Goal: Task Accomplishment & Management: Use online tool/utility

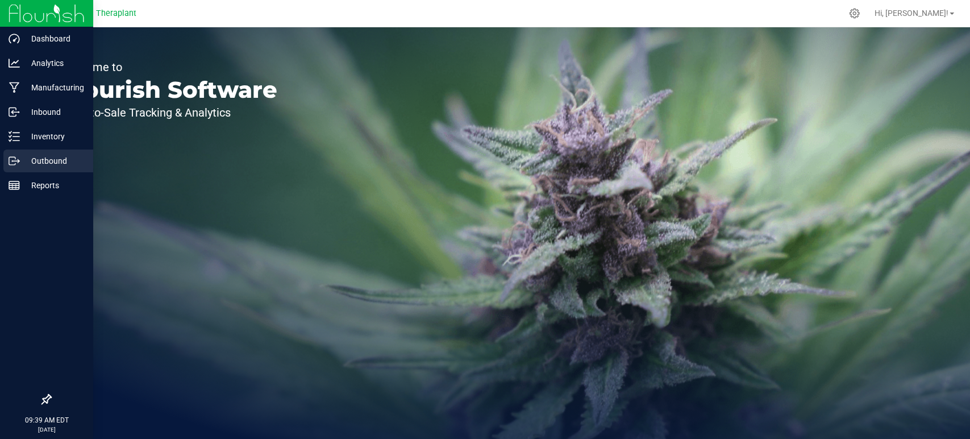
click at [60, 158] on p "Outbound" at bounding box center [54, 161] width 68 height 14
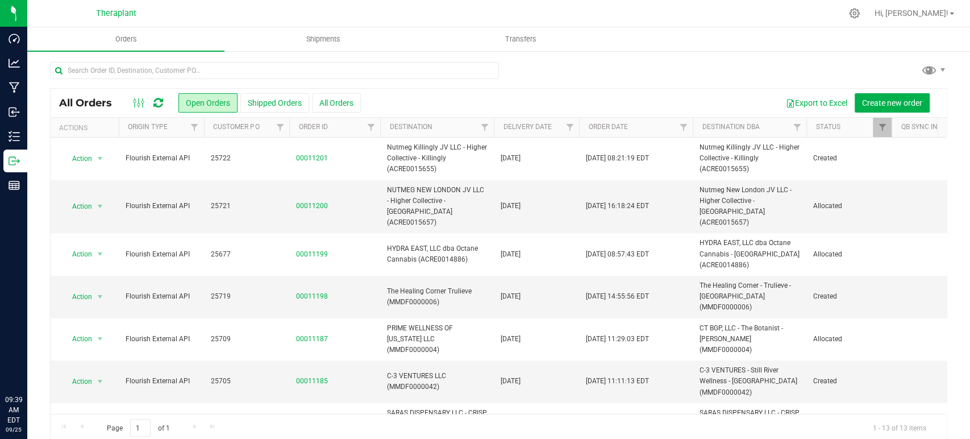
click at [157, 100] on icon at bounding box center [158, 102] width 10 height 11
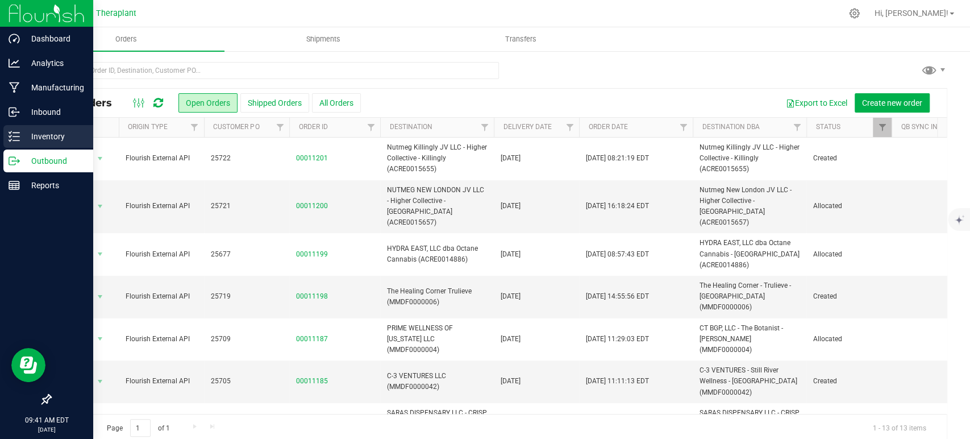
click at [23, 132] on p "Inventory" at bounding box center [54, 137] width 68 height 14
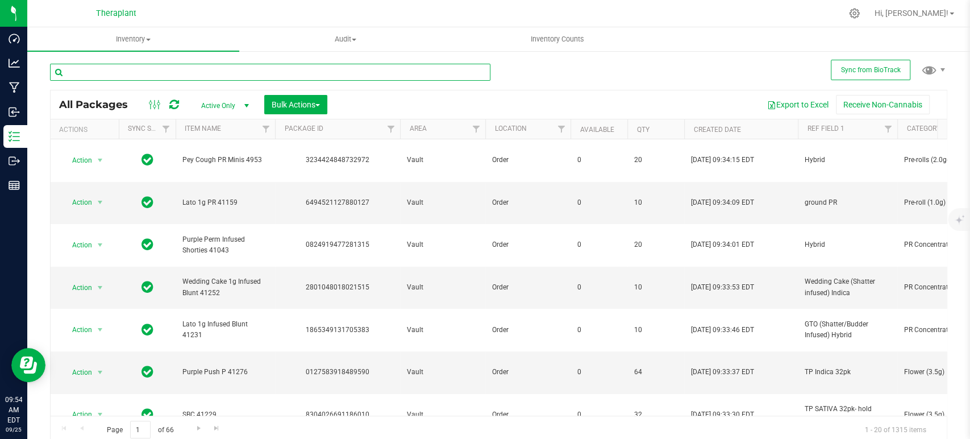
click at [242, 78] on input "text" at bounding box center [270, 72] width 441 height 17
click at [242, 77] on input "text" at bounding box center [270, 72] width 441 height 17
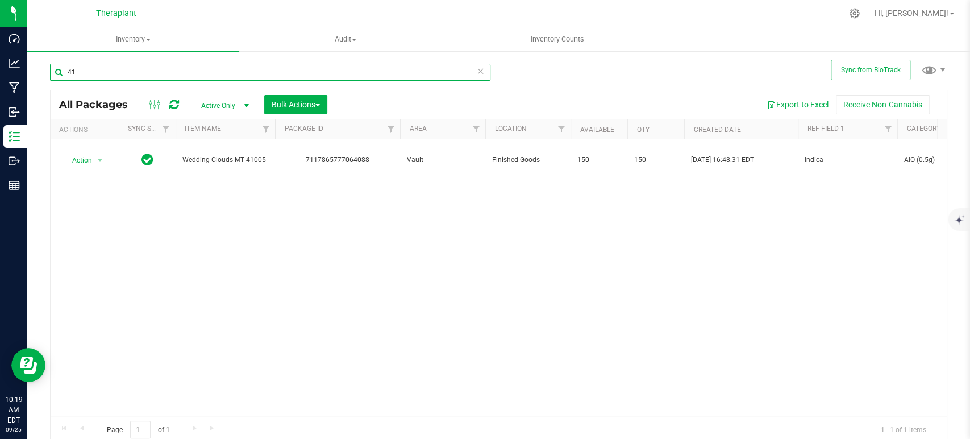
type input "4"
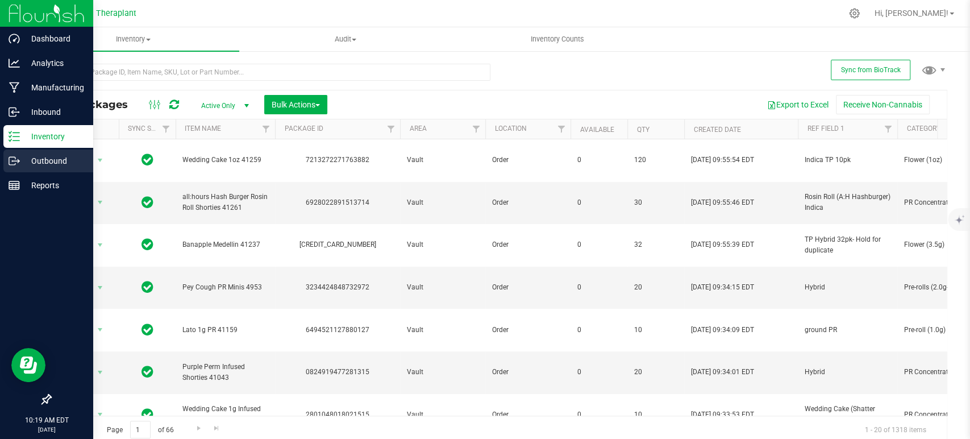
click at [45, 160] on p "Outbound" at bounding box center [54, 161] width 68 height 14
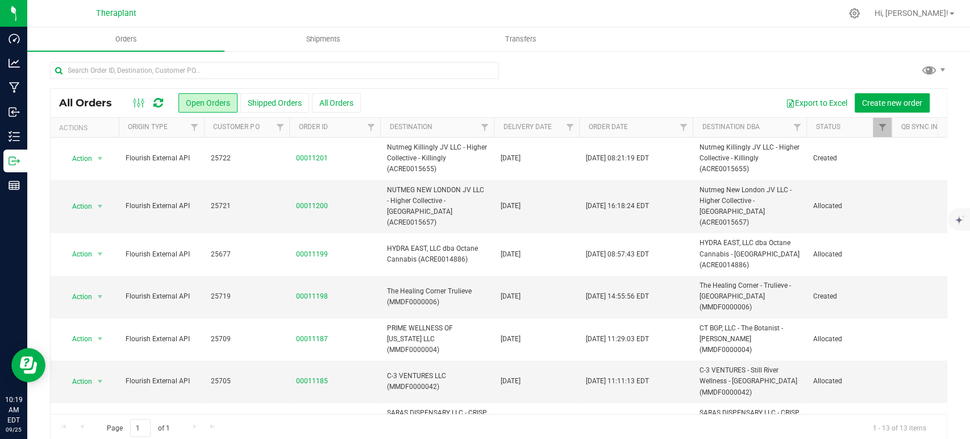
click at [153, 106] on icon at bounding box center [158, 102] width 10 height 11
click at [158, 103] on icon at bounding box center [158, 102] width 10 height 11
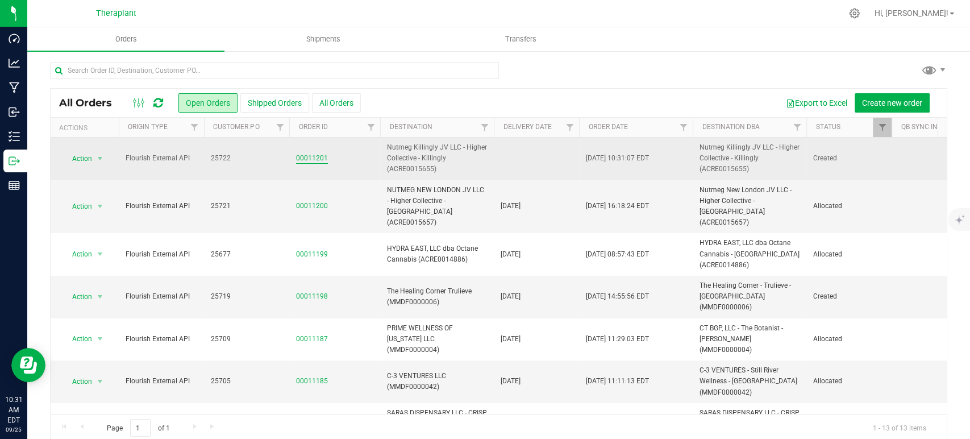
click at [313, 156] on link "00011201" at bounding box center [312, 158] width 32 height 11
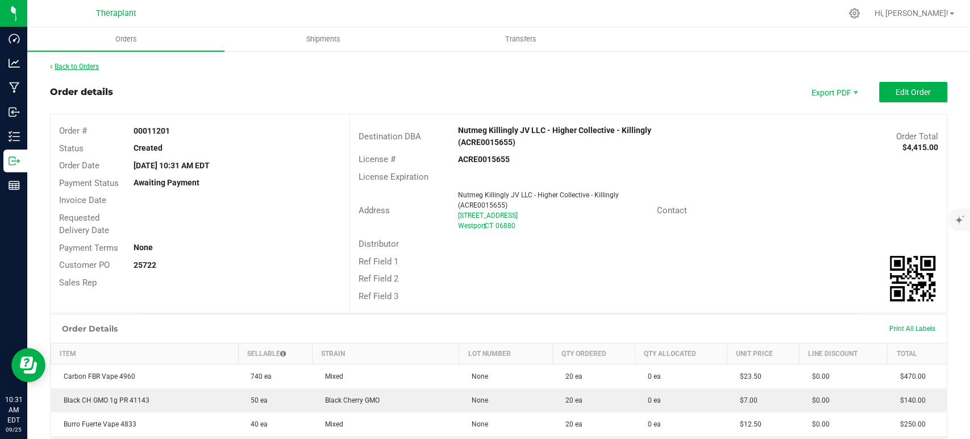
click at [88, 67] on link "Back to Orders" at bounding box center [74, 67] width 49 height 8
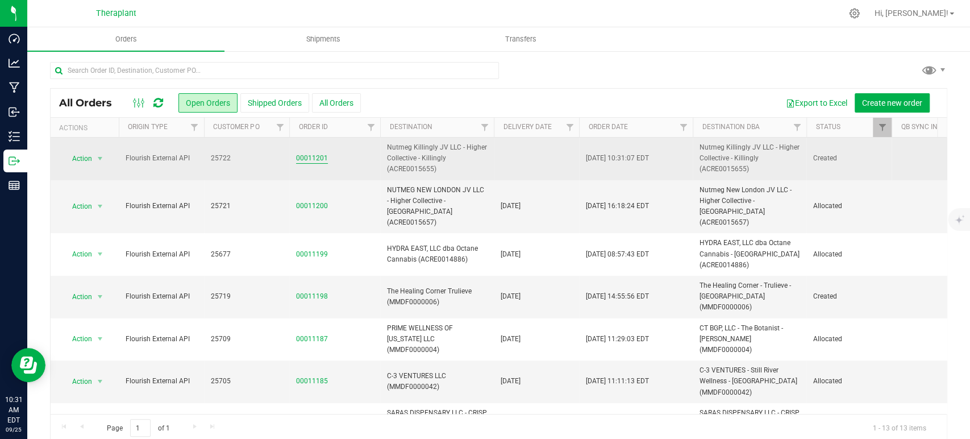
click at [302, 156] on link "00011201" at bounding box center [312, 158] width 32 height 11
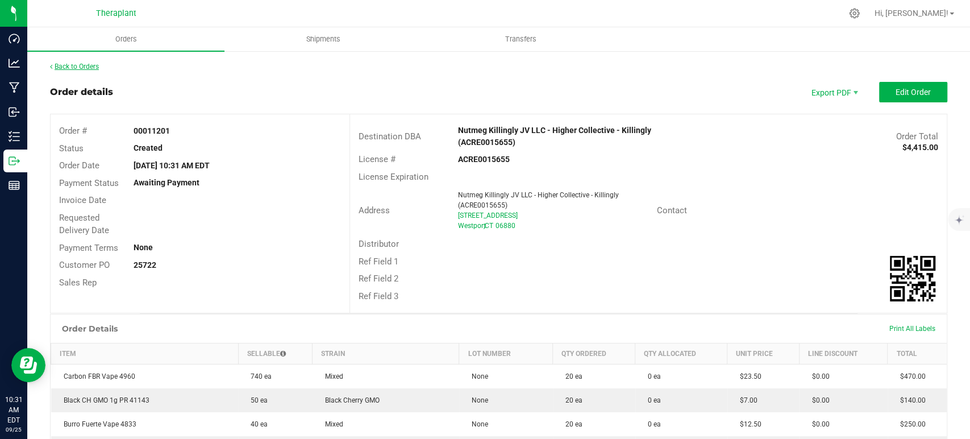
click at [77, 64] on link "Back to Orders" at bounding box center [74, 67] width 49 height 8
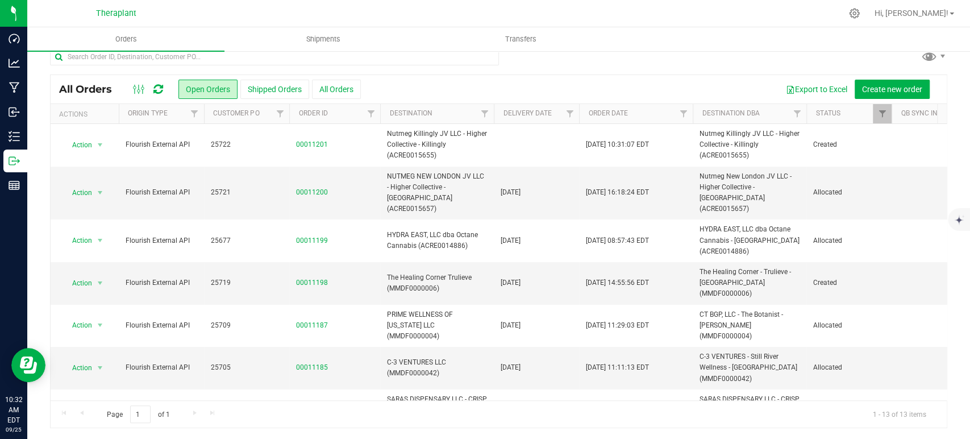
click at [159, 94] on icon at bounding box center [158, 89] width 10 height 11
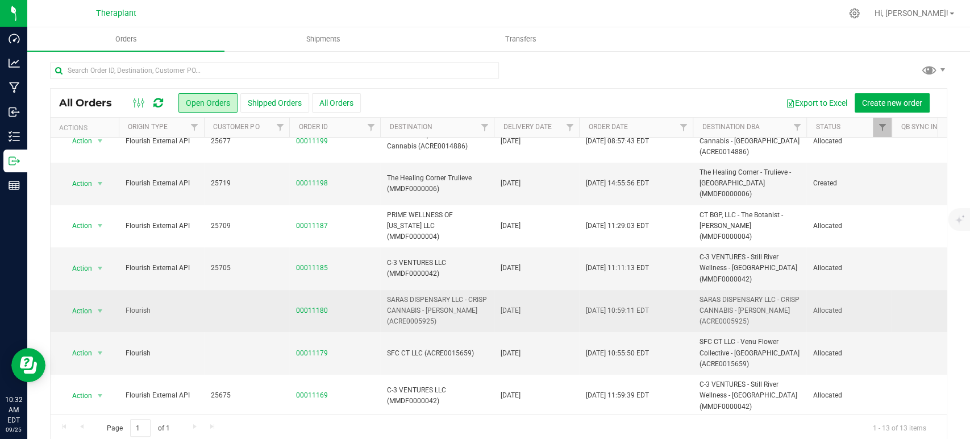
scroll to position [176, 0]
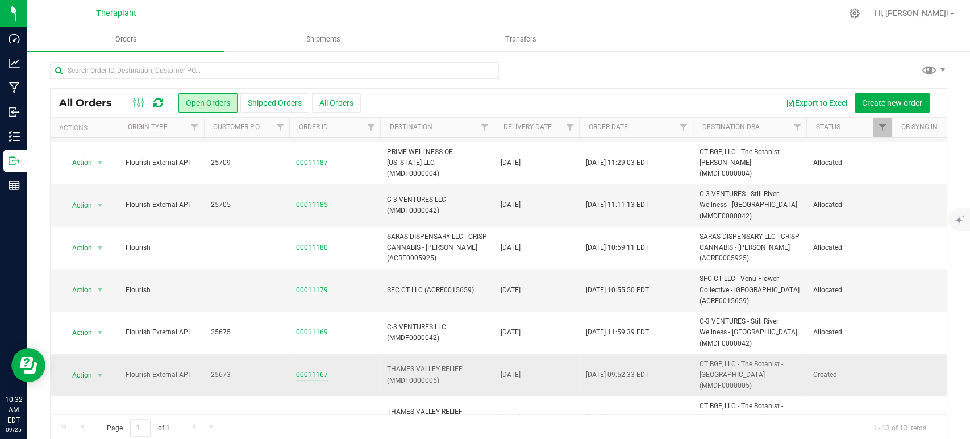
click at [321, 370] on link "00011167" at bounding box center [312, 375] width 32 height 11
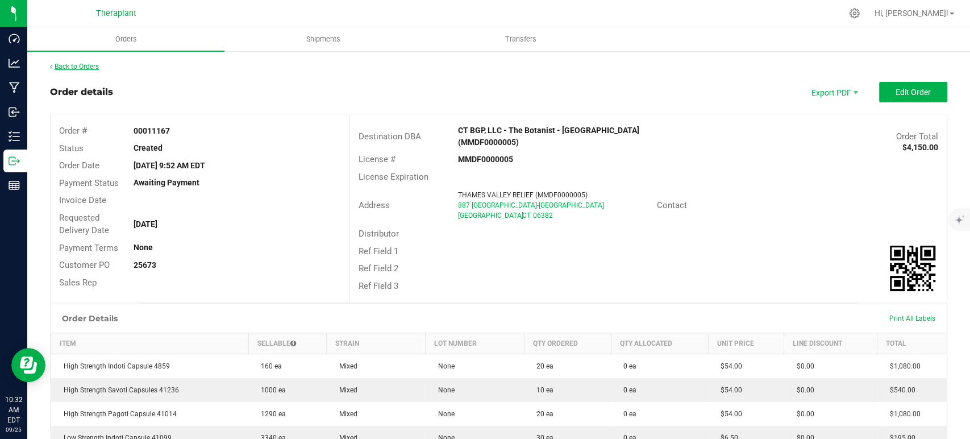
click at [86, 67] on link "Back to Orders" at bounding box center [74, 67] width 49 height 8
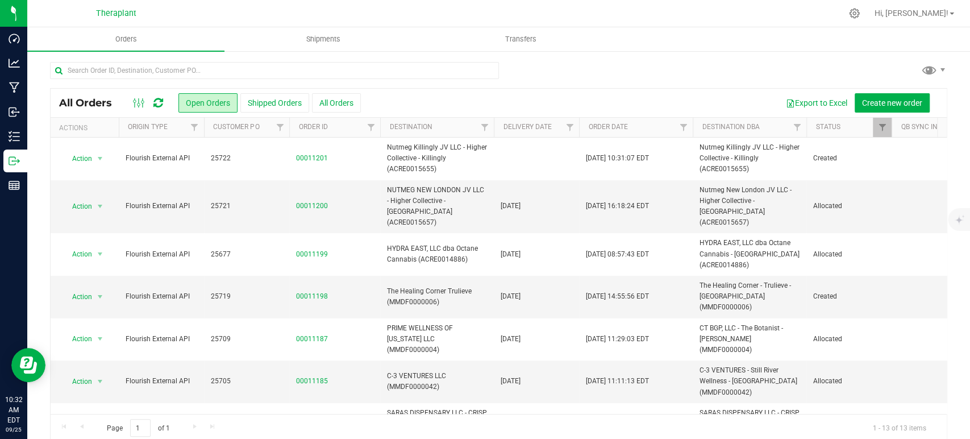
click at [159, 103] on icon at bounding box center [158, 102] width 10 height 11
click at [159, 101] on icon at bounding box center [158, 102] width 10 height 11
click at [159, 104] on icon at bounding box center [158, 102] width 10 height 11
click at [155, 101] on icon at bounding box center [158, 102] width 10 height 11
click at [163, 94] on div "All Orders Open Orders Shipped Orders All Orders Export to Excel Create new ord…" at bounding box center [499, 103] width 896 height 28
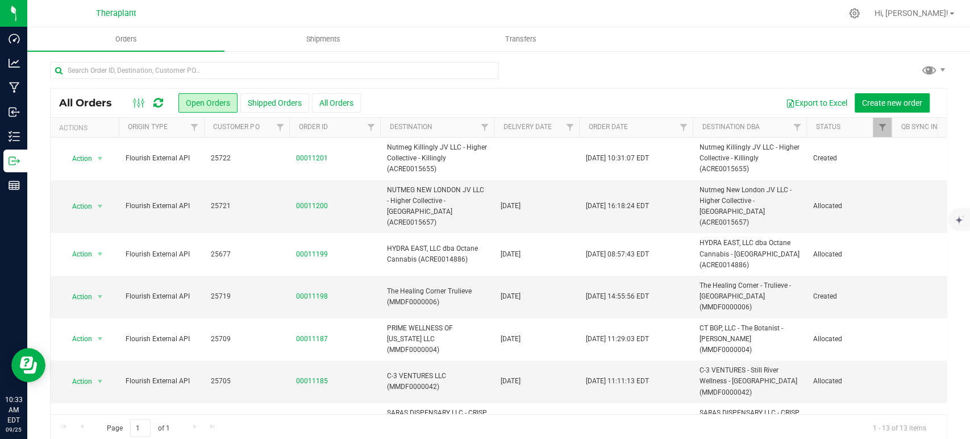
click at [160, 99] on icon at bounding box center [158, 102] width 10 height 11
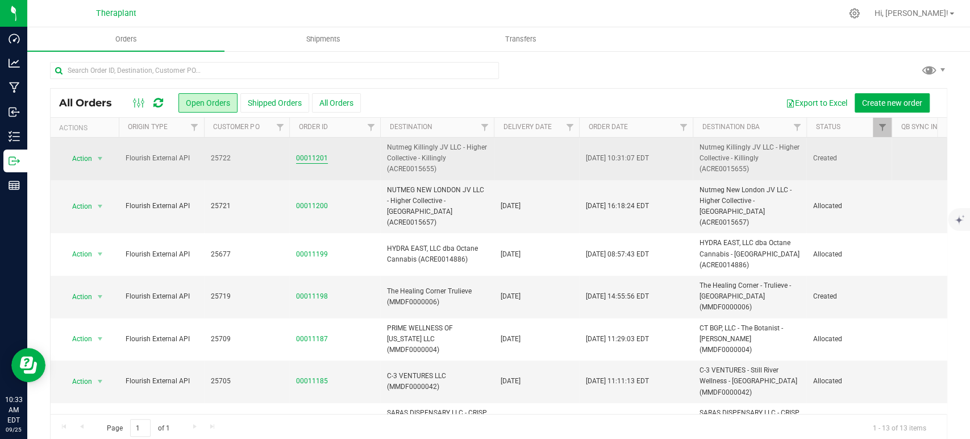
click at [312, 154] on link "00011201" at bounding box center [312, 158] width 32 height 11
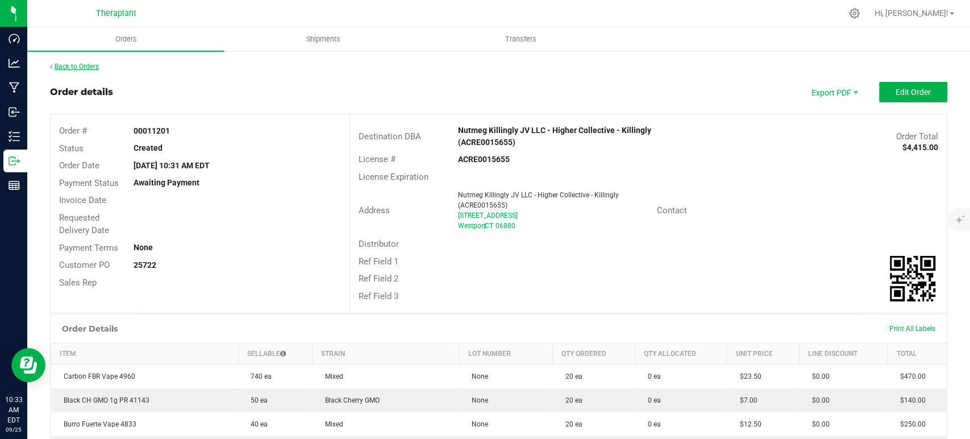
click at [86, 68] on link "Back to Orders" at bounding box center [74, 67] width 49 height 8
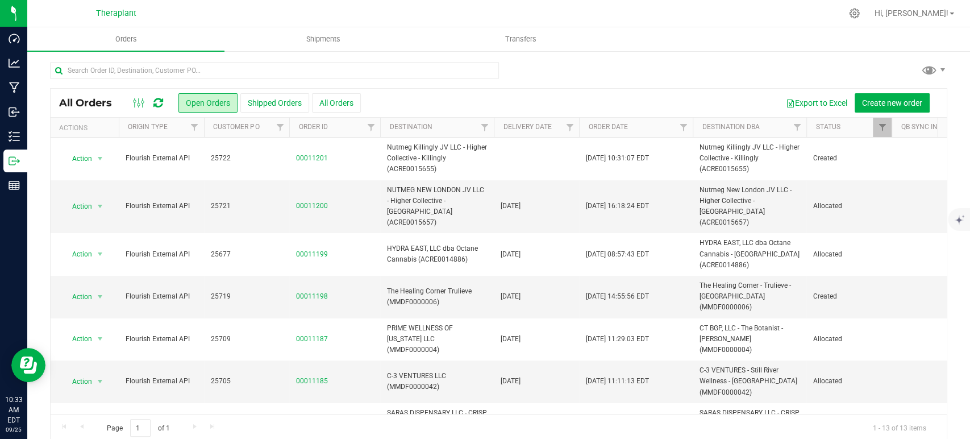
click at [157, 102] on icon at bounding box center [158, 102] width 10 height 11
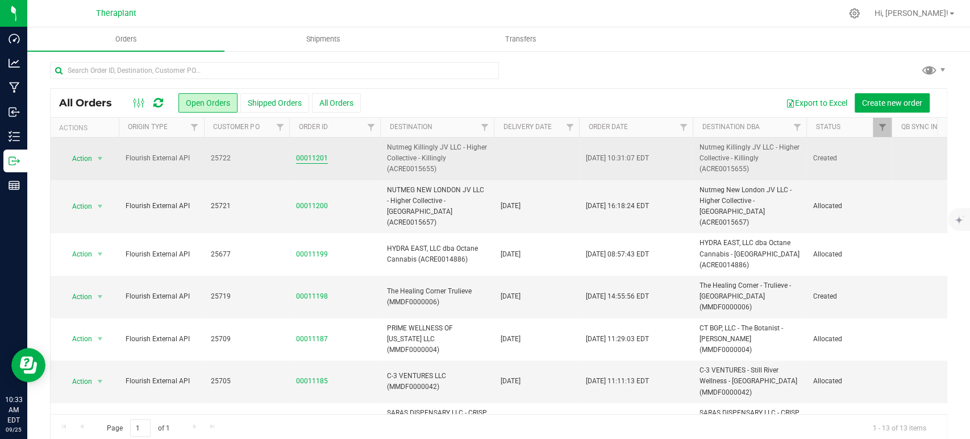
click at [315, 153] on link "00011201" at bounding box center [312, 158] width 32 height 11
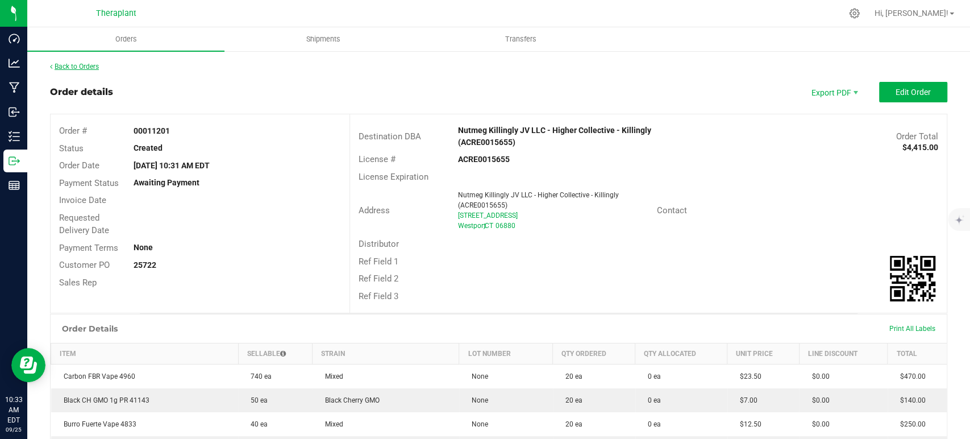
click at [85, 69] on link "Back to Orders" at bounding box center [74, 67] width 49 height 8
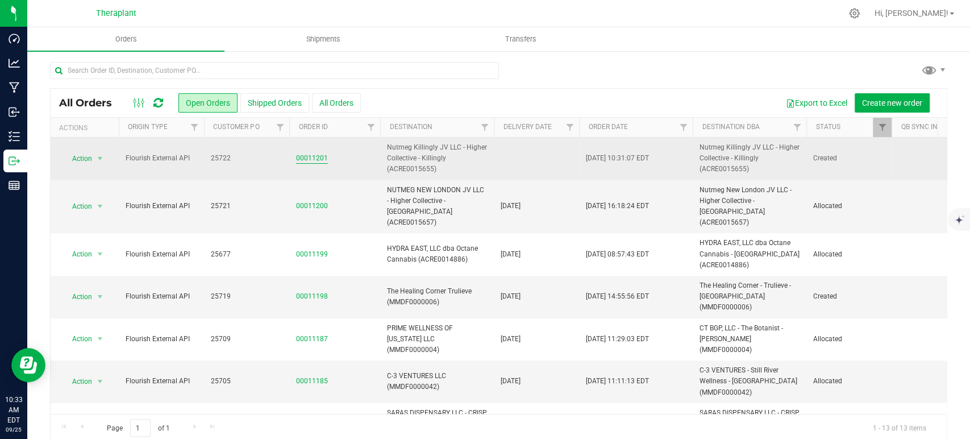
click at [321, 162] on link "00011201" at bounding box center [312, 158] width 32 height 11
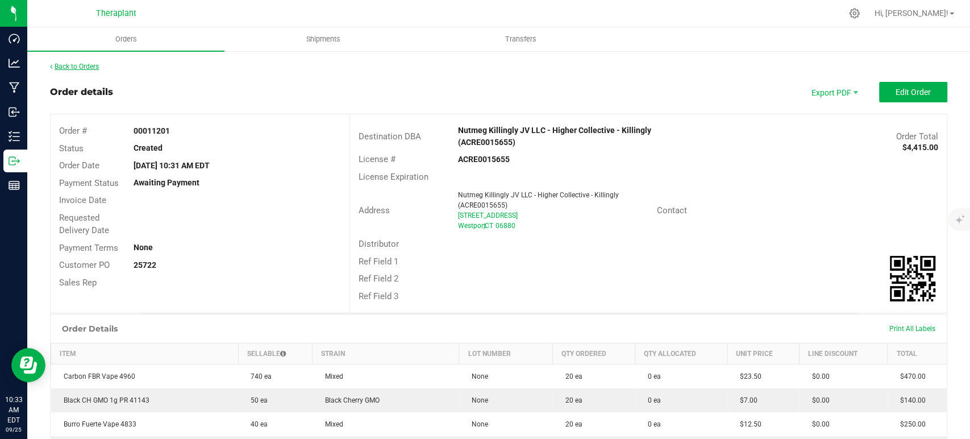
click at [89, 69] on link "Back to Orders" at bounding box center [74, 67] width 49 height 8
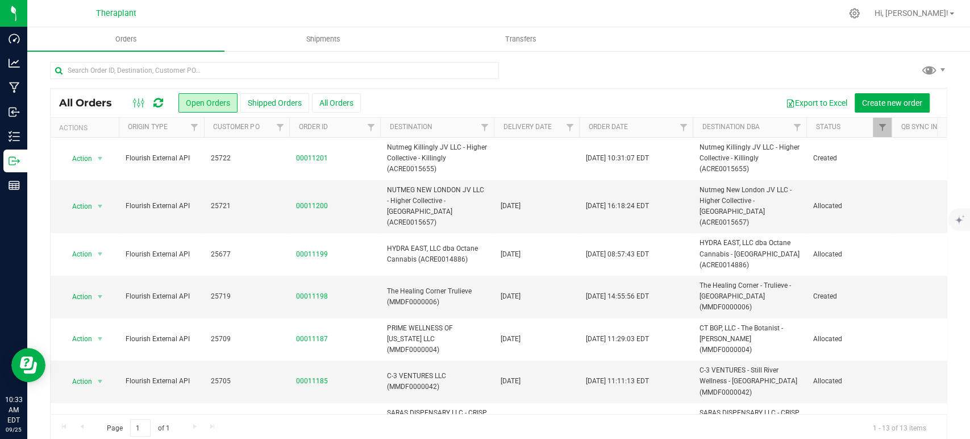
click at [160, 100] on icon at bounding box center [158, 102] width 10 height 11
click at [164, 104] on div at bounding box center [148, 103] width 38 height 14
click at [160, 104] on icon at bounding box center [158, 102] width 10 height 11
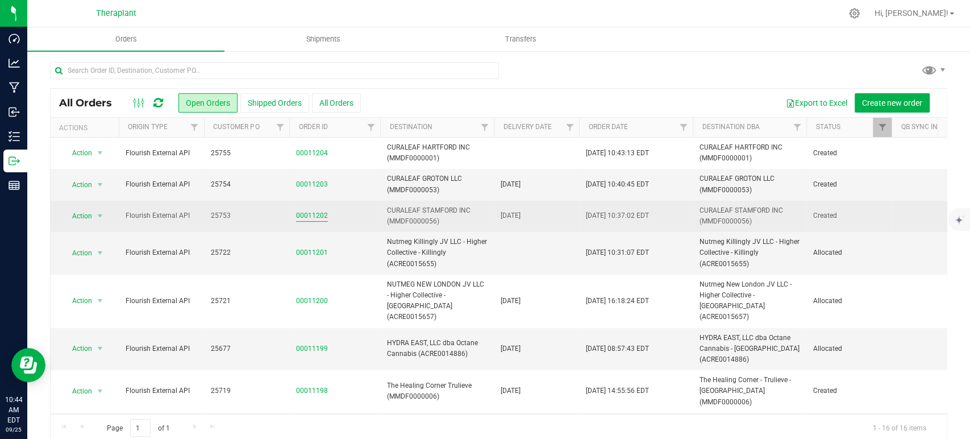
click at [309, 214] on link "00011202" at bounding box center [312, 215] width 32 height 11
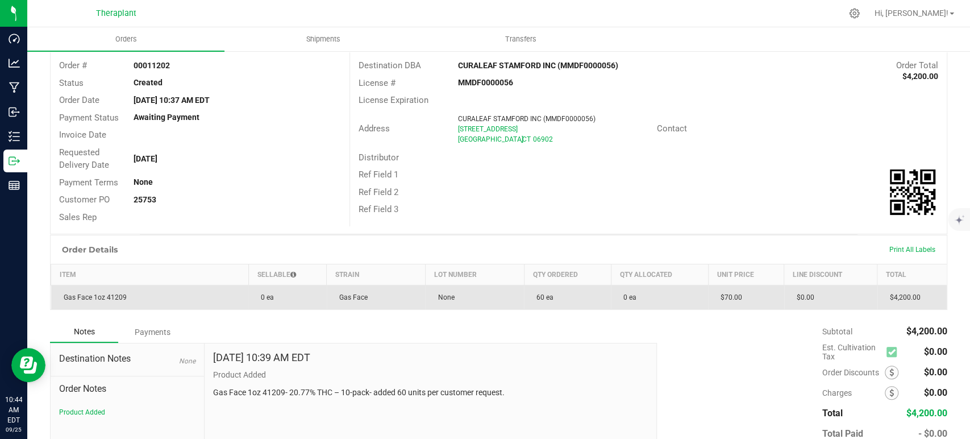
scroll to position [133, 0]
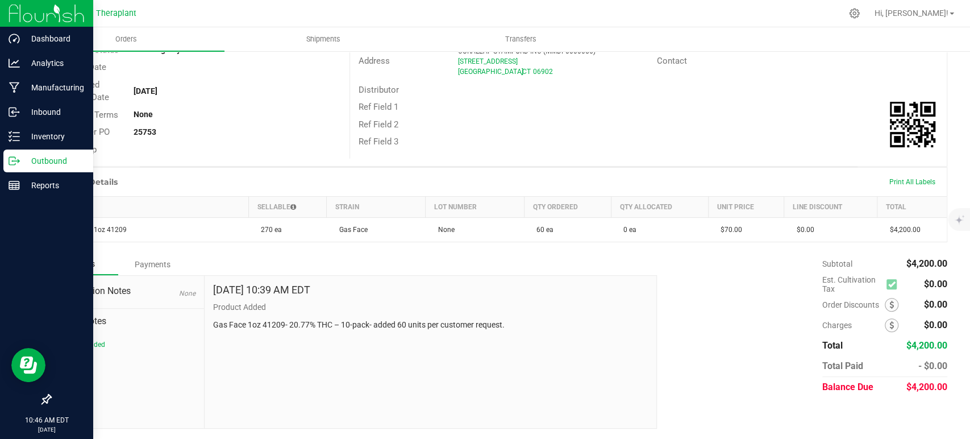
click at [23, 160] on p "Outbound" at bounding box center [54, 161] width 68 height 14
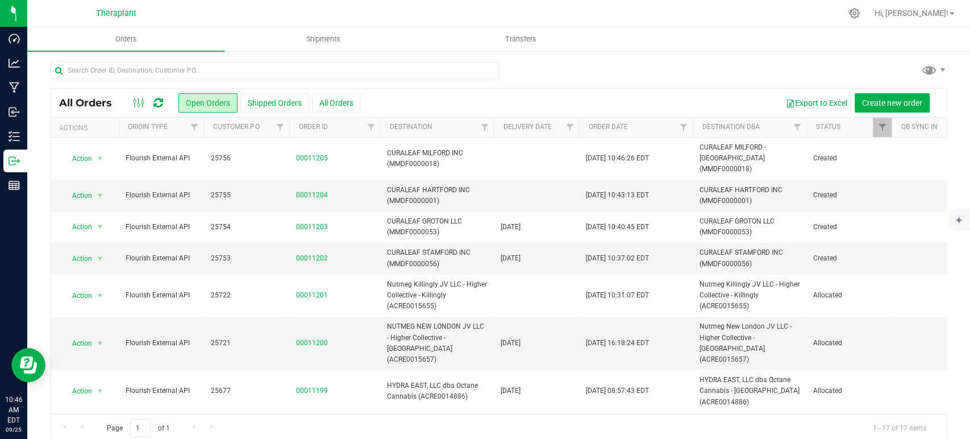
click at [157, 103] on icon at bounding box center [158, 102] width 10 height 11
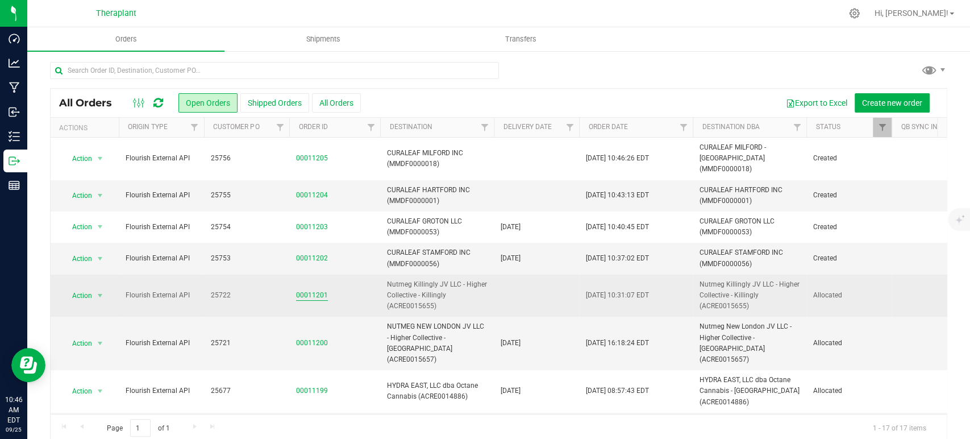
click at [318, 290] on link "00011201" at bounding box center [312, 295] width 32 height 11
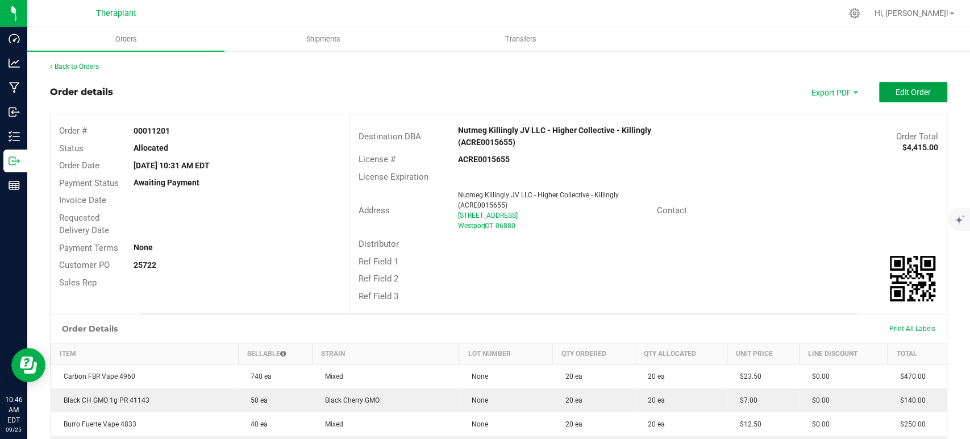
click at [901, 99] on button "Edit Order" at bounding box center [913, 92] width 68 height 20
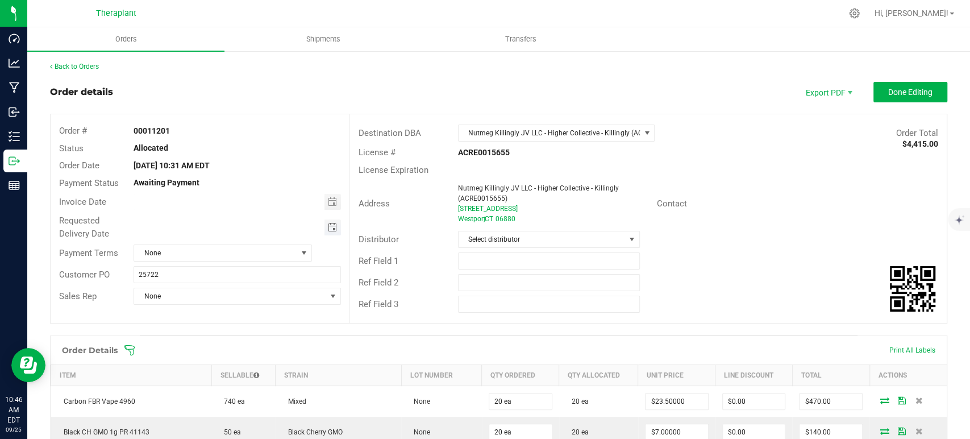
click at [332, 229] on span "Toggle calendar" at bounding box center [331, 227] width 9 height 9
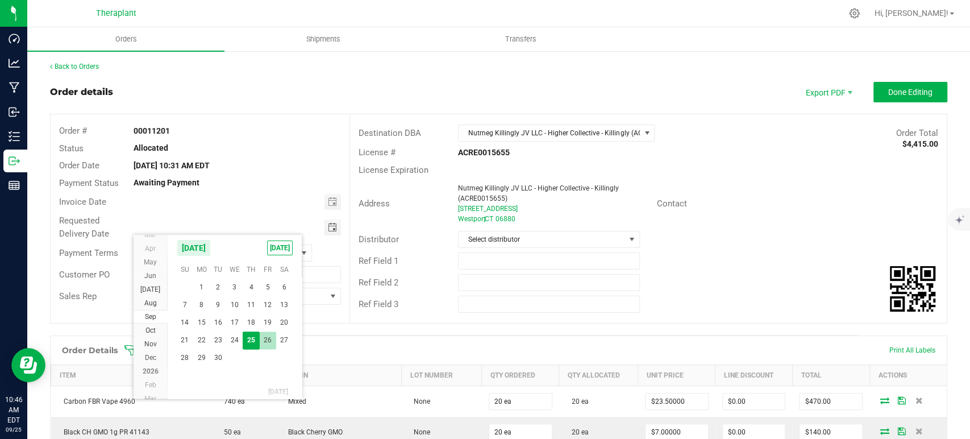
click at [266, 337] on span "26" at bounding box center [268, 340] width 16 height 18
type input "09/26/2025"
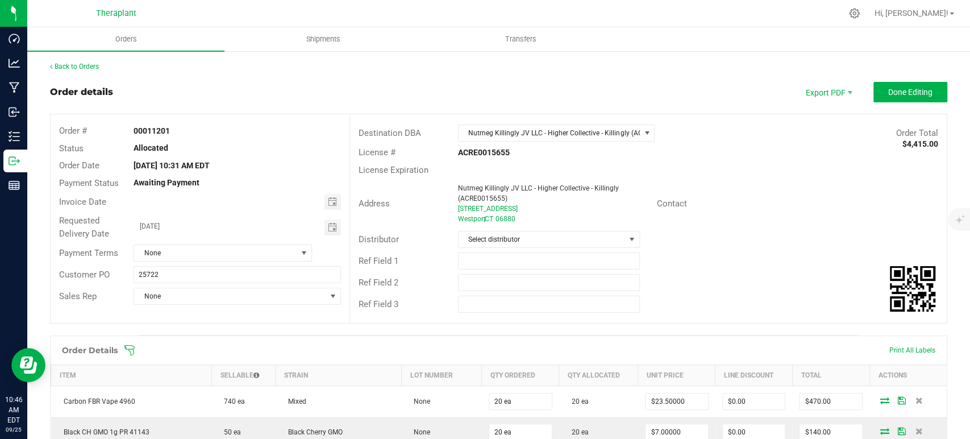
click at [914, 96] on span "Done Editing" at bounding box center [911, 92] width 44 height 9
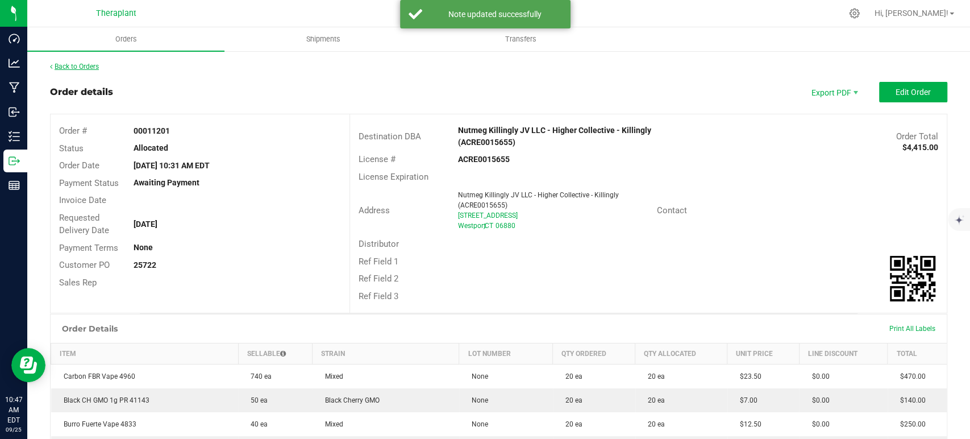
click at [89, 64] on link "Back to Orders" at bounding box center [74, 67] width 49 height 8
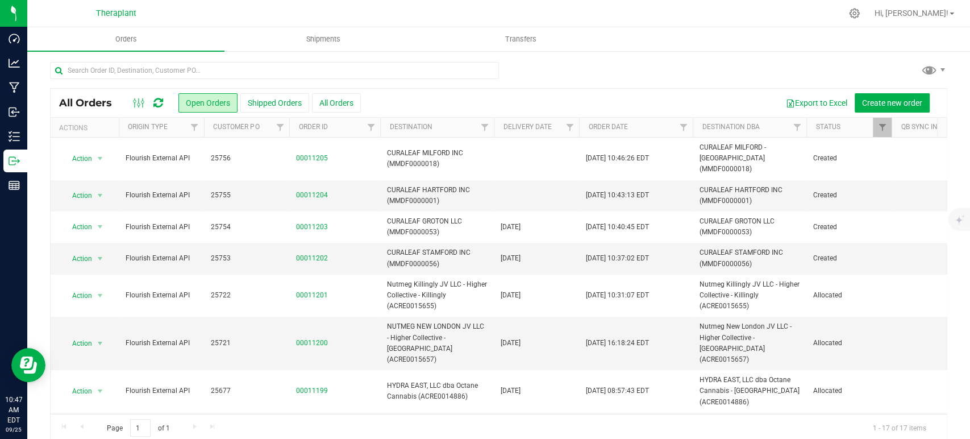
click at [159, 103] on icon at bounding box center [158, 102] width 10 height 11
click at [718, 71] on div at bounding box center [499, 75] width 898 height 26
click at [155, 103] on icon at bounding box center [158, 102] width 10 height 11
click at [159, 101] on icon at bounding box center [158, 102] width 10 height 11
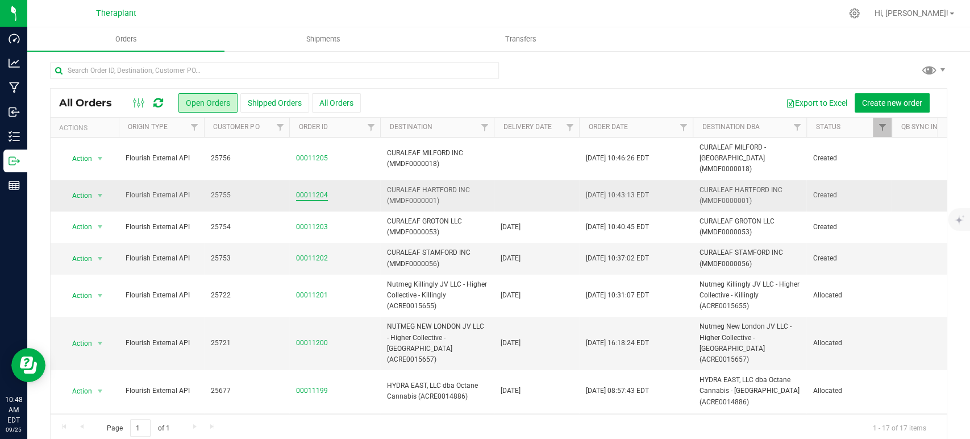
click at [318, 190] on link "00011204" at bounding box center [312, 195] width 32 height 11
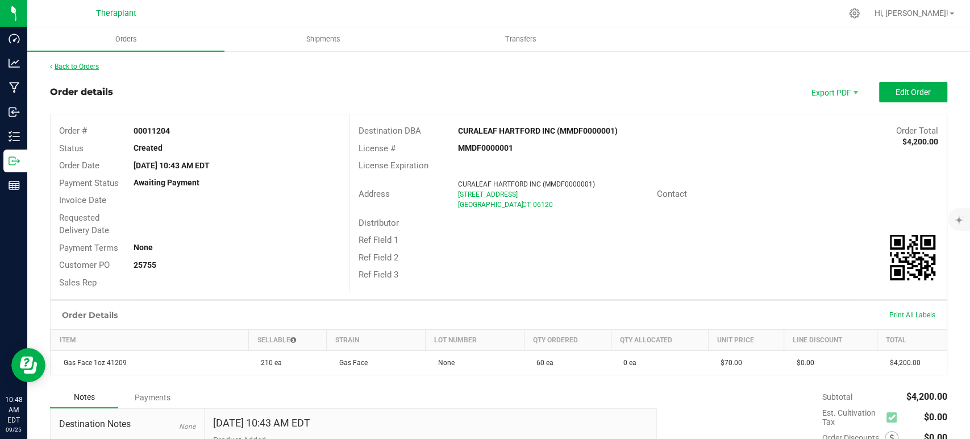
click at [86, 67] on link "Back to Orders" at bounding box center [74, 67] width 49 height 8
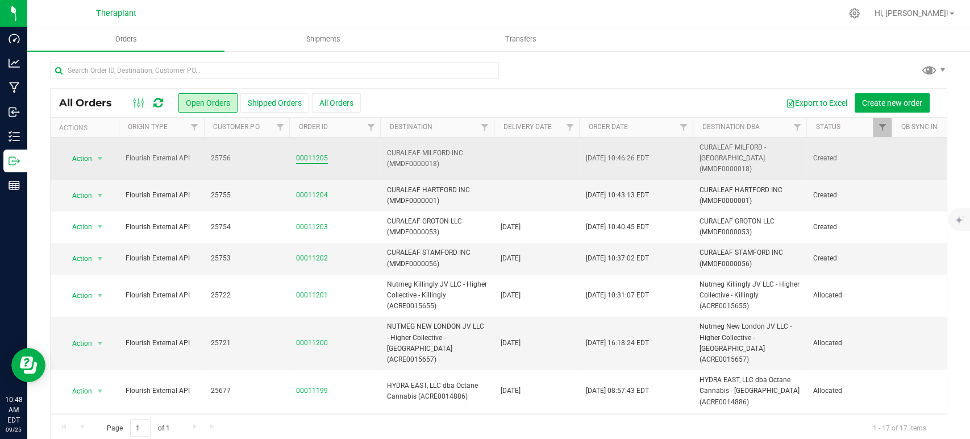
click at [304, 153] on link "00011205" at bounding box center [312, 158] width 32 height 11
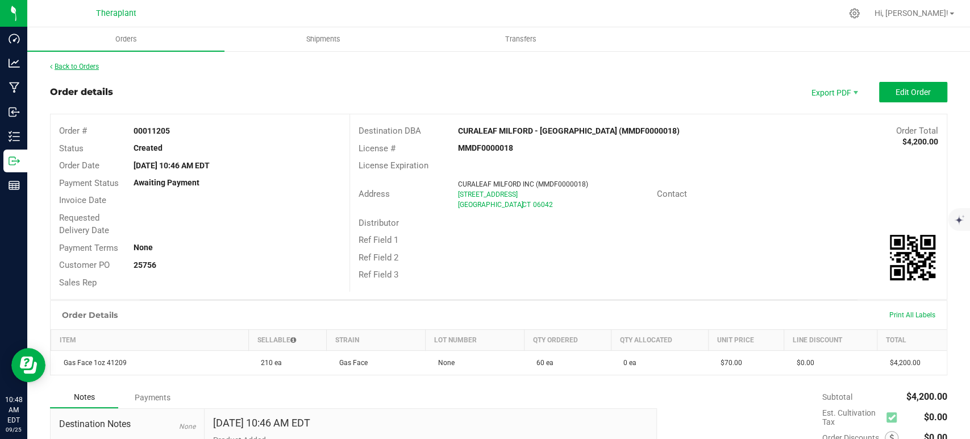
click at [96, 65] on link "Back to Orders" at bounding box center [74, 67] width 49 height 8
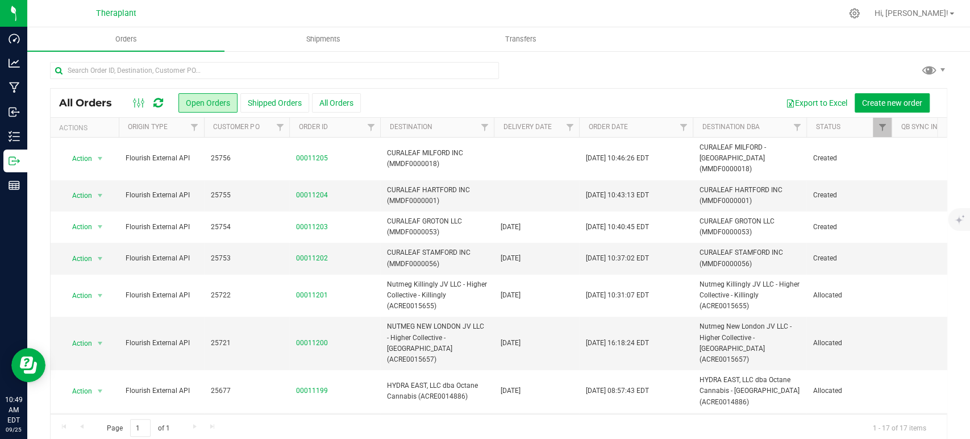
click at [161, 100] on icon at bounding box center [158, 102] width 10 height 11
click at [159, 102] on icon at bounding box center [158, 102] width 10 height 11
click at [159, 101] on icon at bounding box center [158, 102] width 10 height 11
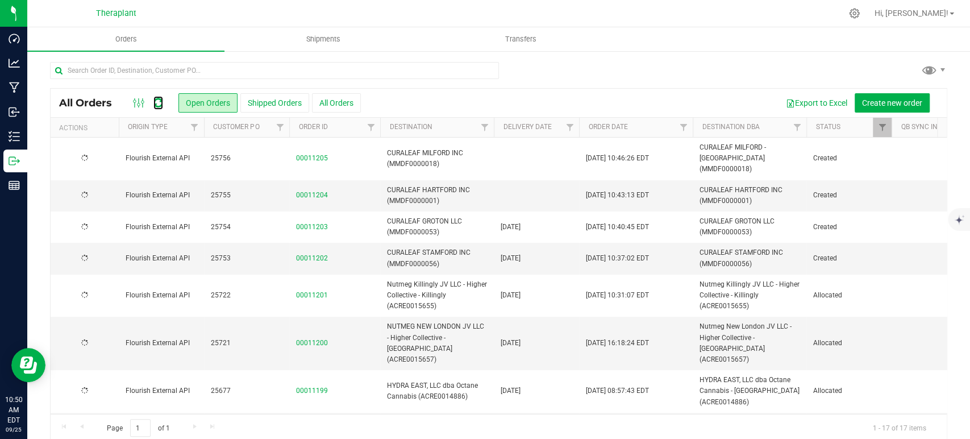
click at [159, 101] on icon at bounding box center [158, 102] width 10 height 11
click at [454, 97] on div "Export to Excel Create new order" at bounding box center [650, 102] width 578 height 19
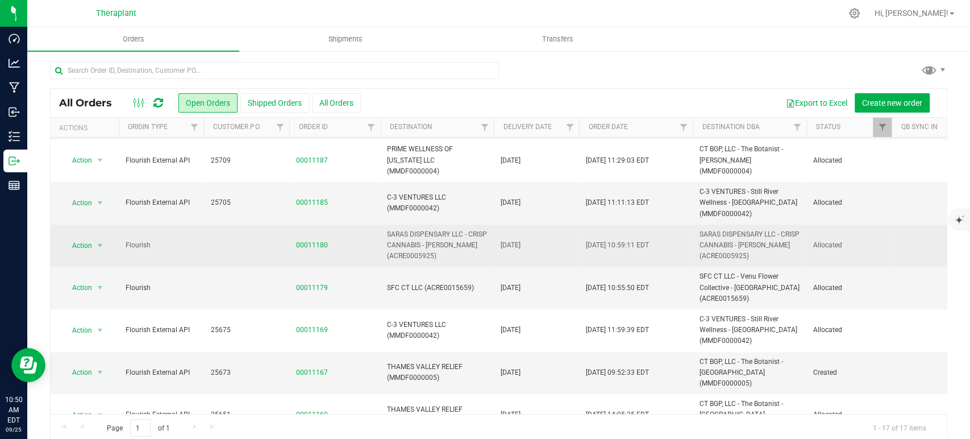
scroll to position [364, 0]
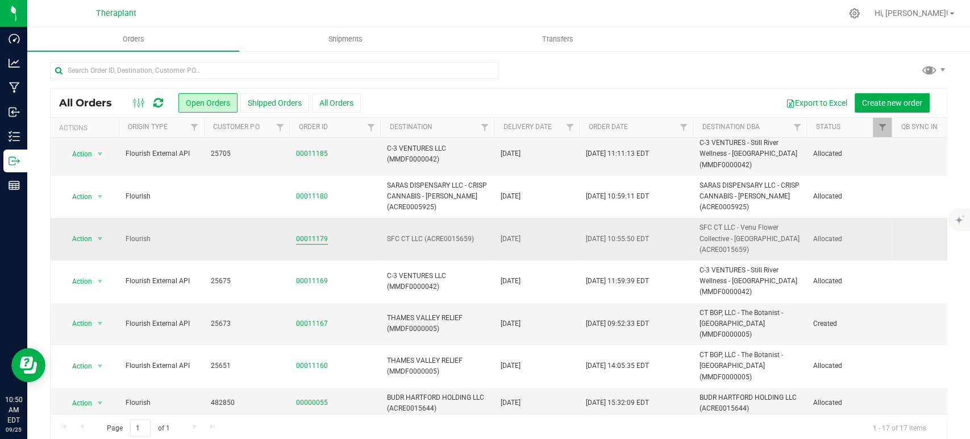
click at [321, 234] on link "00011179" at bounding box center [312, 239] width 32 height 11
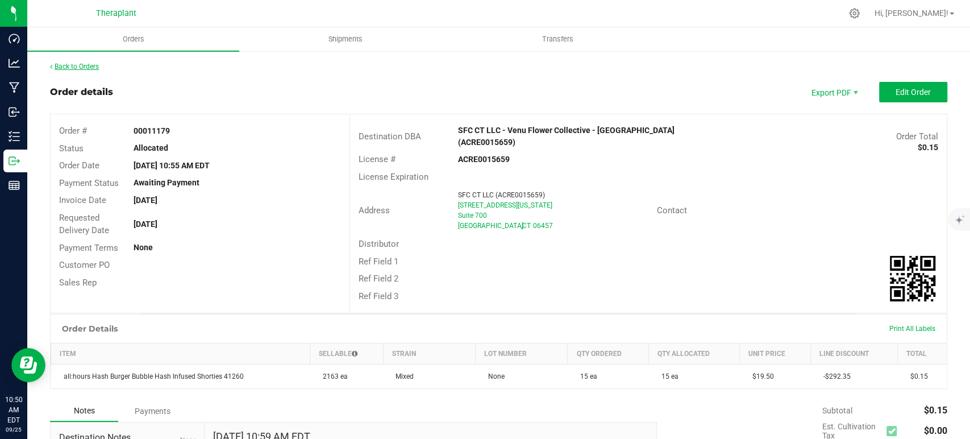
click at [86, 67] on link "Back to Orders" at bounding box center [74, 67] width 49 height 8
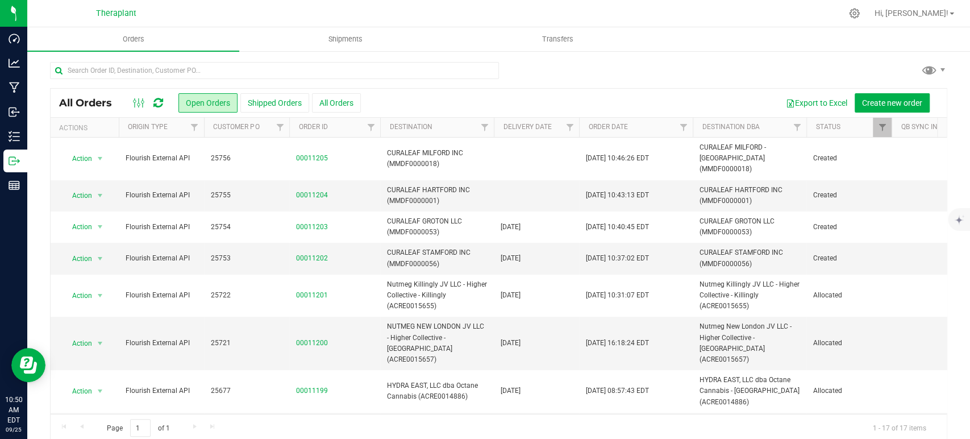
click at [157, 101] on icon at bounding box center [158, 102] width 10 height 11
click at [159, 102] on icon at bounding box center [158, 102] width 10 height 11
click at [316, 190] on link "00011204" at bounding box center [312, 195] width 32 height 11
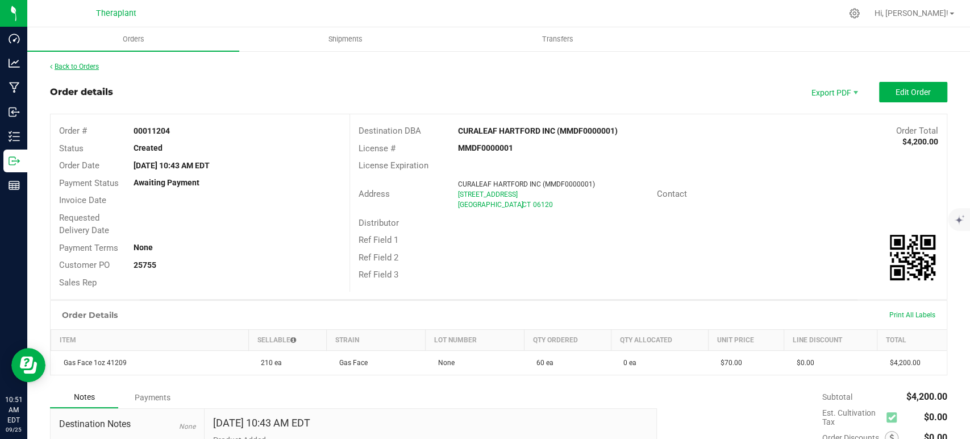
click at [97, 65] on link "Back to Orders" at bounding box center [74, 67] width 49 height 8
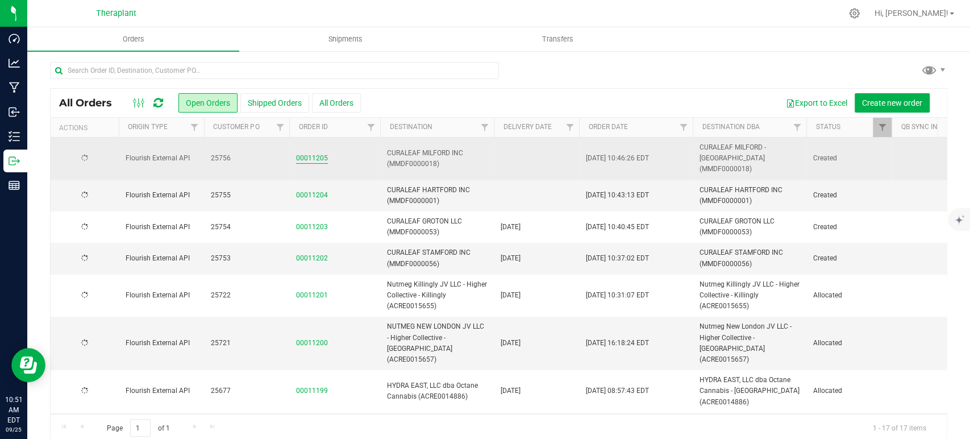
click at [314, 153] on link "00011205" at bounding box center [312, 158] width 32 height 11
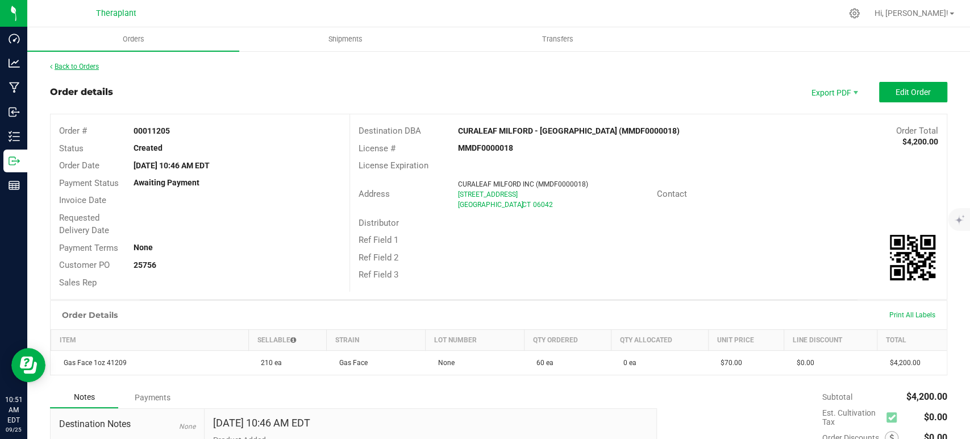
click at [73, 65] on link "Back to Orders" at bounding box center [74, 67] width 49 height 8
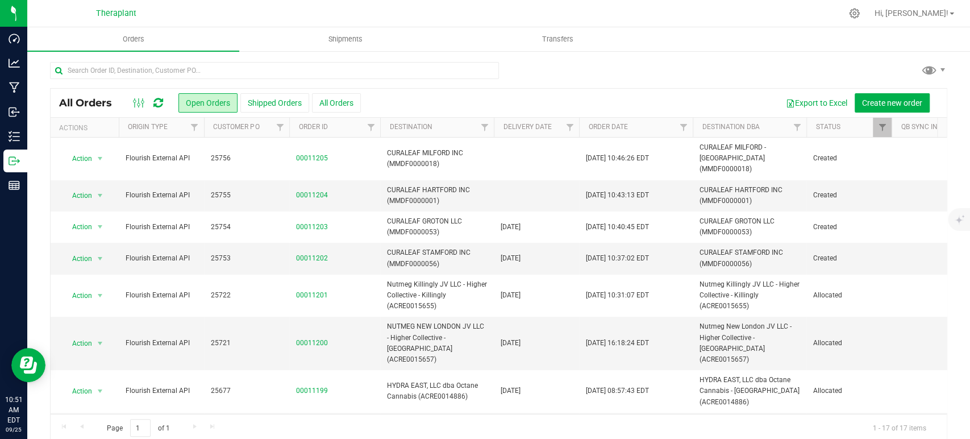
click at [157, 102] on icon at bounding box center [158, 102] width 10 height 11
click at [160, 102] on icon at bounding box center [158, 102] width 10 height 11
click at [156, 101] on icon at bounding box center [158, 102] width 10 height 11
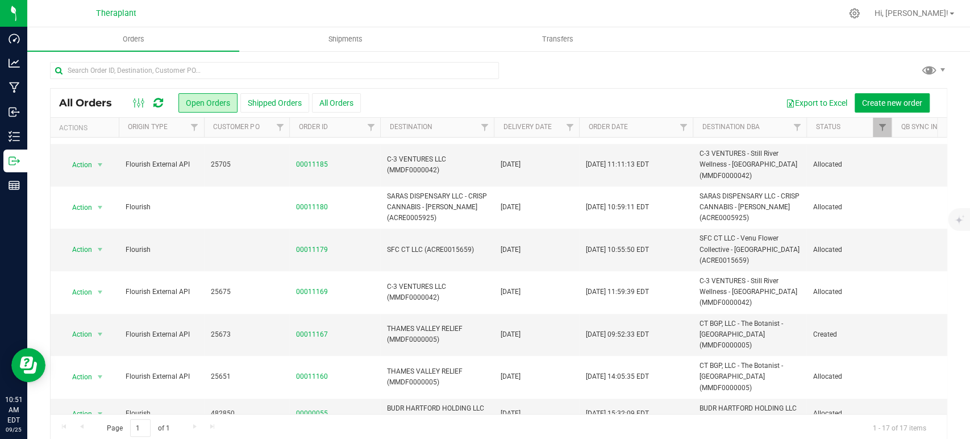
scroll to position [364, 0]
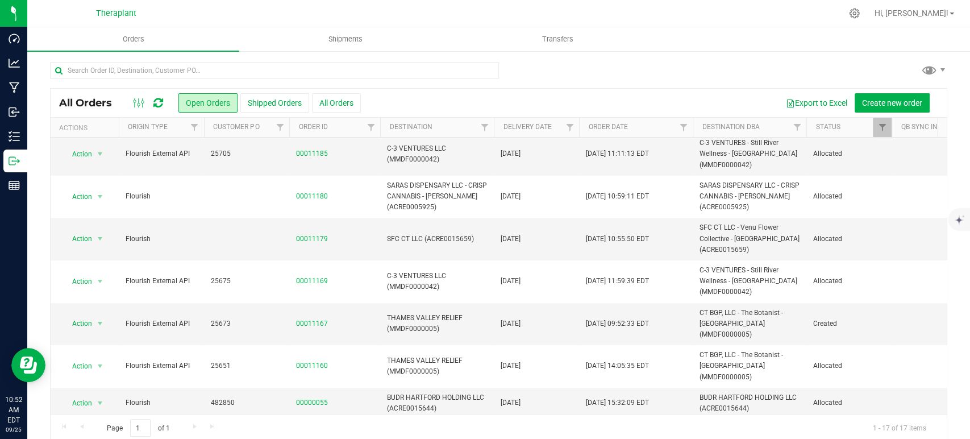
click at [153, 102] on icon at bounding box center [158, 102] width 10 height 11
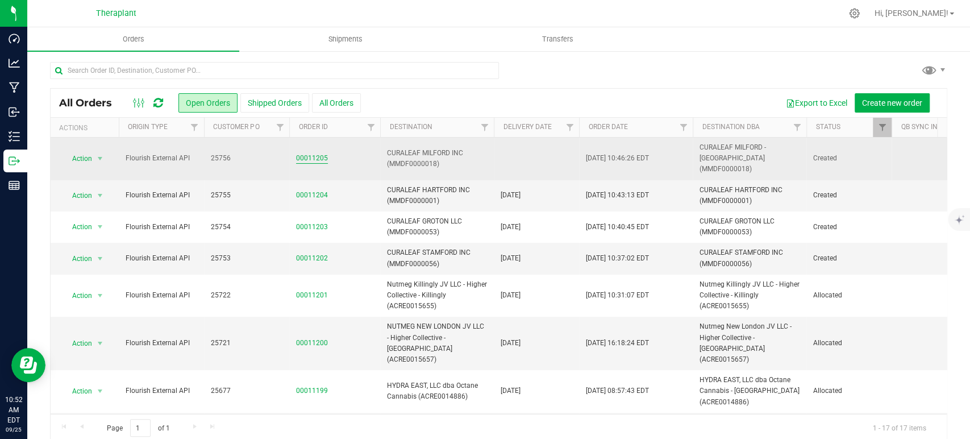
click at [318, 153] on link "00011205" at bounding box center [312, 158] width 32 height 11
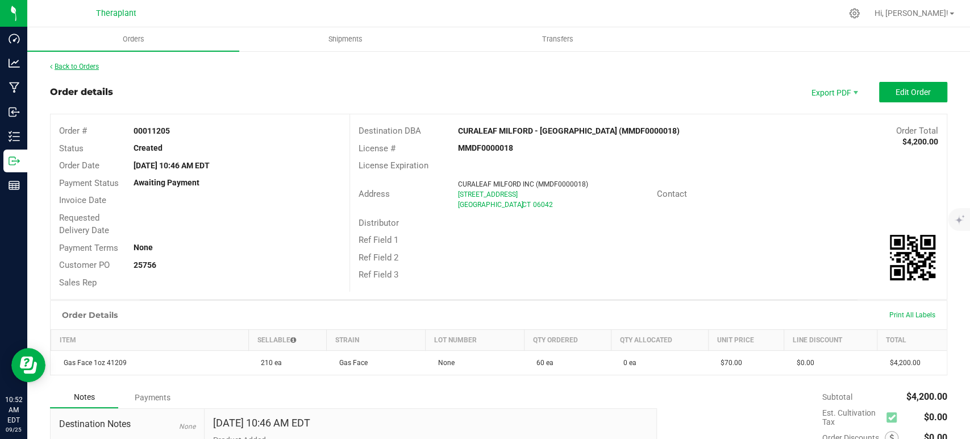
click at [82, 63] on link "Back to Orders" at bounding box center [74, 67] width 49 height 8
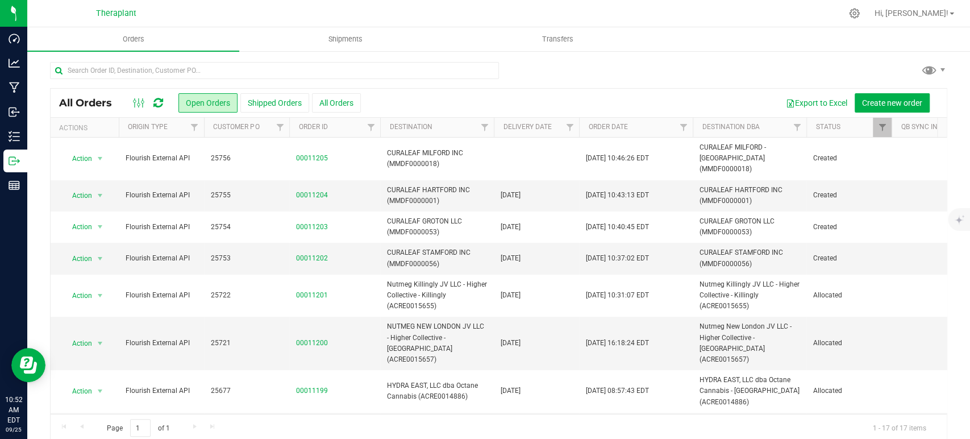
click at [155, 99] on icon at bounding box center [158, 102] width 10 height 11
click at [155, 100] on icon at bounding box center [158, 102] width 10 height 11
click at [600, 68] on div at bounding box center [499, 75] width 898 height 26
click at [160, 99] on icon at bounding box center [158, 102] width 10 height 11
click at [161, 103] on icon at bounding box center [158, 102] width 10 height 11
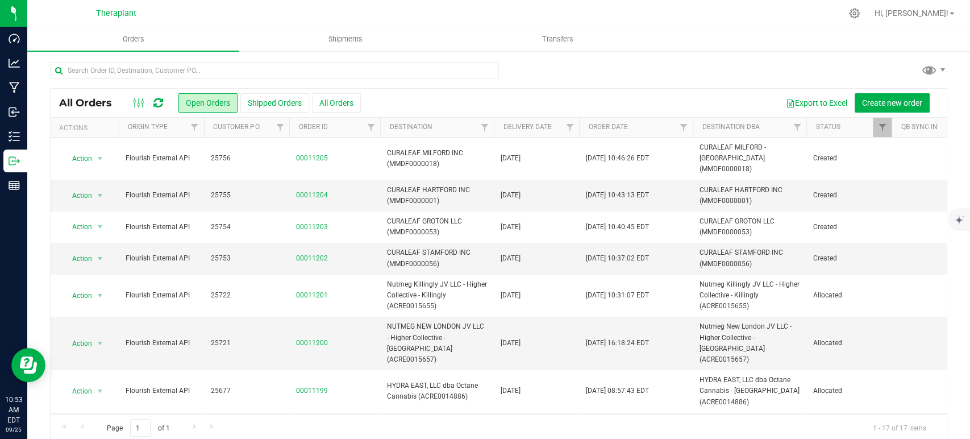
click at [161, 99] on icon at bounding box center [158, 102] width 10 height 11
click at [161, 98] on icon at bounding box center [158, 102] width 10 height 11
click at [157, 101] on icon at bounding box center [158, 102] width 10 height 11
click at [161, 101] on icon at bounding box center [158, 102] width 10 height 11
click at [156, 103] on icon at bounding box center [158, 102] width 10 height 11
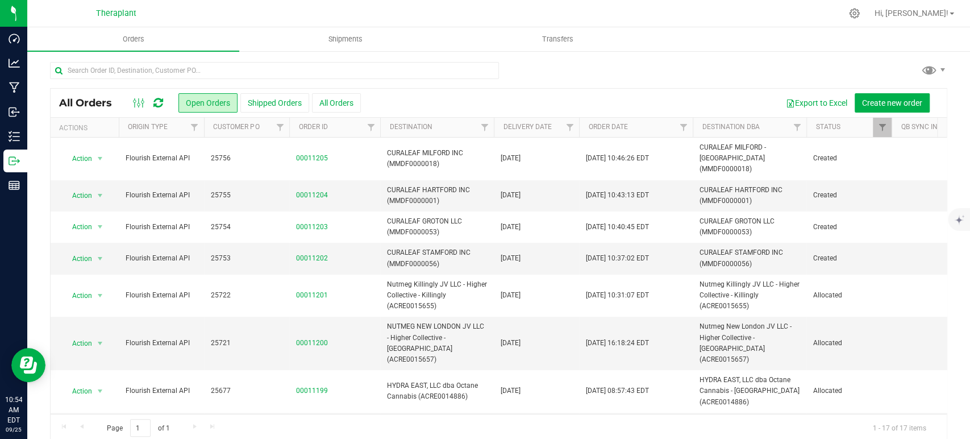
click at [155, 99] on icon at bounding box center [158, 102] width 10 height 11
click at [725, 63] on div at bounding box center [499, 75] width 898 height 26
click at [155, 100] on icon at bounding box center [158, 102] width 10 height 11
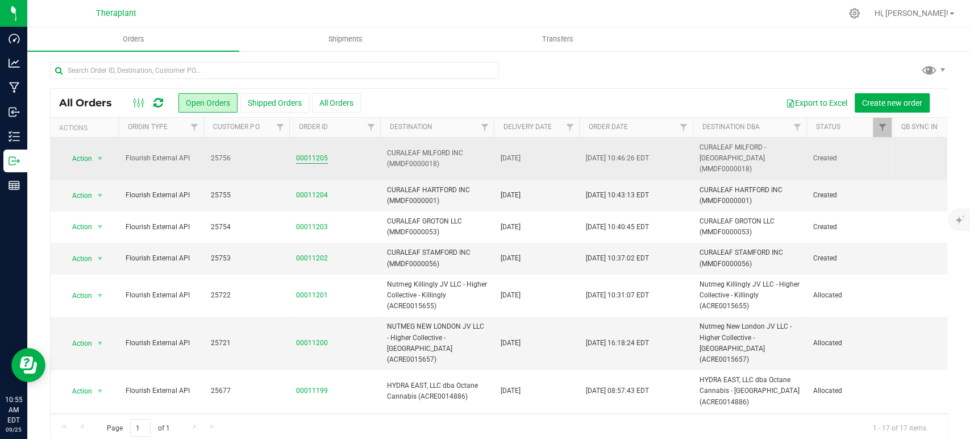
click at [309, 155] on link "00011205" at bounding box center [312, 158] width 32 height 11
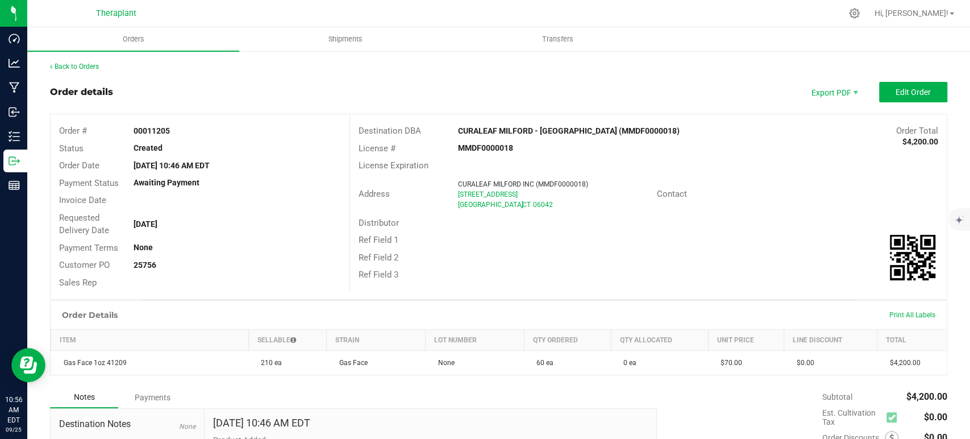
click at [305, 99] on div "Order details Export PDF Edit Order" at bounding box center [499, 92] width 898 height 20
click at [87, 69] on link "Back to Orders" at bounding box center [74, 67] width 49 height 8
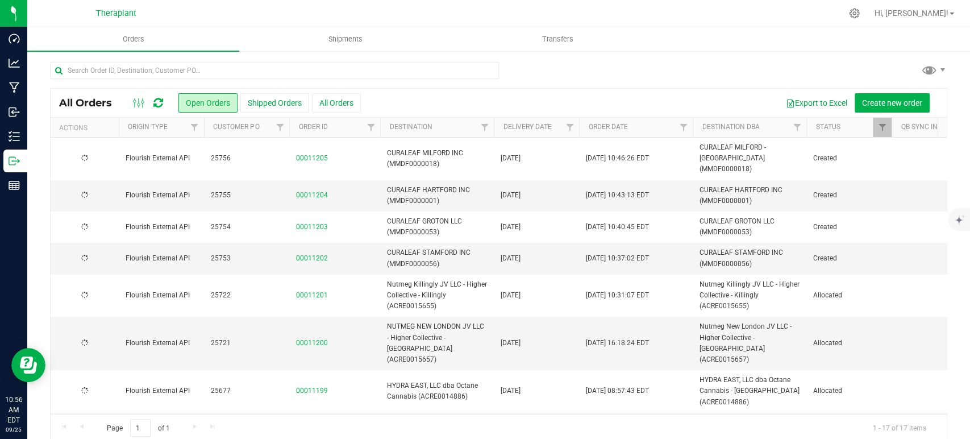
click at [158, 102] on icon at bounding box center [158, 102] width 10 height 11
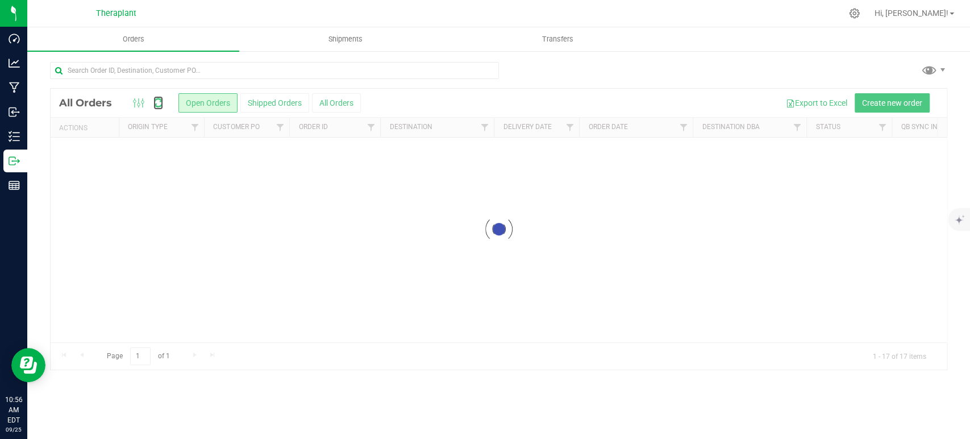
click at [158, 102] on icon at bounding box center [158, 102] width 10 height 11
click at [158, 102] on div at bounding box center [499, 229] width 896 height 281
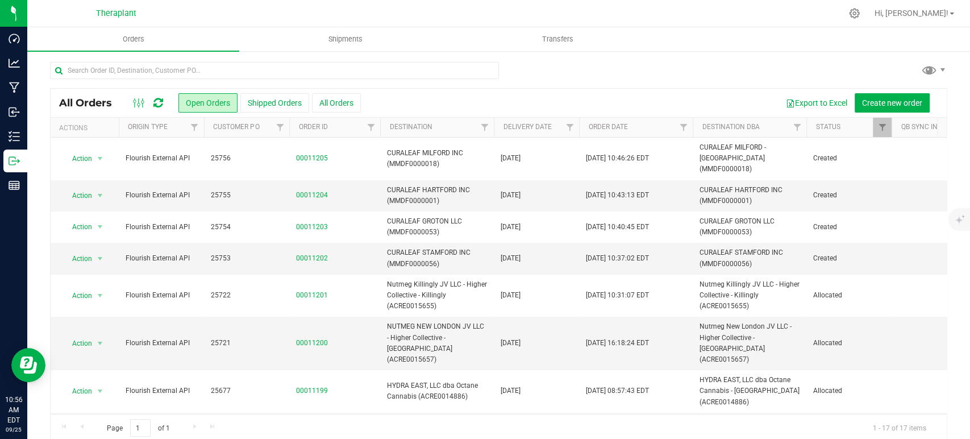
click at [160, 107] on icon at bounding box center [158, 102] width 10 height 11
click at [159, 106] on icon at bounding box center [158, 102] width 10 height 11
click at [160, 99] on icon at bounding box center [158, 102] width 10 height 11
click at [155, 100] on icon at bounding box center [158, 102] width 10 height 11
click at [159, 101] on icon at bounding box center [158, 102] width 10 height 11
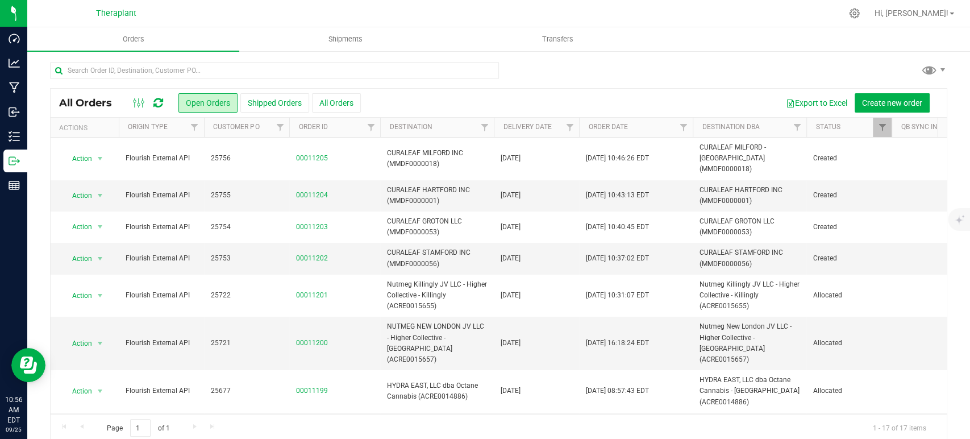
click at [159, 101] on icon at bounding box center [158, 102] width 10 height 11
click at [159, 102] on icon at bounding box center [158, 102] width 10 height 11
click at [539, 68] on div at bounding box center [499, 75] width 898 height 26
click at [161, 100] on icon at bounding box center [158, 102] width 10 height 11
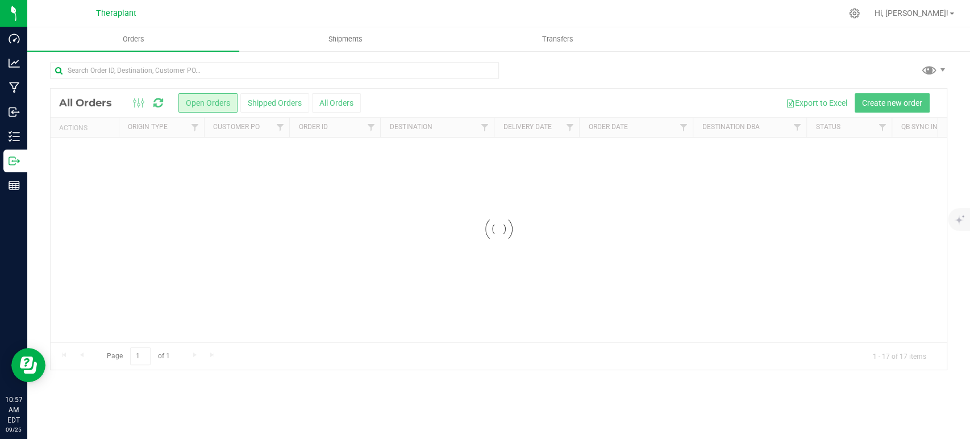
click at [161, 100] on div at bounding box center [499, 229] width 896 height 281
click at [161, 100] on icon at bounding box center [158, 102] width 10 height 11
click at [161, 100] on div at bounding box center [499, 229] width 896 height 281
click at [161, 100] on icon at bounding box center [158, 102] width 10 height 11
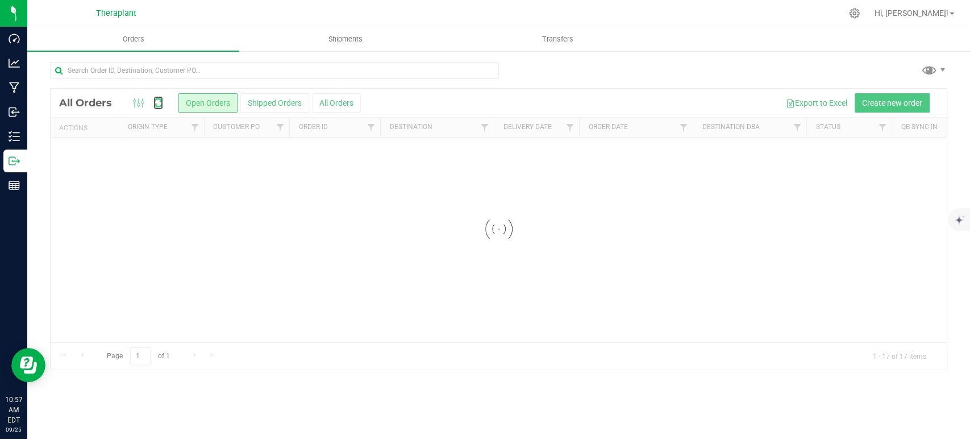
click at [161, 100] on icon at bounding box center [158, 102] width 10 height 11
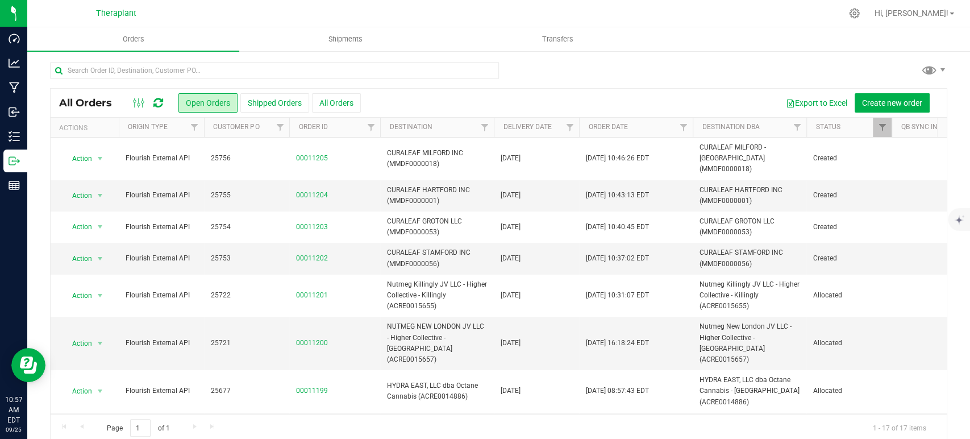
click at [159, 102] on icon at bounding box center [158, 102] width 10 height 11
click at [156, 102] on icon at bounding box center [158, 102] width 10 height 11
click at [160, 103] on icon at bounding box center [158, 102] width 10 height 11
click at [160, 99] on icon at bounding box center [158, 102] width 10 height 11
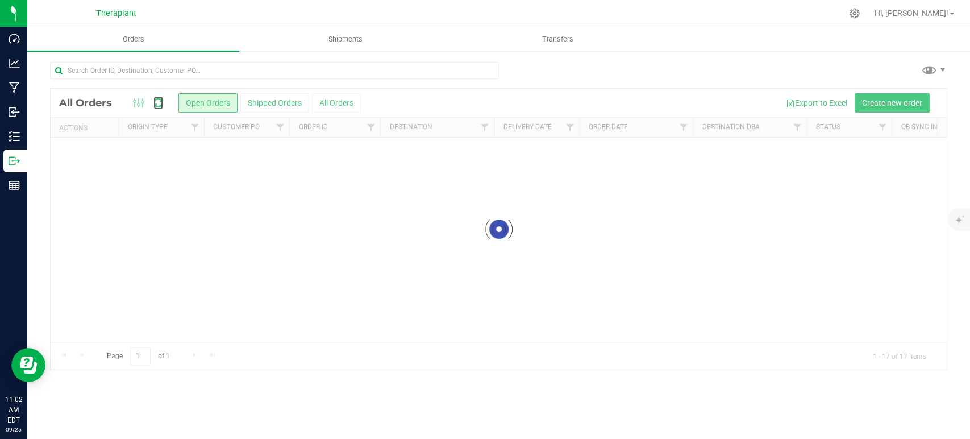
click at [160, 99] on icon at bounding box center [158, 102] width 10 height 11
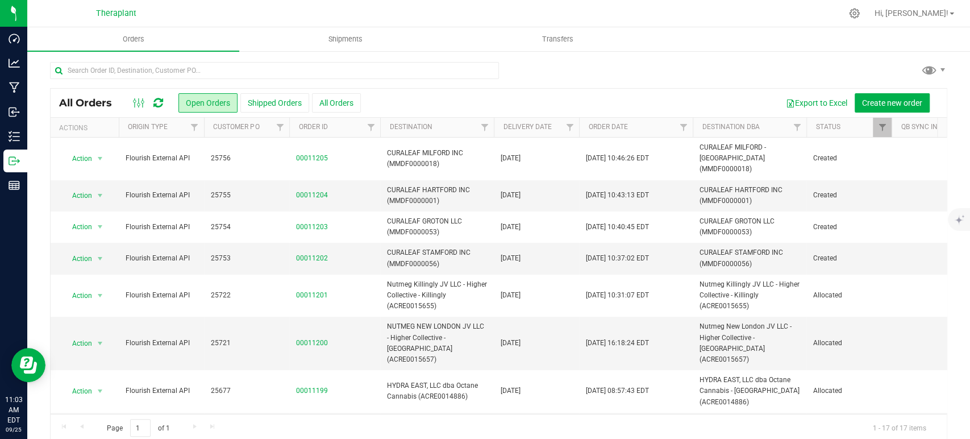
click at [159, 101] on icon at bounding box center [158, 102] width 10 height 11
click at [159, 99] on icon at bounding box center [158, 102] width 10 height 11
click at [159, 102] on icon at bounding box center [158, 102] width 10 height 11
click at [157, 101] on icon at bounding box center [158, 102] width 10 height 11
click at [156, 105] on icon at bounding box center [158, 102] width 10 height 11
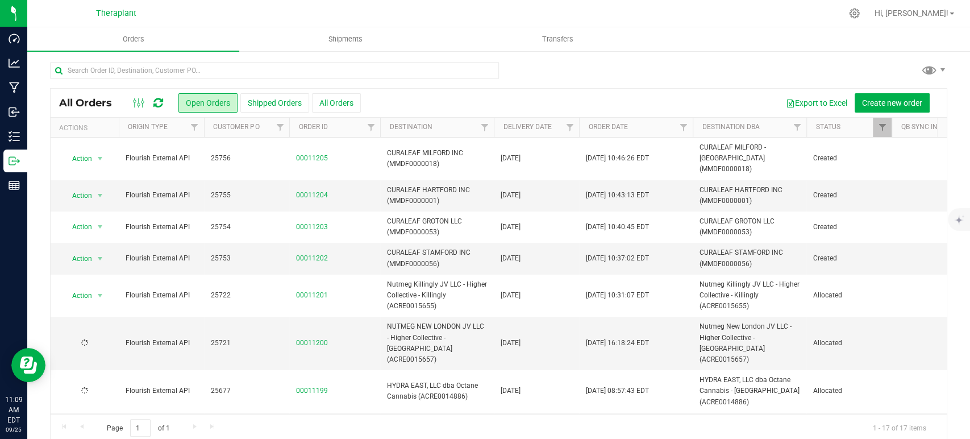
click at [156, 102] on icon at bounding box center [158, 102] width 10 height 11
click at [156, 107] on icon at bounding box center [158, 102] width 10 height 11
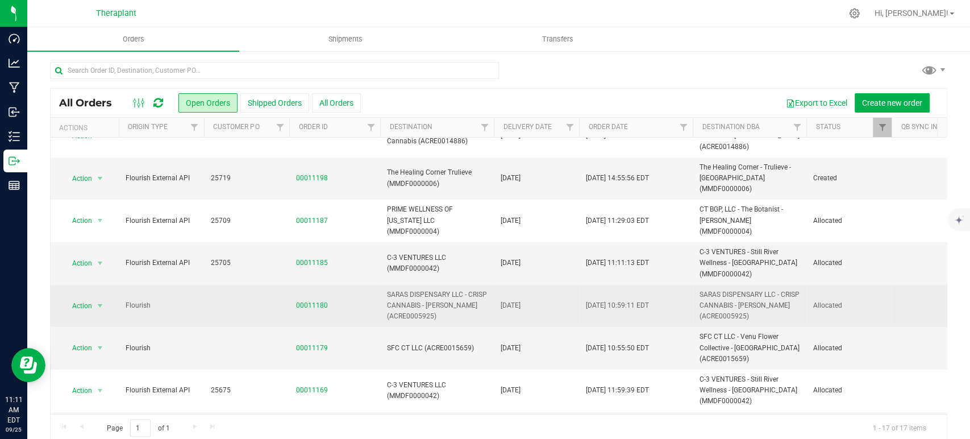
scroll to position [316, 0]
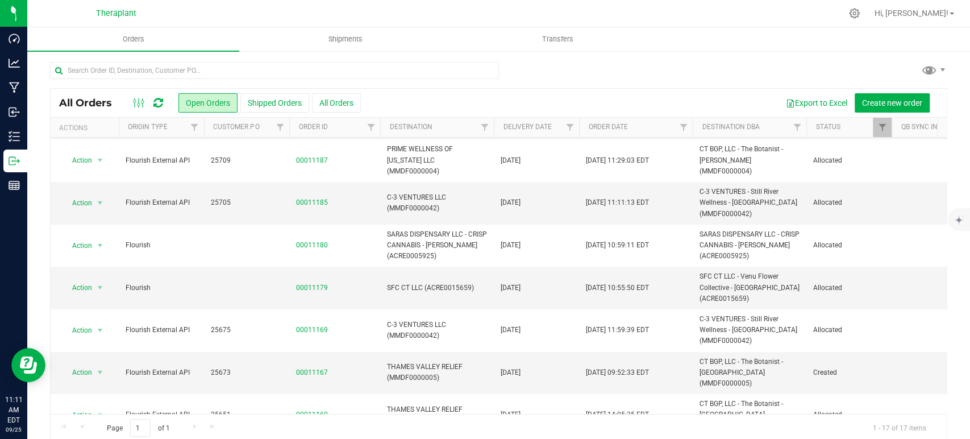
click at [157, 101] on icon at bounding box center [158, 102] width 10 height 11
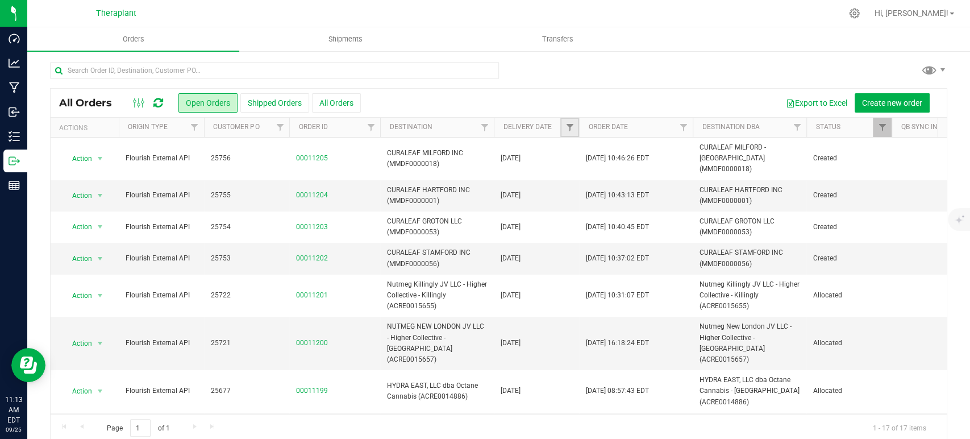
click at [567, 122] on link "Filter" at bounding box center [570, 127] width 19 height 19
click at [679, 199] on span "select" at bounding box center [675, 196] width 9 height 9
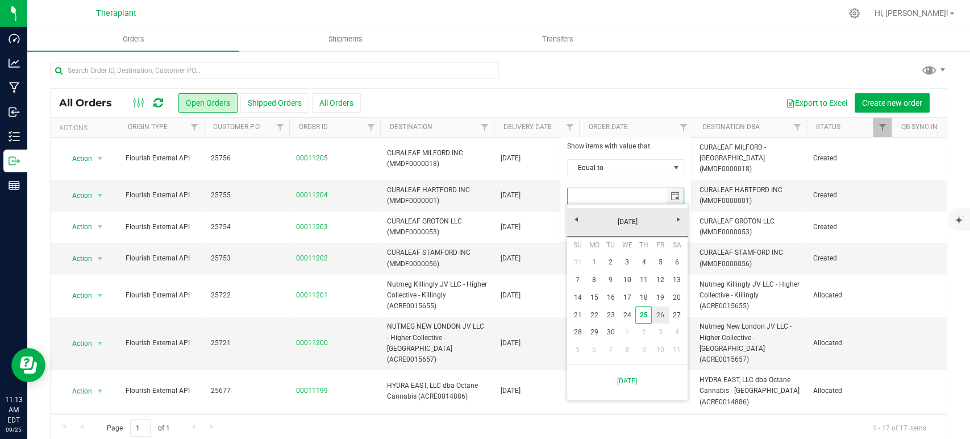
click at [659, 321] on link "26" at bounding box center [660, 315] width 16 height 18
type input "[DATE]"
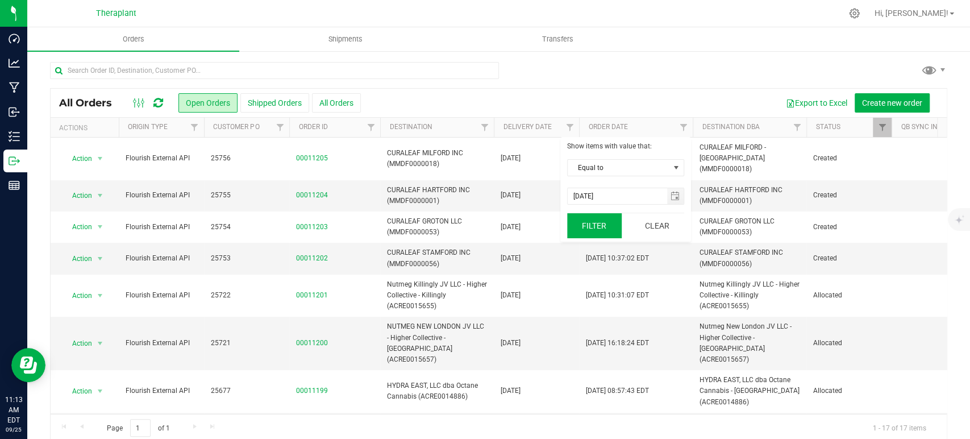
click at [587, 227] on button "Filter" at bounding box center [594, 225] width 55 height 25
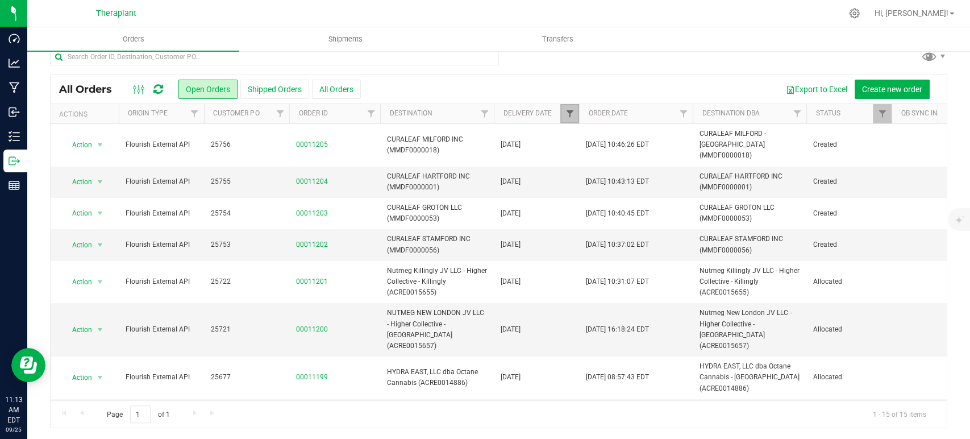
click at [570, 113] on span "Filter" at bounding box center [569, 113] width 9 height 9
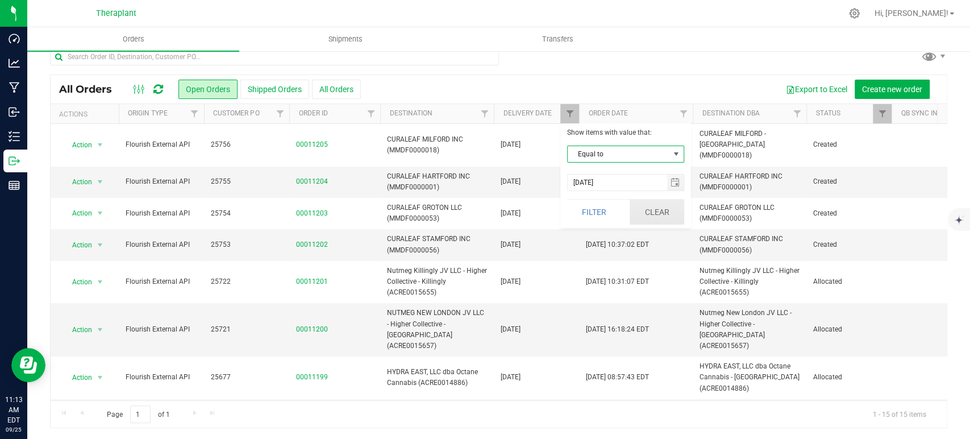
click at [647, 208] on button "Clear" at bounding box center [657, 212] width 55 height 25
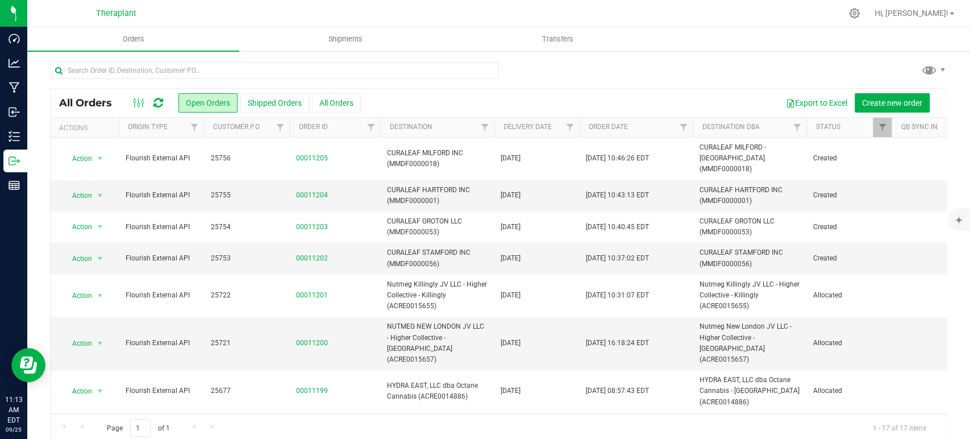
click at [163, 102] on icon at bounding box center [158, 102] width 10 height 11
click at [159, 102] on icon at bounding box center [158, 102] width 10 height 11
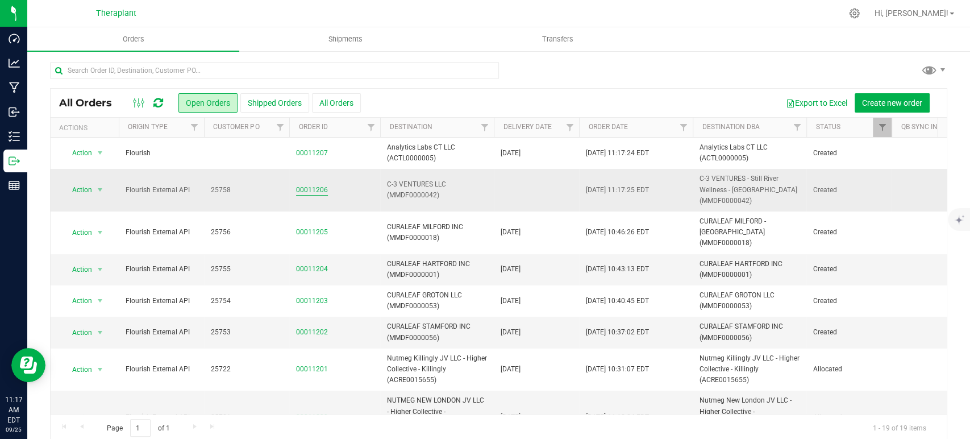
click at [315, 191] on link "00011206" at bounding box center [312, 190] width 32 height 11
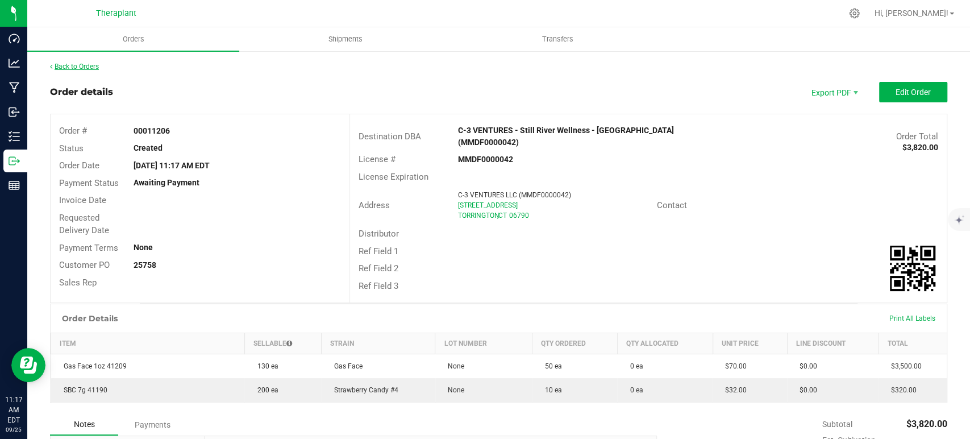
click at [72, 64] on link "Back to Orders" at bounding box center [74, 67] width 49 height 8
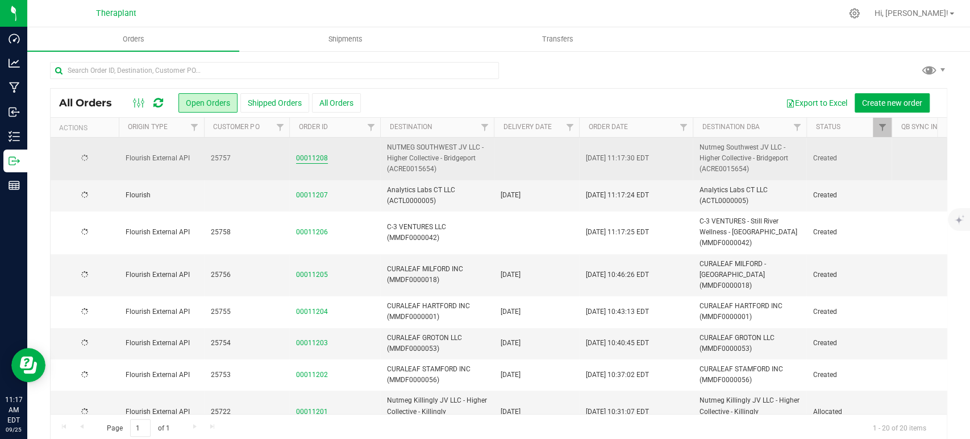
click at [305, 154] on link "00011208" at bounding box center [312, 158] width 32 height 11
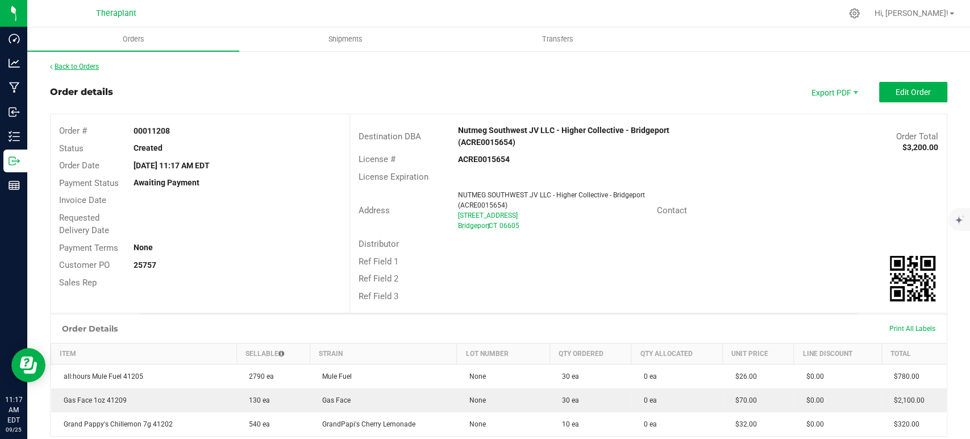
click at [94, 68] on link "Back to Orders" at bounding box center [74, 67] width 49 height 8
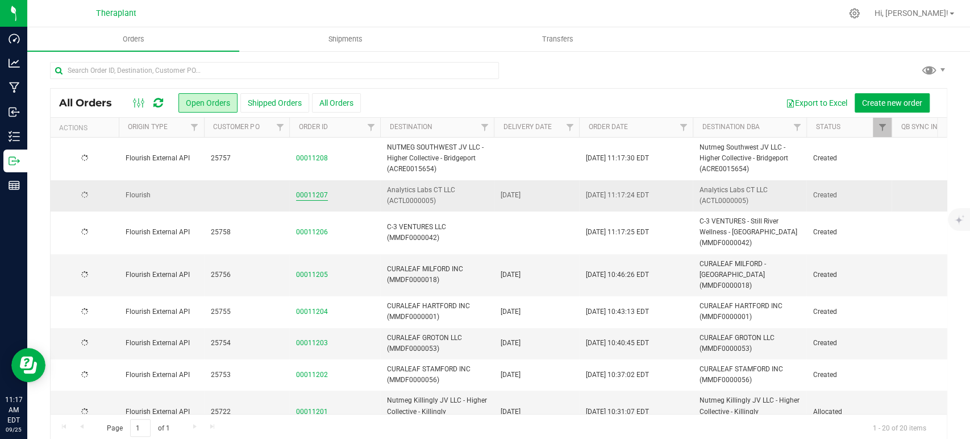
click at [314, 200] on link "00011207" at bounding box center [312, 195] width 32 height 11
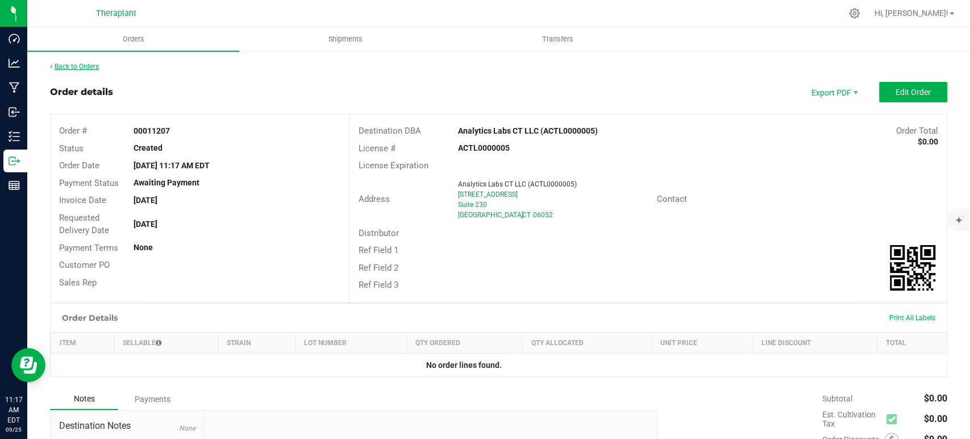
click at [85, 68] on link "Back to Orders" at bounding box center [74, 67] width 49 height 8
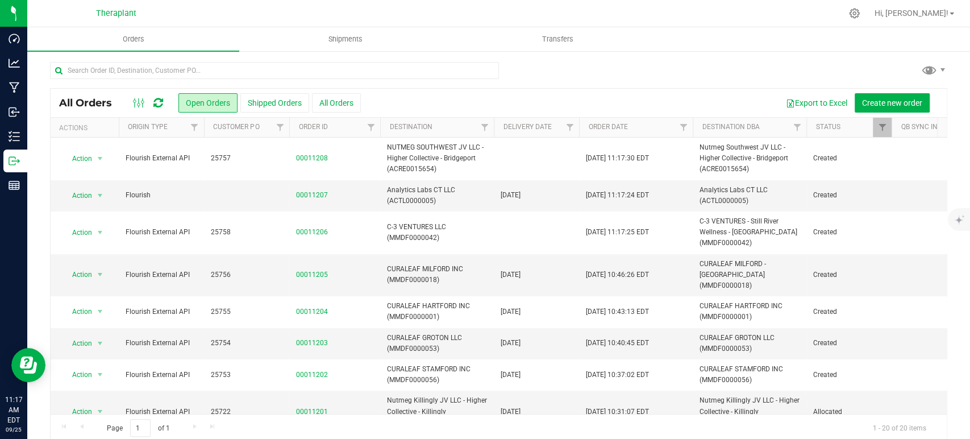
click at [157, 102] on icon at bounding box center [158, 102] width 10 height 11
click at [766, 62] on div at bounding box center [499, 75] width 898 height 26
click at [161, 105] on icon at bounding box center [158, 102] width 10 height 11
click at [159, 103] on icon at bounding box center [158, 102] width 10 height 11
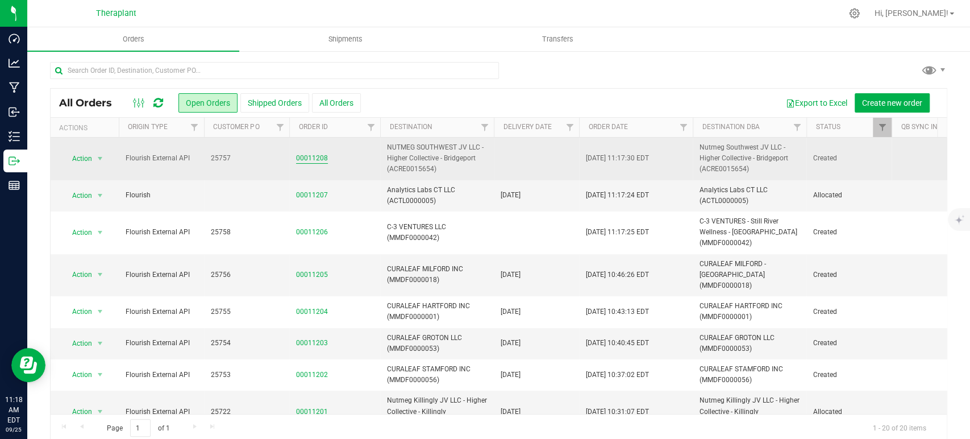
click at [306, 156] on link "00011208" at bounding box center [312, 158] width 32 height 11
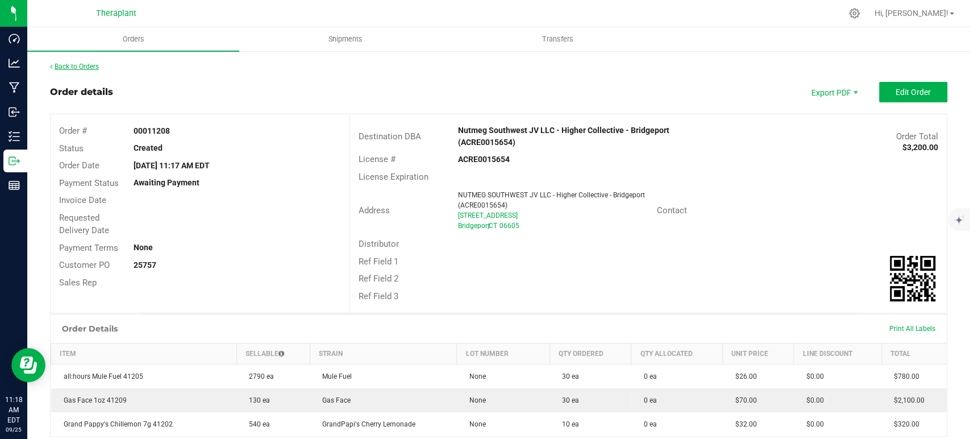
click at [82, 63] on link "Back to Orders" at bounding box center [74, 67] width 49 height 8
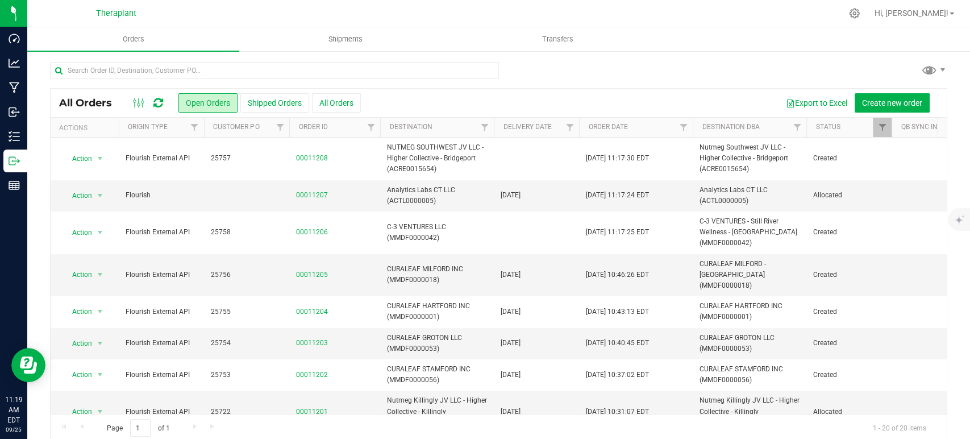
click at [161, 103] on icon at bounding box center [158, 102] width 10 height 11
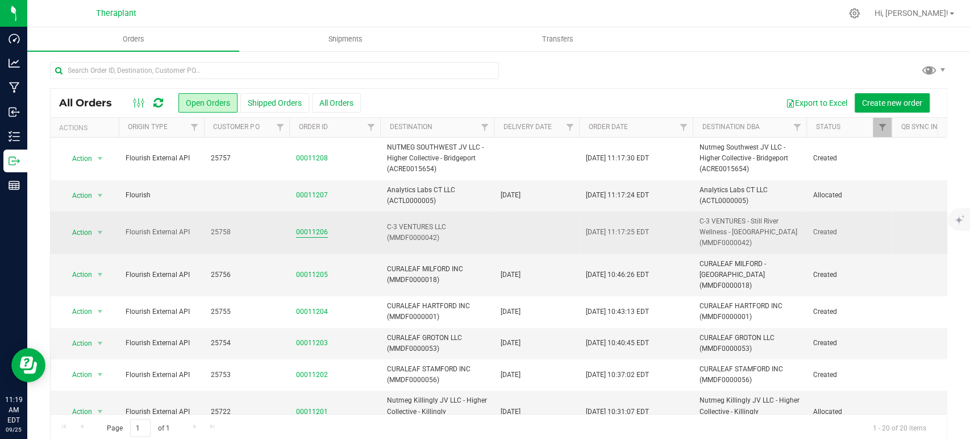
click at [310, 227] on link "00011206" at bounding box center [312, 232] width 32 height 11
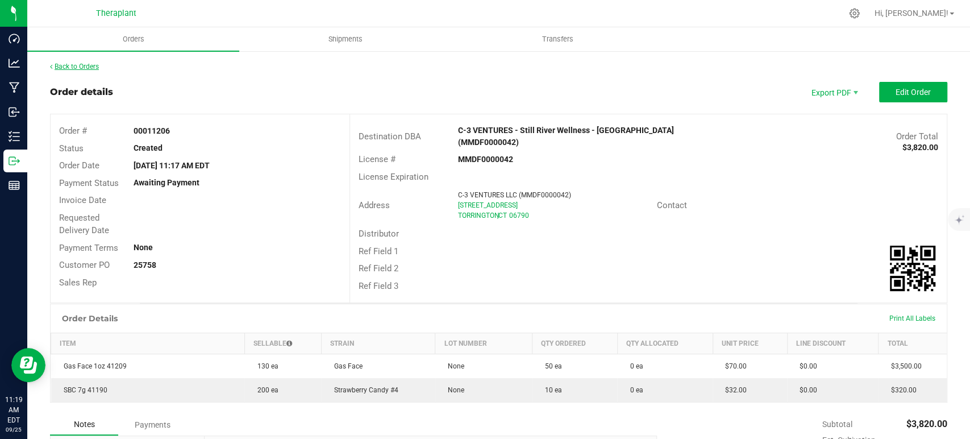
click at [88, 69] on link "Back to Orders" at bounding box center [74, 67] width 49 height 8
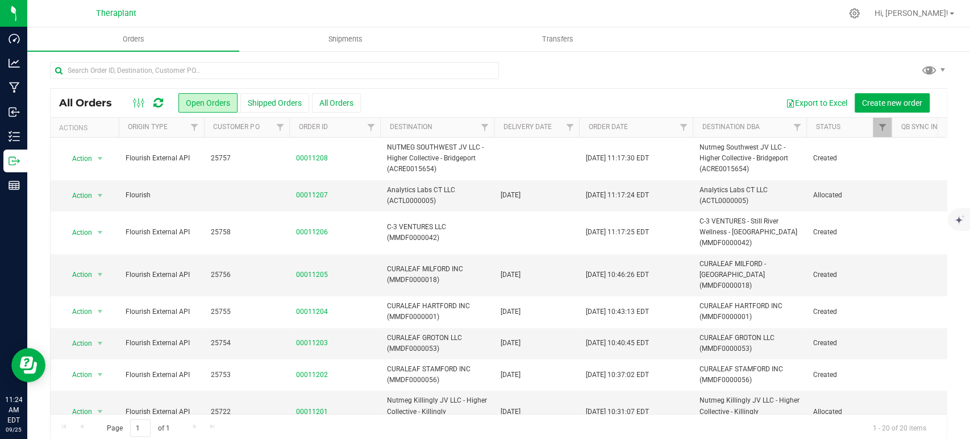
click at [155, 98] on icon at bounding box center [158, 102] width 10 height 11
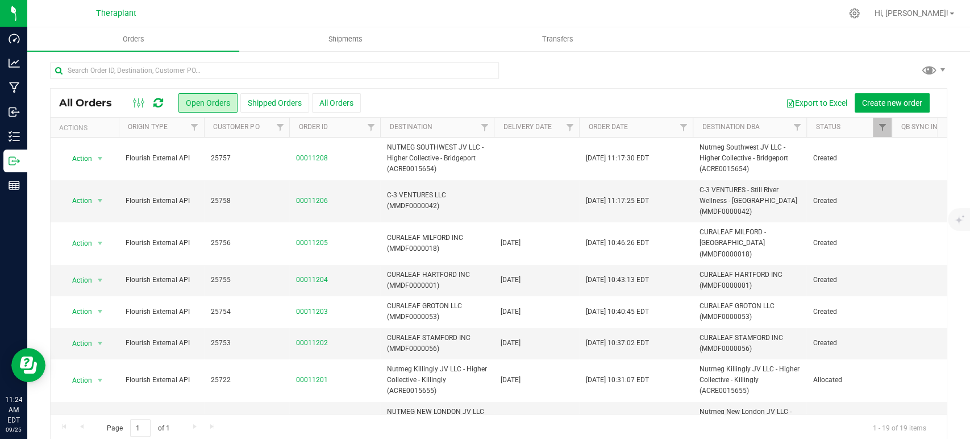
click at [157, 105] on icon at bounding box center [158, 102] width 10 height 11
click at [164, 106] on div at bounding box center [148, 103] width 38 height 14
click at [157, 104] on icon at bounding box center [158, 102] width 10 height 11
click at [163, 102] on div at bounding box center [148, 103] width 38 height 14
click at [566, 131] on span "Filter" at bounding box center [569, 127] width 9 height 9
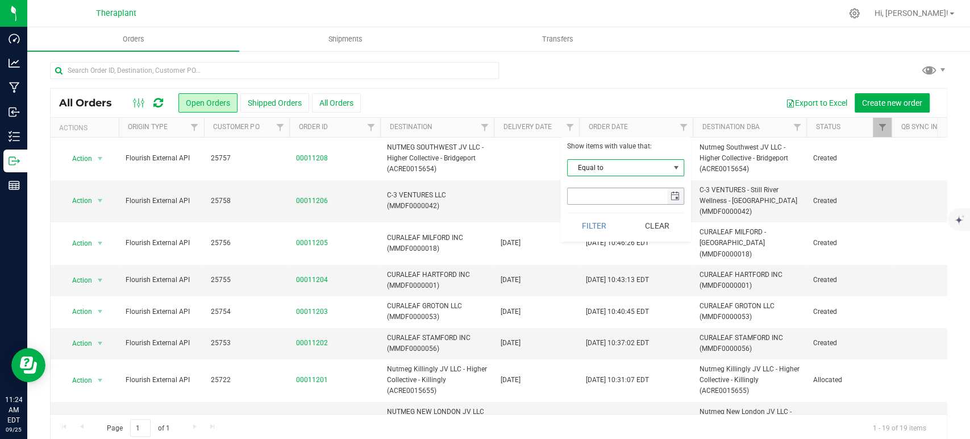
click at [677, 194] on span "select" at bounding box center [675, 196] width 9 height 9
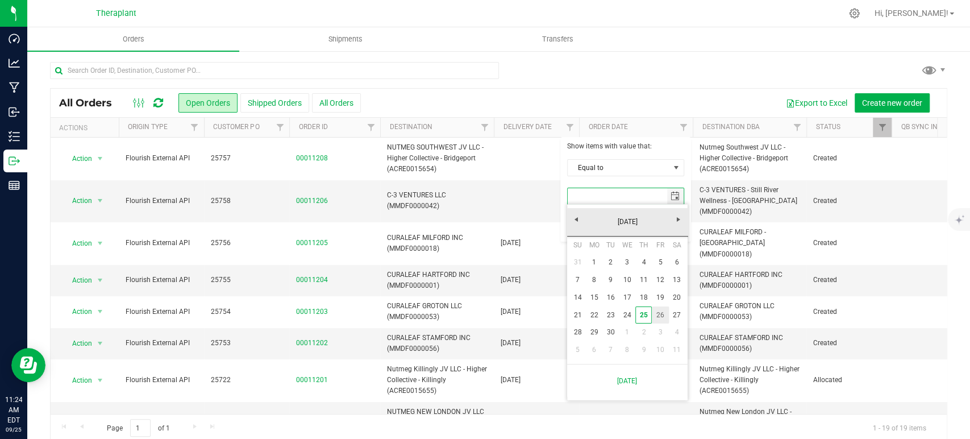
click at [663, 319] on link "26" at bounding box center [660, 315] width 16 height 18
type input "9/26/2025"
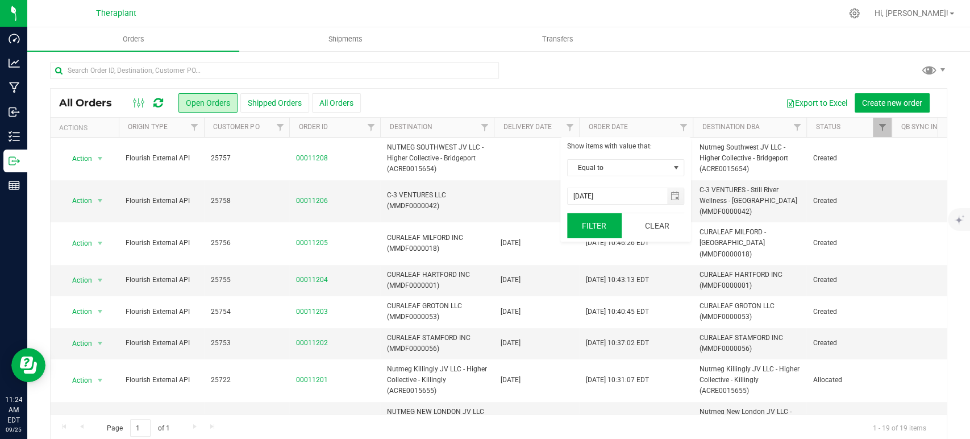
click at [592, 226] on button "Filter" at bounding box center [594, 225] width 55 height 25
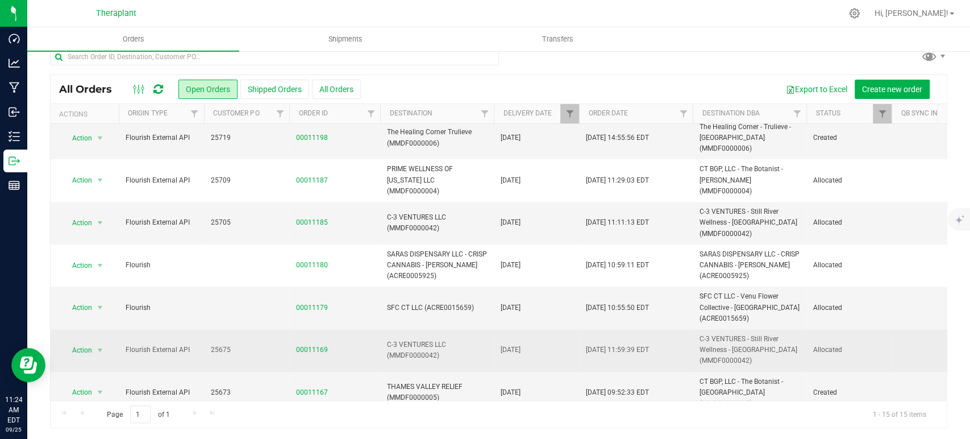
scroll to position [291, 0]
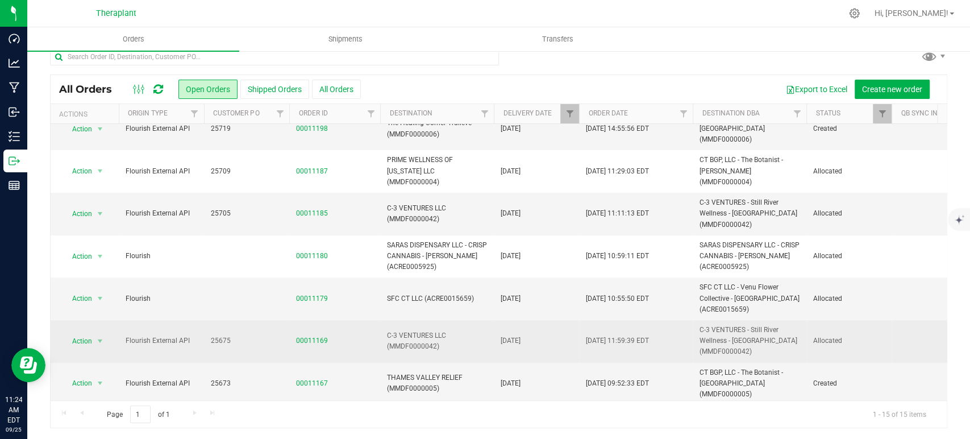
click at [91, 333] on span "Action" at bounding box center [77, 341] width 31 height 16
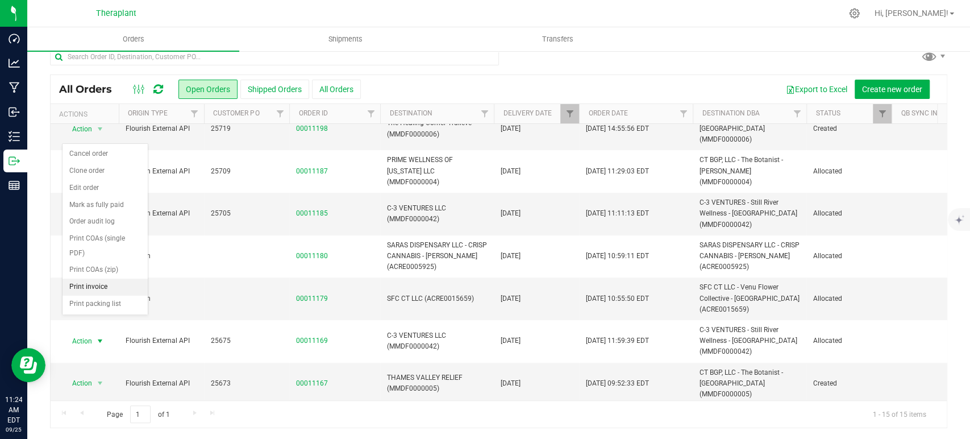
click at [103, 279] on li "Print invoice" at bounding box center [105, 287] width 85 height 17
click at [90, 290] on span "Action" at bounding box center [77, 298] width 31 height 16
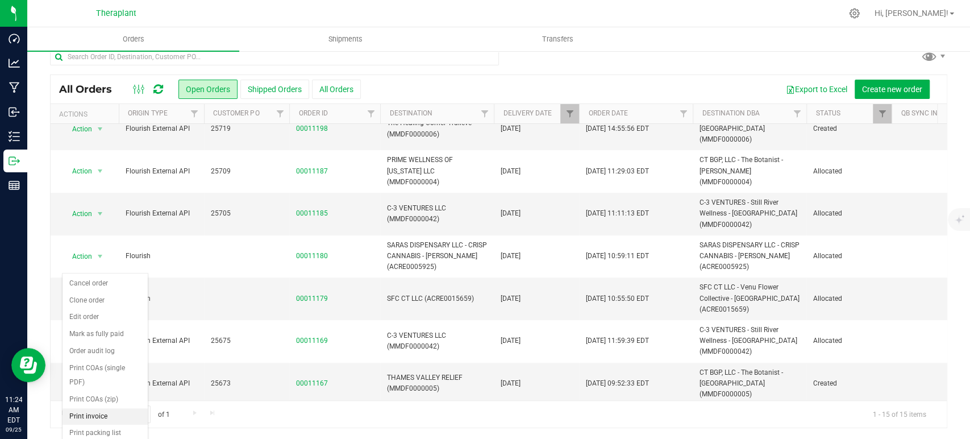
click at [107, 408] on li "Print invoice" at bounding box center [105, 416] width 85 height 17
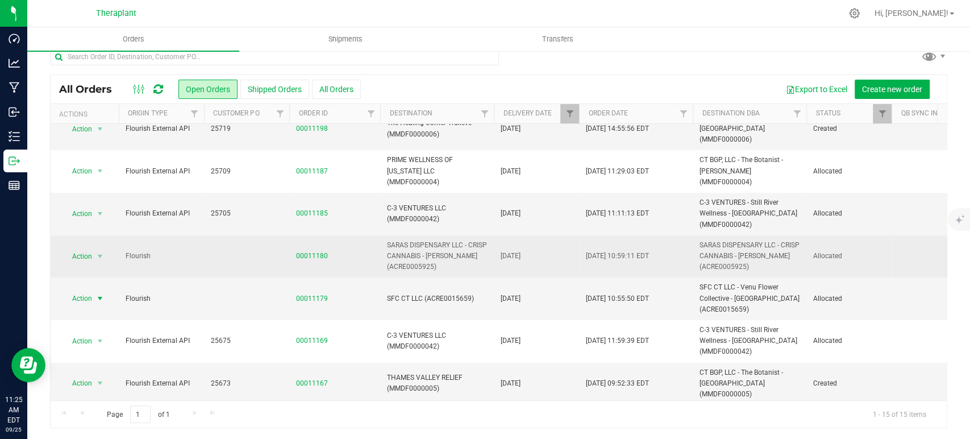
click at [80, 248] on span "Action" at bounding box center [77, 256] width 31 height 16
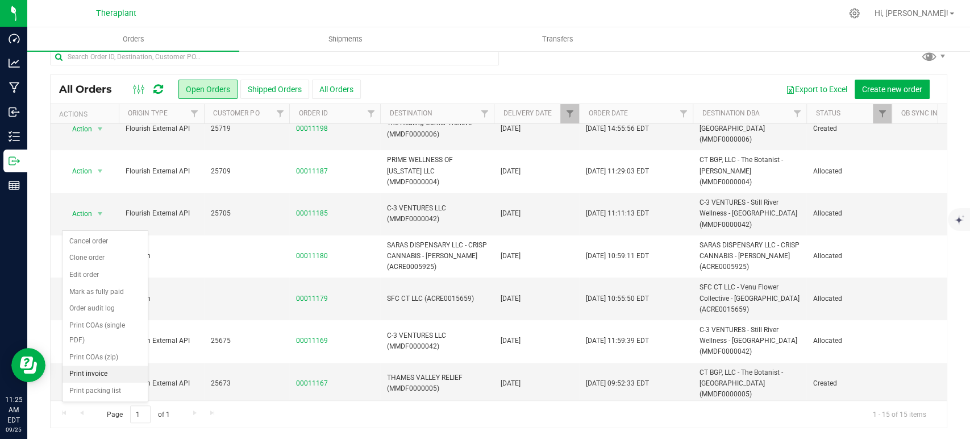
click at [111, 366] on li "Print invoice" at bounding box center [105, 374] width 85 height 17
click at [86, 206] on span "Action" at bounding box center [77, 214] width 31 height 16
click at [113, 323] on li "Print invoice" at bounding box center [105, 331] width 85 height 17
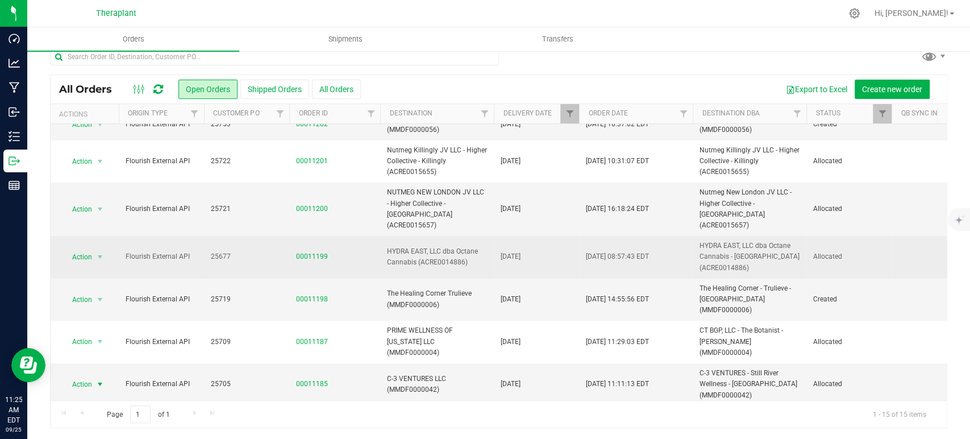
scroll to position [101, 0]
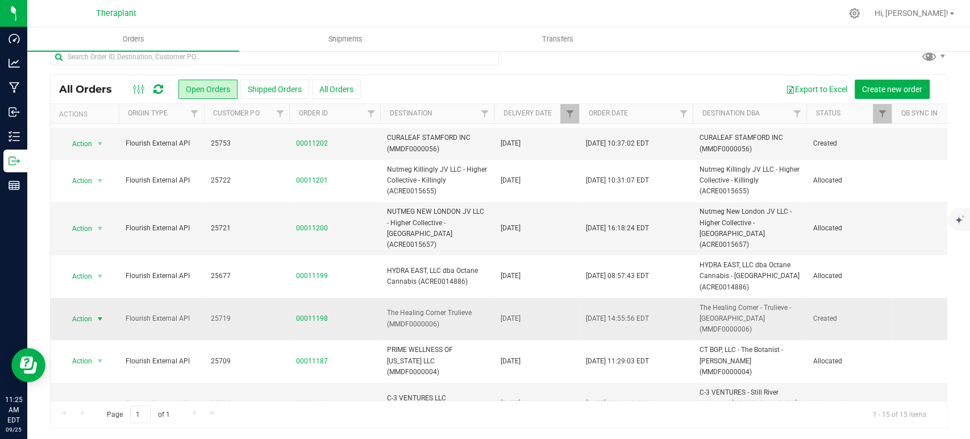
click at [80, 311] on span "Action" at bounding box center [77, 319] width 31 height 16
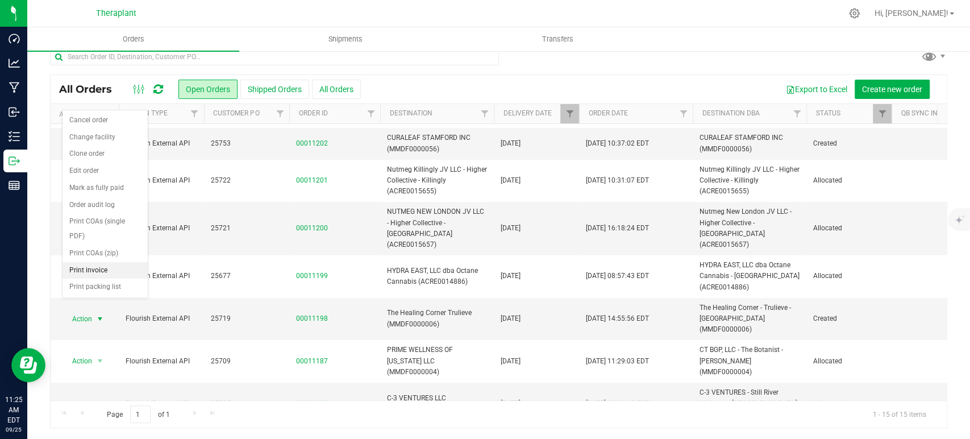
click at [96, 262] on li "Print invoice" at bounding box center [105, 270] width 85 height 17
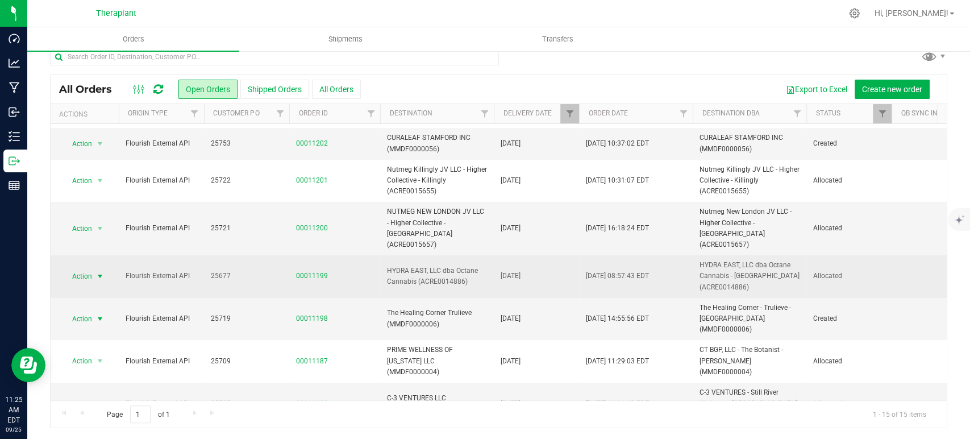
click at [85, 268] on span "Action" at bounding box center [77, 276] width 31 height 16
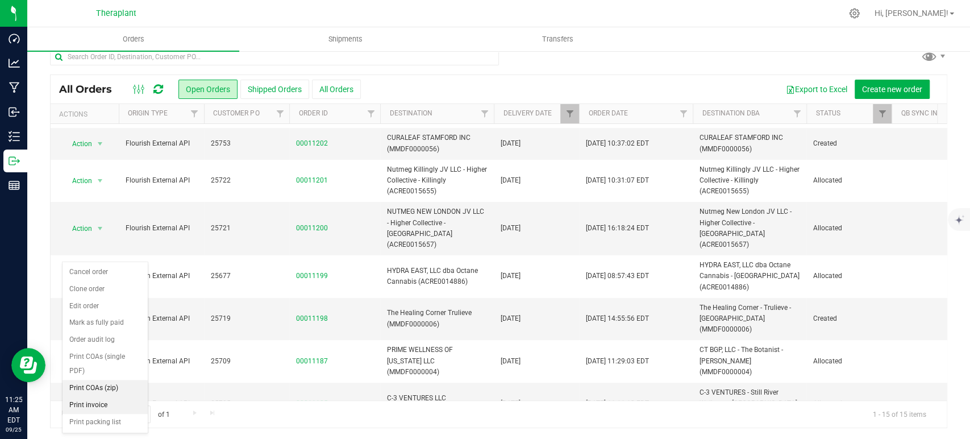
click at [105, 397] on li "Print invoice" at bounding box center [105, 405] width 85 height 17
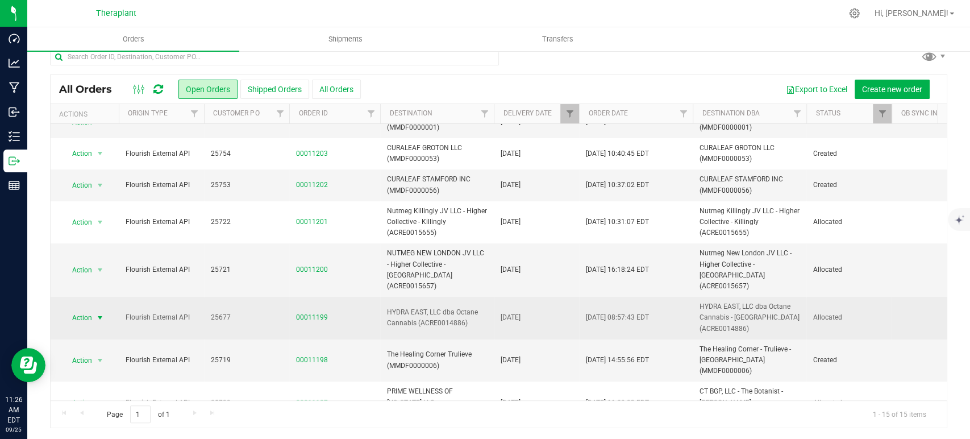
scroll to position [38, 0]
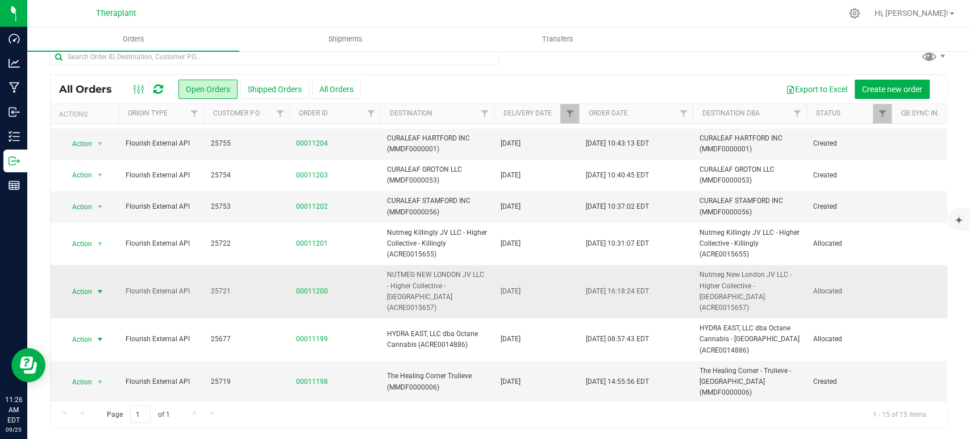
click at [82, 284] on span "Action" at bounding box center [77, 292] width 31 height 16
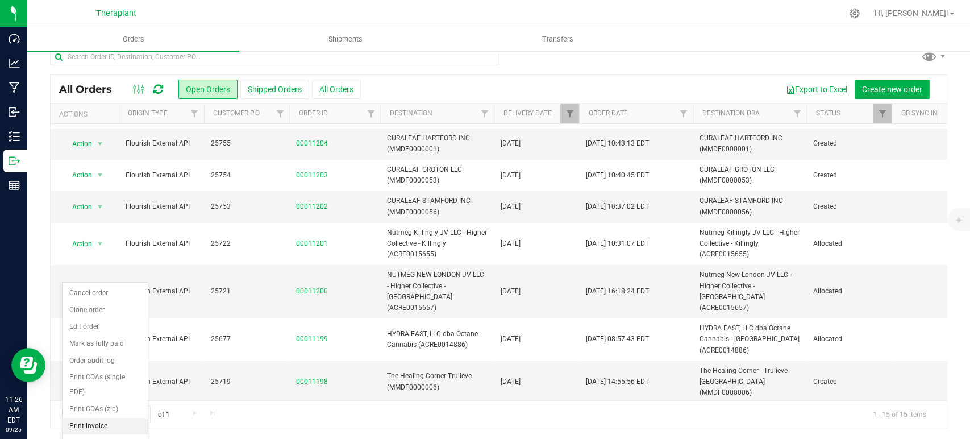
click at [100, 418] on li "Print invoice" at bounding box center [105, 426] width 85 height 17
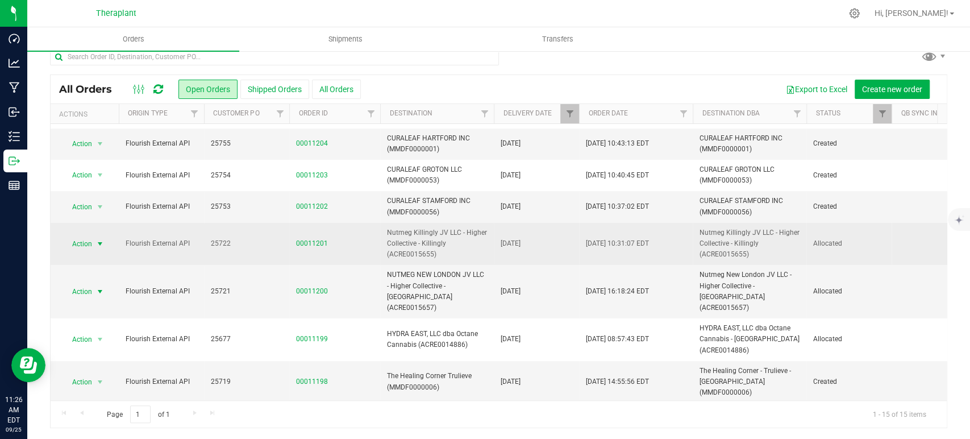
click at [96, 239] on span "select" at bounding box center [100, 243] width 9 height 9
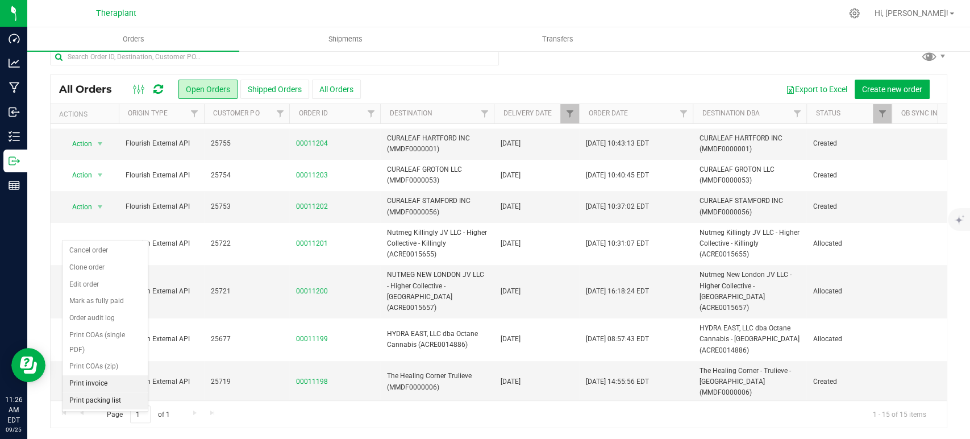
drag, startPoint x: 103, startPoint y: 377, endPoint x: 103, endPoint y: 370, distance: 6.8
click at [103, 370] on ul "Cancel order Clone order Edit order Mark as fully paid Order audit log Print CO…" at bounding box center [105, 325] width 85 height 167
click at [105, 375] on li "Print invoice" at bounding box center [105, 383] width 85 height 17
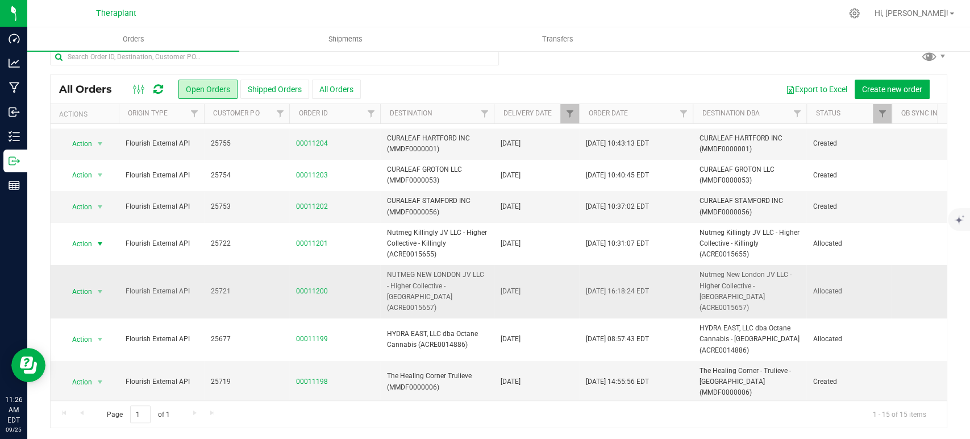
scroll to position [0, 0]
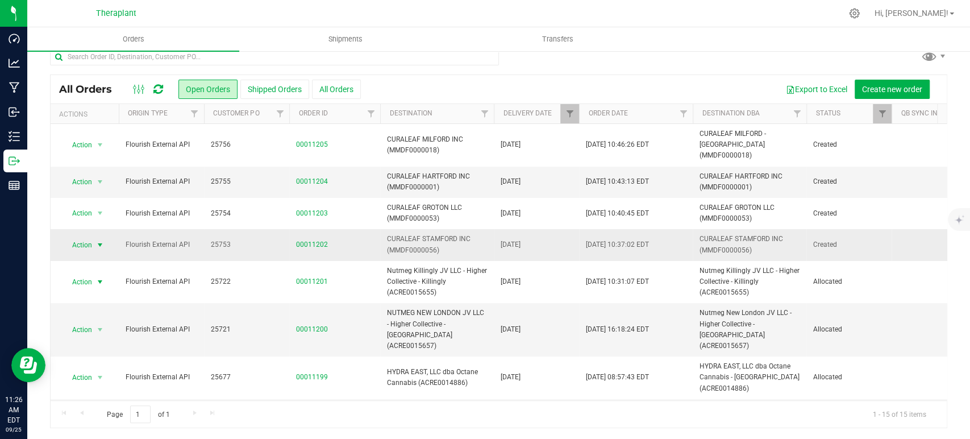
click at [73, 238] on span "Action" at bounding box center [77, 245] width 31 height 16
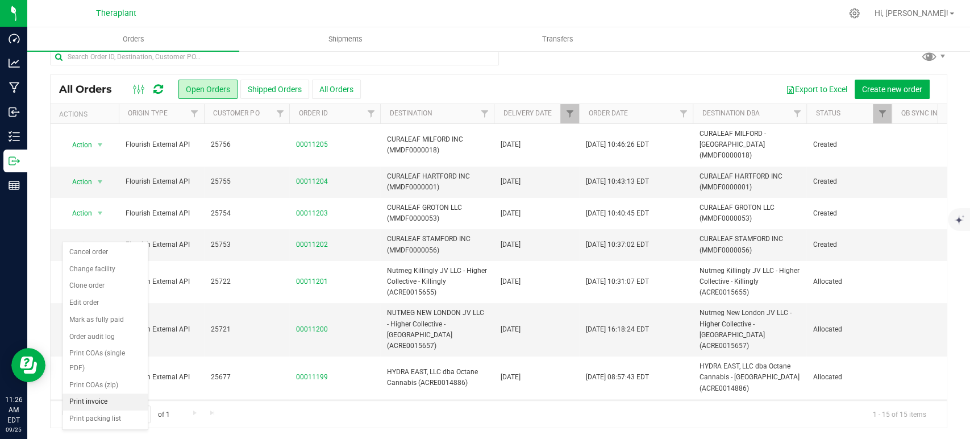
click at [106, 393] on li "Print invoice" at bounding box center [105, 401] width 85 height 17
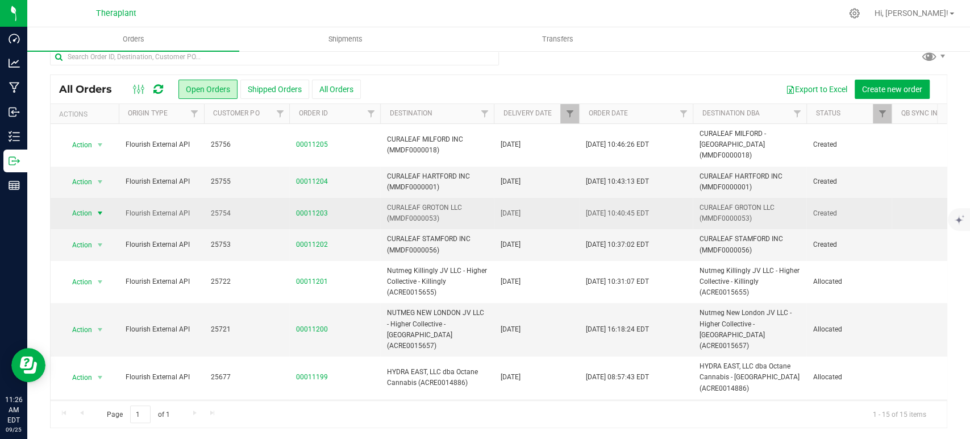
click at [80, 208] on span "Action" at bounding box center [77, 213] width 31 height 16
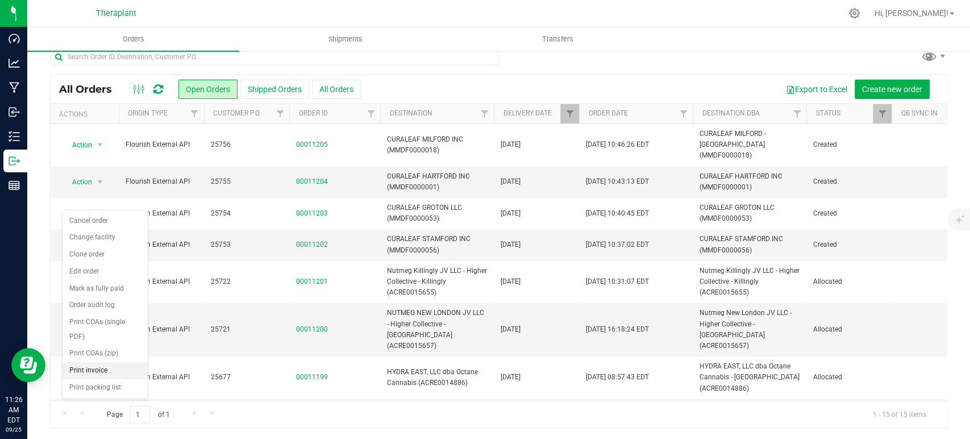
click at [105, 362] on li "Print invoice" at bounding box center [105, 370] width 85 height 17
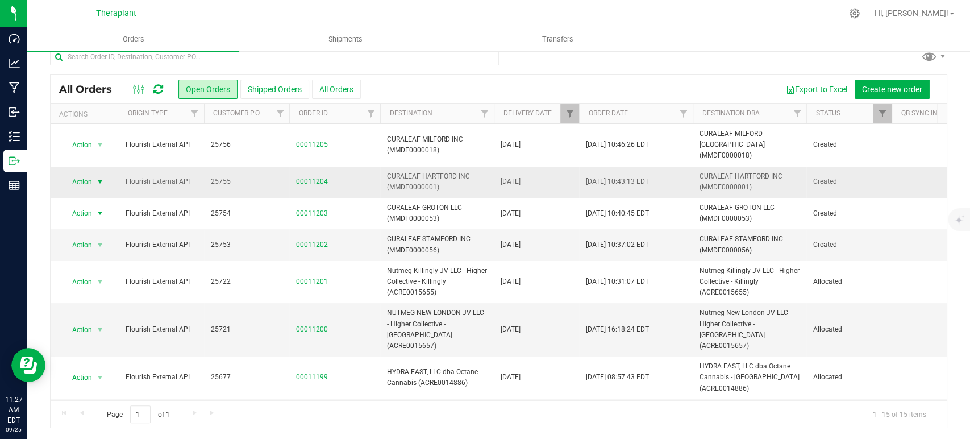
click at [94, 174] on span "select" at bounding box center [100, 182] width 14 height 16
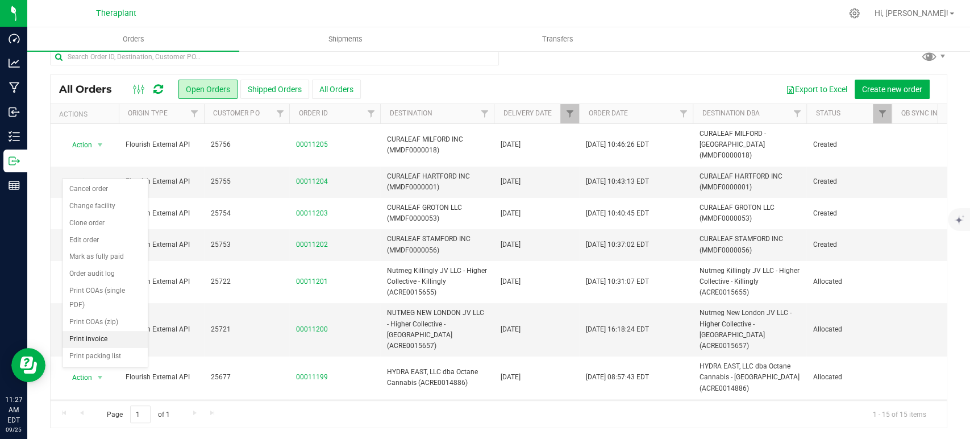
click at [95, 331] on li "Print invoice" at bounding box center [105, 339] width 85 height 17
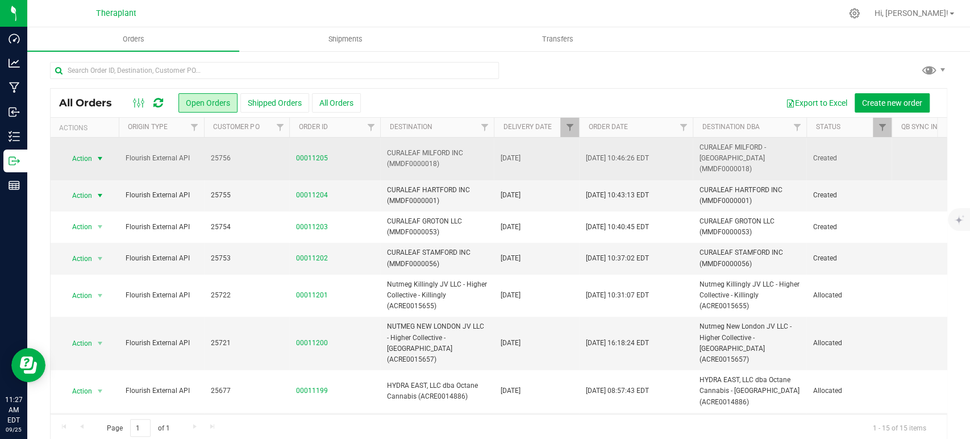
click at [65, 153] on span "Action" at bounding box center [77, 159] width 31 height 16
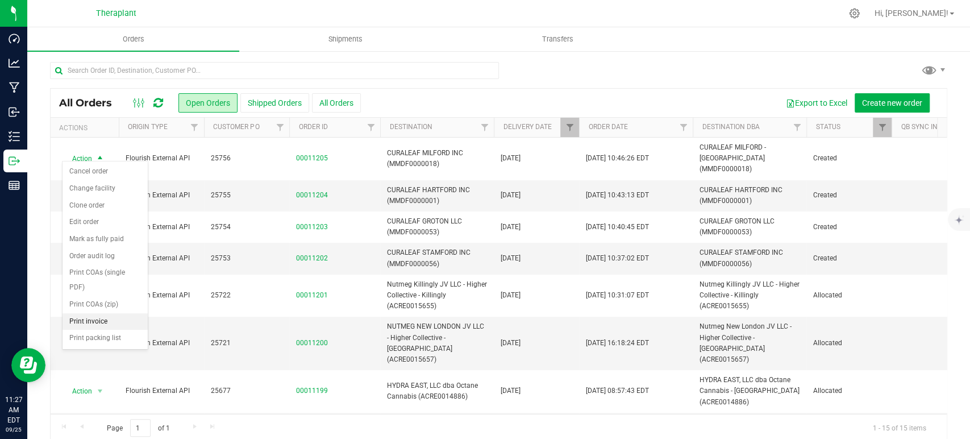
click at [109, 313] on li "Print invoice" at bounding box center [105, 321] width 85 height 17
click at [567, 121] on link "Filter" at bounding box center [570, 127] width 19 height 19
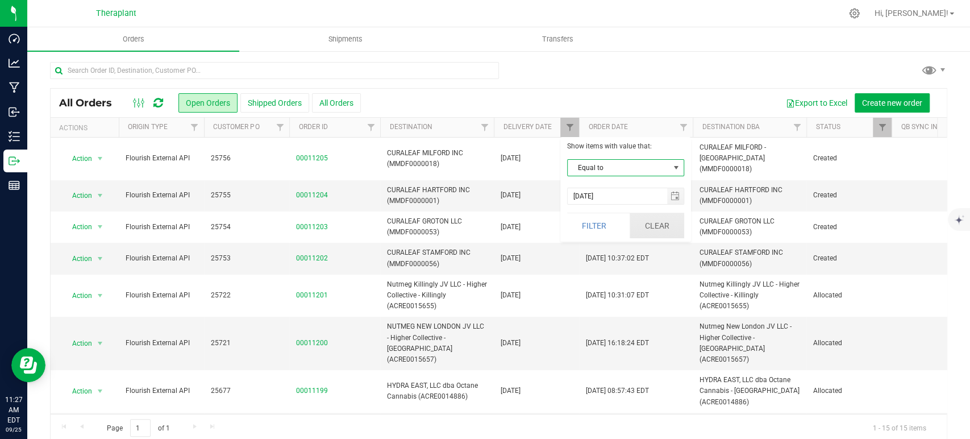
click at [668, 223] on button "Clear" at bounding box center [657, 225] width 55 height 25
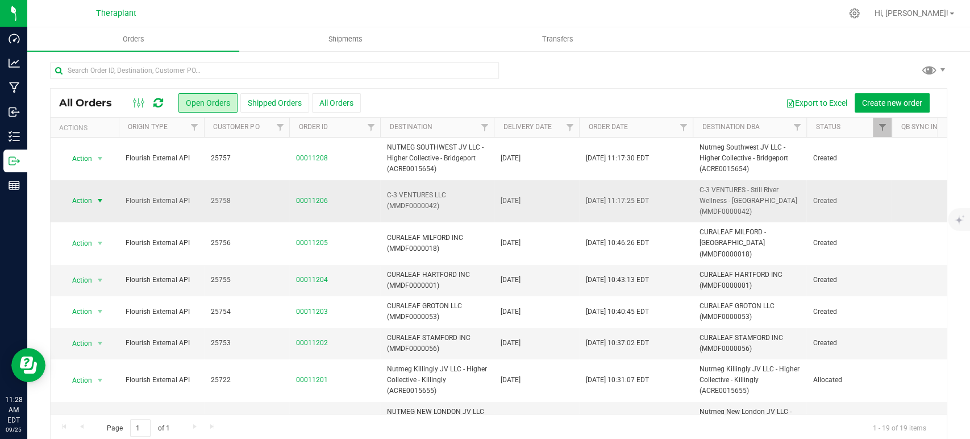
click at [84, 203] on span "Action" at bounding box center [77, 201] width 31 height 16
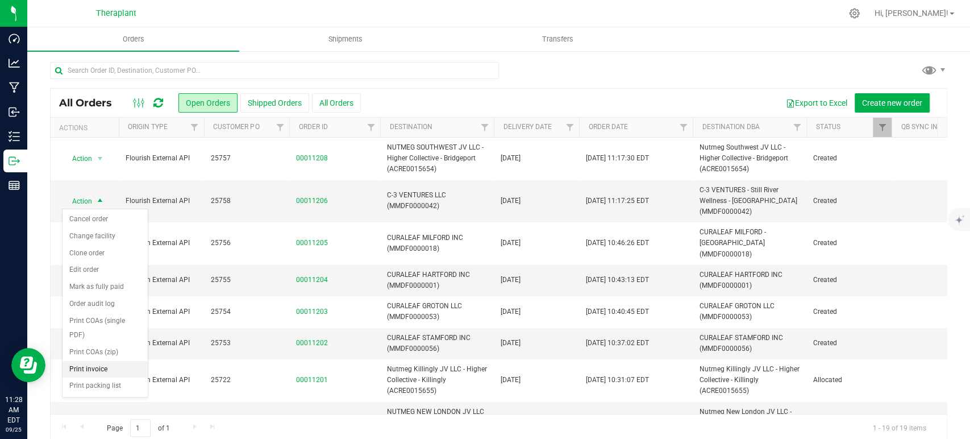
click at [109, 361] on li "Print invoice" at bounding box center [105, 369] width 85 height 17
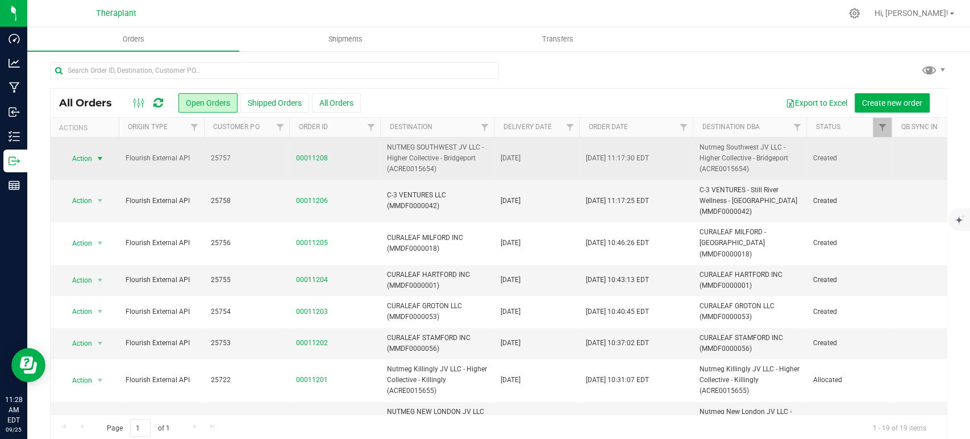
click at [84, 153] on span "Action" at bounding box center [77, 159] width 31 height 16
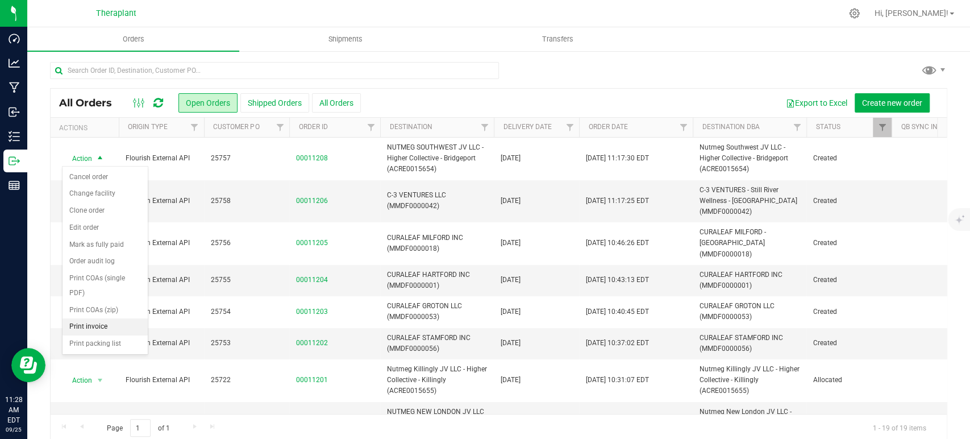
click at [120, 318] on li "Print invoice" at bounding box center [105, 326] width 85 height 17
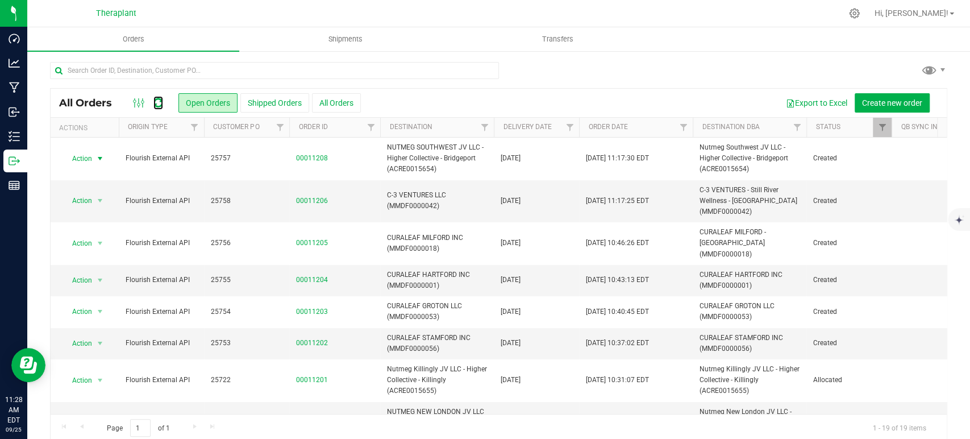
click at [163, 101] on icon at bounding box center [158, 102] width 10 height 11
click at [160, 105] on icon at bounding box center [158, 102] width 10 height 11
click at [156, 103] on icon at bounding box center [158, 102] width 10 height 11
click at [155, 102] on icon at bounding box center [158, 102] width 10 height 11
click at [304, 338] on link "00011202" at bounding box center [312, 343] width 32 height 11
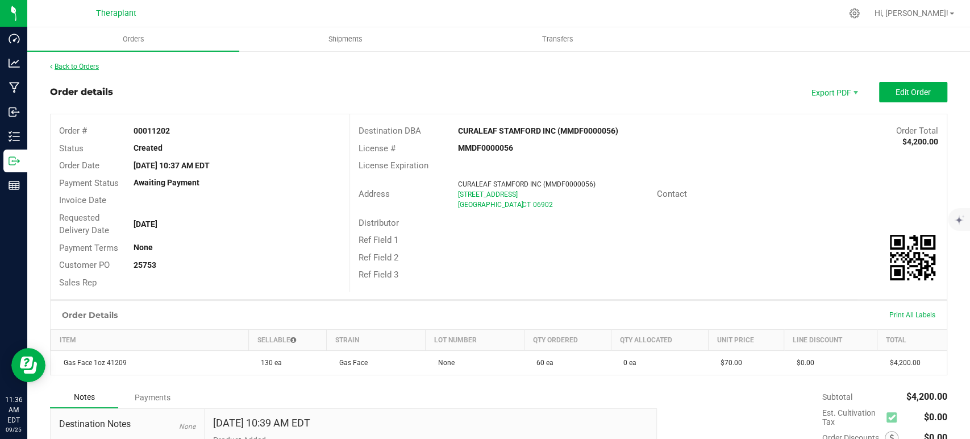
click at [80, 64] on link "Back to Orders" at bounding box center [74, 67] width 49 height 8
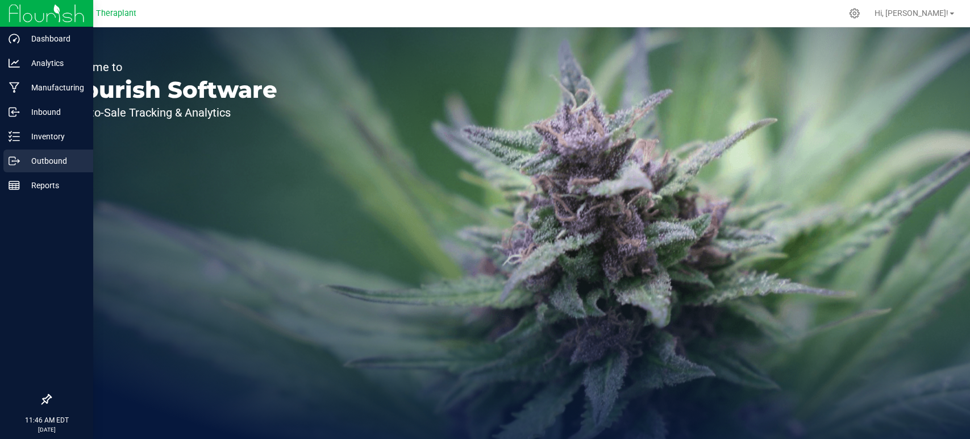
click at [52, 163] on p "Outbound" at bounding box center [54, 161] width 68 height 14
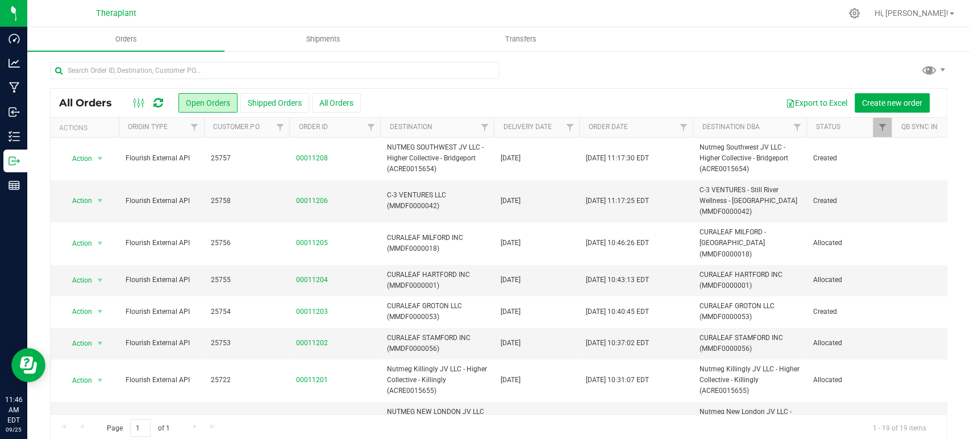
click at [159, 102] on icon at bounding box center [158, 102] width 10 height 11
click at [155, 103] on icon at bounding box center [158, 102] width 10 height 11
click at [156, 103] on icon at bounding box center [158, 102] width 10 height 11
click at [779, 63] on div at bounding box center [499, 75] width 898 height 26
click at [156, 98] on icon at bounding box center [158, 102] width 10 height 11
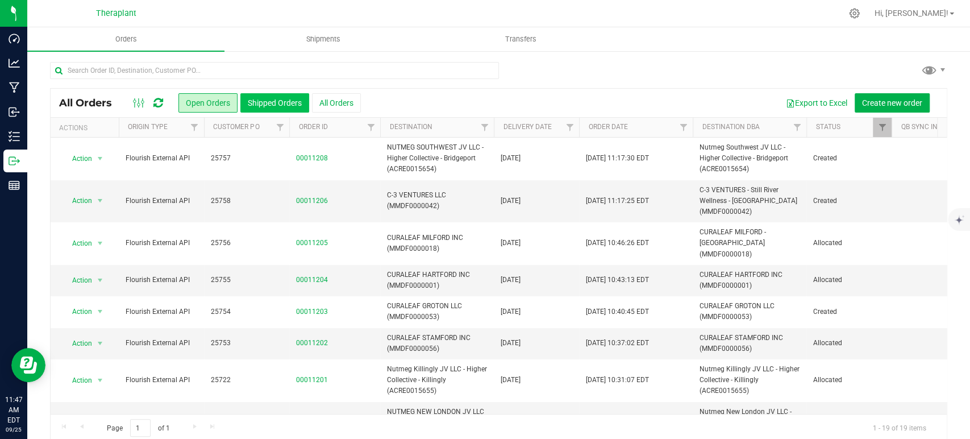
click at [282, 103] on button "Shipped Orders" at bounding box center [274, 102] width 69 height 19
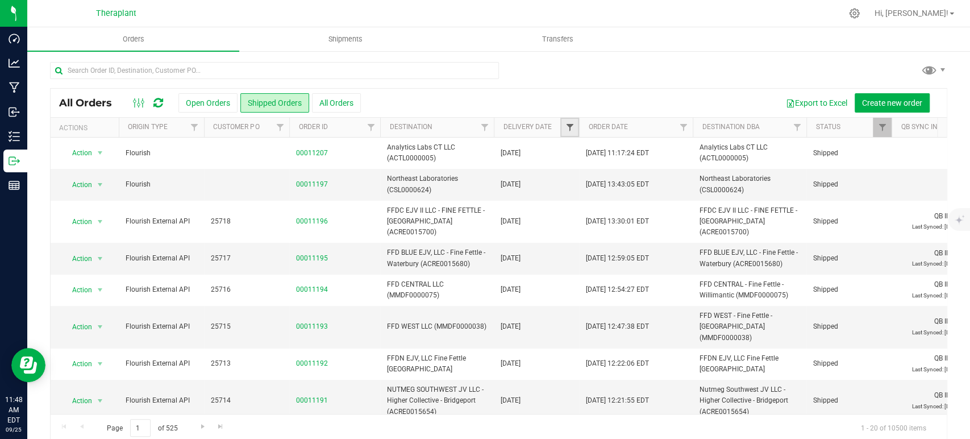
click at [565, 128] on span "Filter" at bounding box center [569, 127] width 9 height 9
click at [675, 198] on span "select" at bounding box center [675, 196] width 9 height 9
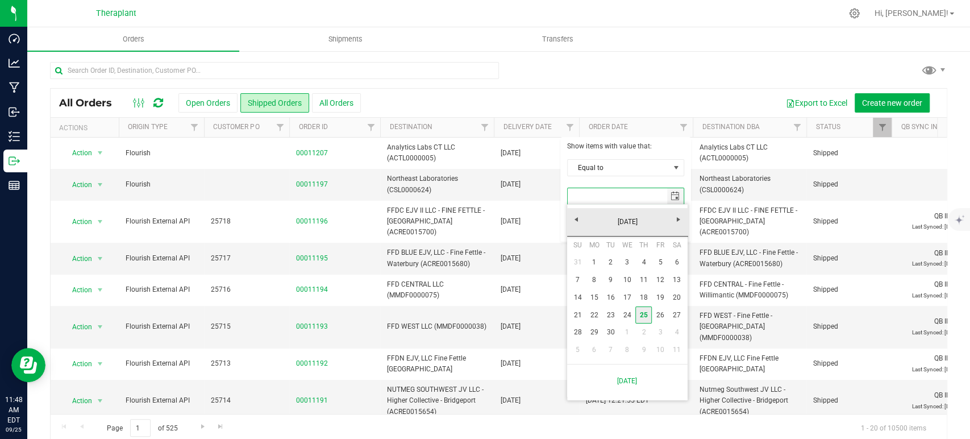
click at [645, 312] on link "25" at bounding box center [644, 315] width 16 height 18
type input "[DATE]"
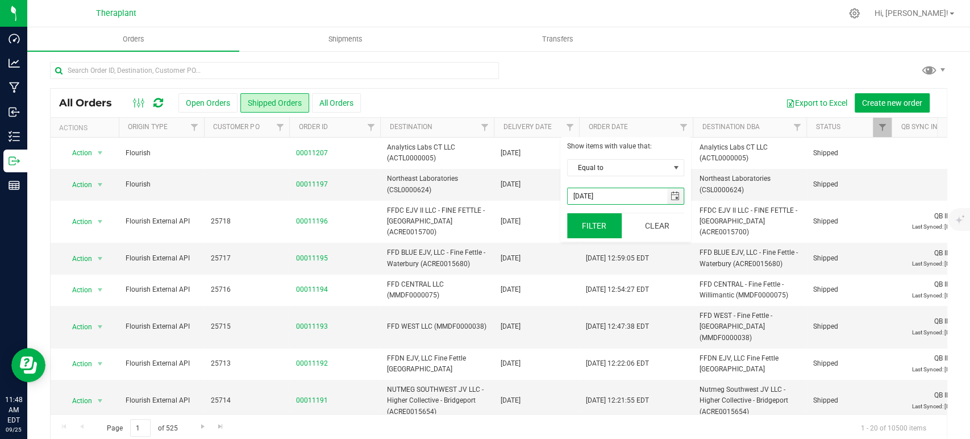
click at [600, 233] on button "Filter" at bounding box center [594, 225] width 55 height 25
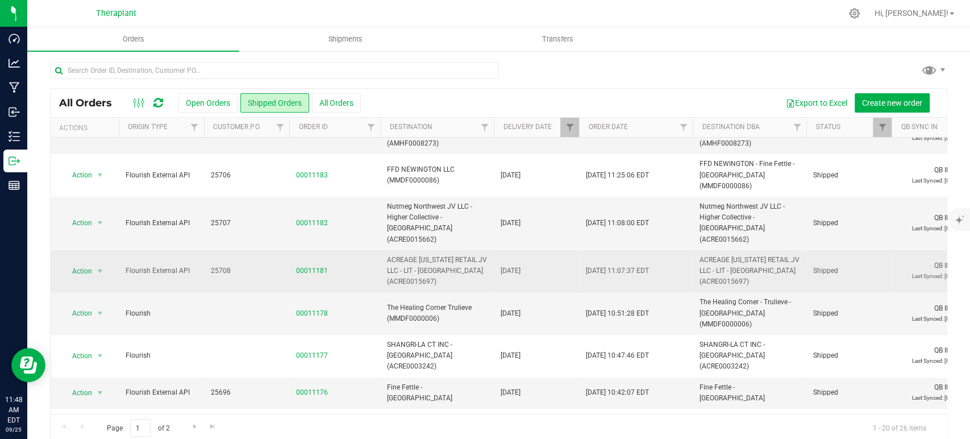
scroll to position [405, 0]
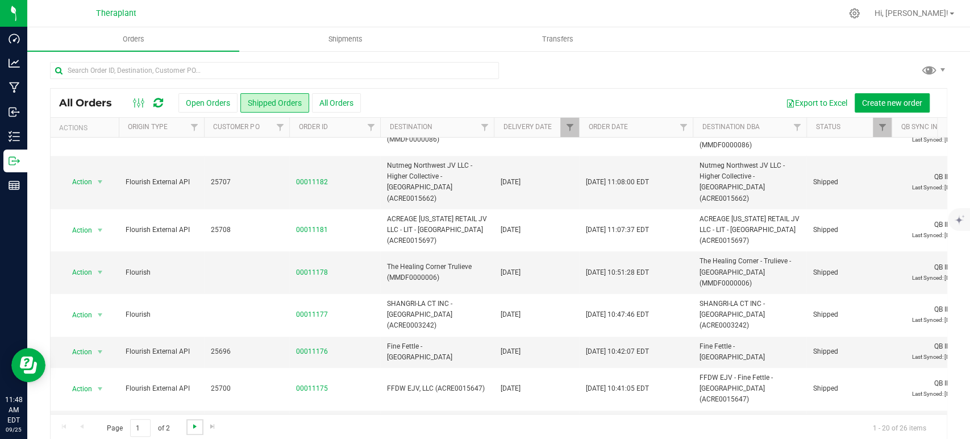
click at [194, 425] on span "Go to the next page" at bounding box center [194, 426] width 9 height 9
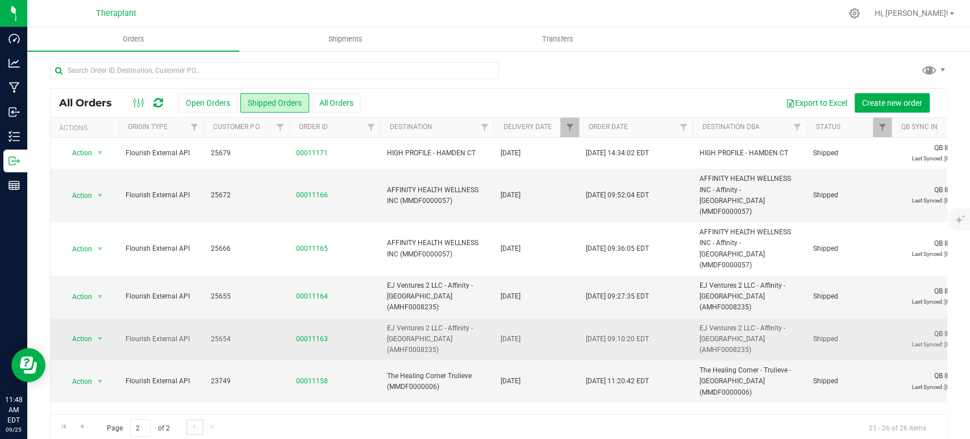
scroll to position [14, 0]
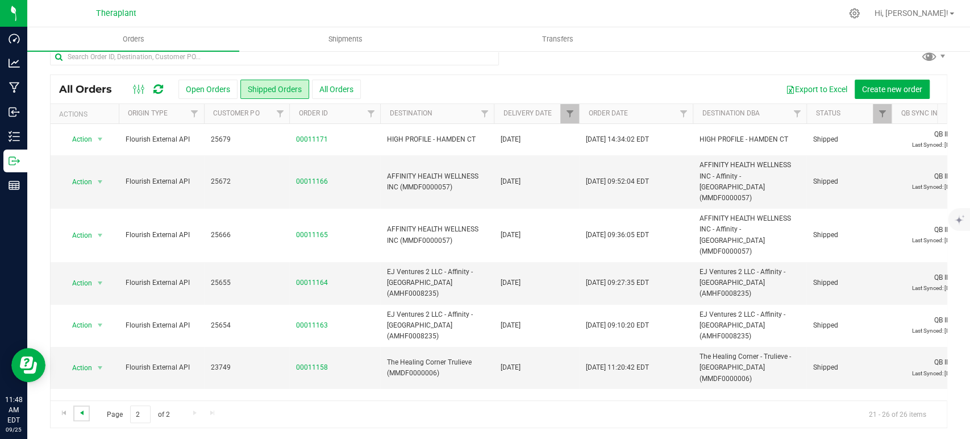
click at [80, 411] on span "Go to the previous page" at bounding box center [81, 412] width 9 height 9
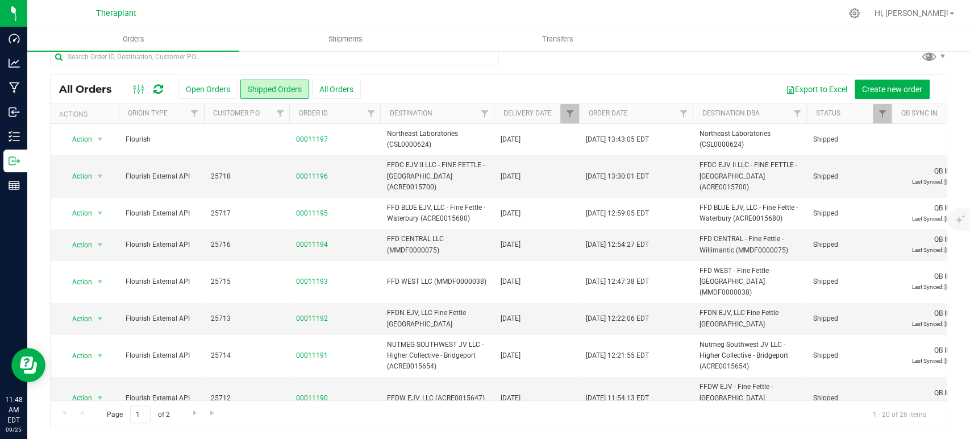
click at [718, 72] on div at bounding box center [499, 61] width 898 height 26
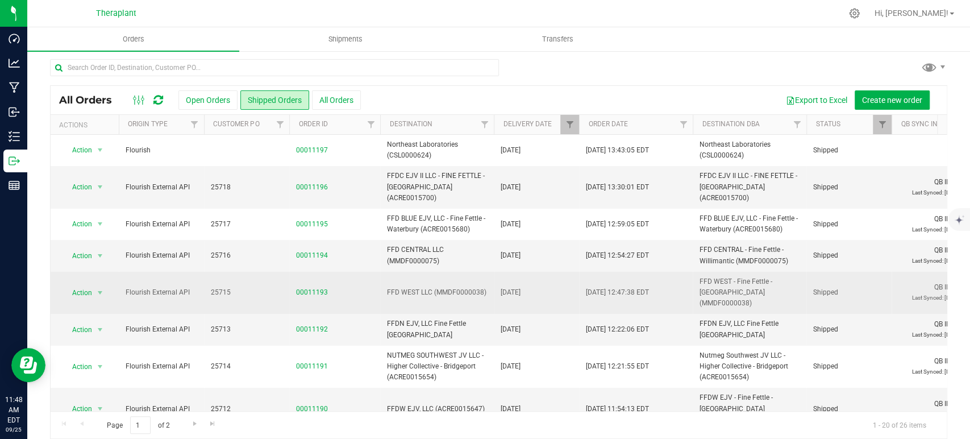
scroll to position [0, 0]
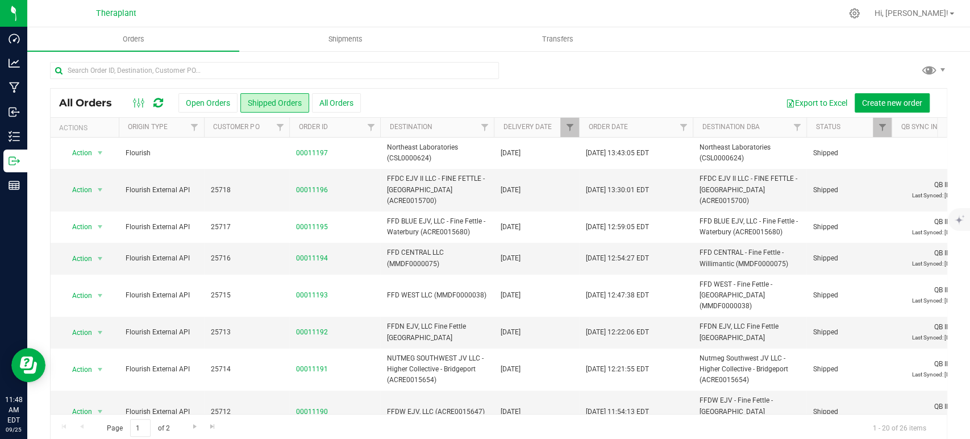
click at [162, 105] on icon at bounding box center [158, 102] width 10 height 11
click at [194, 97] on button "Open Orders" at bounding box center [208, 102] width 59 height 19
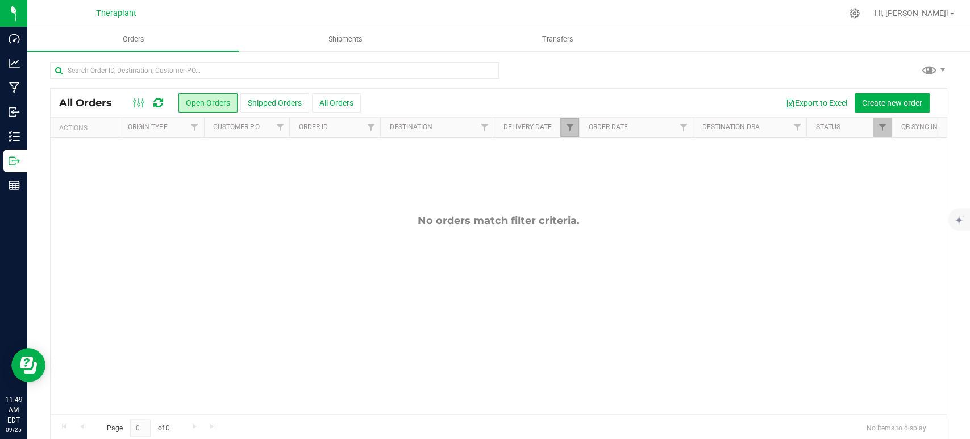
click at [572, 134] on link "Filter" at bounding box center [570, 127] width 19 height 19
click at [682, 238] on button "Clear" at bounding box center [657, 225] width 55 height 25
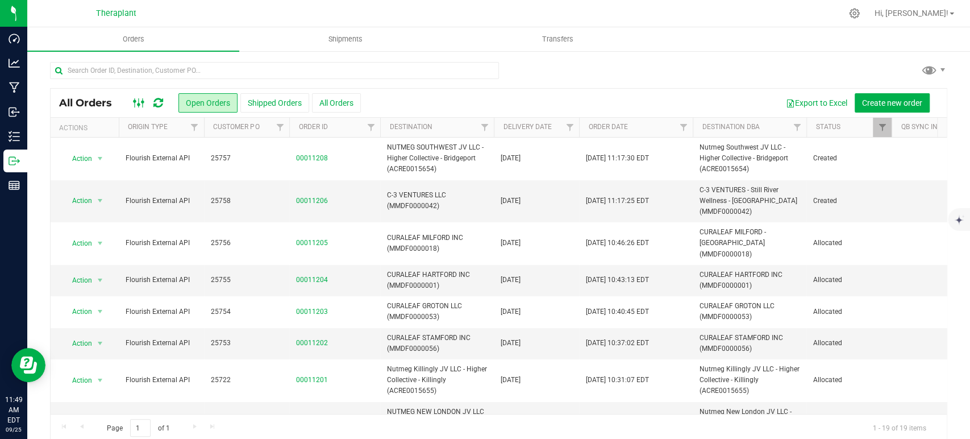
click at [139, 103] on ellipse at bounding box center [139, 104] width 3 height 3
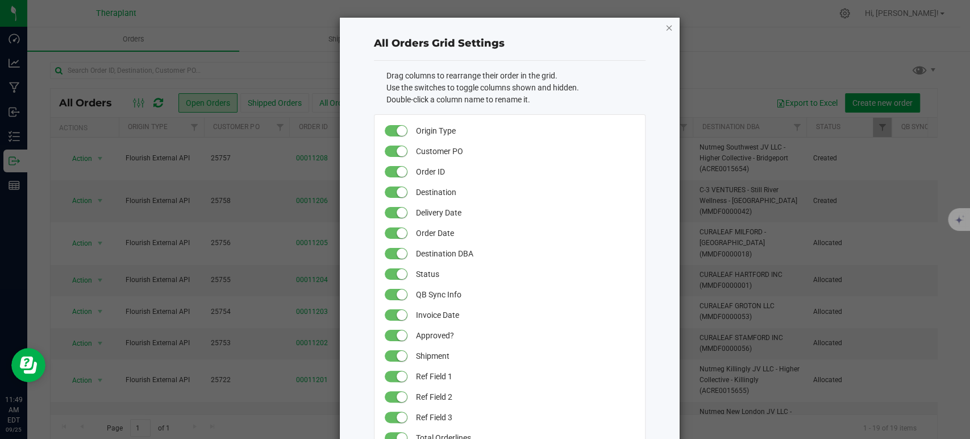
click at [665, 23] on icon "button" at bounding box center [669, 27] width 8 height 14
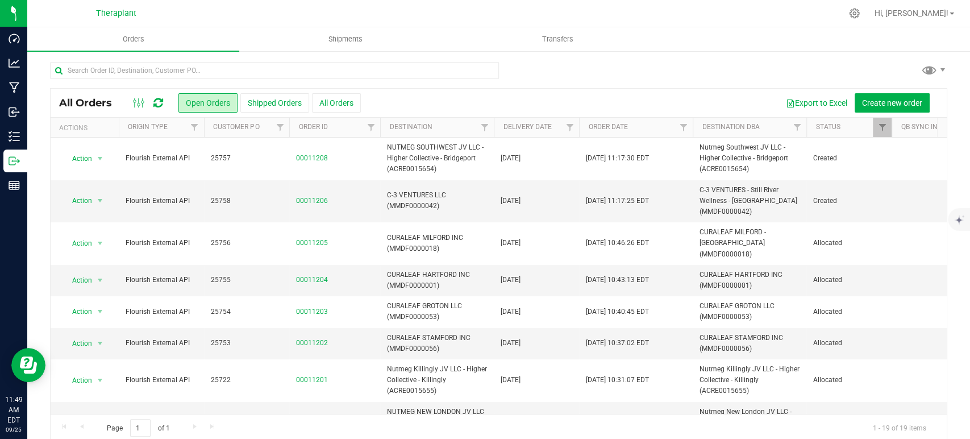
click at [159, 101] on icon at bounding box center [158, 102] width 10 height 11
click at [153, 105] on icon at bounding box center [158, 102] width 10 height 11
click at [157, 103] on icon at bounding box center [158, 102] width 10 height 11
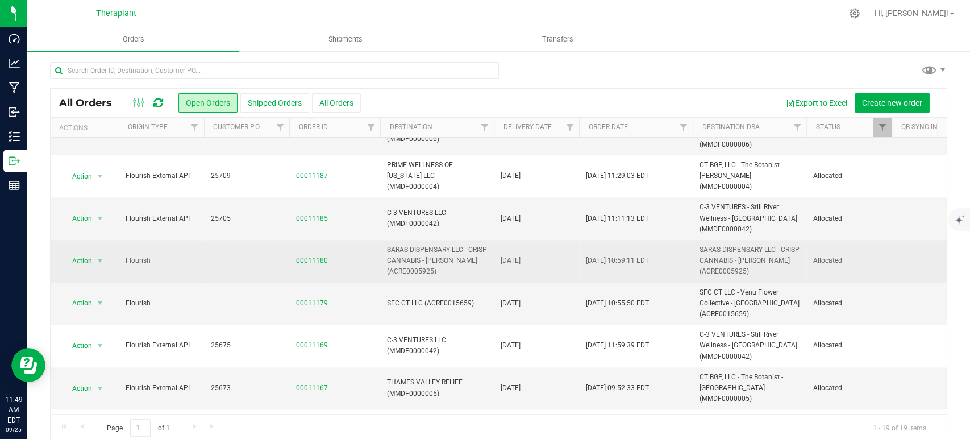
scroll to position [442, 0]
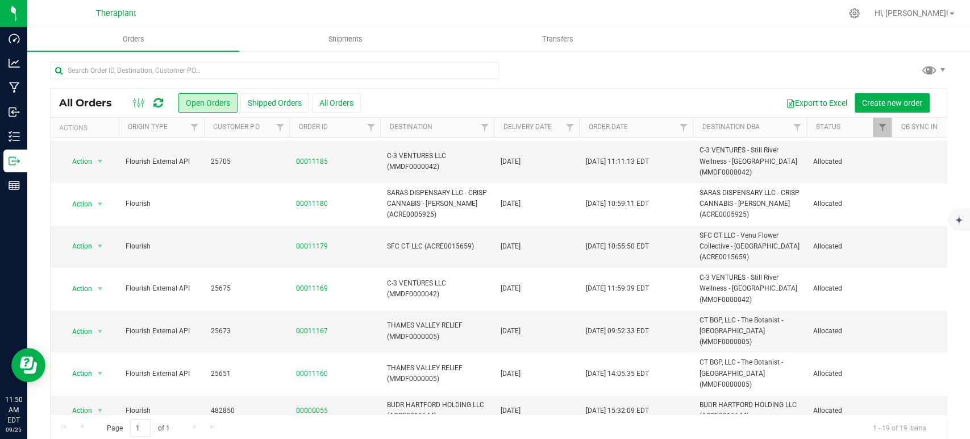
click at [724, 72] on div at bounding box center [499, 75] width 898 height 26
click at [160, 102] on icon at bounding box center [158, 102] width 10 height 11
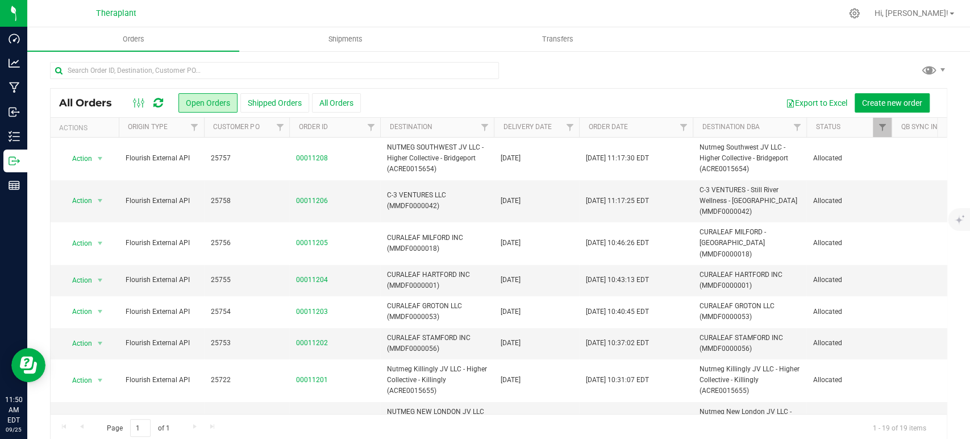
click at [157, 105] on icon at bounding box center [158, 102] width 10 height 11
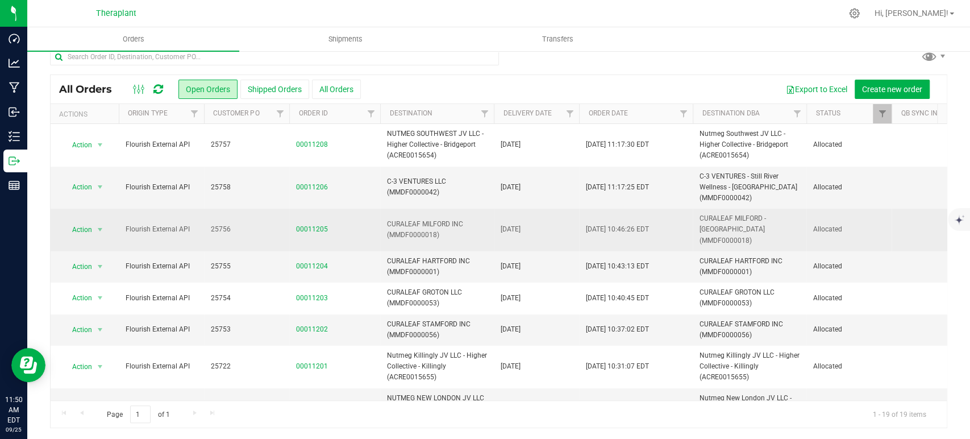
scroll to position [0, 0]
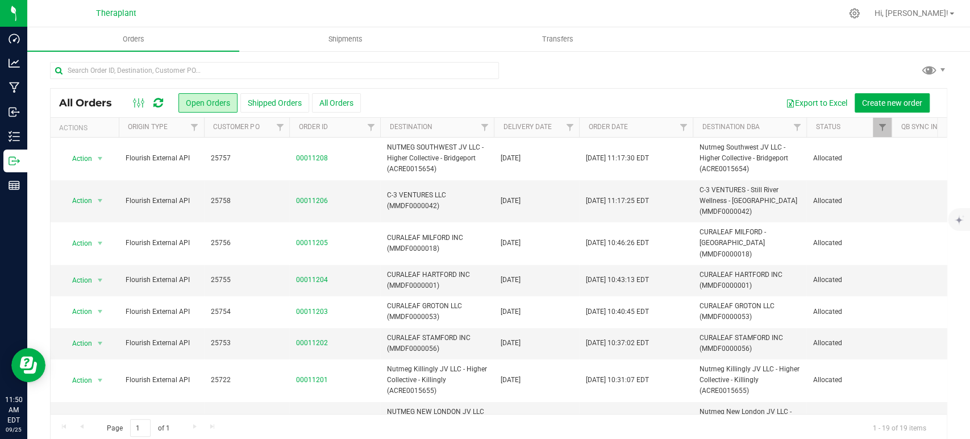
click at [159, 103] on icon at bounding box center [158, 102] width 10 height 11
click at [161, 107] on icon at bounding box center [158, 102] width 10 height 11
drag, startPoint x: 717, startPoint y: 73, endPoint x: 708, endPoint y: 71, distance: 9.3
click at [717, 72] on div at bounding box center [499, 75] width 898 height 26
click at [164, 98] on div at bounding box center [148, 103] width 38 height 14
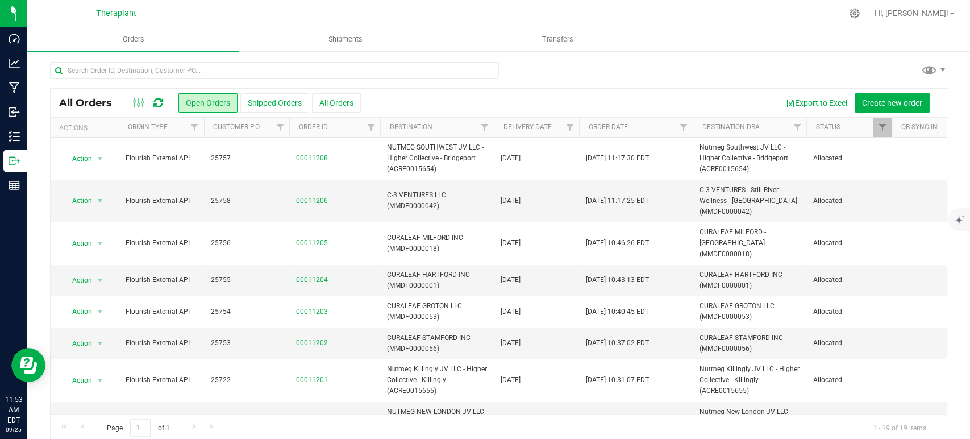
click at [161, 100] on icon at bounding box center [158, 102] width 10 height 11
click at [155, 103] on icon at bounding box center [158, 102] width 10 height 11
click at [159, 98] on icon at bounding box center [158, 102] width 10 height 11
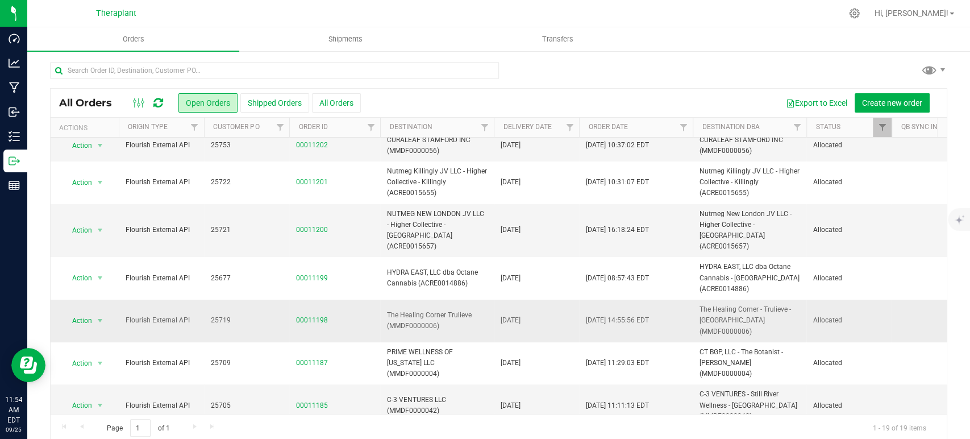
scroll to position [252, 0]
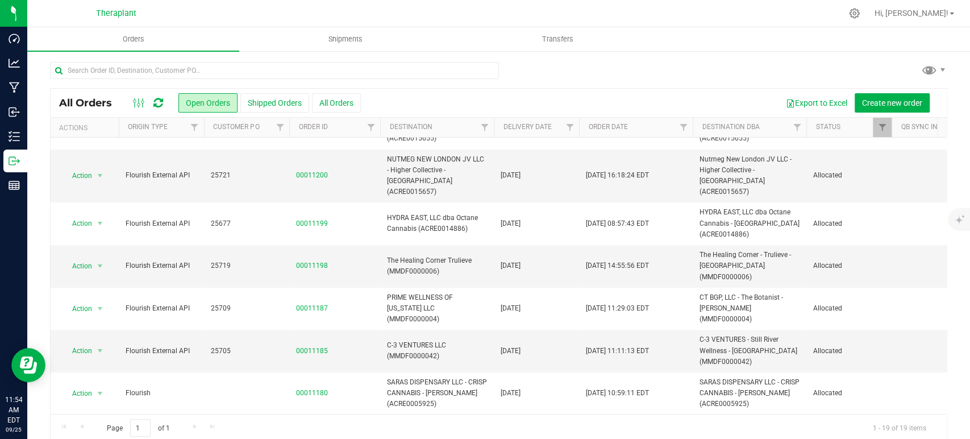
click at [719, 82] on div at bounding box center [499, 75] width 898 height 26
click at [157, 99] on icon at bounding box center [158, 102] width 10 height 11
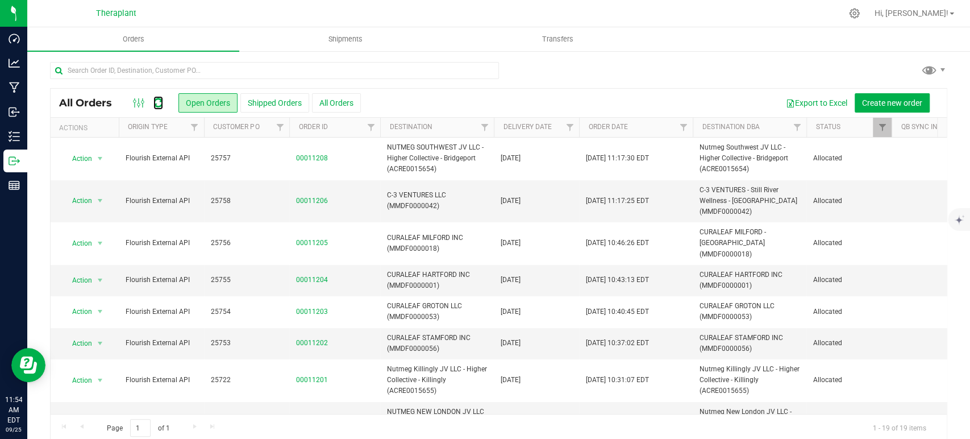
click at [157, 99] on icon at bounding box center [158, 102] width 10 height 11
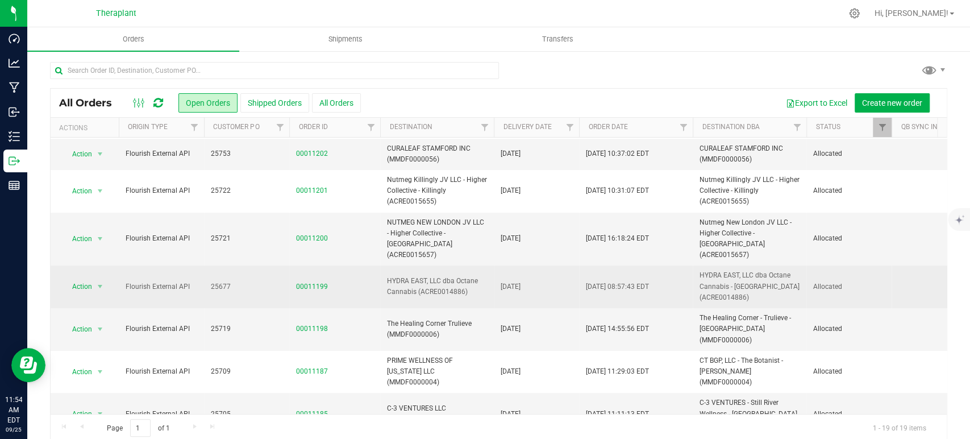
scroll to position [0, 0]
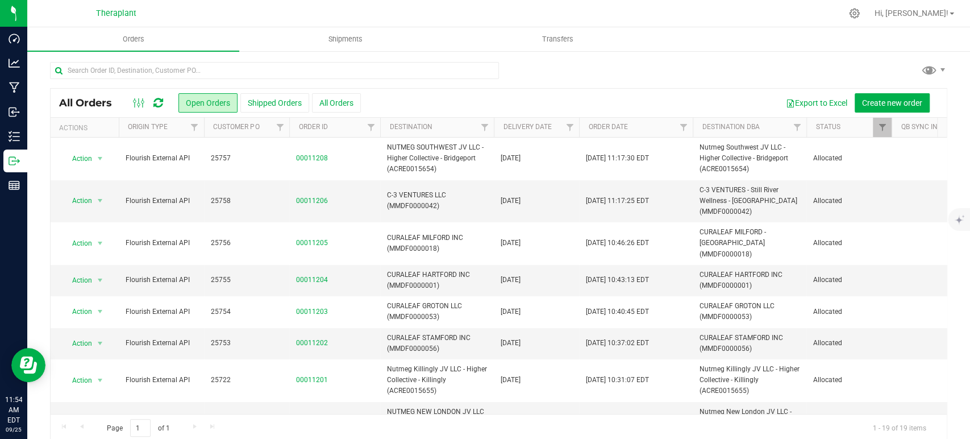
click at [160, 107] on icon at bounding box center [158, 102] width 10 height 11
click at [158, 111] on div "All Orders Open Orders Shipped Orders All Orders Export to Excel Create new ord…" at bounding box center [499, 103] width 896 height 28
click at [161, 102] on icon at bounding box center [158, 102] width 10 height 11
click at [567, 126] on span "Filter" at bounding box center [569, 127] width 9 height 9
click at [676, 194] on span "select" at bounding box center [675, 196] width 9 height 9
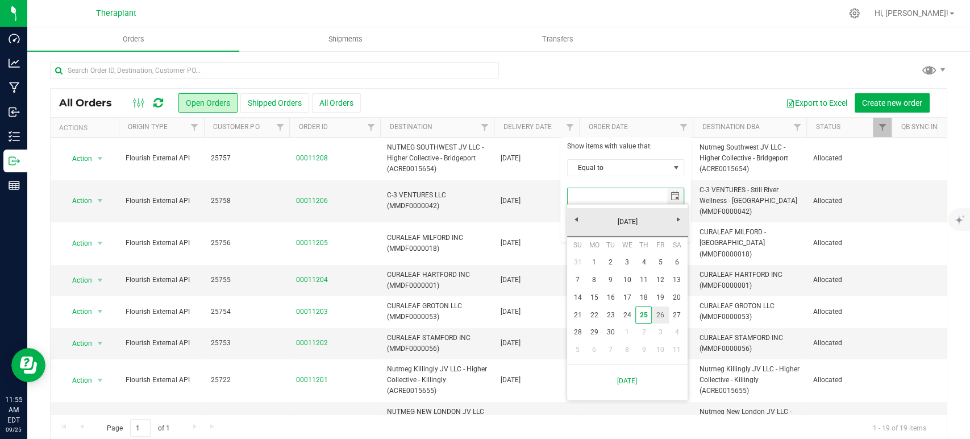
click at [659, 313] on link "26" at bounding box center [660, 315] width 16 height 18
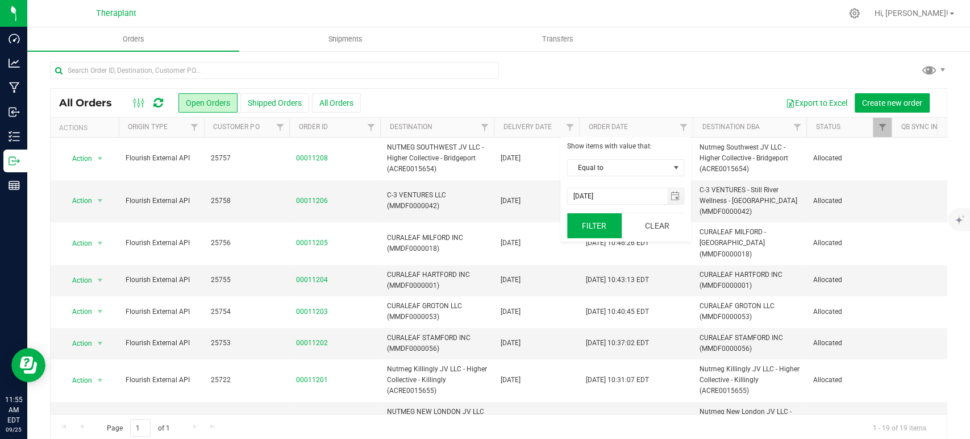
click at [584, 214] on button "Filter" at bounding box center [594, 225] width 55 height 25
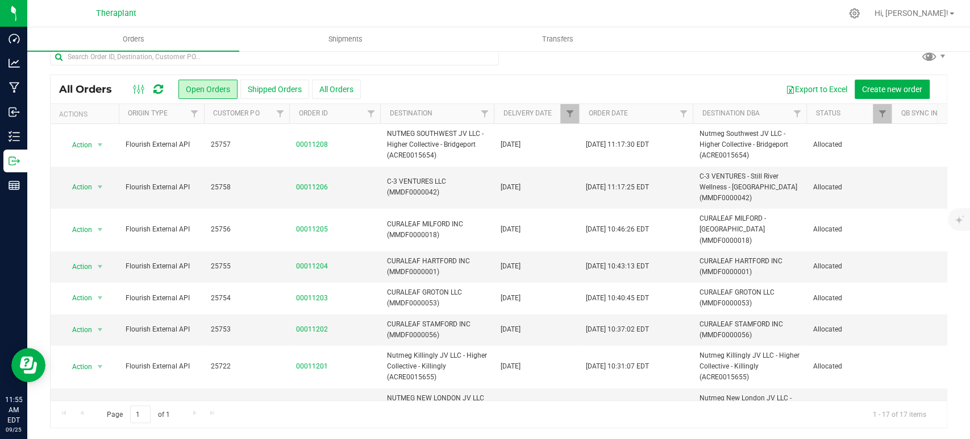
click at [559, 111] on th "Delivery Date" at bounding box center [536, 114] width 85 height 20
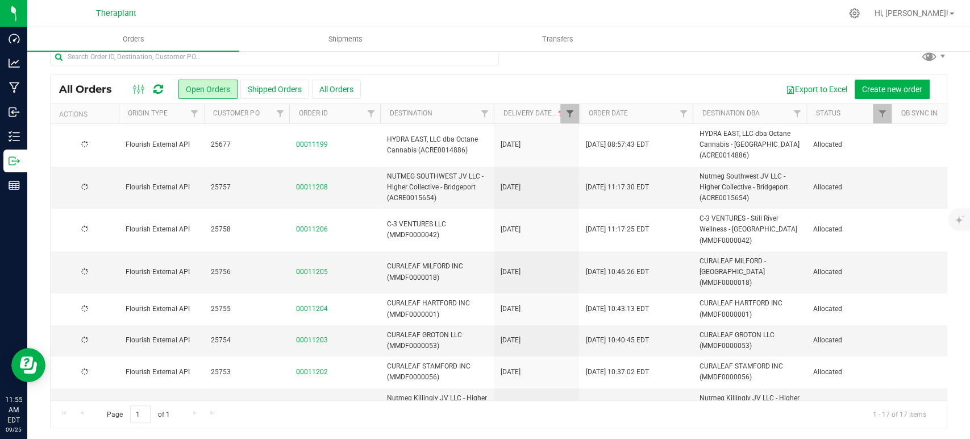
type input "9/26/2025"
click at [572, 113] on span "Filter" at bounding box center [569, 113] width 9 height 9
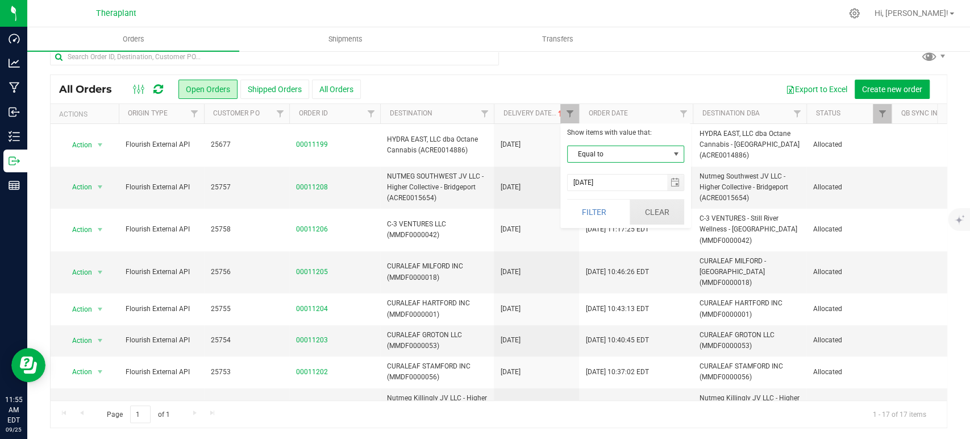
click at [651, 208] on button "Clear" at bounding box center [657, 212] width 55 height 25
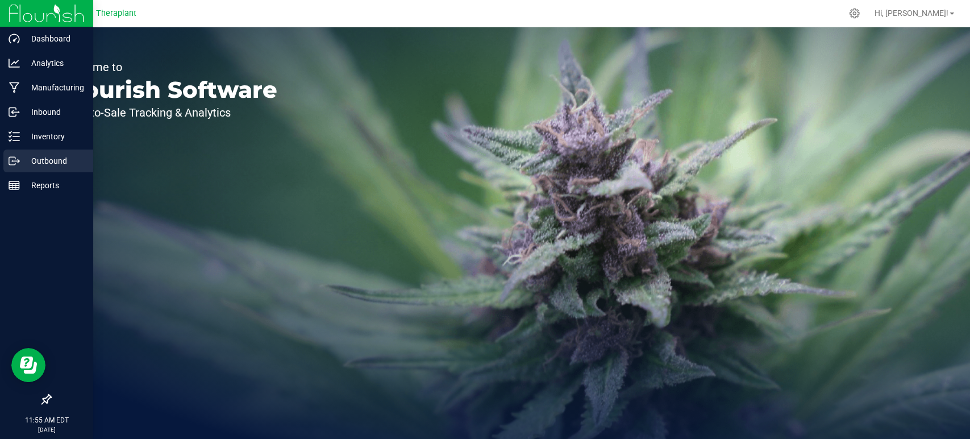
click at [45, 171] on div "Outbound" at bounding box center [48, 161] width 90 height 23
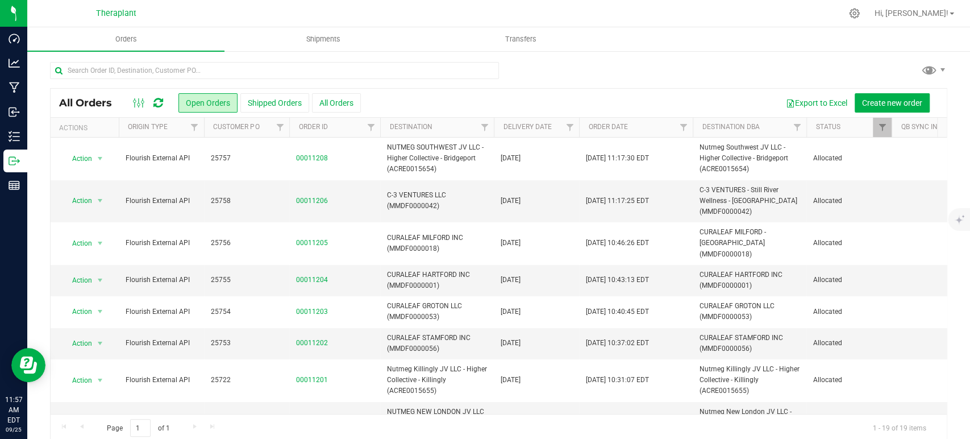
click at [151, 97] on div at bounding box center [148, 103] width 38 height 14
click at [163, 101] on icon at bounding box center [158, 102] width 10 height 11
click at [155, 102] on icon at bounding box center [158, 102] width 10 height 11
click at [750, 69] on div at bounding box center [499, 75] width 898 height 26
click at [159, 102] on icon at bounding box center [158, 102] width 10 height 11
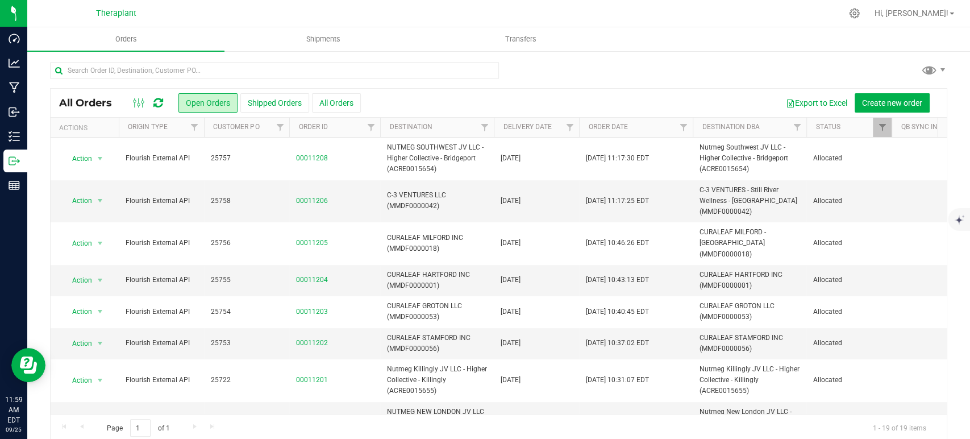
click at [156, 94] on div "All Orders Open Orders Shipped Orders All Orders Export to Excel Create new ord…" at bounding box center [499, 103] width 896 height 28
click at [160, 103] on icon at bounding box center [158, 102] width 10 height 11
click at [158, 99] on icon at bounding box center [158, 102] width 10 height 11
click at [155, 99] on icon at bounding box center [158, 102] width 10 height 11
click at [159, 94] on div "All Orders Open Orders Shipped Orders All Orders Export to Excel Create new ord…" at bounding box center [499, 103] width 896 height 28
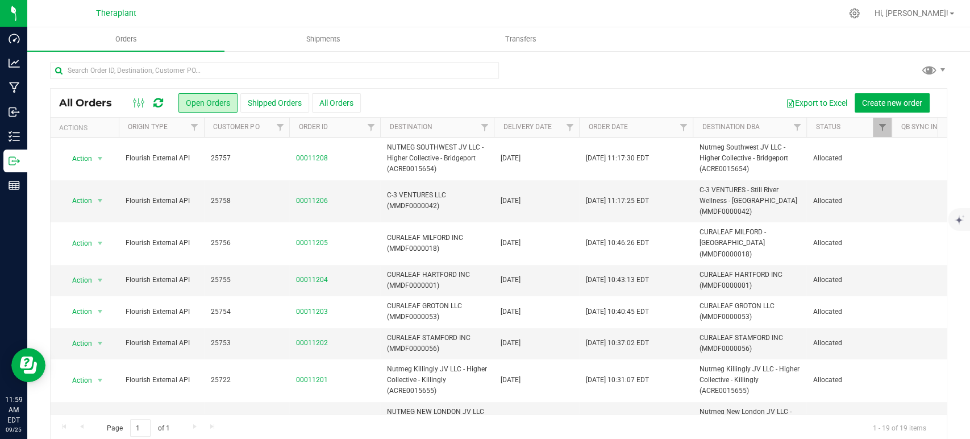
click at [159, 96] on link at bounding box center [158, 103] width 10 height 14
click at [159, 97] on icon at bounding box center [158, 102] width 10 height 11
click at [158, 99] on icon at bounding box center [158, 102] width 10 height 11
click at [157, 102] on icon at bounding box center [158, 102] width 10 height 11
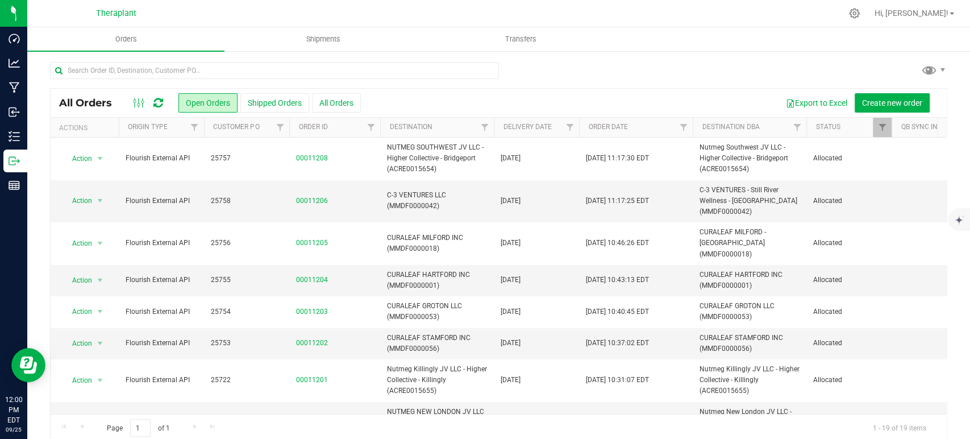
click at [161, 104] on icon at bounding box center [158, 102] width 10 height 11
click at [156, 101] on icon at bounding box center [158, 102] width 10 height 11
click at [159, 101] on icon at bounding box center [158, 102] width 10 height 11
click at [153, 99] on icon at bounding box center [158, 102] width 10 height 11
click at [159, 97] on icon at bounding box center [158, 102] width 10 height 11
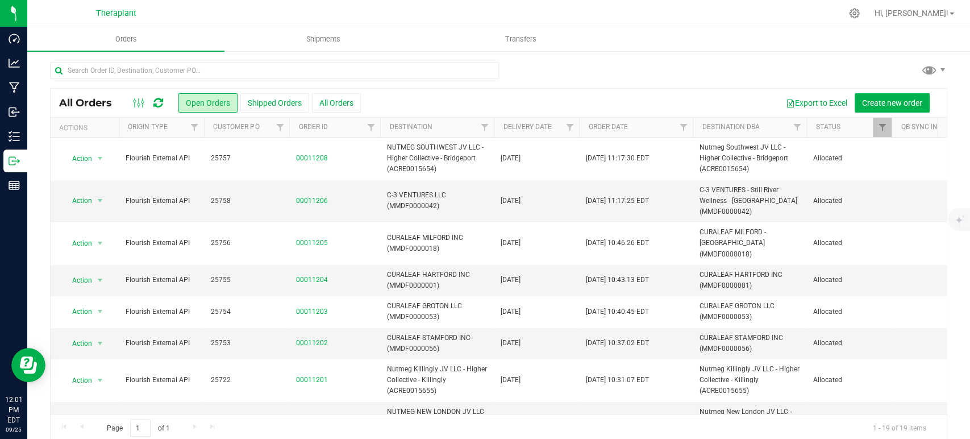
click at [154, 98] on icon at bounding box center [158, 102] width 10 height 11
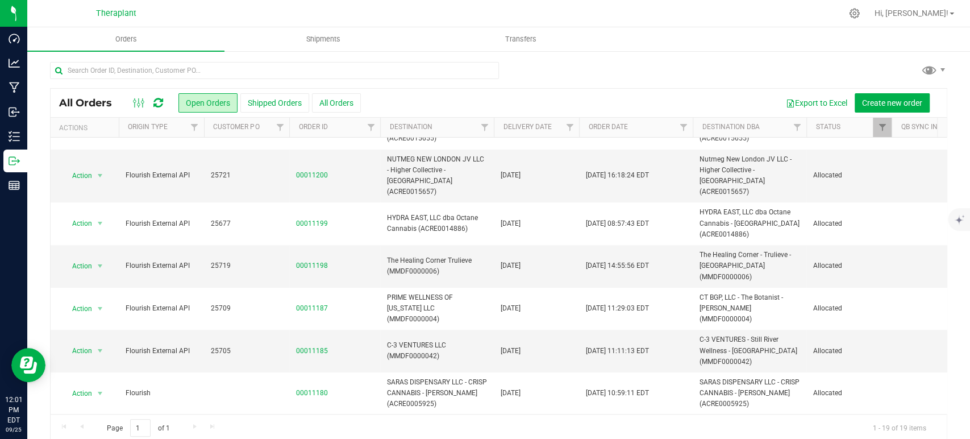
scroll to position [450, 0]
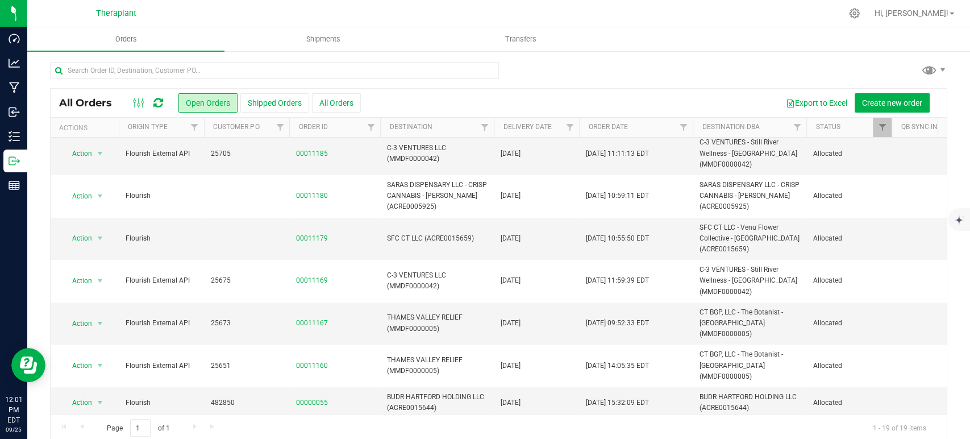
click at [167, 101] on div at bounding box center [148, 103] width 38 height 14
click at [163, 101] on icon at bounding box center [158, 102] width 10 height 11
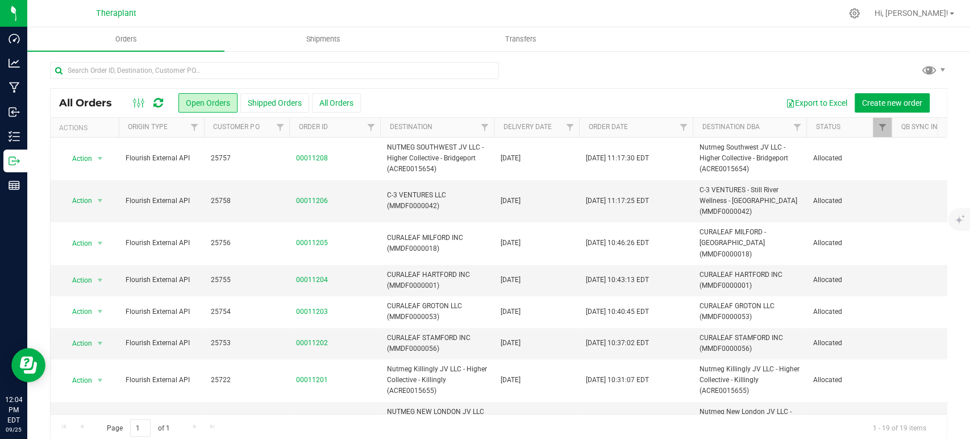
click at [163, 101] on icon at bounding box center [158, 102] width 10 height 11
click at [285, 98] on button "Shipped Orders" at bounding box center [274, 102] width 69 height 19
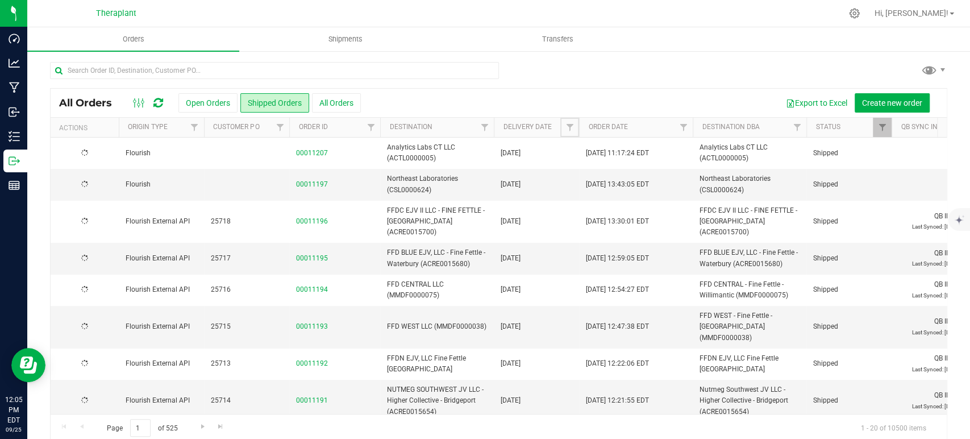
click at [565, 128] on span "Filter" at bounding box center [569, 127] width 9 height 9
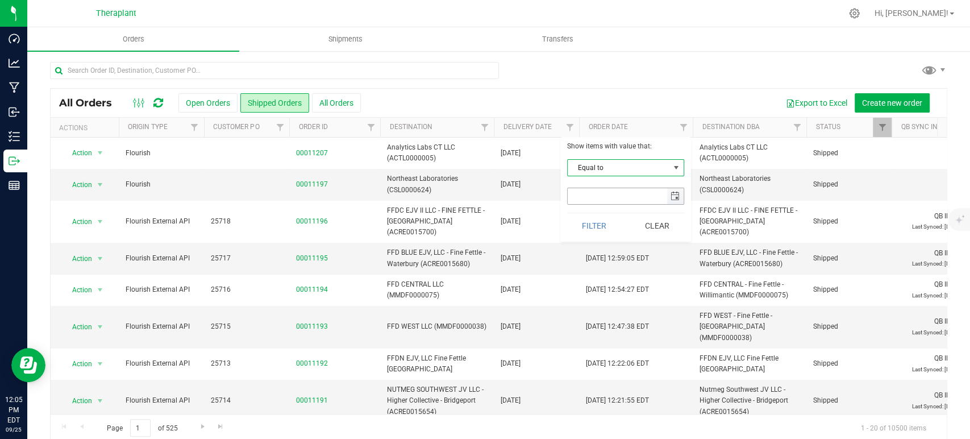
click at [678, 198] on span "select" at bounding box center [675, 196] width 9 height 9
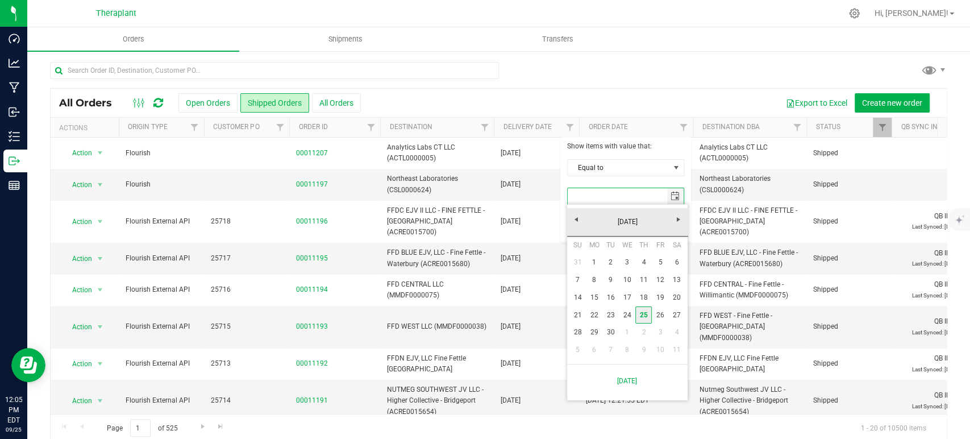
click at [642, 316] on link "25" at bounding box center [644, 315] width 16 height 18
type input "9/25/2025"
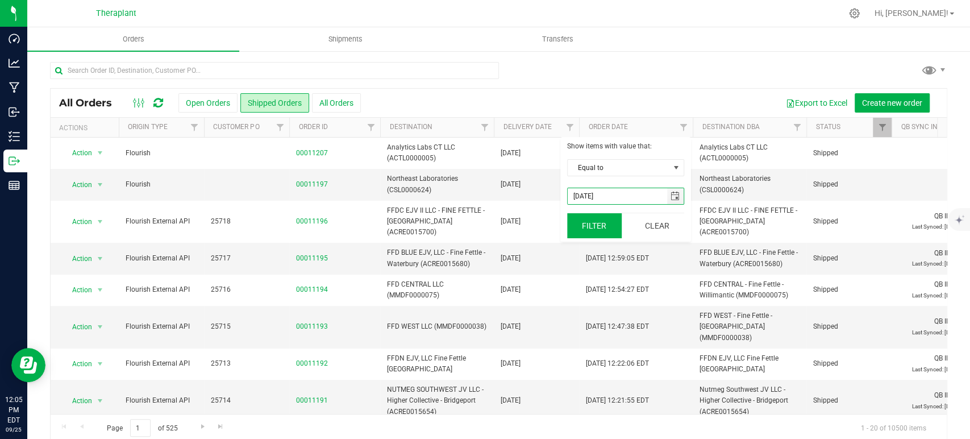
click at [591, 231] on button "Filter" at bounding box center [594, 225] width 55 height 25
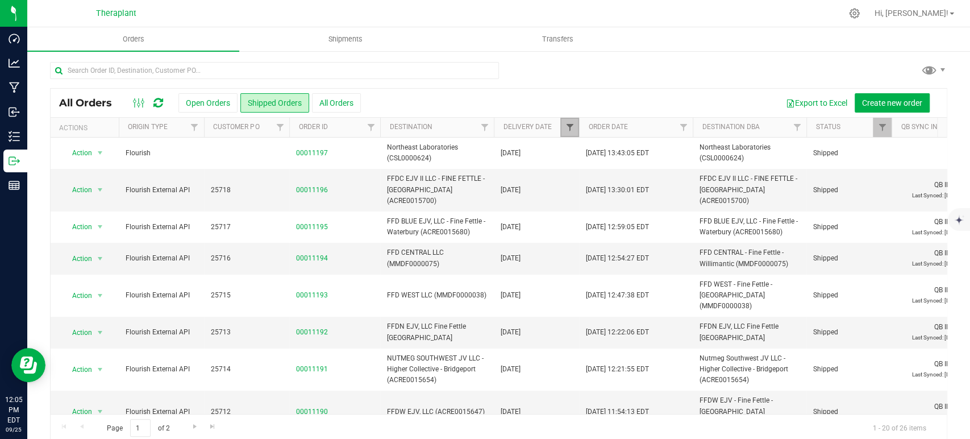
click at [573, 130] on span "Filter" at bounding box center [569, 127] width 9 height 9
click at [652, 223] on button "Clear" at bounding box center [657, 225] width 55 height 25
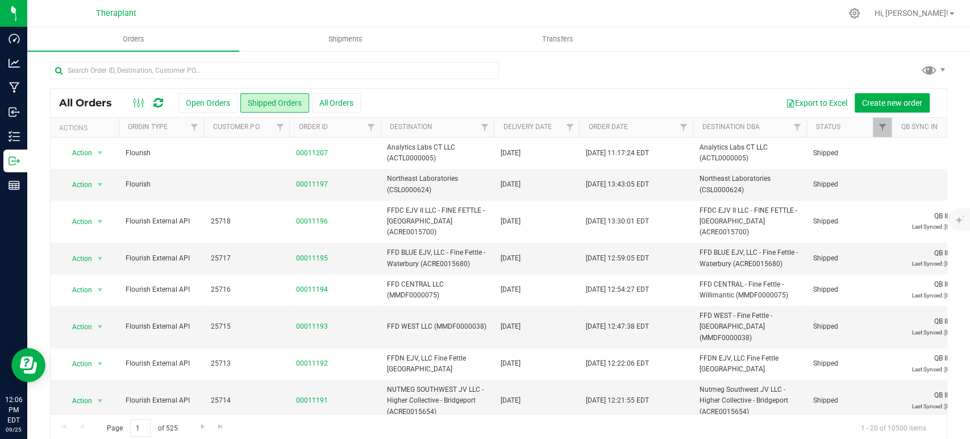
click at [159, 97] on icon at bounding box center [158, 102] width 10 height 11
click at [159, 101] on icon at bounding box center [158, 102] width 10 height 11
click at [161, 99] on icon at bounding box center [158, 102] width 10 height 11
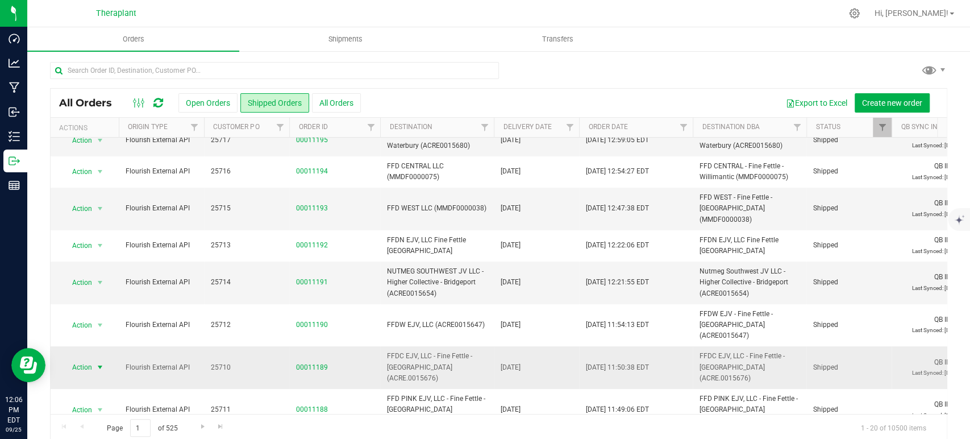
scroll to position [126, 0]
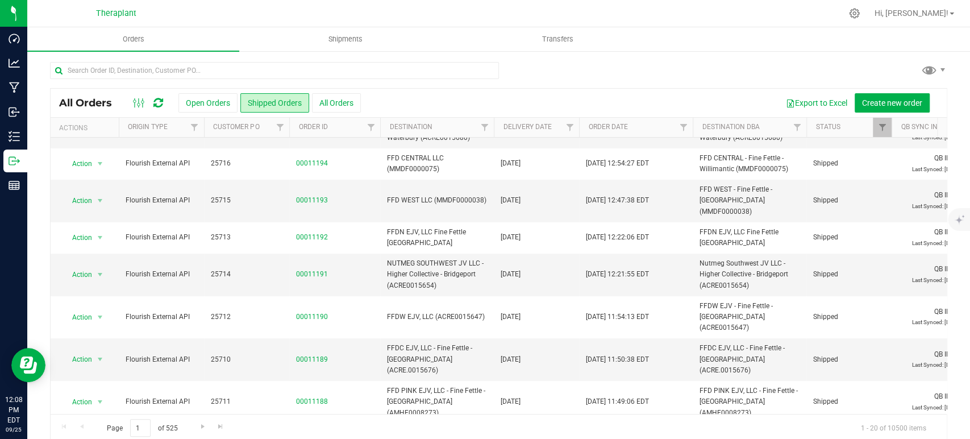
click at [795, 57] on div "All Orders Open Orders Shipped Orders All Orders Export to Excel Create new ord…" at bounding box center [498, 251] width 943 height 403
click at [161, 103] on icon at bounding box center [158, 102] width 10 height 11
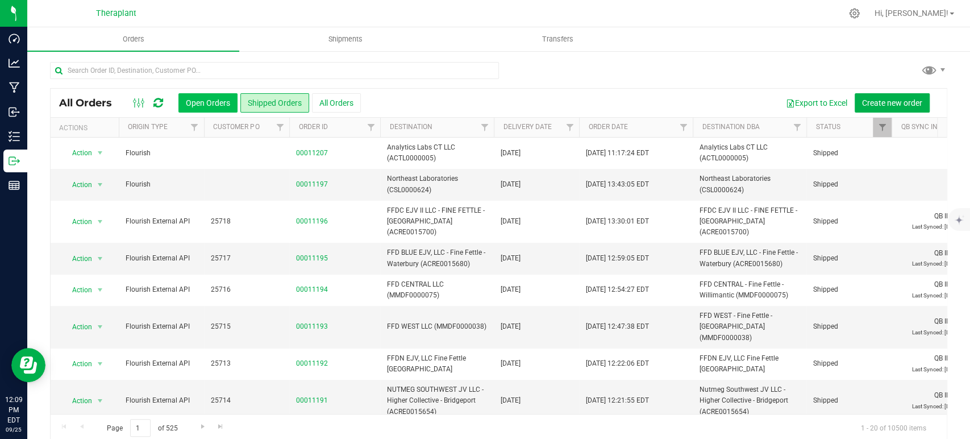
click at [192, 97] on button "Open Orders" at bounding box center [208, 102] width 59 height 19
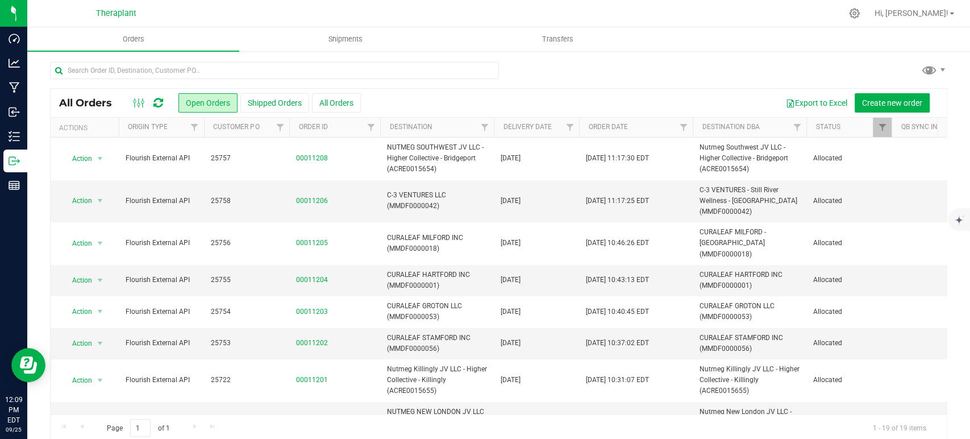
click at [162, 102] on icon at bounding box center [158, 102] width 10 height 11
click at [153, 100] on icon at bounding box center [158, 102] width 10 height 11
click at [156, 105] on icon at bounding box center [158, 102] width 10 height 11
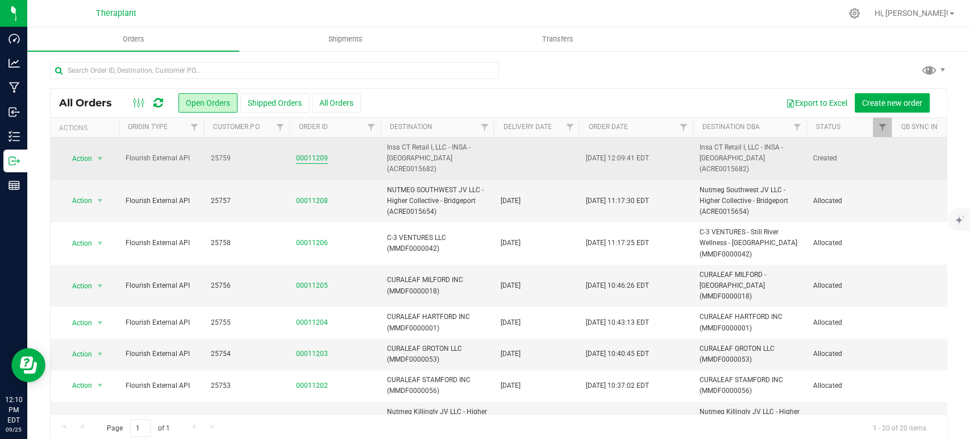
click at [320, 156] on link "00011209" at bounding box center [312, 158] width 32 height 11
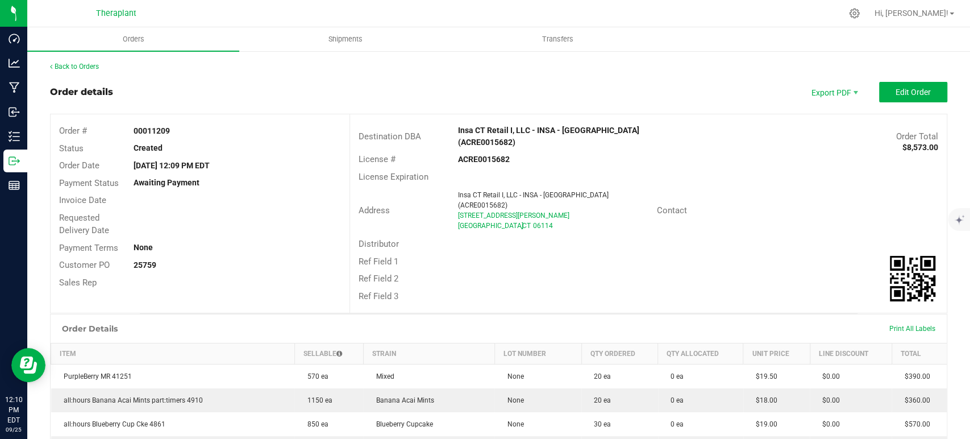
click at [83, 70] on link "Back to Orders" at bounding box center [74, 67] width 49 height 8
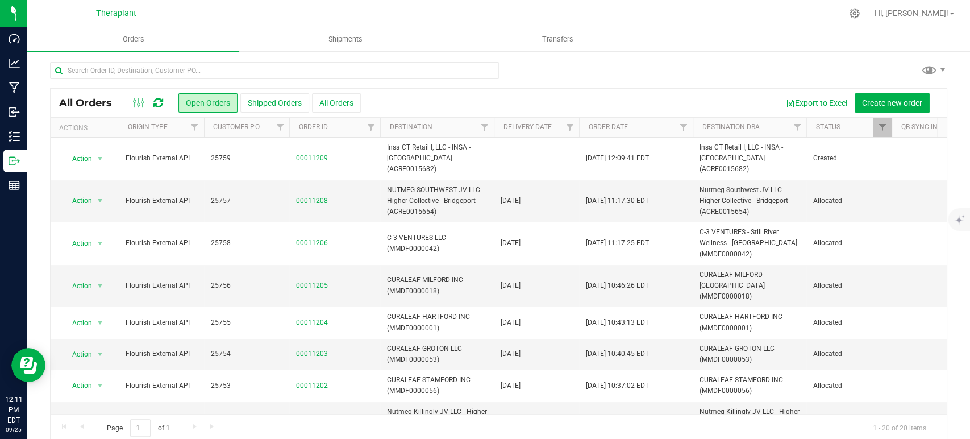
click at [155, 99] on icon at bounding box center [158, 102] width 10 height 11
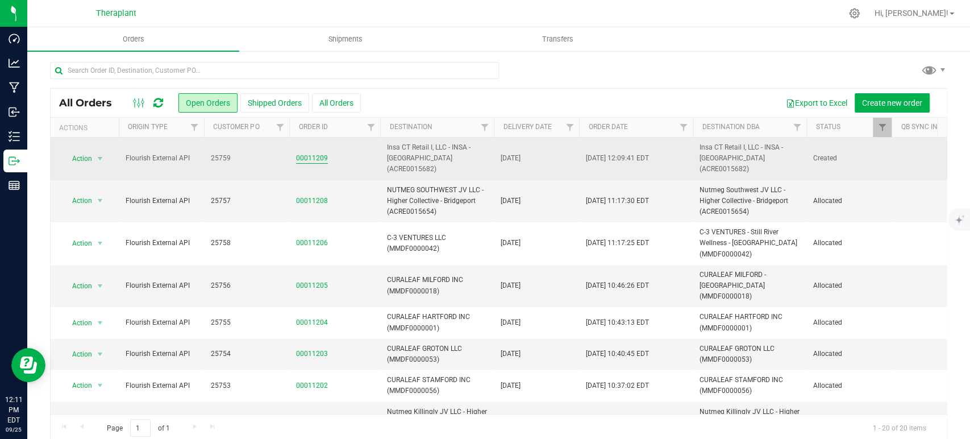
click at [316, 153] on link "00011209" at bounding box center [312, 158] width 32 height 11
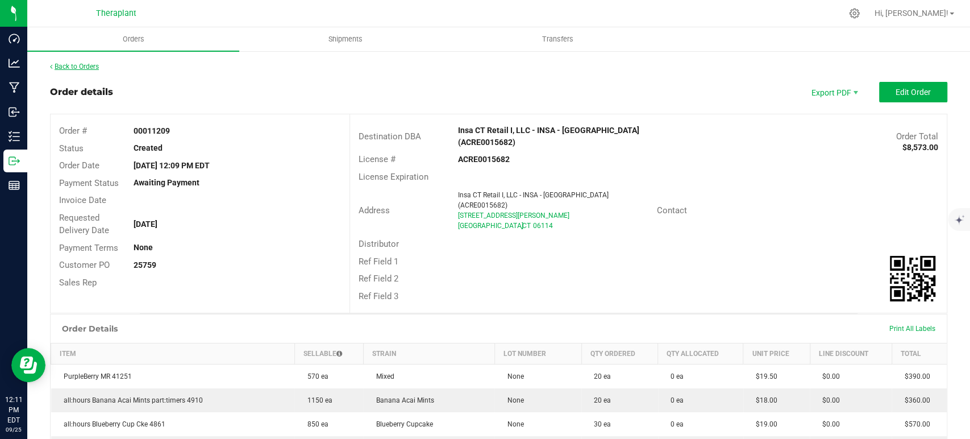
click at [86, 68] on link "Back to Orders" at bounding box center [74, 67] width 49 height 8
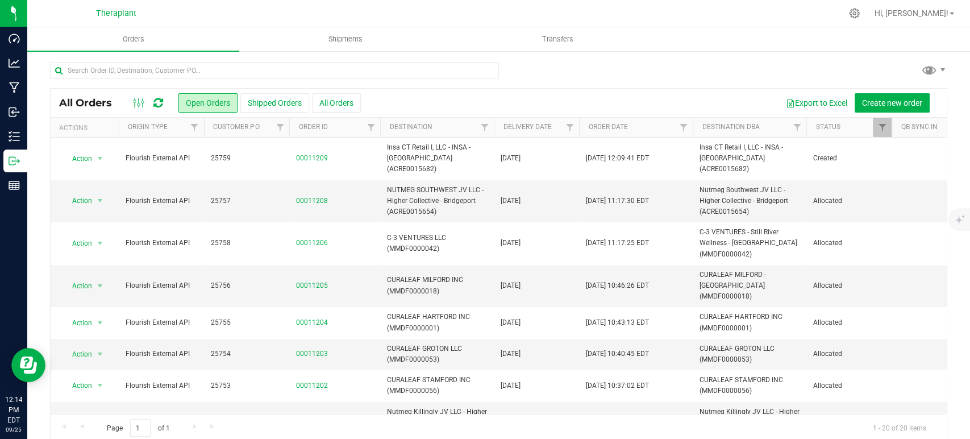
click at [158, 102] on icon at bounding box center [158, 102] width 10 height 11
click at [154, 97] on icon at bounding box center [158, 102] width 10 height 11
click at [157, 92] on div "All Orders Open Orders Shipped Orders All Orders Export to Excel Create new ord…" at bounding box center [499, 103] width 896 height 28
click at [160, 103] on icon at bounding box center [158, 102] width 10 height 11
click at [160, 101] on icon at bounding box center [158, 102] width 10 height 11
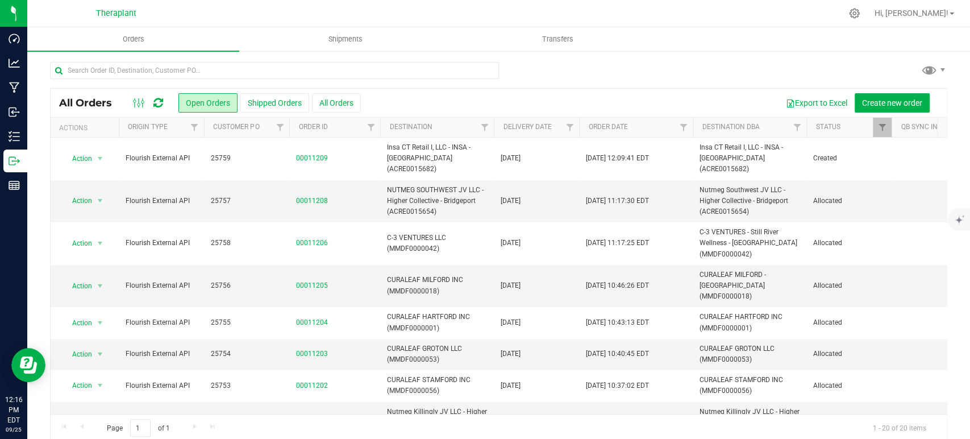
click at [156, 99] on icon at bounding box center [158, 102] width 10 height 11
click at [158, 103] on icon at bounding box center [158, 102] width 10 height 11
click at [156, 96] on link at bounding box center [158, 103] width 10 height 14
click at [733, 63] on div at bounding box center [499, 75] width 898 height 26
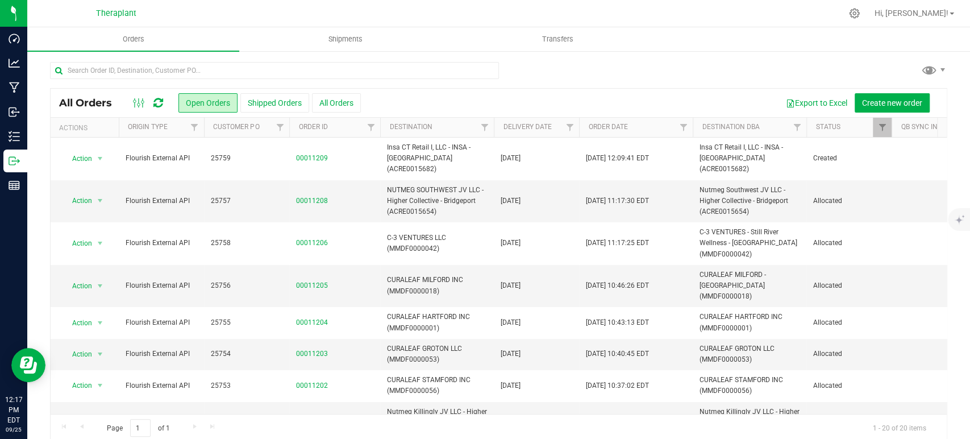
click at [157, 99] on icon at bounding box center [158, 102] width 10 height 11
click at [155, 100] on icon at bounding box center [158, 102] width 10 height 11
click at [157, 100] on icon at bounding box center [158, 102] width 10 height 11
click at [160, 94] on div "All Orders Open Orders Shipped Orders All Orders Export to Excel Create new ord…" at bounding box center [499, 103] width 896 height 28
click at [159, 103] on icon at bounding box center [158, 102] width 10 height 11
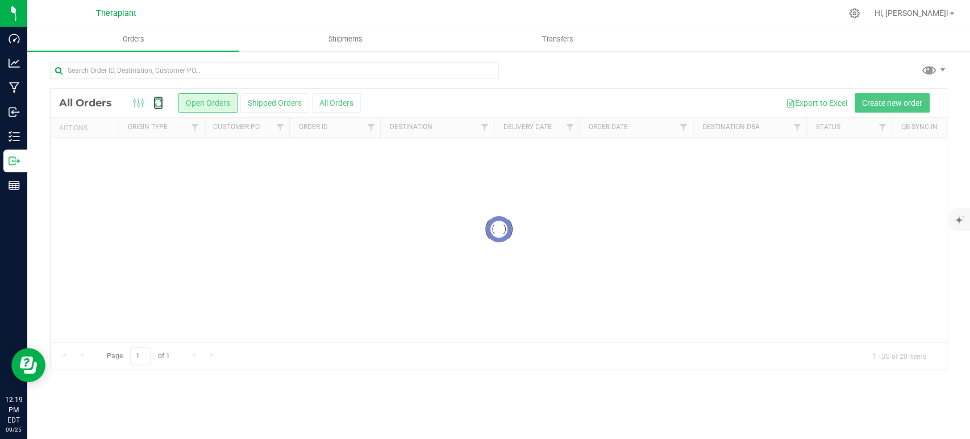
click at [159, 103] on icon at bounding box center [158, 103] width 13 height 14
click at [159, 103] on div at bounding box center [499, 229] width 896 height 281
click at [159, 103] on icon at bounding box center [157, 103] width 11 height 13
click at [159, 103] on div at bounding box center [499, 229] width 896 height 281
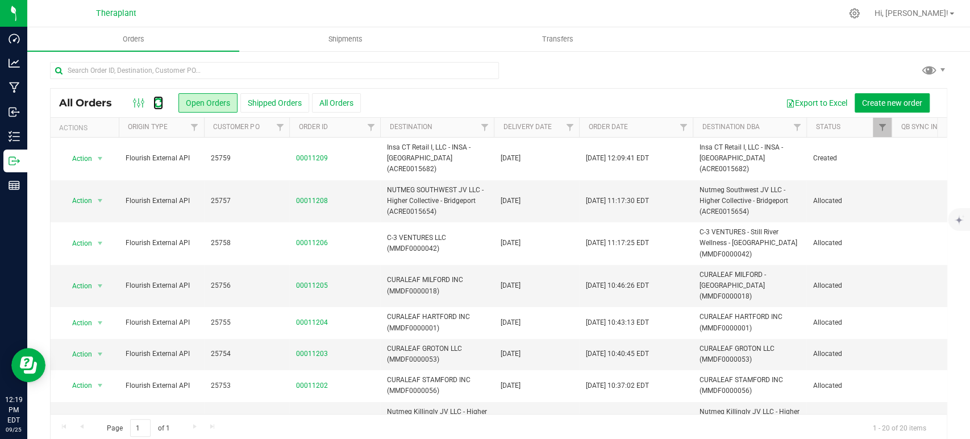
click at [159, 103] on icon at bounding box center [158, 102] width 10 height 11
click at [164, 101] on div at bounding box center [148, 103] width 38 height 14
click at [154, 101] on icon at bounding box center [158, 102] width 10 height 11
click at [159, 101] on icon at bounding box center [158, 102] width 10 height 11
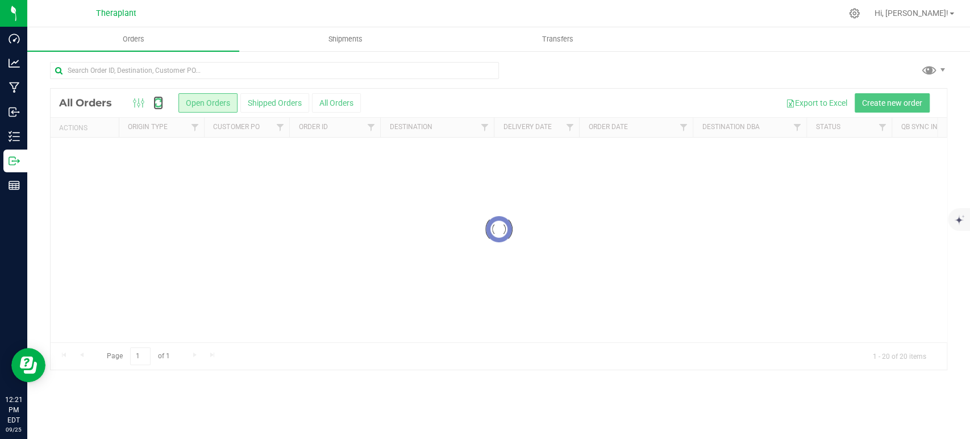
click at [159, 101] on icon at bounding box center [158, 103] width 14 height 14
click at [159, 101] on icon at bounding box center [158, 102] width 10 height 11
click at [159, 101] on div at bounding box center [499, 229] width 896 height 281
click at [159, 101] on icon at bounding box center [158, 102] width 10 height 11
click at [159, 101] on div at bounding box center [499, 229] width 896 height 281
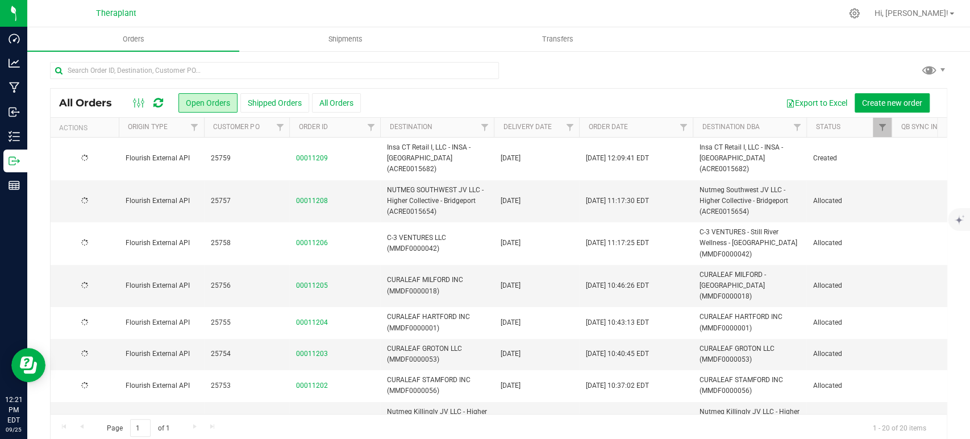
click at [159, 102] on icon at bounding box center [158, 102] width 10 height 11
click at [160, 108] on icon at bounding box center [158, 102] width 10 height 11
click at [158, 99] on icon at bounding box center [158, 102] width 10 height 11
click at [160, 102] on icon at bounding box center [158, 102] width 10 height 11
click at [156, 102] on icon at bounding box center [158, 102] width 10 height 11
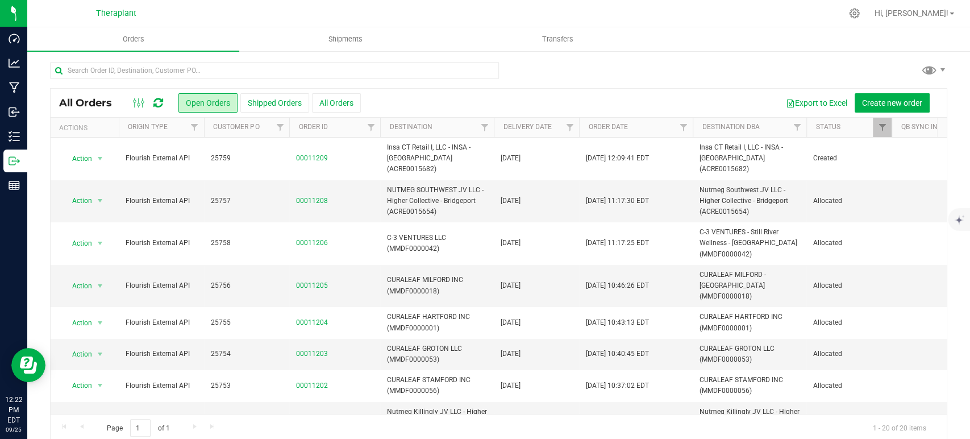
click at [156, 102] on icon at bounding box center [158, 102] width 10 height 11
click at [153, 103] on icon at bounding box center [158, 102] width 10 height 11
click at [159, 105] on icon at bounding box center [158, 102] width 10 height 11
click at [157, 100] on icon at bounding box center [158, 102] width 10 height 11
click at [159, 103] on icon at bounding box center [158, 102] width 10 height 11
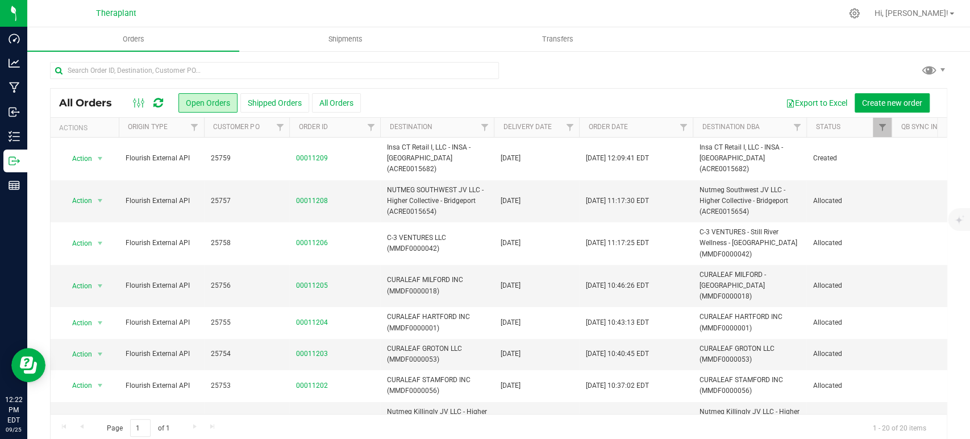
click at [157, 100] on icon at bounding box center [158, 102] width 10 height 11
click at [663, 78] on div at bounding box center [499, 75] width 898 height 26
click at [162, 107] on icon at bounding box center [158, 102] width 10 height 11
click at [164, 93] on div "All Orders Open Orders Shipped Orders All Orders Export to Excel Create new ord…" at bounding box center [499, 103] width 896 height 28
click at [161, 104] on icon at bounding box center [158, 102] width 10 height 11
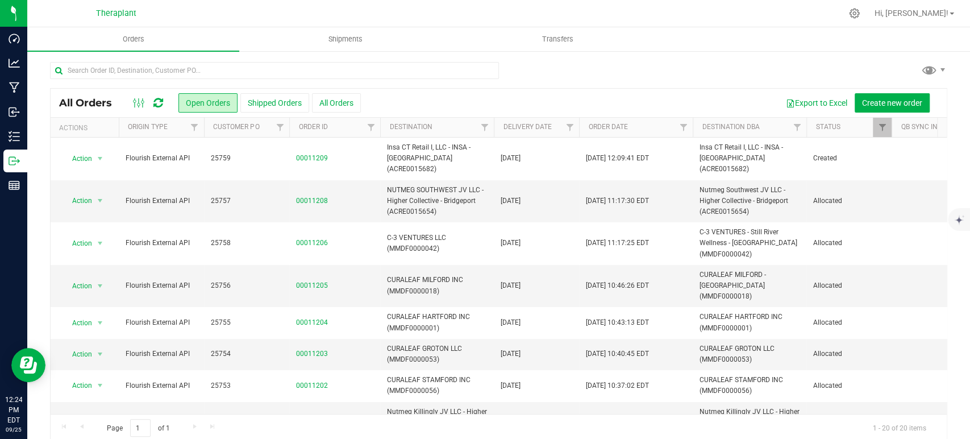
click at [158, 100] on icon at bounding box center [158, 102] width 10 height 11
click at [158, 101] on icon at bounding box center [158, 102] width 10 height 11
click at [633, 72] on div at bounding box center [499, 75] width 898 height 26
click at [632, 77] on div at bounding box center [499, 75] width 898 height 26
click at [150, 98] on div at bounding box center [148, 103] width 38 height 14
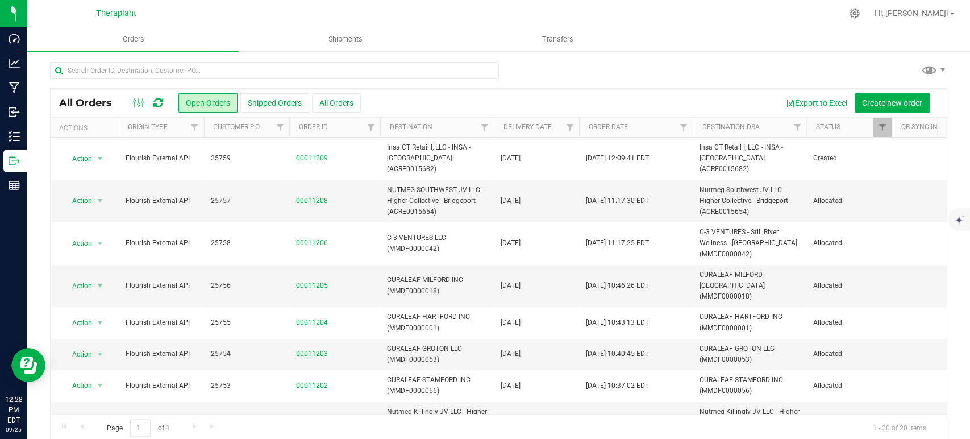
click at [153, 100] on icon at bounding box center [158, 102] width 10 height 11
click at [596, 78] on div at bounding box center [499, 75] width 898 height 26
click at [156, 101] on icon at bounding box center [158, 102] width 10 height 11
click at [632, 64] on div at bounding box center [499, 75] width 898 height 26
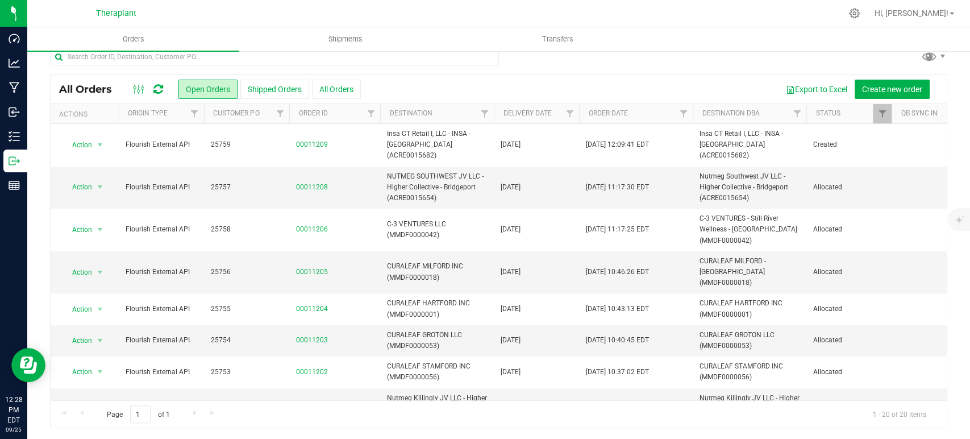
click at [159, 89] on icon at bounding box center [158, 89] width 10 height 11
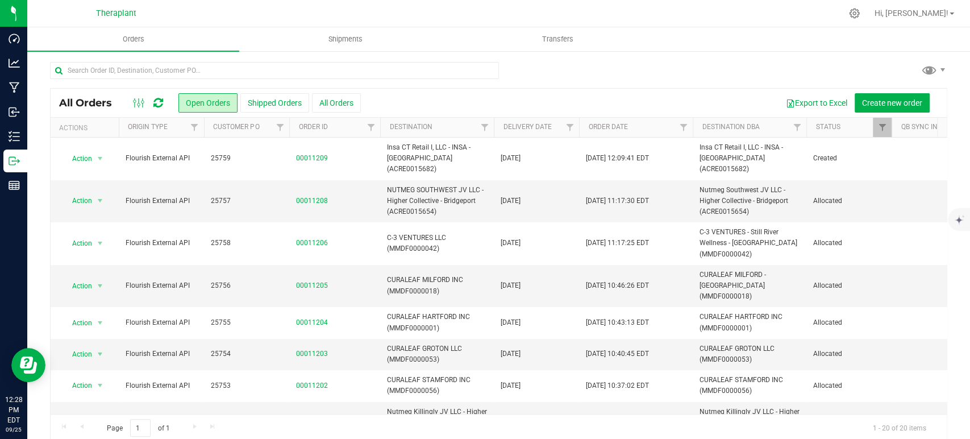
click at [157, 104] on icon at bounding box center [158, 102] width 10 height 11
click at [159, 97] on icon at bounding box center [158, 102] width 10 height 11
click at [159, 103] on icon at bounding box center [158, 102] width 10 height 11
click at [159, 101] on icon at bounding box center [158, 102] width 10 height 11
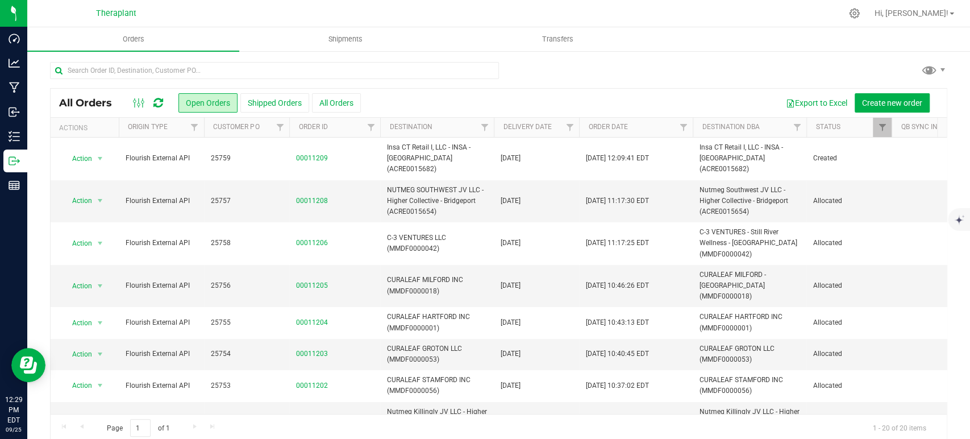
click at [701, 63] on div at bounding box center [499, 75] width 898 height 26
click at [155, 99] on icon at bounding box center [158, 102] width 10 height 11
click at [160, 98] on icon at bounding box center [158, 102] width 10 height 11
click at [684, 80] on div at bounding box center [499, 75] width 898 height 26
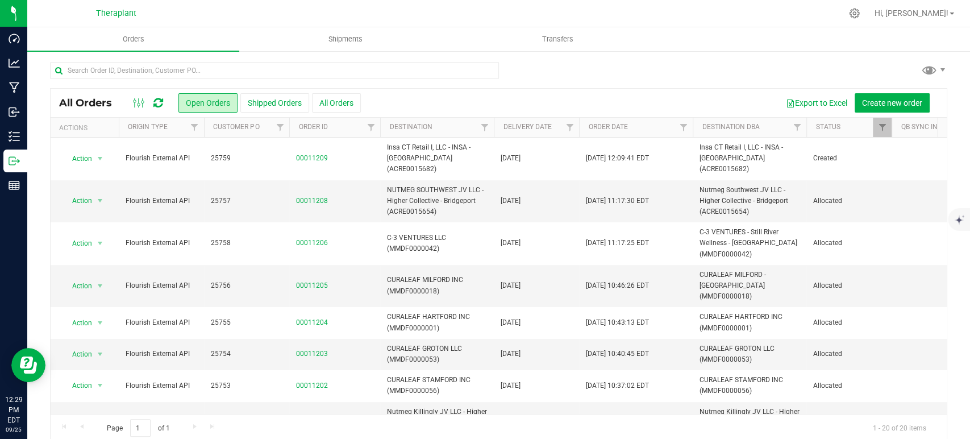
click at [790, 79] on div at bounding box center [499, 75] width 898 height 26
click at [164, 101] on div at bounding box center [148, 103] width 38 height 14
click at [161, 101] on icon at bounding box center [158, 102] width 10 height 11
click at [157, 103] on icon at bounding box center [158, 102] width 10 height 11
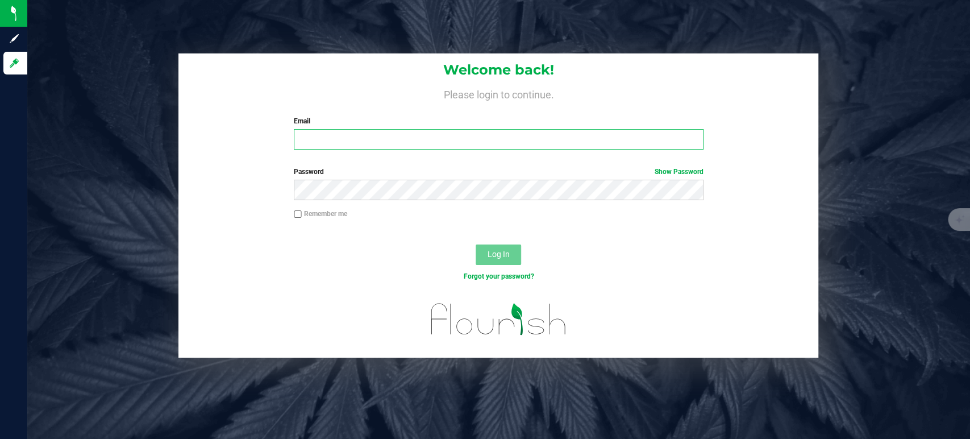
type input "m.fusco@theraplant.com"
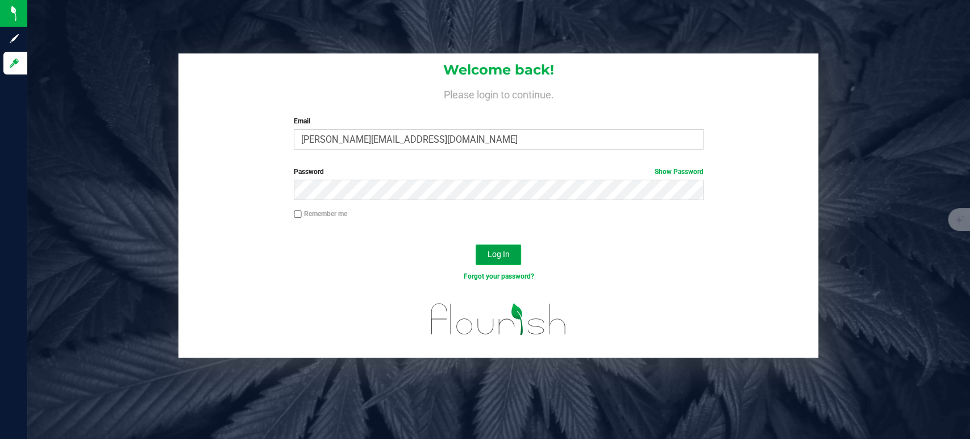
click at [500, 252] on span "Log In" at bounding box center [499, 254] width 22 height 9
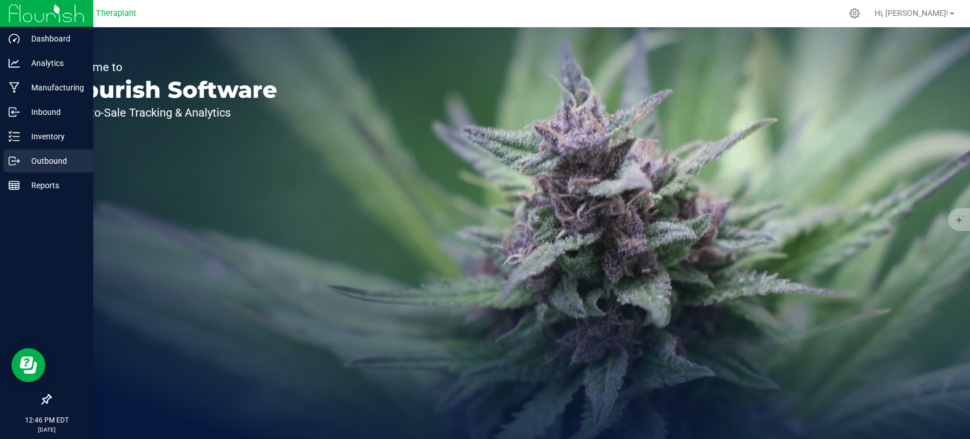
click at [59, 164] on p "Outbound" at bounding box center [54, 161] width 68 height 14
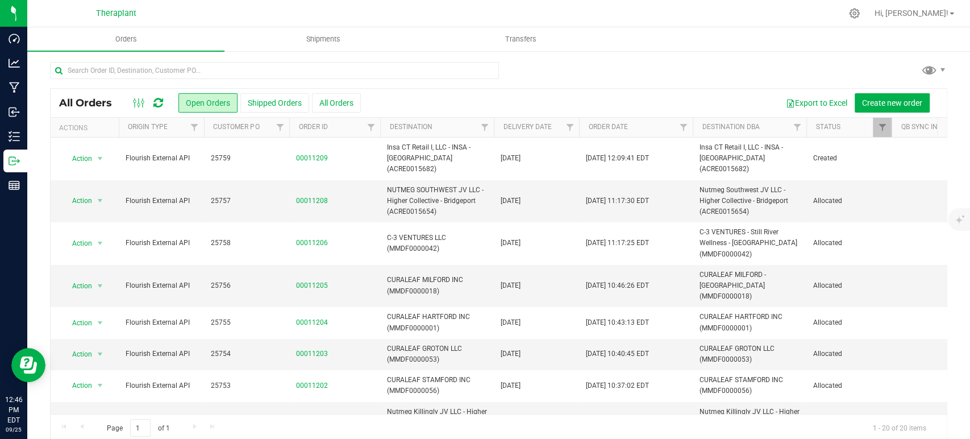
click at [161, 103] on icon at bounding box center [158, 102] width 10 height 11
click at [158, 101] on icon at bounding box center [158, 102] width 10 height 11
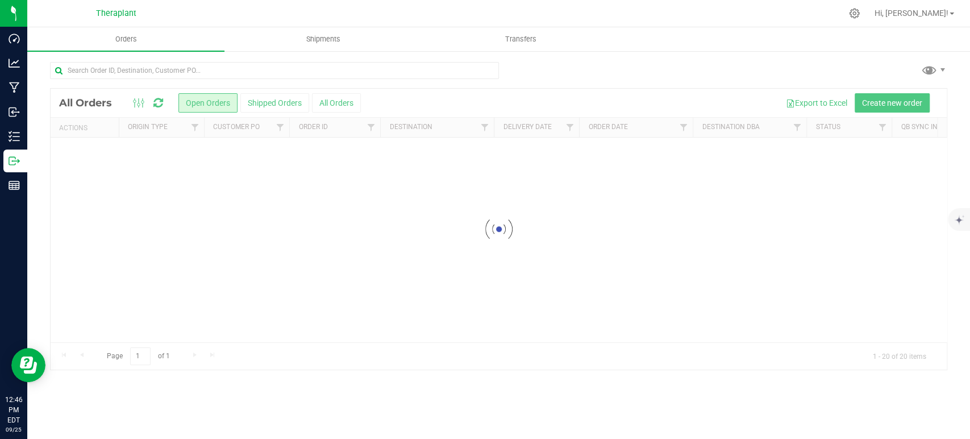
click at [158, 101] on div at bounding box center [499, 229] width 896 height 281
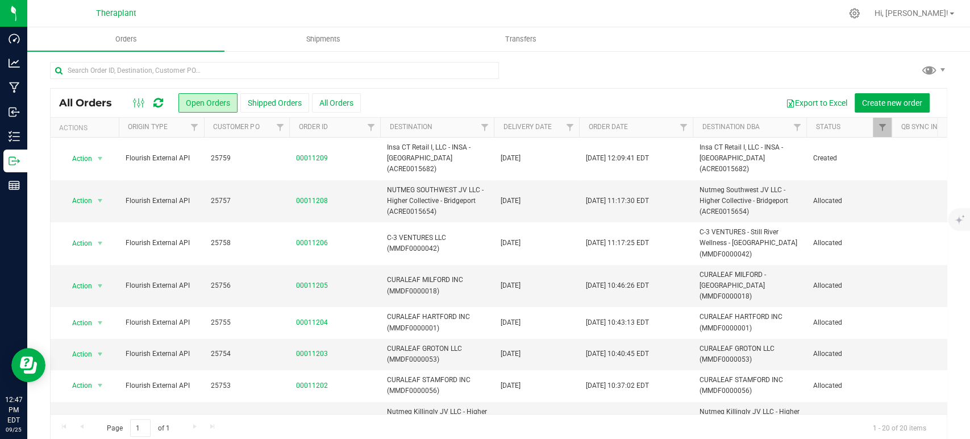
click at [159, 96] on link at bounding box center [158, 103] width 10 height 14
click at [156, 96] on link at bounding box center [158, 103] width 10 height 14
click at [156, 102] on icon at bounding box center [158, 102] width 10 height 11
click at [157, 102] on icon at bounding box center [158, 102] width 10 height 11
click at [156, 102] on icon at bounding box center [158, 102] width 10 height 11
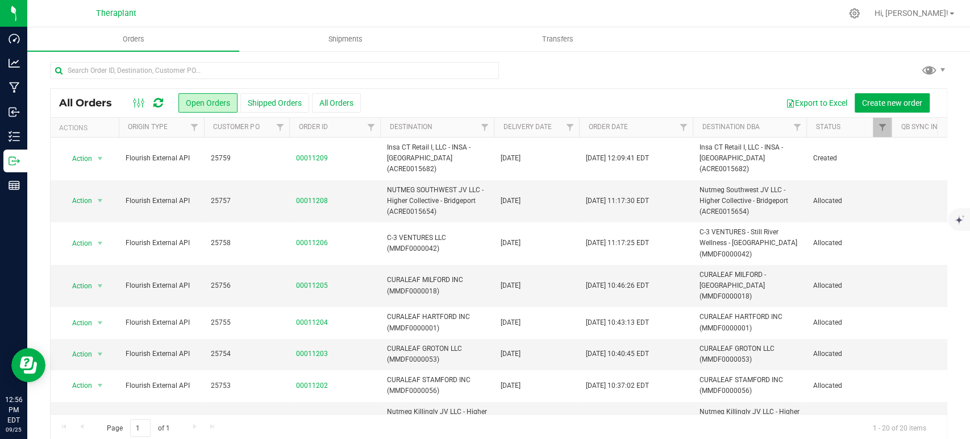
click at [159, 103] on icon at bounding box center [158, 102] width 10 height 11
click at [159, 102] on icon at bounding box center [158, 102] width 10 height 11
click at [151, 100] on div at bounding box center [148, 103] width 38 height 14
click at [163, 103] on icon at bounding box center [158, 102] width 10 height 11
click at [160, 99] on icon at bounding box center [158, 102] width 10 height 11
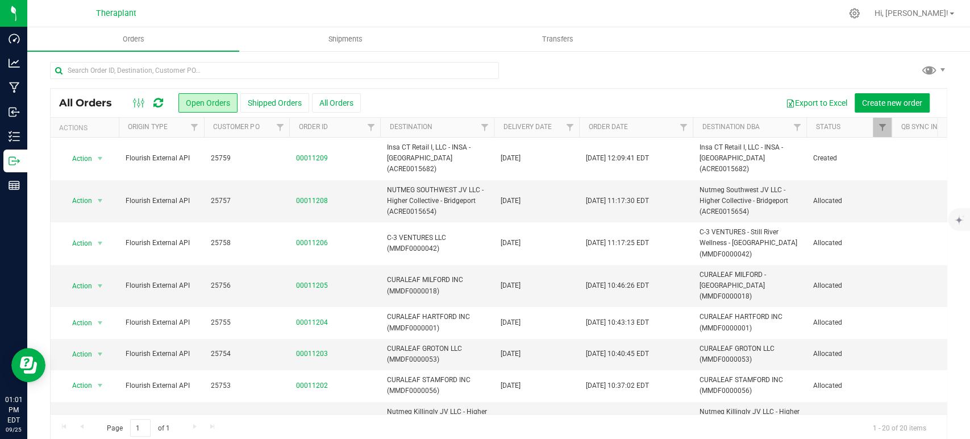
click at [156, 102] on icon at bounding box center [158, 102] width 10 height 11
click at [159, 102] on icon at bounding box center [158, 102] width 10 height 11
click at [249, 99] on button "Shipped Orders" at bounding box center [274, 102] width 69 height 19
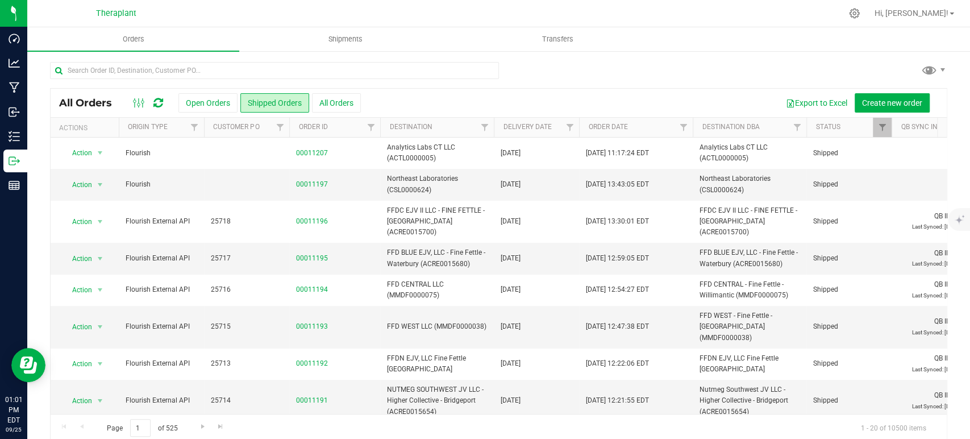
click at [206, 101] on button "Open Orders" at bounding box center [208, 102] width 59 height 19
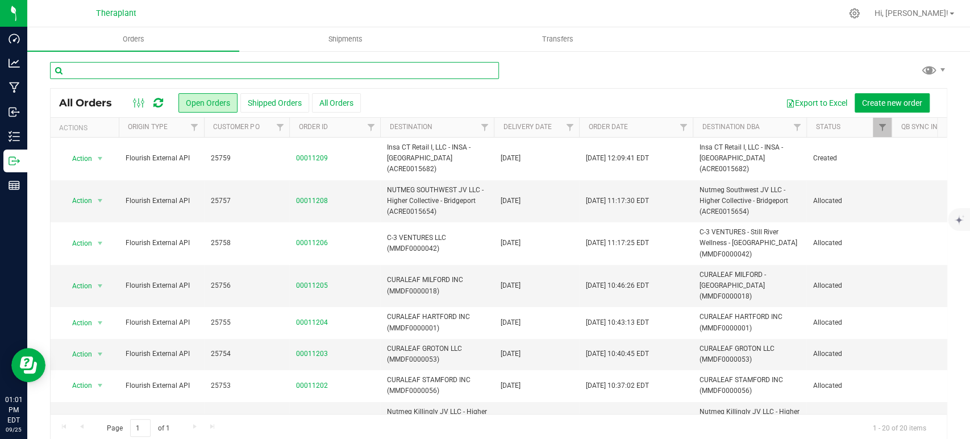
click at [190, 73] on input "text" at bounding box center [274, 70] width 449 height 17
click at [192, 72] on input "text" at bounding box center [274, 70] width 449 height 17
click at [190, 71] on input "text" at bounding box center [274, 70] width 449 height 17
click at [225, 69] on input "text" at bounding box center [274, 70] width 449 height 17
click at [224, 70] on input "text" at bounding box center [274, 70] width 449 height 17
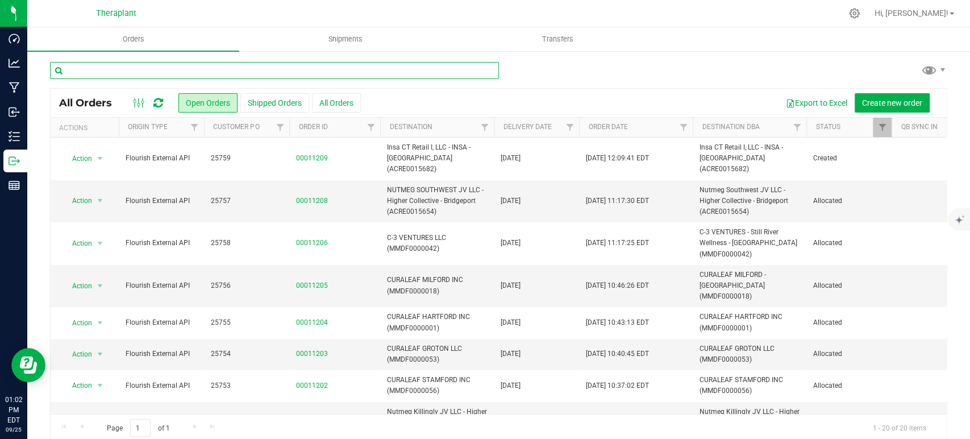
click at [131, 70] on input "text" at bounding box center [274, 70] width 449 height 17
click at [148, 71] on input "text" at bounding box center [274, 70] width 449 height 17
click at [162, 103] on icon at bounding box center [158, 102] width 10 height 11
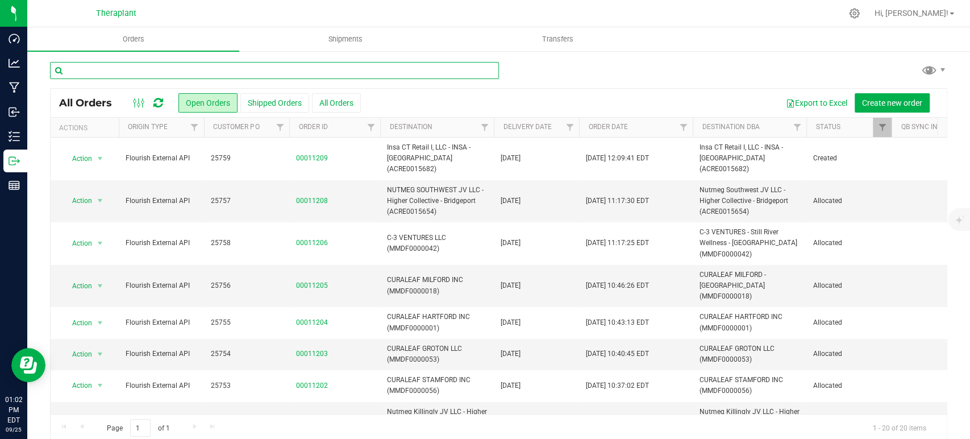
click at [160, 70] on input "text" at bounding box center [274, 70] width 449 height 17
click at [165, 72] on input "text" at bounding box center [274, 70] width 449 height 17
click at [159, 99] on icon at bounding box center [158, 102] width 10 height 11
click at [196, 72] on input "text" at bounding box center [274, 70] width 449 height 17
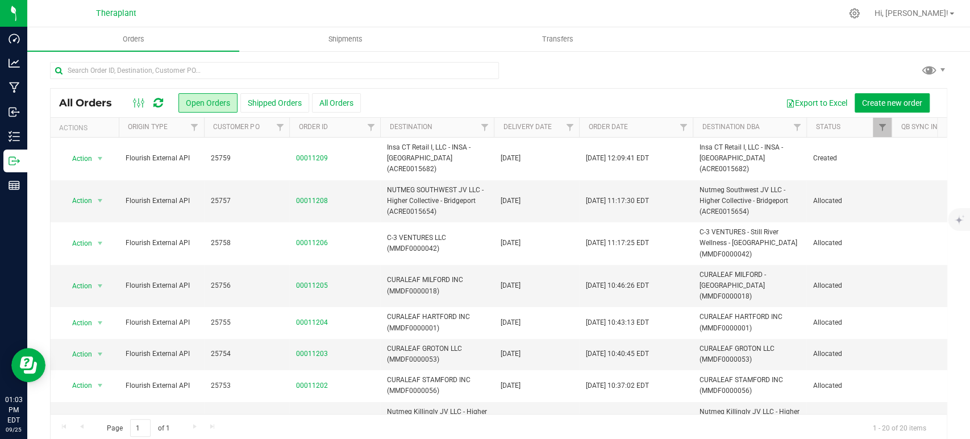
click at [161, 99] on icon at bounding box center [158, 102] width 10 height 11
click at [159, 106] on icon at bounding box center [158, 102] width 10 height 11
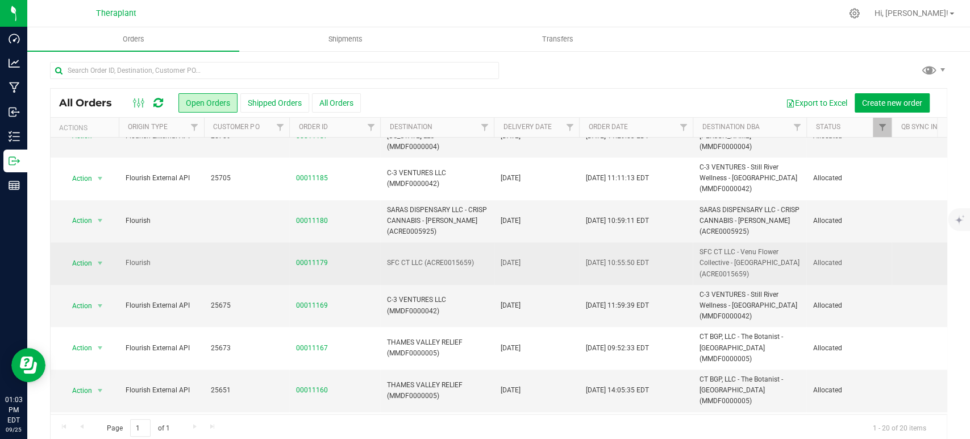
scroll to position [481, 0]
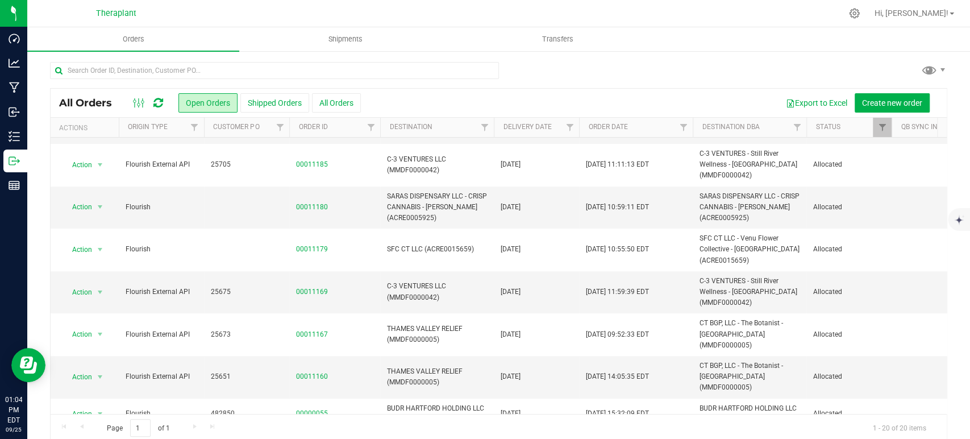
click at [675, 83] on div at bounding box center [499, 75] width 898 height 26
click at [156, 102] on icon at bounding box center [158, 102] width 10 height 11
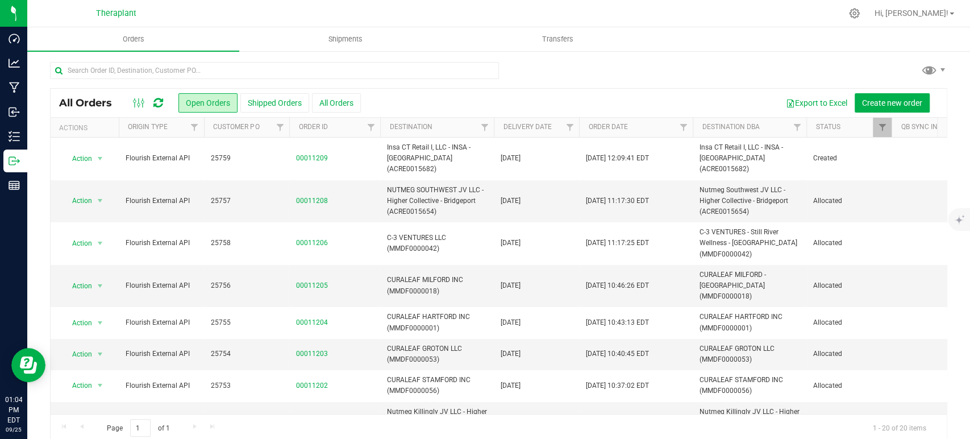
click at [159, 103] on icon at bounding box center [158, 102] width 10 height 11
click at [160, 97] on icon at bounding box center [158, 102] width 10 height 11
click at [155, 97] on icon at bounding box center [158, 102] width 10 height 11
click at [155, 98] on icon at bounding box center [158, 102] width 10 height 11
click at [160, 101] on icon at bounding box center [158, 102] width 10 height 11
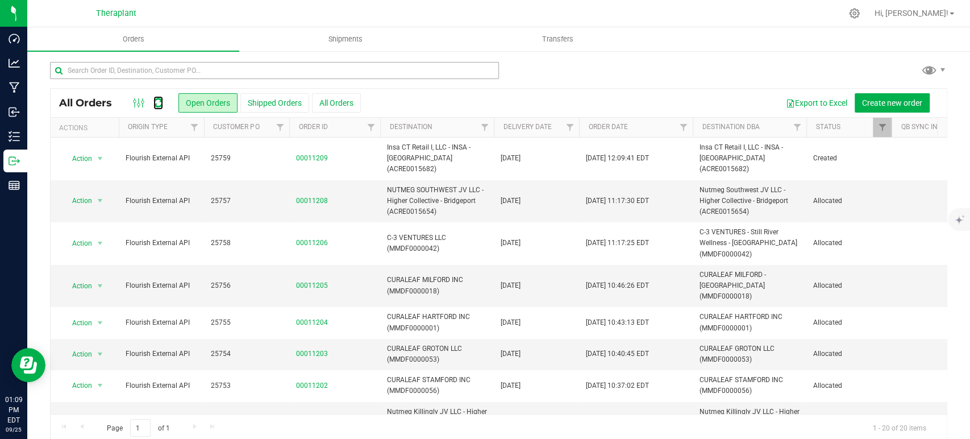
drag, startPoint x: 155, startPoint y: 102, endPoint x: 179, endPoint y: 66, distance: 43.8
click at [155, 101] on icon at bounding box center [158, 102] width 10 height 11
click at [712, 71] on div at bounding box center [499, 75] width 898 height 26
click at [166, 100] on div at bounding box center [148, 103] width 38 height 14
click at [161, 103] on icon at bounding box center [158, 102] width 10 height 11
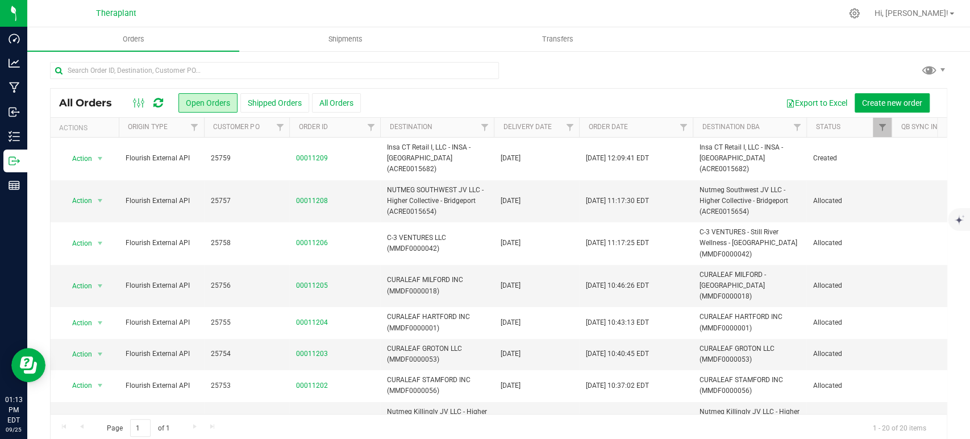
click at [159, 104] on icon at bounding box center [158, 102] width 10 height 11
drag, startPoint x: 159, startPoint y: 102, endPoint x: 160, endPoint y: 87, distance: 15.4
click at [159, 102] on icon at bounding box center [158, 102] width 10 height 11
click at [160, 101] on icon at bounding box center [158, 102] width 10 height 11
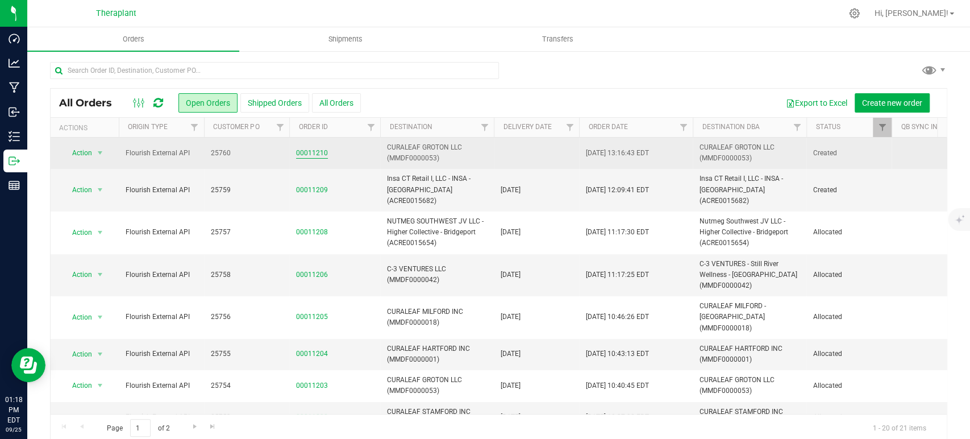
click at [326, 150] on link "00011210" at bounding box center [312, 153] width 32 height 11
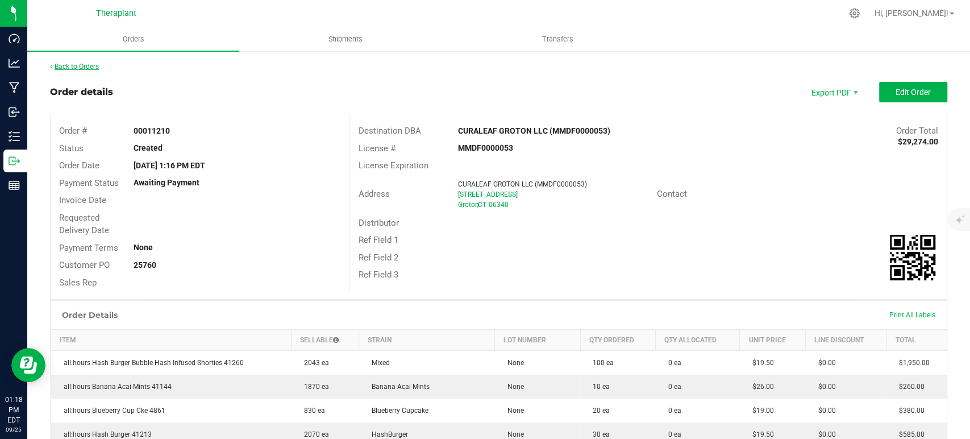
click at [98, 69] on link "Back to Orders" at bounding box center [74, 67] width 49 height 8
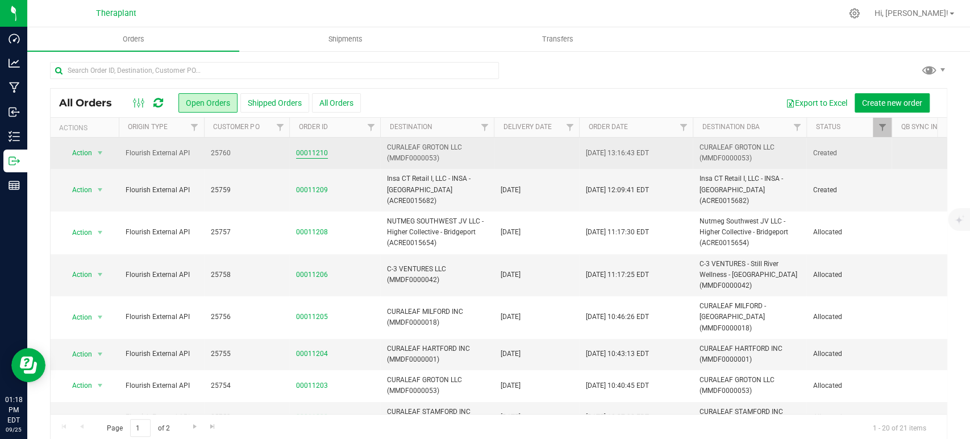
click at [314, 156] on link "00011210" at bounding box center [312, 153] width 32 height 11
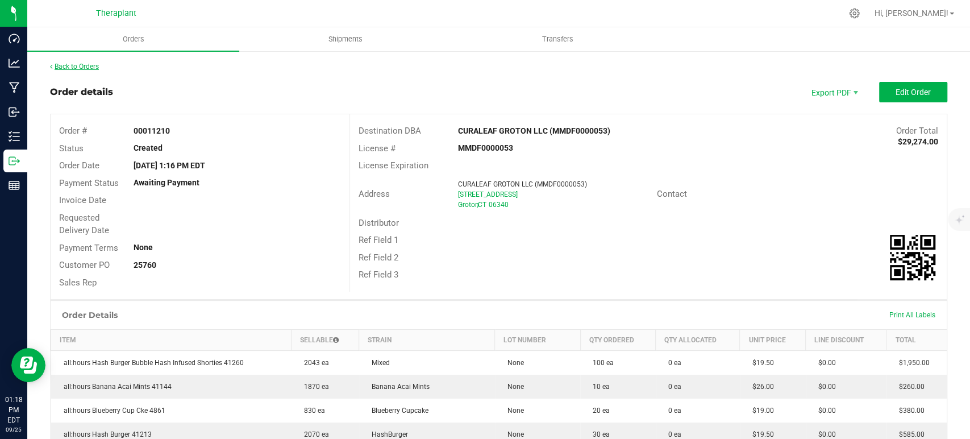
click at [86, 68] on link "Back to Orders" at bounding box center [74, 67] width 49 height 8
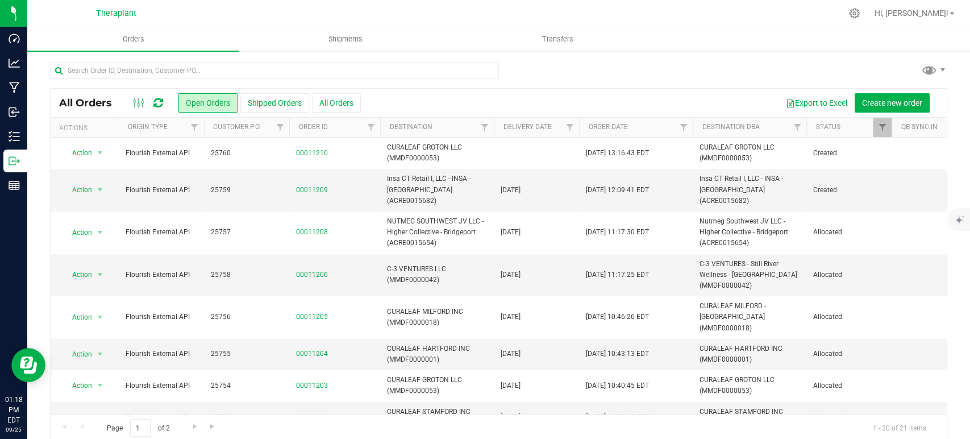
click at [159, 101] on icon at bounding box center [158, 102] width 10 height 11
click at [154, 96] on link at bounding box center [158, 103] width 10 height 14
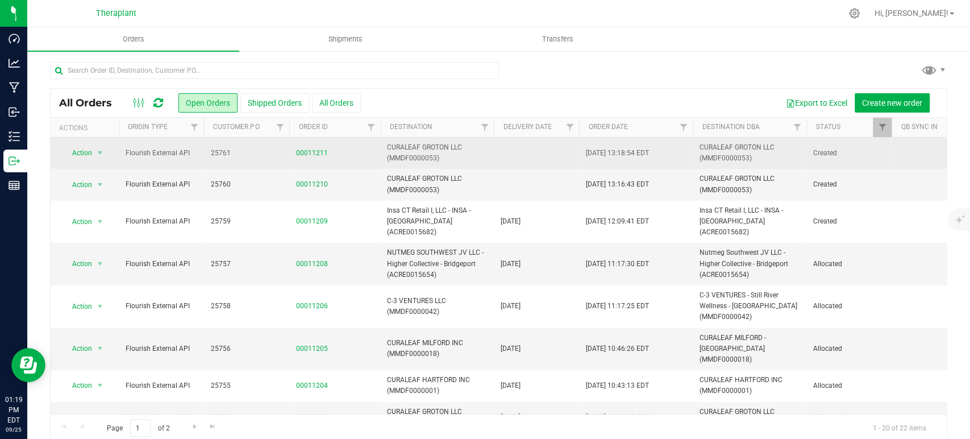
click at [291, 150] on td "00011211" at bounding box center [334, 153] width 91 height 31
click at [321, 155] on link "00011211" at bounding box center [312, 153] width 32 height 11
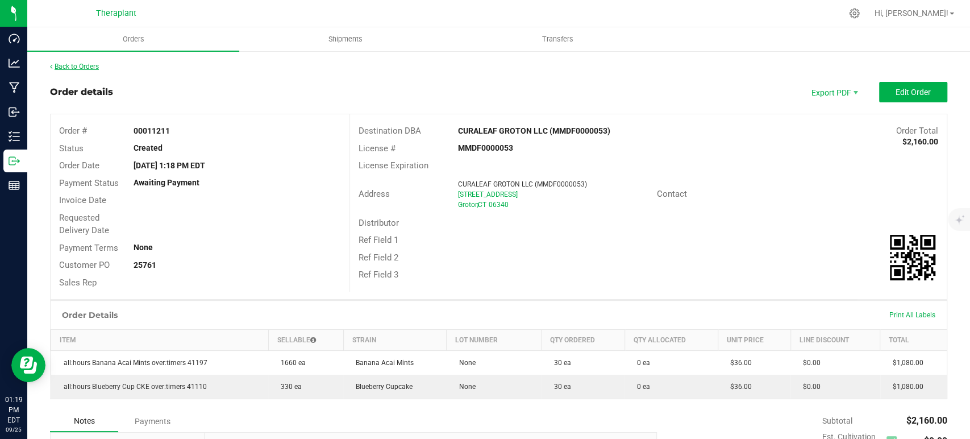
click at [72, 67] on link "Back to Orders" at bounding box center [74, 67] width 49 height 8
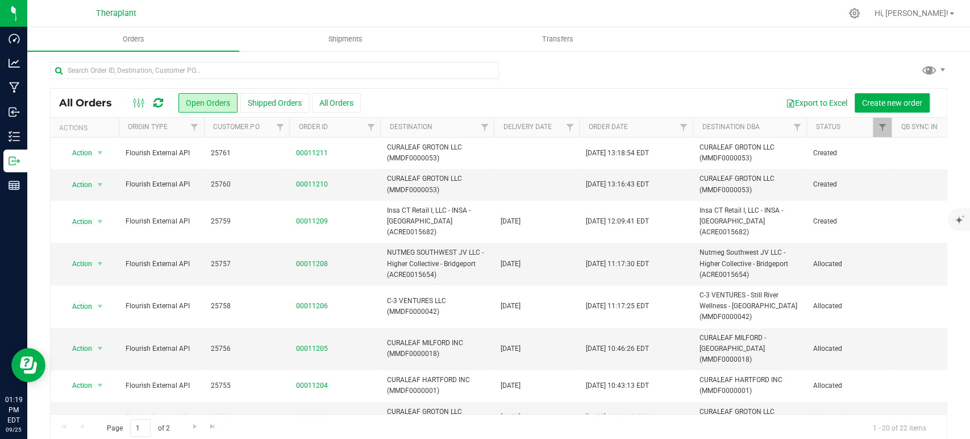
click at [164, 101] on div at bounding box center [148, 103] width 38 height 14
click at [159, 102] on icon at bounding box center [158, 102] width 10 height 11
click at [156, 105] on icon at bounding box center [158, 102] width 10 height 11
click at [157, 103] on icon at bounding box center [158, 102] width 10 height 11
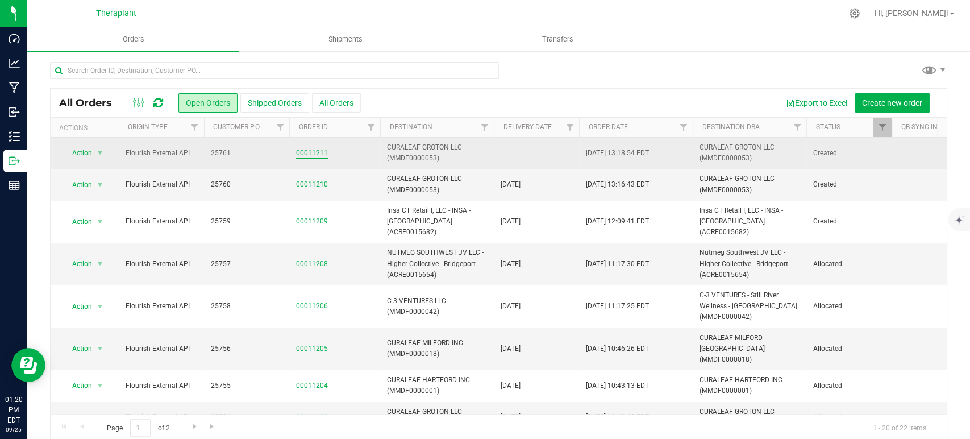
click at [320, 150] on link "00011211" at bounding box center [312, 153] width 32 height 11
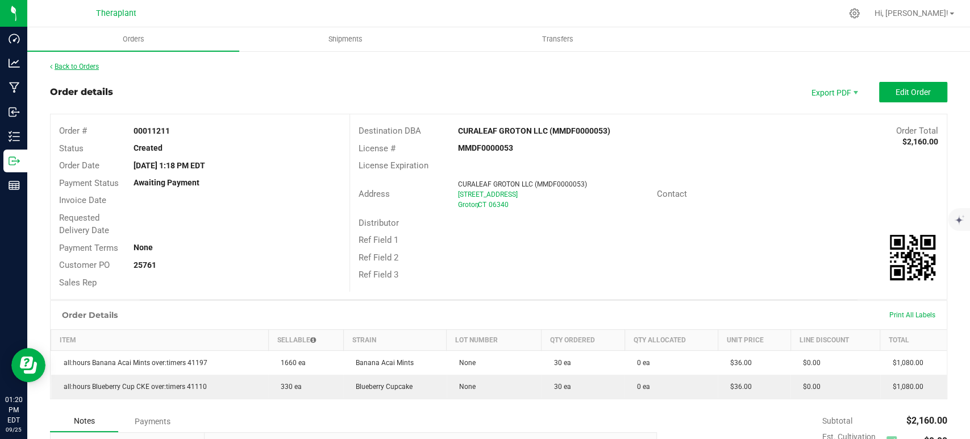
click at [82, 68] on link "Back to Orders" at bounding box center [74, 67] width 49 height 8
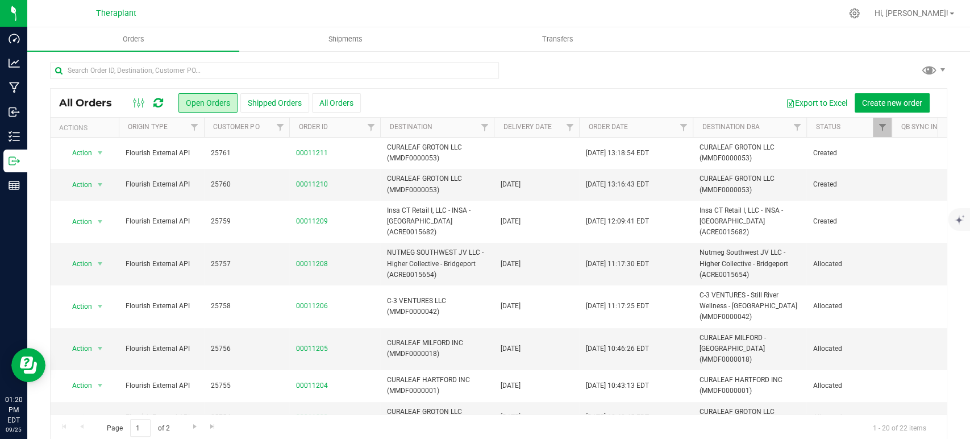
click at [159, 102] on icon at bounding box center [158, 102] width 10 height 11
click at [156, 99] on icon at bounding box center [158, 102] width 10 height 11
click at [160, 101] on icon at bounding box center [158, 102] width 10 height 11
click at [156, 98] on icon at bounding box center [158, 102] width 10 height 11
click at [155, 97] on icon at bounding box center [158, 102] width 10 height 11
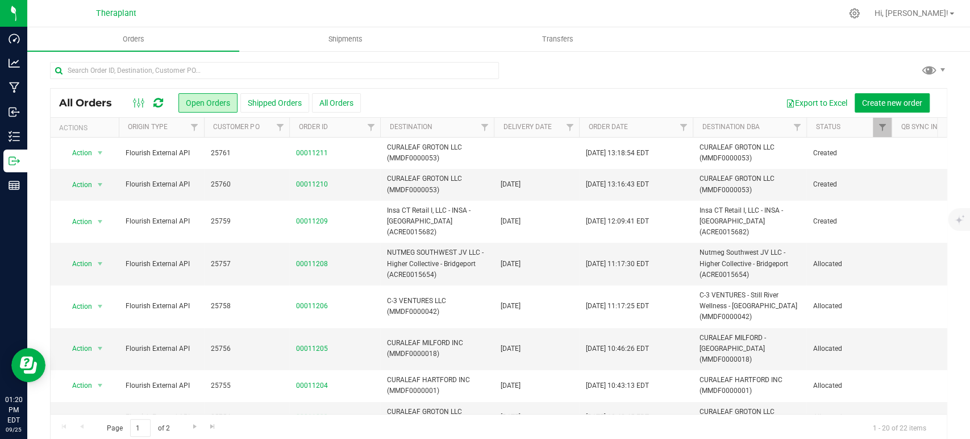
click at [155, 97] on icon at bounding box center [158, 102] width 10 height 11
click at [157, 97] on icon at bounding box center [158, 102] width 10 height 11
click at [155, 98] on icon at bounding box center [158, 102] width 10 height 11
click at [157, 103] on icon at bounding box center [158, 102] width 10 height 11
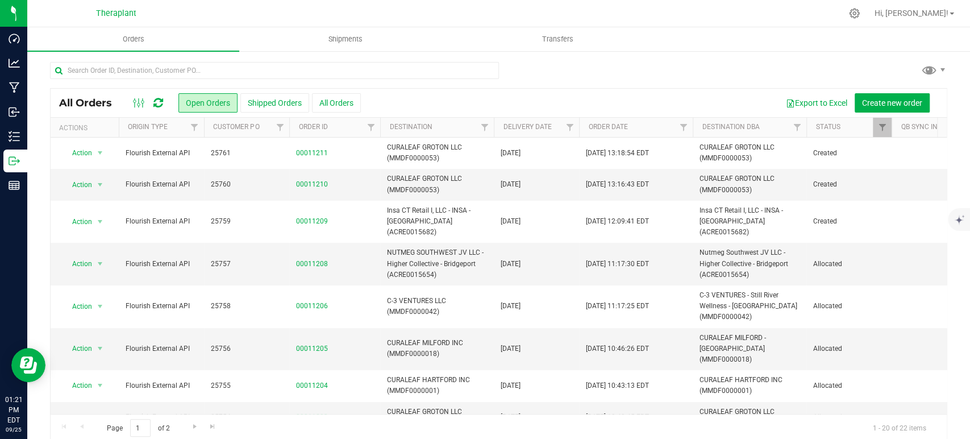
click at [161, 102] on icon at bounding box center [158, 102] width 10 height 11
click at [158, 101] on icon at bounding box center [158, 102] width 10 height 11
click at [305, 181] on link "00011210" at bounding box center [312, 184] width 32 height 11
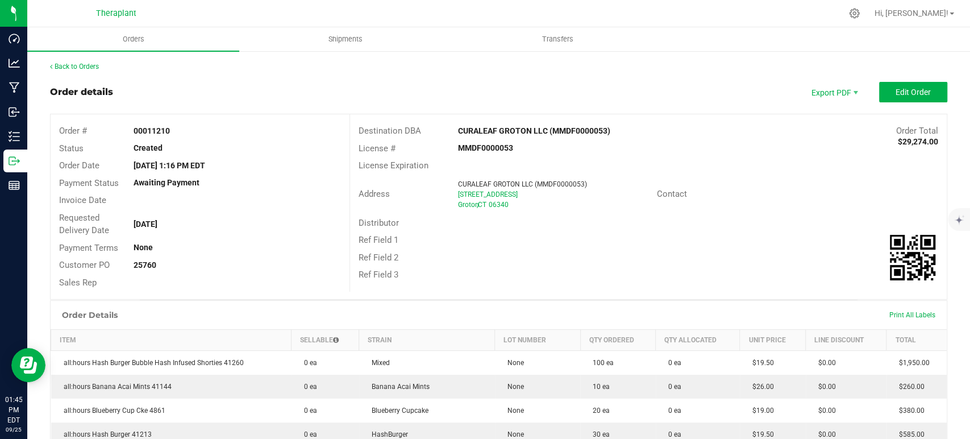
click at [889, 84] on button "Edit Order" at bounding box center [913, 92] width 68 height 20
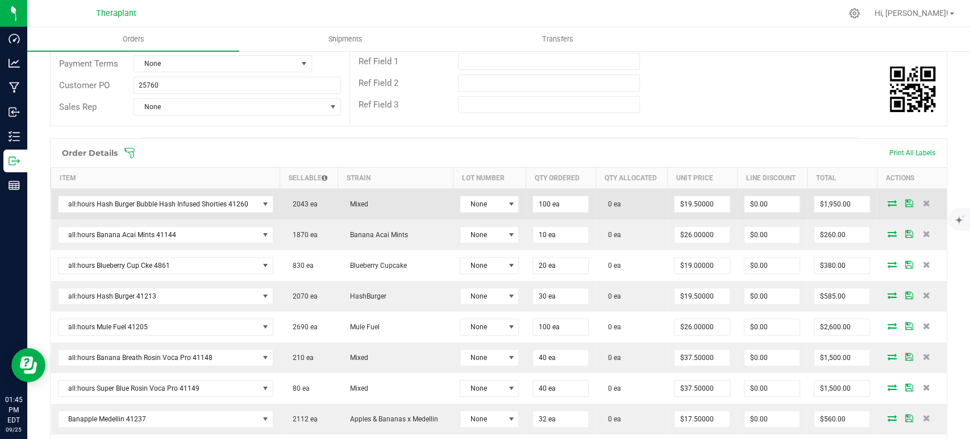
scroll to position [252, 0]
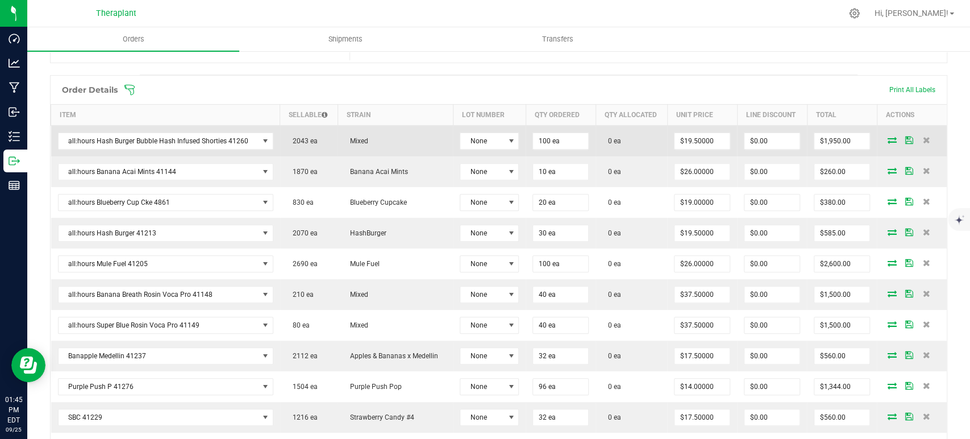
click at [888, 136] on icon at bounding box center [892, 139] width 9 height 7
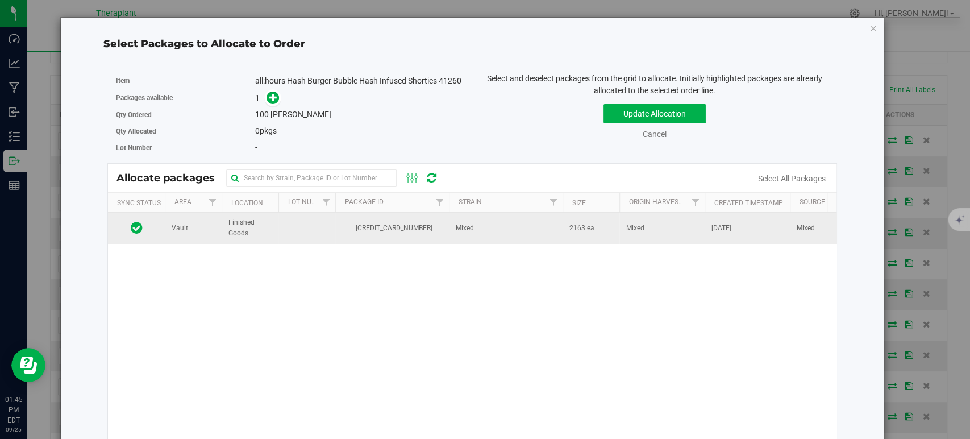
click at [477, 229] on td "Mixed" at bounding box center [506, 228] width 114 height 31
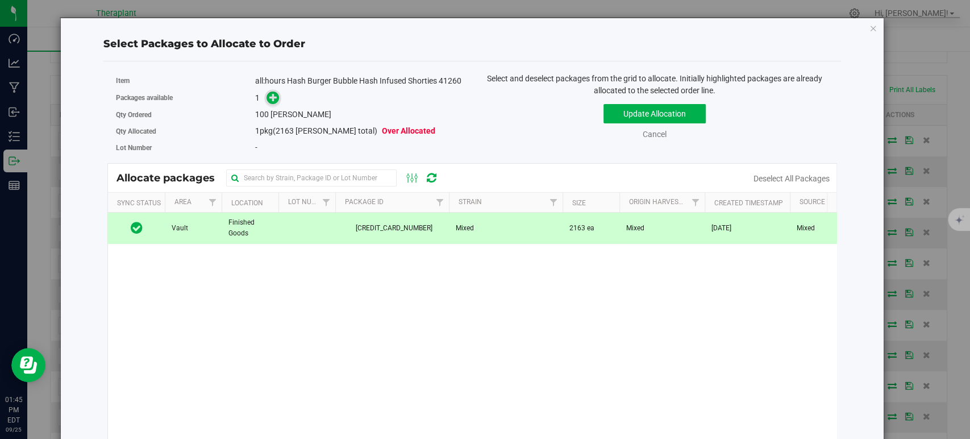
click at [275, 105] on span at bounding box center [273, 98] width 13 height 13
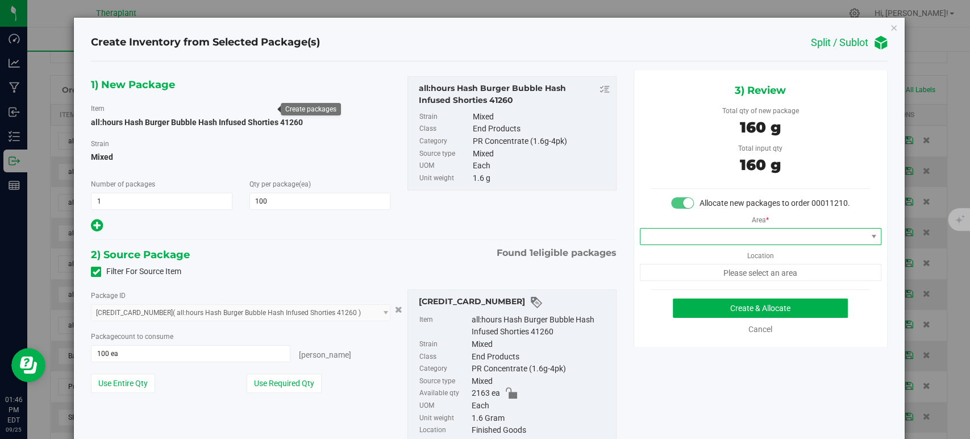
click at [678, 244] on span at bounding box center [754, 237] width 226 height 16
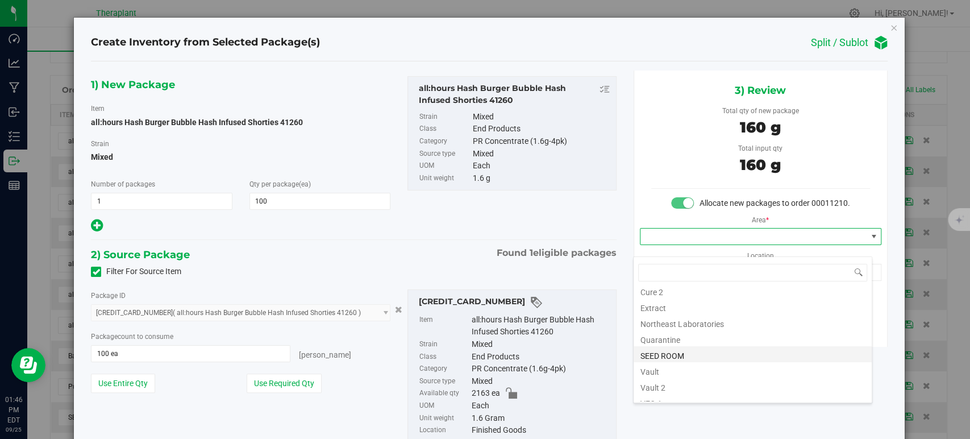
scroll to position [141, 0]
click at [679, 326] on li "Vault" at bounding box center [753, 329] width 238 height 16
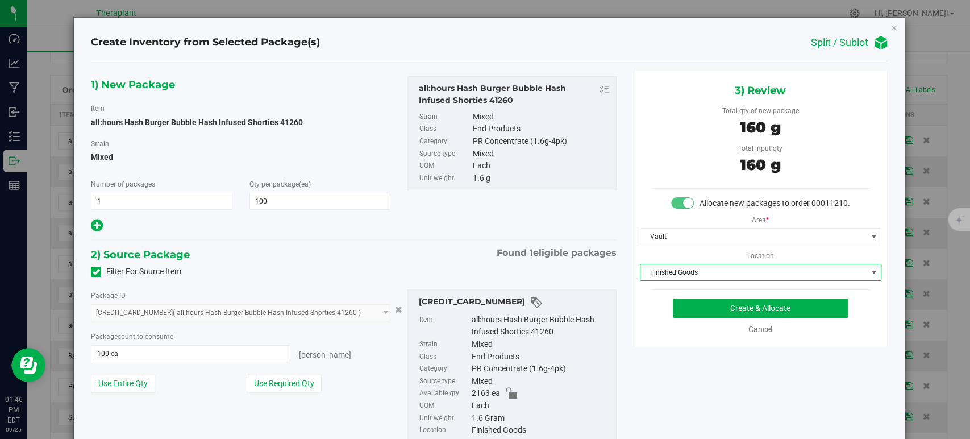
click at [657, 280] on span "Finished Goods" at bounding box center [754, 272] width 226 height 16
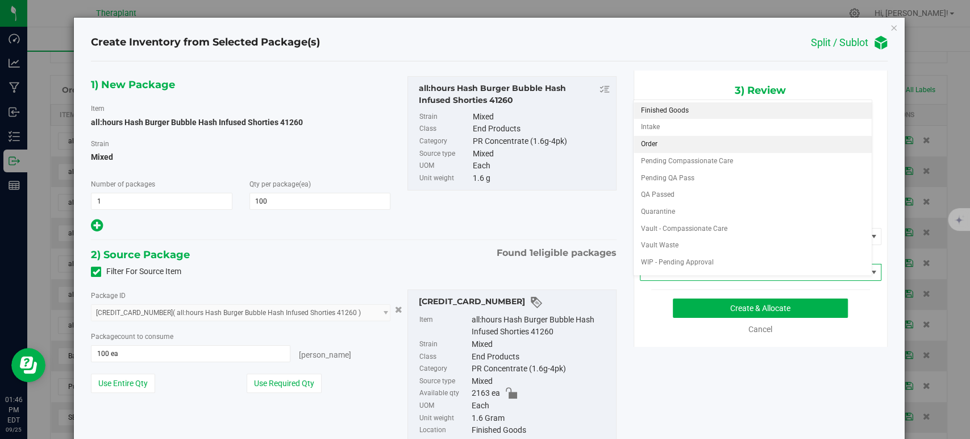
click at [647, 142] on li "Order" at bounding box center [753, 144] width 238 height 17
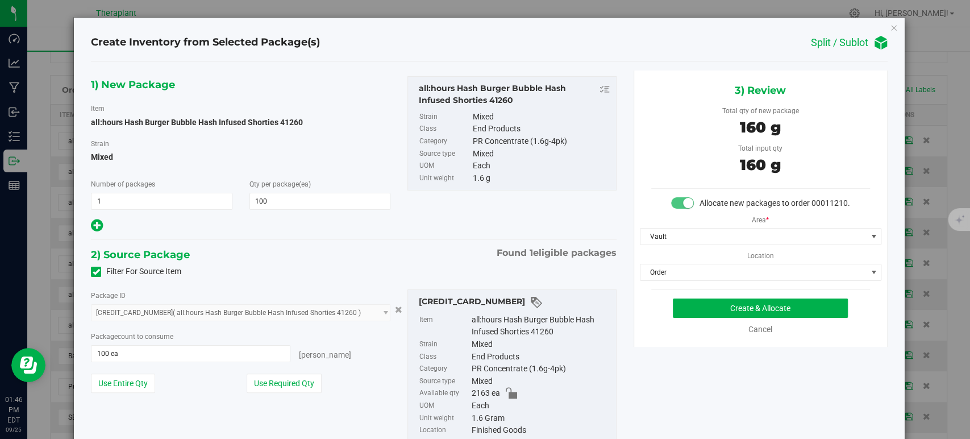
click at [350, 261] on div "2) Source Package Found 1 eligible packages" at bounding box center [353, 254] width 525 height 17
click at [691, 318] on button "Create & Allocate" at bounding box center [760, 307] width 175 height 19
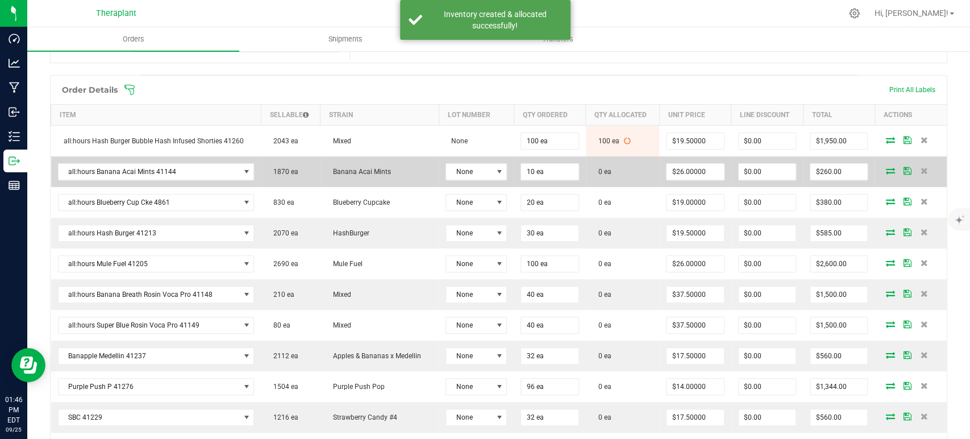
click at [886, 169] on icon at bounding box center [890, 170] width 9 height 7
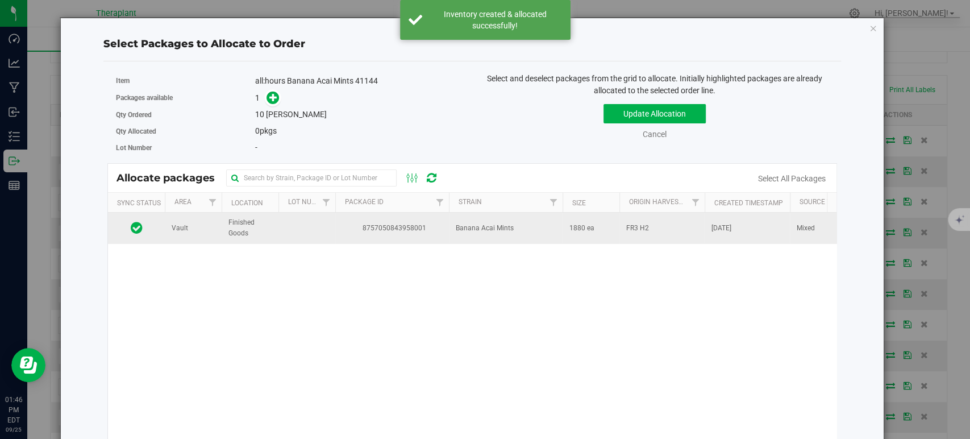
click at [439, 221] on td "8757050843958001" at bounding box center [392, 228] width 114 height 31
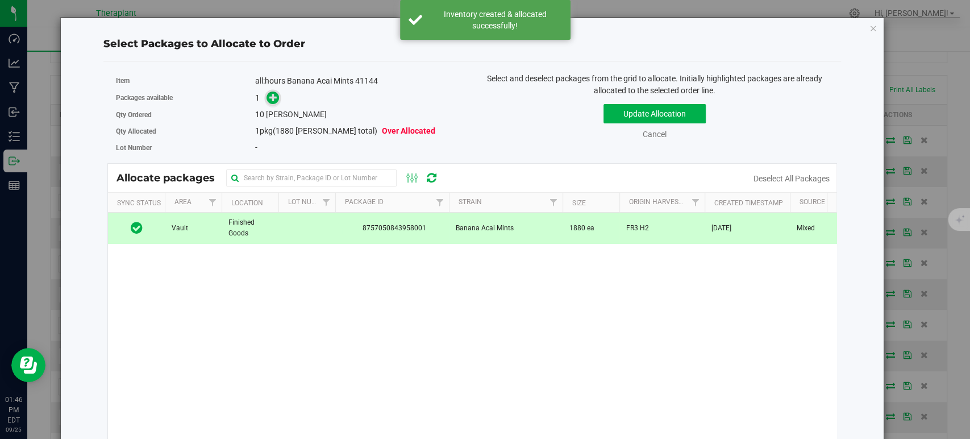
click at [276, 94] on icon at bounding box center [273, 97] width 8 height 8
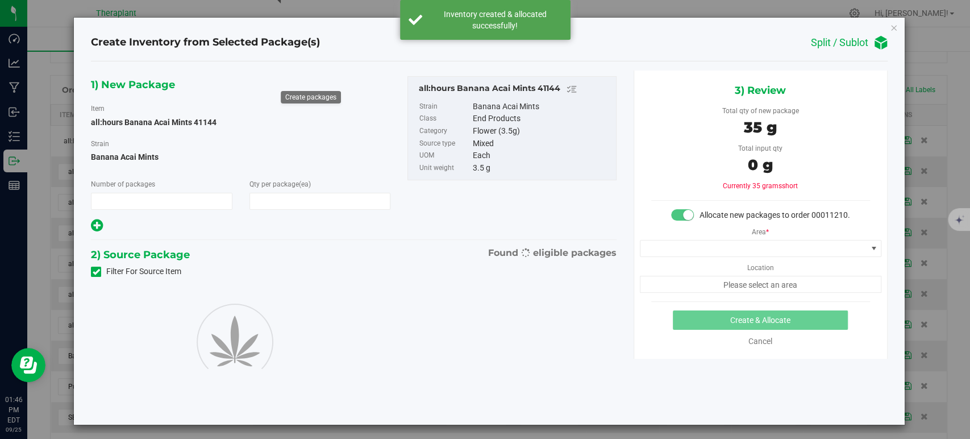
type input "1"
type input "10"
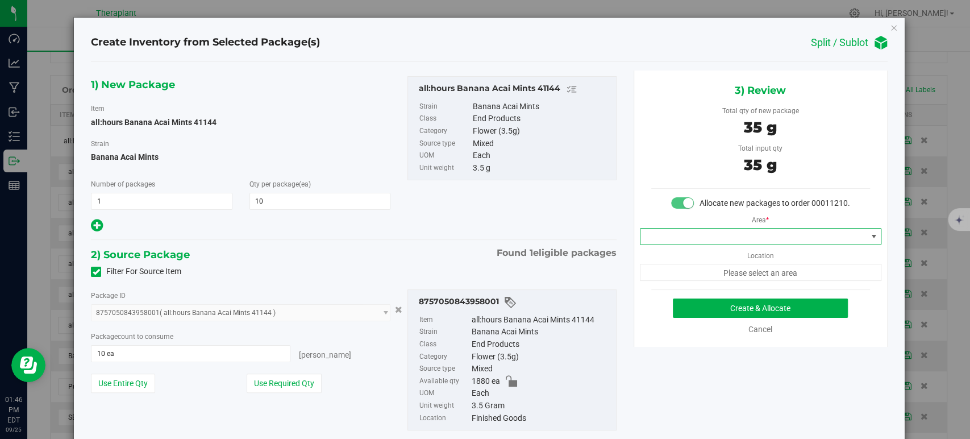
click at [700, 241] on span at bounding box center [754, 237] width 226 height 16
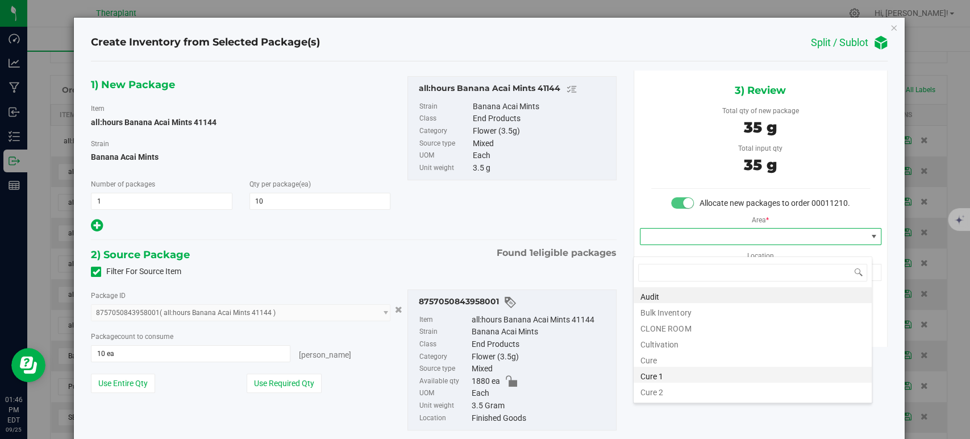
scroll to position [141, 0]
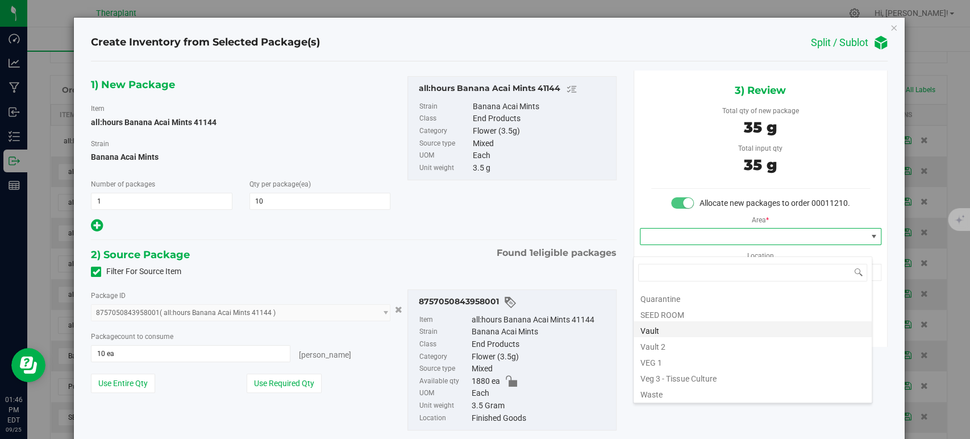
click at [662, 329] on li "Vault" at bounding box center [753, 329] width 238 height 16
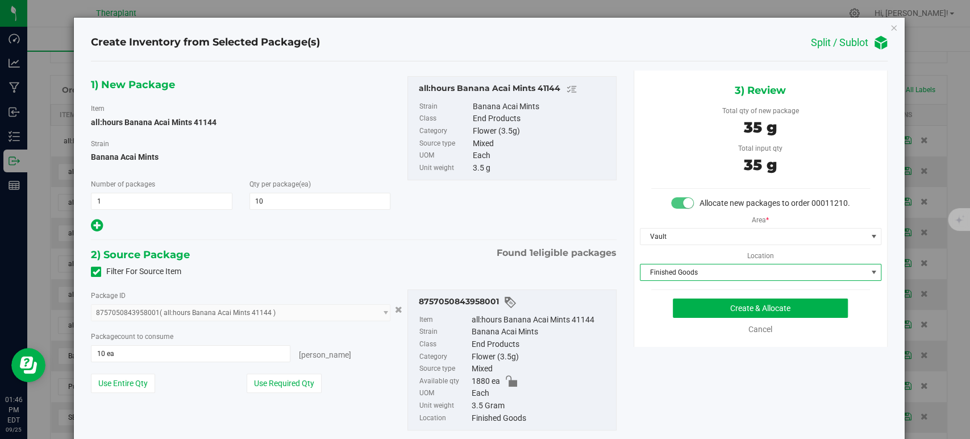
click at [661, 280] on span "Finished Goods" at bounding box center [754, 272] width 226 height 16
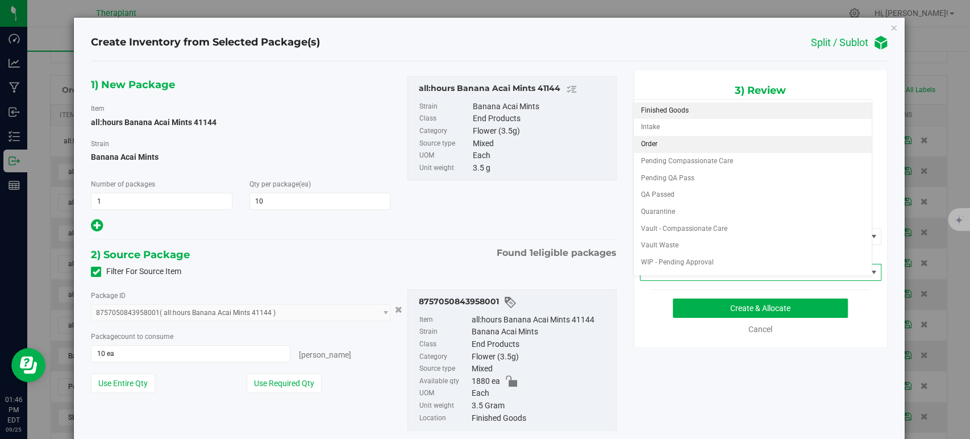
click at [649, 137] on li "Order" at bounding box center [753, 144] width 238 height 17
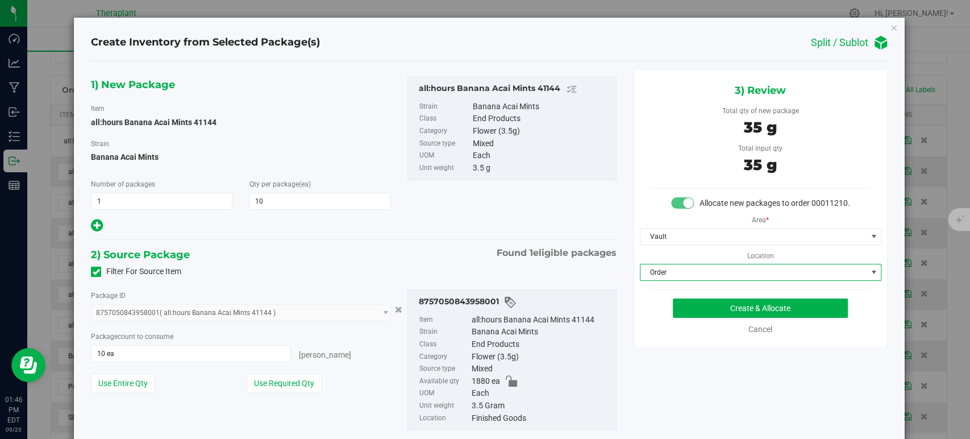
click at [432, 238] on div "1) New Package Item all:hours Banana Acai Mints 41144 Strain Banana Acai Mints …" at bounding box center [353, 262] width 542 height 384
click at [715, 318] on button "Create & Allocate" at bounding box center [760, 307] width 175 height 19
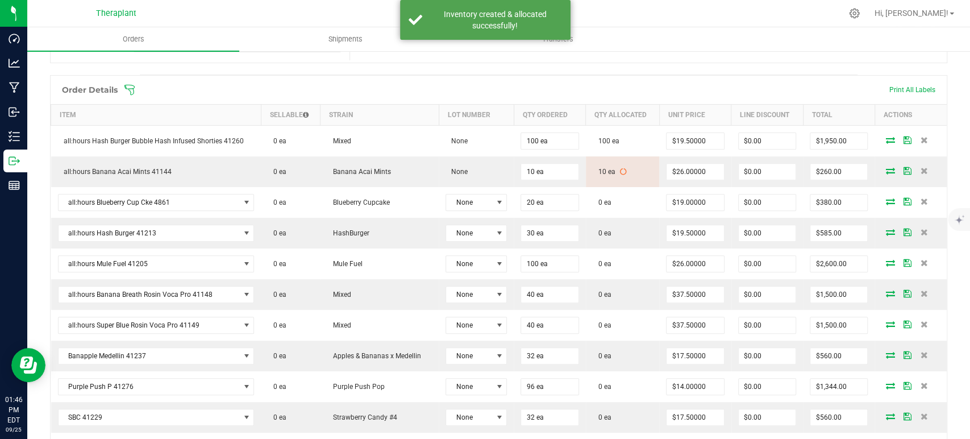
scroll to position [316, 0]
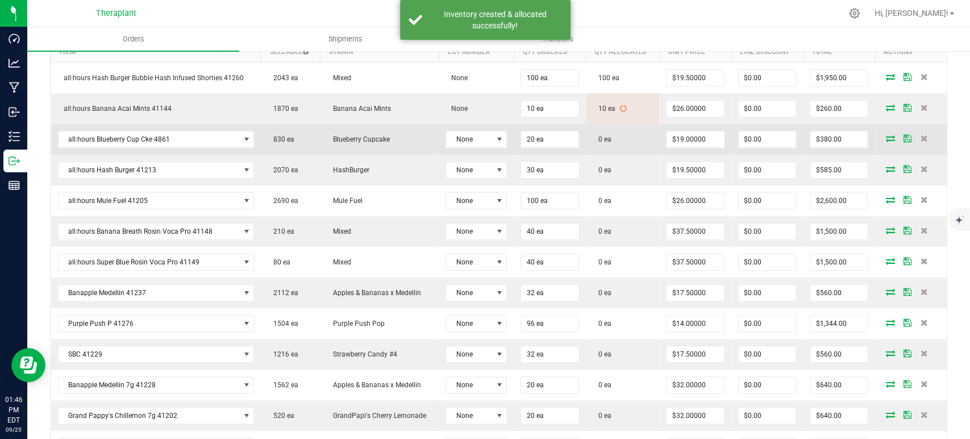
click at [886, 139] on icon at bounding box center [890, 138] width 9 height 7
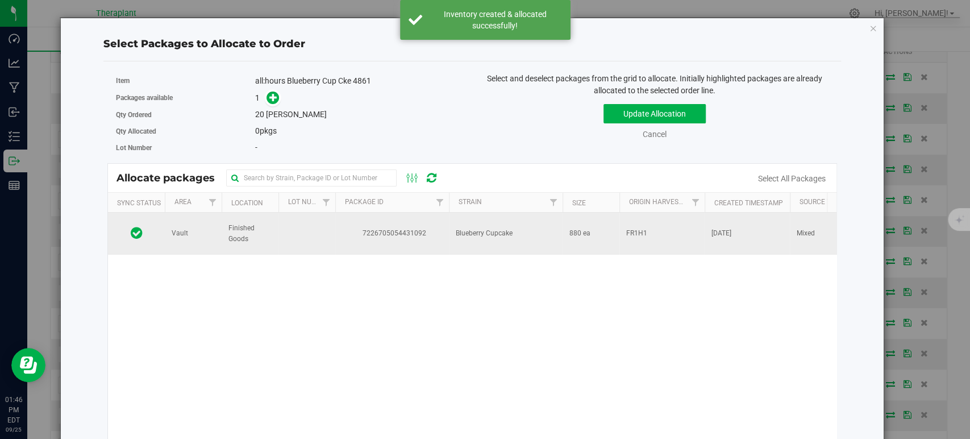
click at [423, 233] on span "7226705054431092" at bounding box center [392, 233] width 100 height 11
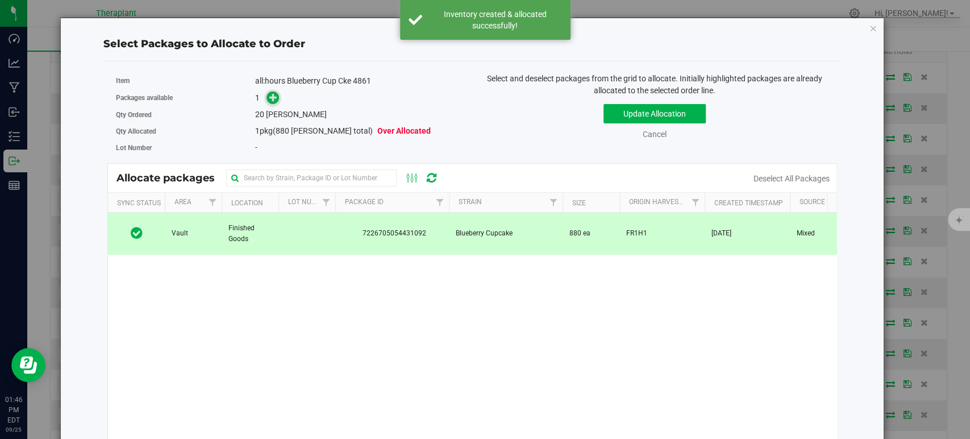
click at [269, 93] on icon at bounding box center [273, 97] width 8 height 8
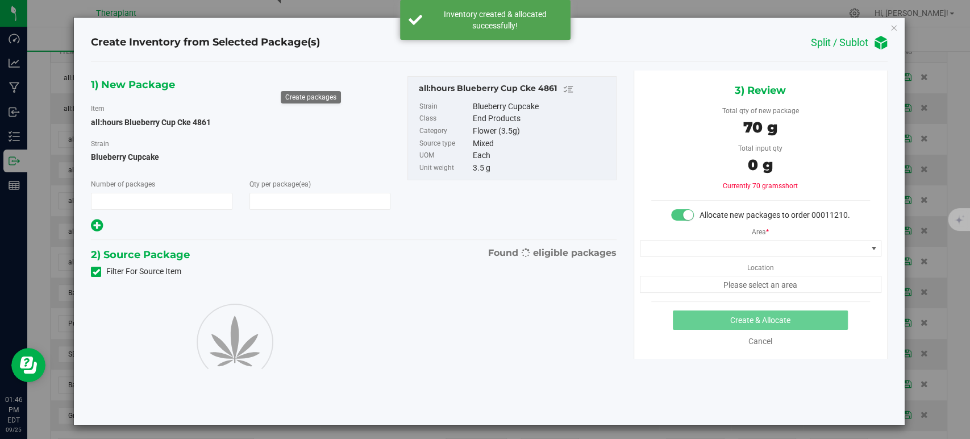
type input "1"
type input "20"
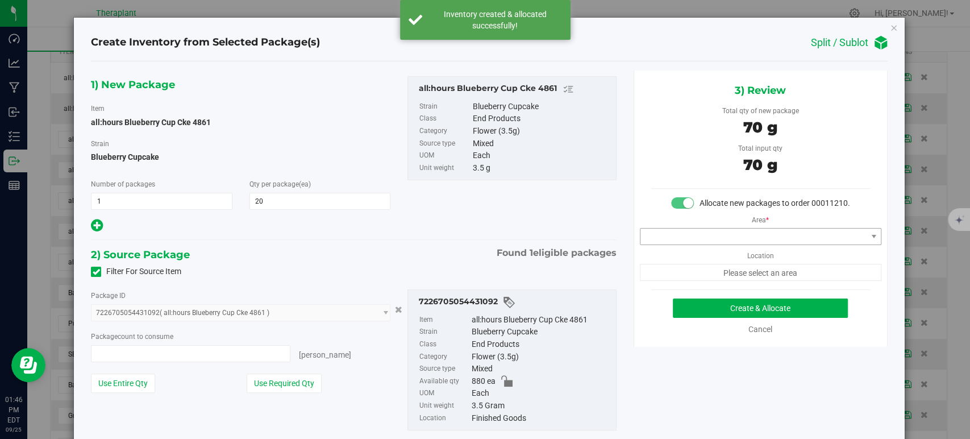
type input "20 ea"
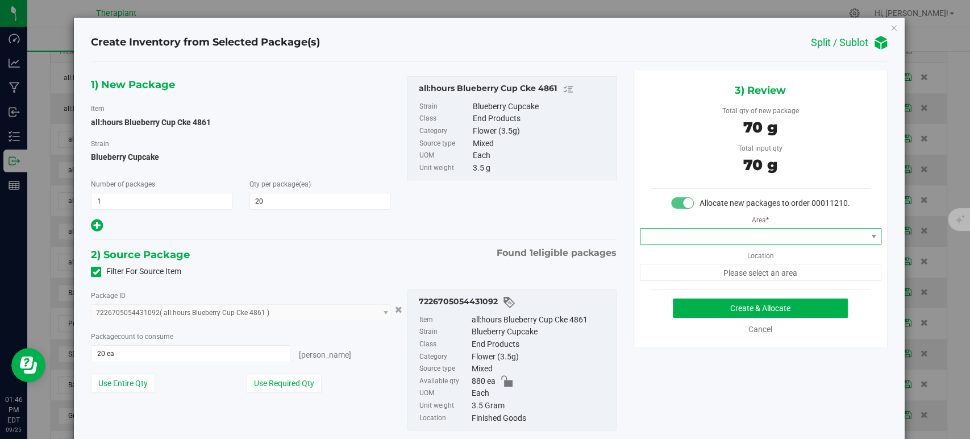
click at [712, 244] on span at bounding box center [754, 237] width 226 height 16
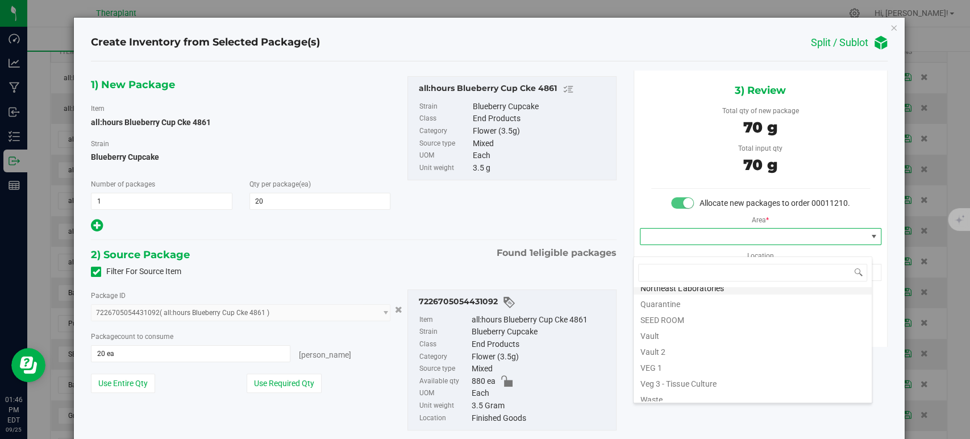
scroll to position [141, 0]
click at [683, 329] on li "Vault" at bounding box center [753, 329] width 238 height 16
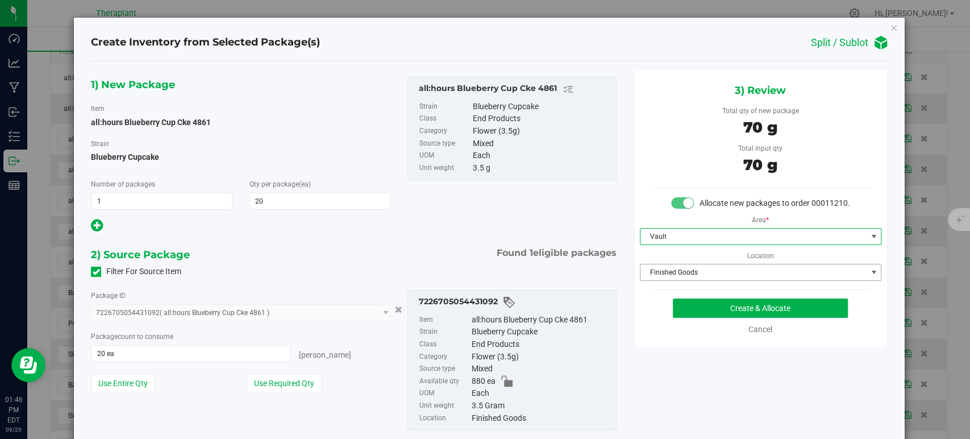
click at [664, 278] on span "Finished Goods" at bounding box center [754, 272] width 226 height 16
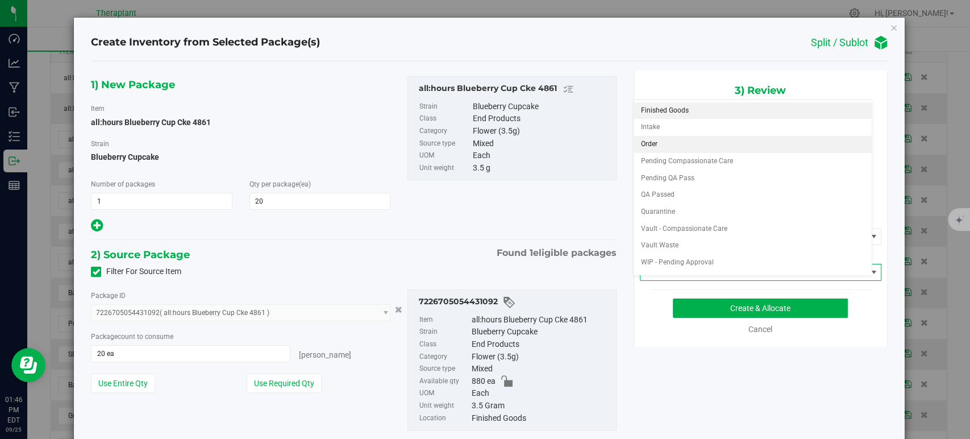
click at [658, 144] on li "Order" at bounding box center [753, 144] width 238 height 17
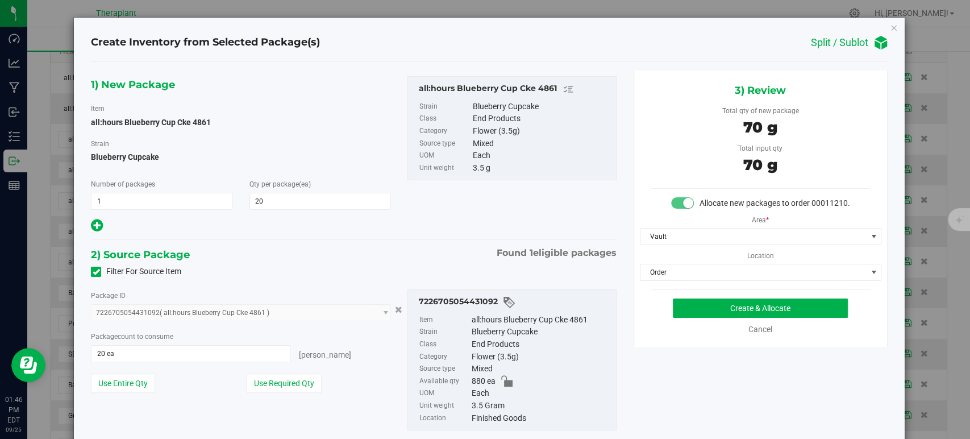
click at [488, 244] on div "1) New Package Item all:hours Blueberry Cup Cke 4861 Strain Blueberry Cupcake N…" at bounding box center [353, 262] width 542 height 384
click at [720, 318] on button "Create & Allocate" at bounding box center [760, 307] width 175 height 19
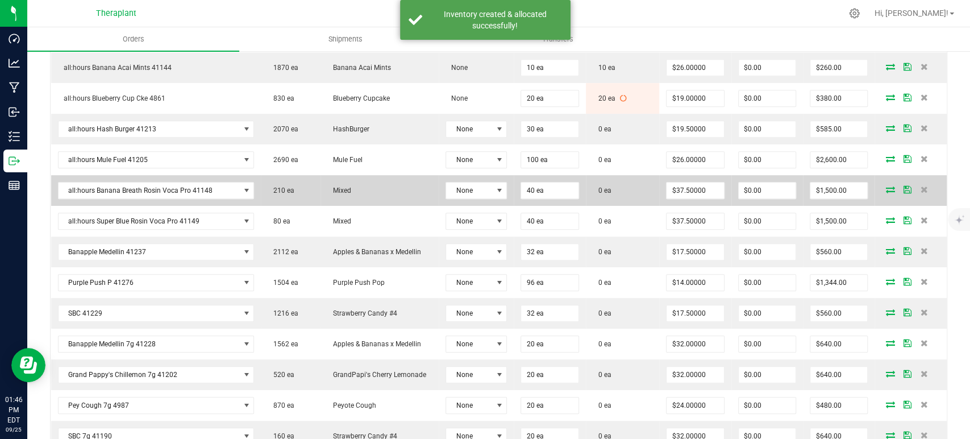
scroll to position [379, 0]
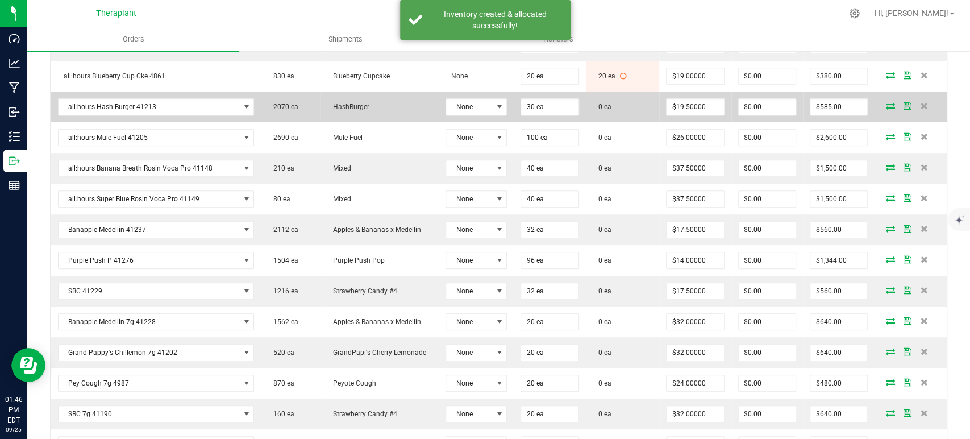
click at [886, 104] on icon at bounding box center [890, 105] width 9 height 7
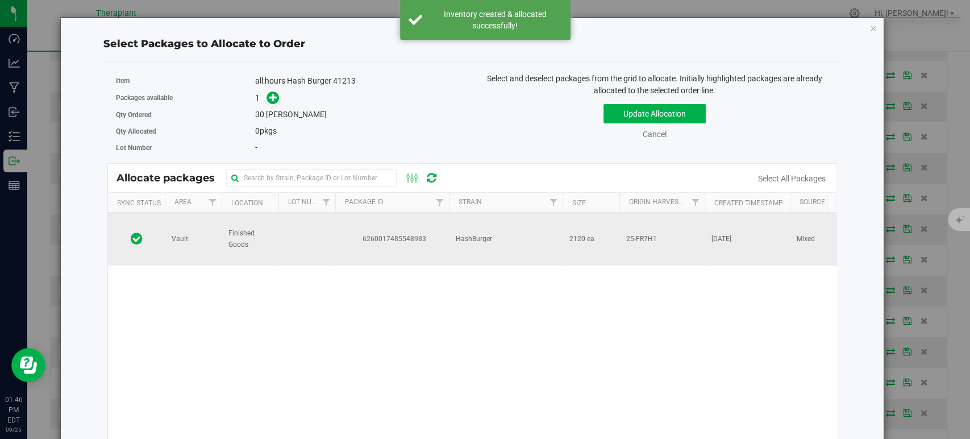
click at [450, 223] on td "HashBurger" at bounding box center [506, 239] width 114 height 53
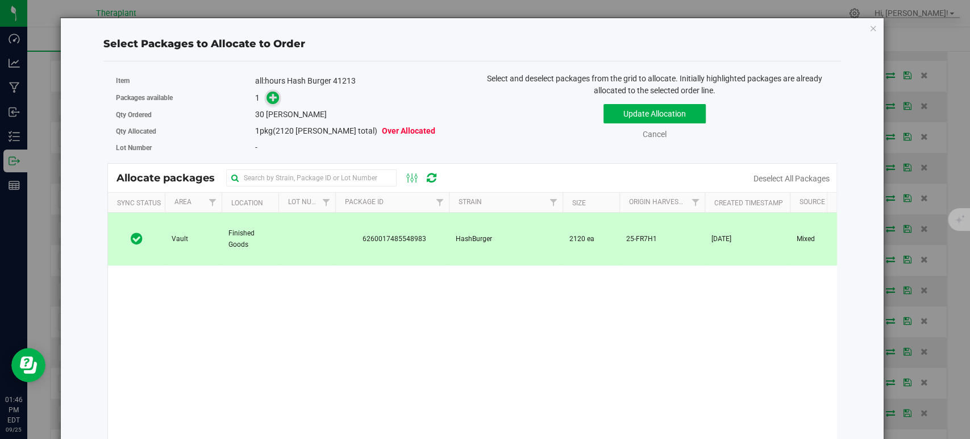
click at [275, 93] on icon at bounding box center [273, 97] width 8 height 8
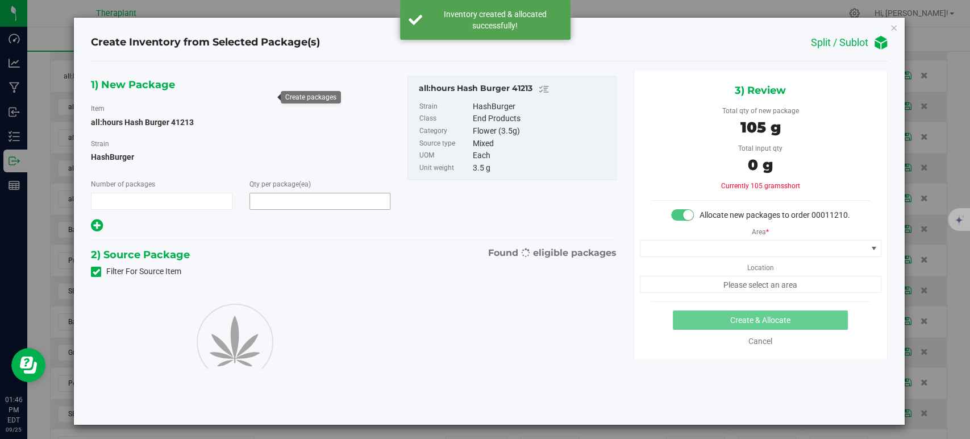
type input "1"
type input "30"
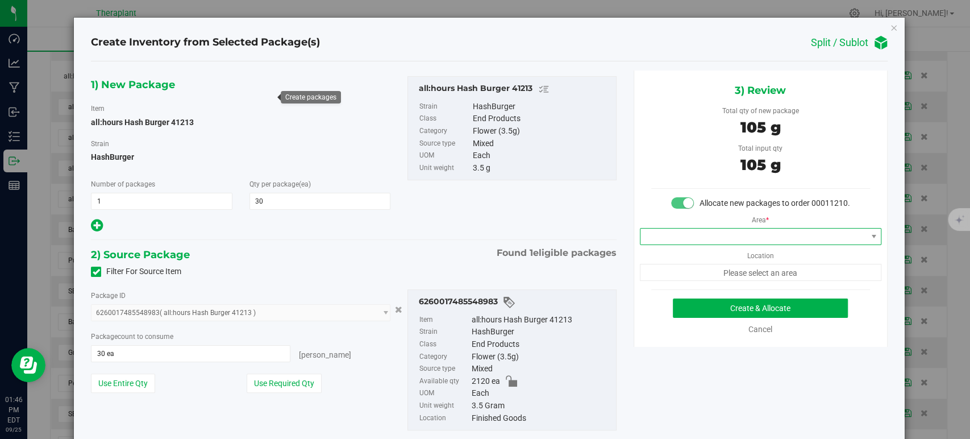
click at [694, 242] on span at bounding box center [754, 237] width 226 height 16
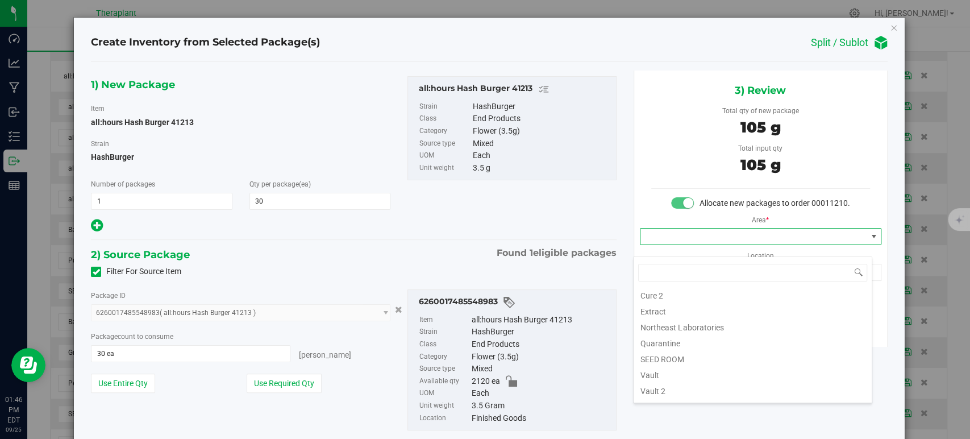
scroll to position [141, 0]
click at [668, 323] on li "Vault" at bounding box center [753, 329] width 238 height 16
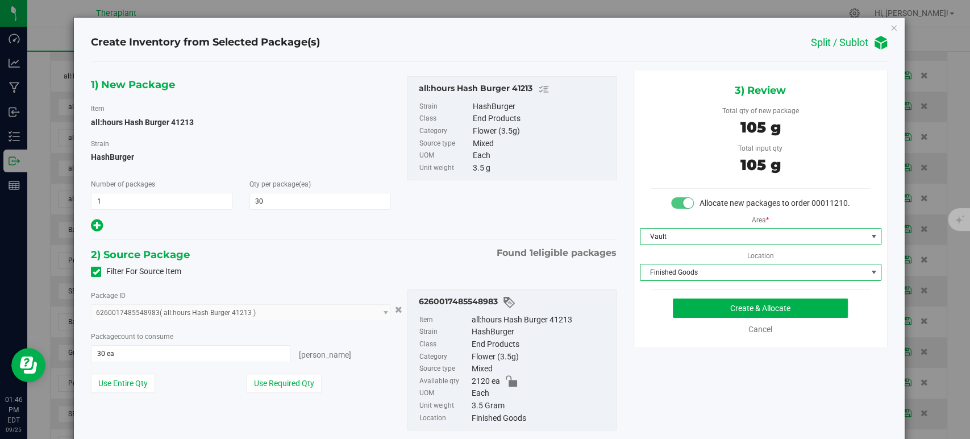
click at [659, 279] on span "Finished Goods" at bounding box center [754, 272] width 226 height 16
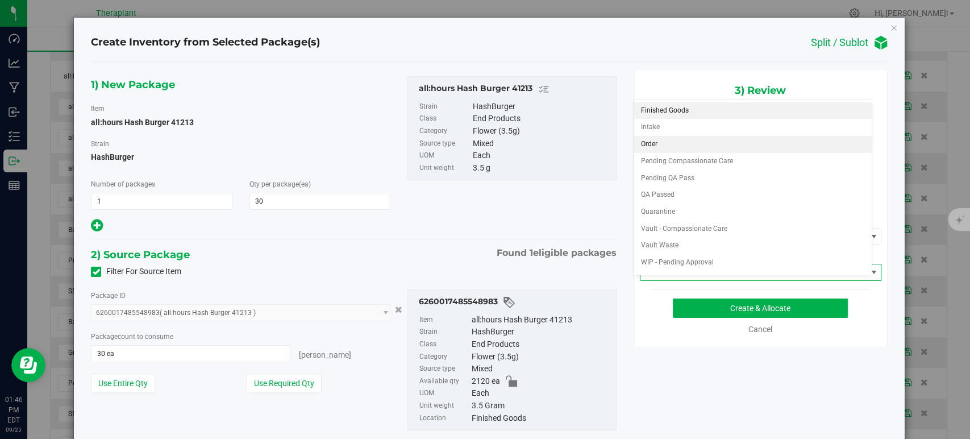
click at [650, 151] on li "Order" at bounding box center [753, 144] width 238 height 17
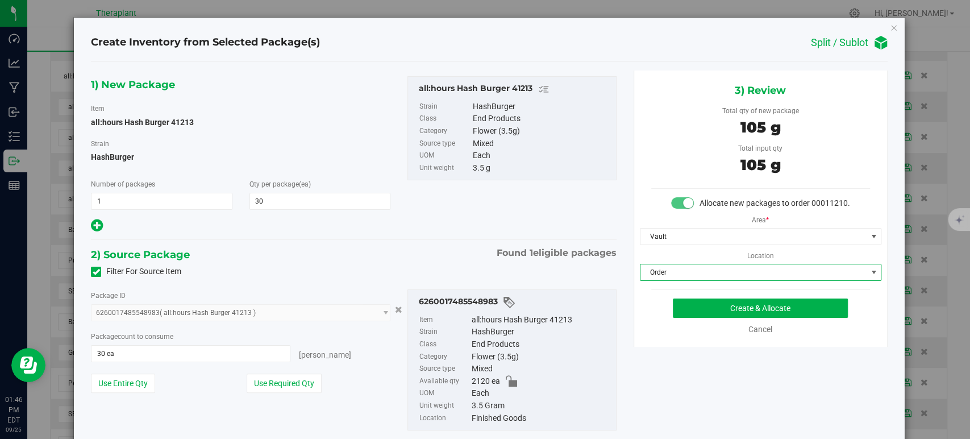
click at [377, 261] on div "2) Source Package Found 1 eligible packages" at bounding box center [353, 254] width 525 height 17
click at [705, 318] on button "Create & Allocate" at bounding box center [760, 307] width 175 height 19
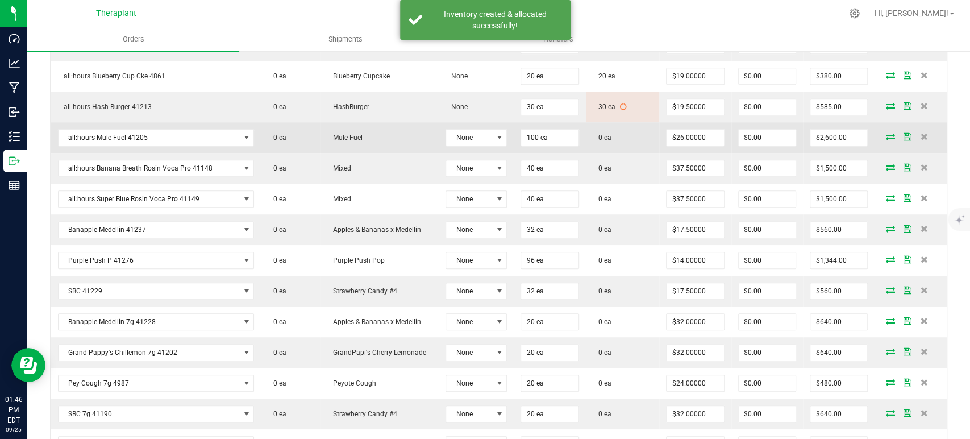
click at [886, 138] on icon at bounding box center [890, 136] width 9 height 7
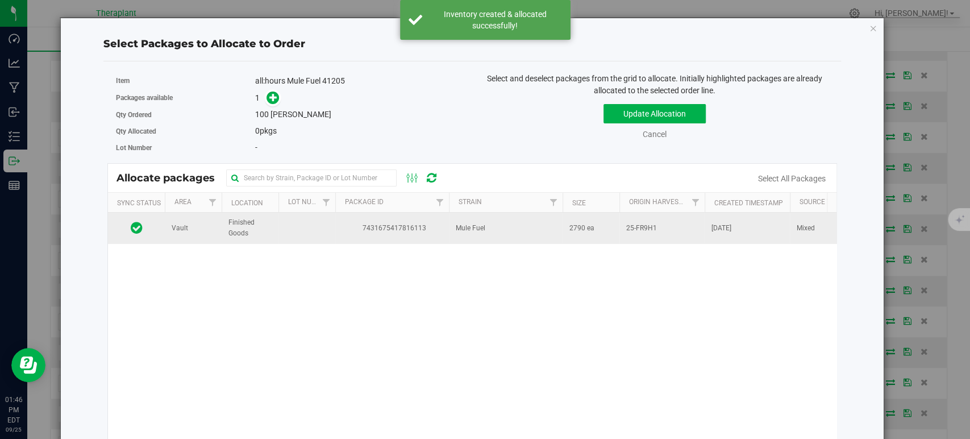
click at [454, 215] on td "Mule Fuel" at bounding box center [506, 228] width 114 height 31
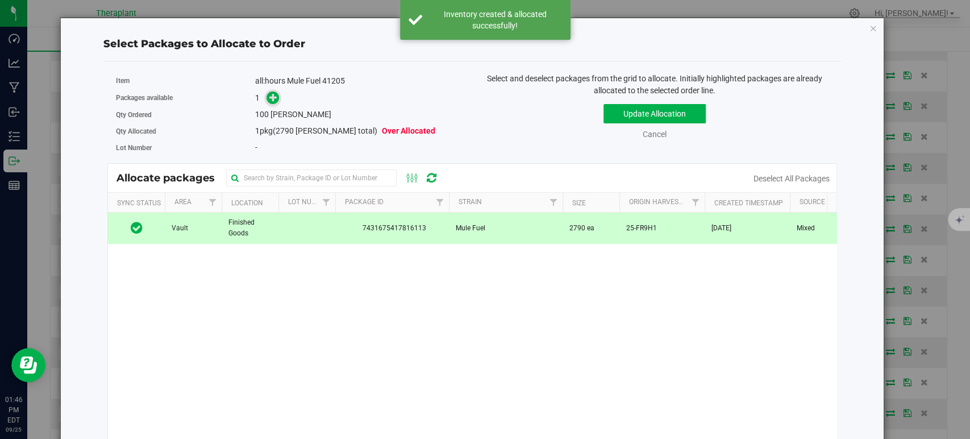
click at [268, 92] on span at bounding box center [273, 98] width 13 height 13
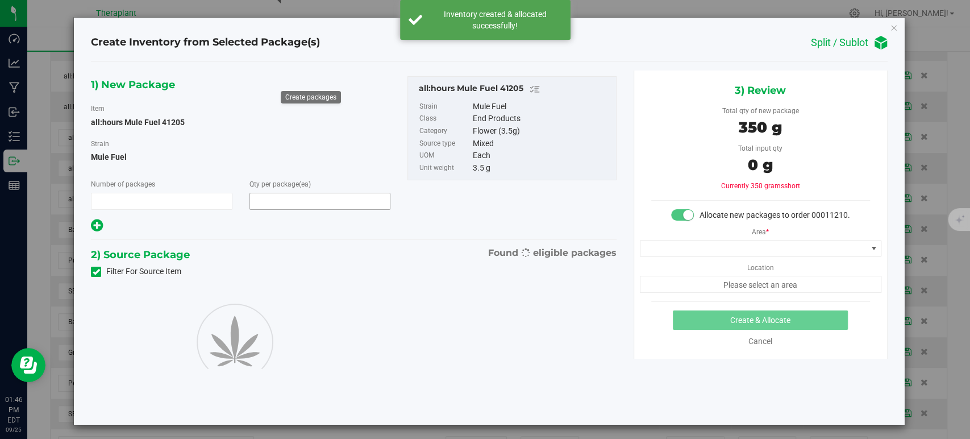
type input "1"
type input "100"
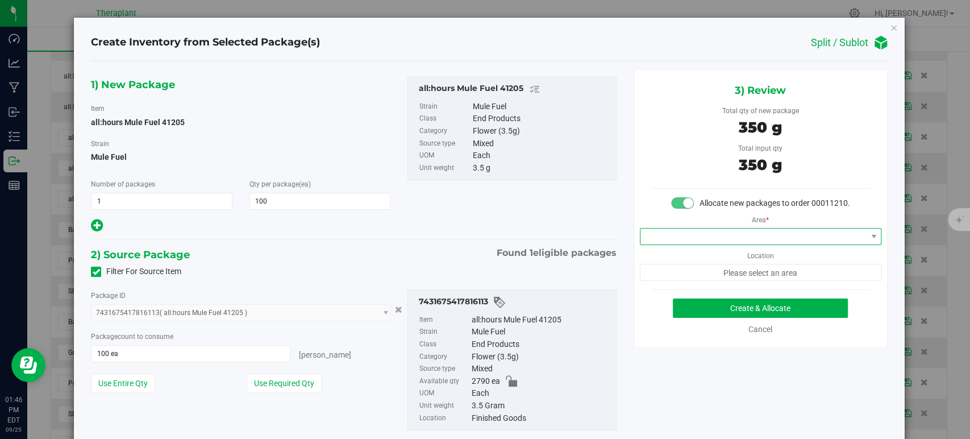
click at [661, 242] on span at bounding box center [754, 237] width 226 height 16
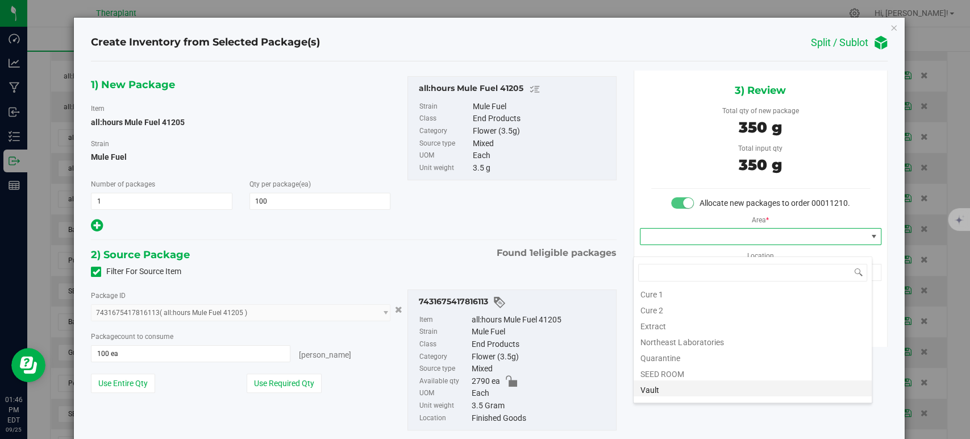
scroll to position [141, 0]
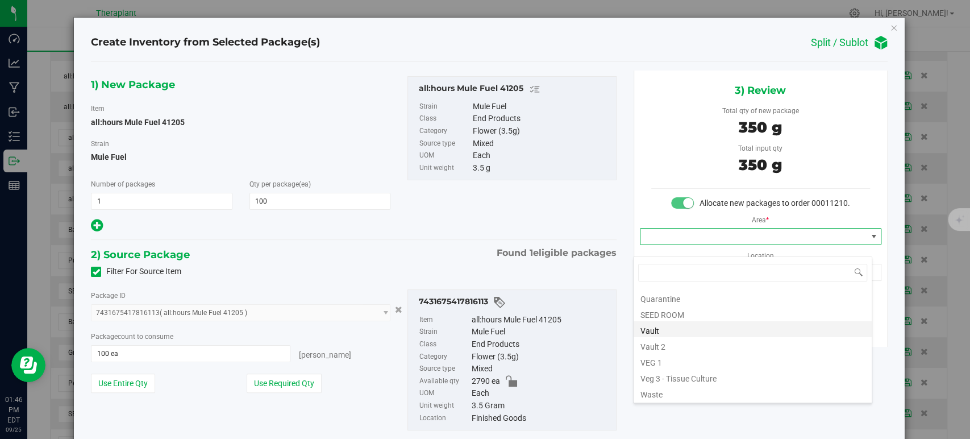
click at [654, 333] on li "Vault" at bounding box center [753, 329] width 238 height 16
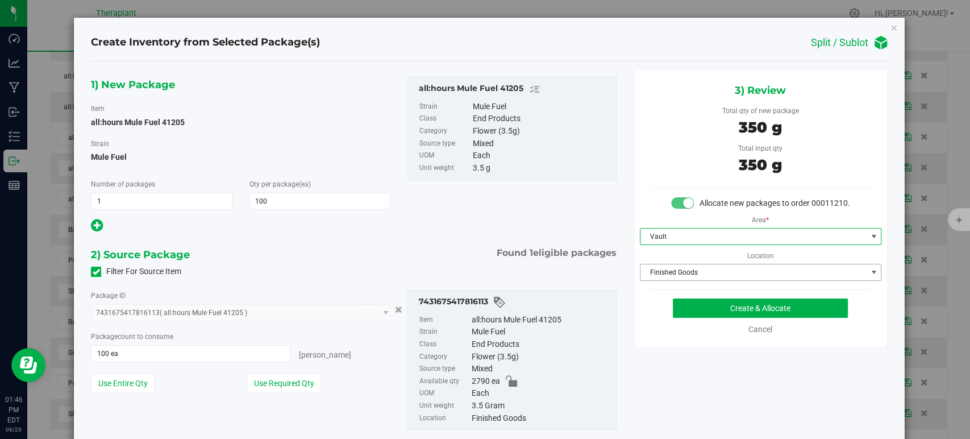
click at [657, 280] on span "Finished Goods" at bounding box center [754, 272] width 226 height 16
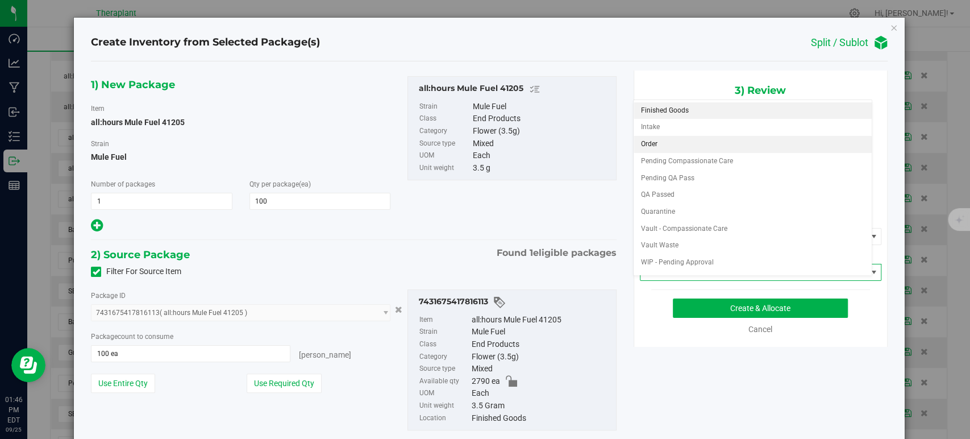
click at [650, 141] on li "Order" at bounding box center [753, 144] width 238 height 17
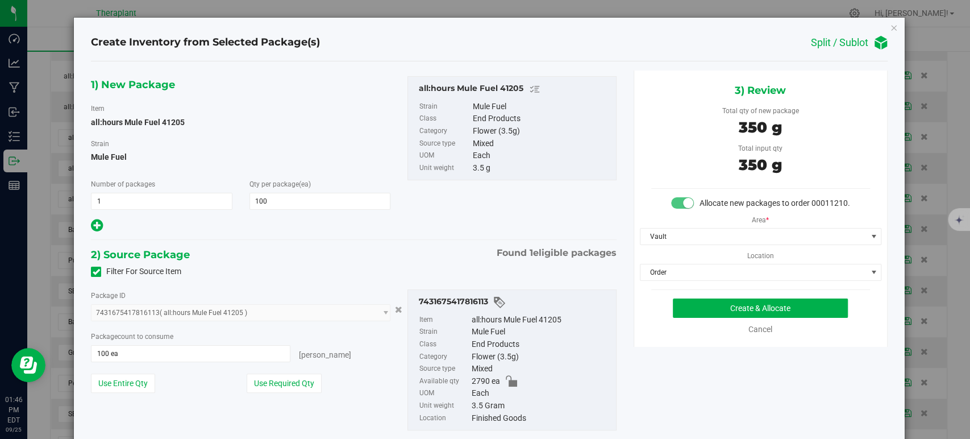
click at [414, 240] on div "1) New Package Item all:hours Mule Fuel 41205 Strain Mule Fuel Number of packag…" at bounding box center [353, 262] width 542 height 384
click at [715, 318] on button "Create & Allocate" at bounding box center [760, 307] width 175 height 19
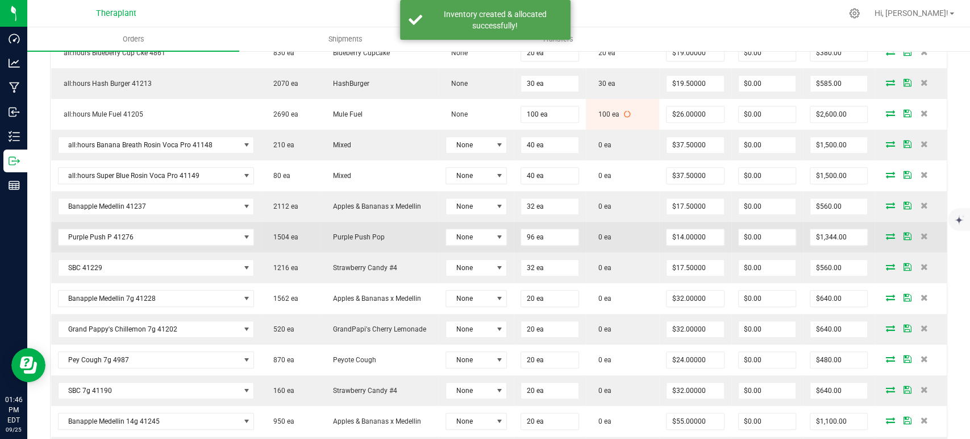
scroll to position [442, 0]
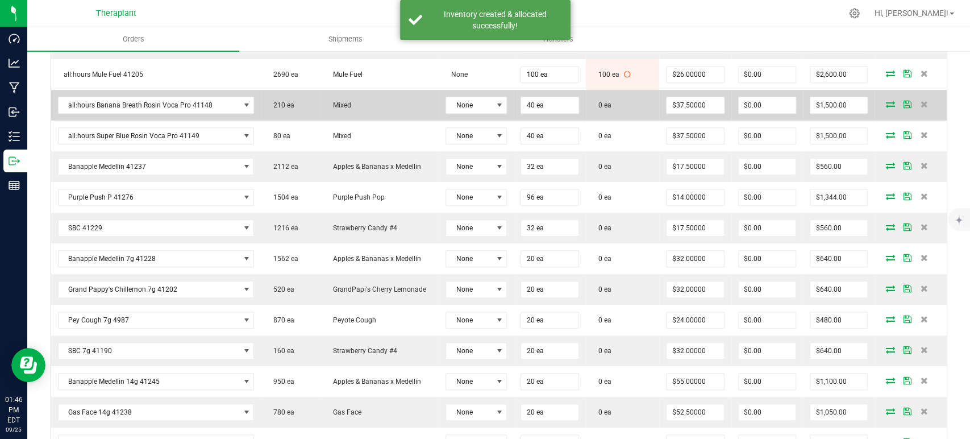
click at [886, 103] on icon at bounding box center [890, 104] width 9 height 7
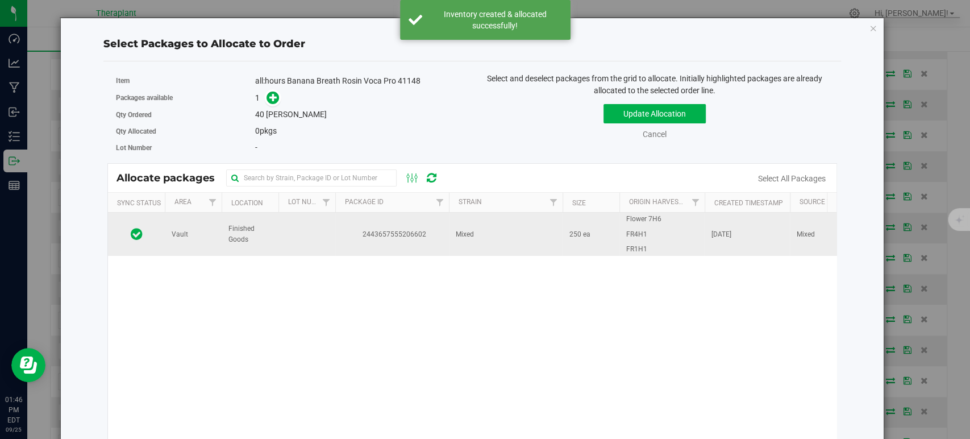
click at [505, 240] on td "Mixed" at bounding box center [506, 234] width 114 height 43
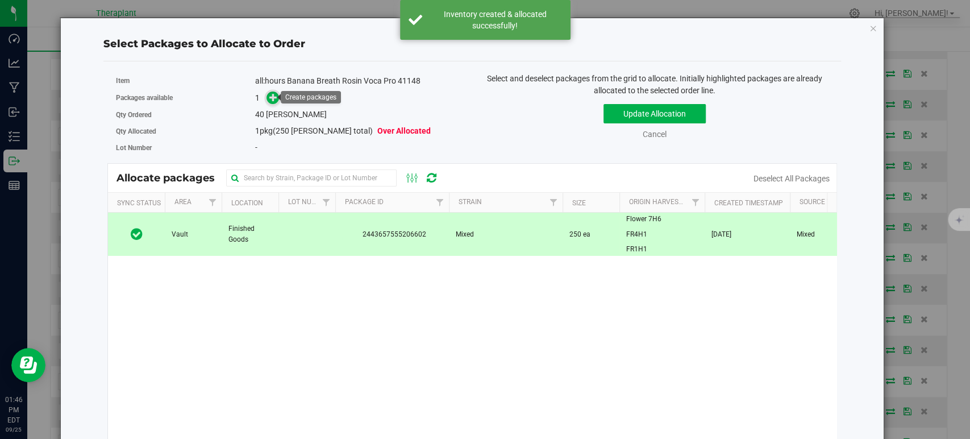
click at [271, 93] on icon at bounding box center [273, 97] width 8 height 8
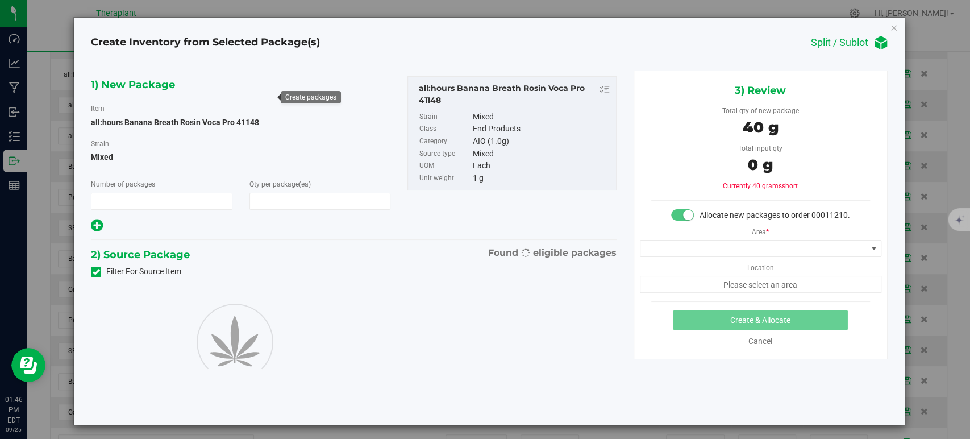
type input "1"
type input "40"
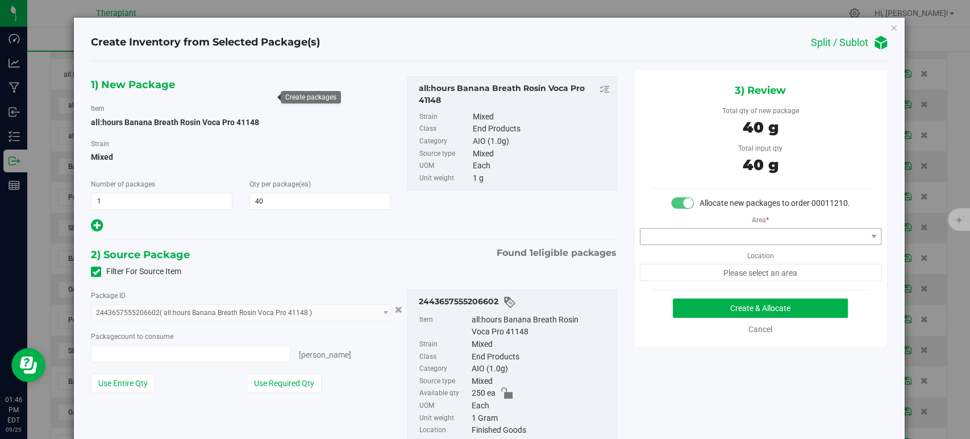
type input "40 ea"
click at [678, 244] on span at bounding box center [754, 237] width 226 height 16
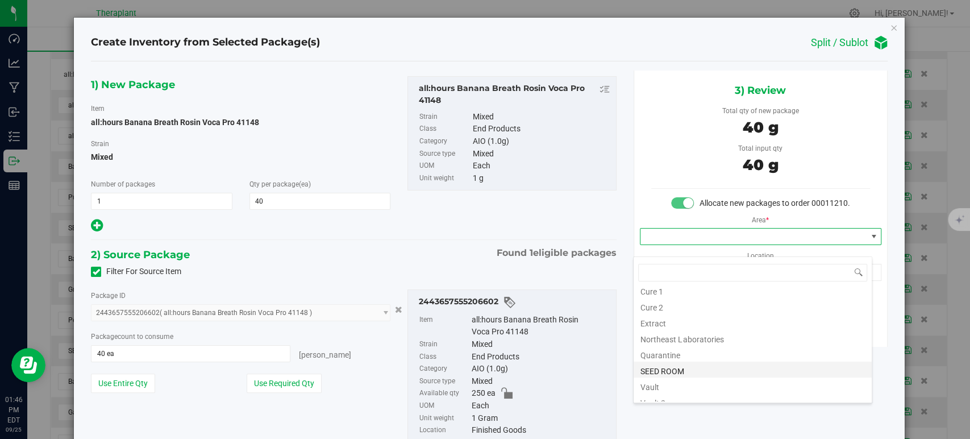
scroll to position [141, 0]
click at [676, 323] on li "Vault" at bounding box center [753, 329] width 238 height 16
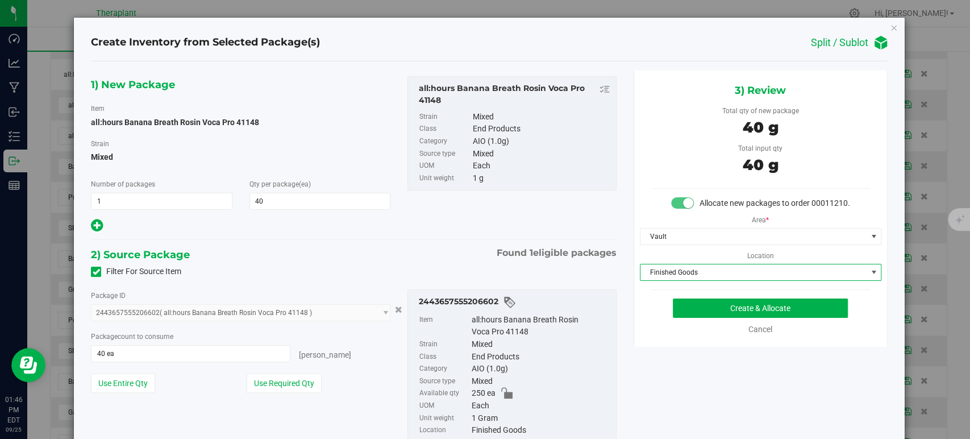
click at [669, 276] on span "Finished Goods" at bounding box center [754, 272] width 226 height 16
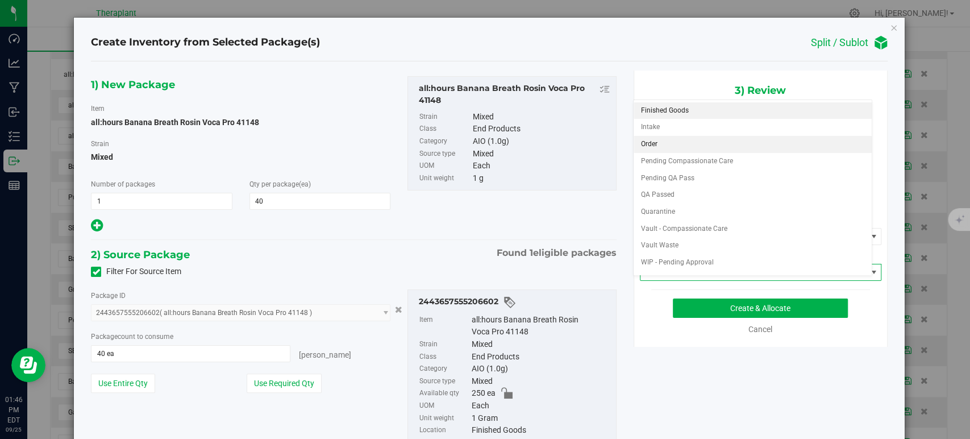
click at [673, 144] on li "Order" at bounding box center [753, 144] width 238 height 17
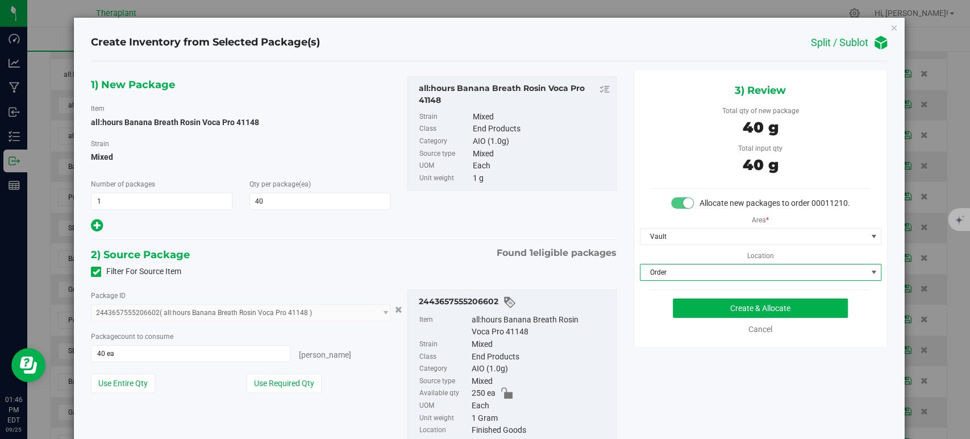
click at [437, 250] on div "2) Source Package Found 1 eligible packages" at bounding box center [353, 254] width 525 height 17
click at [723, 318] on button "Create & Allocate" at bounding box center [760, 307] width 175 height 19
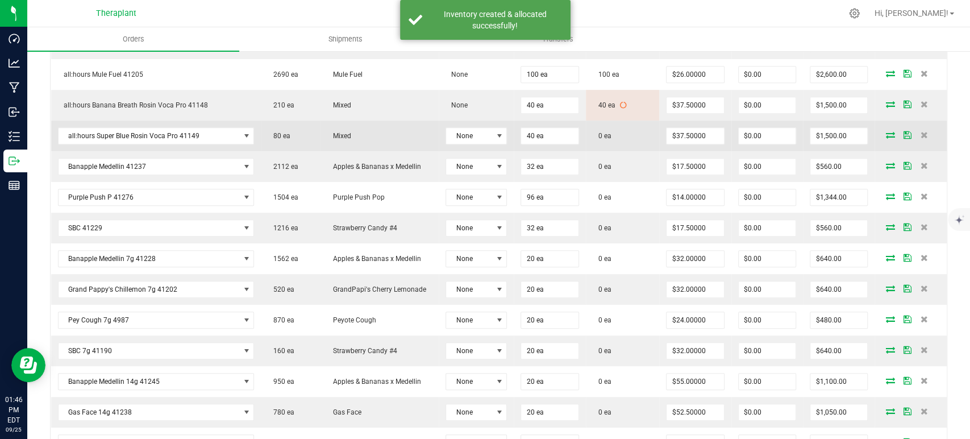
click at [886, 132] on icon at bounding box center [890, 134] width 9 height 7
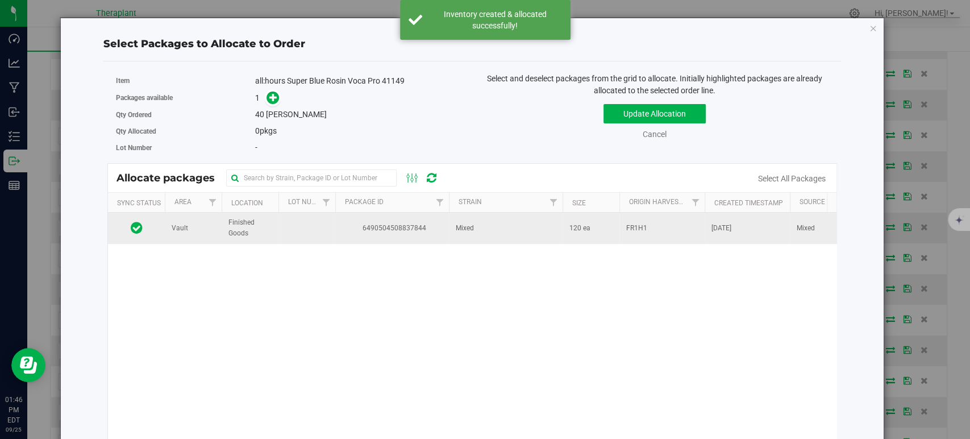
click at [421, 230] on span "6490504508837844" at bounding box center [392, 228] width 100 height 11
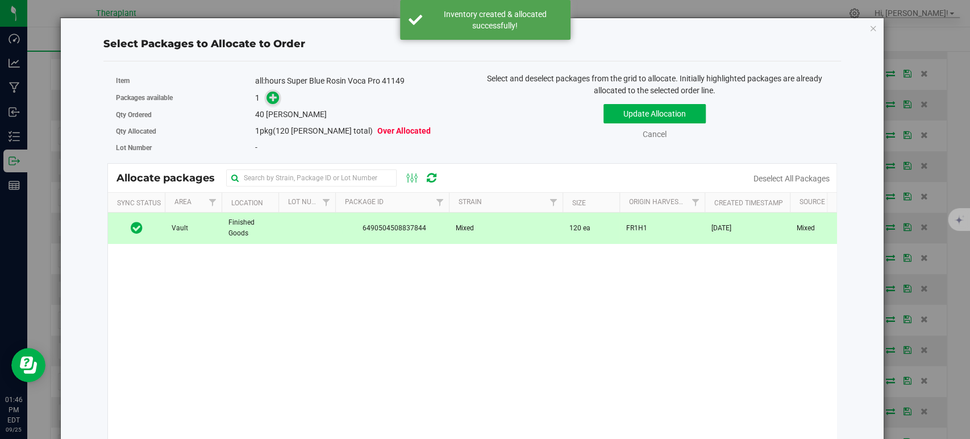
click at [273, 96] on icon at bounding box center [273, 97] width 8 height 8
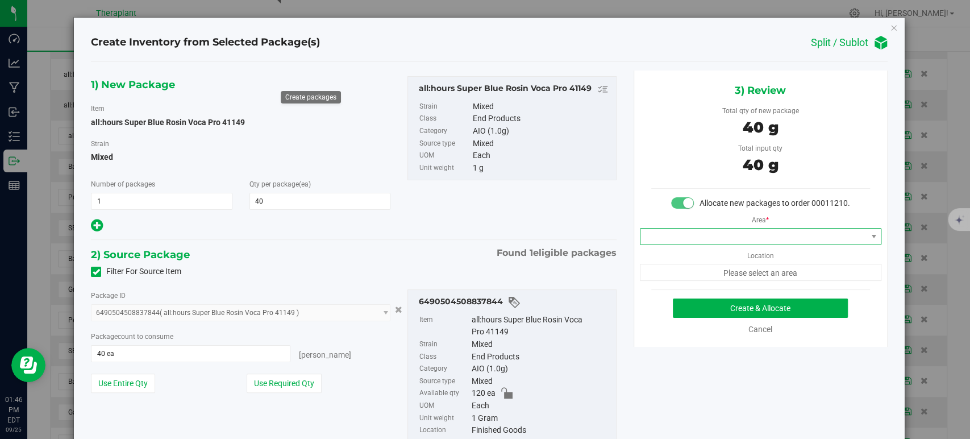
click at [663, 244] on span at bounding box center [754, 237] width 226 height 16
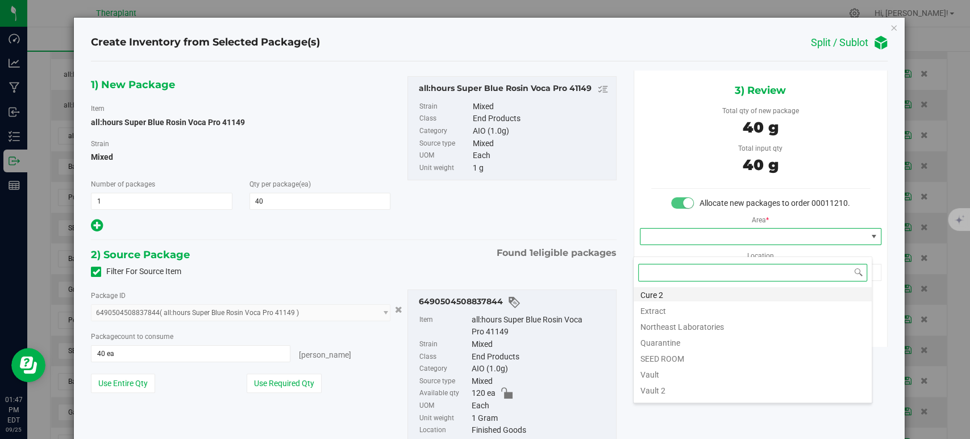
scroll to position [141, 0]
click at [653, 325] on li "Vault" at bounding box center [753, 329] width 238 height 16
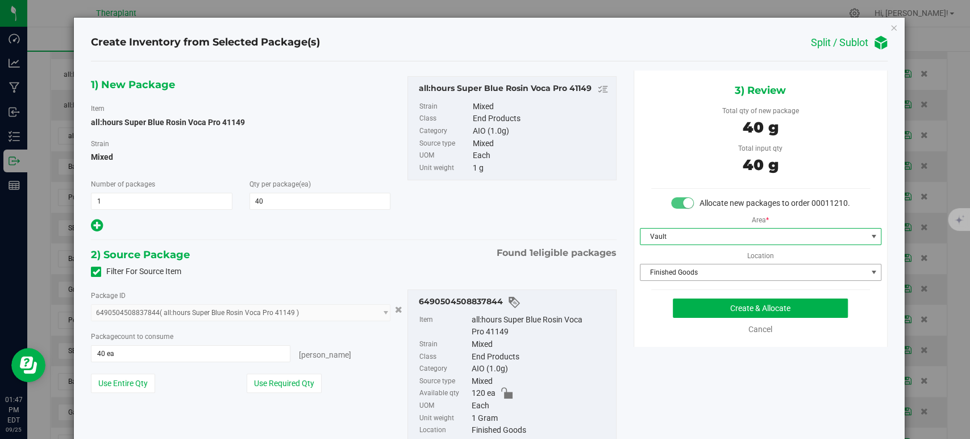
click at [655, 280] on span "Finished Goods" at bounding box center [754, 272] width 226 height 16
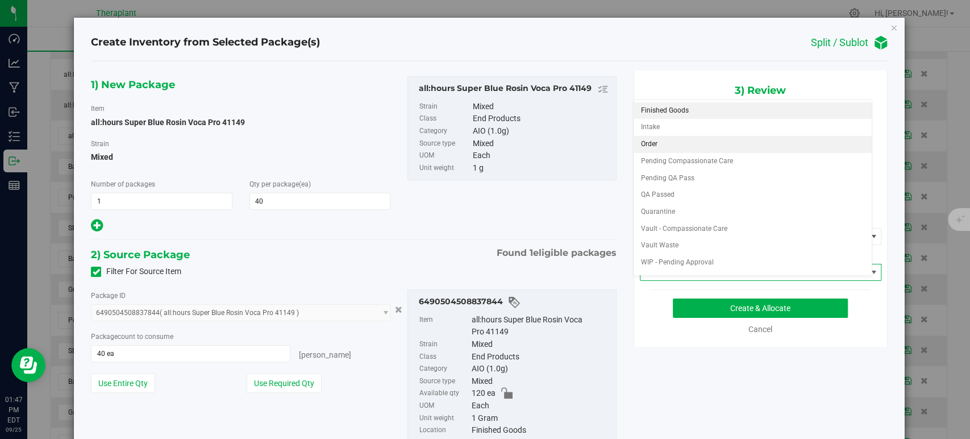
click at [658, 146] on li "Order" at bounding box center [753, 144] width 238 height 17
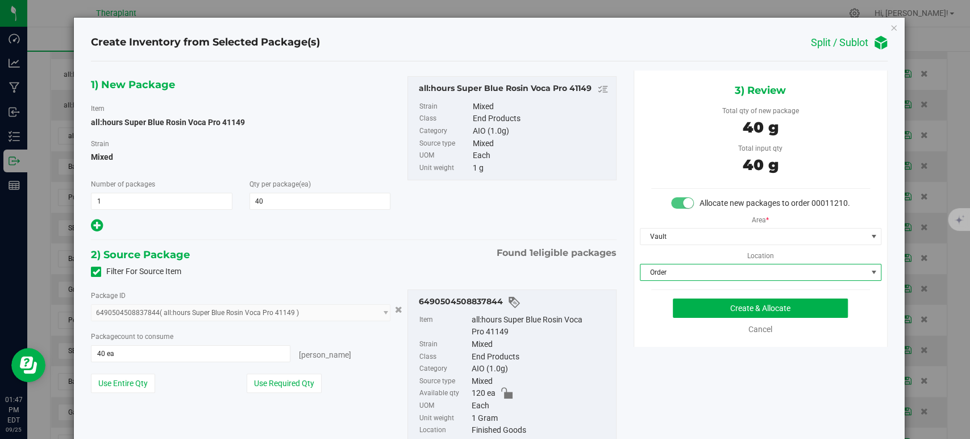
click at [433, 260] on div "2) Source Package Found 1 eligible packages" at bounding box center [353, 254] width 525 height 17
click at [732, 308] on div "3) Review Total qty of new package 40 g Total input qty 40 g Allocate new packa…" at bounding box center [761, 208] width 254 height 276
click at [732, 310] on button "Create & Allocate" at bounding box center [760, 307] width 175 height 19
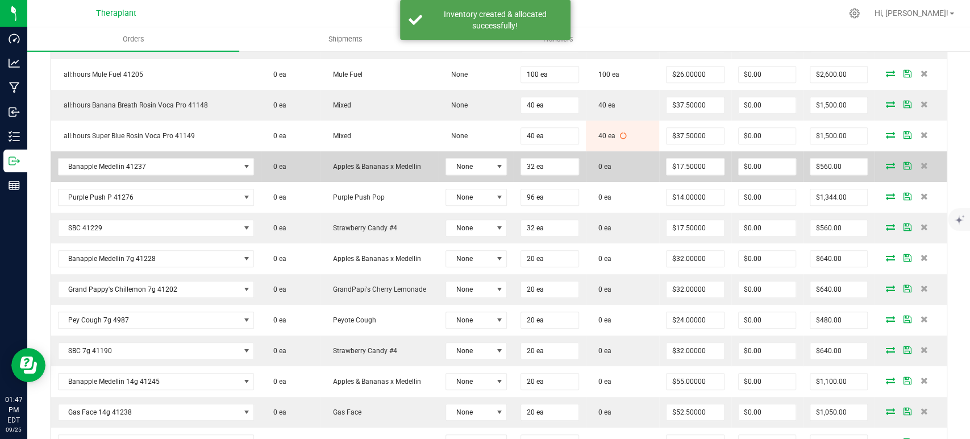
scroll to position [505, 0]
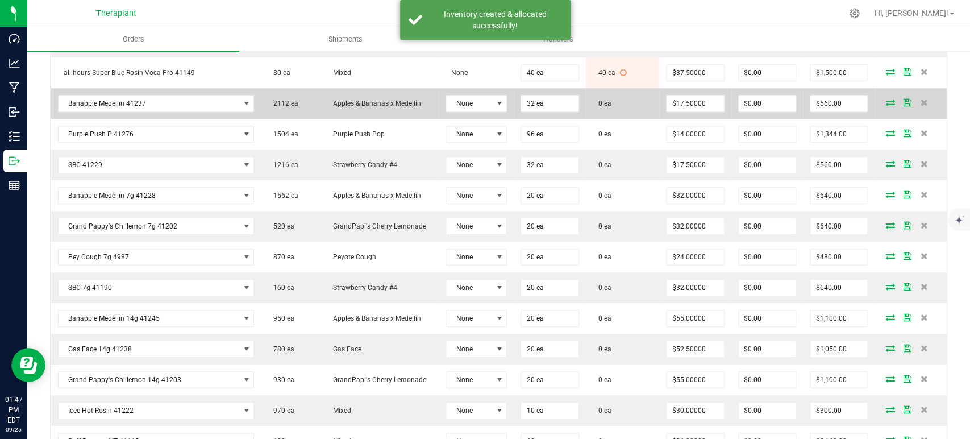
click at [886, 101] on icon at bounding box center [890, 102] width 9 height 7
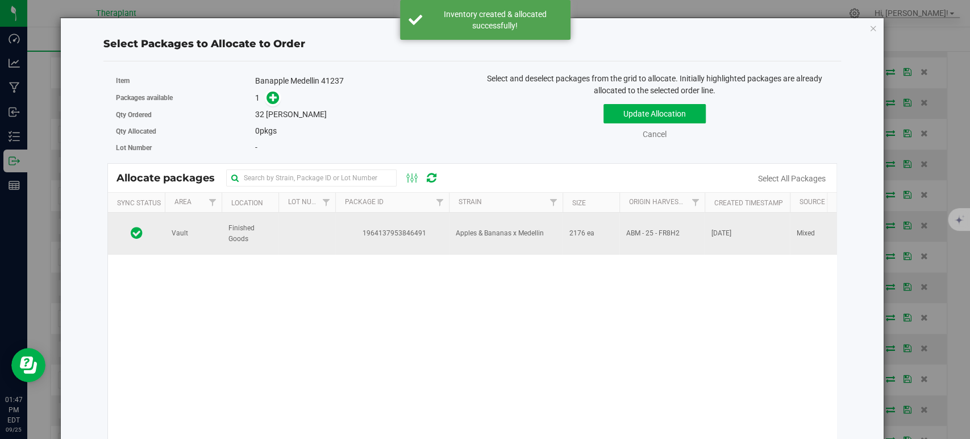
click at [479, 222] on td "Apples & Bananas x Medellin" at bounding box center [506, 234] width 114 height 42
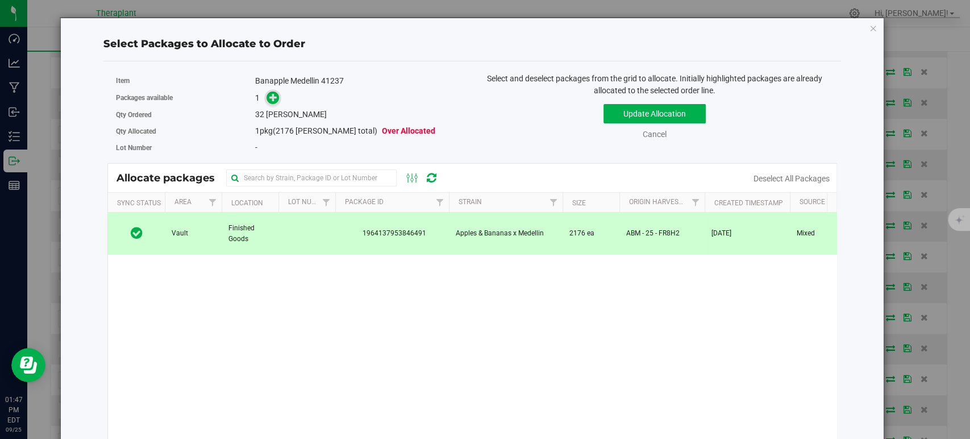
click at [269, 96] on icon at bounding box center [273, 97] width 8 height 8
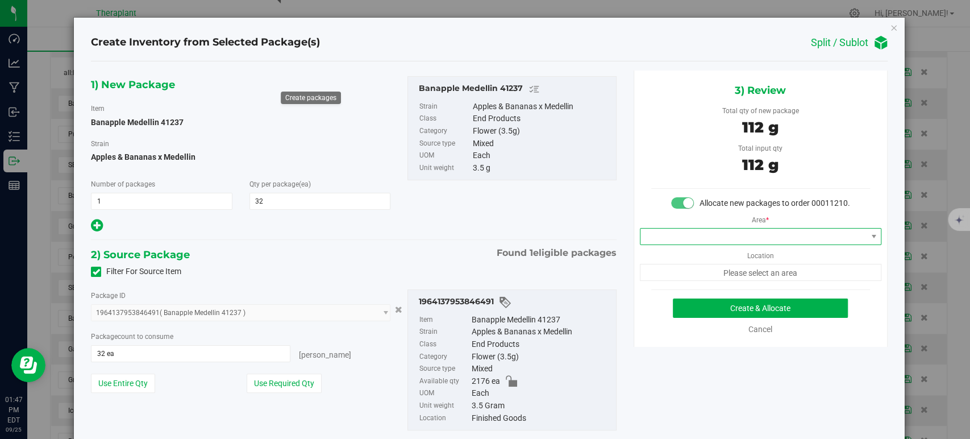
click at [718, 244] on span at bounding box center [754, 237] width 226 height 16
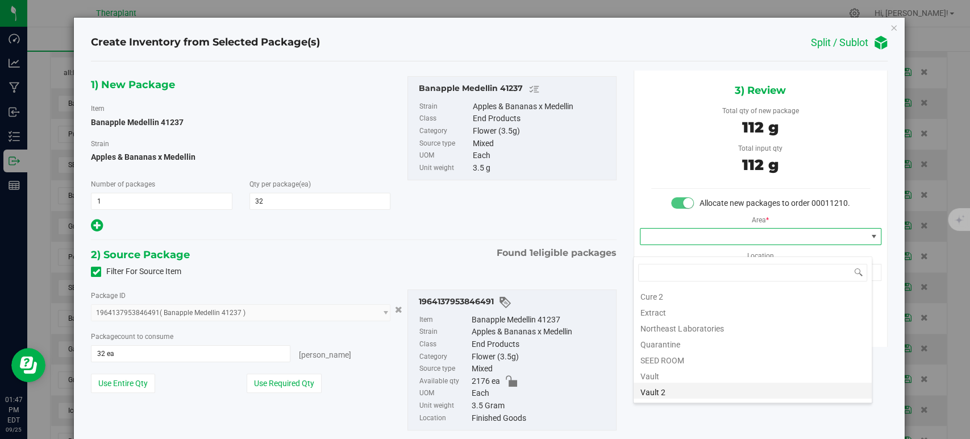
scroll to position [141, 0]
click at [654, 330] on li "Vault" at bounding box center [753, 329] width 238 height 16
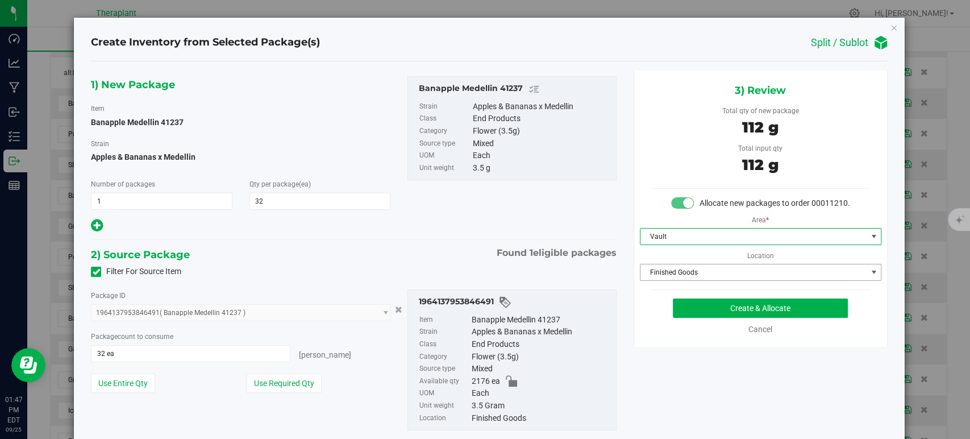
click at [654, 280] on span "Finished Goods" at bounding box center [754, 272] width 226 height 16
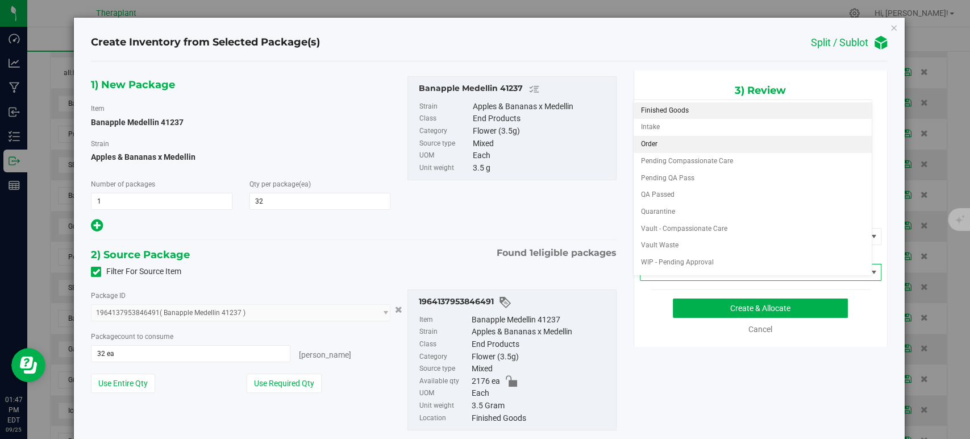
click at [655, 140] on li "Order" at bounding box center [753, 144] width 238 height 17
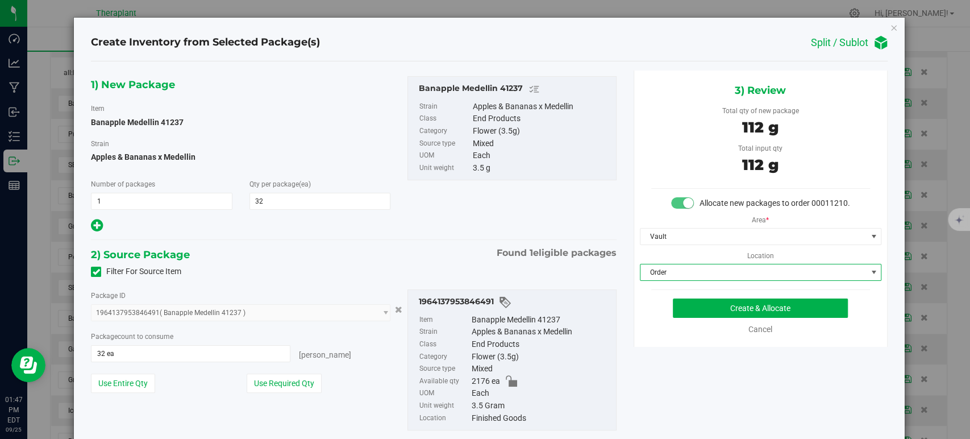
click at [425, 246] on div "2) Source Package Found 1 eligible packages" at bounding box center [353, 254] width 525 height 17
click at [709, 315] on button "Create & Allocate" at bounding box center [760, 307] width 175 height 19
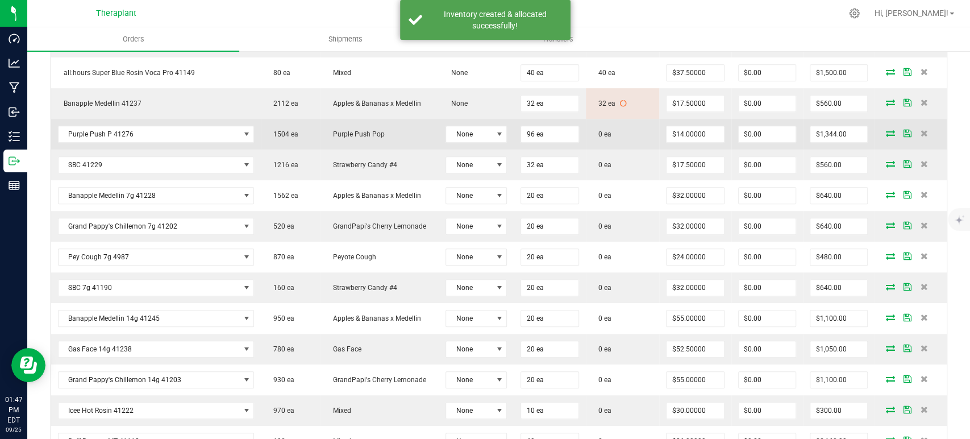
click at [886, 130] on icon at bounding box center [890, 133] width 9 height 7
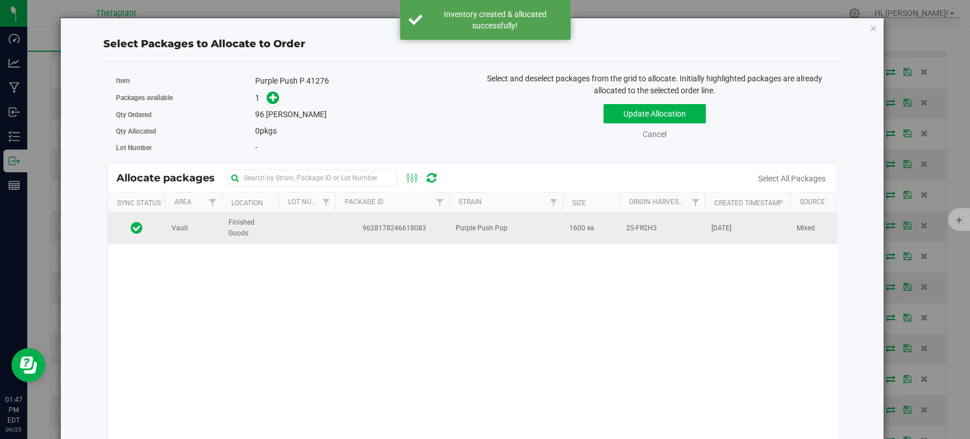
click at [507, 223] on td "Purple Push Pop" at bounding box center [506, 228] width 114 height 31
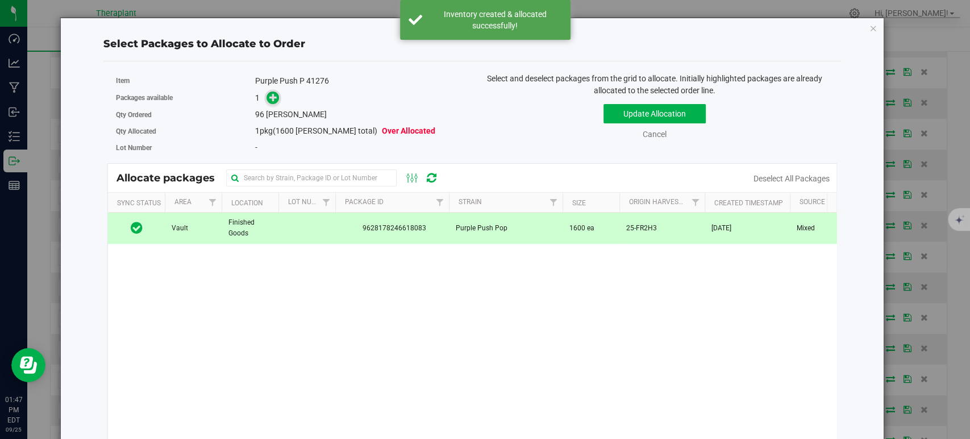
click at [271, 93] on icon at bounding box center [273, 97] width 8 height 8
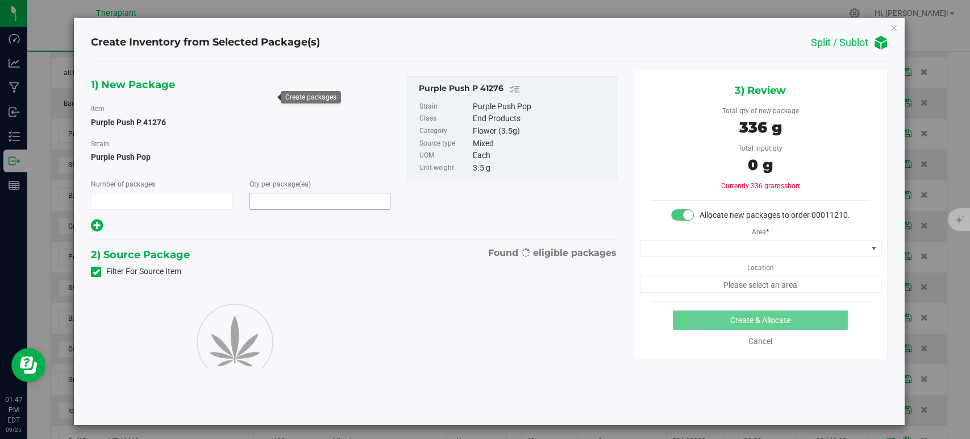
type input "1"
type input "96"
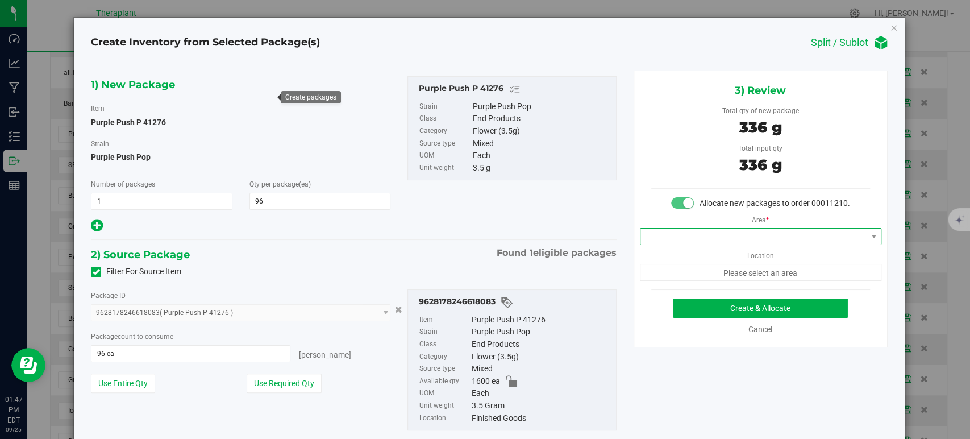
click at [662, 241] on span at bounding box center [754, 237] width 226 height 16
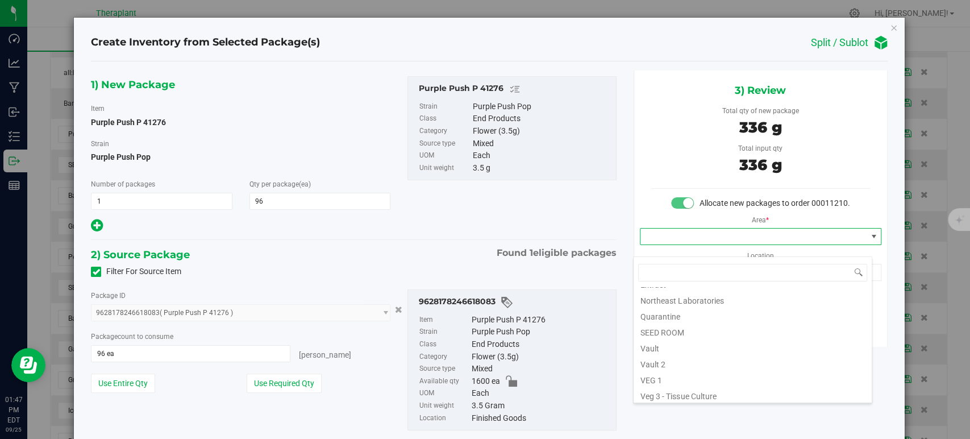
scroll to position [141, 0]
click at [651, 329] on li "Vault" at bounding box center [753, 329] width 238 height 16
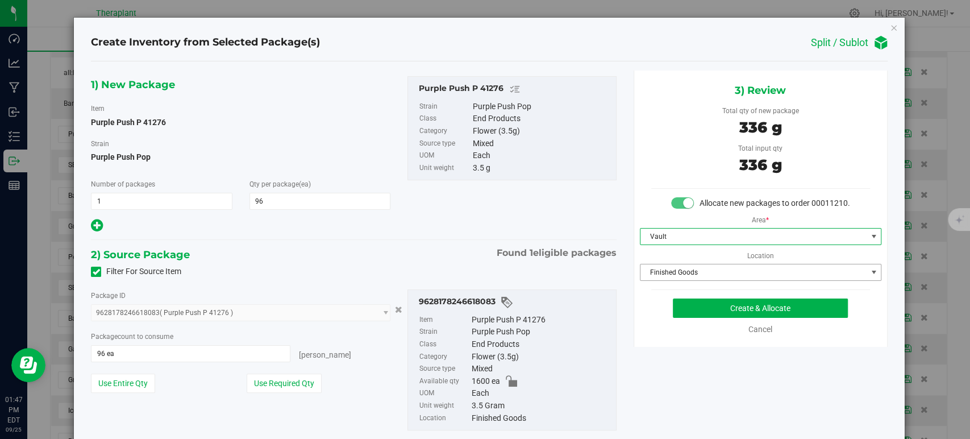
click at [663, 280] on span "Finished Goods" at bounding box center [754, 272] width 226 height 16
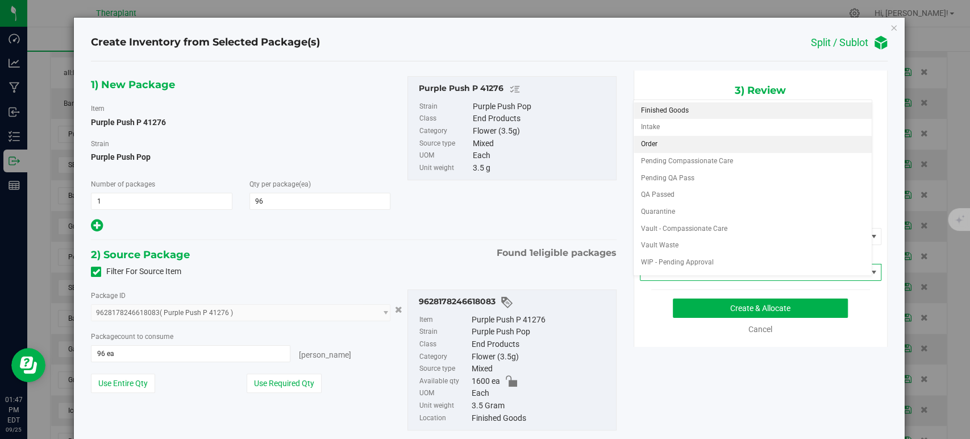
click at [659, 144] on li "Order" at bounding box center [753, 144] width 238 height 17
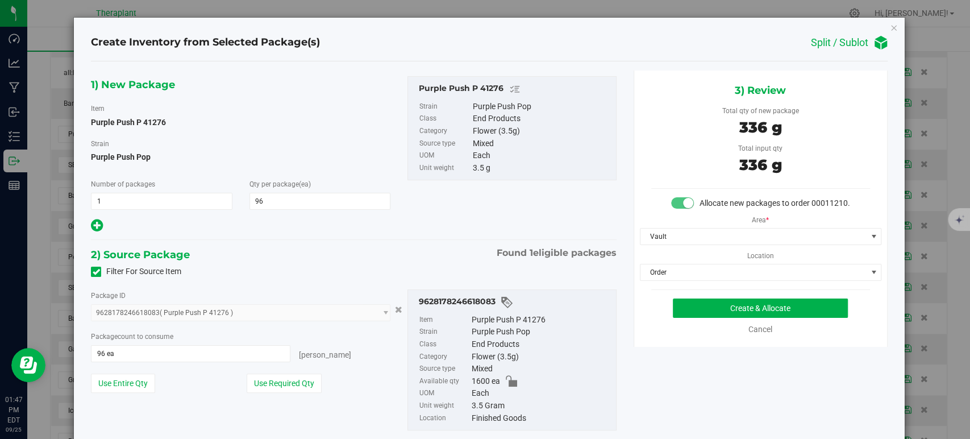
click at [429, 252] on div "2) Source Package Found 1 eligible packages" at bounding box center [353, 254] width 525 height 17
click at [723, 318] on button "Create & Allocate" at bounding box center [760, 307] width 175 height 19
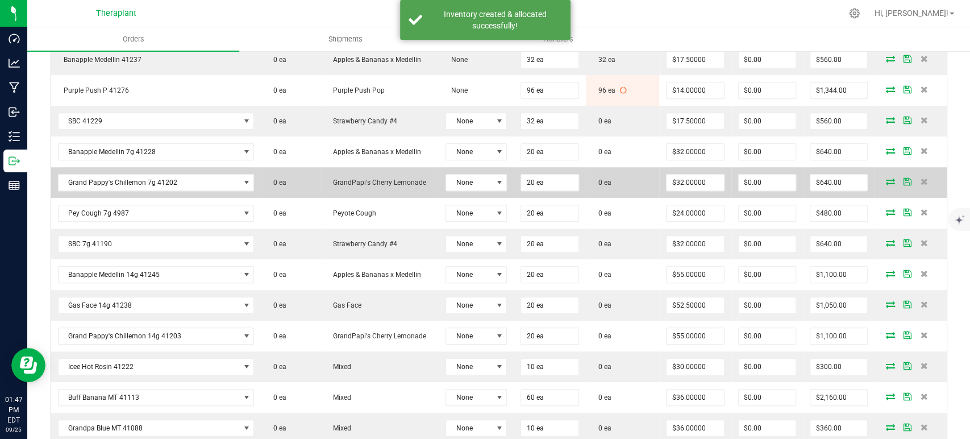
scroll to position [568, 0]
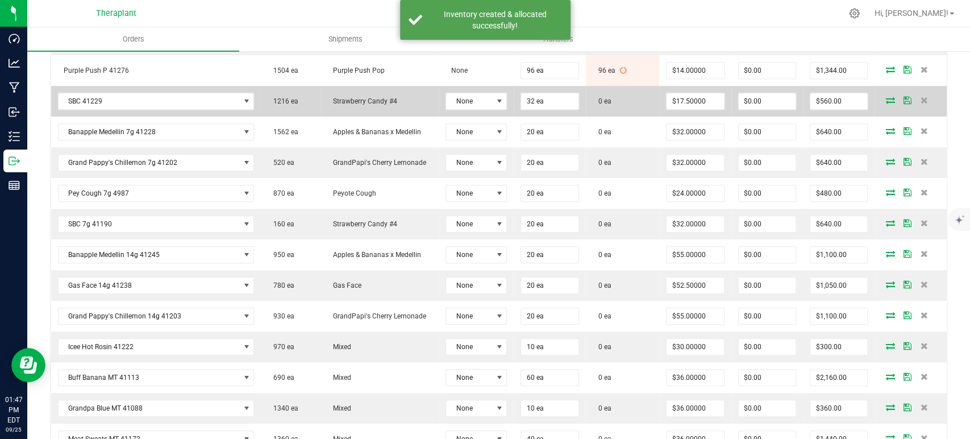
click at [886, 98] on icon at bounding box center [890, 100] width 9 height 7
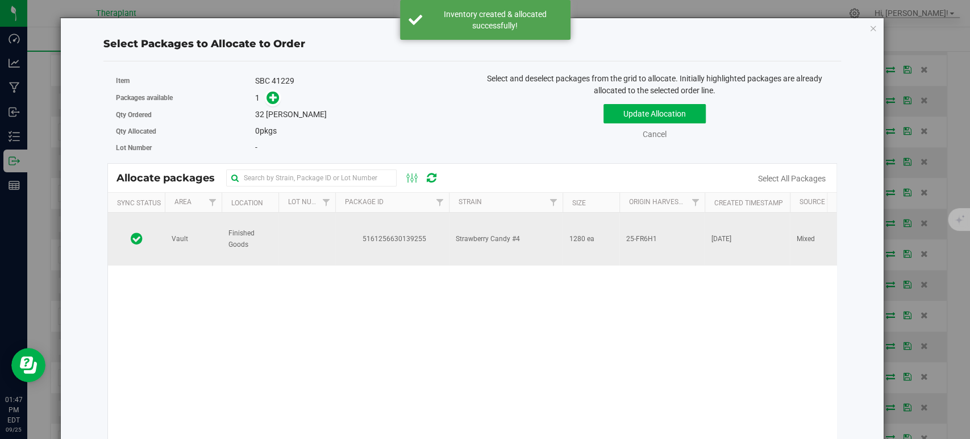
click at [482, 230] on td "Strawberry Candy #4" at bounding box center [506, 239] width 114 height 53
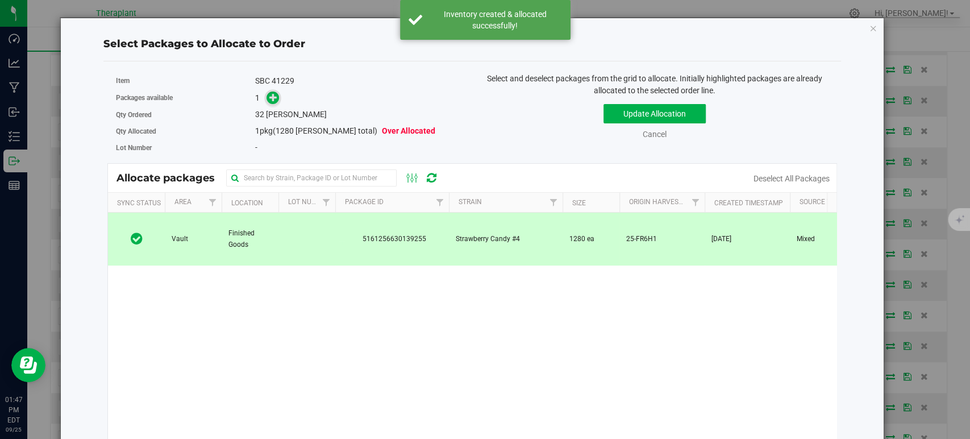
click at [272, 94] on icon at bounding box center [273, 97] width 8 height 8
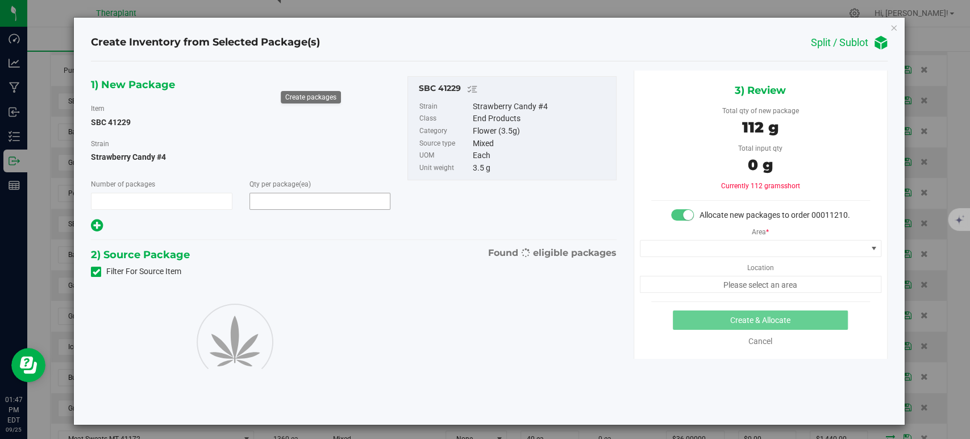
type input "1"
type input "32"
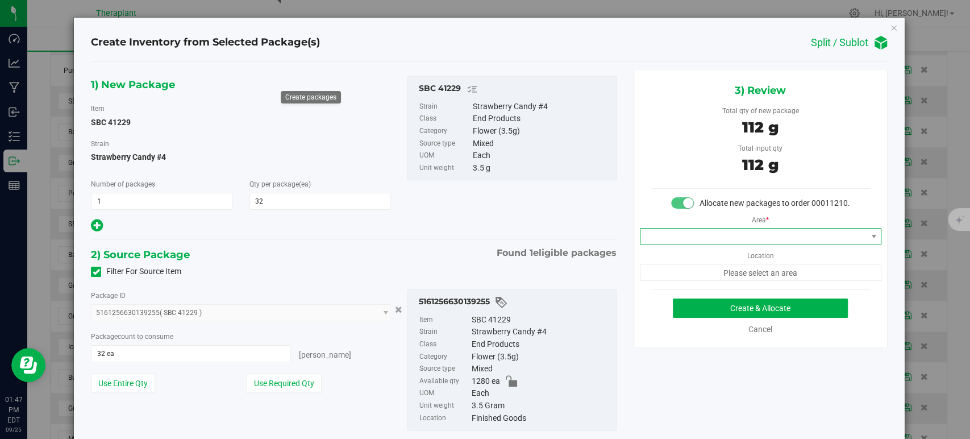
click at [728, 244] on span at bounding box center [754, 237] width 226 height 16
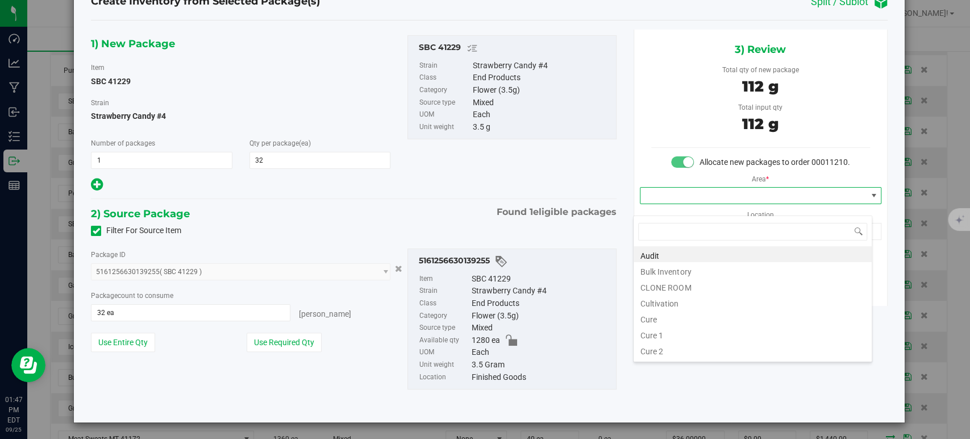
scroll to position [141, 0]
click at [676, 293] on li "Vault" at bounding box center [753, 288] width 238 height 16
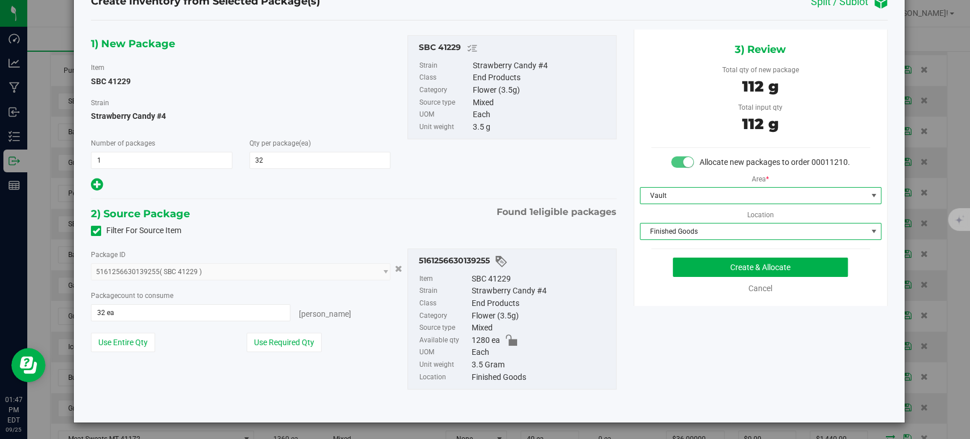
click at [673, 239] on span "Finished Goods" at bounding box center [754, 231] width 226 height 16
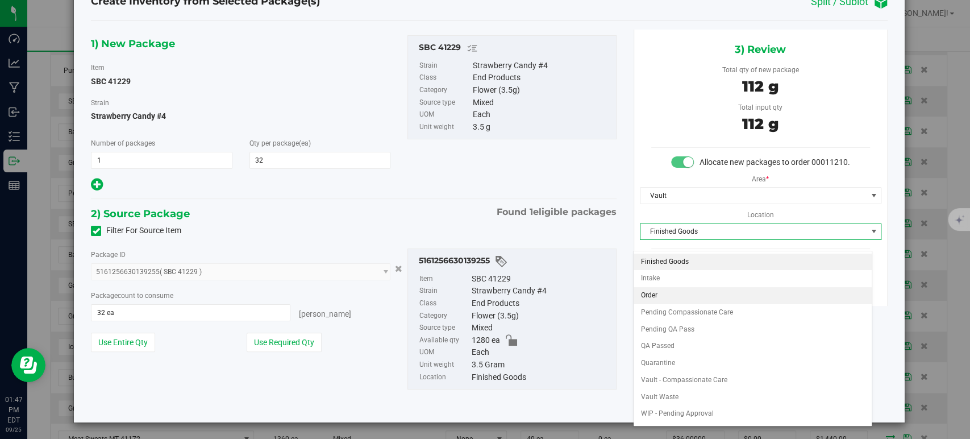
click at [651, 298] on li "Order" at bounding box center [753, 295] width 238 height 17
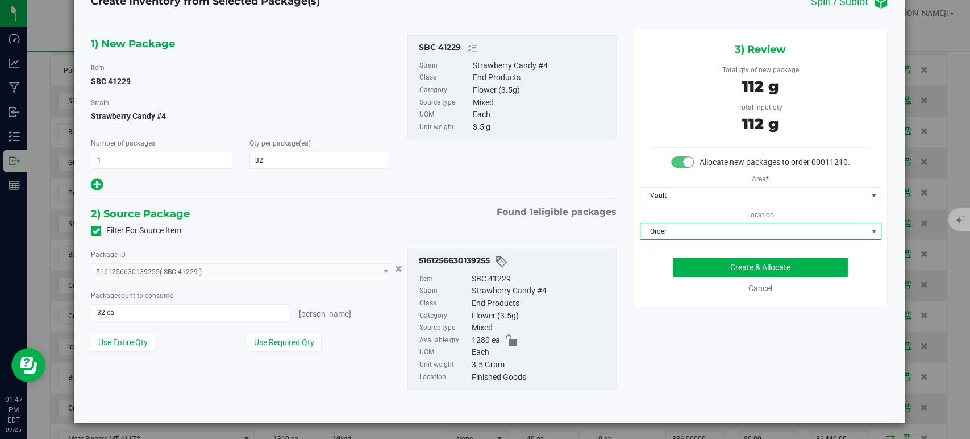
click at [459, 212] on div "2) Source Package Found 1 eligible packages" at bounding box center [353, 213] width 525 height 17
click at [745, 290] on div "Create & Allocate Cancel" at bounding box center [760, 276] width 219 height 37
click at [741, 276] on button "Create & Allocate" at bounding box center [760, 267] width 175 height 19
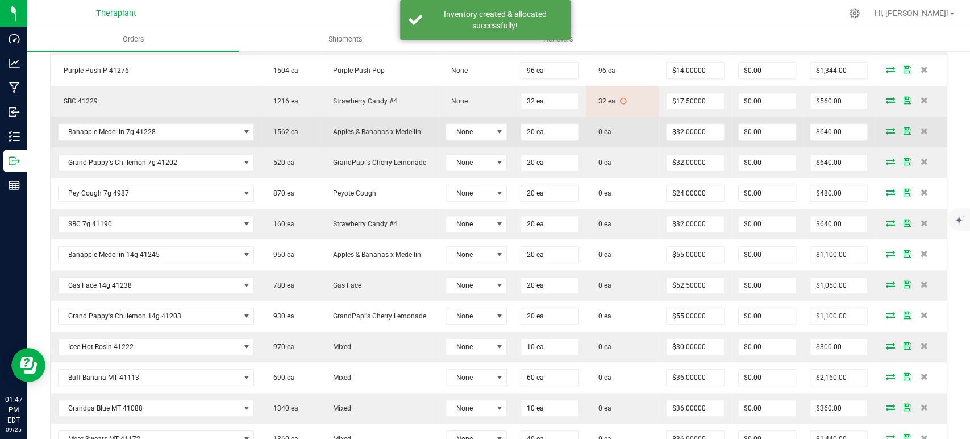
click at [886, 127] on icon at bounding box center [890, 130] width 9 height 7
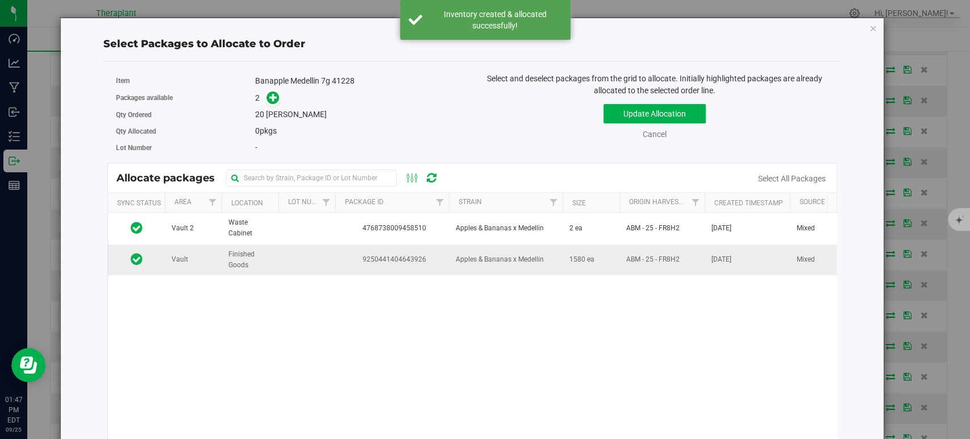
click at [417, 256] on span "9250441404643926" at bounding box center [392, 259] width 100 height 11
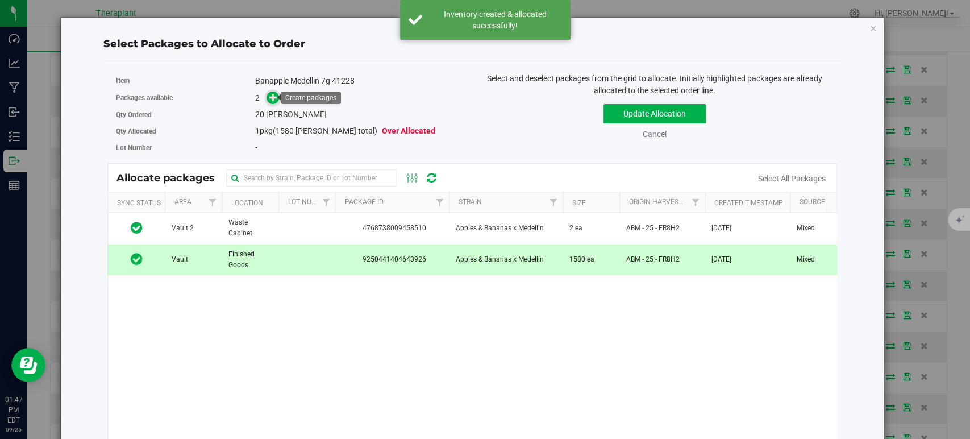
click at [273, 97] on icon at bounding box center [273, 97] width 8 height 8
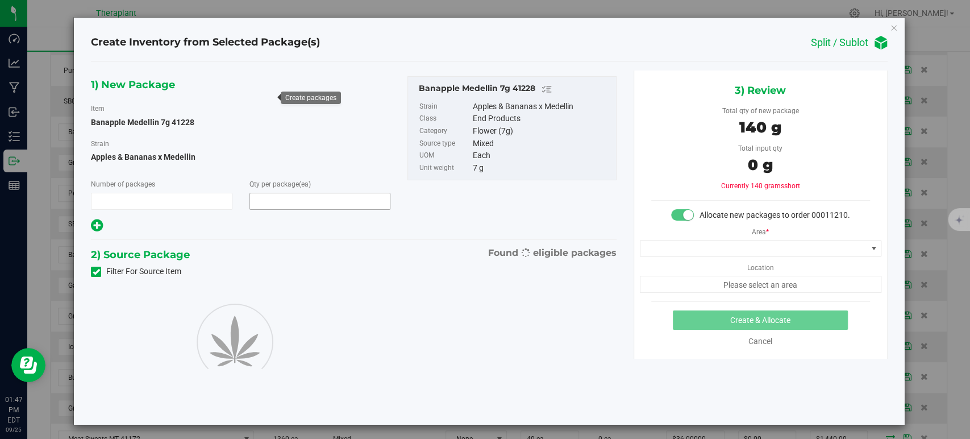
type input "1"
type input "20"
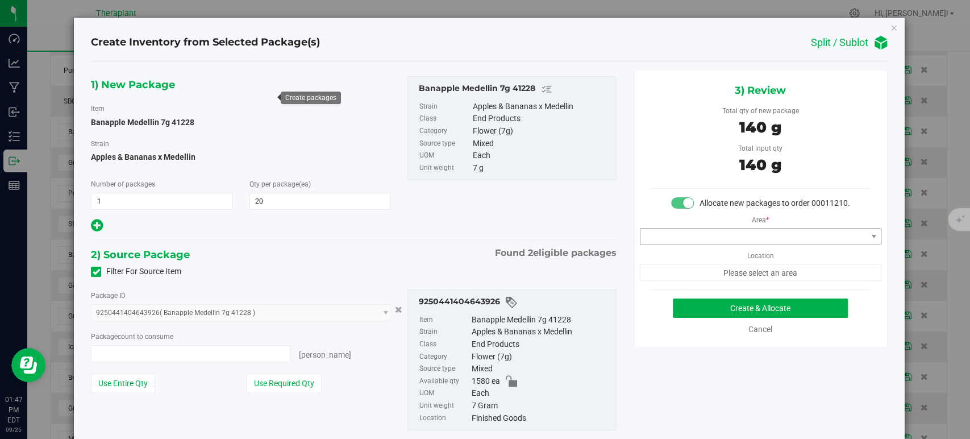
type input "20 ea"
click at [692, 256] on div "Area * Location Please select an area" at bounding box center [760, 245] width 253 height 72
click at [691, 244] on span at bounding box center [754, 237] width 226 height 16
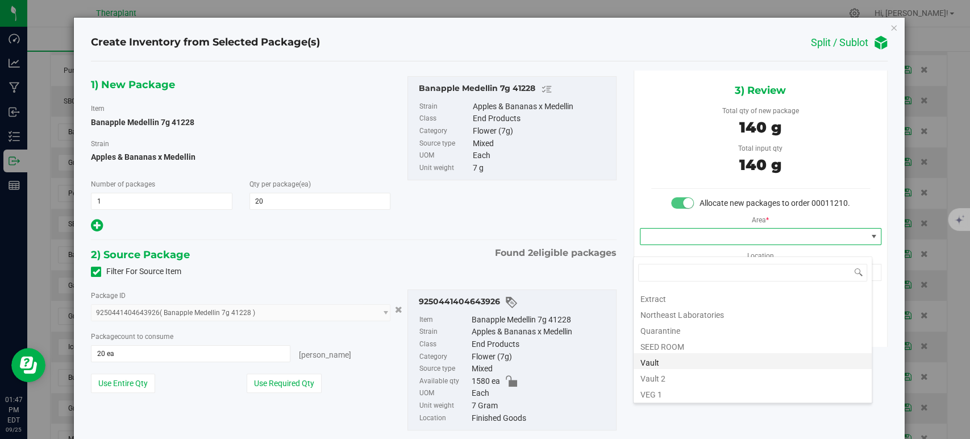
scroll to position [141, 0]
click at [687, 331] on li "Vault" at bounding box center [753, 329] width 238 height 16
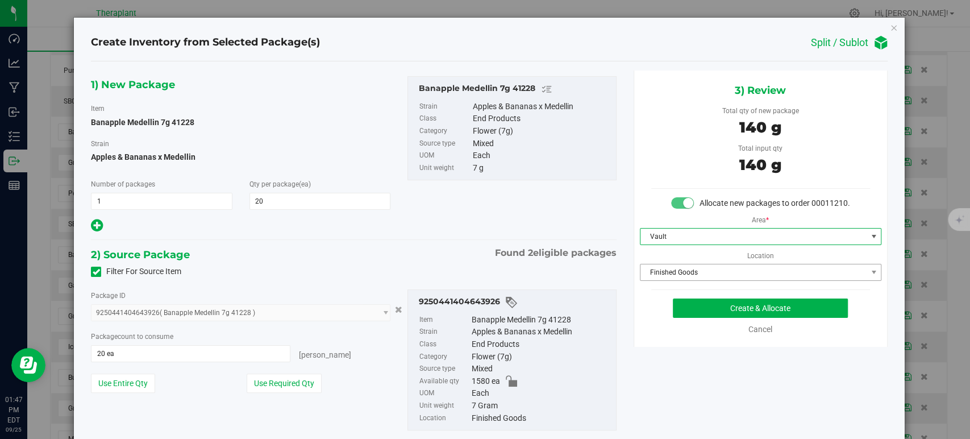
click at [693, 280] on span "Finished Goods" at bounding box center [754, 272] width 226 height 16
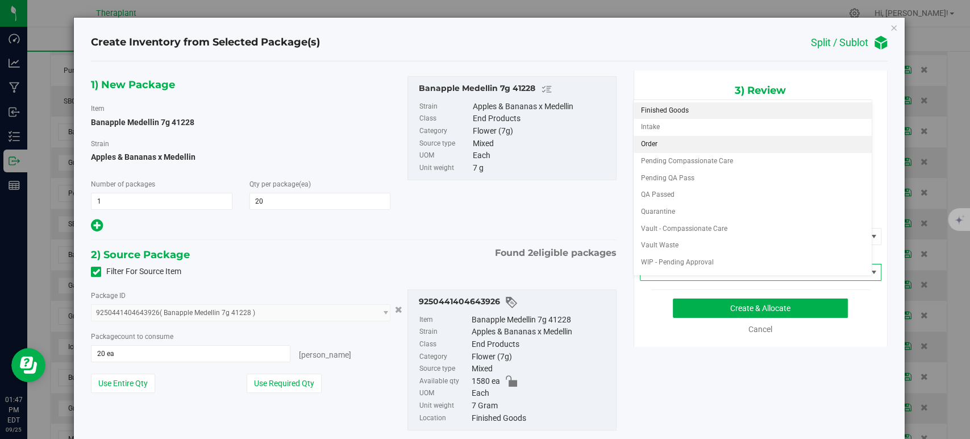
click at [666, 140] on li "Order" at bounding box center [753, 144] width 238 height 17
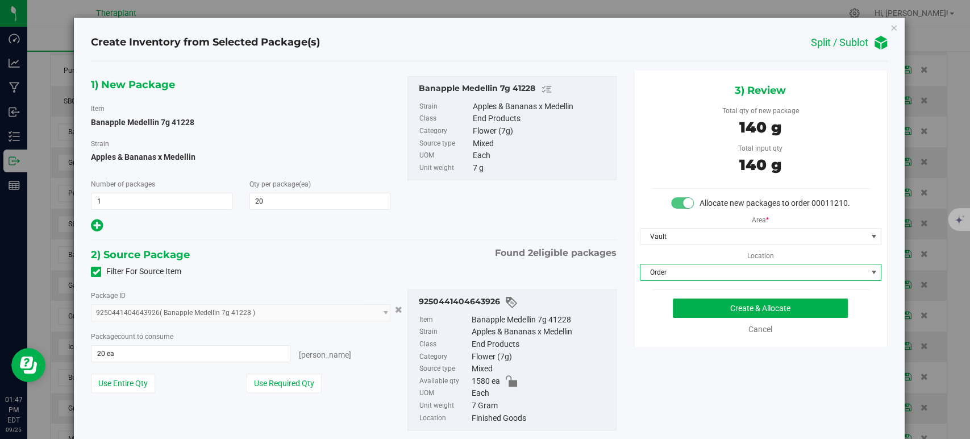
click at [455, 264] on div "Filter For Source Item" at bounding box center [353, 271] width 542 height 17
click at [707, 316] on button "Create & Allocate" at bounding box center [760, 307] width 175 height 19
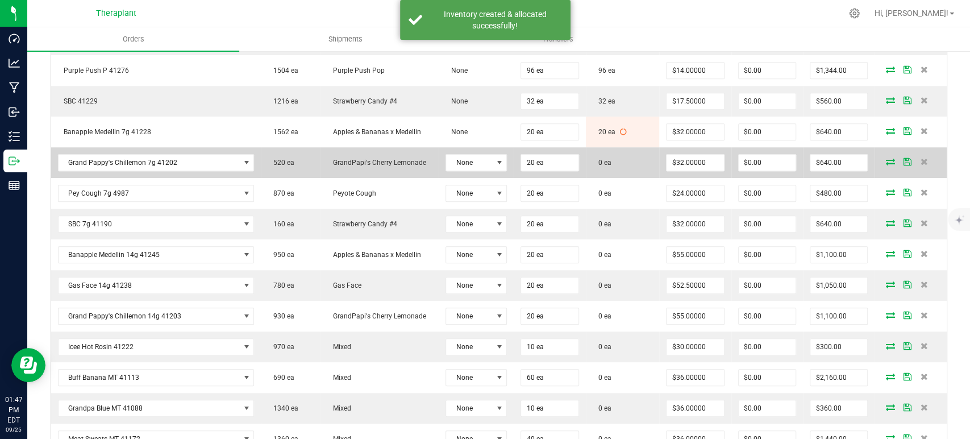
click at [886, 160] on icon at bounding box center [890, 161] width 9 height 7
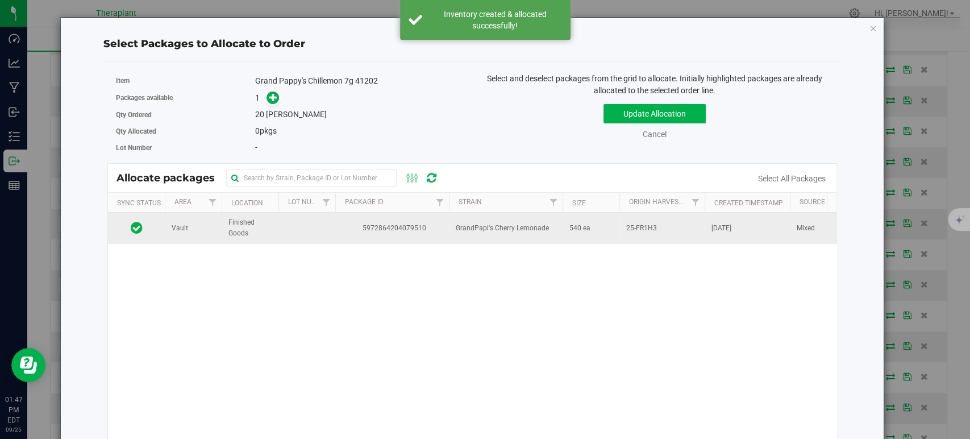
click at [485, 233] on td "GrandPapi's Cherry Lemonade" at bounding box center [506, 228] width 114 height 31
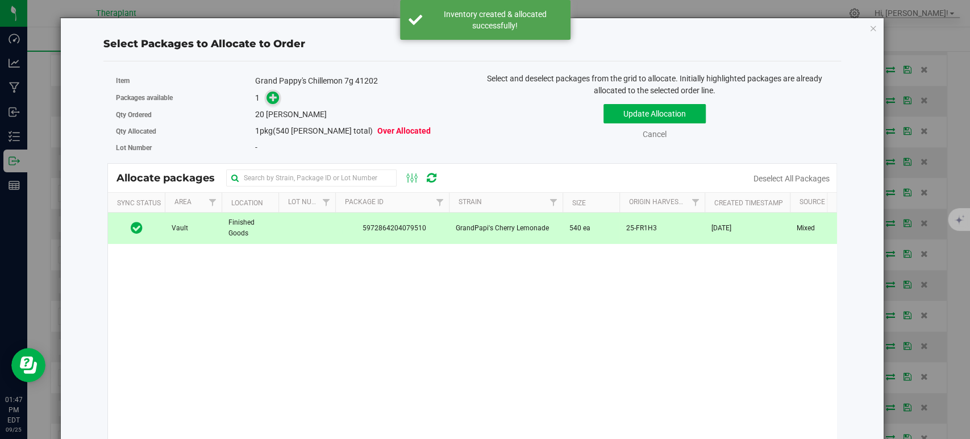
click at [269, 97] on icon at bounding box center [273, 97] width 8 height 8
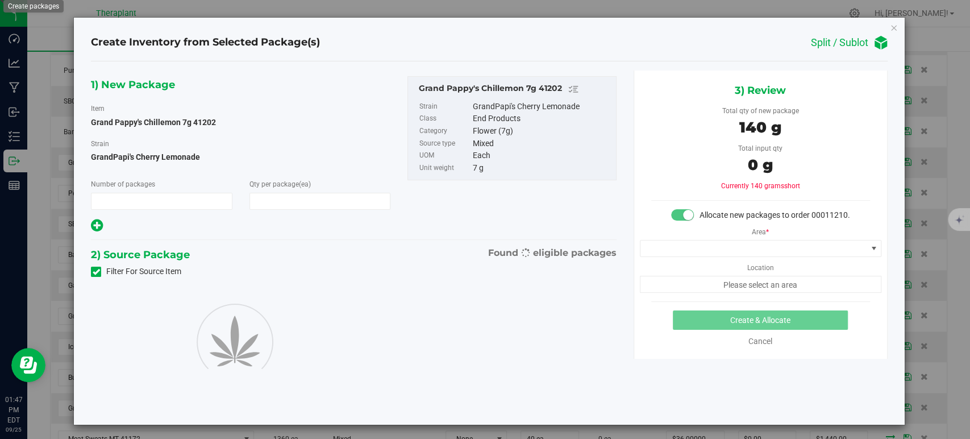
type input "1"
type input "20"
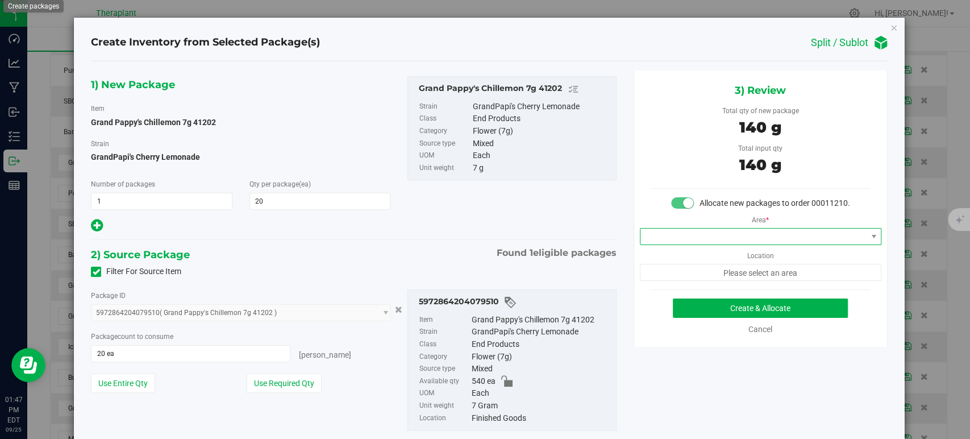
click at [698, 244] on span at bounding box center [754, 237] width 226 height 16
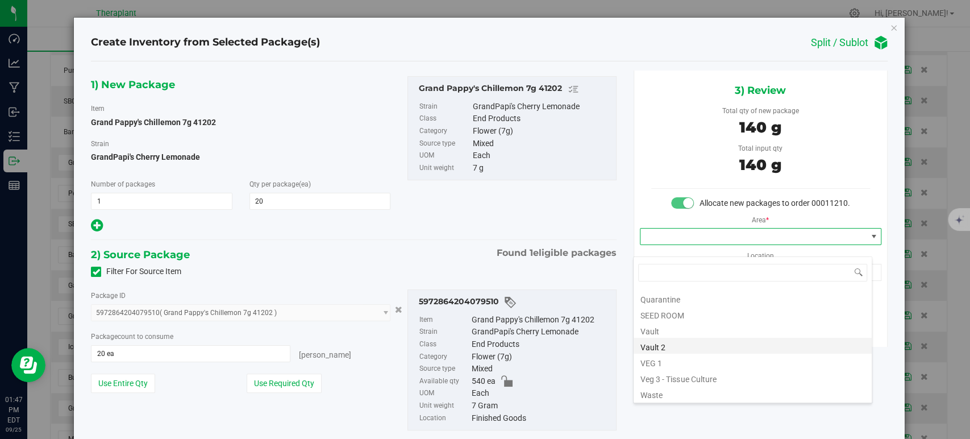
scroll to position [141, 0]
click at [647, 323] on li "Vault" at bounding box center [753, 329] width 238 height 16
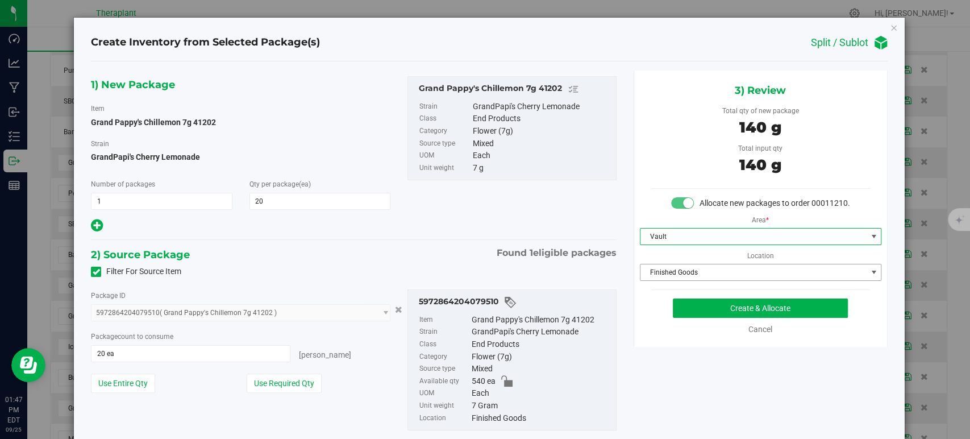
click at [661, 280] on span "Finished Goods" at bounding box center [754, 272] width 226 height 16
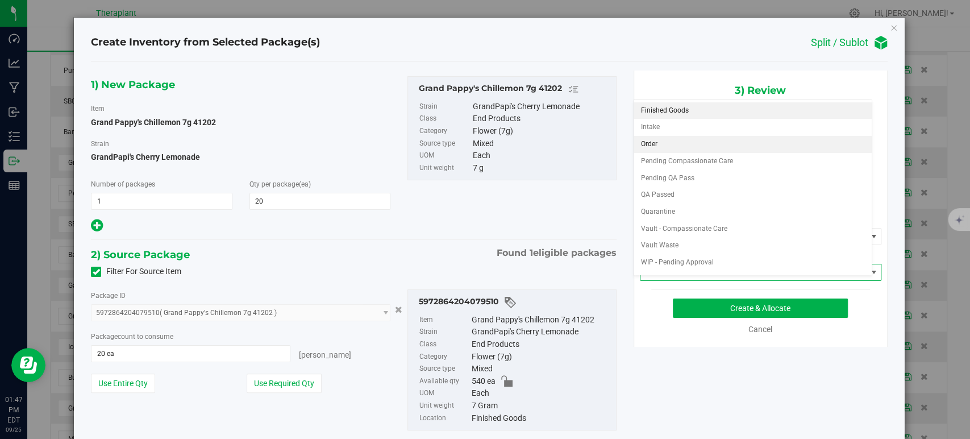
click at [658, 144] on li "Order" at bounding box center [753, 144] width 238 height 17
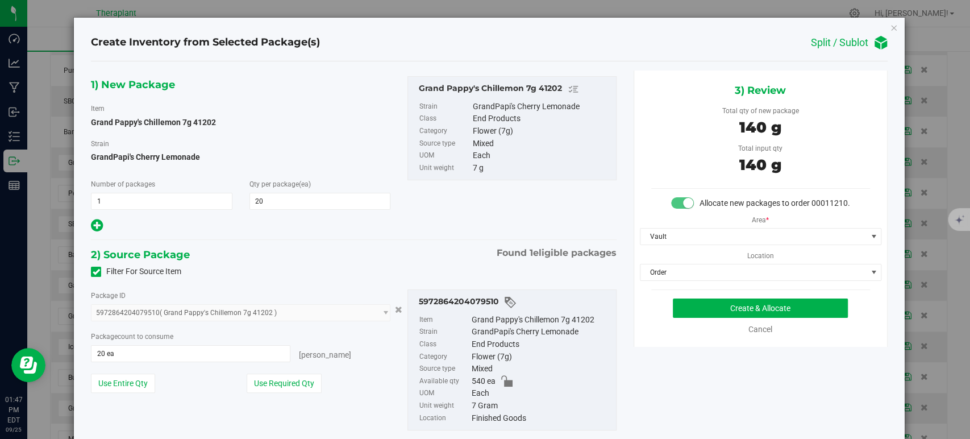
click at [432, 249] on div "2) Source Package Found 1 eligible packages" at bounding box center [353, 254] width 525 height 17
click at [705, 313] on button "Create & Allocate" at bounding box center [760, 307] width 175 height 19
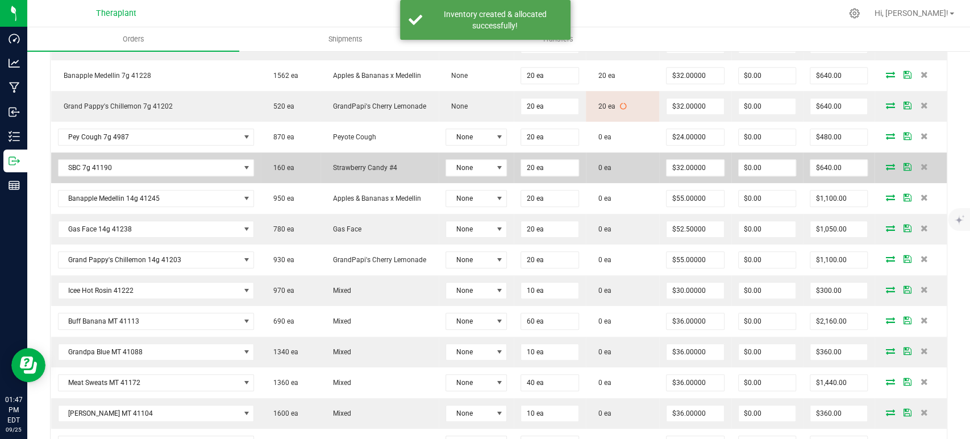
scroll to position [632, 0]
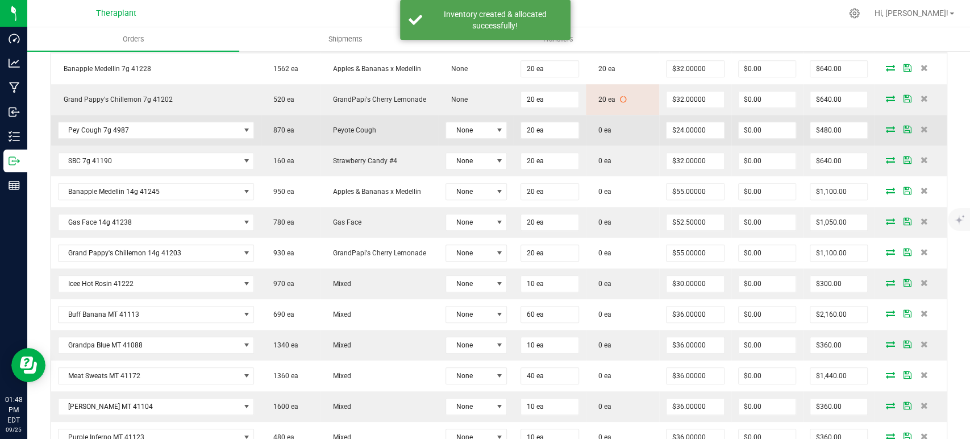
click at [886, 127] on icon at bounding box center [890, 129] width 9 height 7
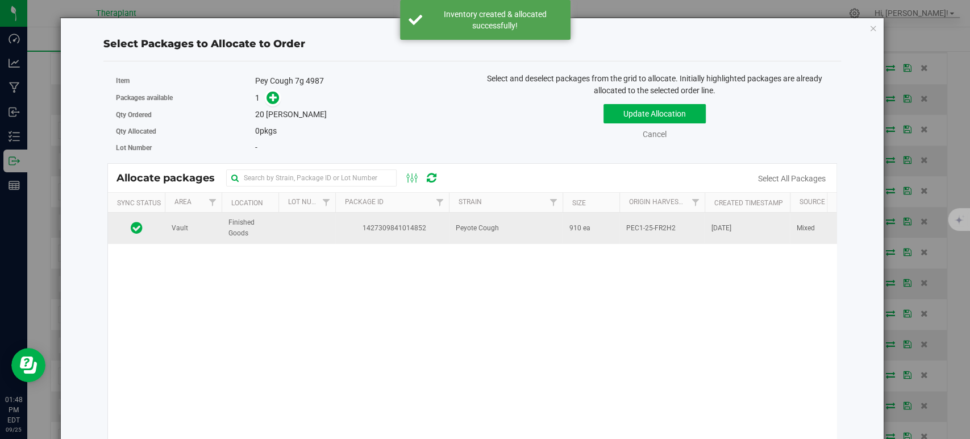
click at [478, 226] on span "Peyote Cough" at bounding box center [477, 228] width 43 height 11
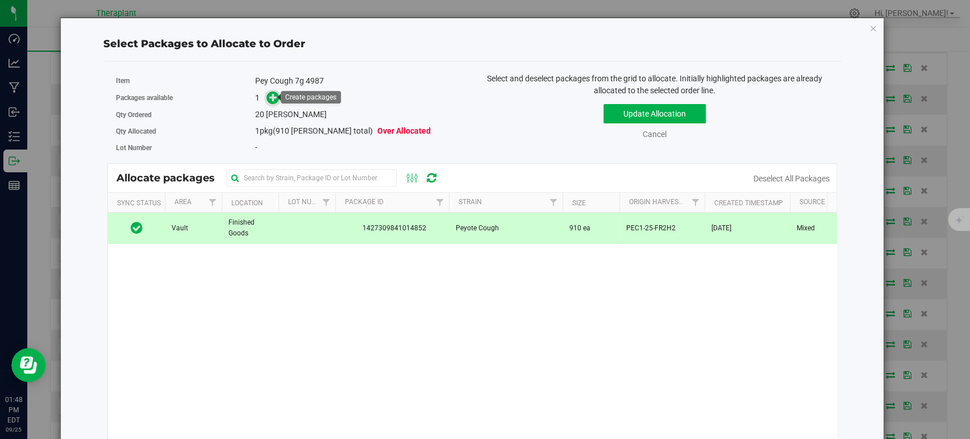
click at [273, 96] on icon at bounding box center [273, 97] width 8 height 8
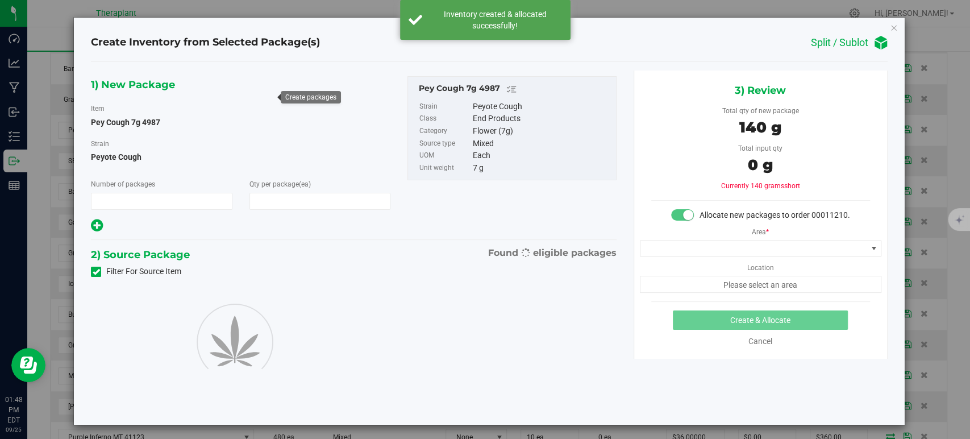
type input "1"
type input "20"
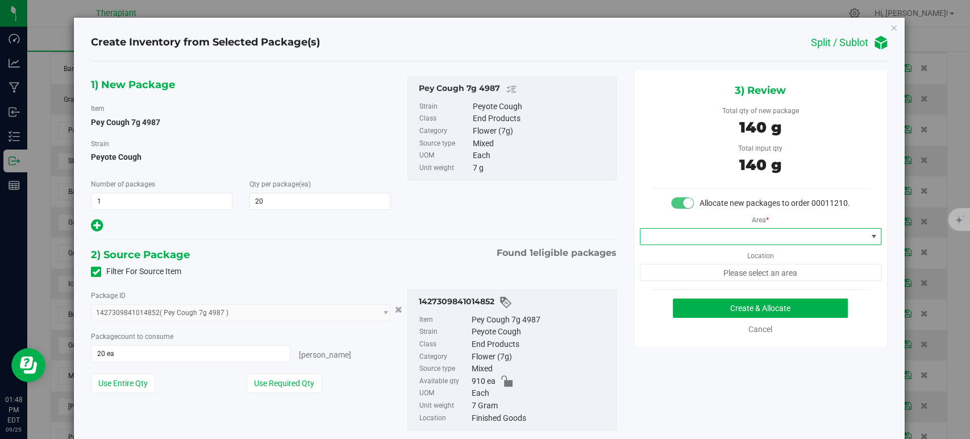
click at [700, 244] on span at bounding box center [754, 237] width 226 height 16
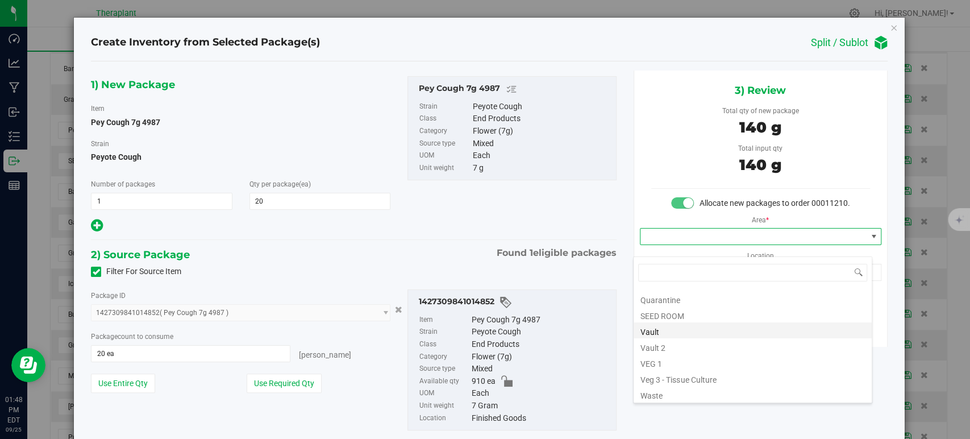
scroll to position [141, 0]
click at [683, 327] on li "Vault" at bounding box center [753, 329] width 238 height 16
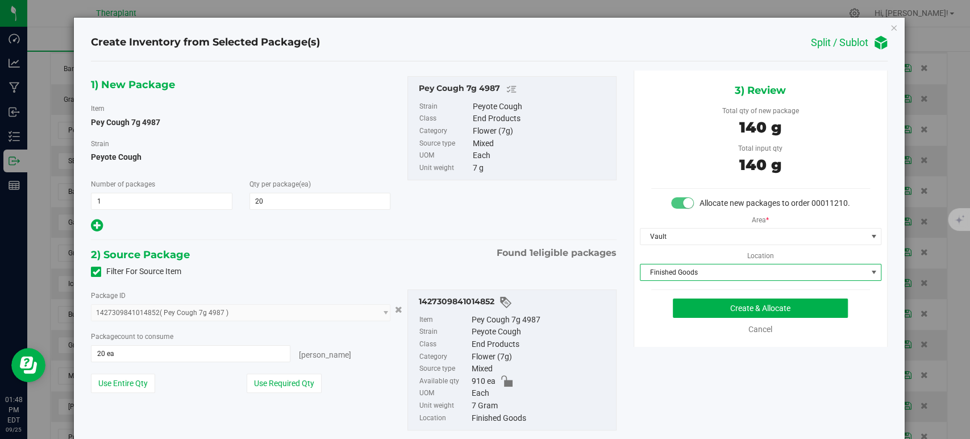
click at [668, 280] on span "Finished Goods" at bounding box center [754, 272] width 226 height 16
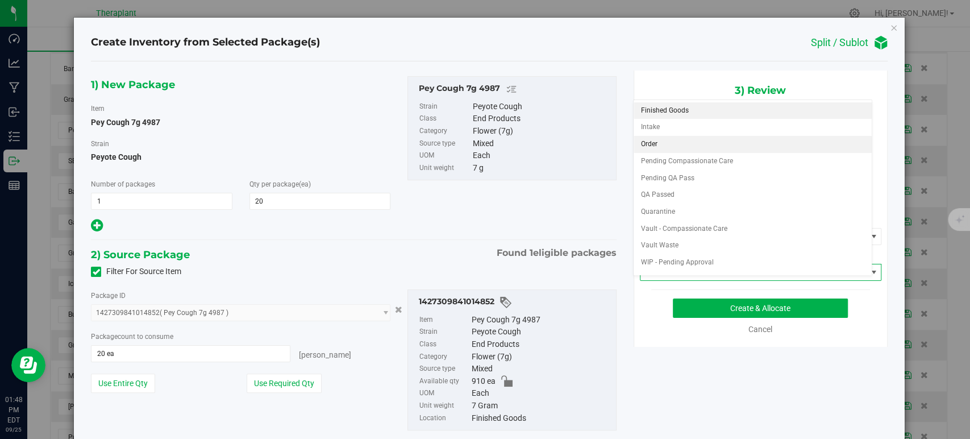
click at [647, 136] on li "Order" at bounding box center [753, 144] width 238 height 17
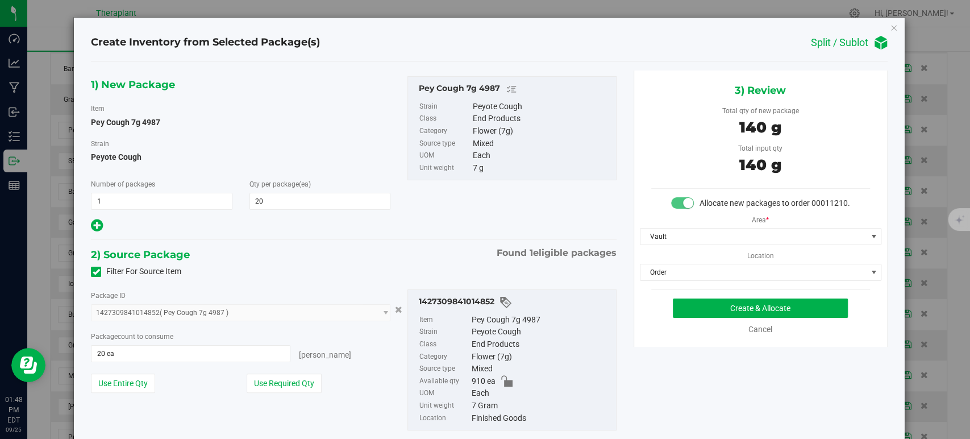
click at [446, 247] on div "2) Source Package Found 1 eligible packages" at bounding box center [353, 254] width 525 height 17
click at [704, 318] on button "Create & Allocate" at bounding box center [760, 307] width 175 height 19
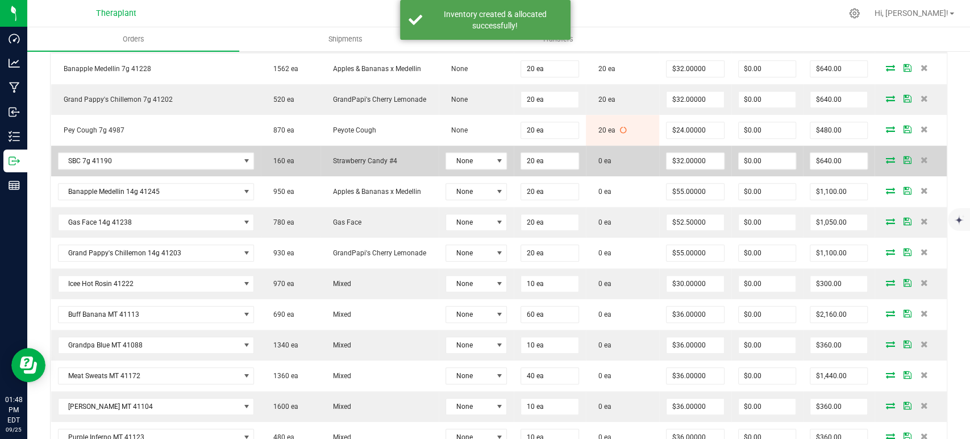
click at [886, 156] on icon at bounding box center [890, 159] width 9 height 7
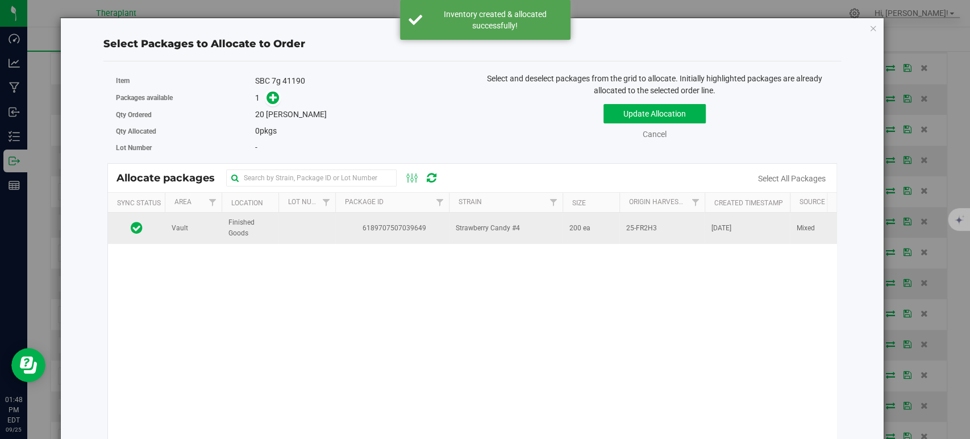
click at [420, 223] on span "6189707507039649" at bounding box center [392, 228] width 100 height 11
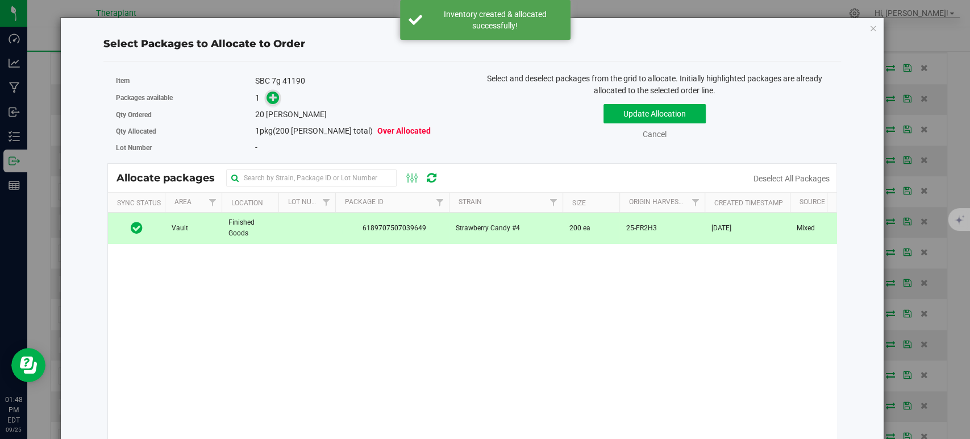
click at [275, 95] on icon at bounding box center [273, 97] width 8 height 8
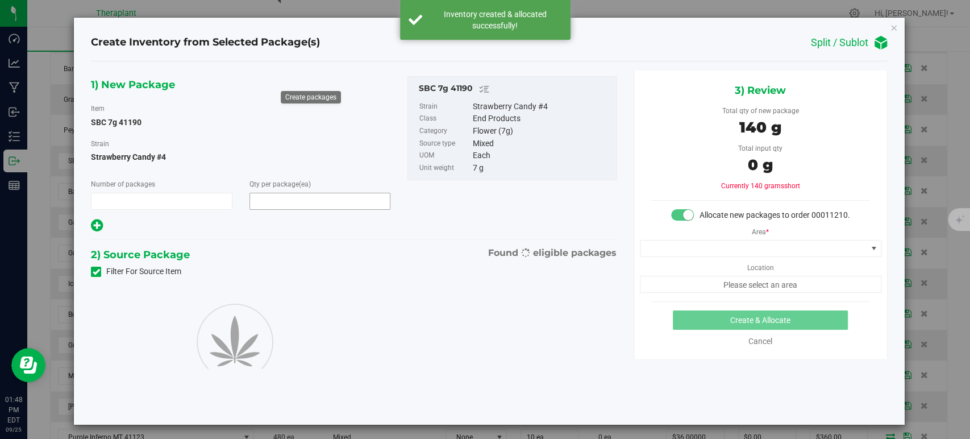
type input "1"
type input "20"
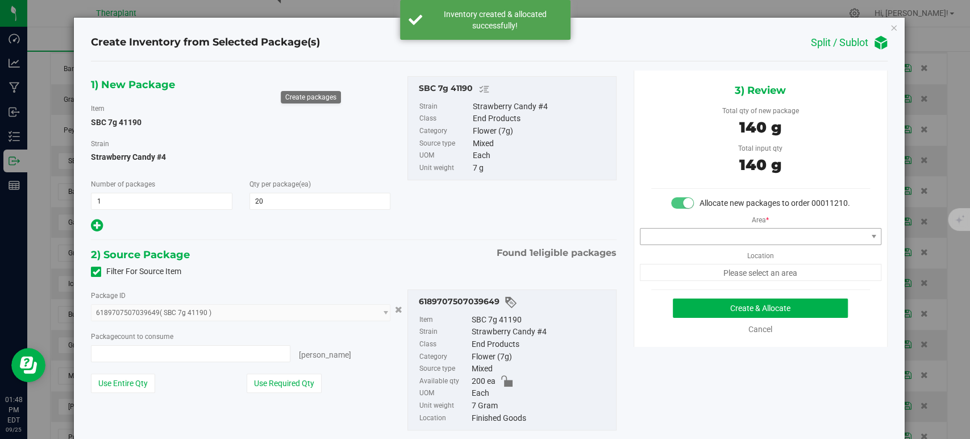
type input "20 ea"
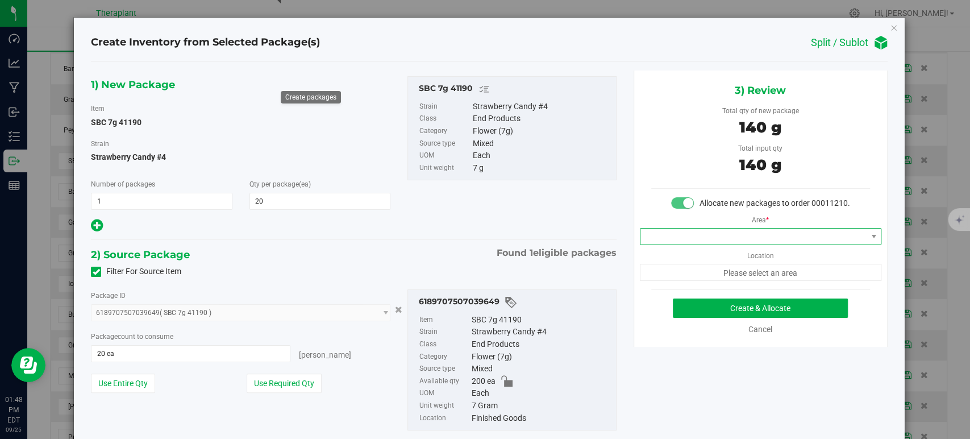
click at [700, 244] on span at bounding box center [754, 237] width 226 height 16
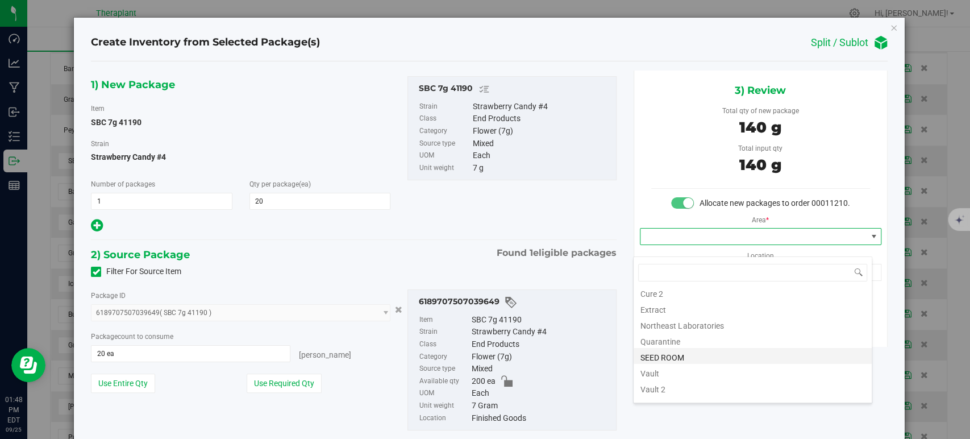
scroll to position [141, 0]
click at [685, 330] on li "Vault" at bounding box center [753, 329] width 238 height 16
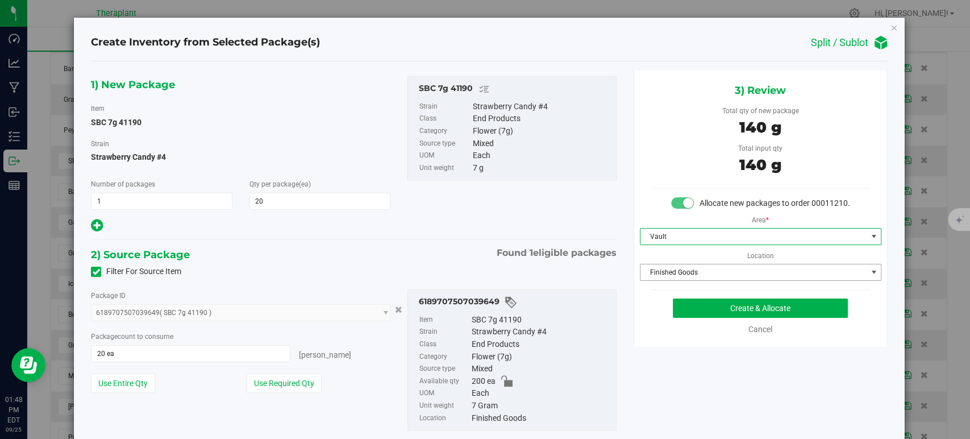
click at [669, 280] on span "Finished Goods" at bounding box center [754, 272] width 226 height 16
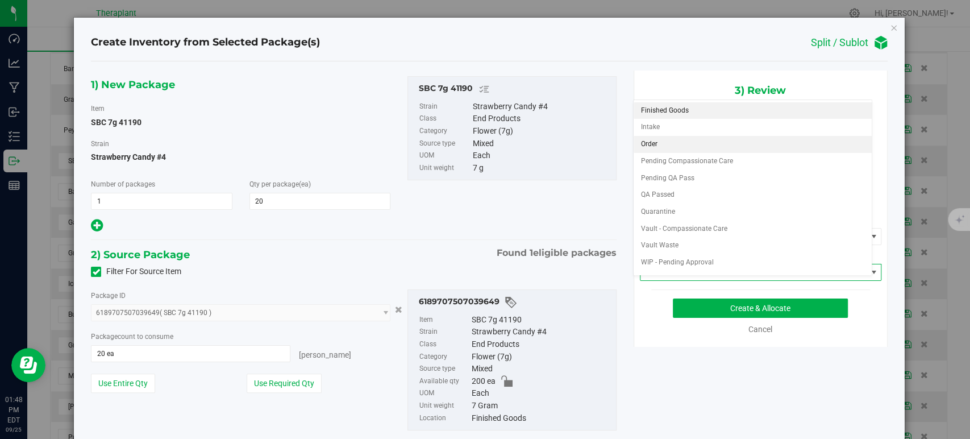
click at [658, 145] on li "Order" at bounding box center [753, 144] width 238 height 17
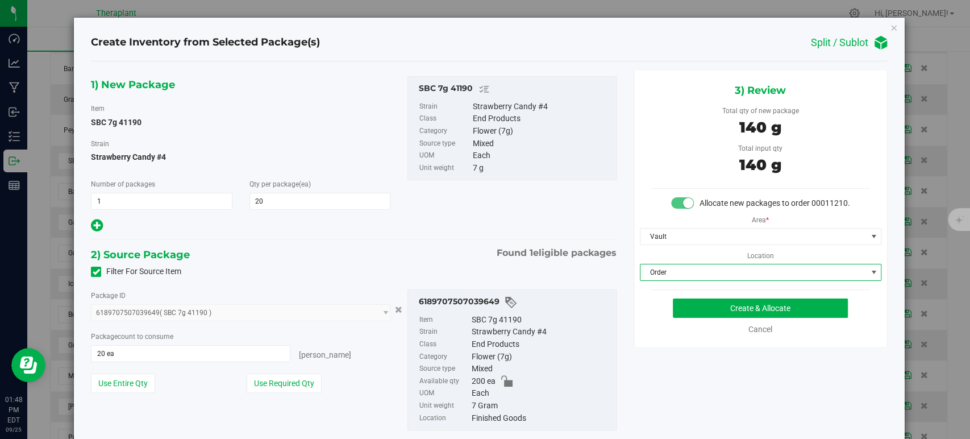
click at [426, 263] on div "Filter For Source Item" at bounding box center [353, 271] width 542 height 17
click at [702, 315] on button "Create & Allocate" at bounding box center [760, 307] width 175 height 19
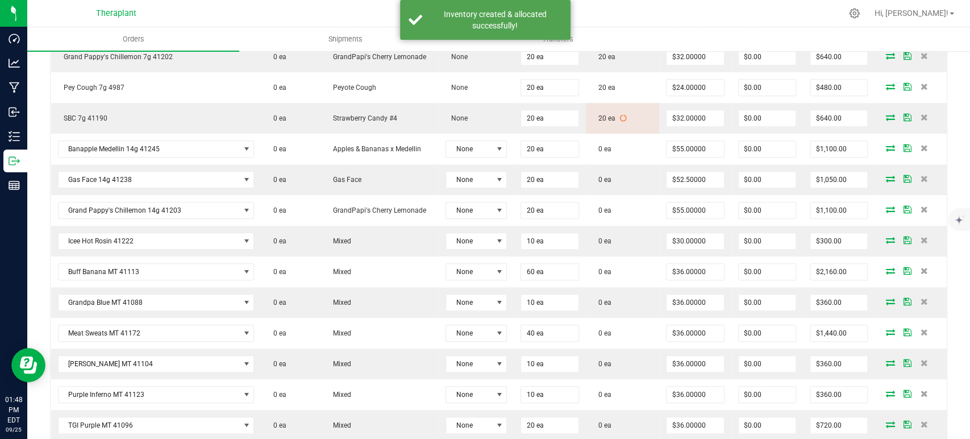
scroll to position [695, 0]
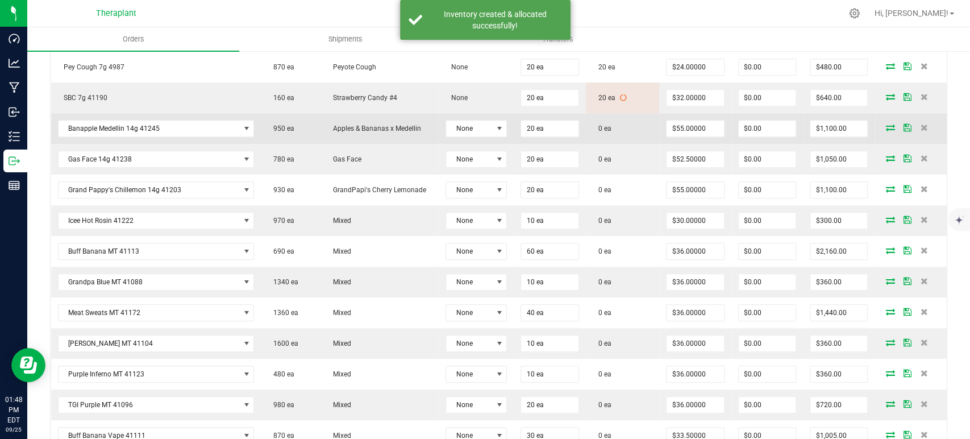
click at [886, 124] on icon at bounding box center [890, 127] width 9 height 7
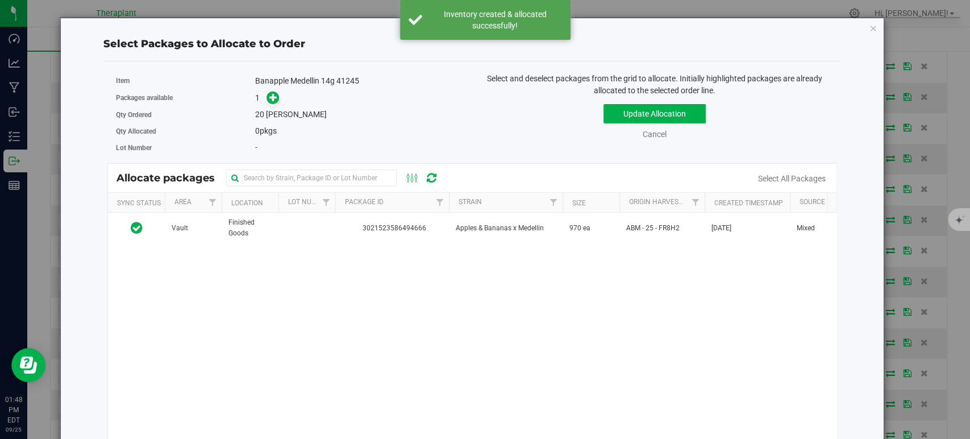
click at [489, 249] on div "Vault Finished Goods 3021523586494666 Apples & Bananas x Medellin 970 ea ABM - …" at bounding box center [472, 355] width 729 height 284
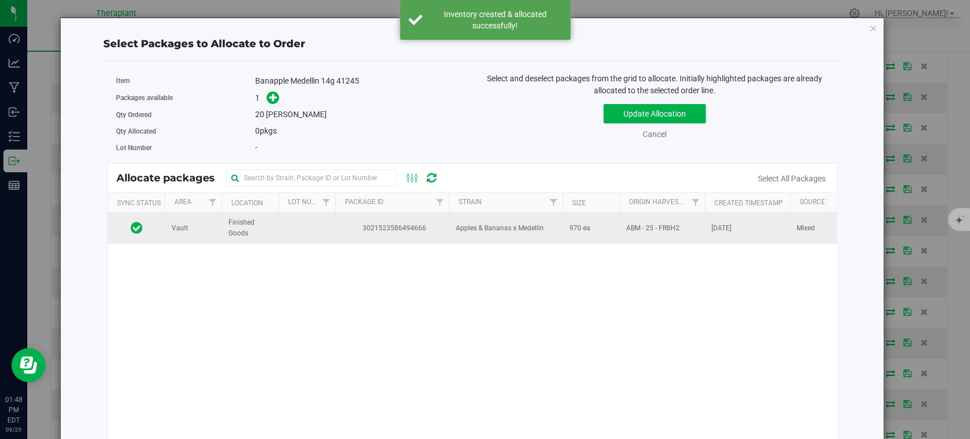
click at [491, 241] on td "Apples & Bananas x Medellin" at bounding box center [506, 228] width 114 height 31
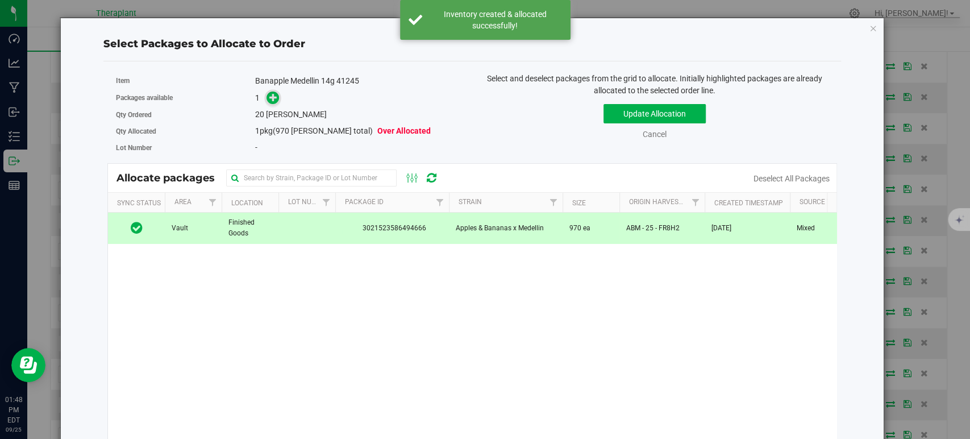
click at [267, 94] on span at bounding box center [273, 98] width 13 height 13
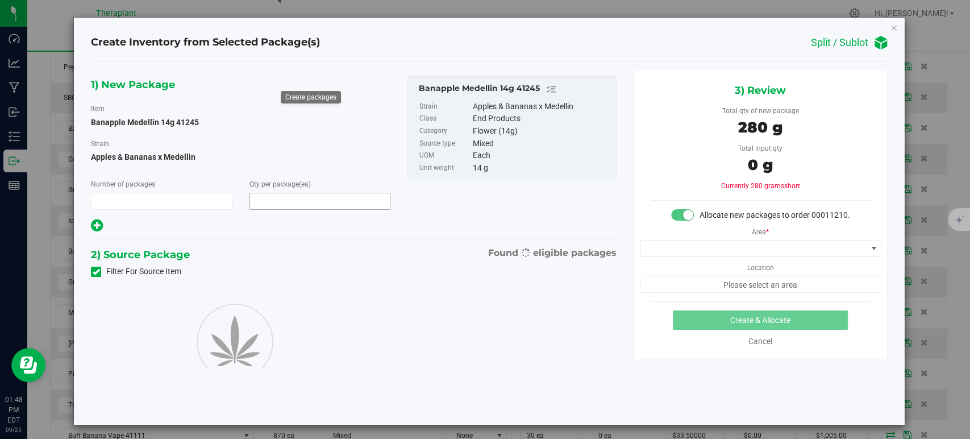
type input "1"
type input "20"
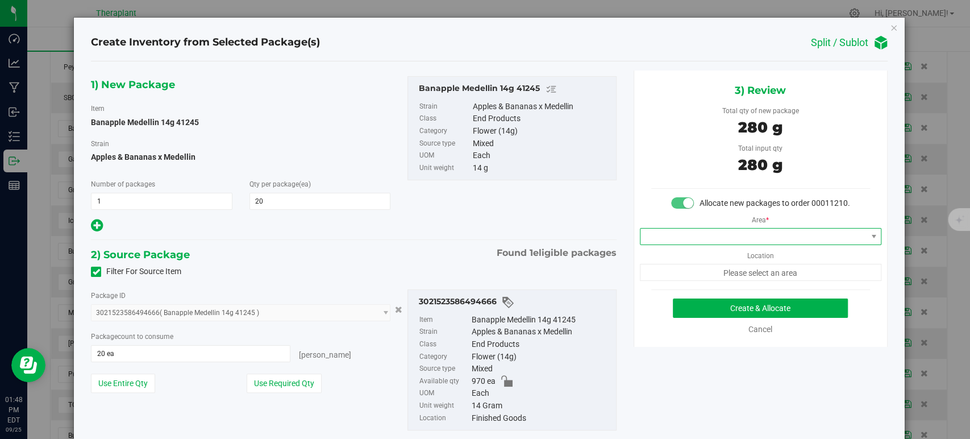
click at [671, 244] on span at bounding box center [754, 237] width 226 height 16
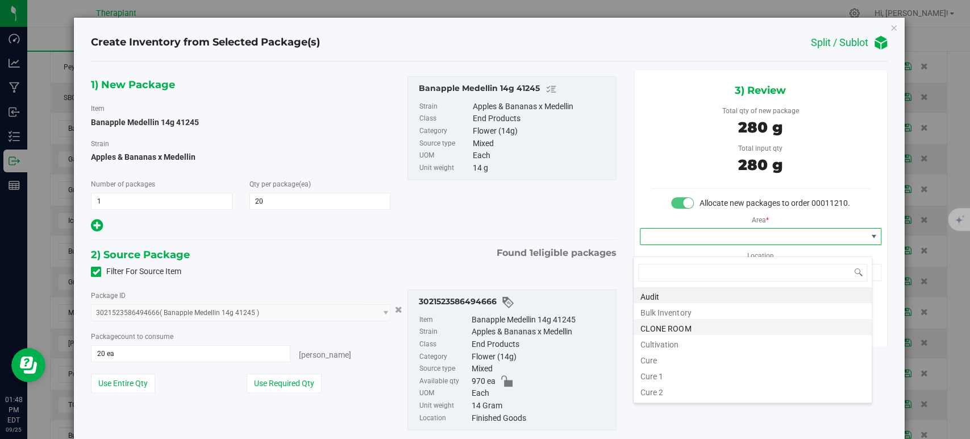
scroll to position [141, 0]
click at [686, 327] on li "Vault" at bounding box center [753, 329] width 238 height 16
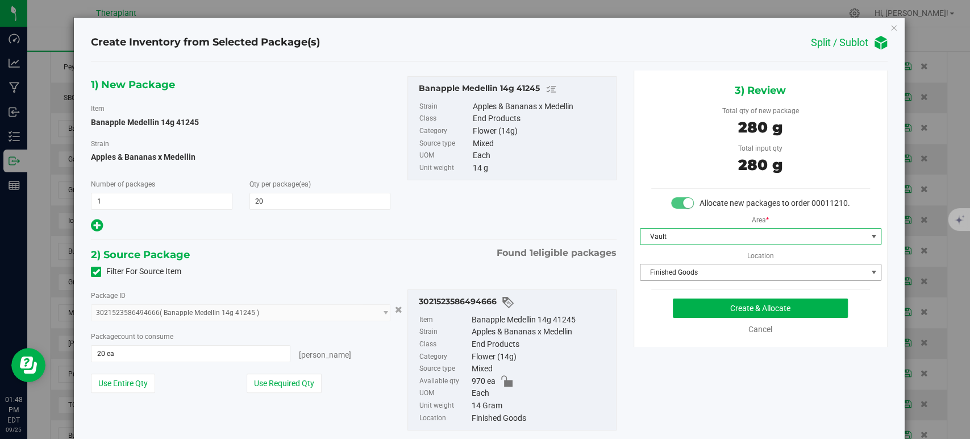
click at [661, 280] on span "Finished Goods" at bounding box center [754, 272] width 226 height 16
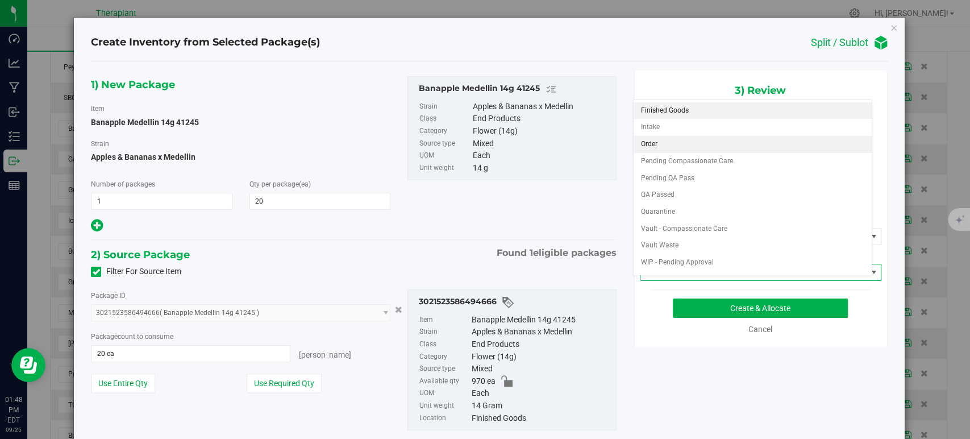
click at [655, 136] on li "Order" at bounding box center [753, 144] width 238 height 17
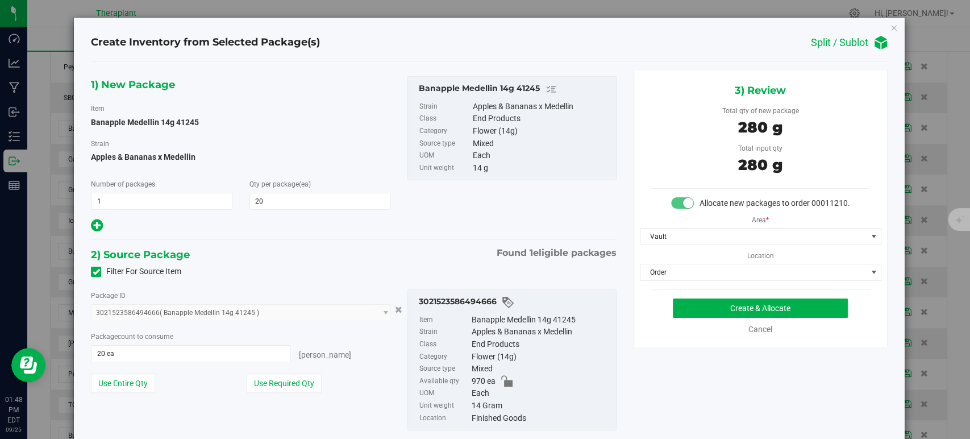
click at [426, 255] on div "2) Source Package Found 1 eligible packages" at bounding box center [353, 254] width 525 height 17
click at [734, 311] on button "Create & Allocate" at bounding box center [760, 307] width 175 height 19
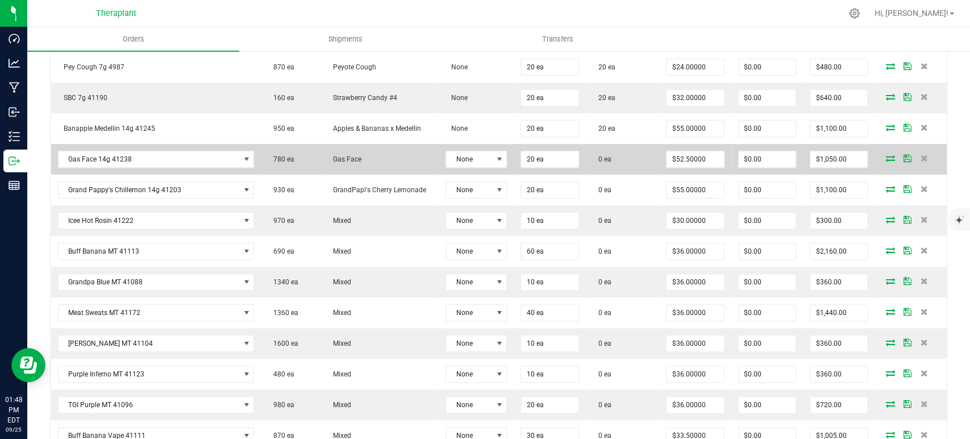
click at [886, 155] on icon at bounding box center [890, 158] width 9 height 7
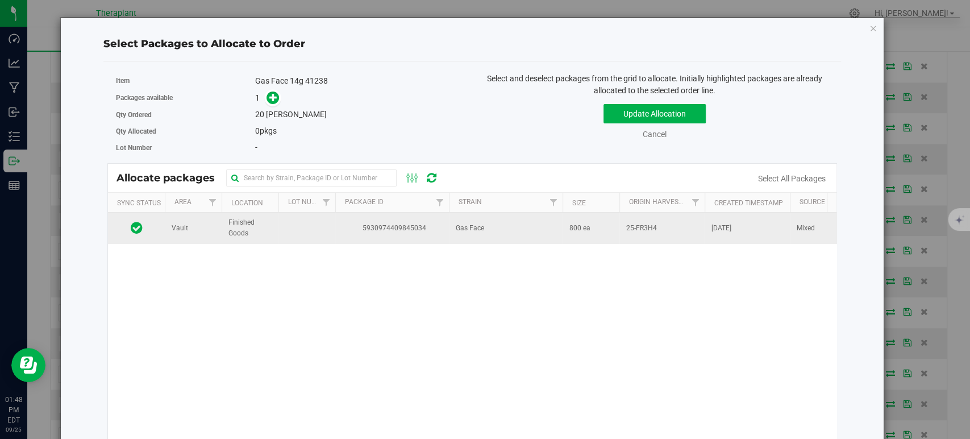
click at [439, 229] on span "5930974409845034" at bounding box center [392, 228] width 100 height 11
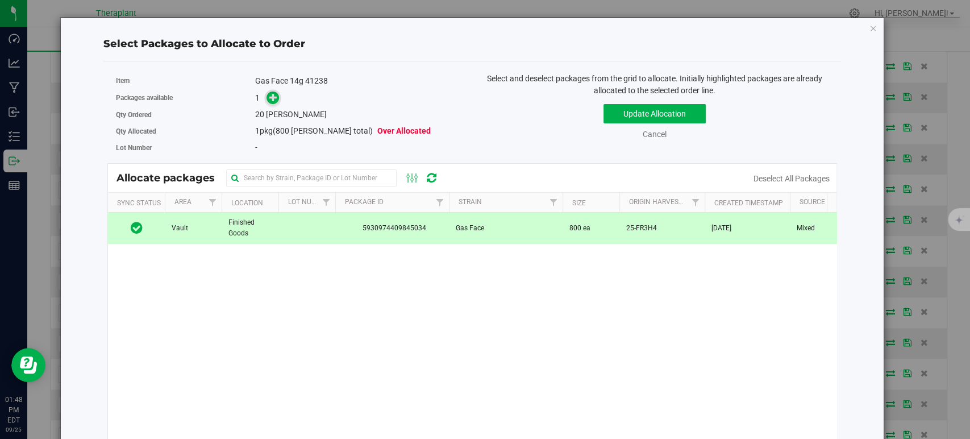
click at [273, 102] on span at bounding box center [273, 98] width 13 height 13
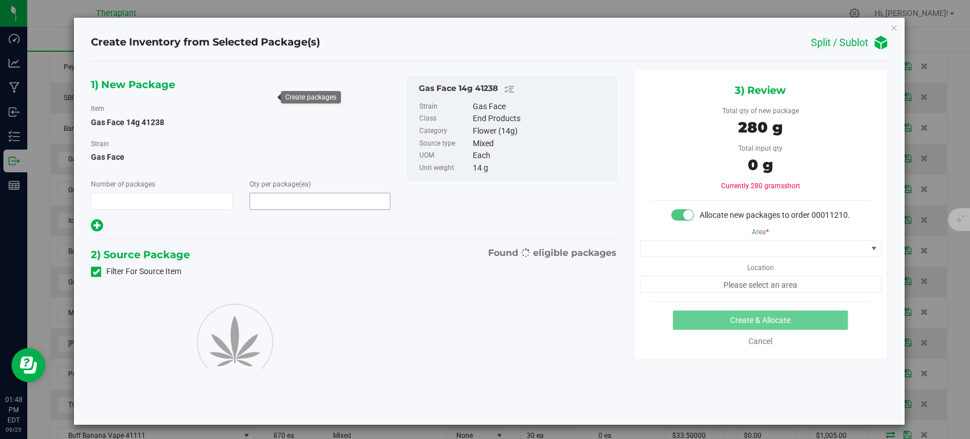
type input "1"
type input "20"
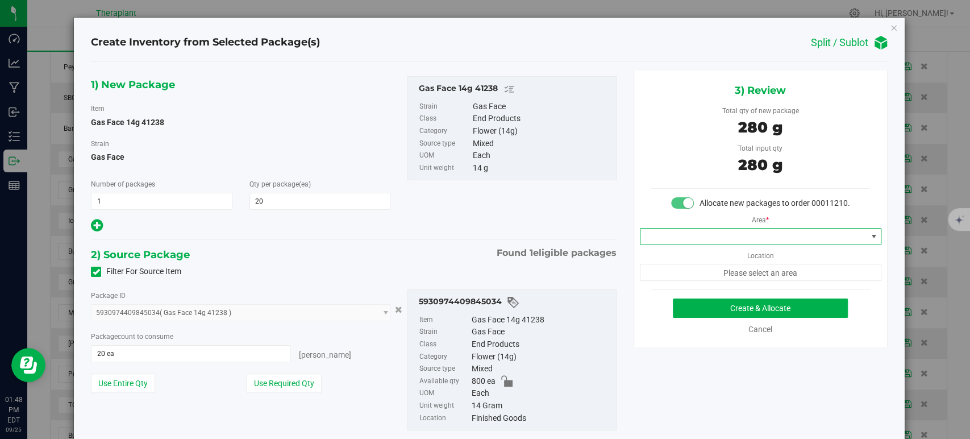
click at [659, 244] on span at bounding box center [754, 237] width 226 height 16
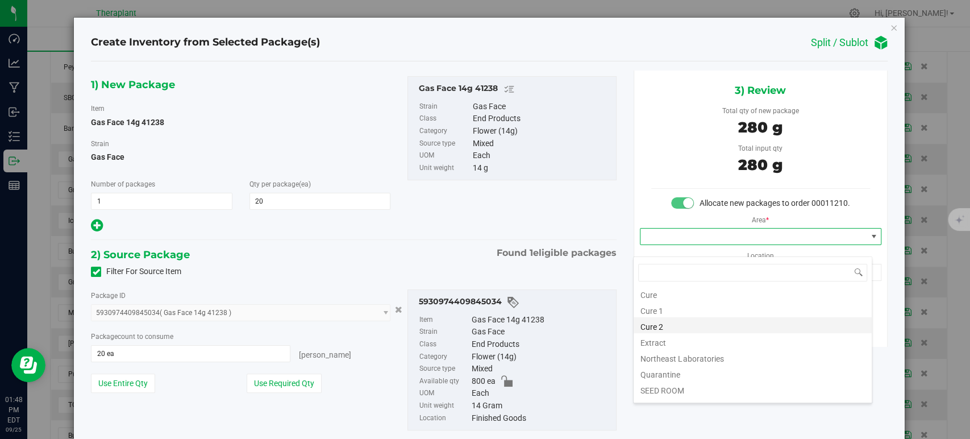
scroll to position [141, 0]
click at [655, 326] on li "Vault" at bounding box center [753, 329] width 238 height 16
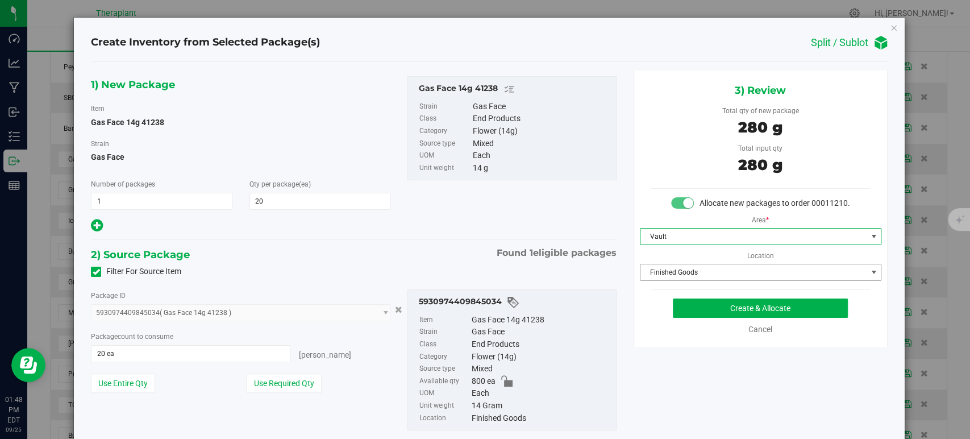
click at [664, 280] on span "Finished Goods" at bounding box center [754, 272] width 226 height 16
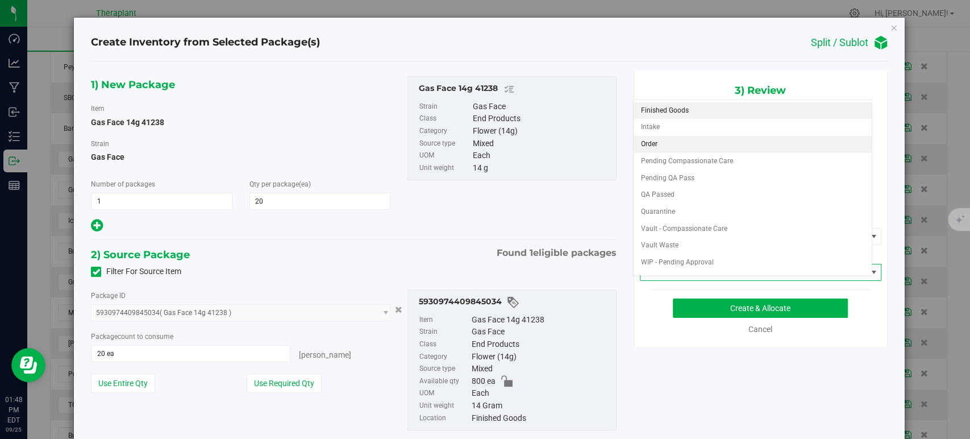
click at [656, 143] on li "Order" at bounding box center [753, 144] width 238 height 17
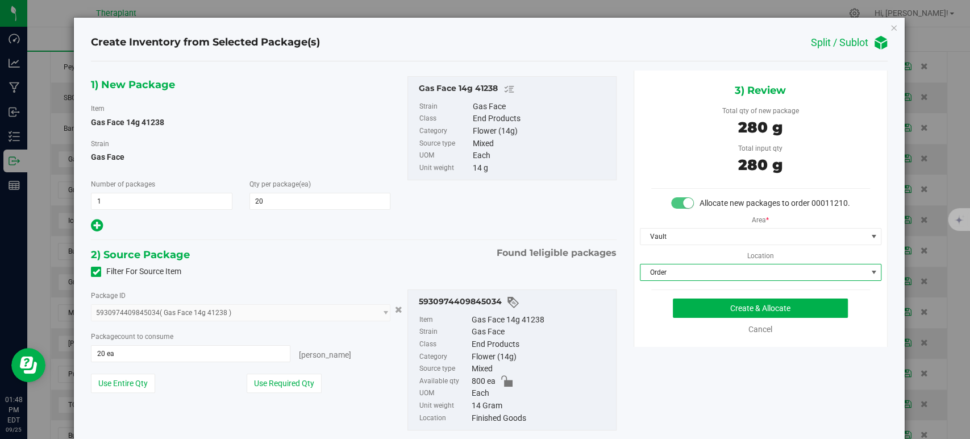
click at [387, 243] on div "1) New Package Item Gas Face 14g 41238 Strain Gas Face Number of packages 1 1 Q…" at bounding box center [353, 262] width 542 height 384
click at [701, 318] on button "Create & Allocate" at bounding box center [760, 307] width 175 height 19
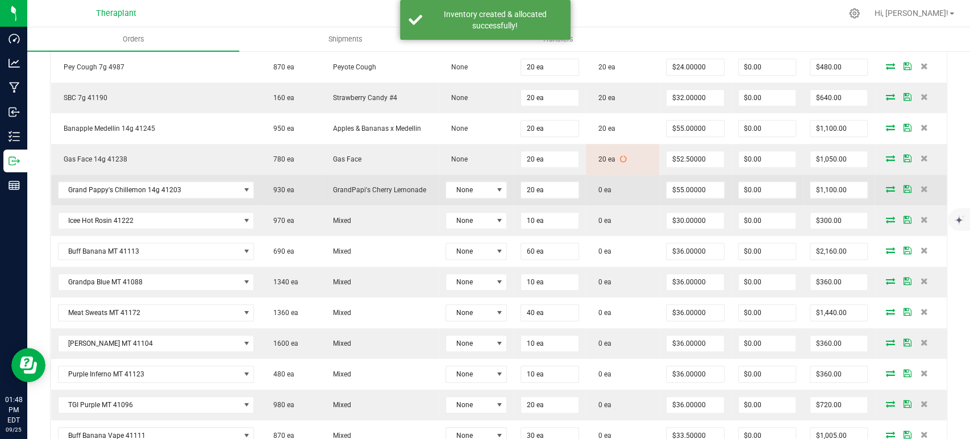
click at [886, 185] on icon at bounding box center [890, 188] width 9 height 7
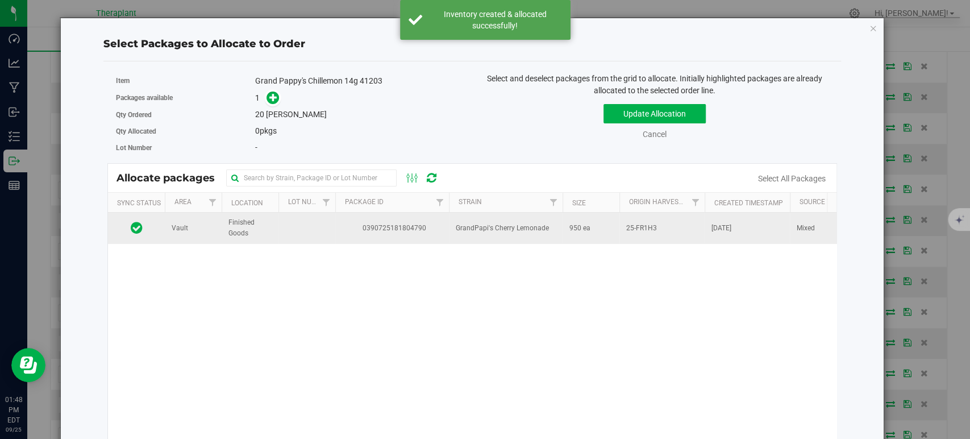
click at [480, 240] on td "GrandPapi's Cherry Lemonade" at bounding box center [506, 228] width 114 height 31
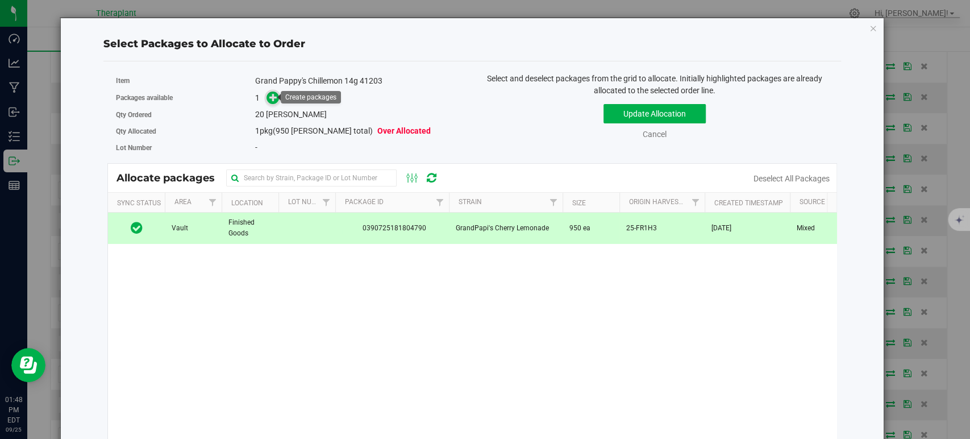
click at [270, 95] on icon at bounding box center [273, 97] width 8 height 8
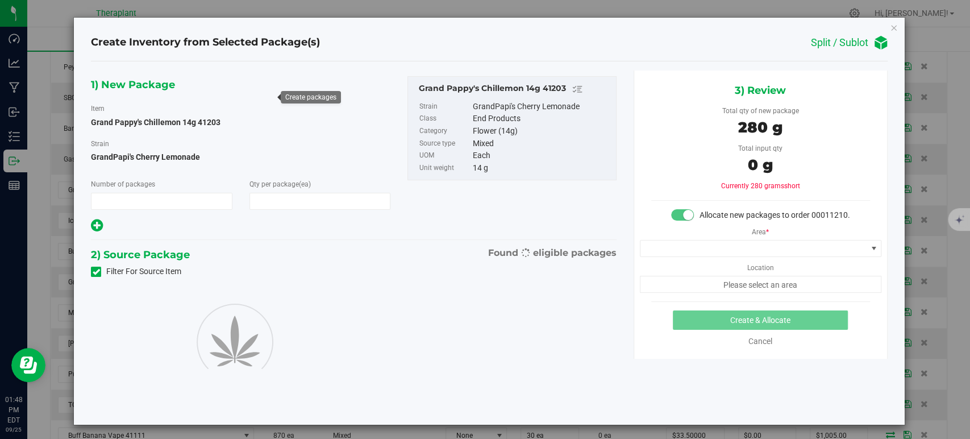
type input "1"
type input "20"
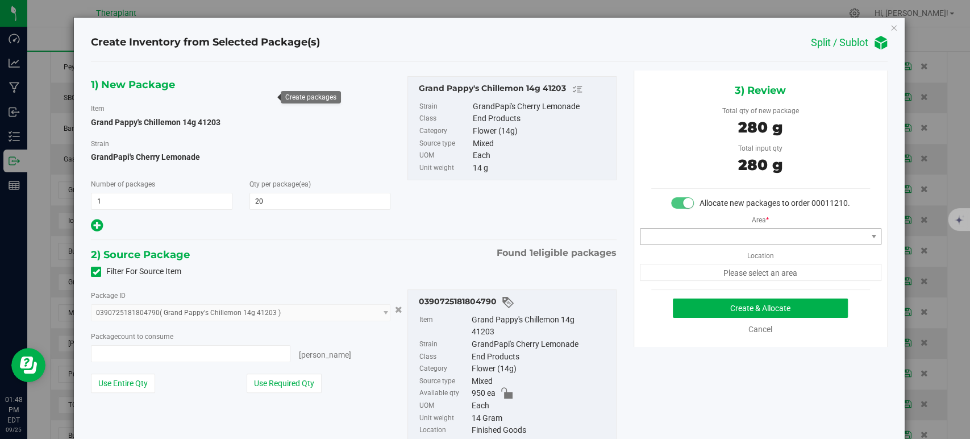
type input "20 ea"
click at [678, 244] on span at bounding box center [754, 237] width 226 height 16
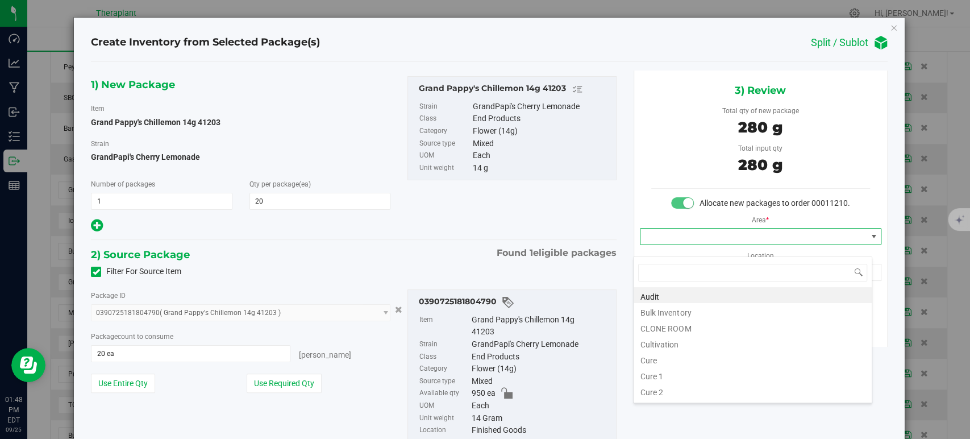
scroll to position [141, 0]
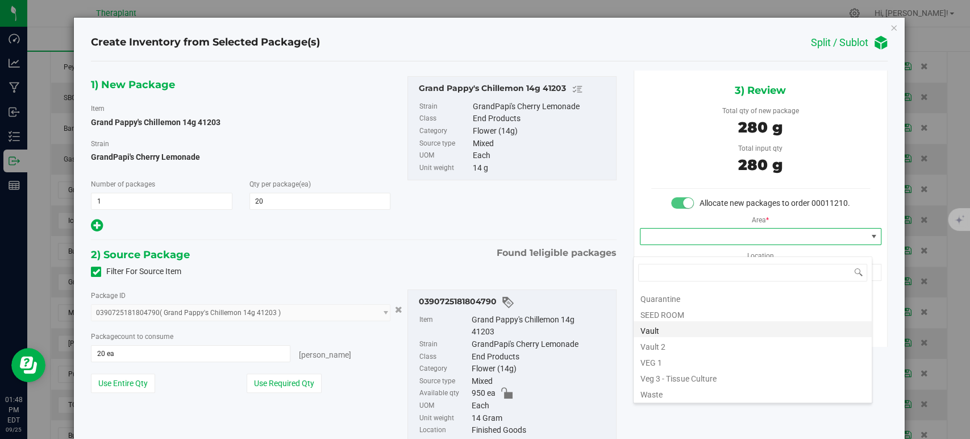
click at [671, 332] on li "Vault" at bounding box center [753, 329] width 238 height 16
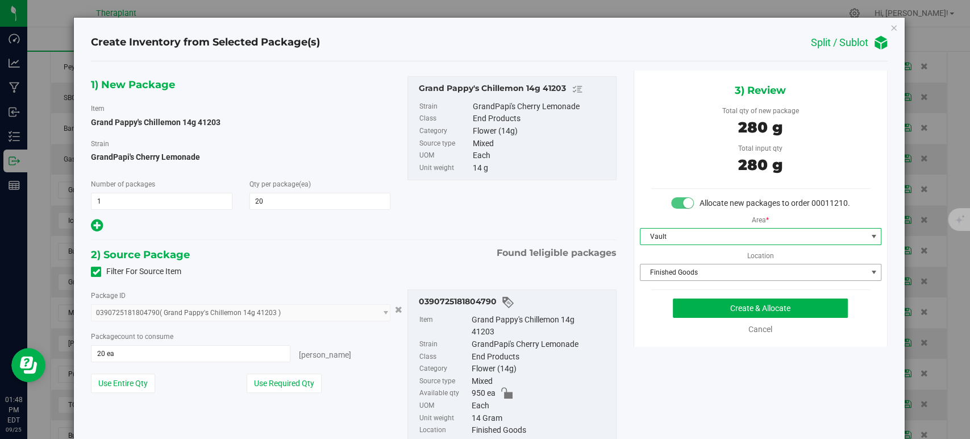
click at [659, 280] on span "Finished Goods" at bounding box center [754, 272] width 226 height 16
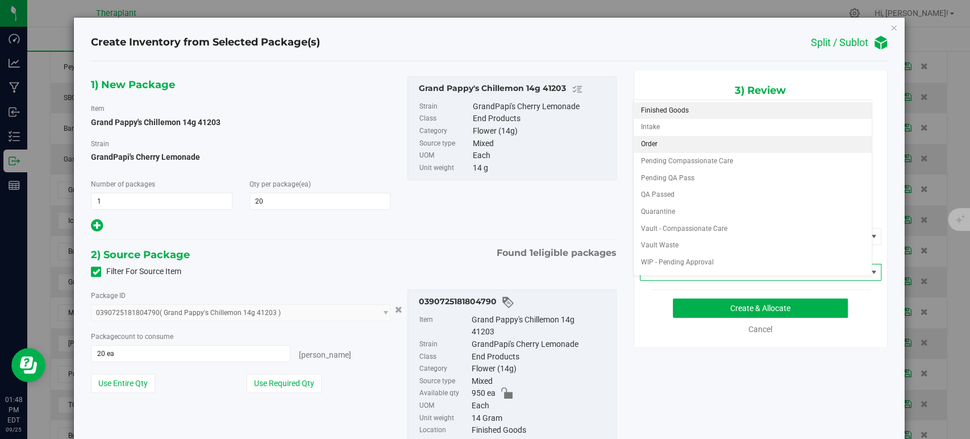
click at [662, 147] on li "Order" at bounding box center [753, 144] width 238 height 17
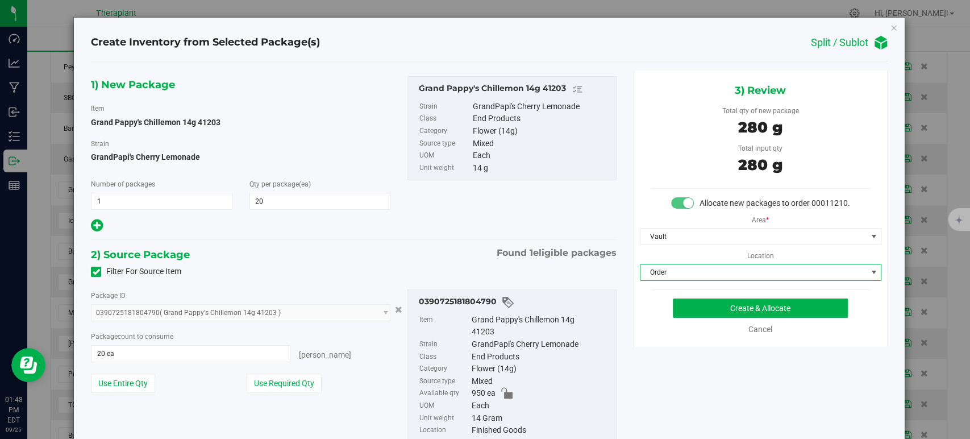
click at [415, 255] on div "2) Source Package Found 1 eligible packages" at bounding box center [353, 254] width 525 height 17
click at [714, 329] on div "Create & Allocate Cancel" at bounding box center [760, 316] width 219 height 37
click at [713, 318] on button "Create & Allocate" at bounding box center [760, 307] width 175 height 19
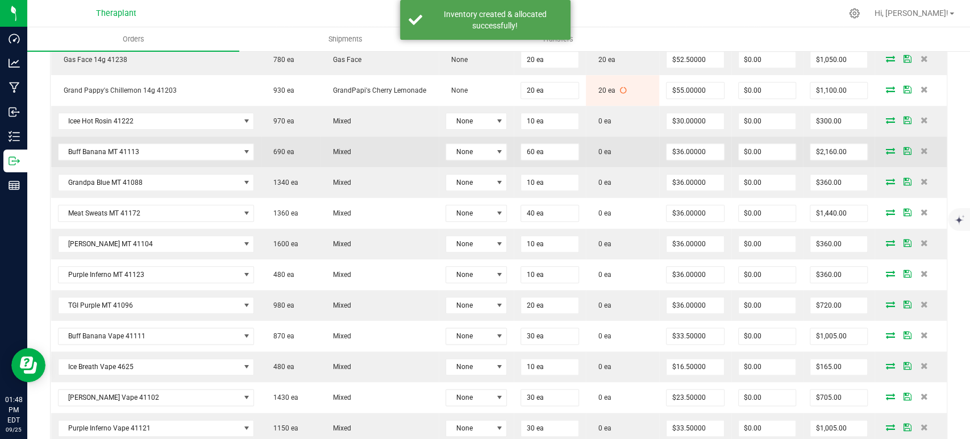
scroll to position [821, 0]
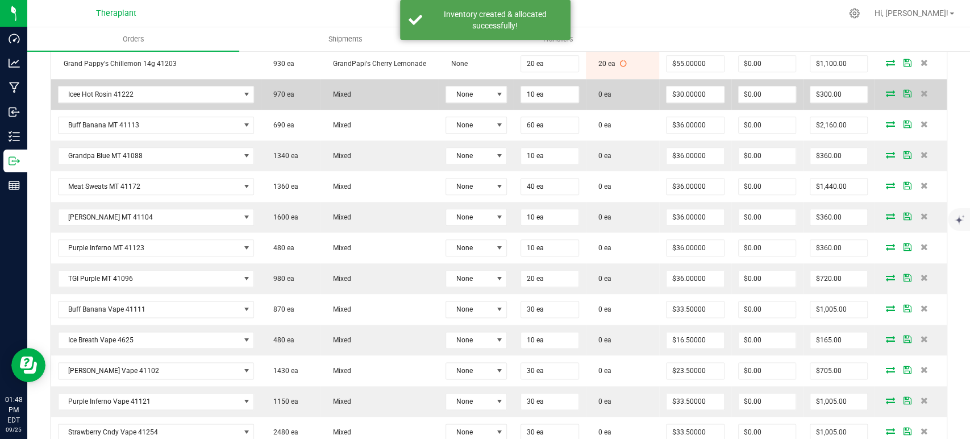
click at [886, 90] on icon at bounding box center [890, 93] width 9 height 7
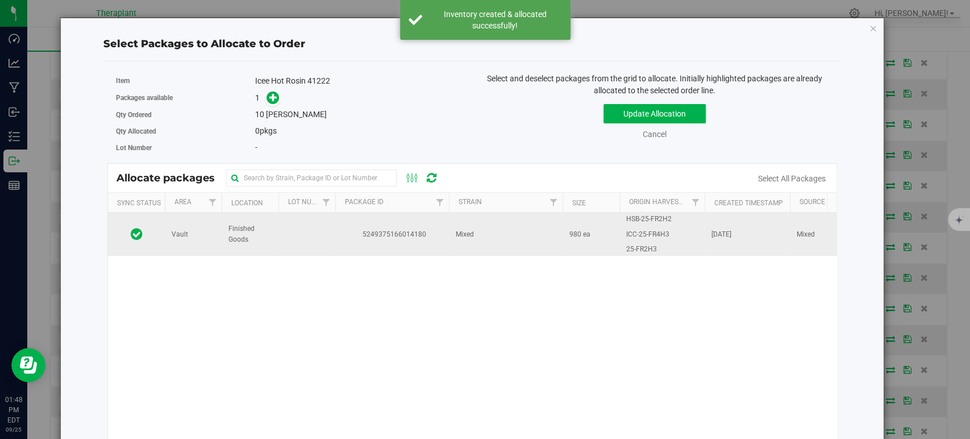
click at [418, 221] on td "5249375166014180" at bounding box center [392, 234] width 114 height 43
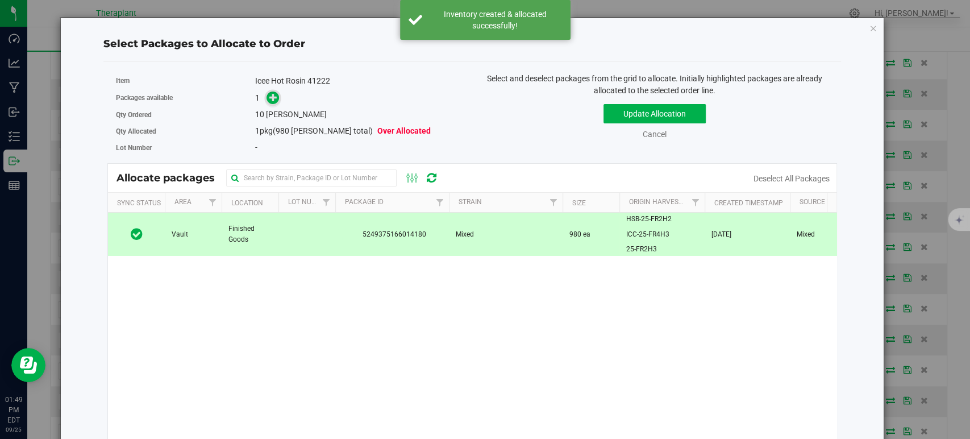
click at [271, 99] on icon at bounding box center [273, 97] width 8 height 8
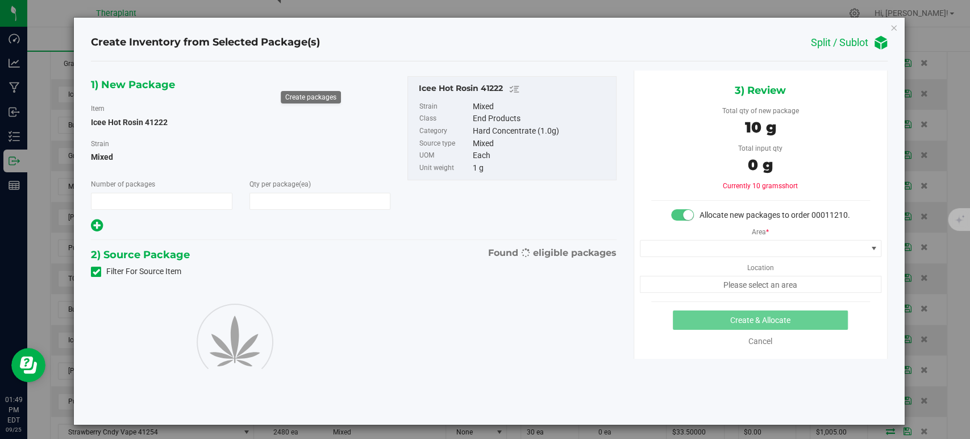
type input "1"
type input "10"
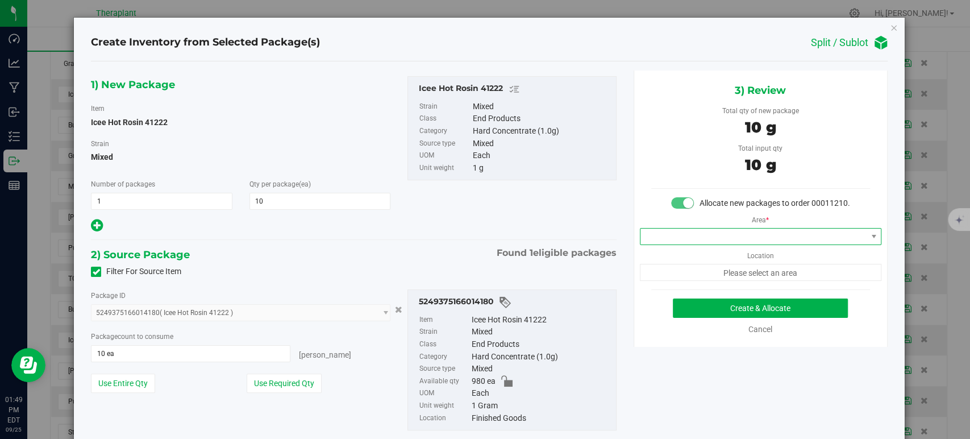
click at [671, 244] on span at bounding box center [754, 237] width 226 height 16
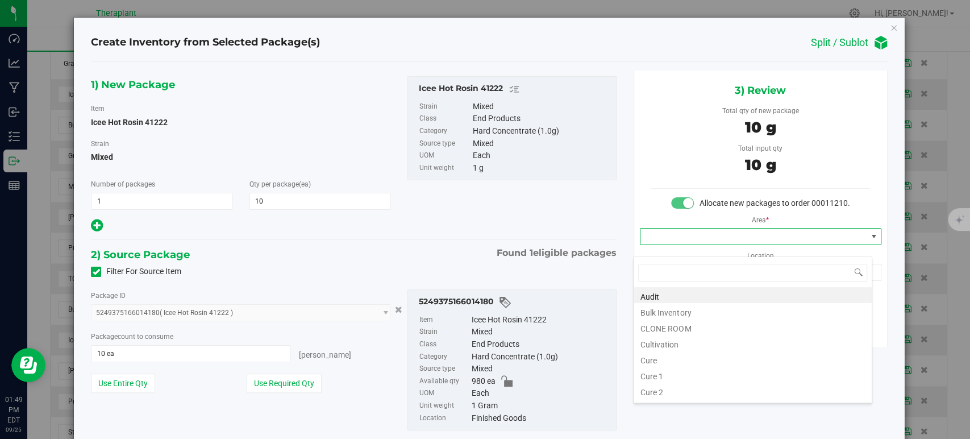
scroll to position [141, 0]
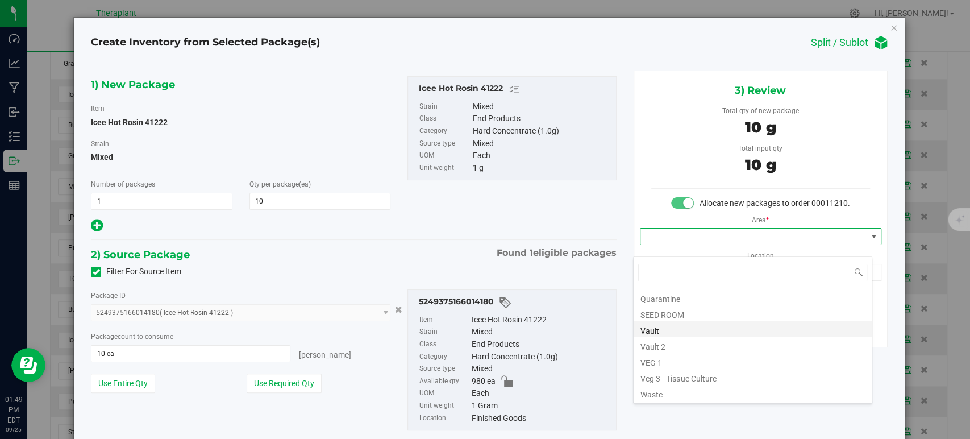
click at [680, 331] on li "Vault" at bounding box center [753, 329] width 238 height 16
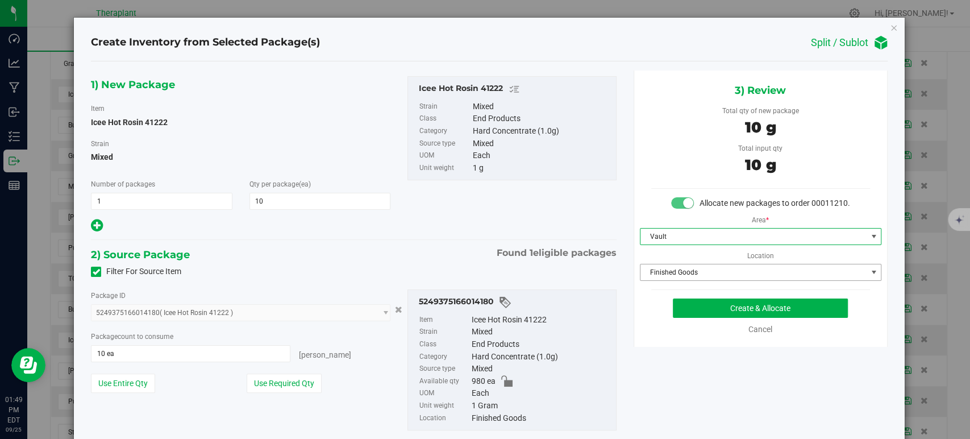
click at [664, 280] on span "Finished Goods" at bounding box center [754, 272] width 226 height 16
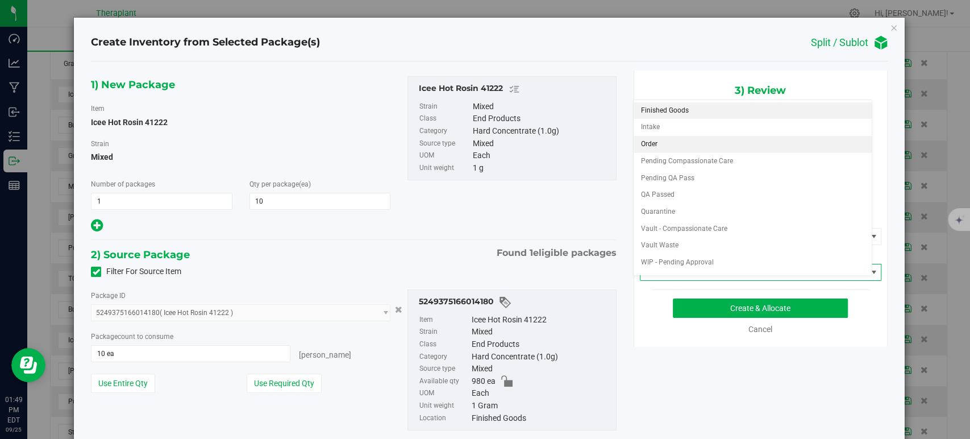
click at [661, 143] on li "Order" at bounding box center [753, 144] width 238 height 17
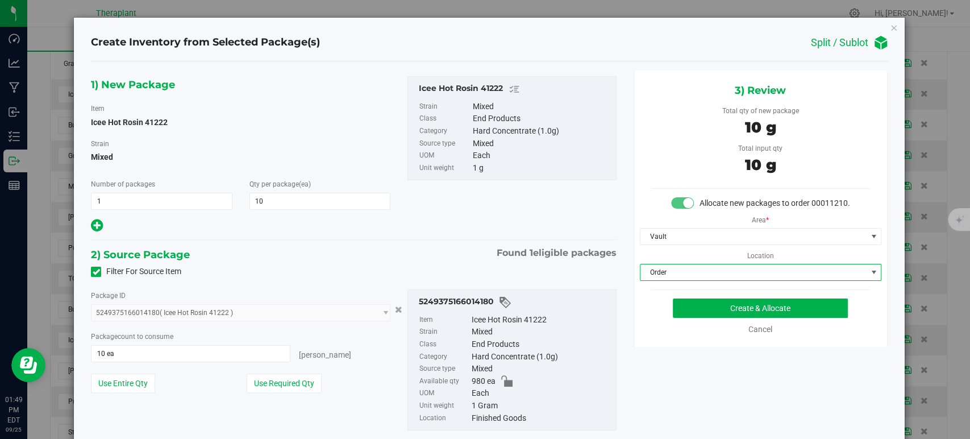
click at [410, 244] on div "1) New Package Item Icee Hot Rosin 41222 Strain Mixed Number of packages 1 1 Qt…" at bounding box center [353, 262] width 542 height 384
click at [707, 335] on div "Cancel" at bounding box center [760, 329] width 219 height 12
click at [700, 318] on button "Create & Allocate" at bounding box center [760, 307] width 175 height 19
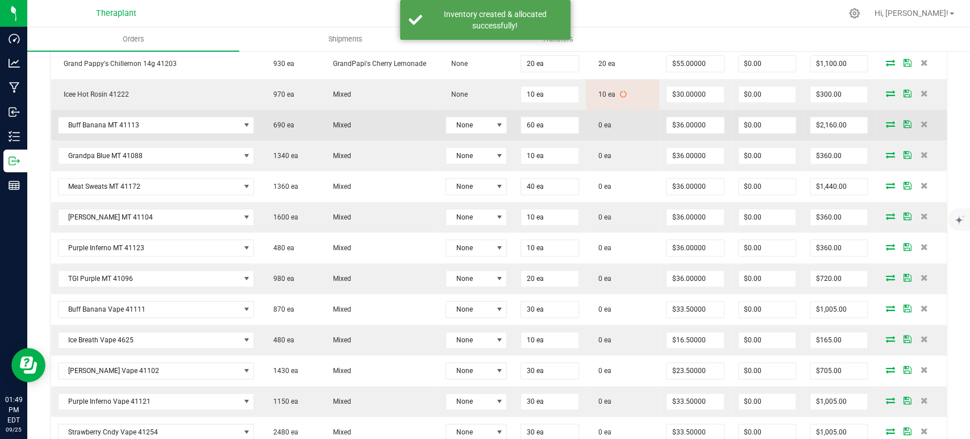
click at [886, 122] on icon at bounding box center [890, 124] width 9 height 7
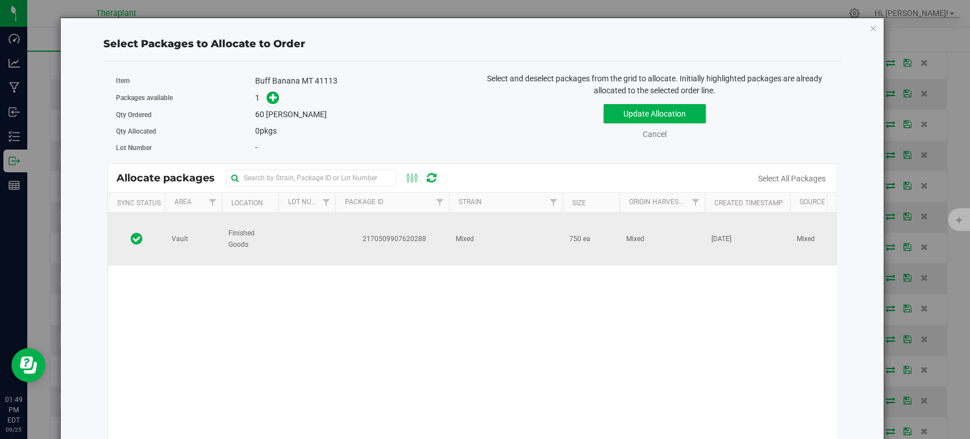
click at [485, 237] on td "Mixed" at bounding box center [506, 239] width 114 height 53
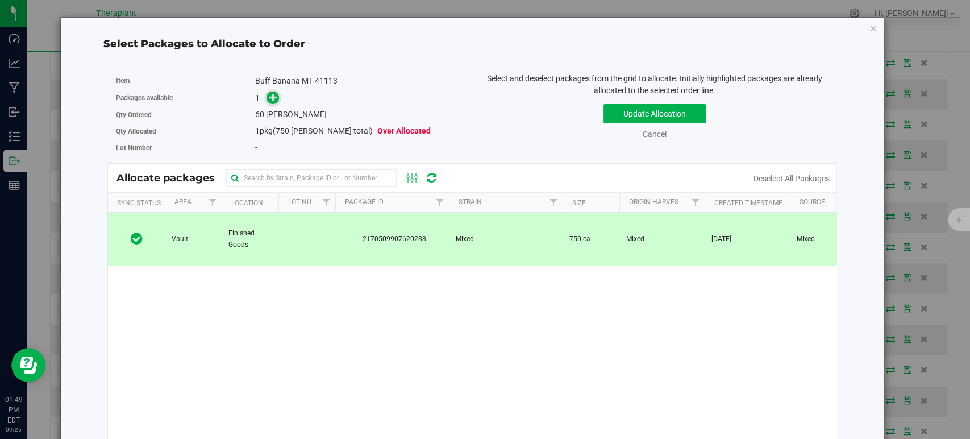
click at [270, 97] on icon at bounding box center [273, 97] width 8 height 8
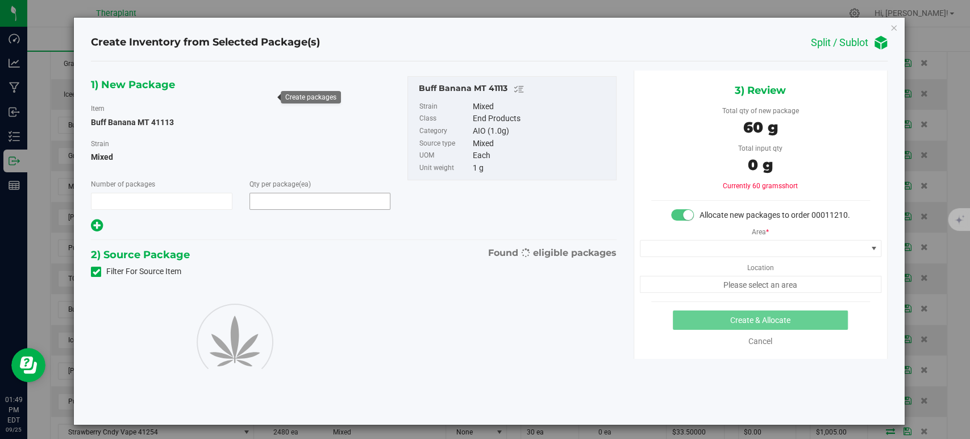
type input "1"
type input "60"
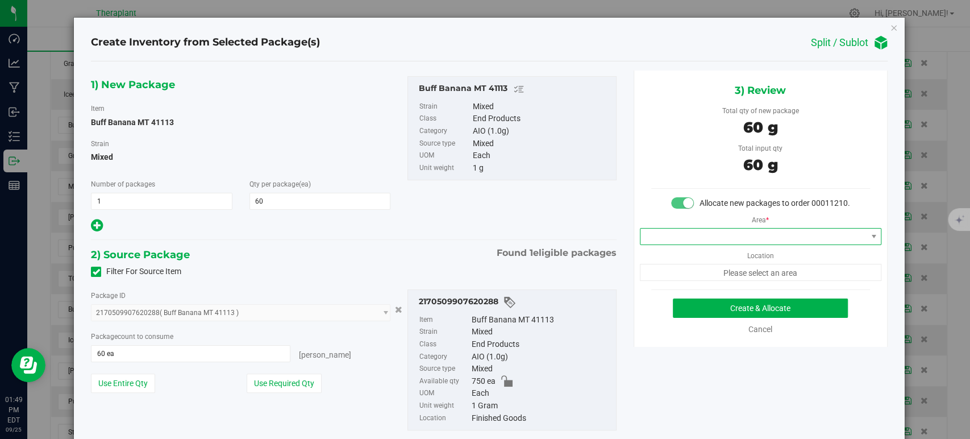
click at [695, 244] on span at bounding box center [754, 237] width 226 height 16
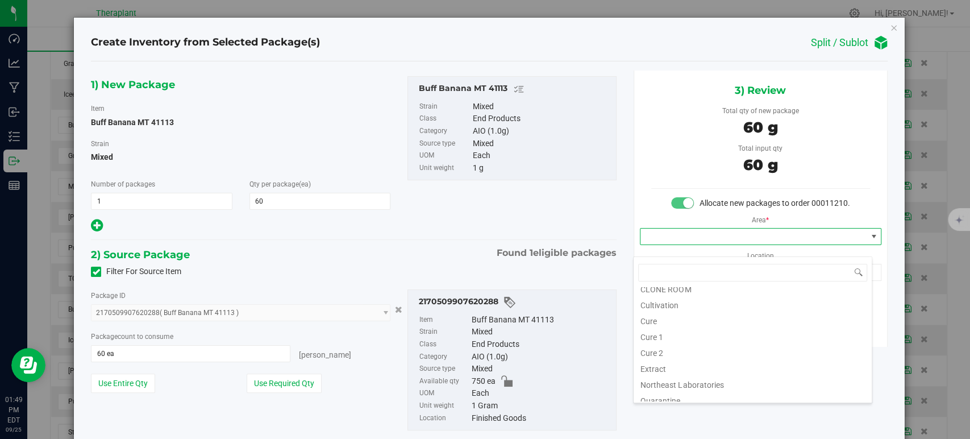
scroll to position [141, 0]
click at [690, 326] on li "Vault" at bounding box center [753, 329] width 238 height 16
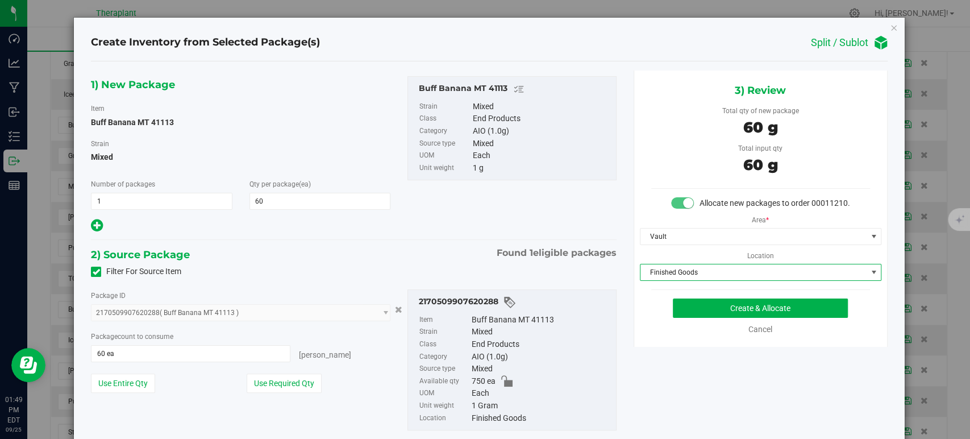
click at [690, 276] on span "Finished Goods" at bounding box center [754, 272] width 226 height 16
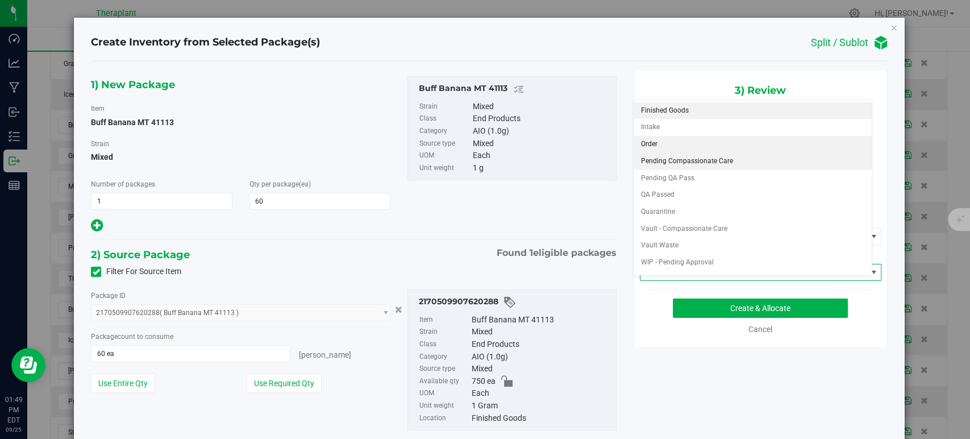
click at [647, 147] on li "Order" at bounding box center [753, 144] width 238 height 17
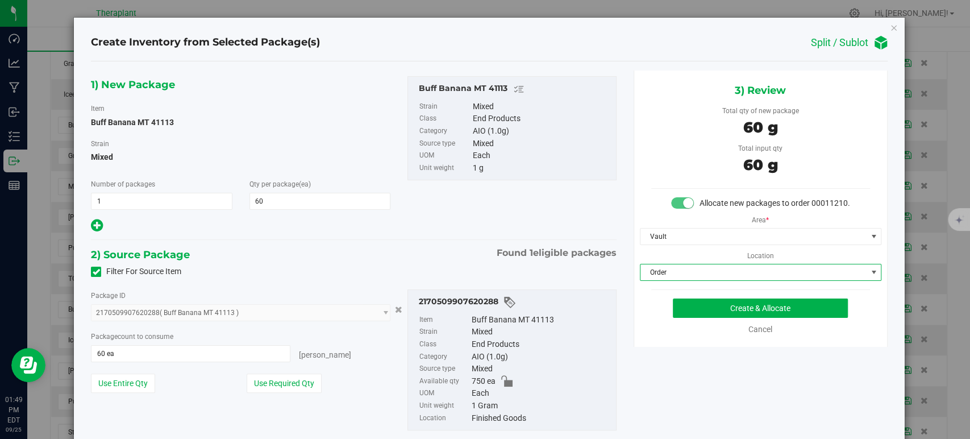
click at [447, 272] on div "Filter For Source Item" at bounding box center [353, 271] width 542 height 17
click at [721, 318] on button "Create & Allocate" at bounding box center [760, 307] width 175 height 19
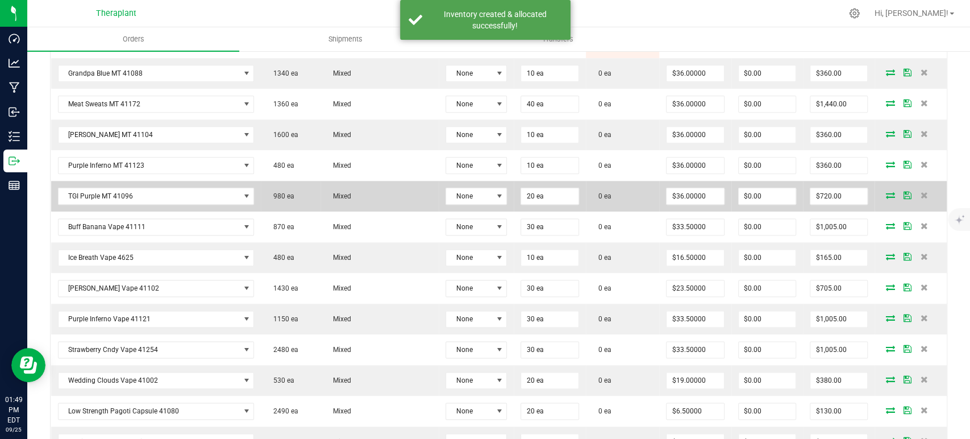
scroll to position [884, 0]
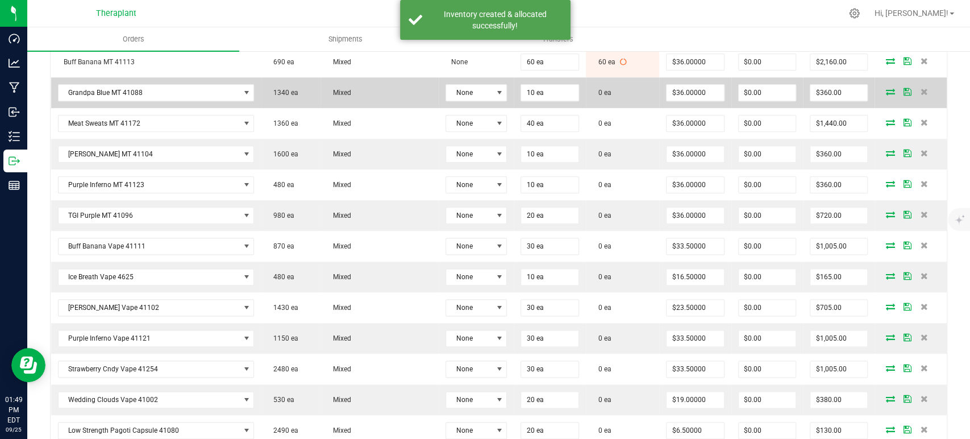
click at [886, 88] on icon at bounding box center [890, 91] width 9 height 7
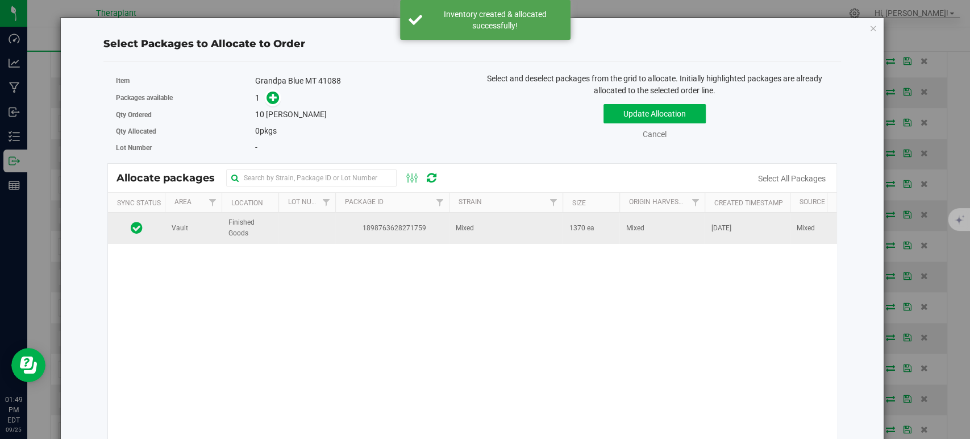
click at [503, 231] on td "Mixed" at bounding box center [506, 228] width 114 height 31
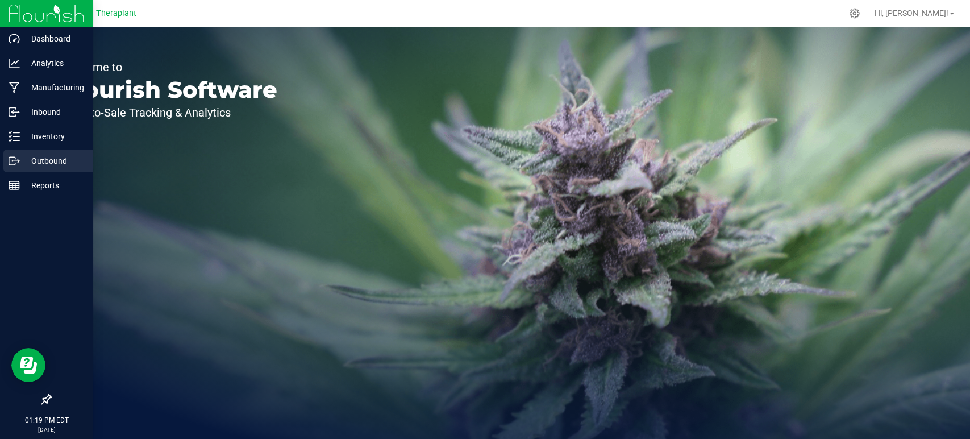
click at [59, 159] on p "Outbound" at bounding box center [54, 161] width 68 height 14
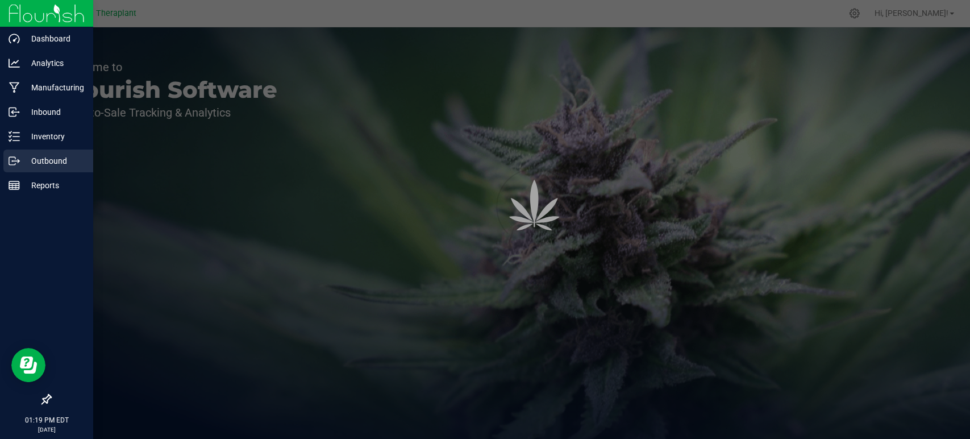
click at [59, 158] on p "Outbound" at bounding box center [54, 161] width 68 height 14
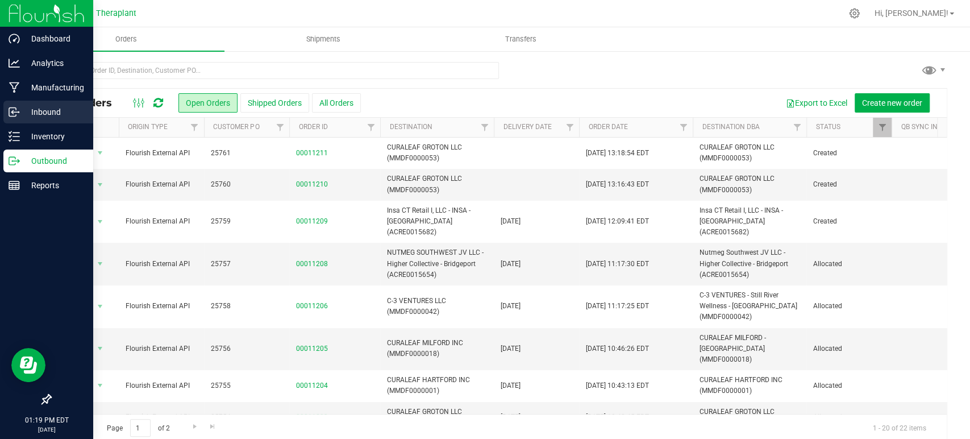
click at [55, 113] on p "Inbound" at bounding box center [54, 112] width 68 height 14
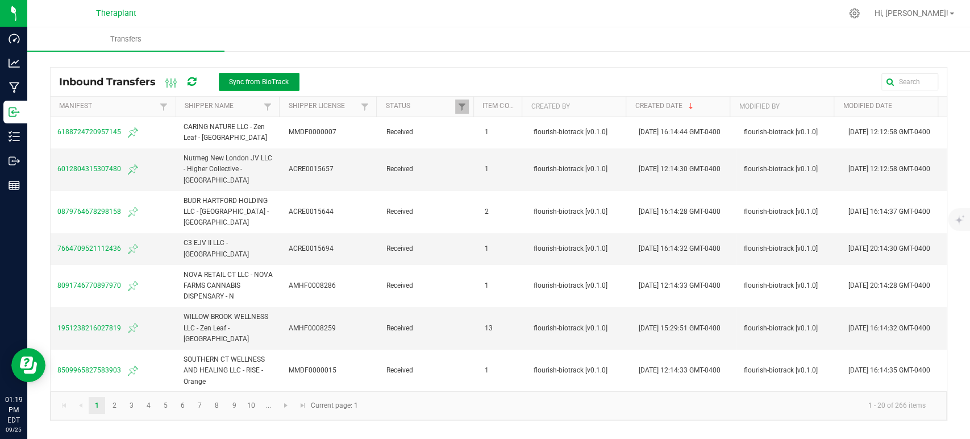
click at [260, 78] on span "Sync from BioTrack" at bounding box center [259, 82] width 60 height 8
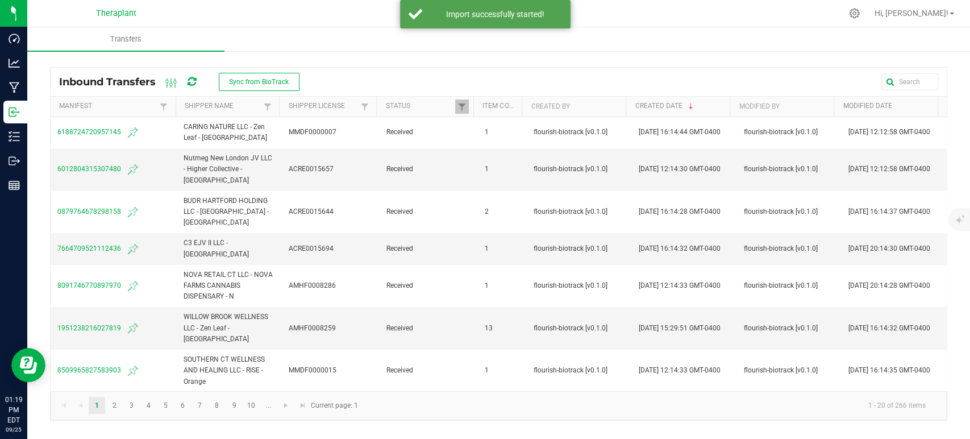
click at [192, 82] on icon at bounding box center [192, 82] width 9 height 10
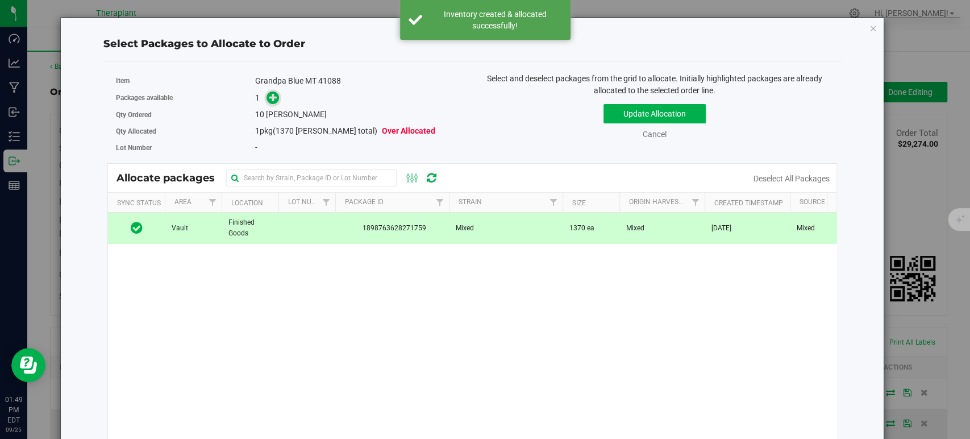
scroll to position [884, 0]
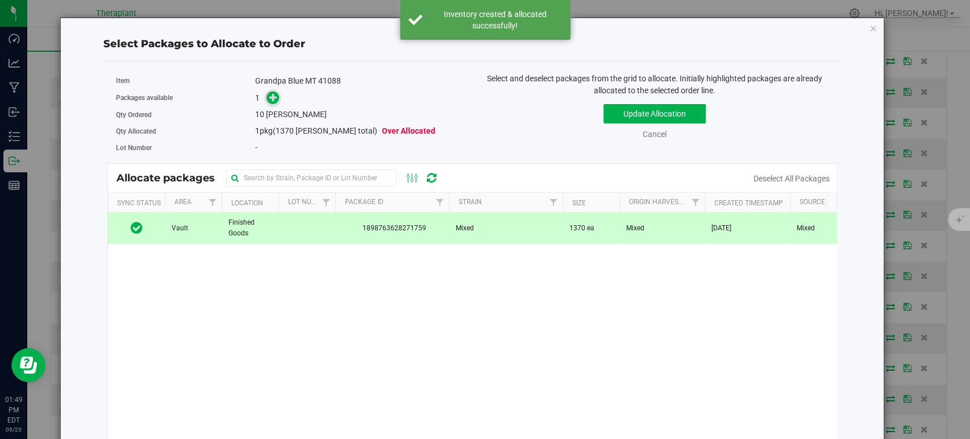
click at [269, 95] on icon at bounding box center [273, 97] width 8 height 8
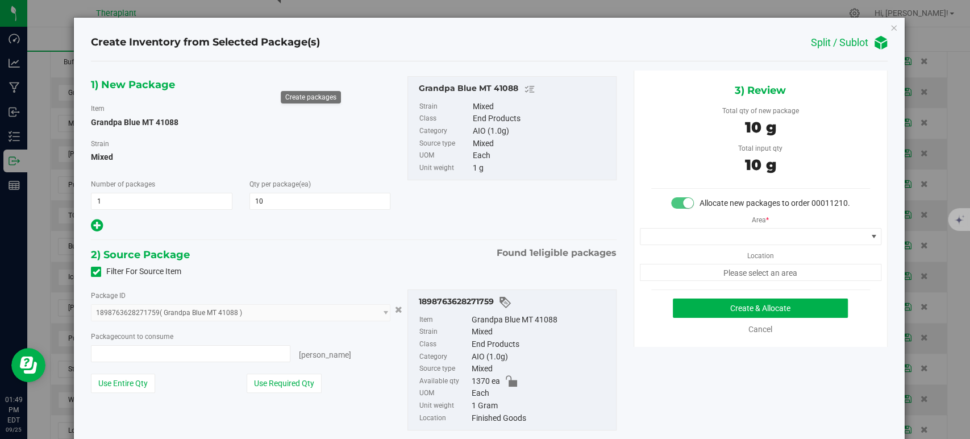
type input "10 ea"
click at [689, 240] on span at bounding box center [754, 237] width 226 height 16
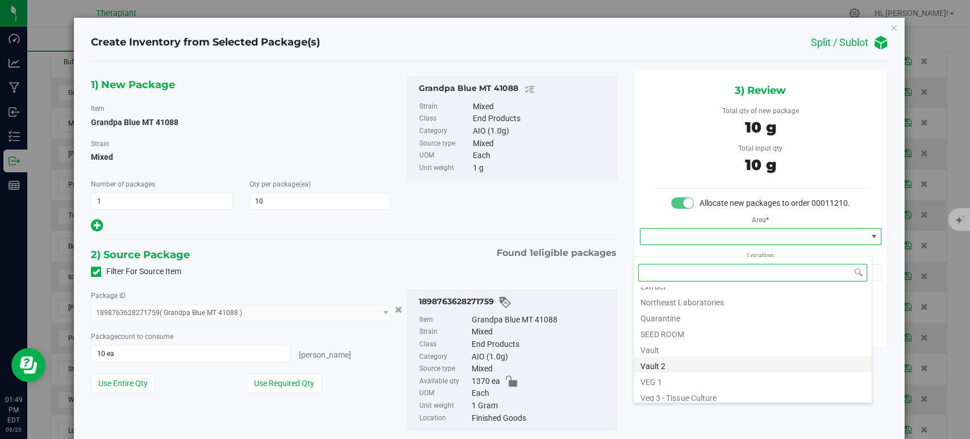
scroll to position [141, 0]
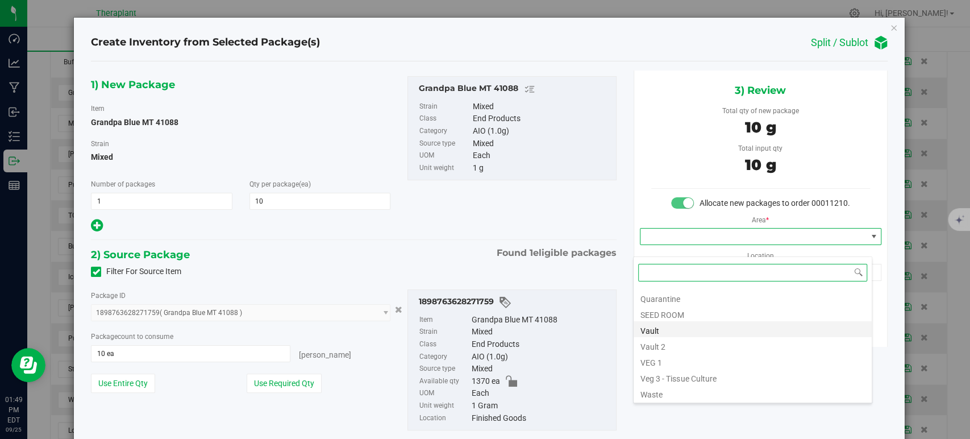
click at [653, 331] on li "Vault" at bounding box center [753, 329] width 238 height 16
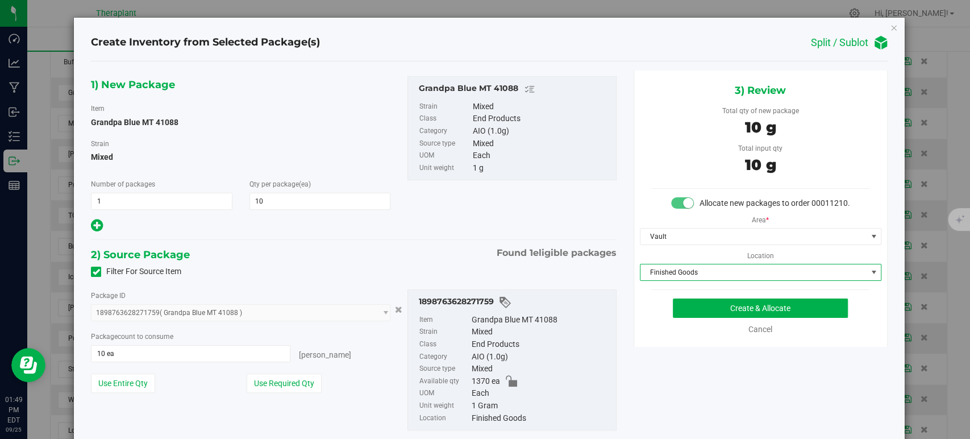
click at [655, 280] on span "Finished Goods" at bounding box center [754, 272] width 226 height 16
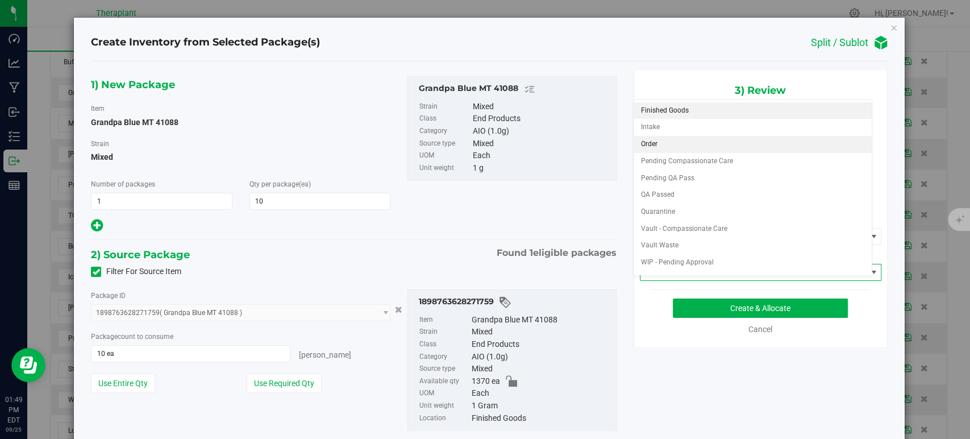
click at [661, 144] on li "Order" at bounding box center [753, 144] width 238 height 17
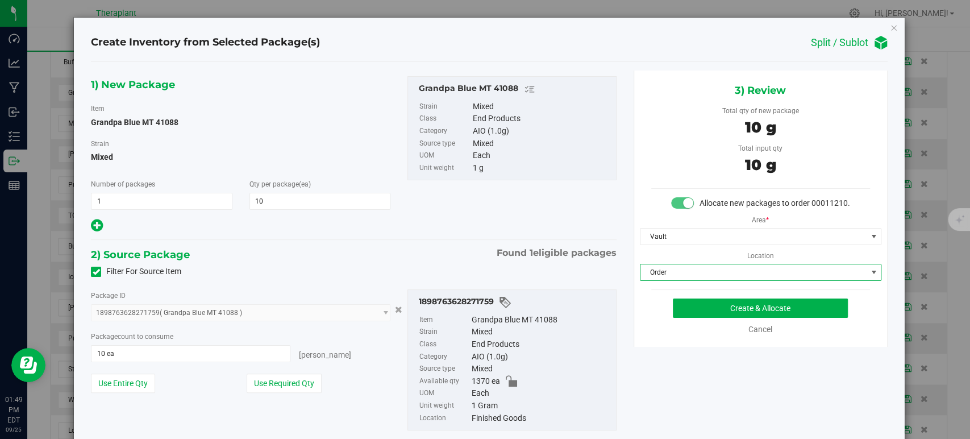
click at [443, 260] on div "2) Source Package Found 1 eligible packages" at bounding box center [353, 254] width 525 height 17
click at [712, 318] on button "Create & Allocate" at bounding box center [760, 307] width 175 height 19
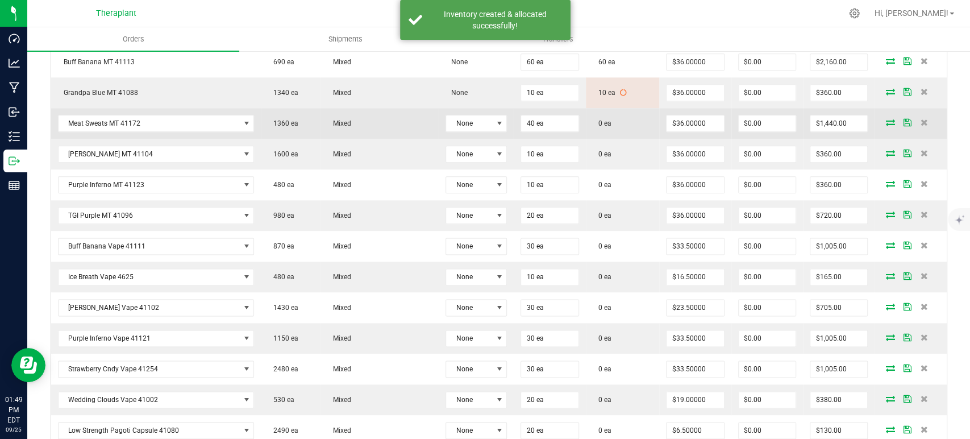
click at [886, 120] on icon at bounding box center [890, 122] width 9 height 7
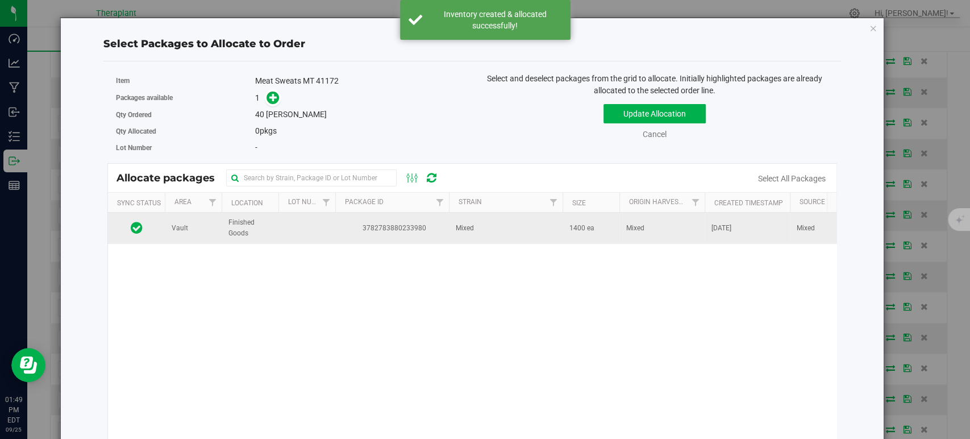
click at [462, 240] on td "Mixed" at bounding box center [506, 228] width 114 height 31
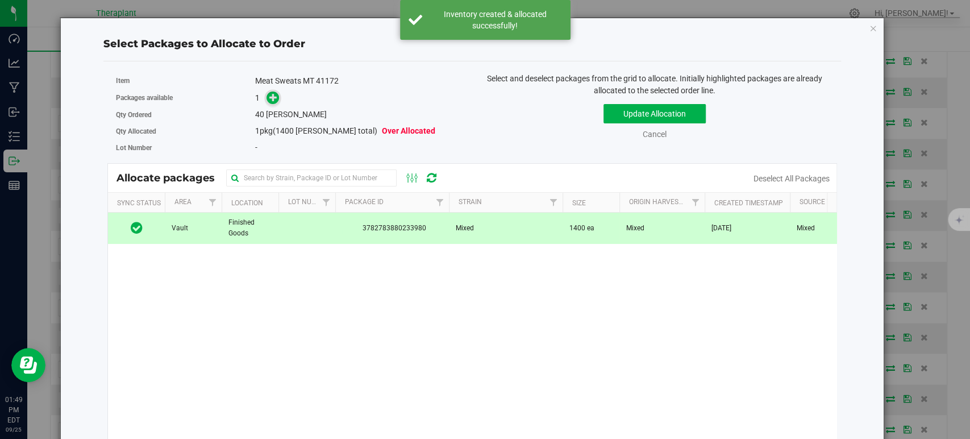
click at [269, 95] on icon at bounding box center [273, 97] width 8 height 8
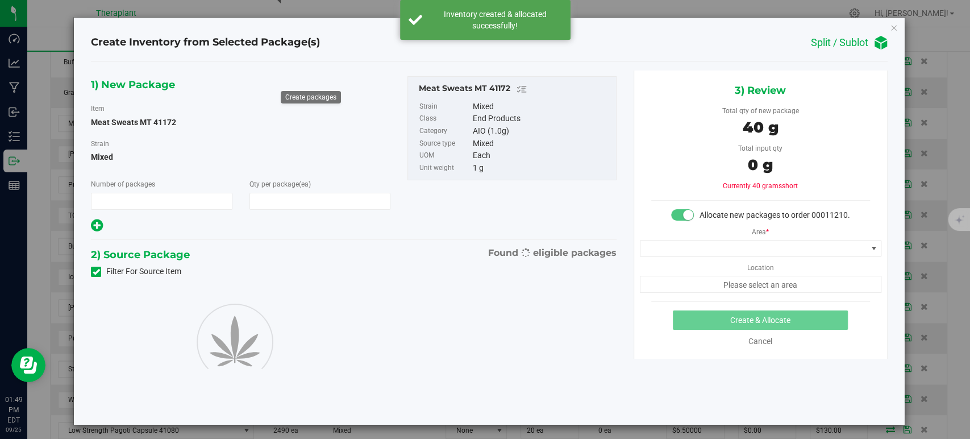
type input "1"
type input "40"
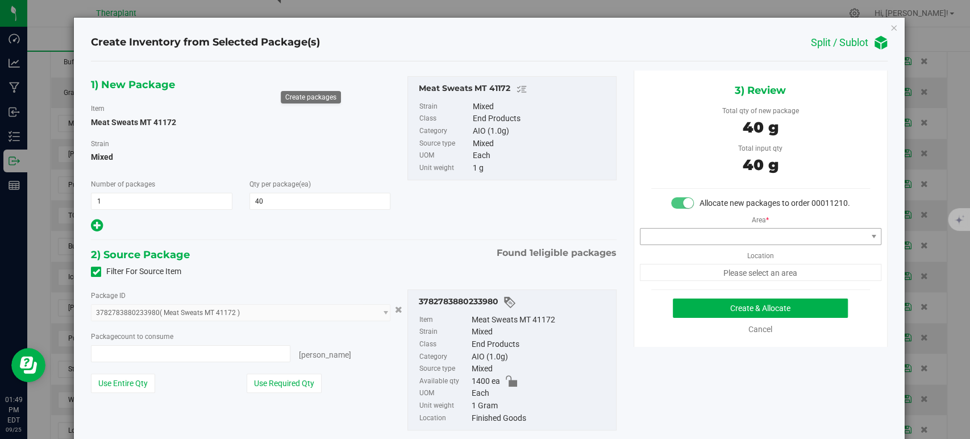
type input "40 ea"
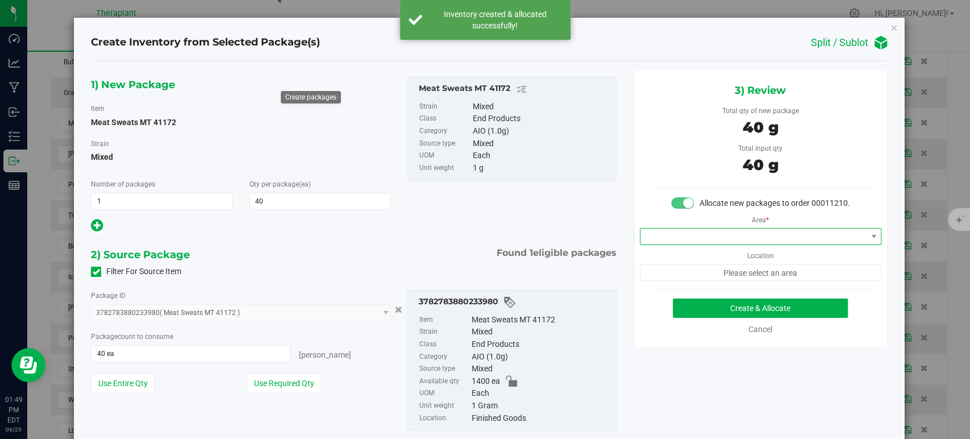
click at [693, 239] on span at bounding box center [761, 236] width 242 height 17
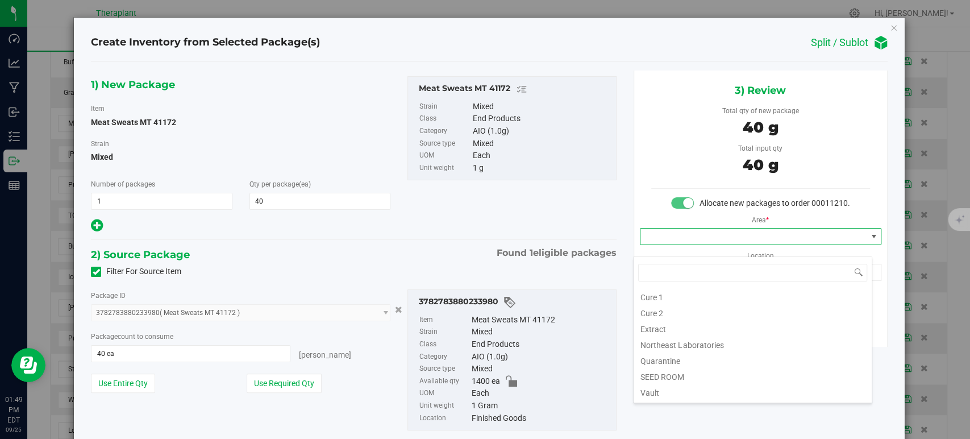
scroll to position [141, 0]
click at [687, 335] on li "Vault" at bounding box center [753, 329] width 238 height 16
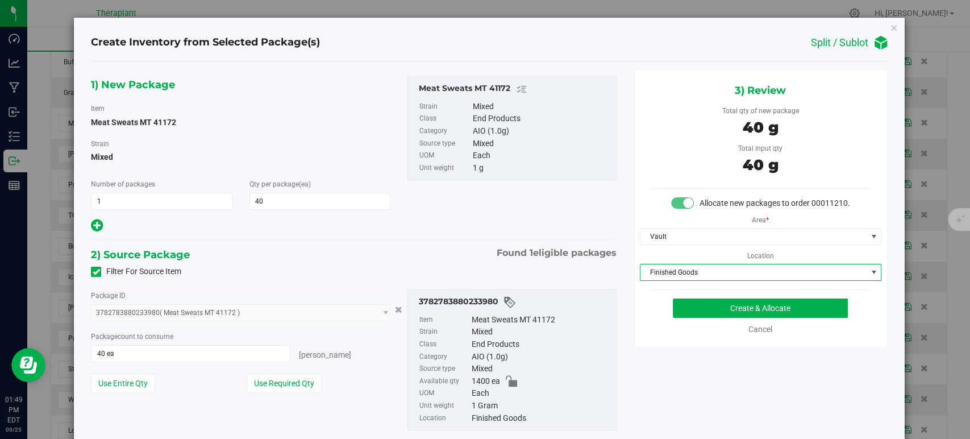
click at [671, 279] on span "Finished Goods" at bounding box center [754, 272] width 226 height 16
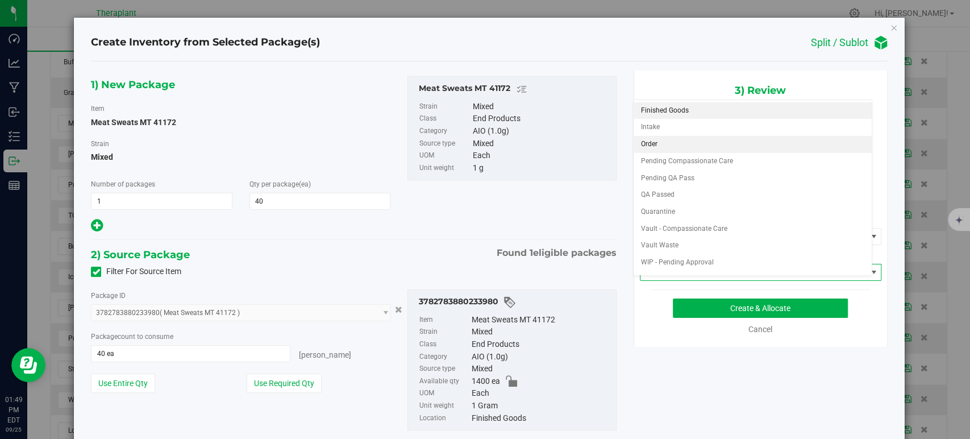
click at [647, 139] on li "Order" at bounding box center [753, 144] width 238 height 17
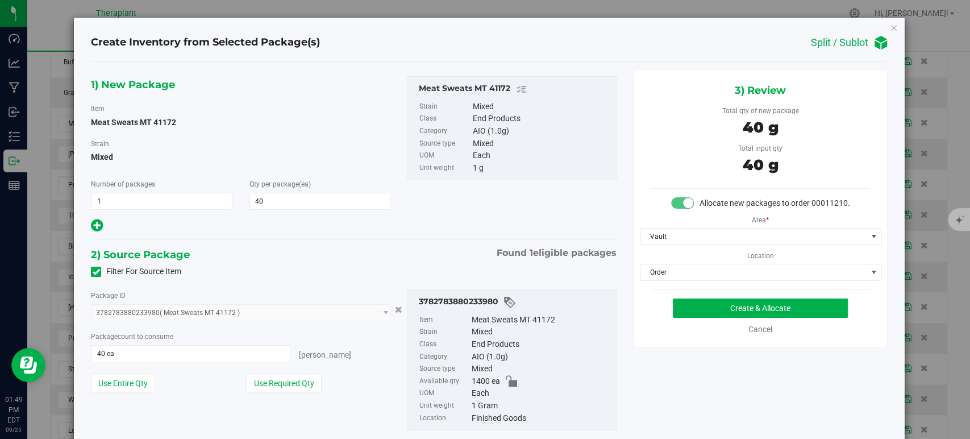
click at [379, 264] on div "Filter For Source Item" at bounding box center [353, 271] width 542 height 17
click at [729, 318] on button "Create & Allocate" at bounding box center [760, 307] width 175 height 19
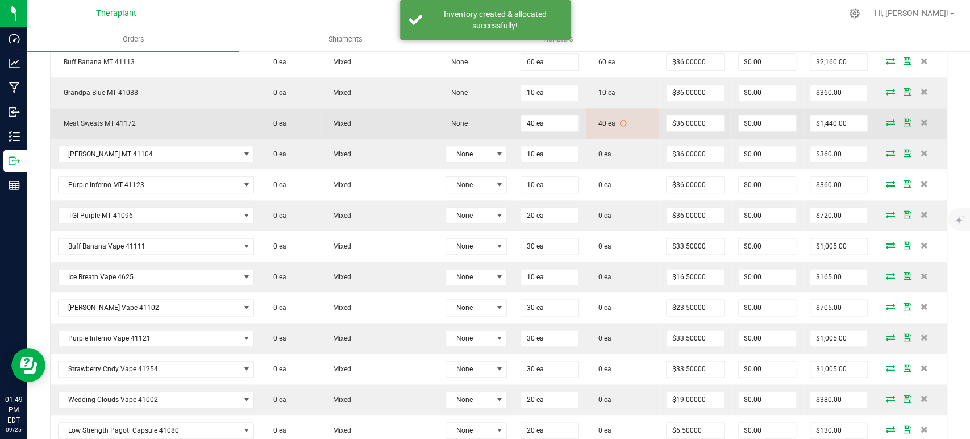
click at [886, 122] on icon at bounding box center [890, 122] width 9 height 7
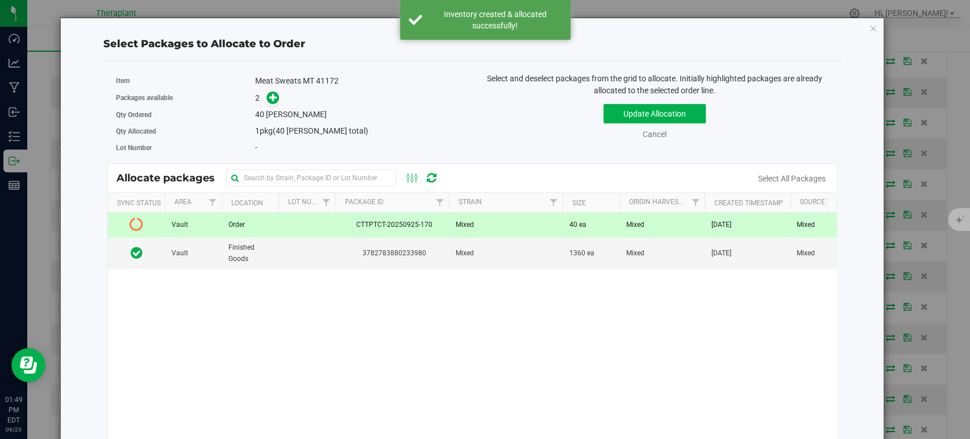
click at [936, 182] on div "Select Packages to Allocate to Order Item Meat Sweats MT 41172 Packages availab…" at bounding box center [489, 219] width 979 height 439
click at [870, 24] on icon "button" at bounding box center [874, 28] width 8 height 14
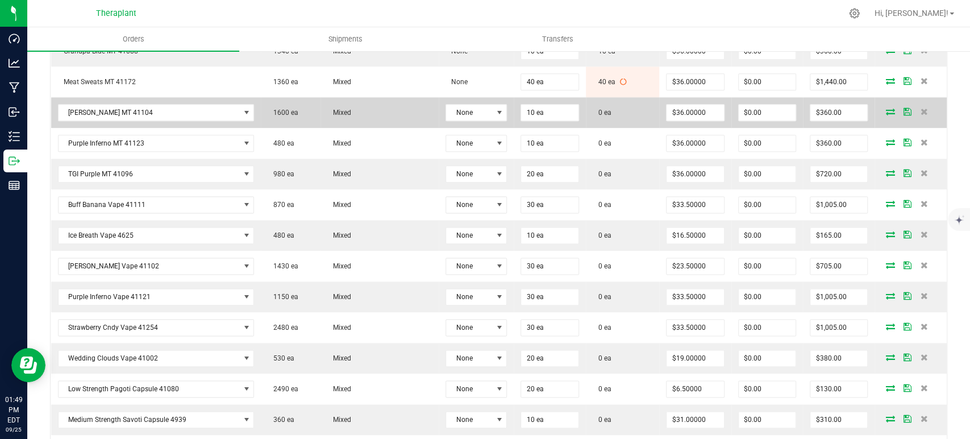
scroll to position [947, 0]
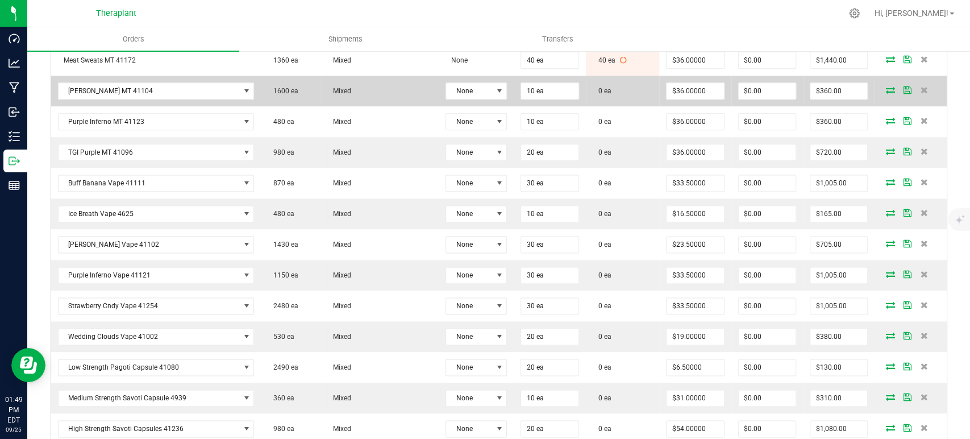
click at [886, 86] on icon at bounding box center [890, 89] width 9 height 7
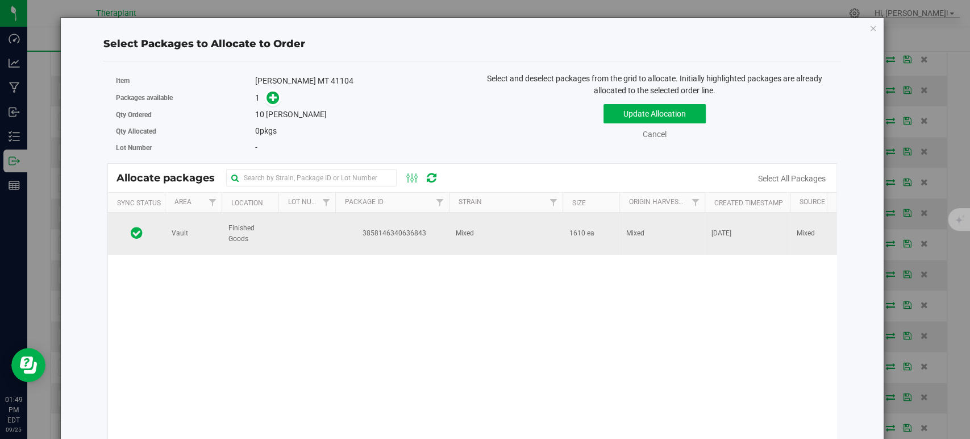
click at [379, 236] on span "3858146340636843" at bounding box center [392, 233] width 100 height 11
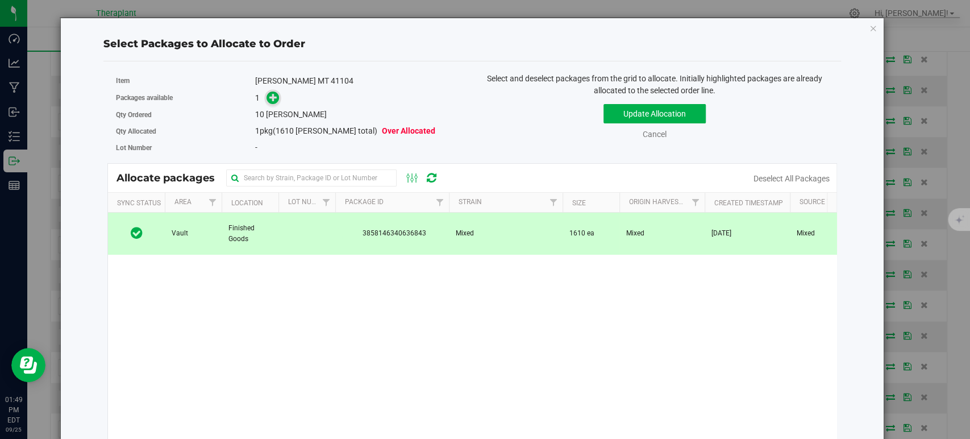
click at [272, 95] on icon at bounding box center [273, 97] width 9 height 9
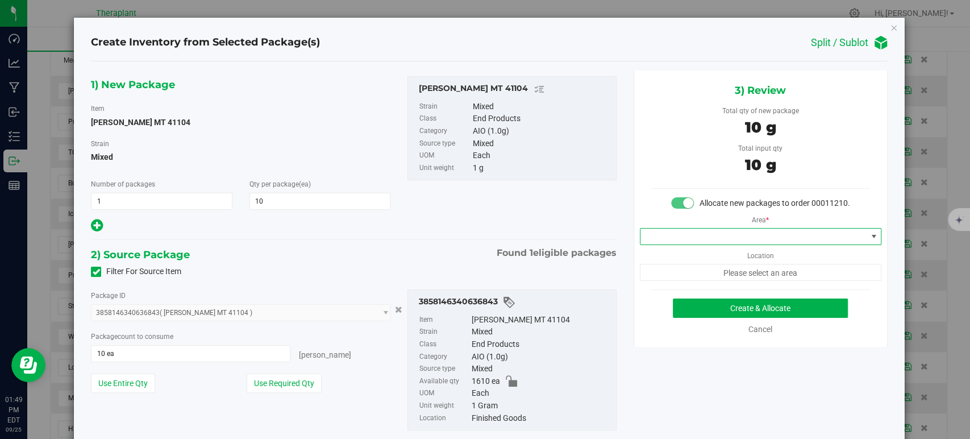
click at [679, 244] on span at bounding box center [754, 237] width 226 height 16
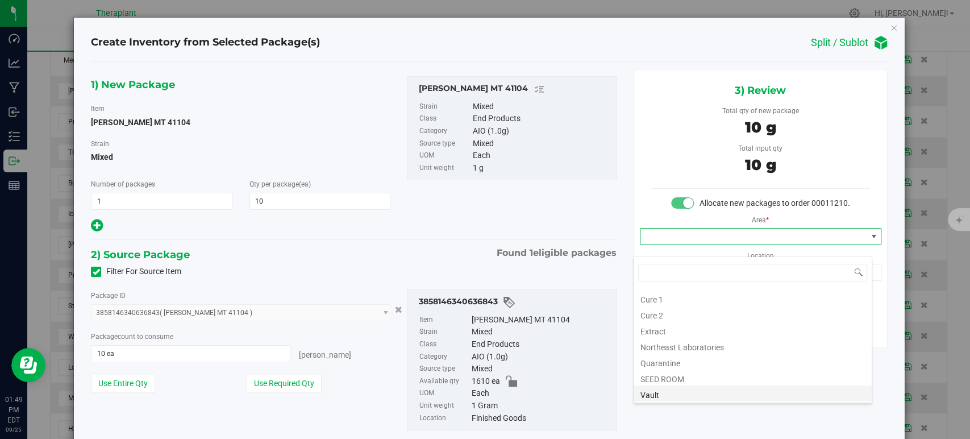
scroll to position [141, 0]
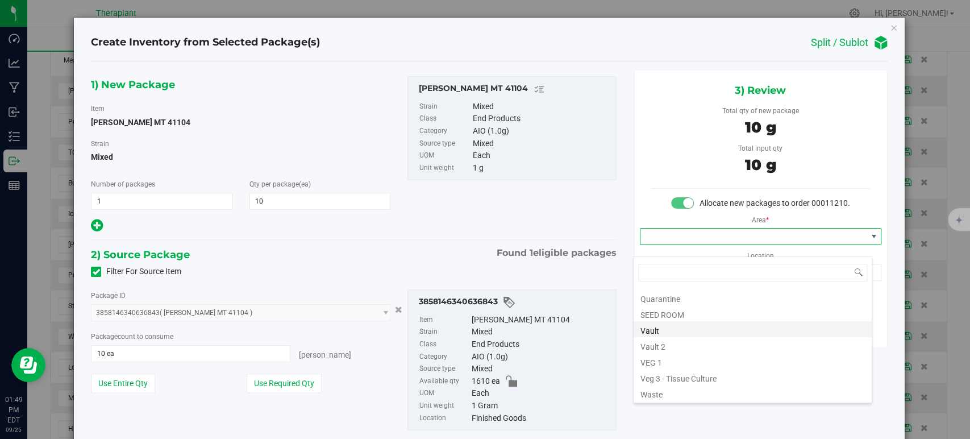
click at [673, 333] on li "Vault" at bounding box center [753, 329] width 238 height 16
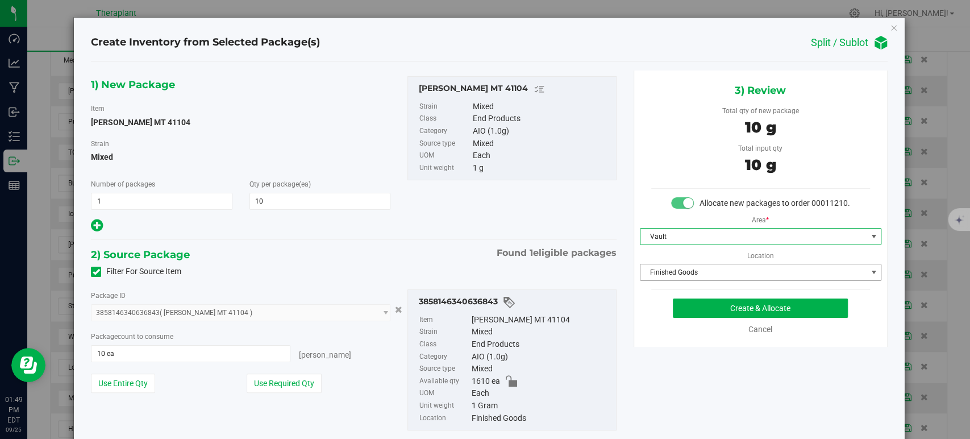
click at [664, 279] on span "Finished Goods" at bounding box center [754, 272] width 226 height 16
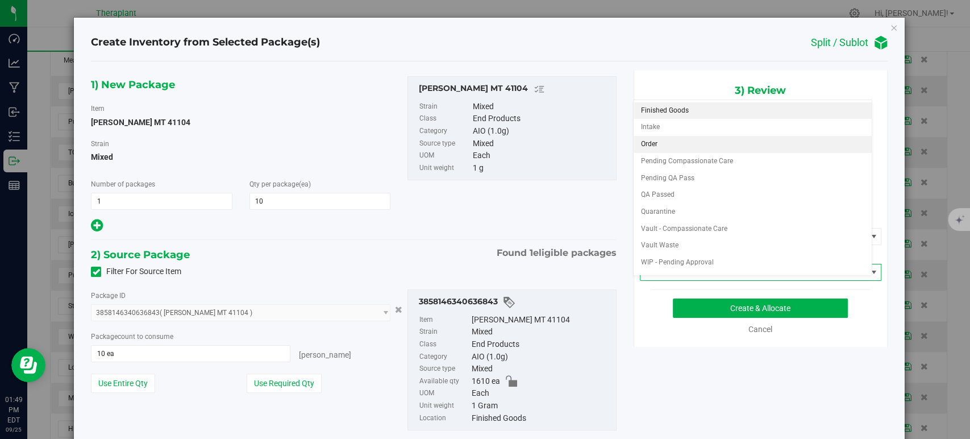
click at [663, 144] on li "Order" at bounding box center [753, 144] width 238 height 17
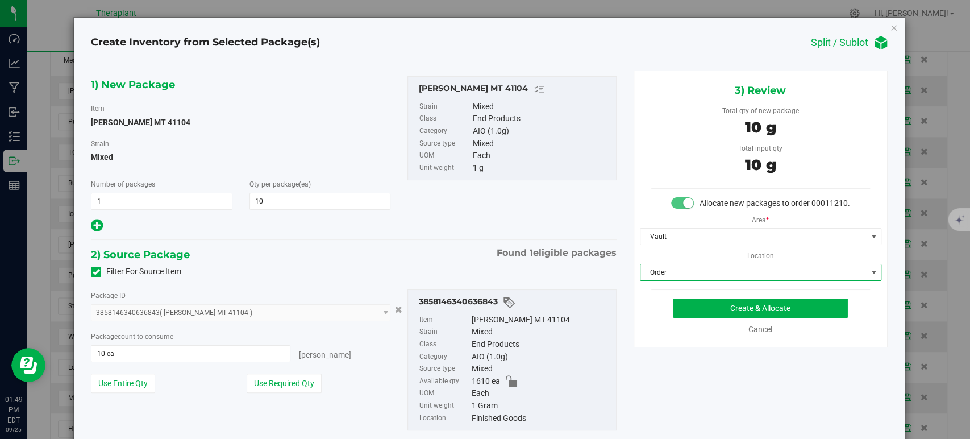
click at [459, 226] on div "1) New Package Item OG Lato MT 41104 Strain Mixed Number of packages 1 1 Qty pe…" at bounding box center [353, 154] width 542 height 157
click at [717, 317] on button "Create & Allocate" at bounding box center [760, 307] width 175 height 19
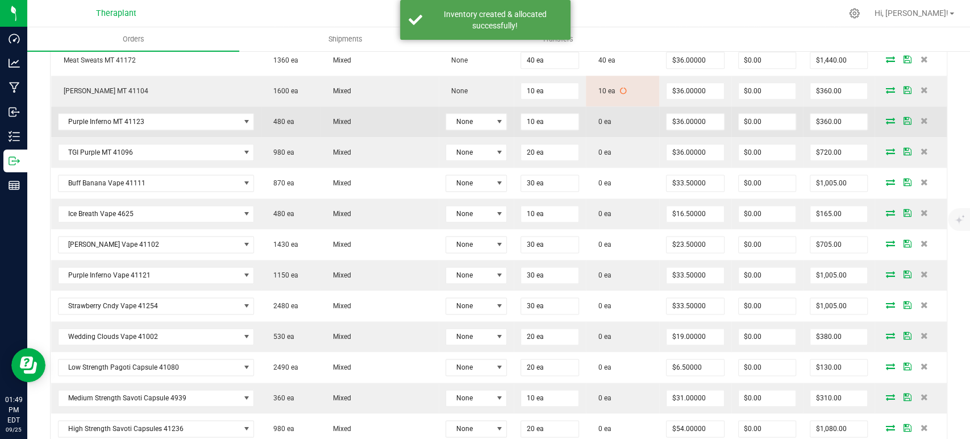
click at [886, 117] on icon at bounding box center [890, 120] width 9 height 7
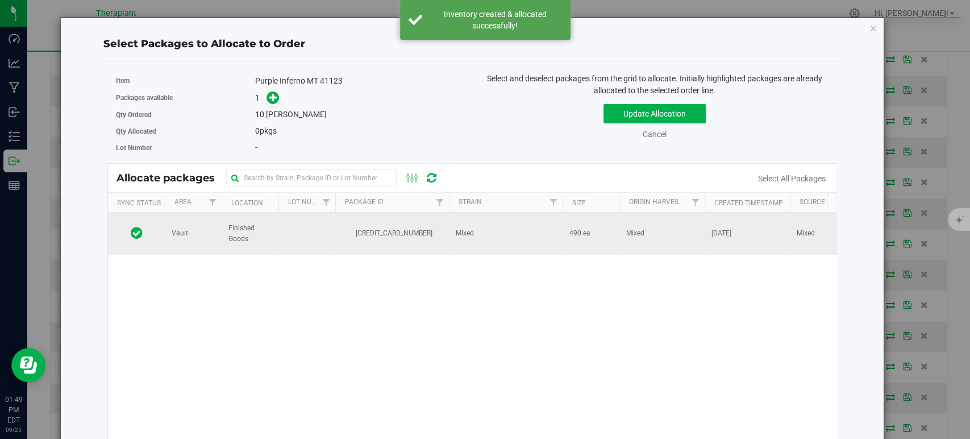
click at [436, 226] on td "6625318162582835" at bounding box center [392, 234] width 114 height 42
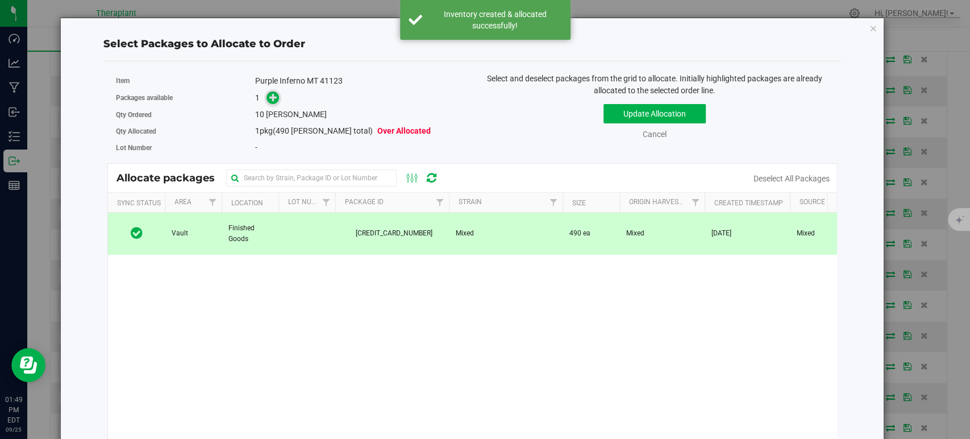
click at [276, 94] on icon at bounding box center [273, 97] width 8 height 8
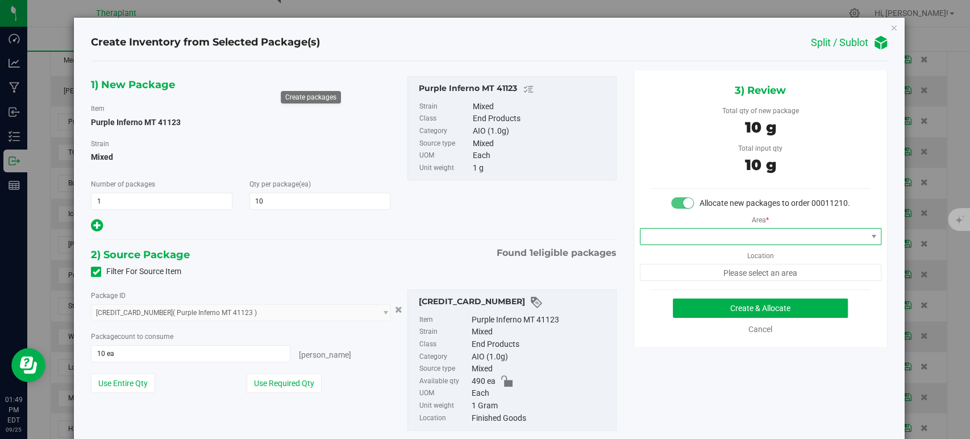
click at [673, 244] on span at bounding box center [754, 237] width 226 height 16
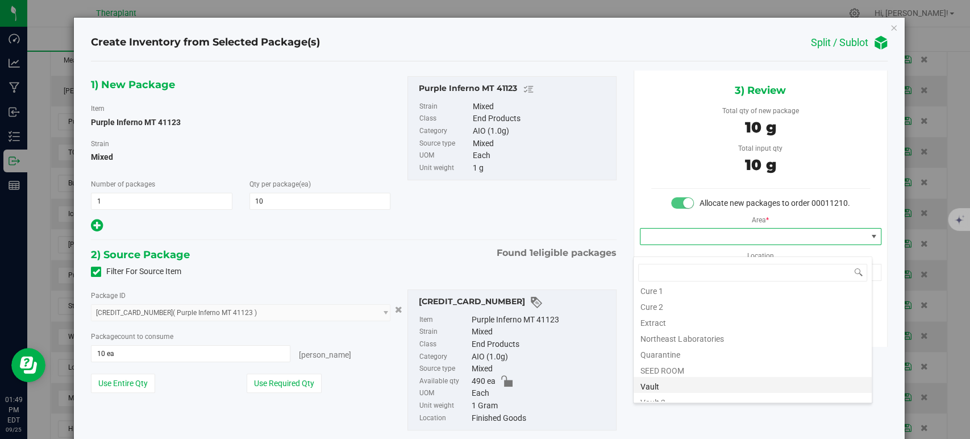
scroll to position [141, 0]
click at [657, 326] on li "Vault" at bounding box center [753, 329] width 238 height 16
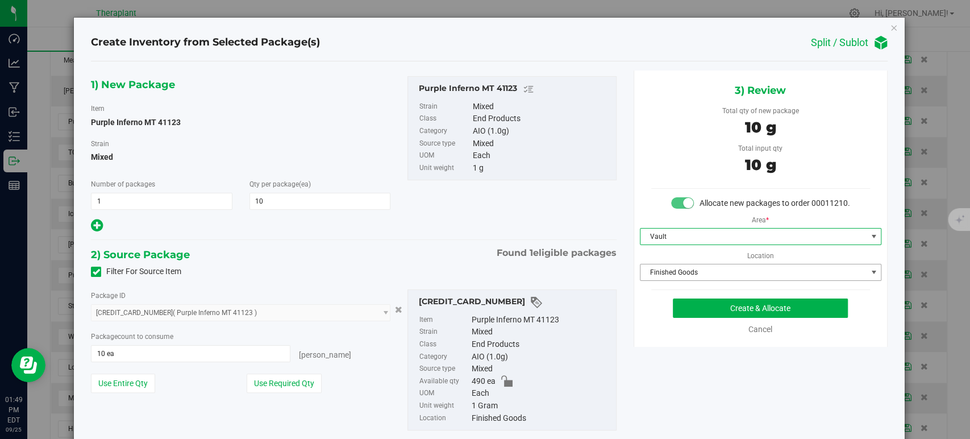
click at [669, 279] on span "Finished Goods" at bounding box center [754, 272] width 226 height 16
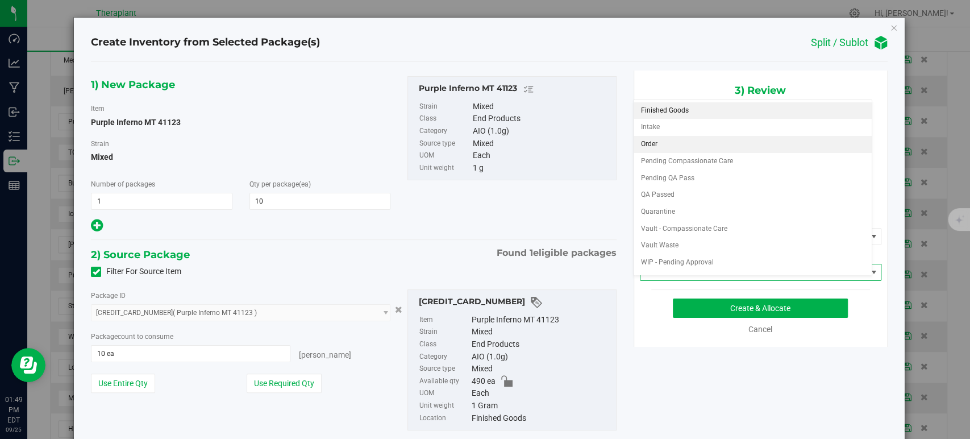
click at [659, 140] on li "Order" at bounding box center [753, 144] width 238 height 17
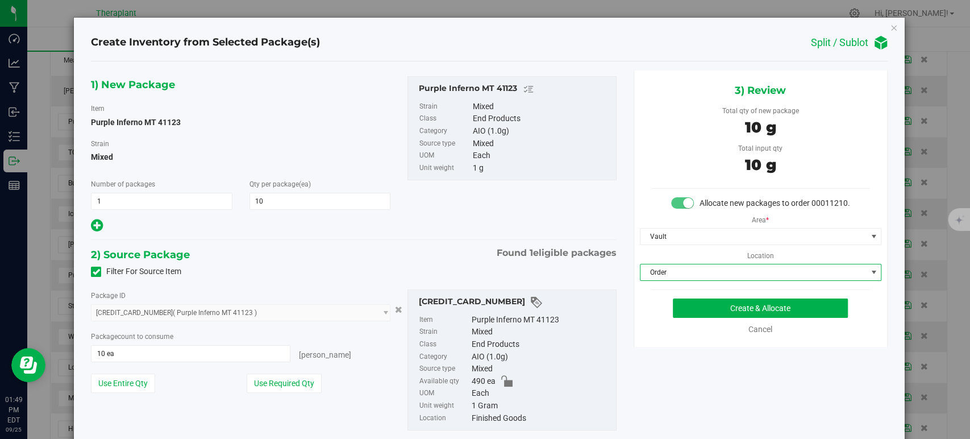
click at [439, 263] on div "Filter For Source Item" at bounding box center [353, 271] width 542 height 17
click at [704, 317] on button "Create & Allocate" at bounding box center [760, 307] width 175 height 19
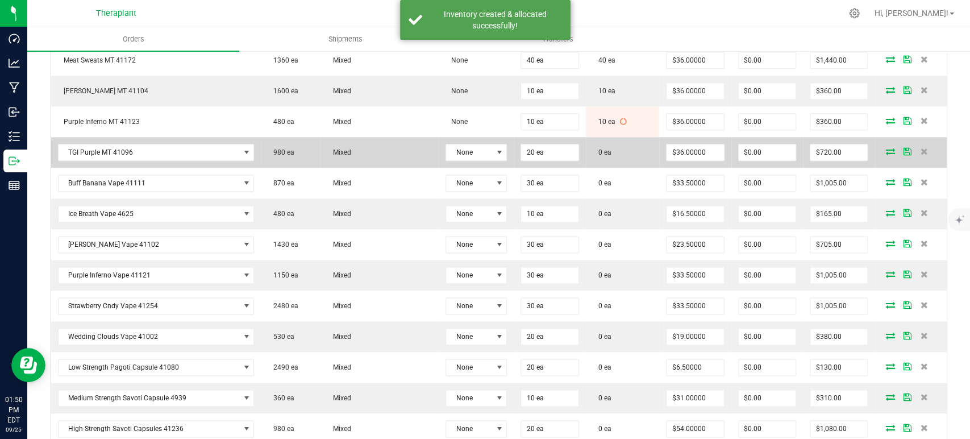
click at [886, 148] on icon at bounding box center [890, 151] width 9 height 7
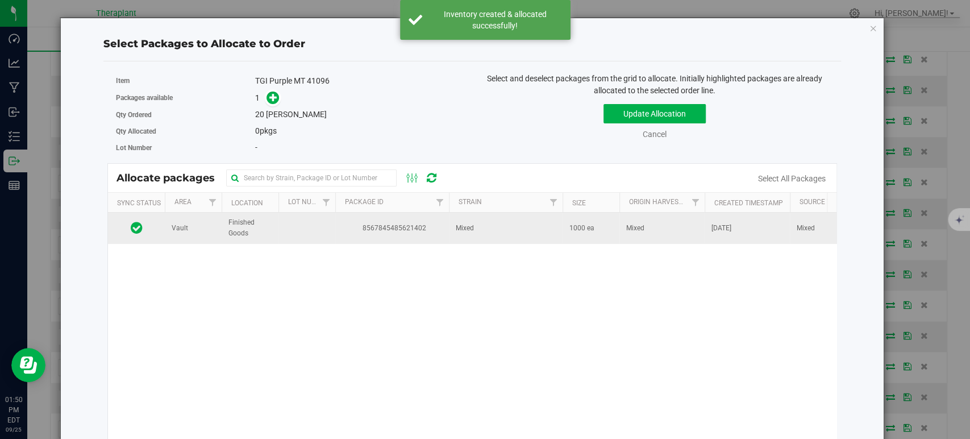
click at [426, 232] on span "8567845485621402" at bounding box center [392, 228] width 100 height 11
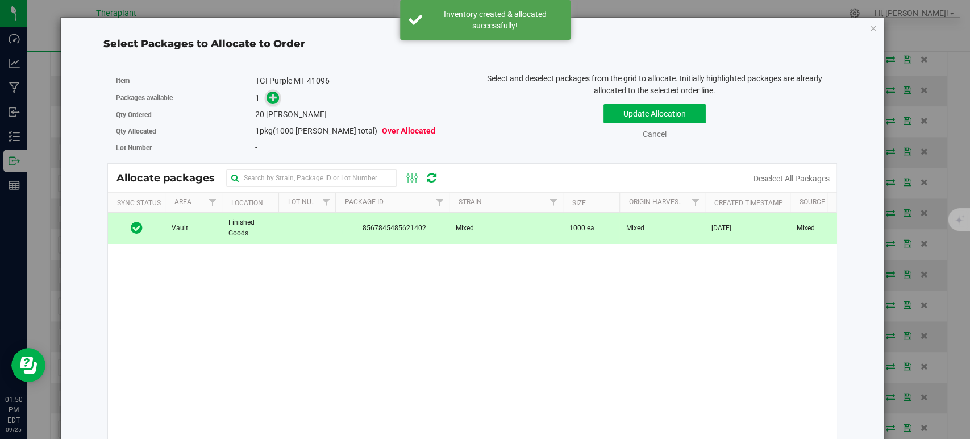
click at [272, 96] on icon at bounding box center [273, 97] width 8 height 8
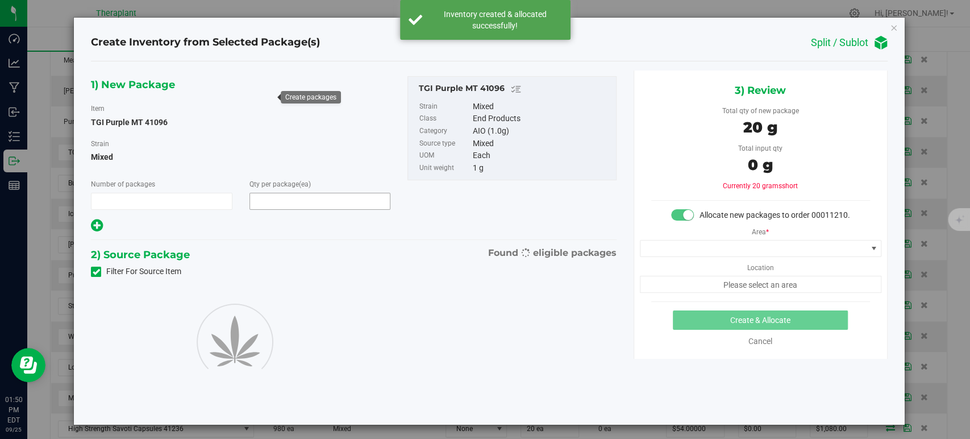
type input "1"
type input "20"
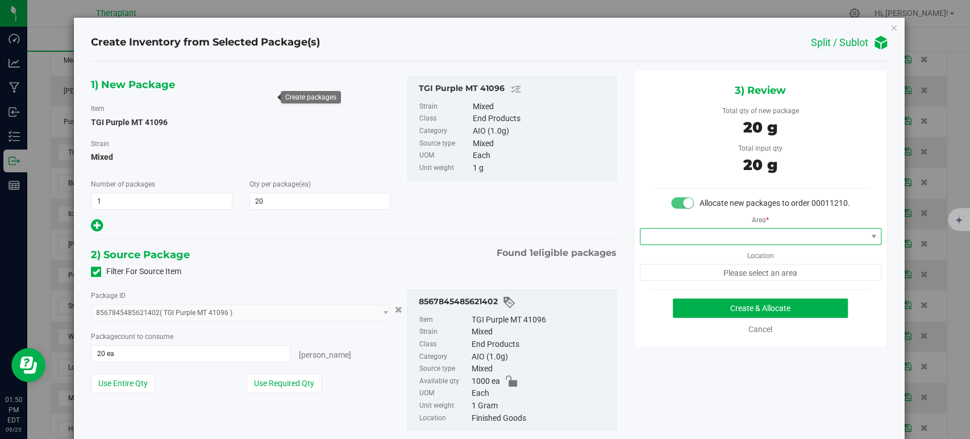
click at [680, 244] on span at bounding box center [754, 237] width 226 height 16
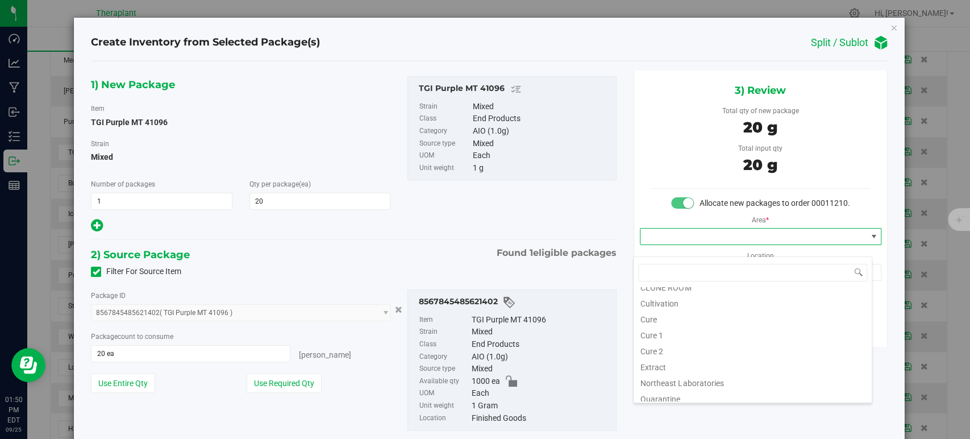
scroll to position [141, 0]
click at [703, 327] on li "Vault" at bounding box center [753, 329] width 238 height 16
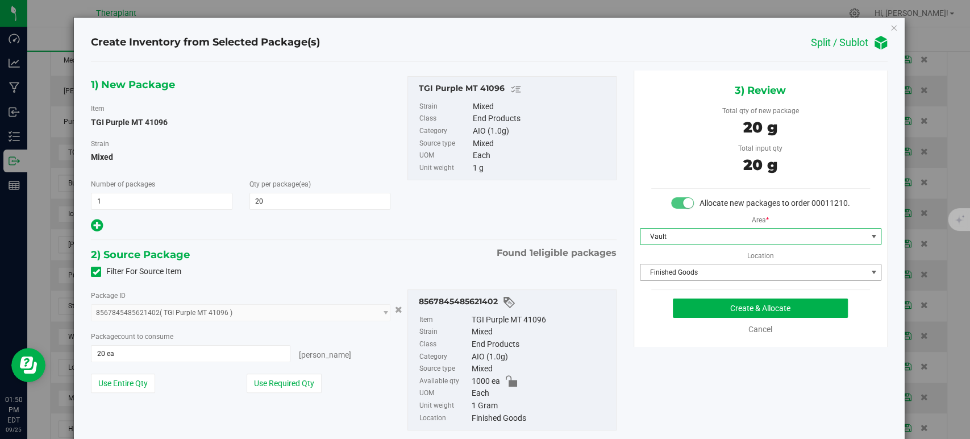
click at [683, 280] on span "Finished Goods" at bounding box center [754, 272] width 226 height 16
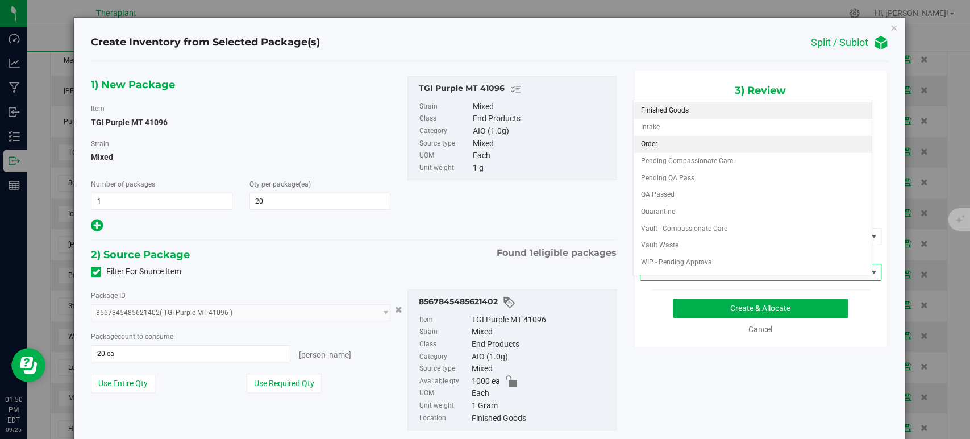
click at [682, 143] on li "Order" at bounding box center [753, 144] width 238 height 17
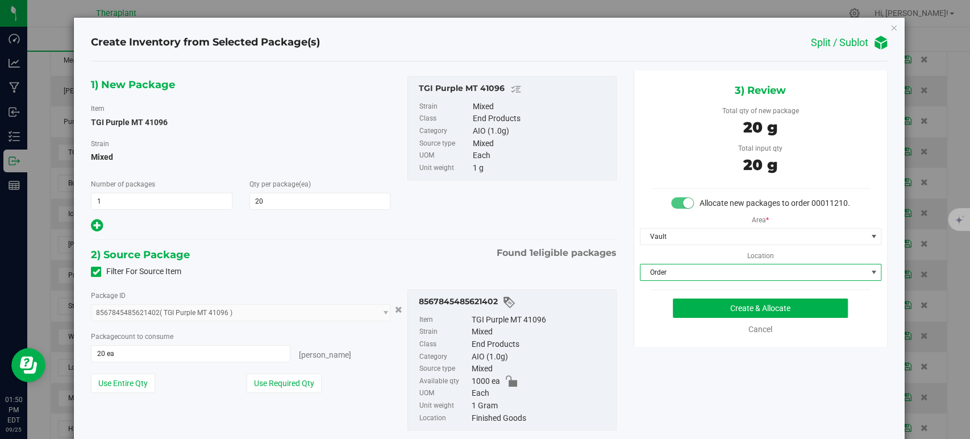
click at [438, 239] on hr at bounding box center [353, 239] width 525 height 1
click at [714, 318] on button "Create & Allocate" at bounding box center [760, 307] width 175 height 19
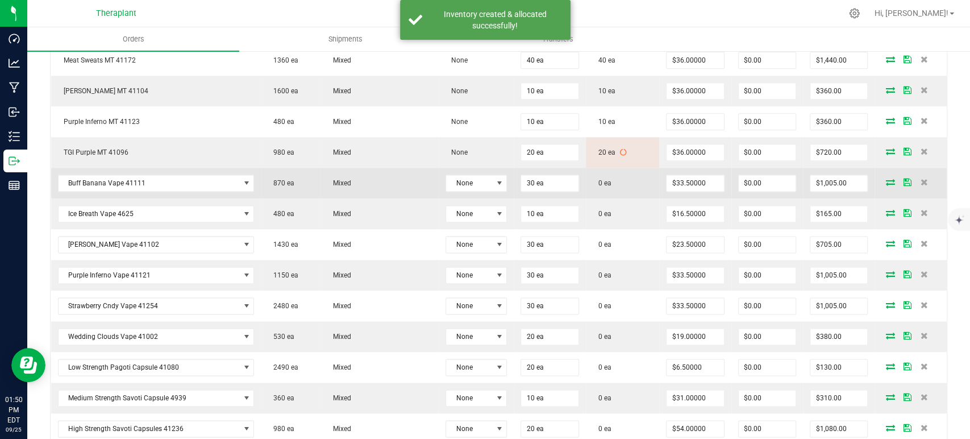
click at [886, 179] on icon at bounding box center [890, 182] width 9 height 7
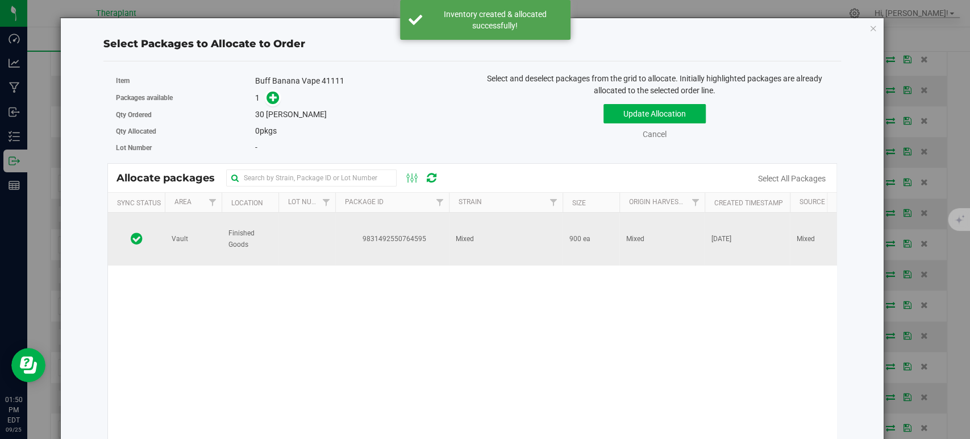
click at [529, 243] on td "Mixed" at bounding box center [506, 239] width 114 height 53
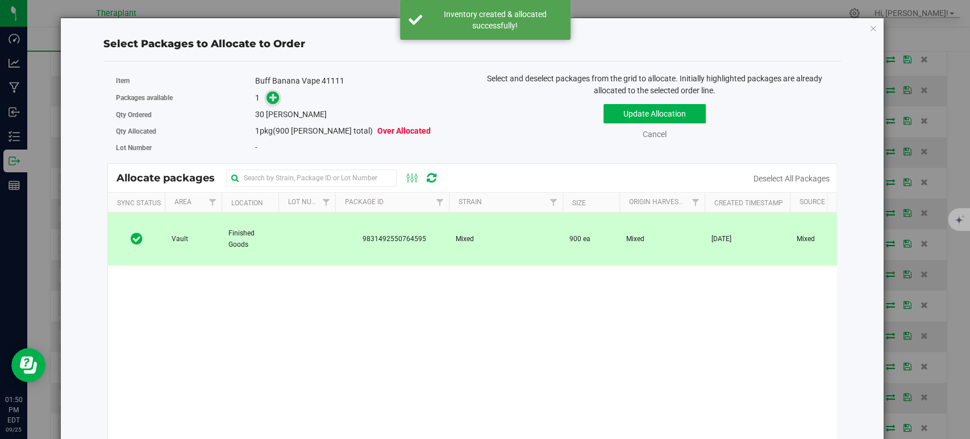
click at [267, 96] on span at bounding box center [273, 98] width 13 height 13
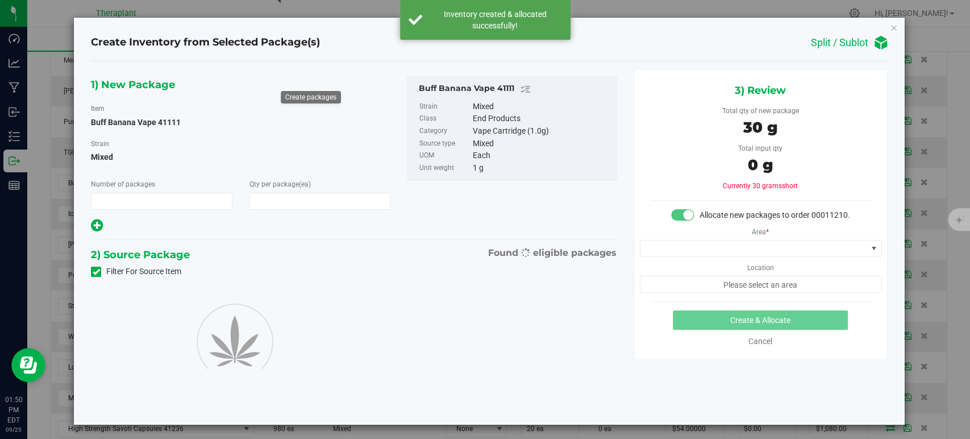
type input "1"
type input "30"
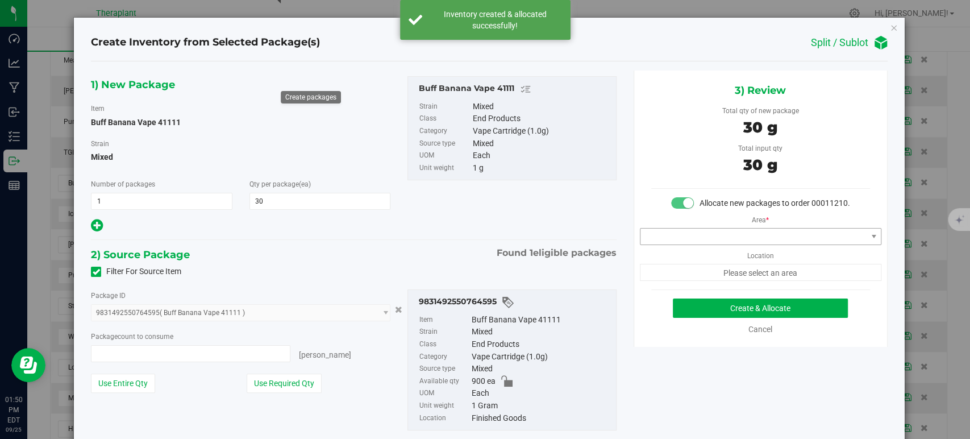
type input "30 ea"
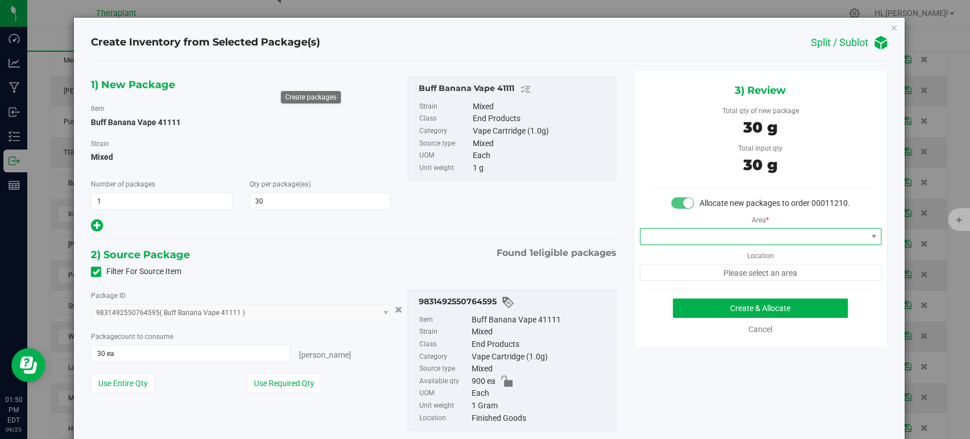
click at [658, 244] on span at bounding box center [754, 237] width 226 height 16
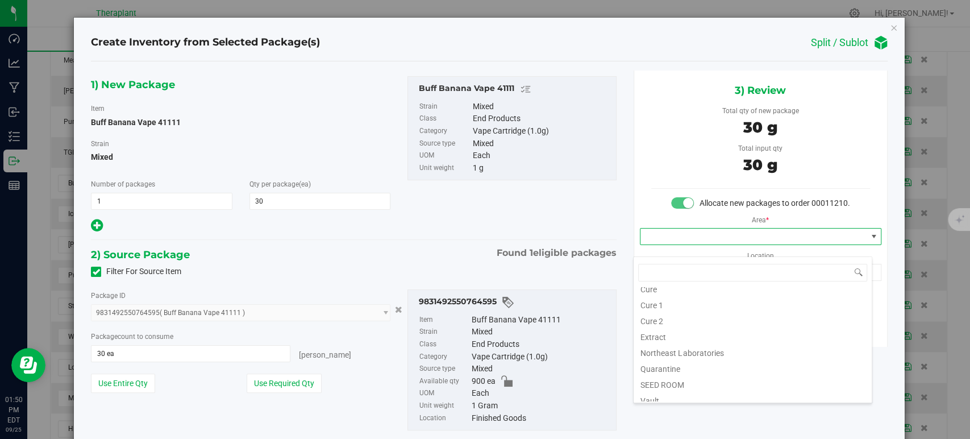
scroll to position [141, 0]
click at [690, 329] on li "Vault" at bounding box center [753, 329] width 238 height 16
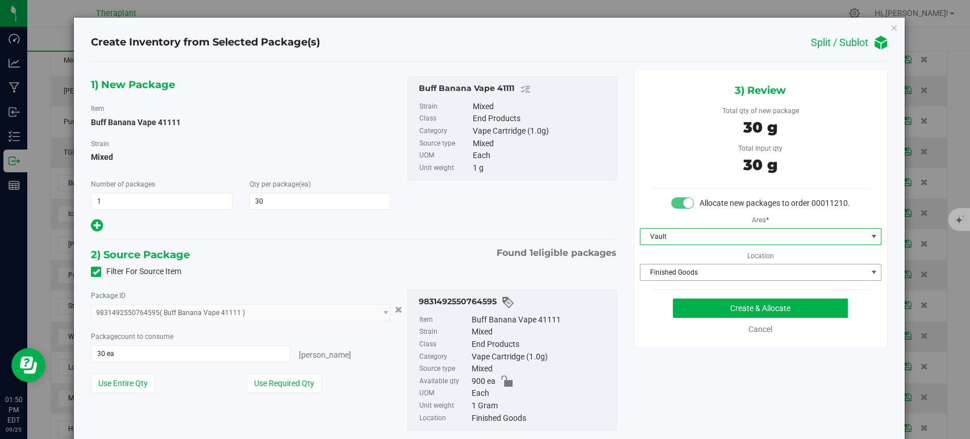
click at [680, 280] on span "Finished Goods" at bounding box center [754, 272] width 226 height 16
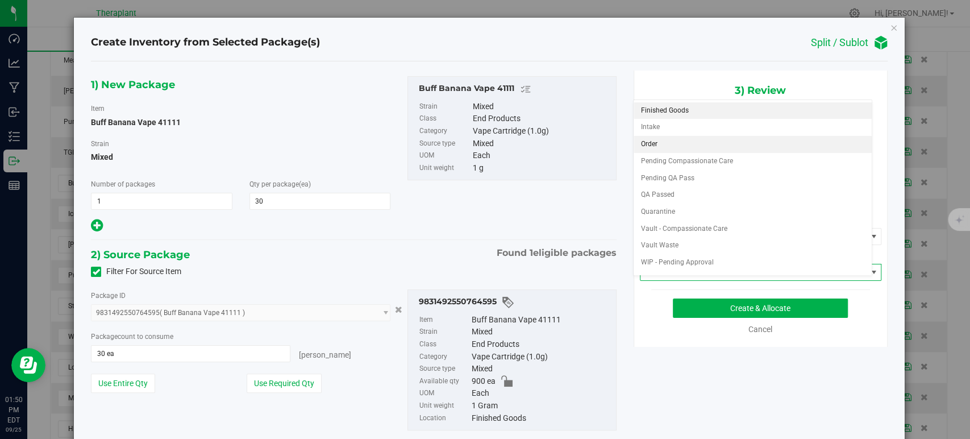
click at [666, 138] on li "Order" at bounding box center [753, 144] width 238 height 17
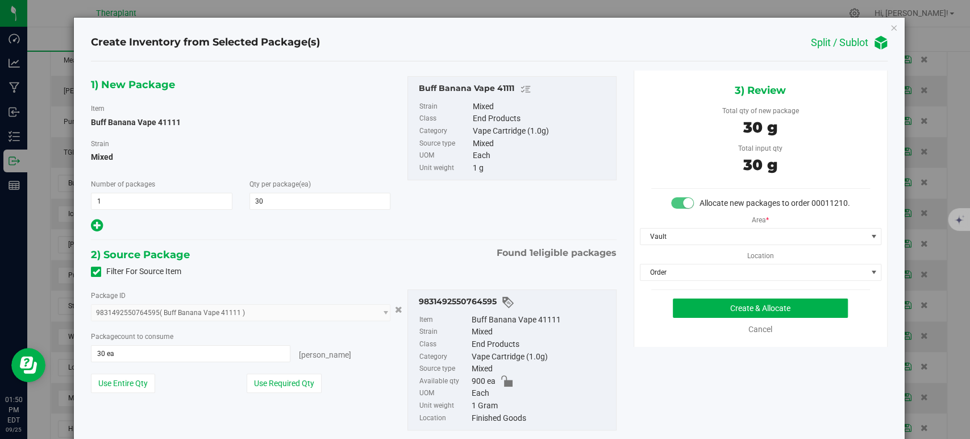
click at [503, 226] on div "1) New Package Item Buff Banana Vape 41111 Strain Mixed Number of packages 1 1 …" at bounding box center [353, 154] width 542 height 157
click at [700, 313] on button "Create & Allocate" at bounding box center [760, 307] width 175 height 19
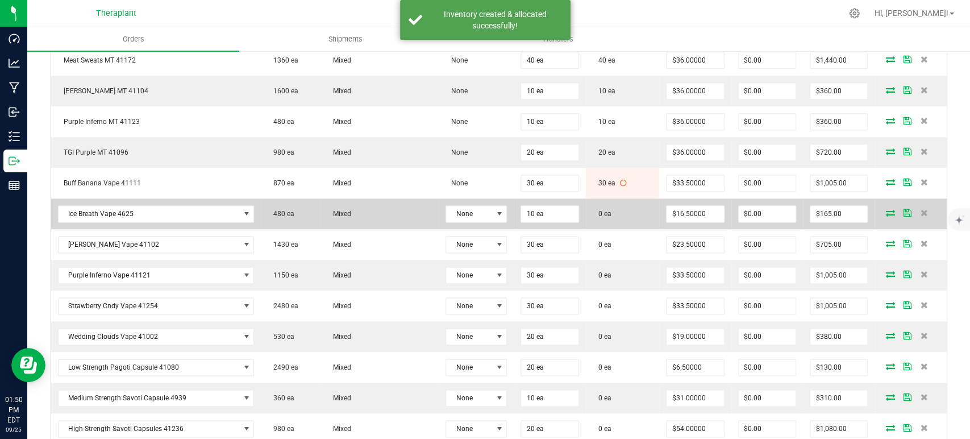
click at [886, 209] on icon at bounding box center [890, 212] width 9 height 7
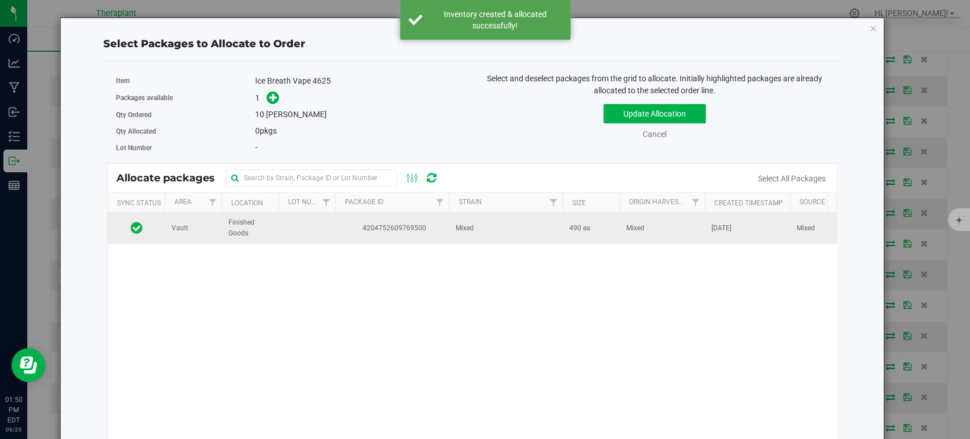
click at [459, 226] on span "Mixed" at bounding box center [465, 228] width 18 height 11
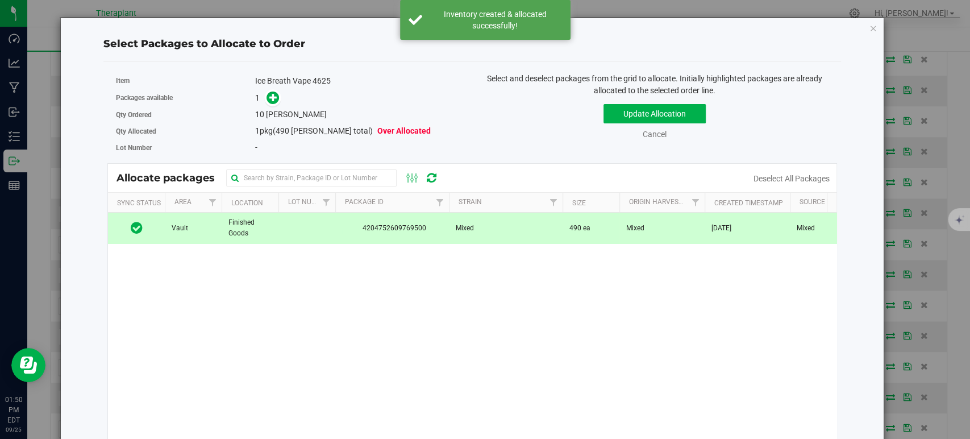
click at [261, 92] on span at bounding box center [270, 98] width 18 height 13
click at [269, 94] on icon at bounding box center [273, 97] width 8 height 8
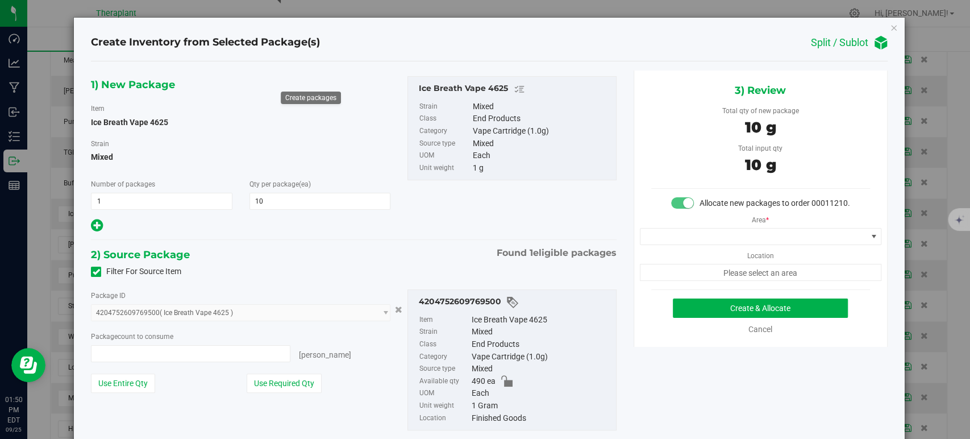
type input "10 ea"
click at [663, 238] on div "Area * Location Please select an area" at bounding box center [760, 245] width 253 height 72
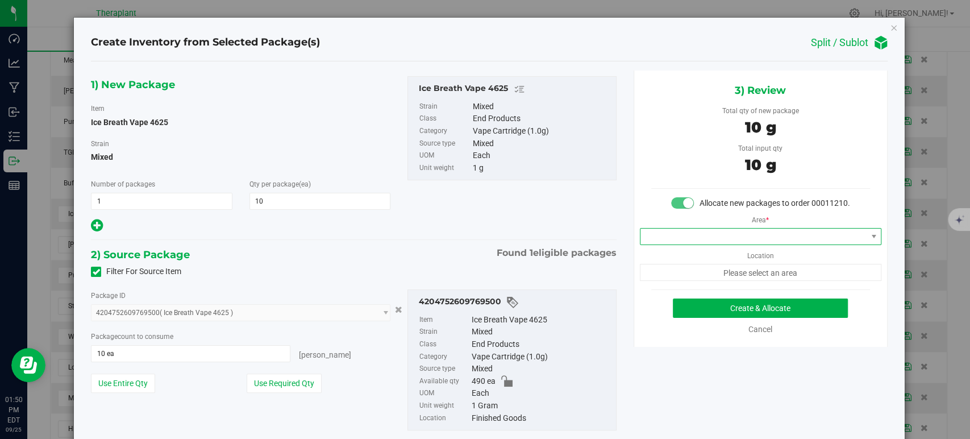
drag, startPoint x: 663, startPoint y: 248, endPoint x: 667, endPoint y: 255, distance: 8.4
click at [664, 244] on span at bounding box center [754, 237] width 226 height 16
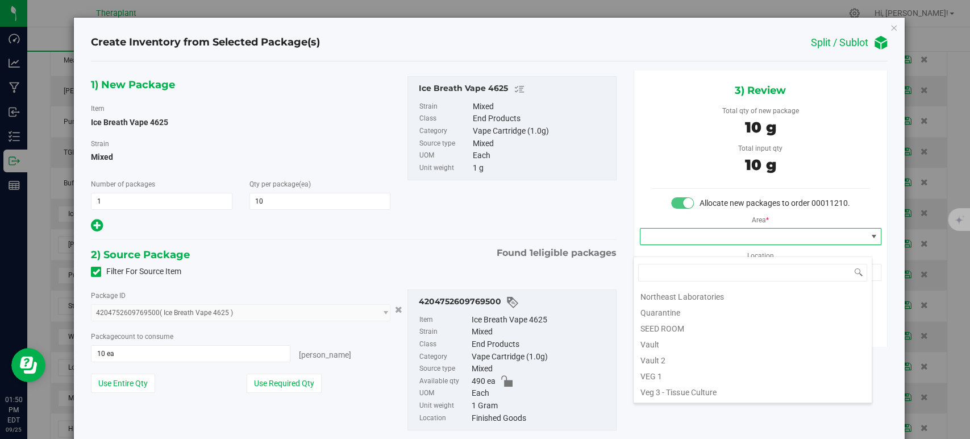
scroll to position [141, 0]
click at [674, 327] on li "Vault" at bounding box center [753, 329] width 238 height 16
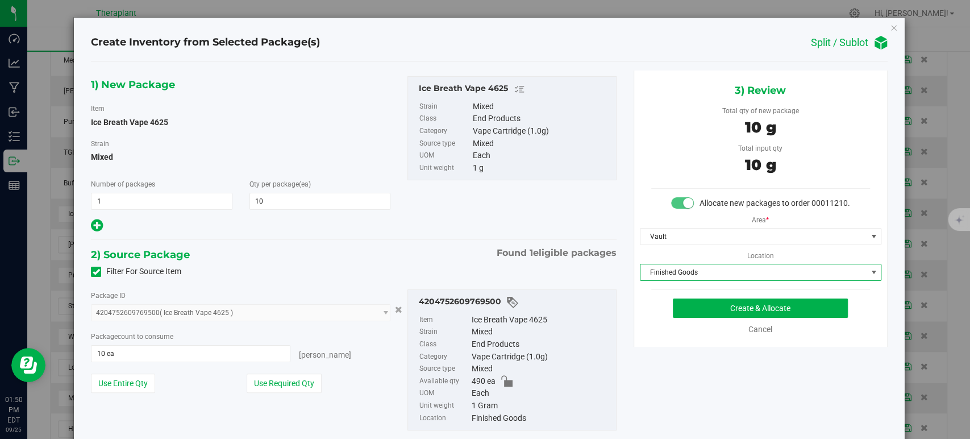
click at [665, 280] on span "Finished Goods" at bounding box center [754, 272] width 226 height 16
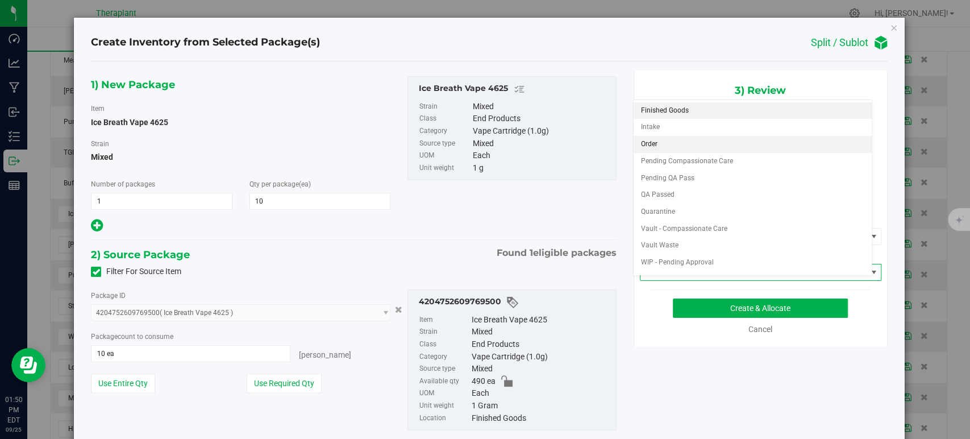
click at [650, 145] on li "Order" at bounding box center [753, 144] width 238 height 17
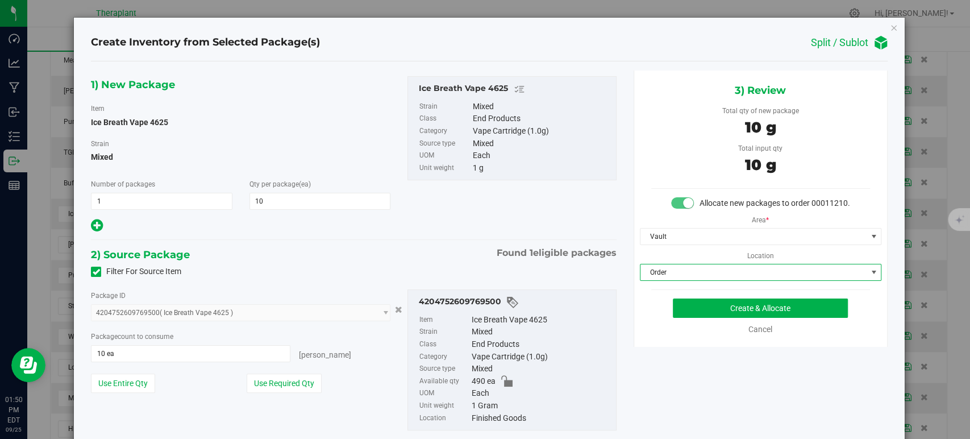
click at [409, 234] on div "1) New Package Item Ice Breath Vape 4625 Strain Mixed Number of packages 1 1 Qt…" at bounding box center [353, 262] width 542 height 384
drag, startPoint x: 702, startPoint y: 307, endPoint x: 709, endPoint y: 314, distance: 10.1
click at [703, 307] on div "3) Review Total qty of new package 10 g Total input qty 10 g Allocate new packa…" at bounding box center [761, 208] width 254 height 276
click at [709, 314] on button "Create & Allocate" at bounding box center [760, 307] width 175 height 19
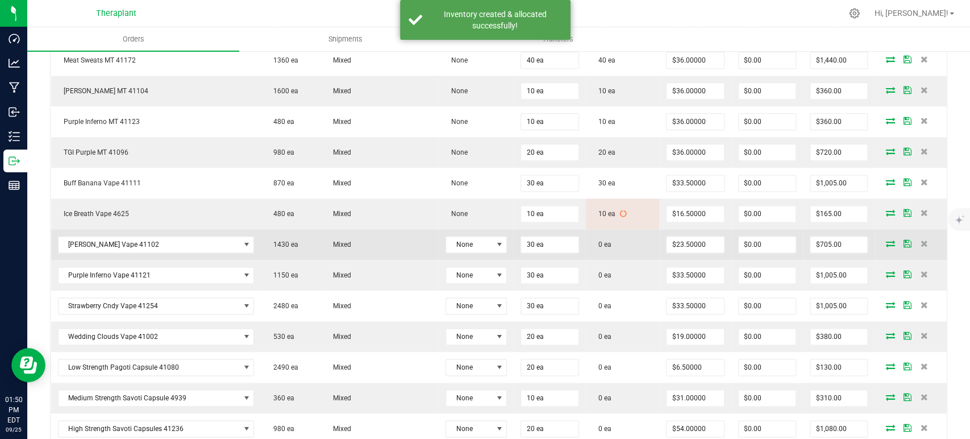
click at [886, 240] on icon at bounding box center [890, 243] width 9 height 7
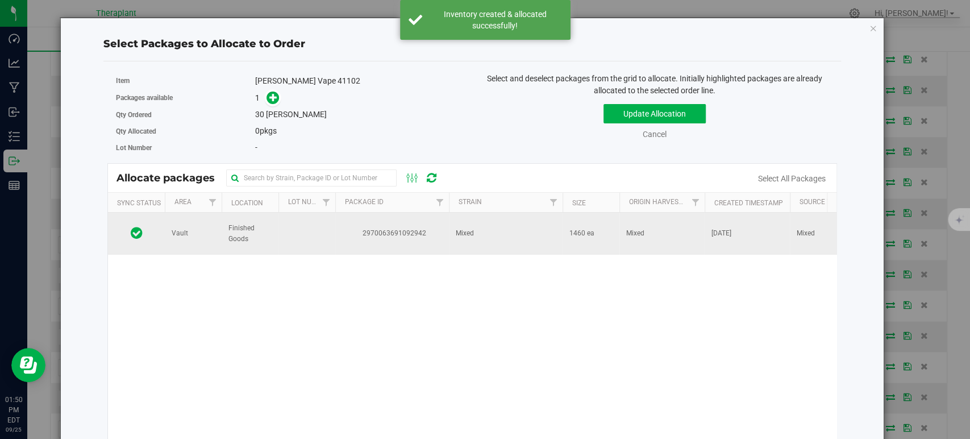
click at [480, 235] on td "Mixed" at bounding box center [506, 234] width 114 height 42
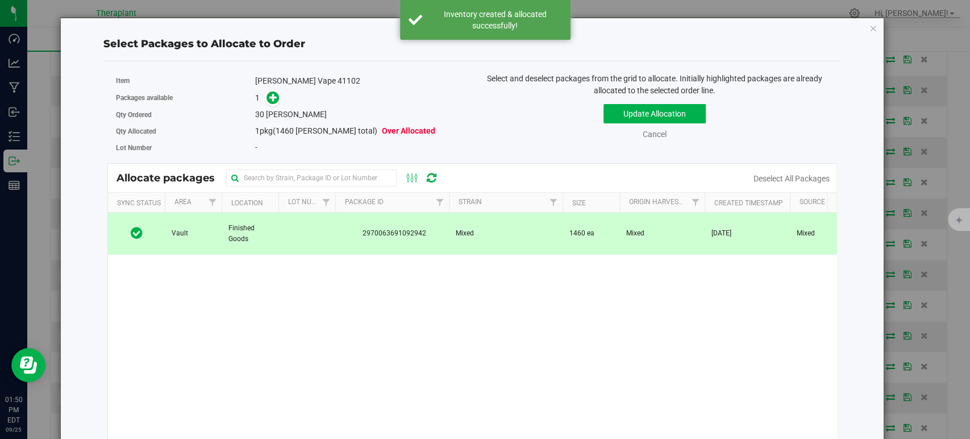
click at [279, 99] on div "1" at bounding box center [359, 98] width 209 height 13
click at [273, 99] on icon at bounding box center [273, 97] width 9 height 9
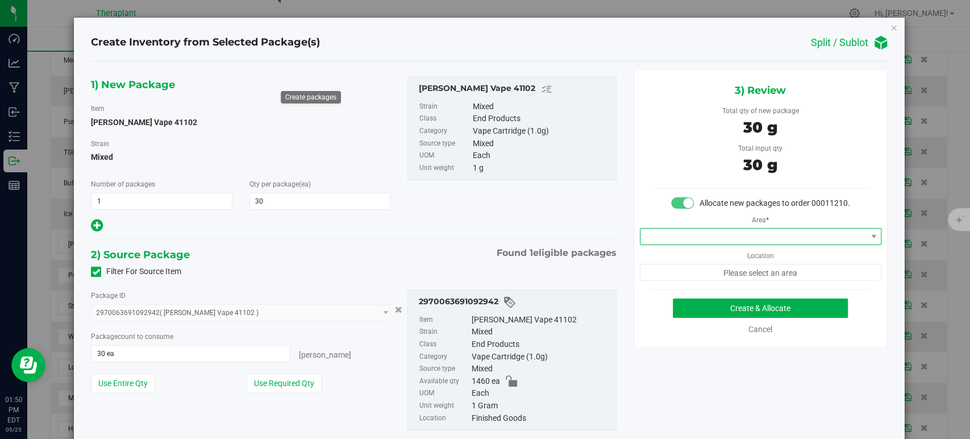
click at [650, 244] on span at bounding box center [754, 237] width 226 height 16
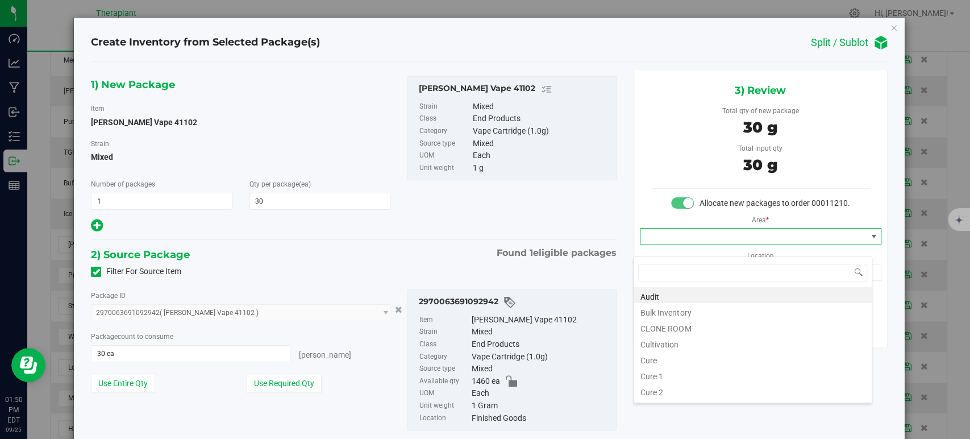
scroll to position [141, 0]
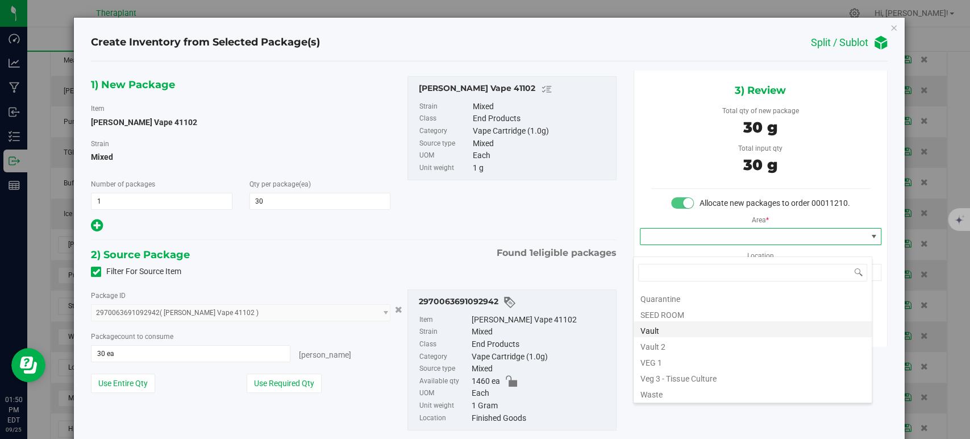
click at [663, 330] on li "Vault" at bounding box center [753, 329] width 238 height 16
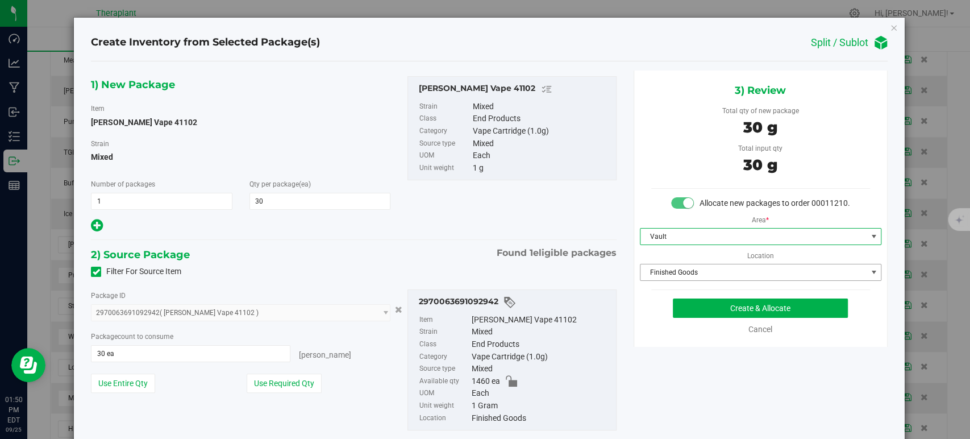
click at [661, 280] on span "Finished Goods" at bounding box center [754, 272] width 226 height 16
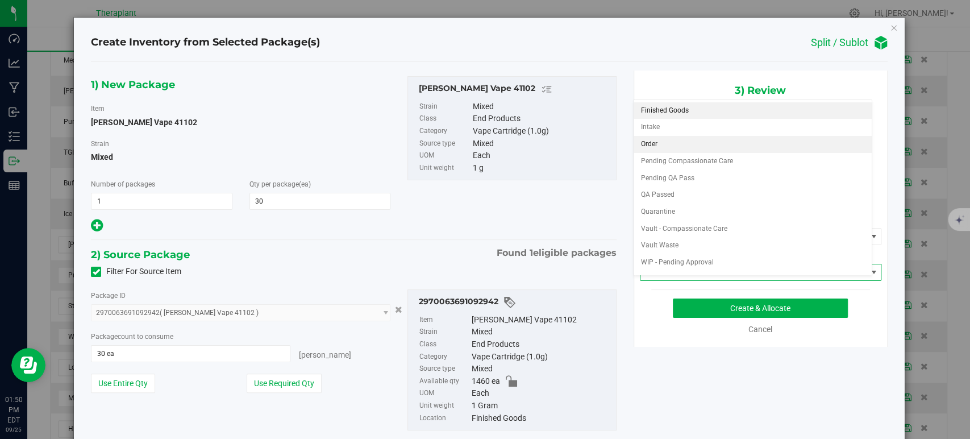
click at [655, 142] on li "Order" at bounding box center [753, 144] width 238 height 17
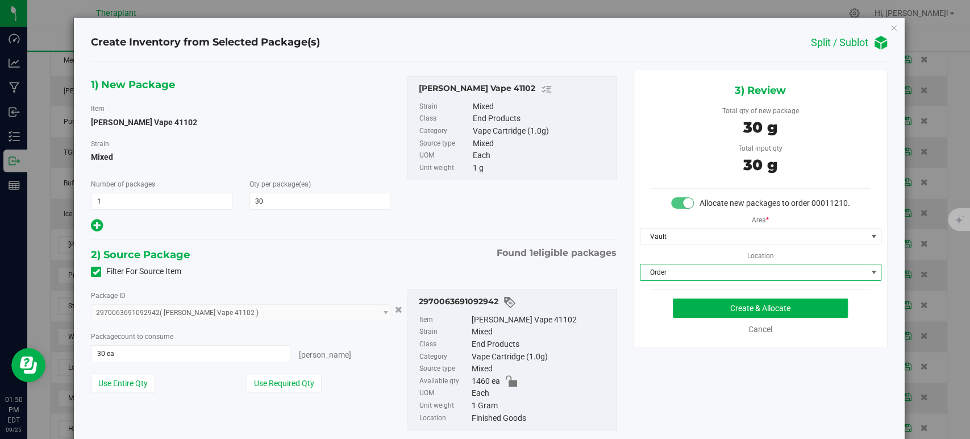
click at [482, 219] on div "1) New Package Item OG Lato Vape 41102 Strain Mixed Number of packages 1 1 Qty …" at bounding box center [353, 154] width 542 height 157
click at [696, 308] on div "3) Review Total qty of new package 30 g Total input qty 30 g Allocate new packa…" at bounding box center [761, 208] width 254 height 276
click at [698, 317] on button "Create & Allocate" at bounding box center [760, 307] width 175 height 19
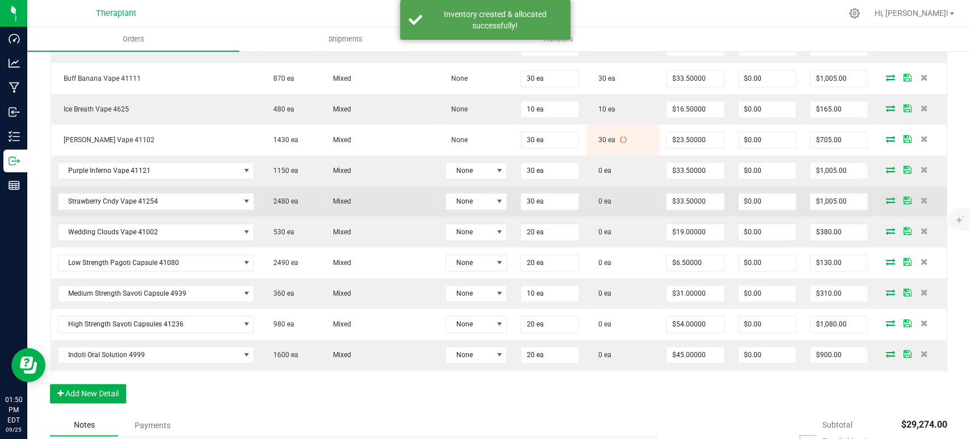
scroll to position [1073, 0]
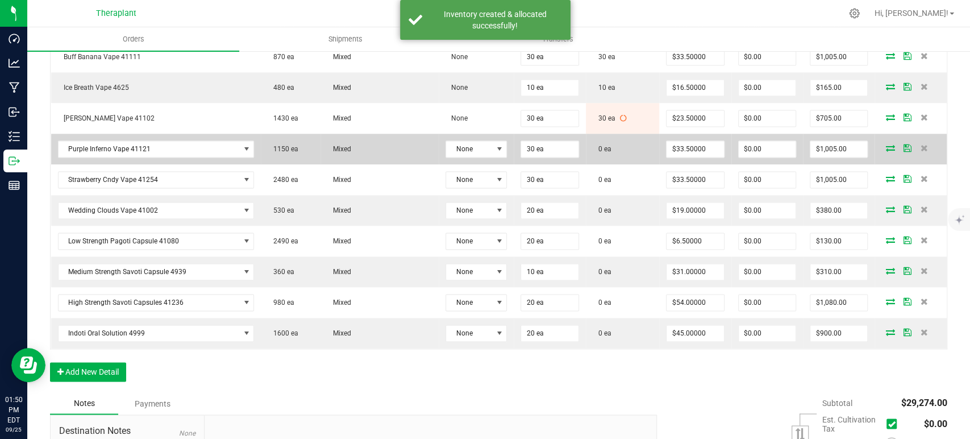
click at [884, 149] on td at bounding box center [911, 149] width 72 height 31
click at [886, 146] on icon at bounding box center [890, 147] width 9 height 7
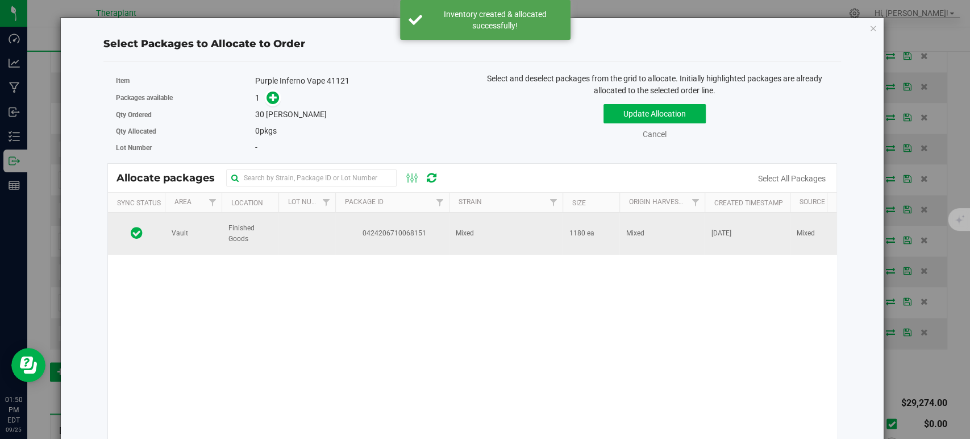
click at [463, 230] on span "Mixed" at bounding box center [465, 233] width 18 height 11
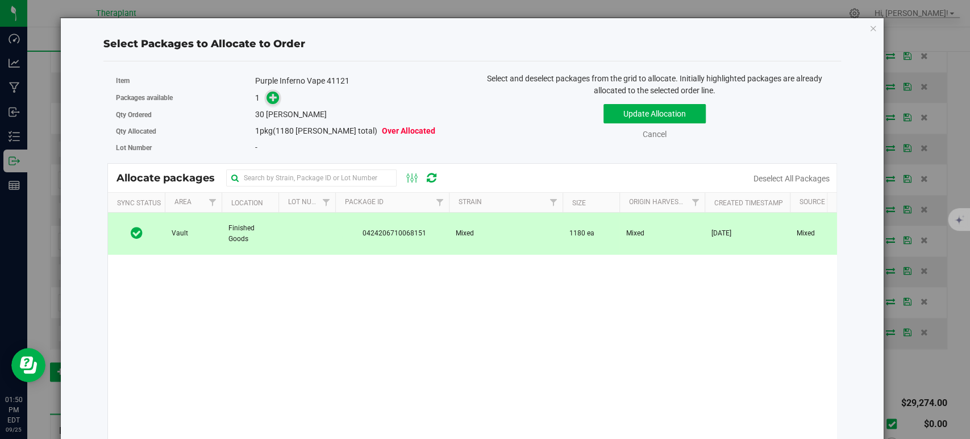
click at [268, 92] on span at bounding box center [273, 98] width 13 height 13
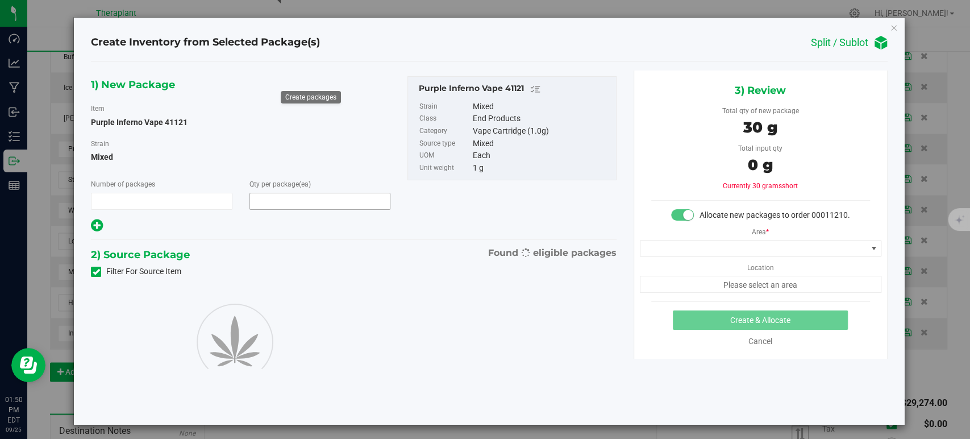
type input "1"
type input "30"
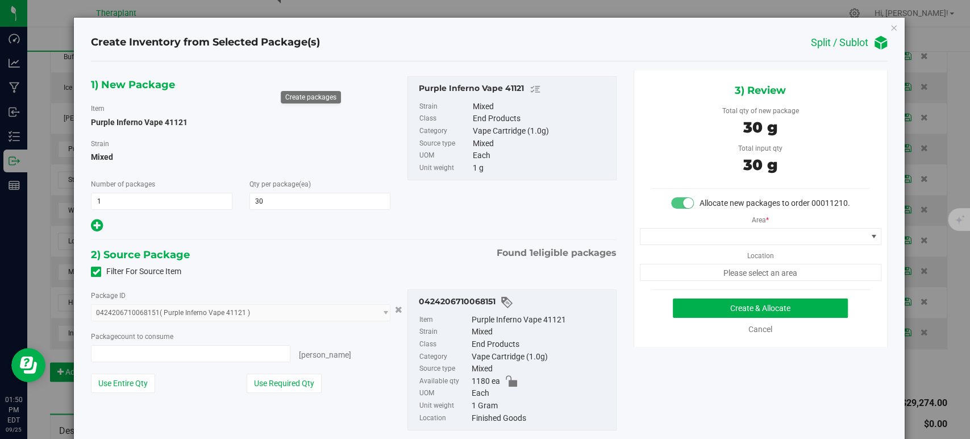
type input "30 ea"
click at [769, 244] on span at bounding box center [754, 237] width 226 height 16
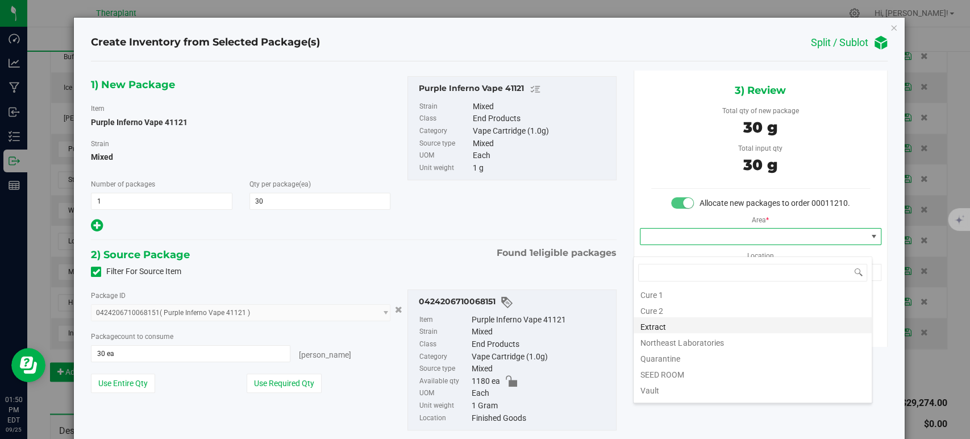
scroll to position [141, 0]
click at [704, 327] on li "Vault" at bounding box center [753, 329] width 238 height 16
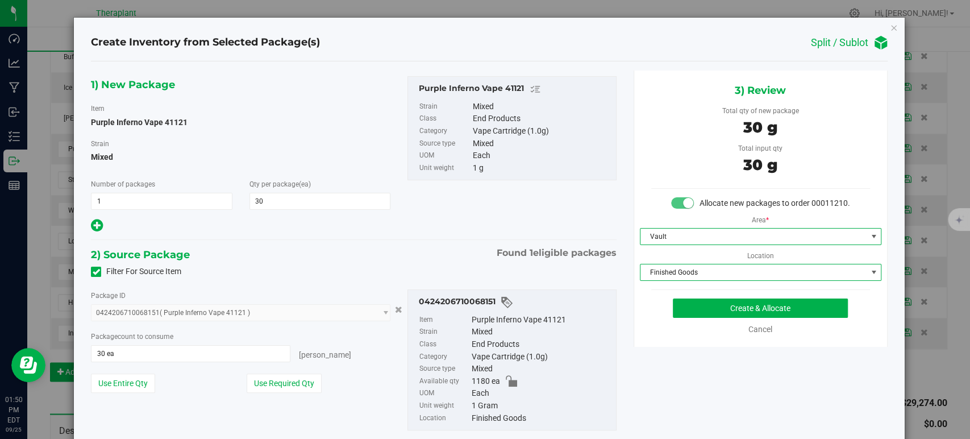
click at [694, 280] on span "Finished Goods" at bounding box center [754, 272] width 226 height 16
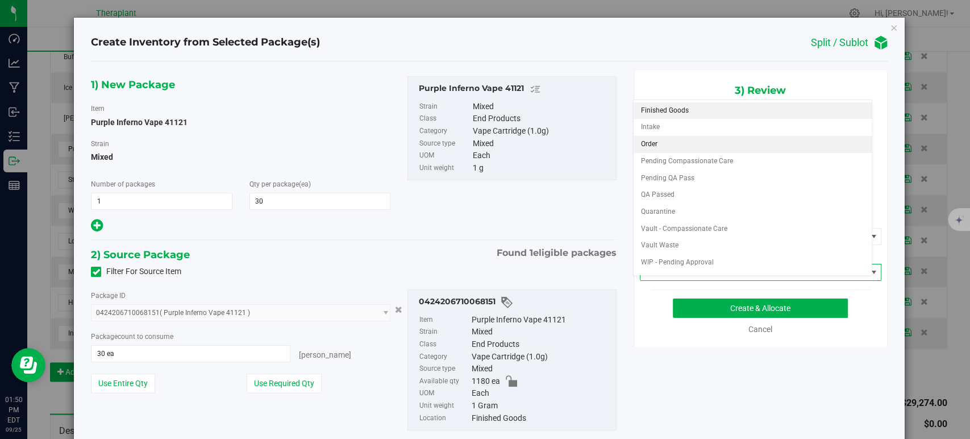
click at [663, 144] on li "Order" at bounding box center [753, 144] width 238 height 17
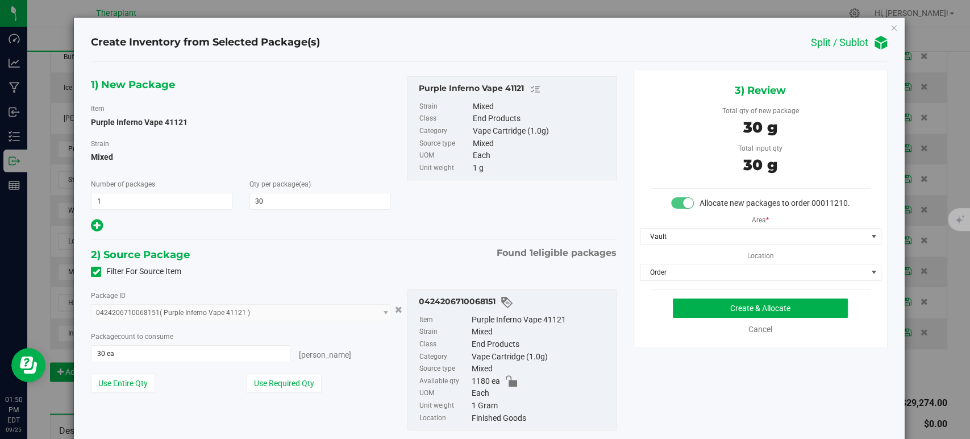
click at [443, 254] on div "2) Source Package Found 1 eligible packages" at bounding box center [353, 254] width 525 height 17
click at [737, 318] on button "Create & Allocate" at bounding box center [760, 307] width 175 height 19
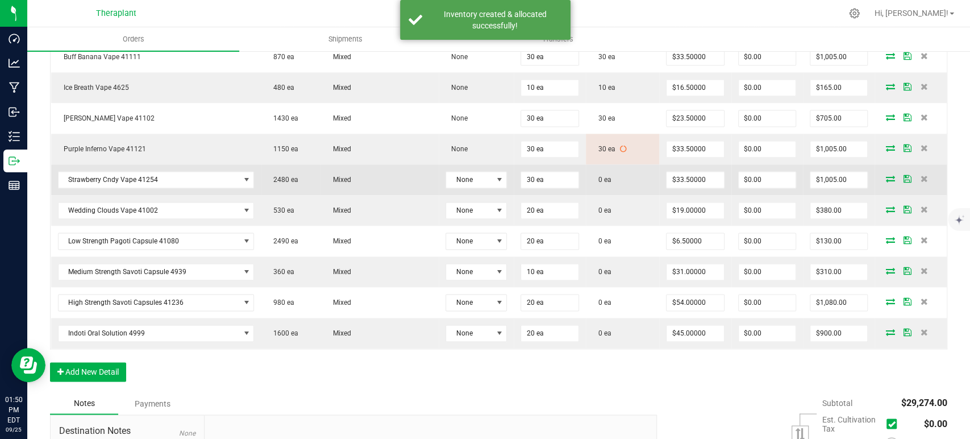
click at [886, 175] on icon at bounding box center [890, 178] width 9 height 7
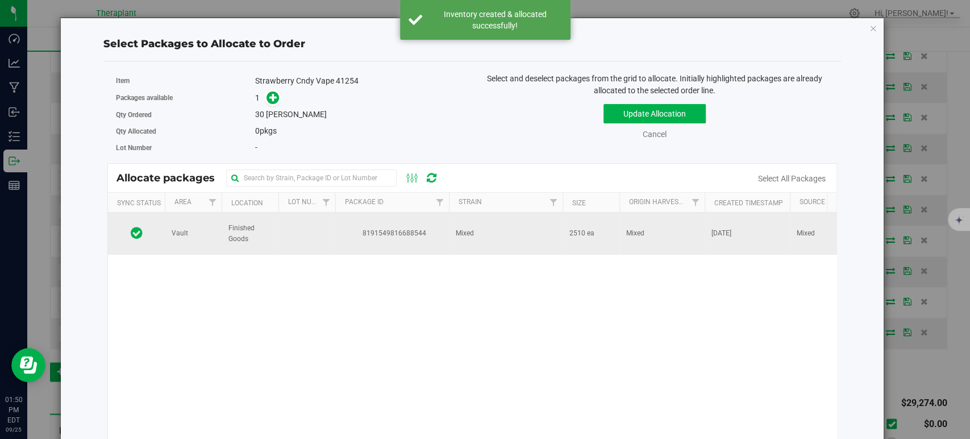
click at [519, 246] on td "Mixed" at bounding box center [506, 234] width 114 height 42
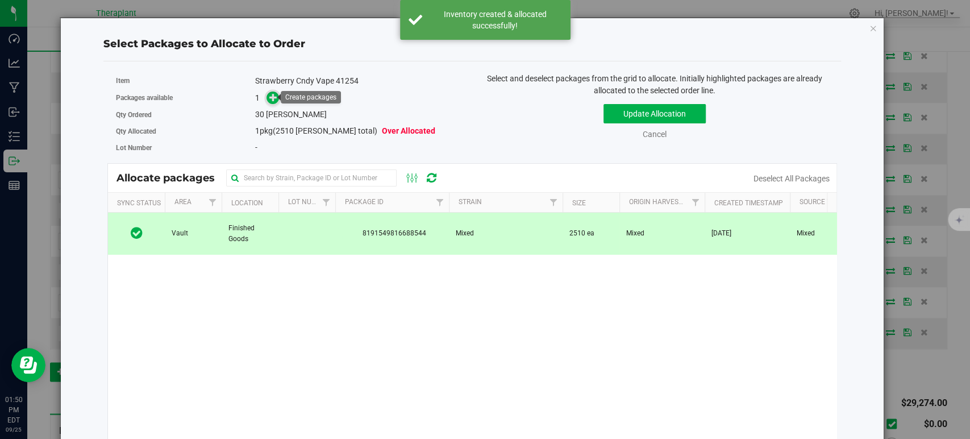
click at [269, 99] on icon at bounding box center [273, 97] width 9 height 9
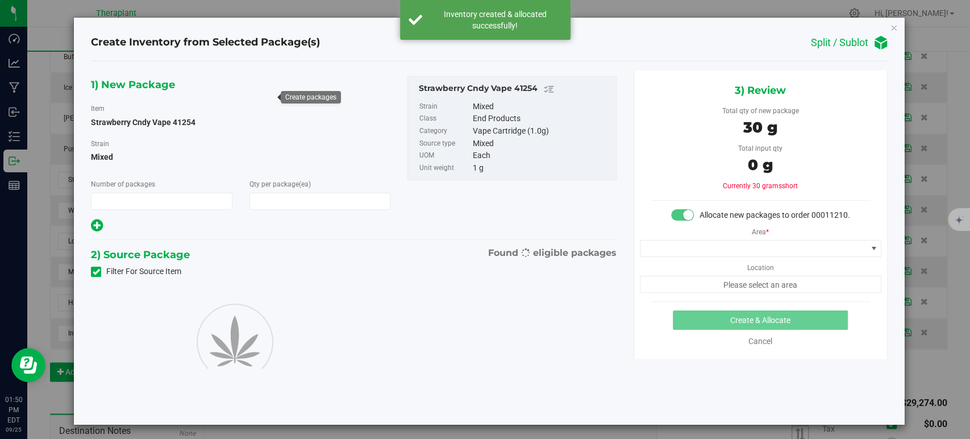
type input "1"
type input "30"
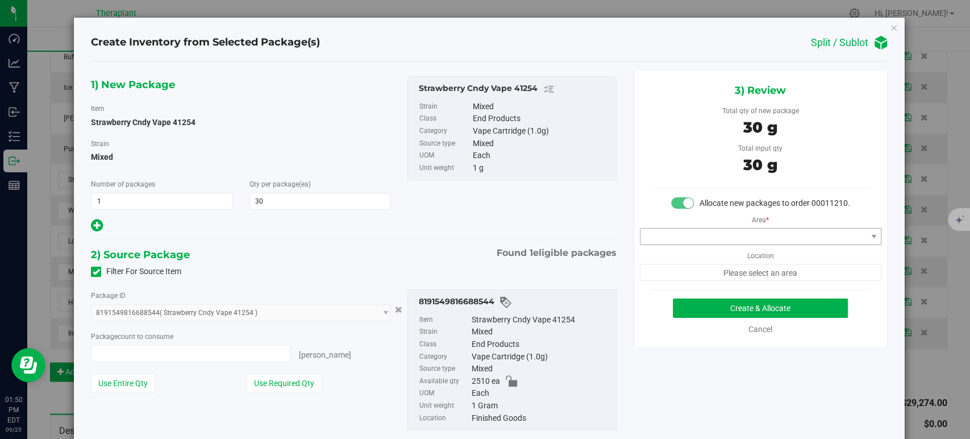
type input "30 ea"
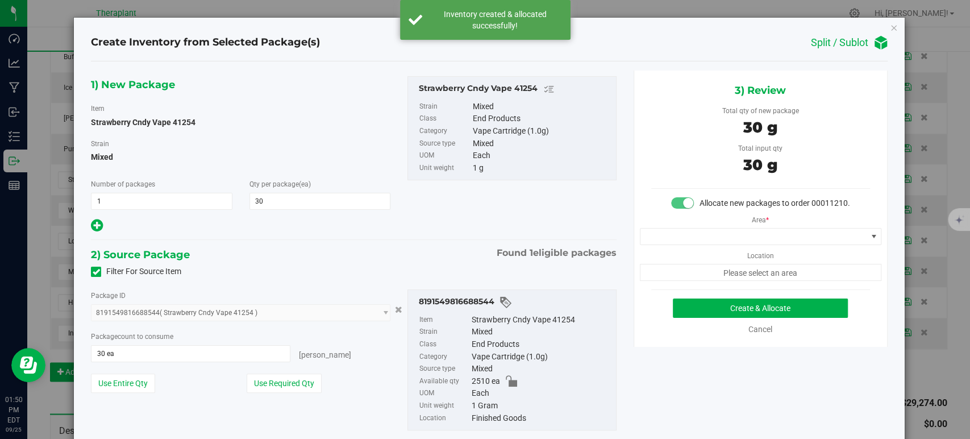
click at [684, 257] on div "Area * Location Please select an area" at bounding box center [760, 245] width 253 height 72
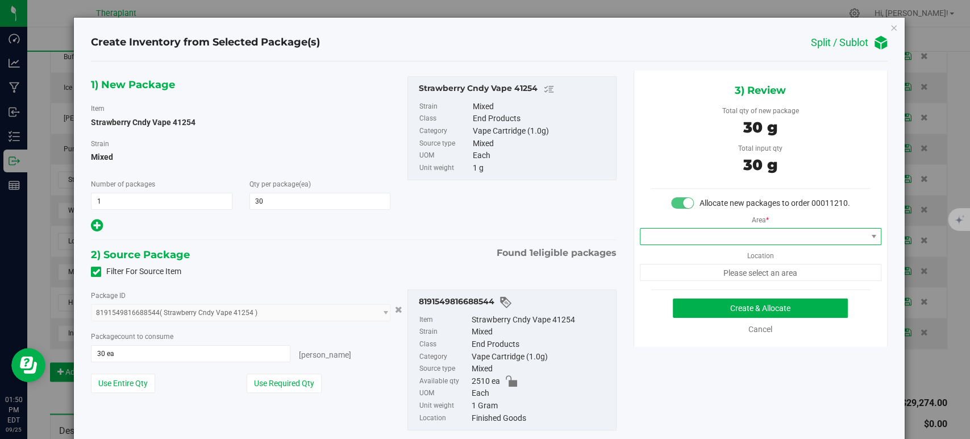
click at [683, 244] on span at bounding box center [754, 237] width 226 height 16
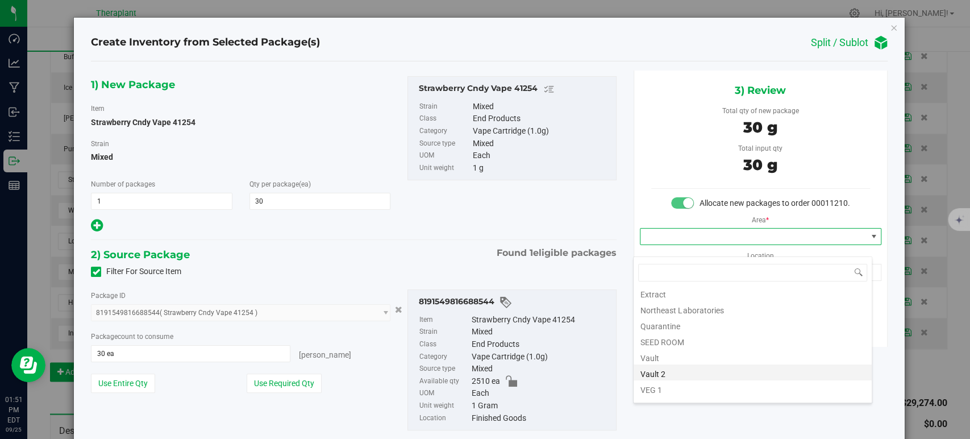
scroll to position [141, 0]
click at [696, 327] on li "Vault" at bounding box center [753, 329] width 238 height 16
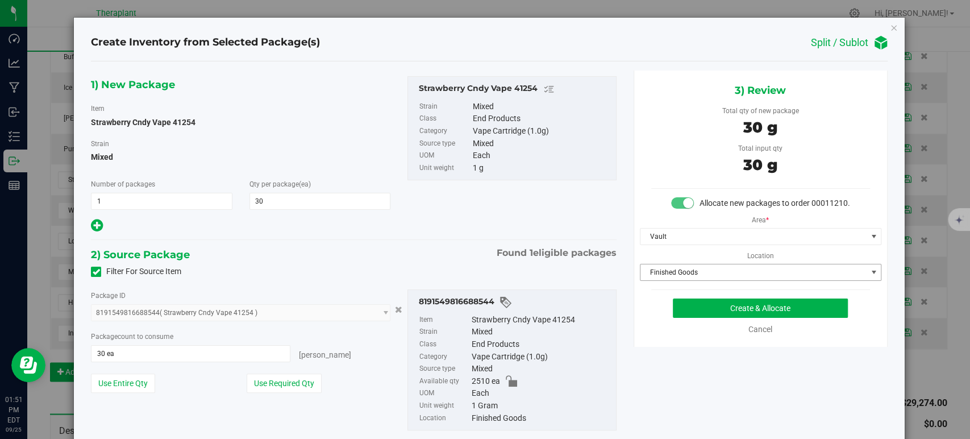
click at [676, 280] on span "Finished Goods" at bounding box center [754, 272] width 226 height 16
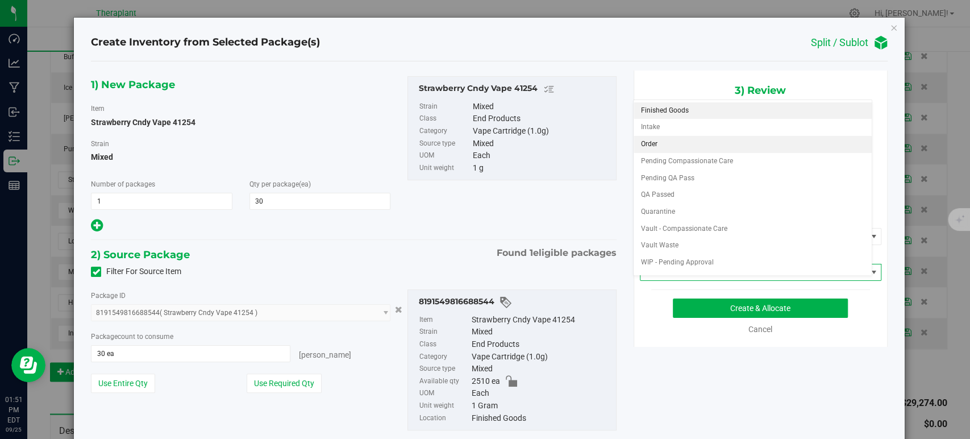
click at [659, 148] on li "Order" at bounding box center [753, 144] width 238 height 17
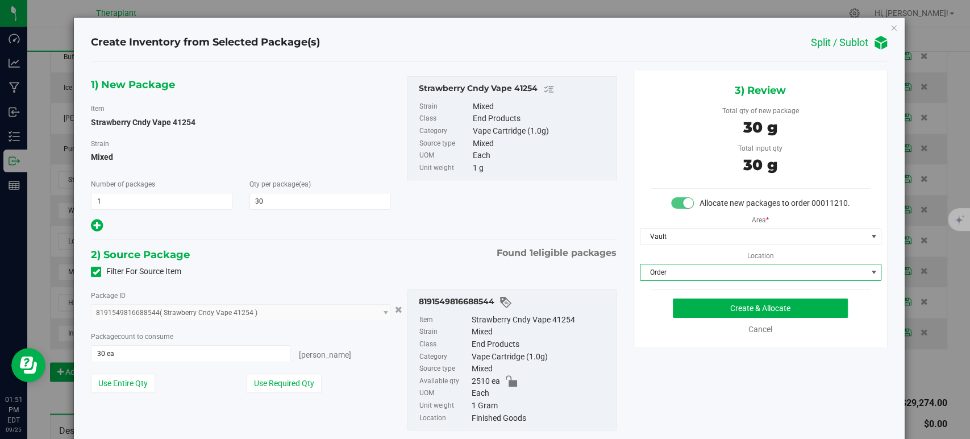
click at [508, 216] on div "1) New Package Item Strawberry Cndy Vape 41254 Strain Mixed Number of packages …" at bounding box center [353, 154] width 542 height 157
click at [666, 306] on div "3) Review Total qty of new package 30 g Total input qty 30 g Allocate new packa…" at bounding box center [761, 208] width 254 height 276
click at [674, 316] on button "Create & Allocate" at bounding box center [760, 307] width 175 height 19
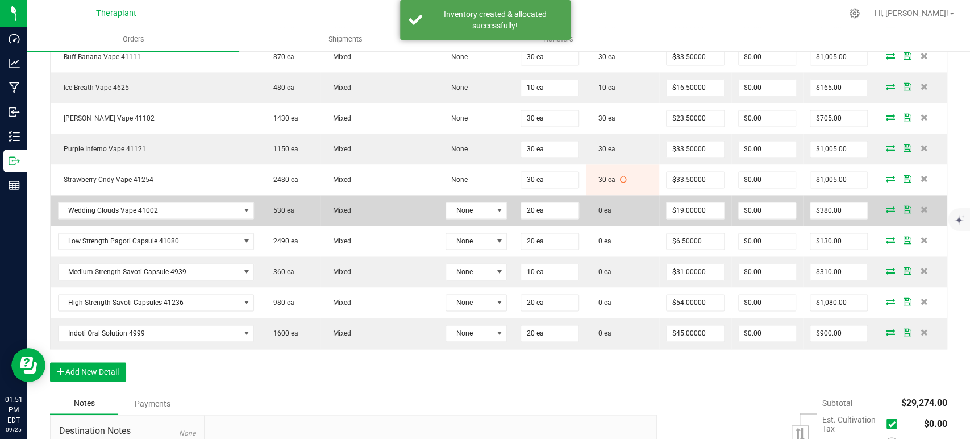
click at [886, 206] on icon at bounding box center [890, 209] width 9 height 7
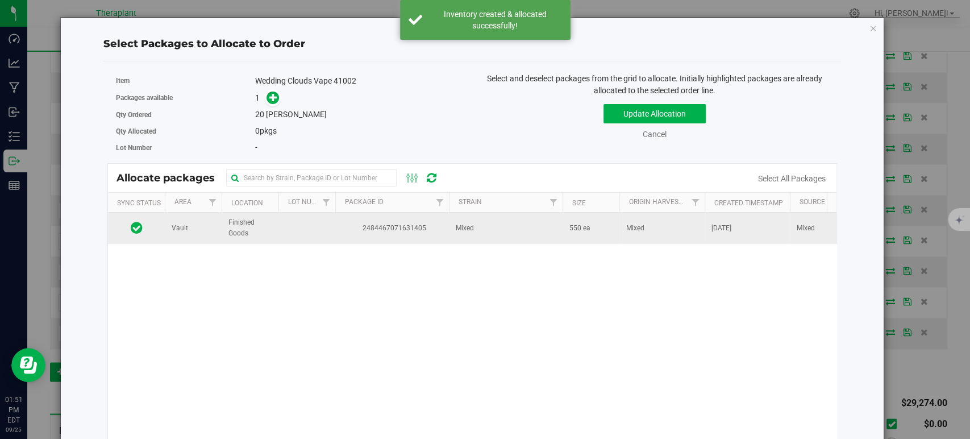
click at [514, 231] on td "Mixed" at bounding box center [506, 228] width 114 height 31
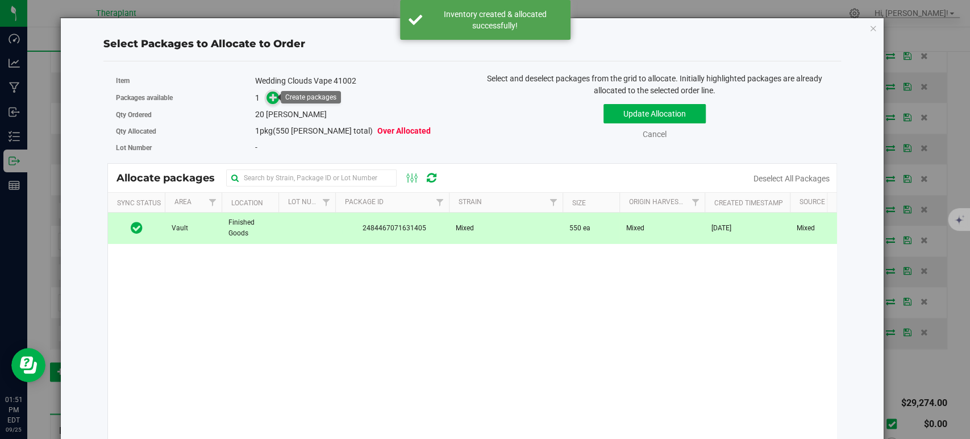
click at [272, 97] on icon at bounding box center [273, 97] width 8 height 8
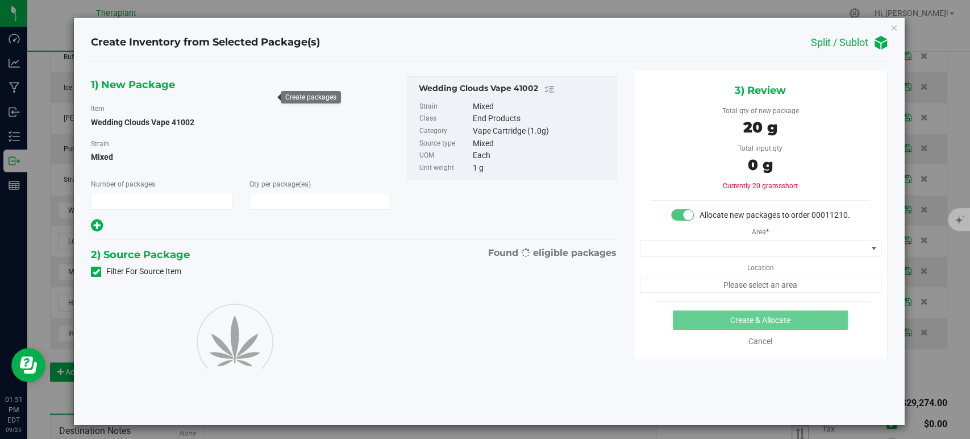
type input "1"
type input "20"
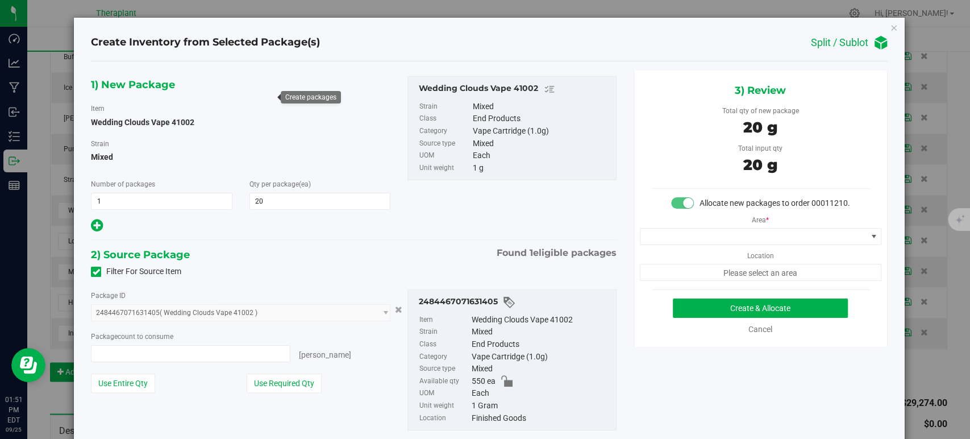
type input "20 ea"
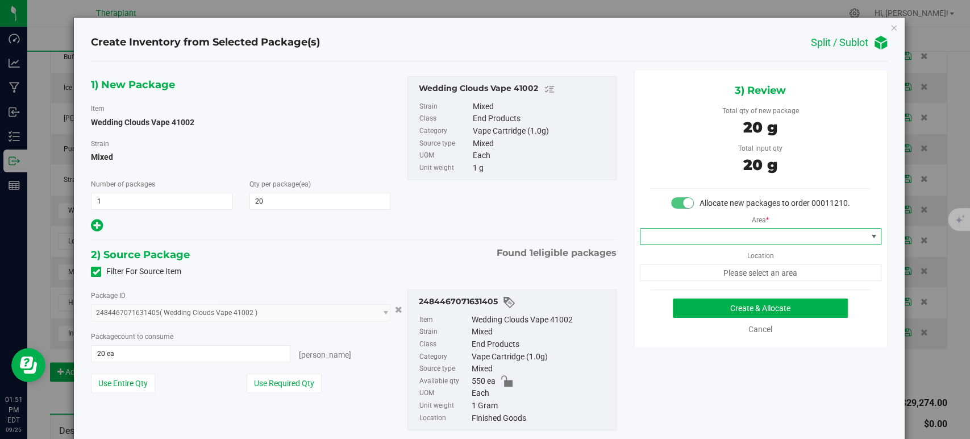
click at [655, 244] on span at bounding box center [754, 237] width 226 height 16
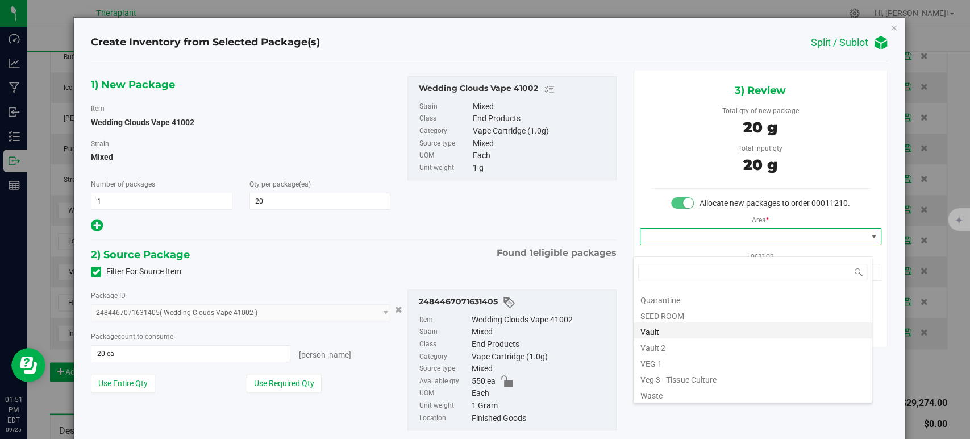
scroll to position [141, 0]
click at [666, 332] on li "Vault" at bounding box center [753, 329] width 238 height 16
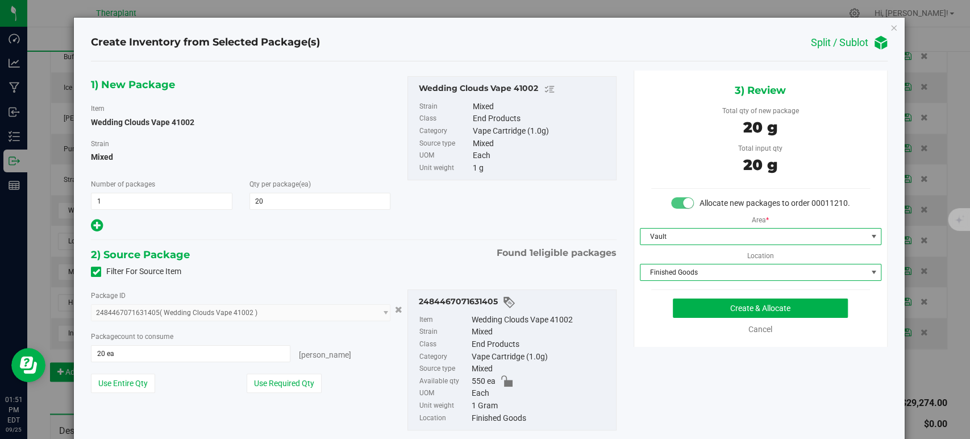
click at [676, 280] on span "Finished Goods" at bounding box center [754, 272] width 226 height 16
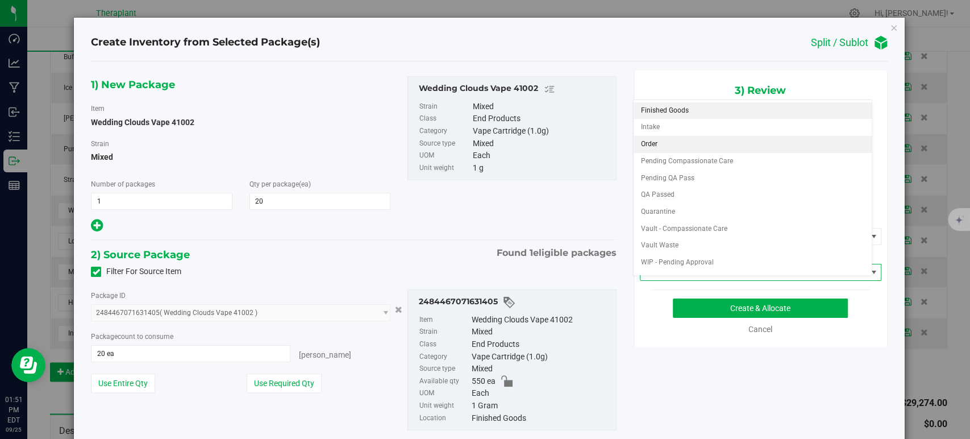
click at [658, 146] on li "Order" at bounding box center [753, 144] width 238 height 17
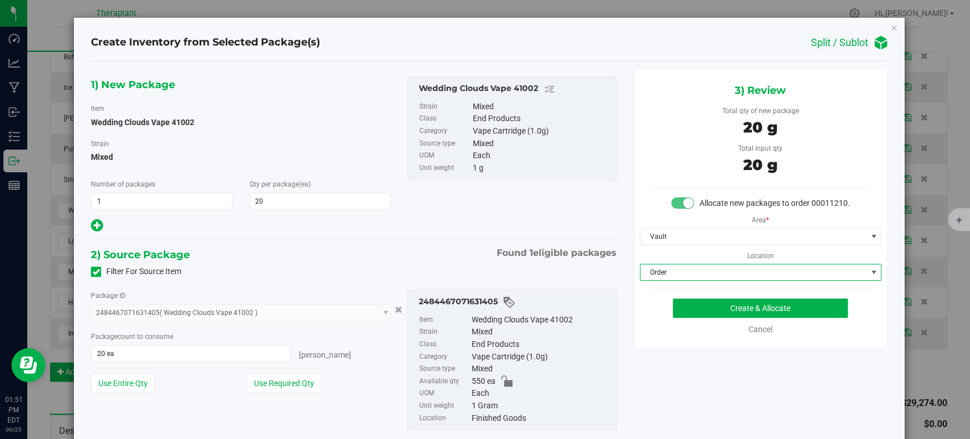
click at [413, 227] on div "1) New Package Item Wedding Clouds Vape 41002 Strain Mixed Number of packages 1…" at bounding box center [353, 154] width 542 height 157
click at [692, 318] on button "Create & Allocate" at bounding box center [760, 307] width 175 height 19
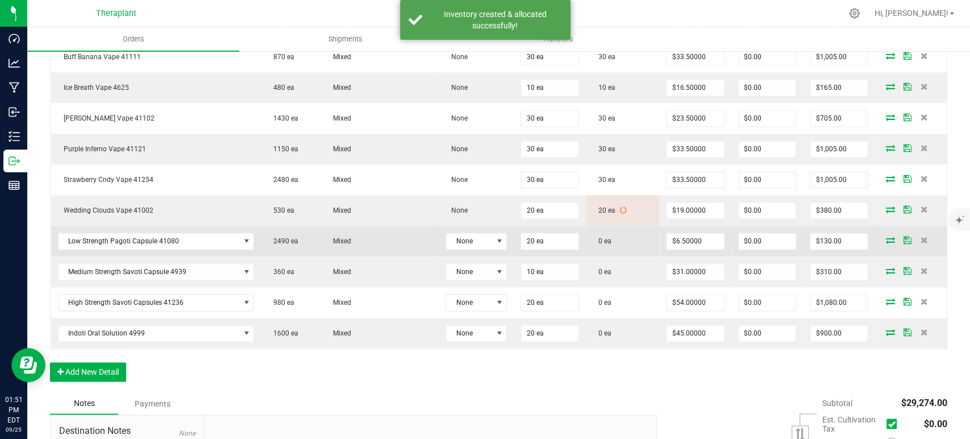
click at [886, 236] on icon at bounding box center [890, 239] width 9 height 7
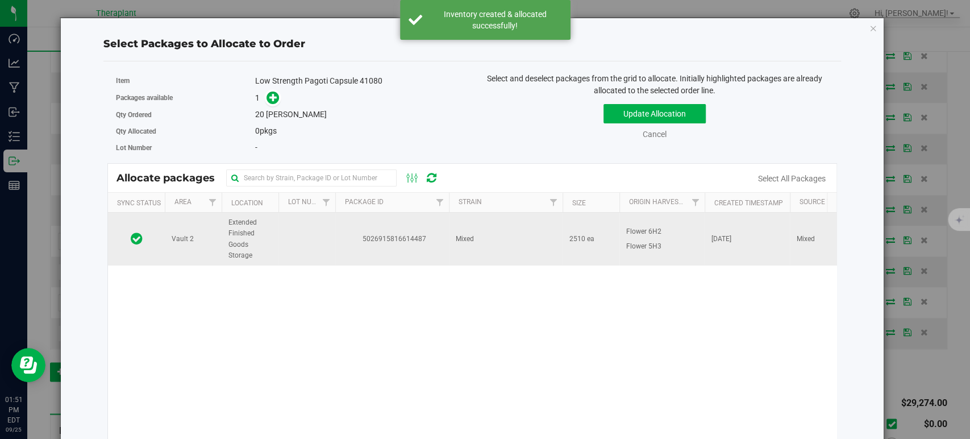
click at [498, 233] on td "Mixed" at bounding box center [506, 239] width 114 height 53
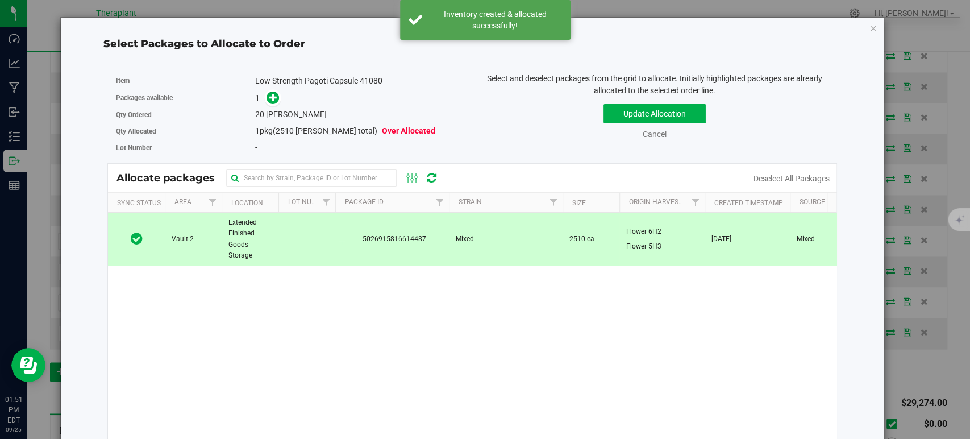
click at [263, 93] on span at bounding box center [270, 98] width 19 height 14
click at [269, 97] on icon at bounding box center [273, 97] width 8 height 8
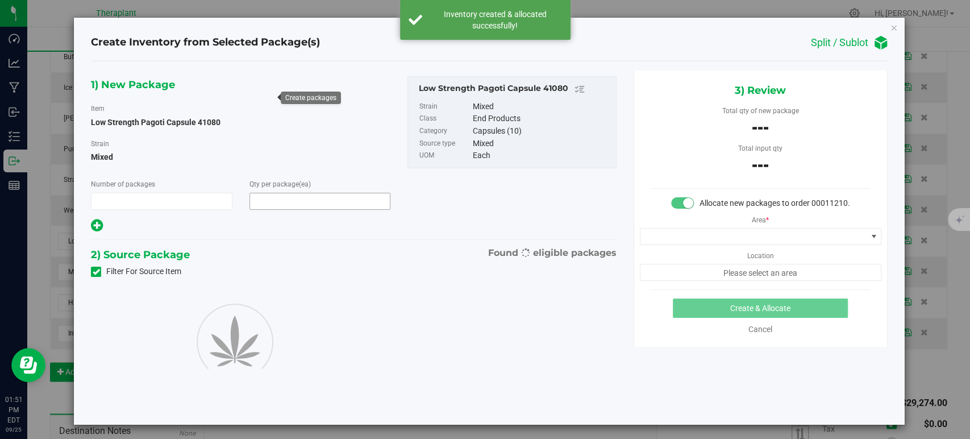
type input "1"
type input "20"
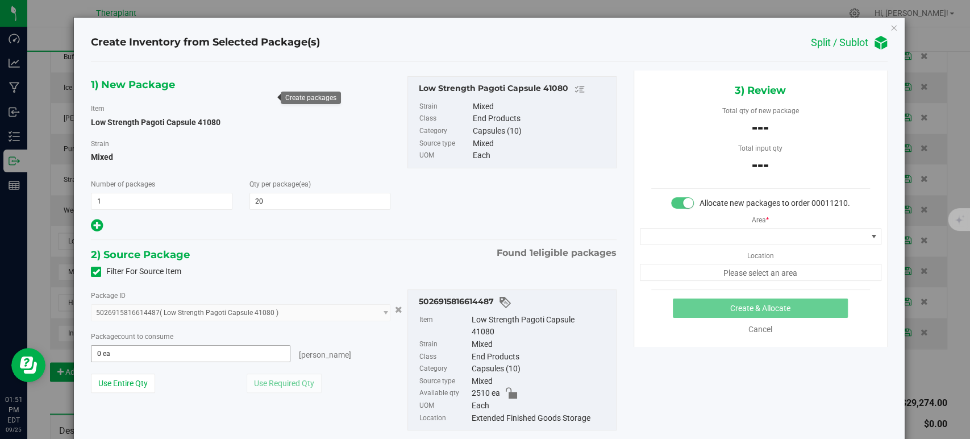
click at [209, 356] on span "0 ea 0" at bounding box center [191, 353] width 200 height 17
type input "20"
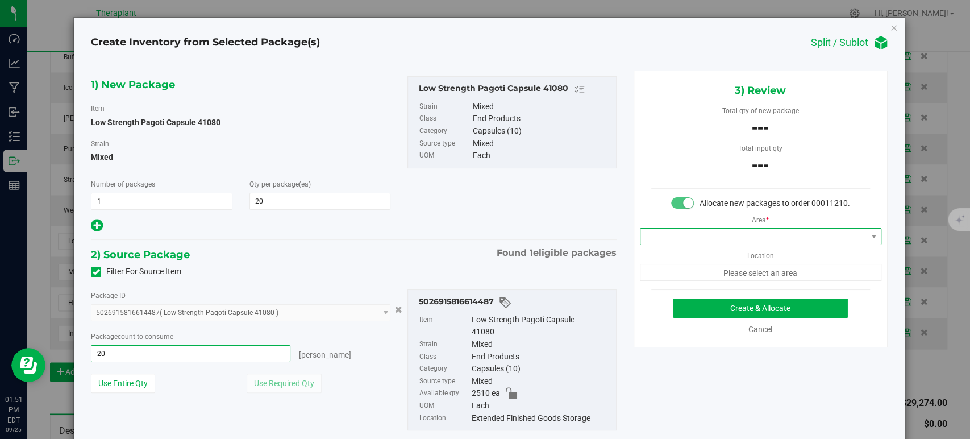
click at [709, 244] on span at bounding box center [754, 237] width 226 height 16
type input "20 ea"
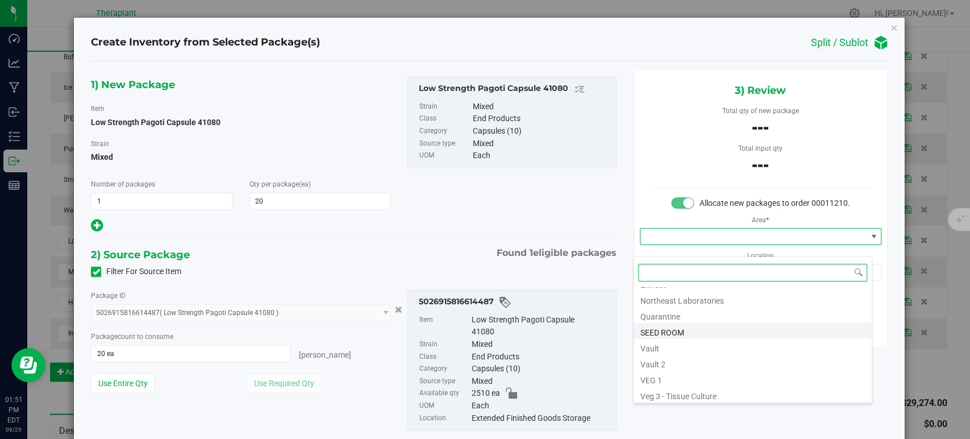
scroll to position [141, 0]
click at [690, 326] on li "Vault" at bounding box center [753, 329] width 238 height 16
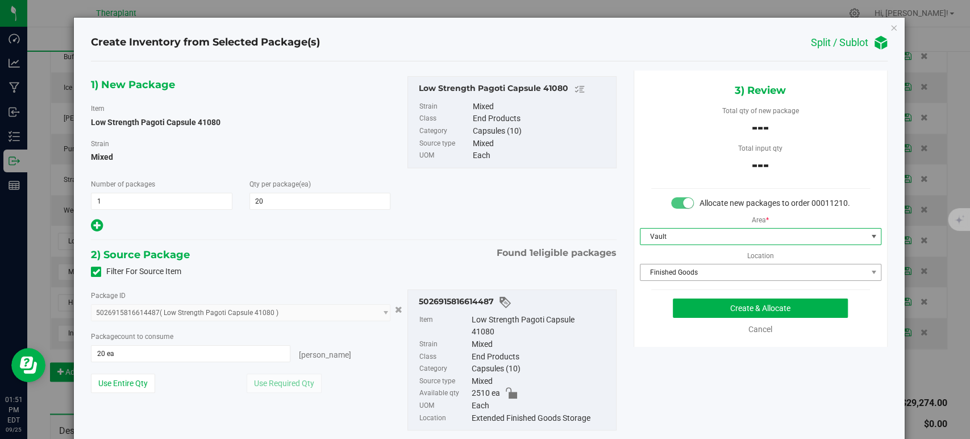
click at [679, 280] on span "Finished Goods" at bounding box center [754, 272] width 226 height 16
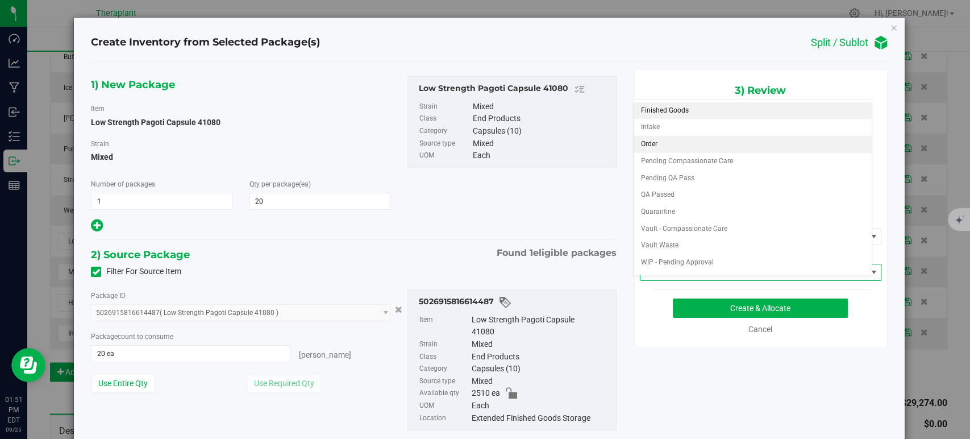
click at [659, 150] on li "Order" at bounding box center [753, 144] width 238 height 17
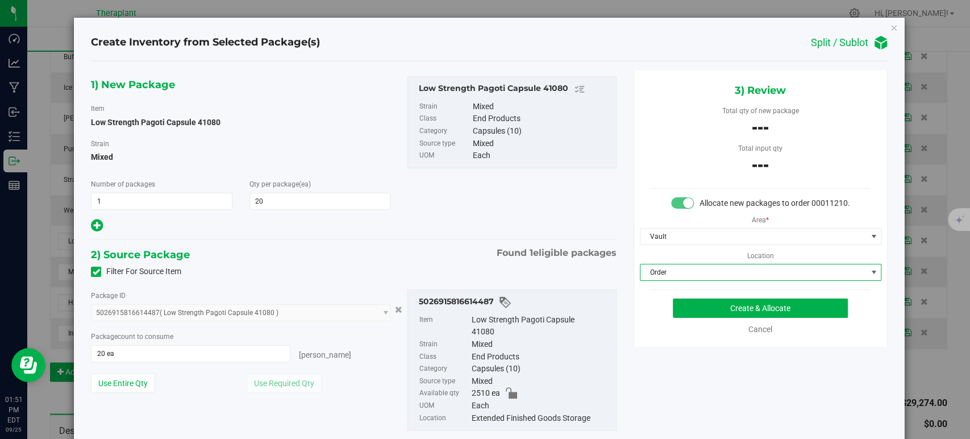
click at [435, 226] on div "1) New Package Item Low Strength Pagoti Capsule 41080 Strain Mixed Number of pa…" at bounding box center [353, 154] width 542 height 157
click at [719, 318] on button "Create & Allocate" at bounding box center [760, 307] width 175 height 19
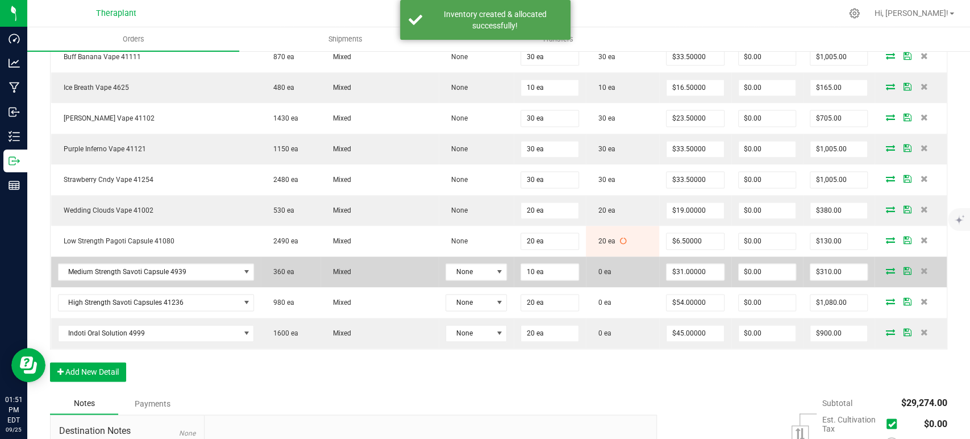
click at [886, 267] on icon at bounding box center [890, 270] width 9 height 7
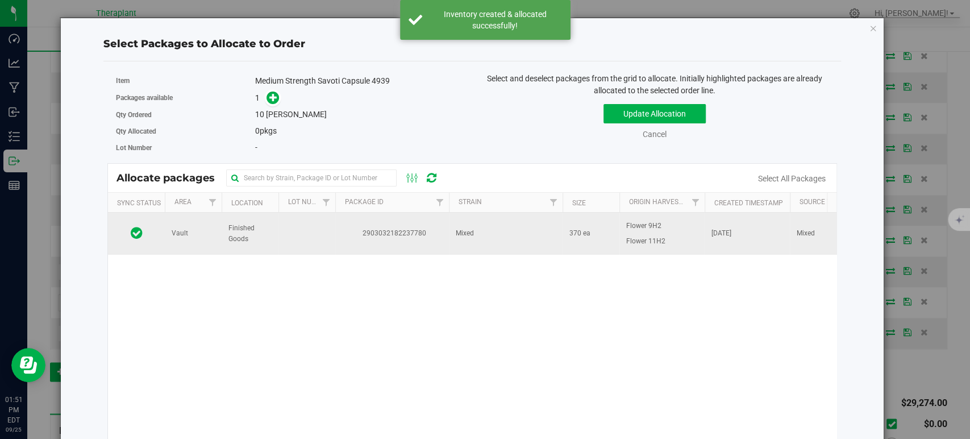
click at [457, 238] on span "Mixed" at bounding box center [465, 233] width 18 height 11
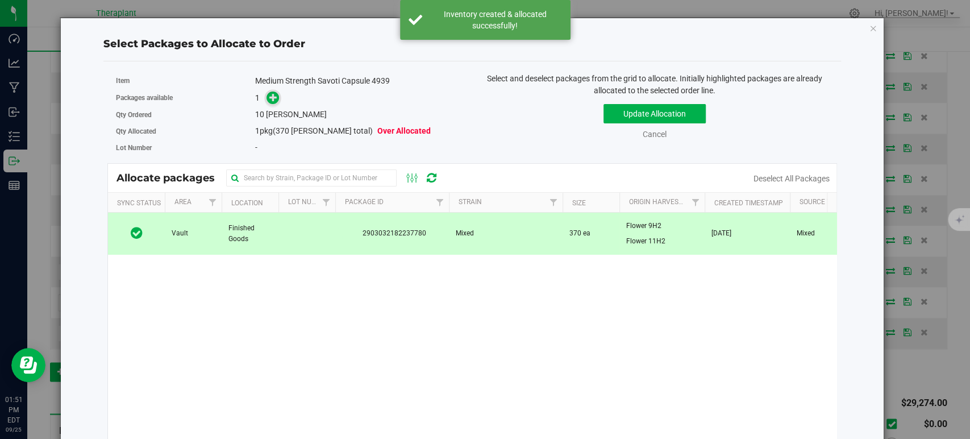
click at [277, 97] on span at bounding box center [273, 97] width 14 height 14
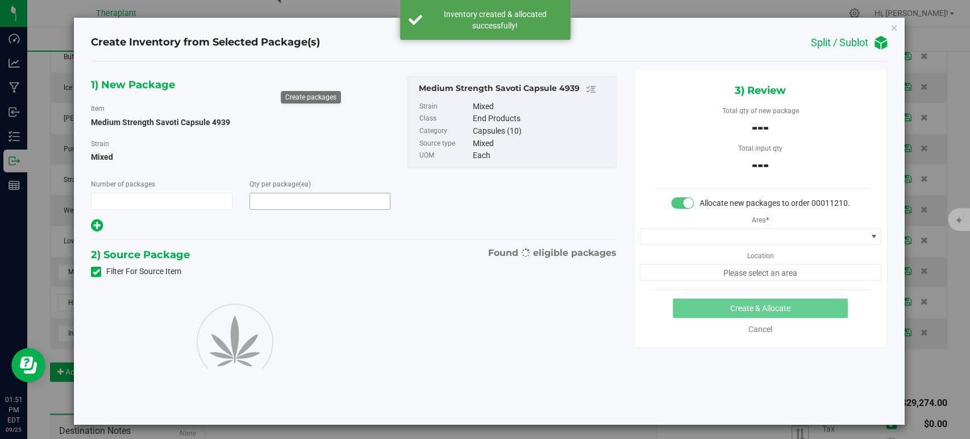
type input "1"
type input "10"
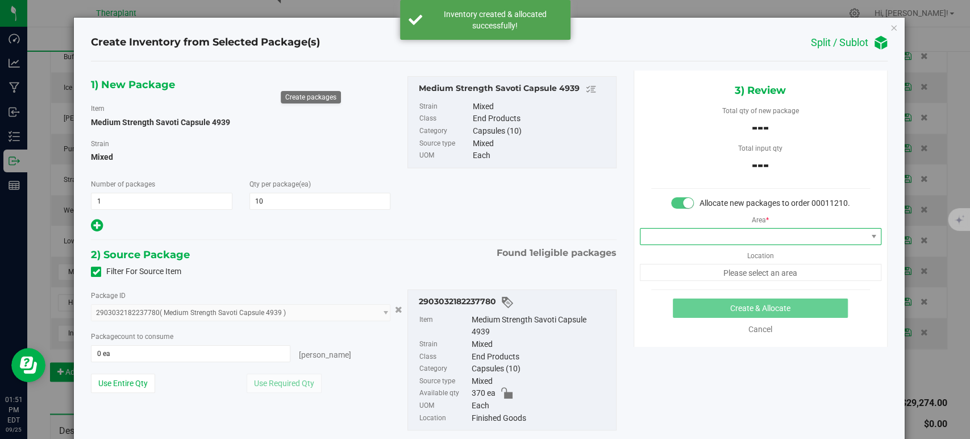
click at [667, 244] on span at bounding box center [754, 237] width 226 height 16
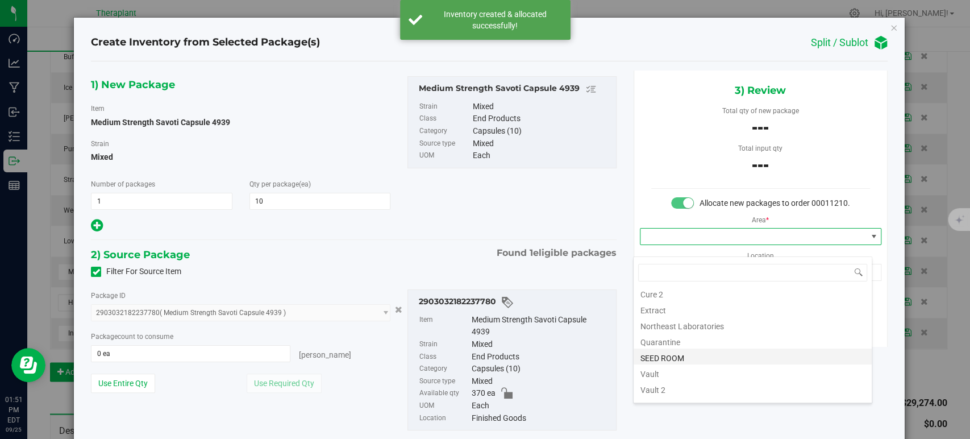
scroll to position [141, 0]
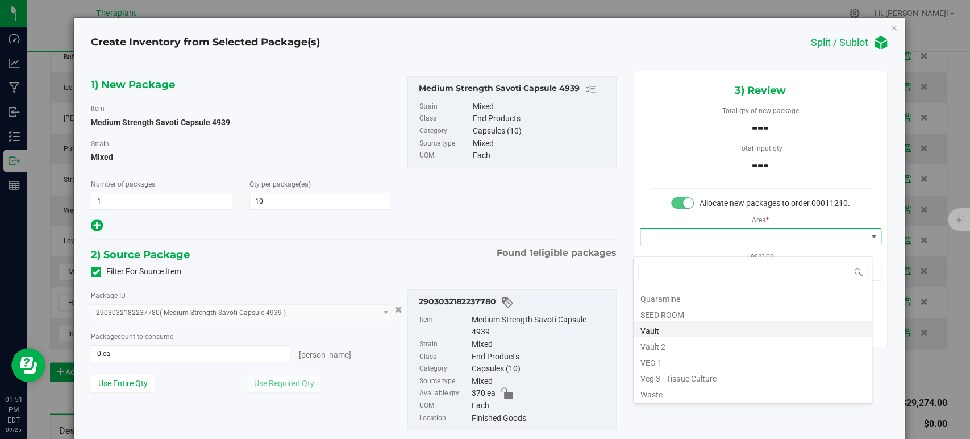
click at [677, 333] on li "Vault" at bounding box center [753, 329] width 238 height 16
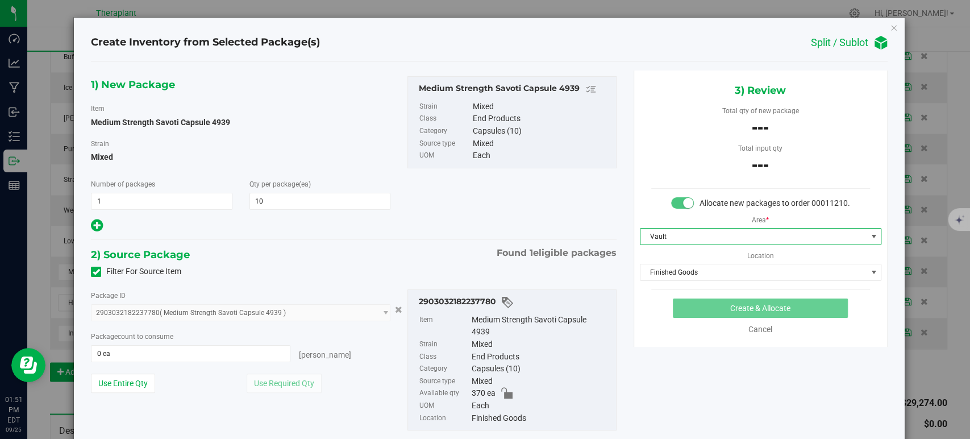
click at [656, 293] on div "3) Review Total qty of new package --- Total input qty --- Allocate new package…" at bounding box center [761, 208] width 254 height 276
click at [650, 278] on span "Finished Goods" at bounding box center [754, 272] width 226 height 16
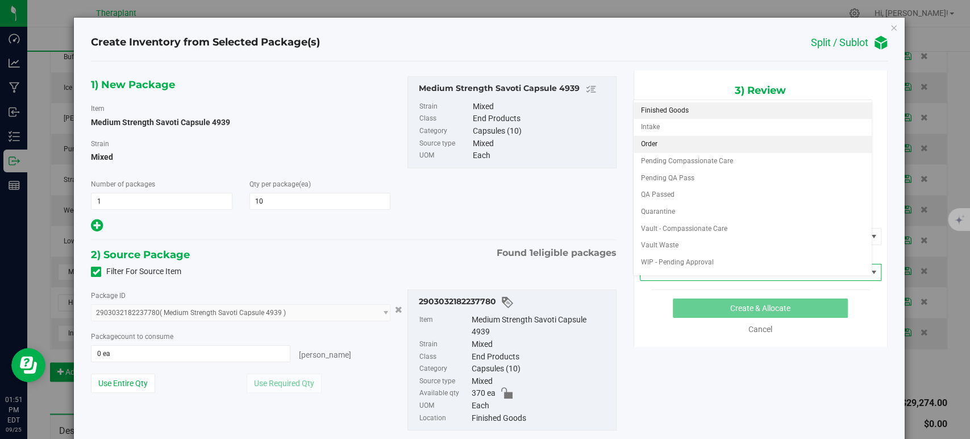
click at [650, 142] on li "Order" at bounding box center [753, 144] width 238 height 17
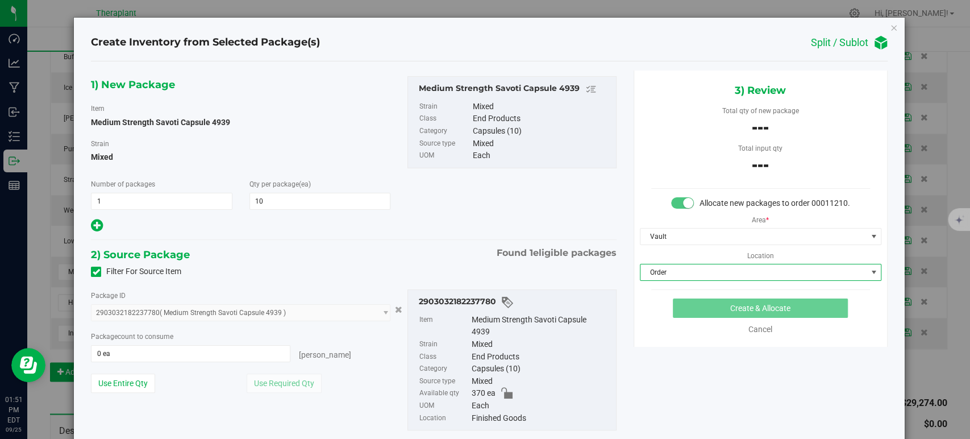
click at [420, 216] on div "1) New Package Item Medium Strength Savoti Capsule 4939 Strain Mixed Number of …" at bounding box center [353, 154] width 542 height 157
click at [205, 341] on div "Package count to consume" at bounding box center [241, 336] width 300 height 12
click at [208, 356] on span "0 ea 0" at bounding box center [191, 353] width 200 height 17
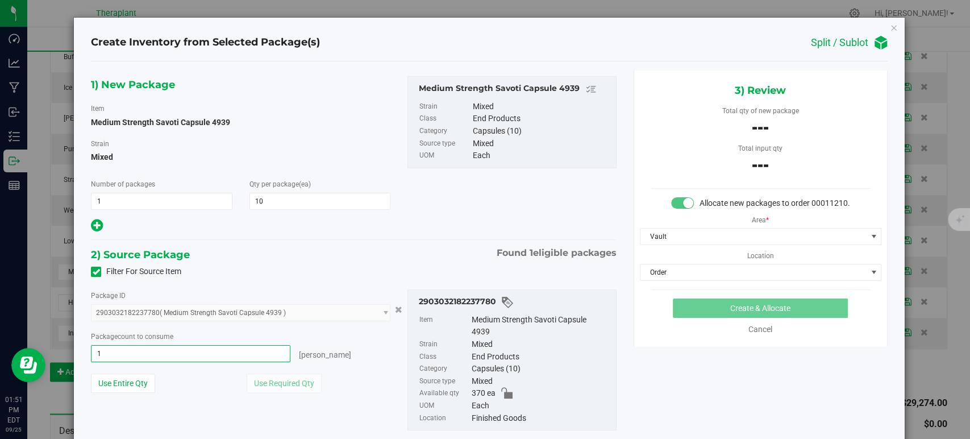
type input "10"
click at [689, 312] on button "Create & Allocate" at bounding box center [760, 307] width 175 height 19
type input "10 ea"
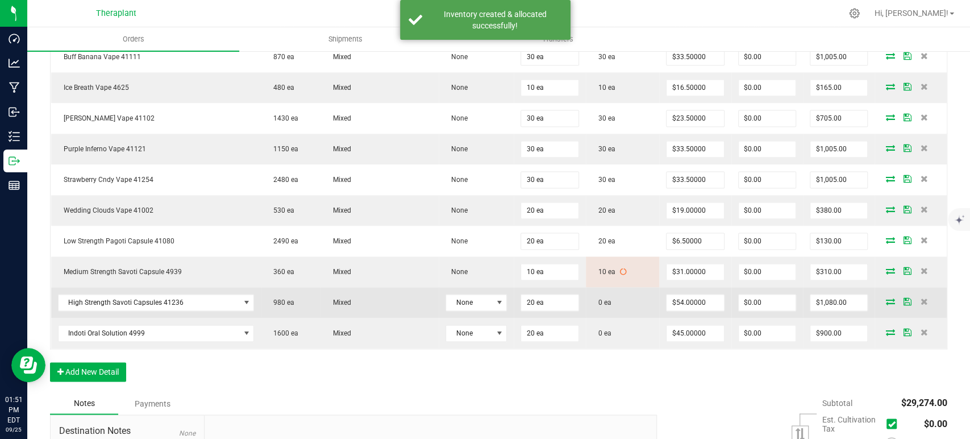
click at [886, 298] on icon at bounding box center [890, 301] width 9 height 7
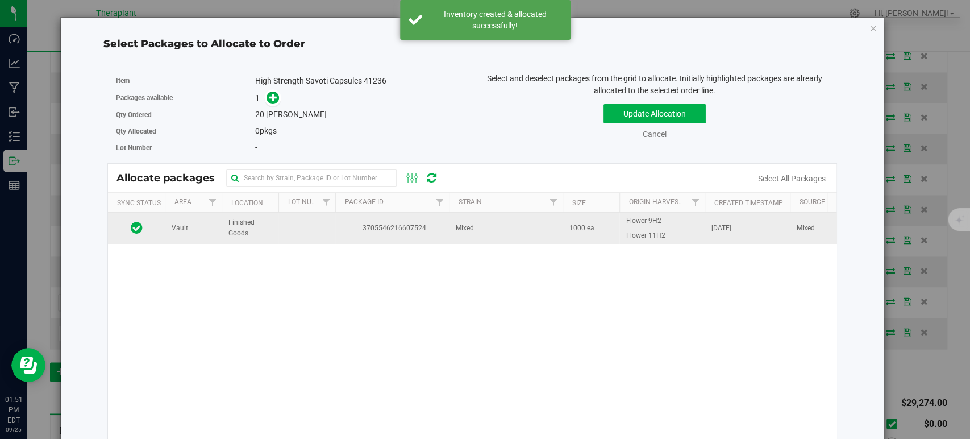
click at [460, 237] on td "Mixed" at bounding box center [506, 228] width 114 height 31
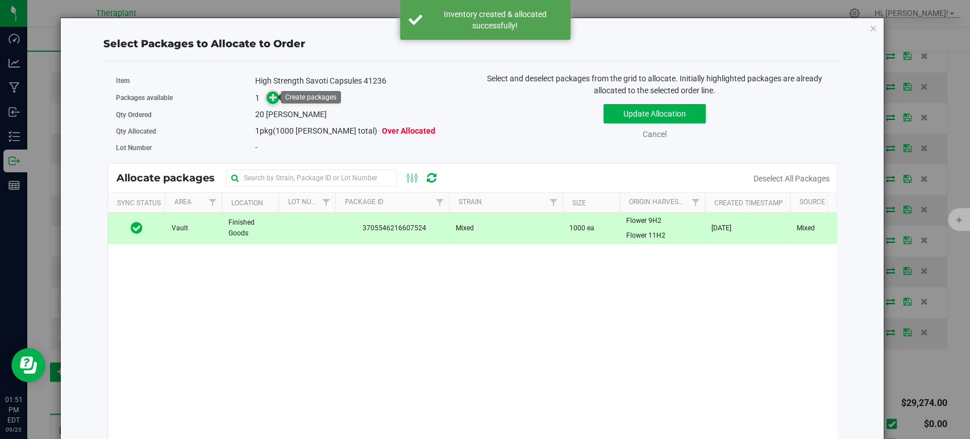
click at [273, 102] on span at bounding box center [273, 98] width 14 height 14
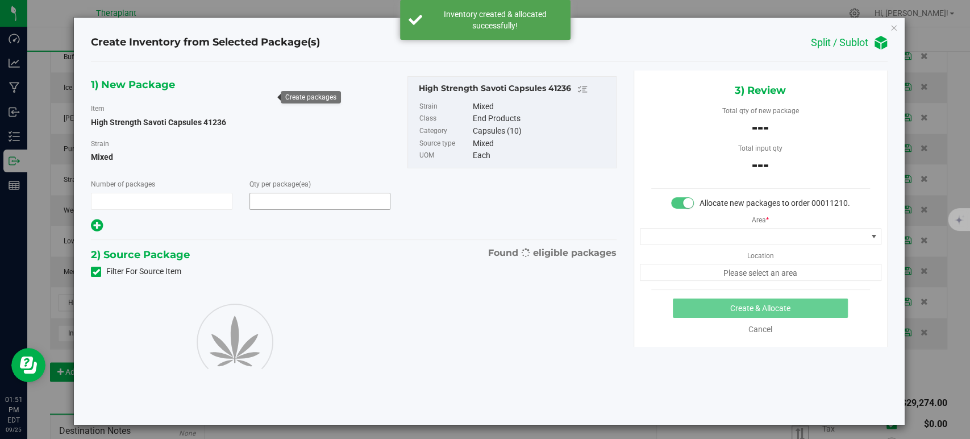
type input "1"
type input "20"
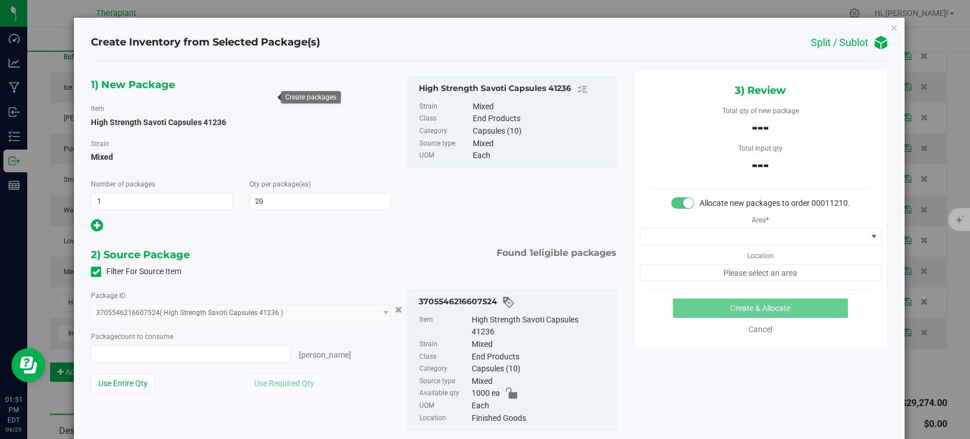
type input "0 ea"
click at [179, 349] on span "0 ea 0" at bounding box center [191, 353] width 200 height 17
type input "20"
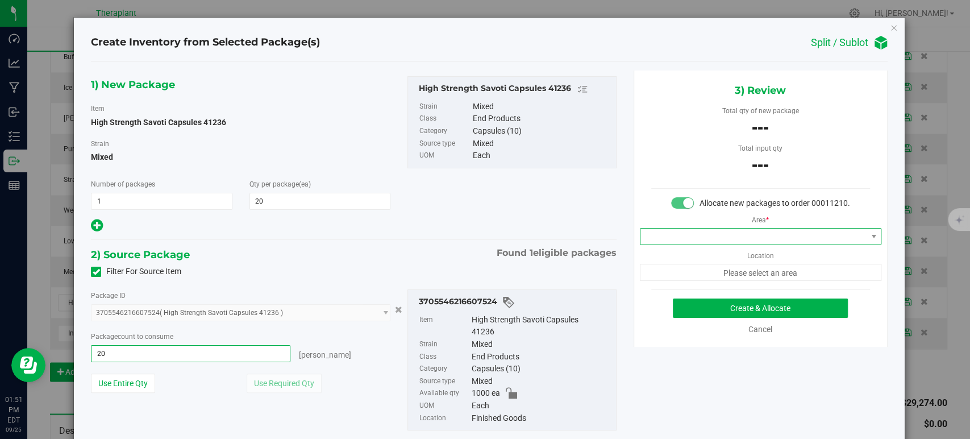
click at [697, 244] on span at bounding box center [754, 237] width 226 height 16
type input "20 ea"
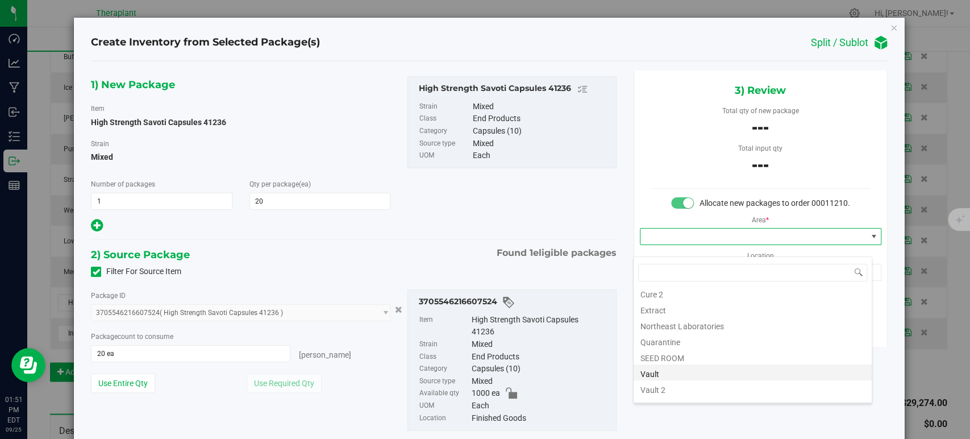
scroll to position [141, 0]
click at [704, 329] on li "Vault" at bounding box center [753, 329] width 238 height 16
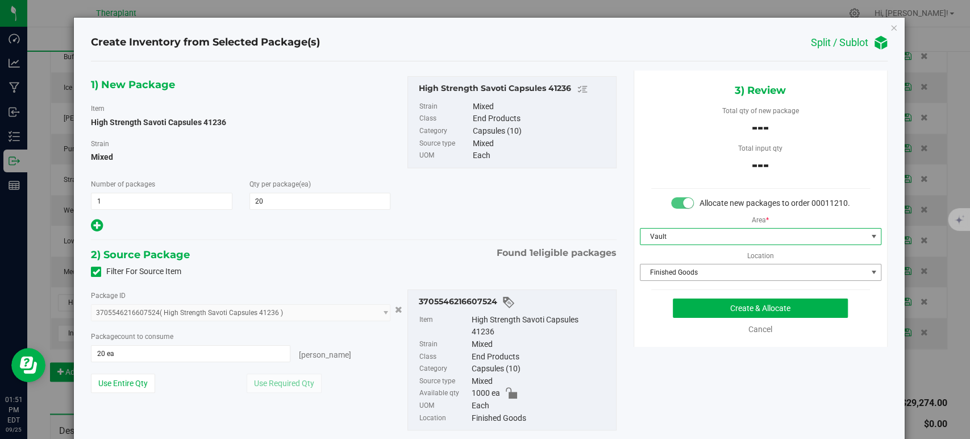
click at [704, 280] on span "Finished Goods" at bounding box center [754, 272] width 226 height 16
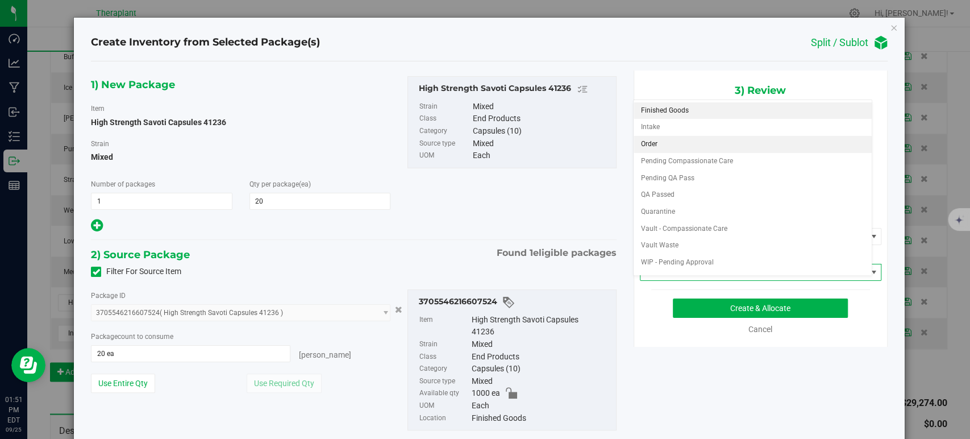
click at [687, 150] on li "Order" at bounding box center [753, 144] width 238 height 17
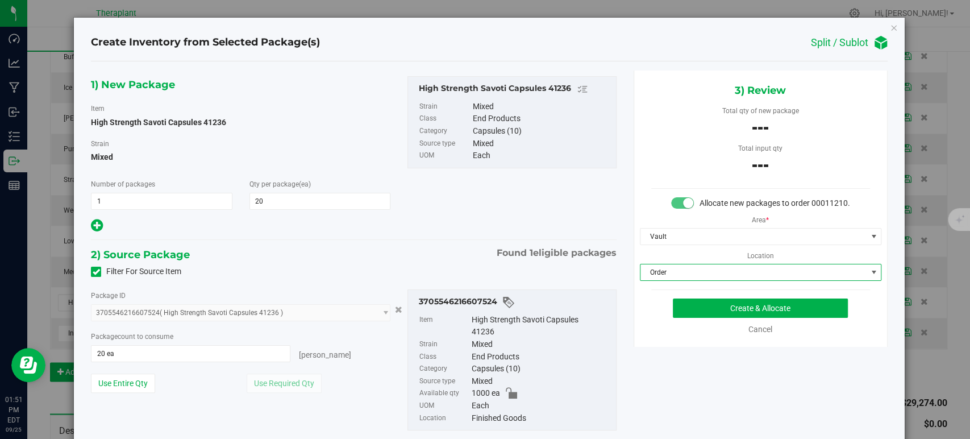
click at [509, 251] on span "Found 1 eligible packages" at bounding box center [557, 253] width 120 height 14
click at [708, 318] on button "Create & Allocate" at bounding box center [760, 307] width 175 height 19
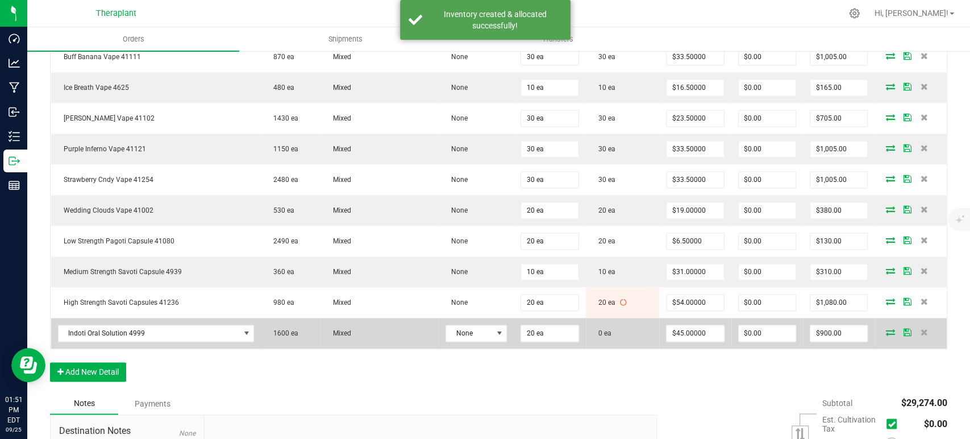
click at [886, 329] on icon at bounding box center [890, 332] width 9 height 7
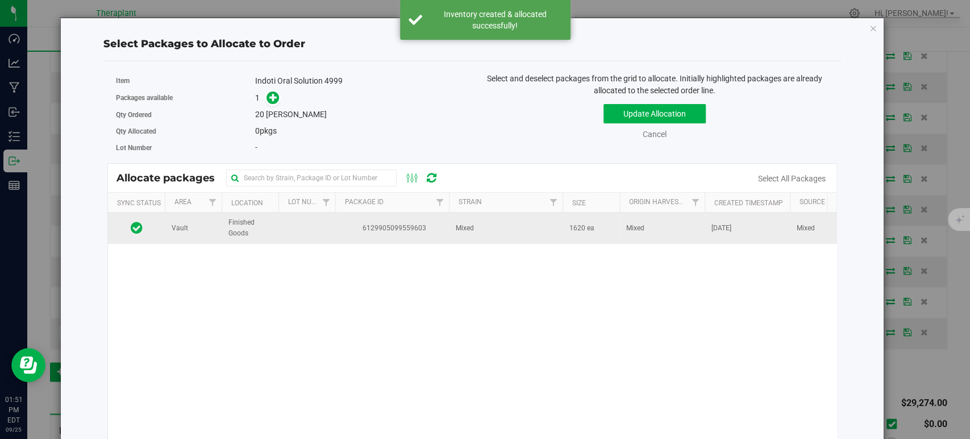
click at [402, 229] on span "6129905099559603" at bounding box center [392, 228] width 100 height 11
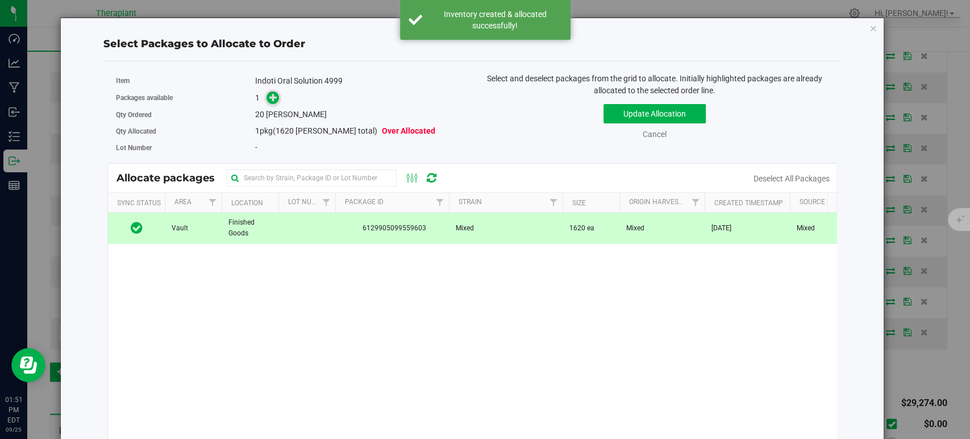
click at [269, 93] on icon at bounding box center [273, 97] width 8 height 8
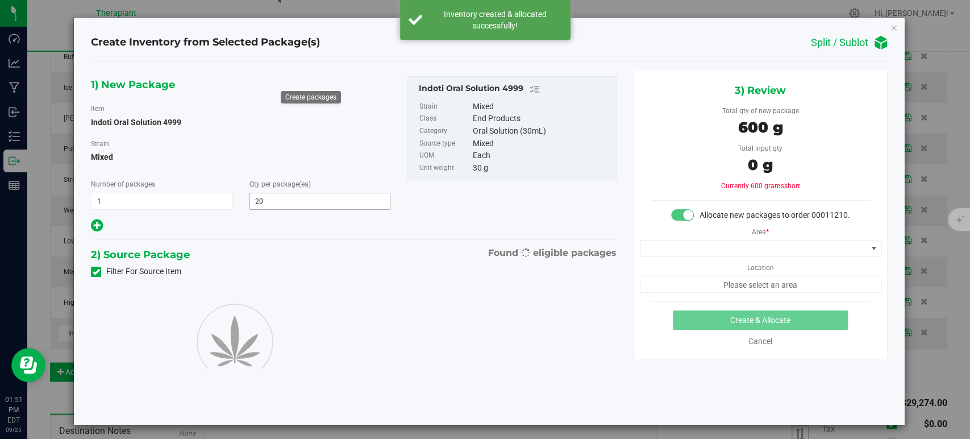
type input "20"
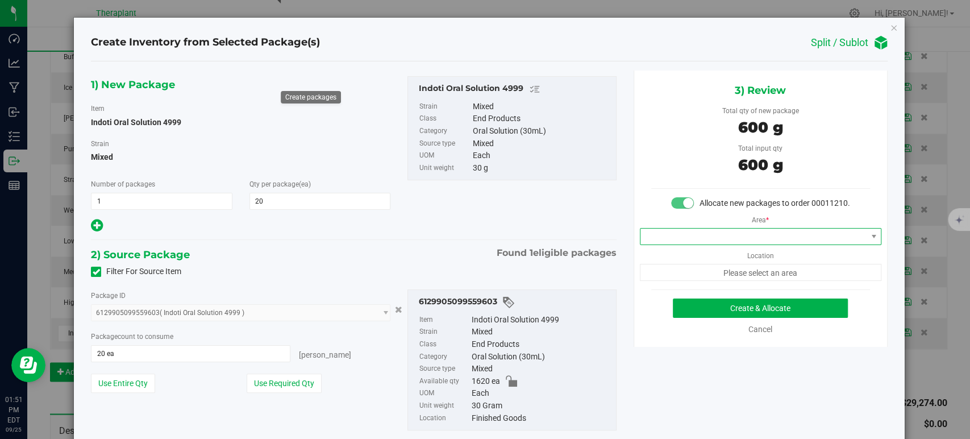
click at [663, 244] on span at bounding box center [754, 237] width 226 height 16
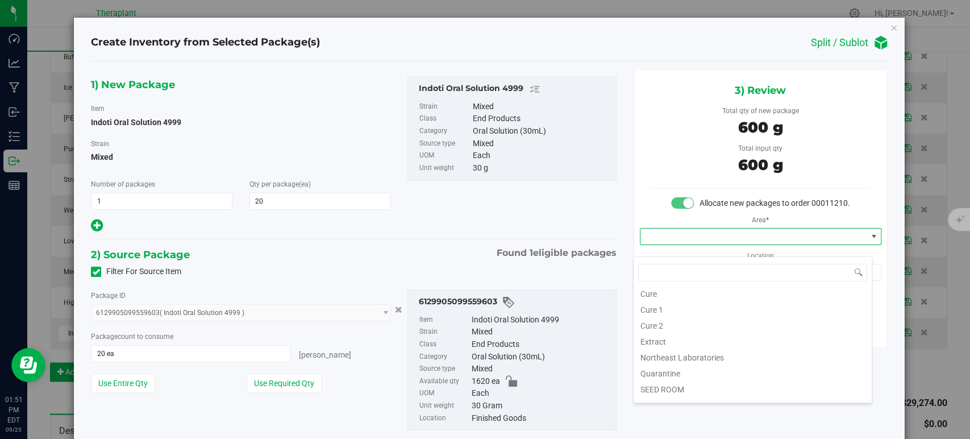
scroll to position [141, 0]
click at [673, 333] on li "Vault" at bounding box center [753, 329] width 238 height 16
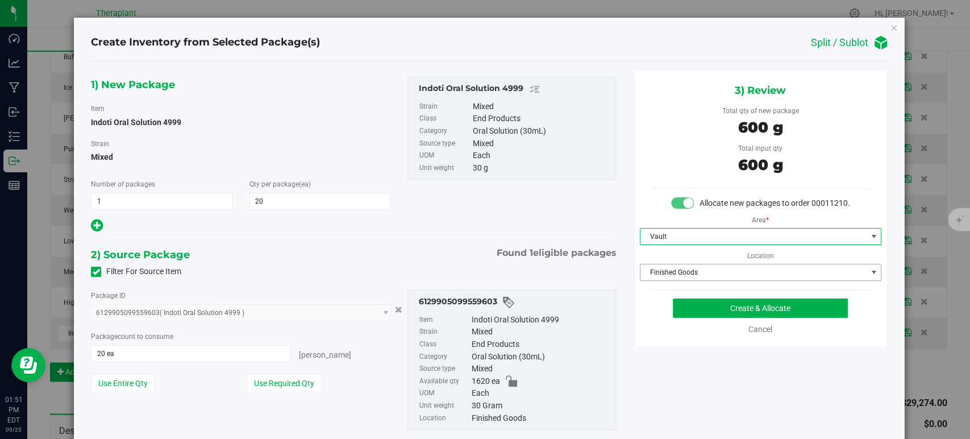
click at [665, 277] on span "Finished Goods" at bounding box center [754, 272] width 226 height 16
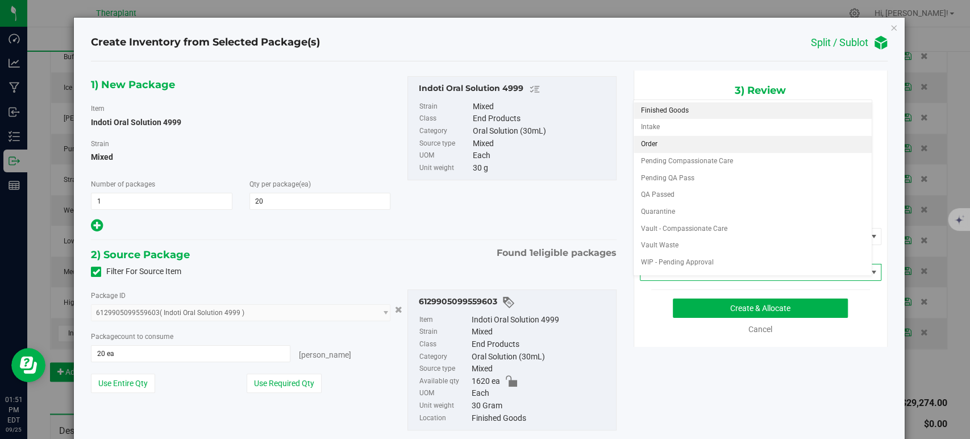
click at [653, 140] on li "Order" at bounding box center [753, 144] width 238 height 17
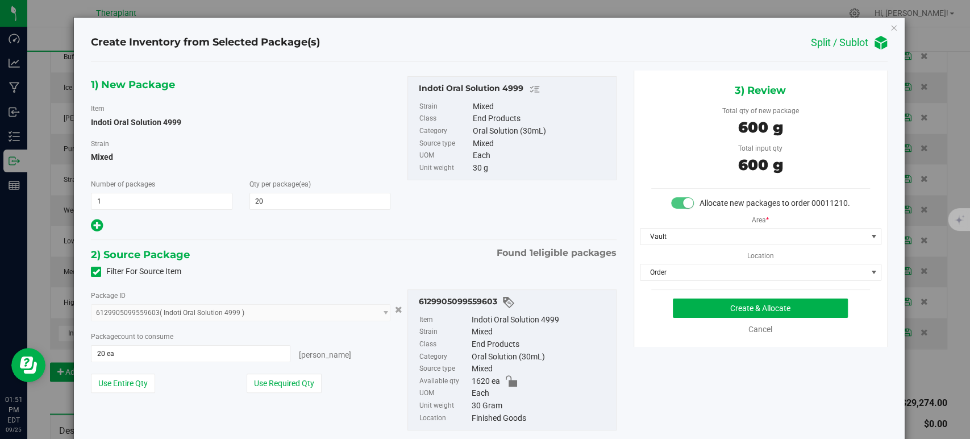
click at [403, 253] on div "2) Source Package Found 1 eligible packages" at bounding box center [353, 254] width 525 height 17
click at [694, 317] on button "Create & Allocate" at bounding box center [760, 307] width 175 height 19
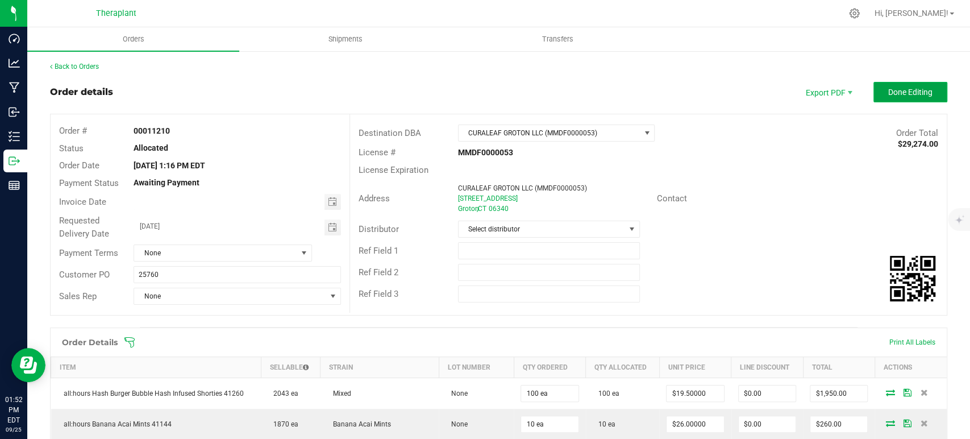
click at [910, 92] on span "Done Editing" at bounding box center [911, 92] width 44 height 9
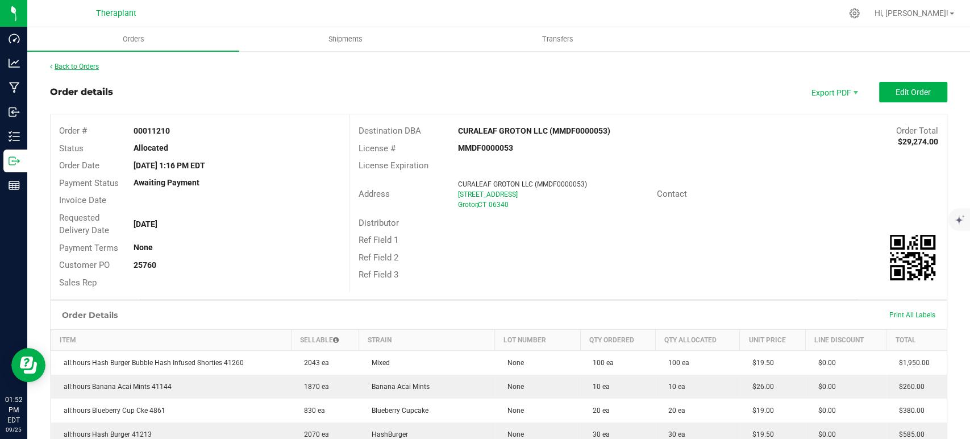
click at [89, 64] on link "Back to Orders" at bounding box center [74, 67] width 49 height 8
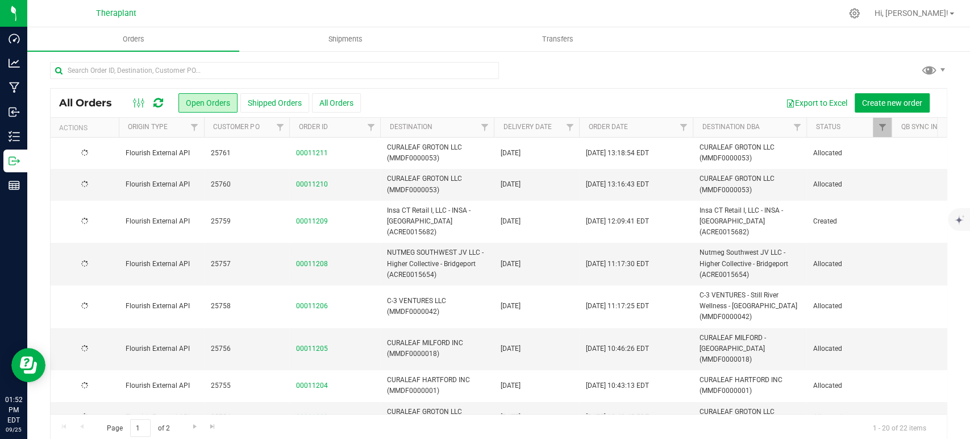
click at [156, 97] on icon at bounding box center [158, 102] width 10 height 11
click at [87, 188] on span "Action" at bounding box center [77, 185] width 31 height 16
click at [99, 327] on li "Print invoice" at bounding box center [105, 335] width 85 height 17
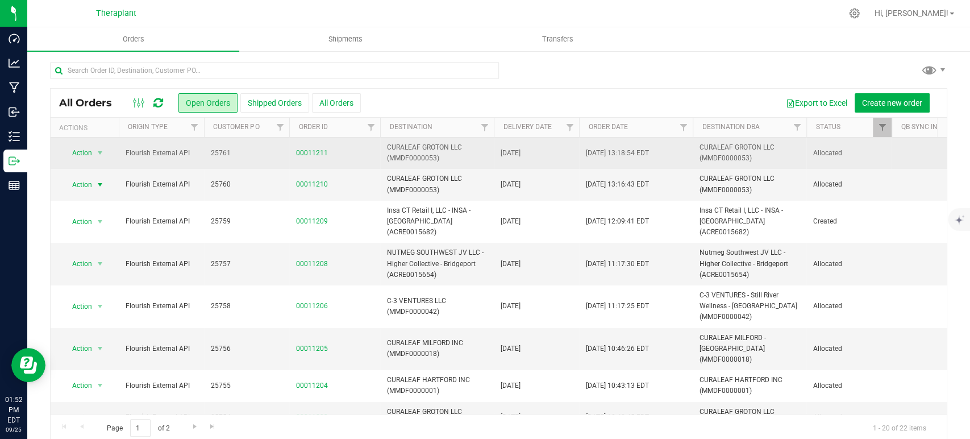
click at [107, 157] on span "select" at bounding box center [100, 153] width 14 height 16
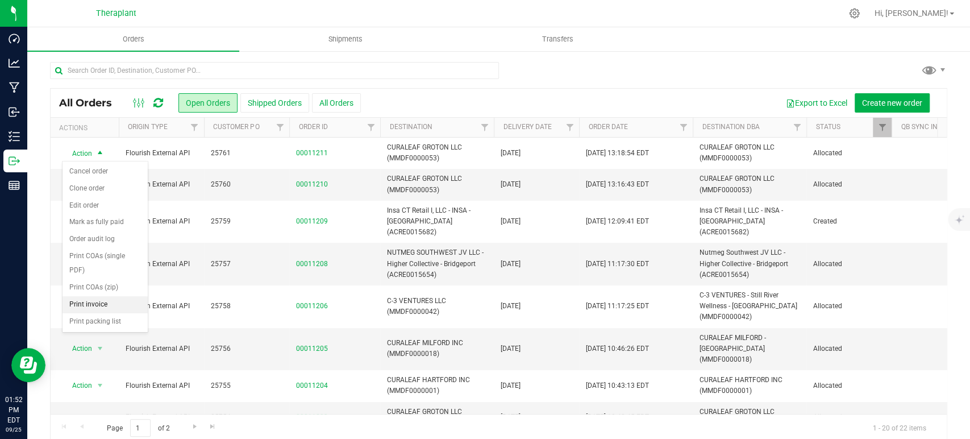
click at [115, 296] on li "Print invoice" at bounding box center [105, 304] width 85 height 17
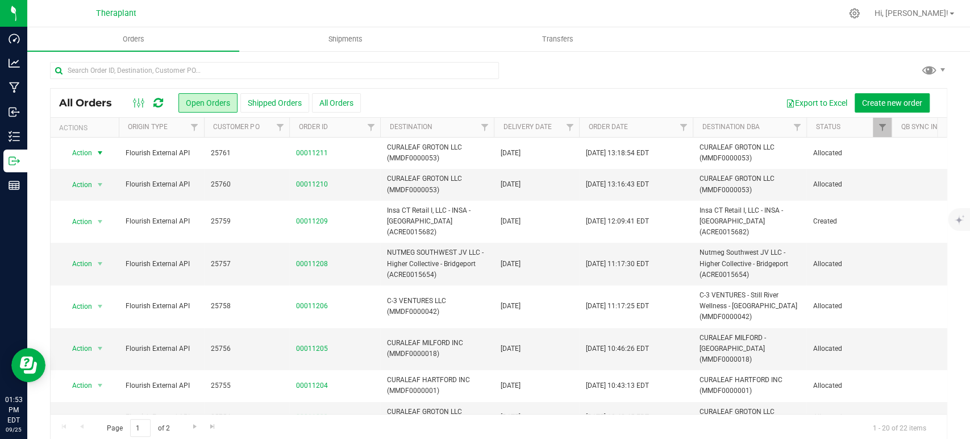
click at [159, 101] on icon at bounding box center [158, 102] width 10 height 11
click at [159, 101] on icon at bounding box center [158, 103] width 10 height 12
click at [160, 102] on icon at bounding box center [158, 102] width 10 height 11
click at [155, 102] on icon at bounding box center [158, 102] width 10 height 11
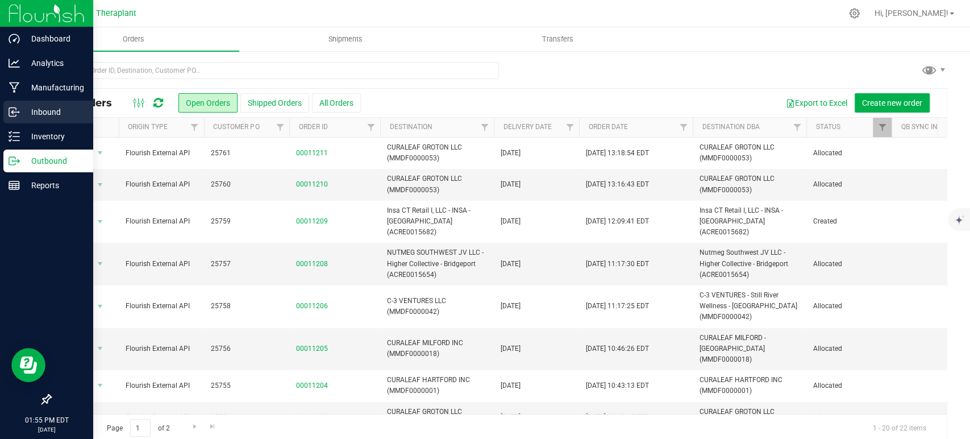
click at [73, 115] on p "Inbound" at bounding box center [54, 112] width 68 height 14
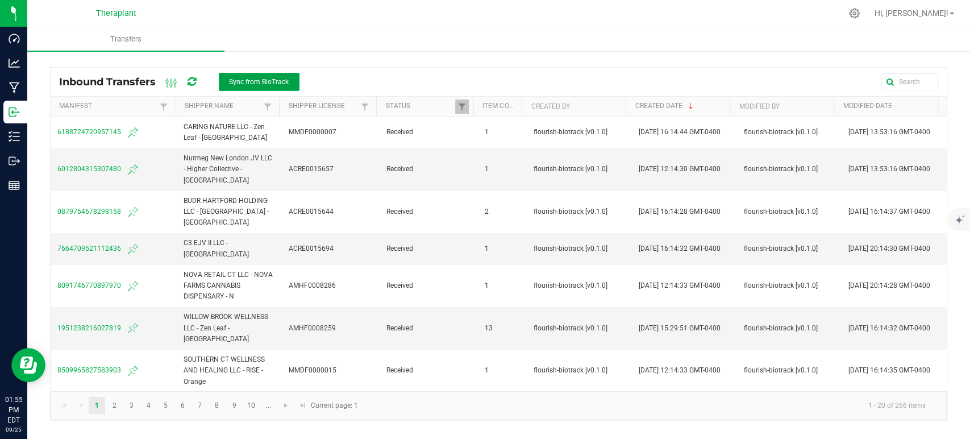
click at [255, 81] on span "Sync from BioTrack" at bounding box center [259, 82] width 60 height 8
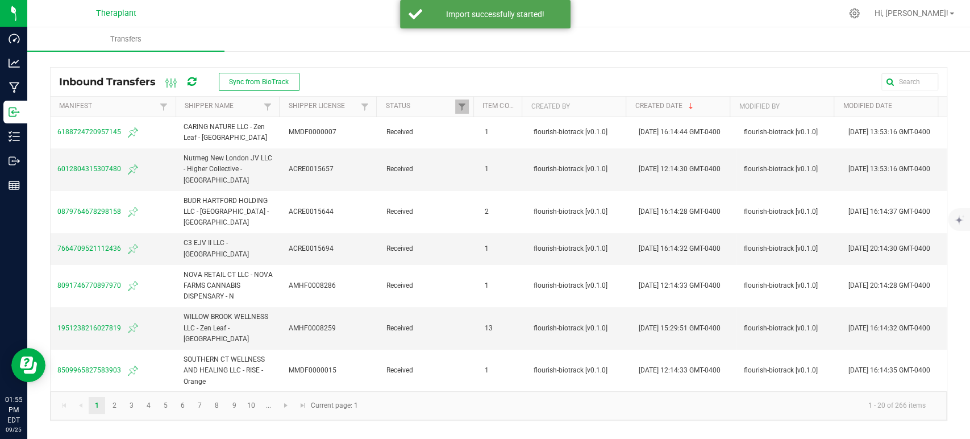
click at [195, 84] on icon at bounding box center [192, 82] width 9 height 10
click at [195, 84] on icon at bounding box center [191, 81] width 9 height 11
click at [195, 84] on icon at bounding box center [191, 82] width 11 height 10
click at [195, 84] on icon at bounding box center [191, 82] width 13 height 12
click at [195, 84] on icon at bounding box center [191, 81] width 13 height 13
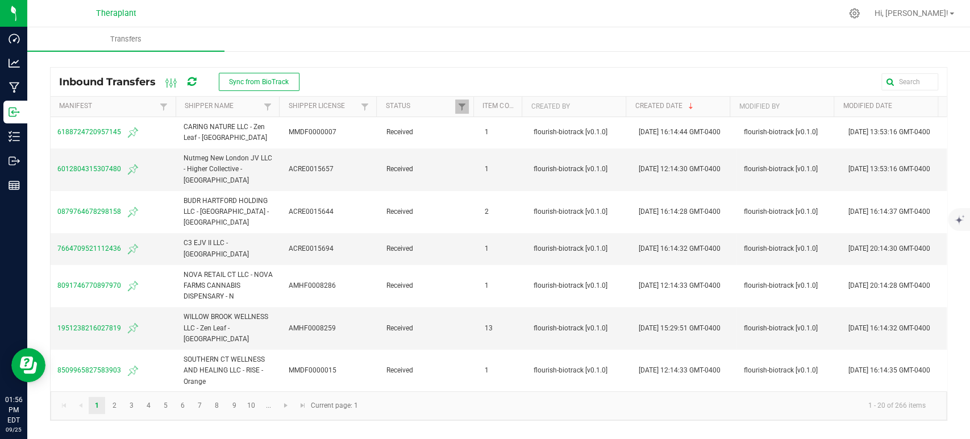
click at [197, 81] on div "Inbound Transfers Sync from BioTrack" at bounding box center [183, 81] width 249 height 19
click at [191, 81] on icon at bounding box center [191, 81] width 13 height 13
click at [191, 81] on icon at bounding box center [191, 82] width 13 height 13
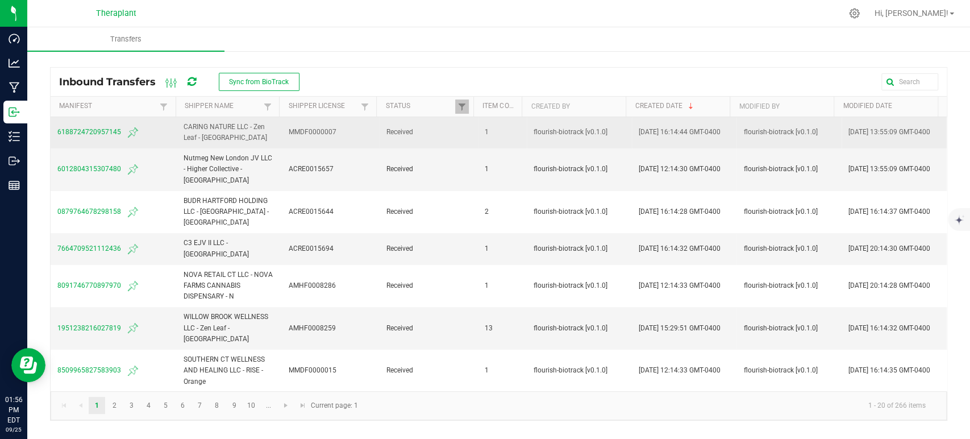
click at [73, 131] on span "6188724720957145" at bounding box center [113, 133] width 113 height 14
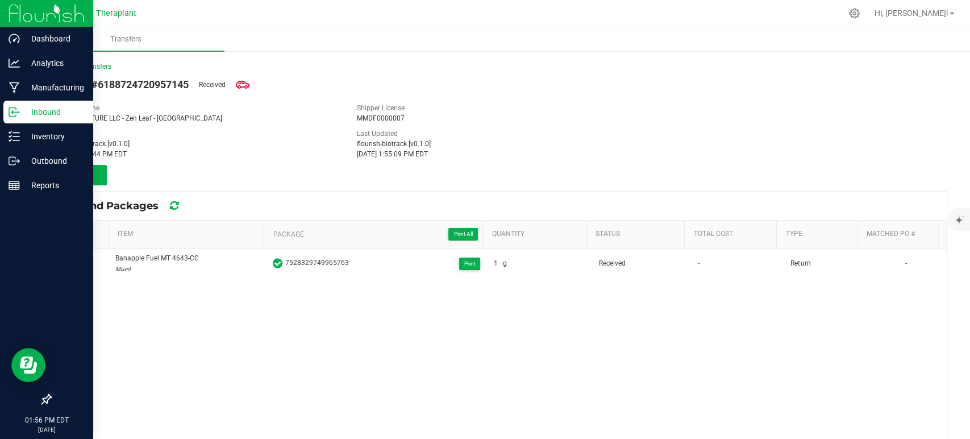
click at [28, 114] on p "Inbound" at bounding box center [54, 112] width 68 height 14
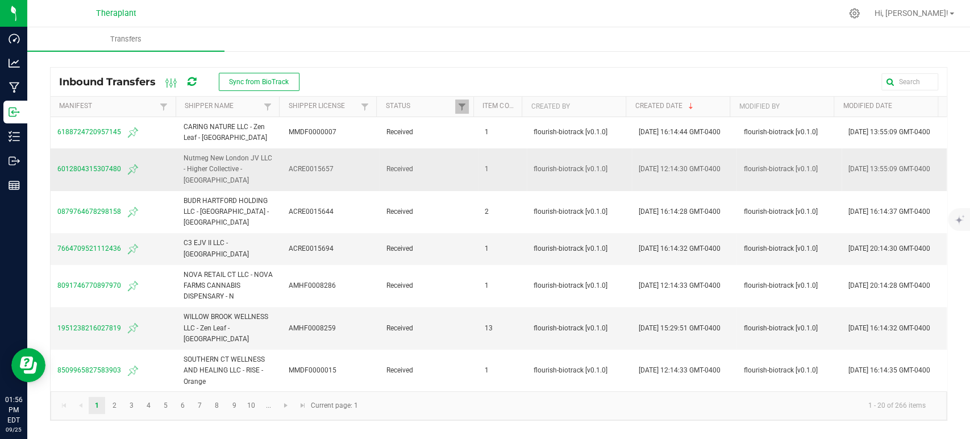
click at [79, 172] on span "6012804315307480" at bounding box center [113, 170] width 113 height 14
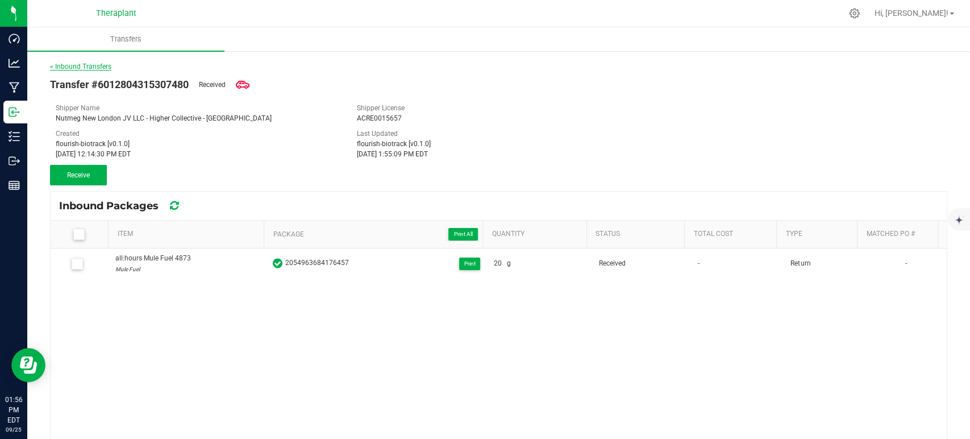
click at [86, 67] on link "< Inbound Transfers" at bounding box center [80, 67] width 61 height 8
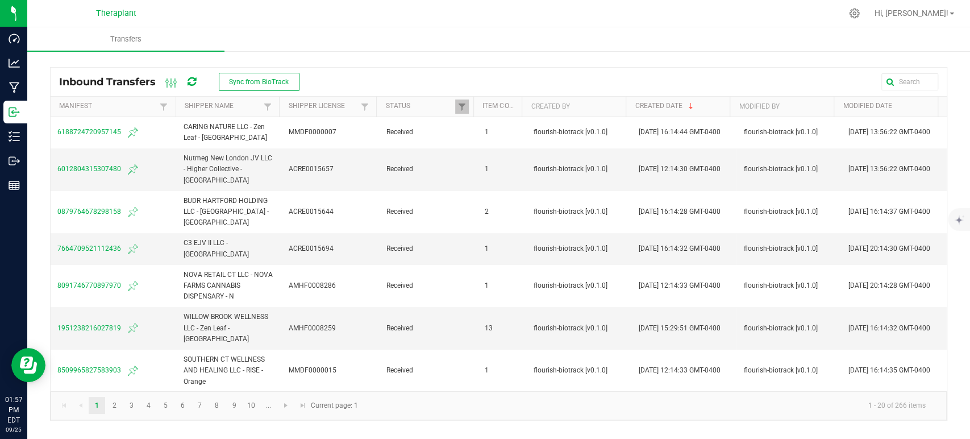
click at [195, 80] on icon at bounding box center [192, 82] width 9 height 10
click at [195, 80] on icon at bounding box center [191, 82] width 11 height 13
click at [259, 82] on span "Sync from BioTrack" at bounding box center [259, 82] width 60 height 8
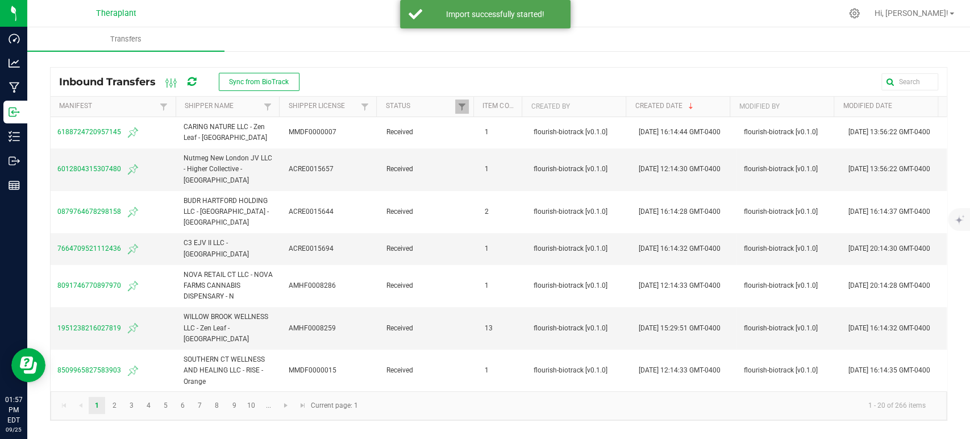
click at [193, 83] on icon at bounding box center [191, 82] width 11 height 13
click at [193, 83] on icon at bounding box center [191, 82] width 11 height 10
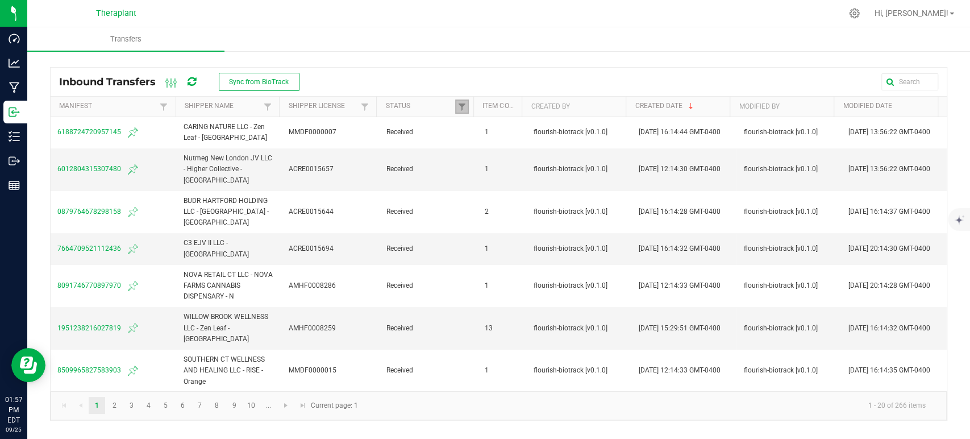
click at [456, 111] on link at bounding box center [462, 106] width 14 height 14
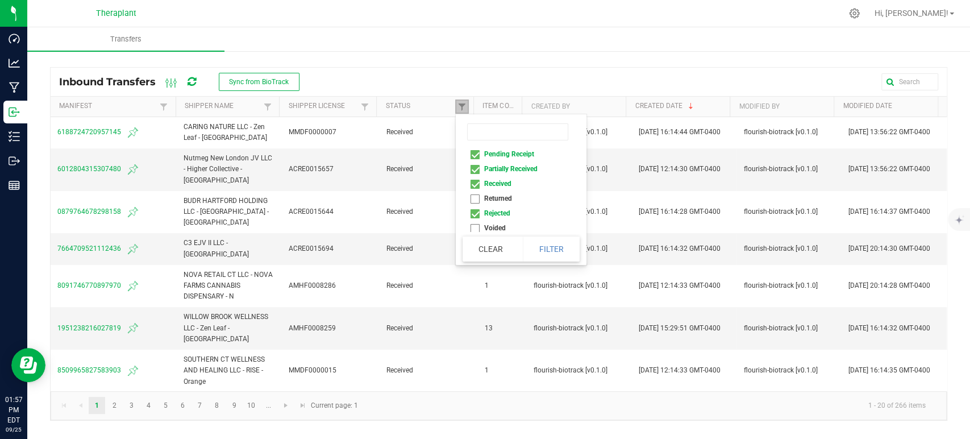
scroll to position [5, 0]
click at [545, 70] on div "Inbound Transfers Sync from BioTrack" at bounding box center [499, 82] width 896 height 28
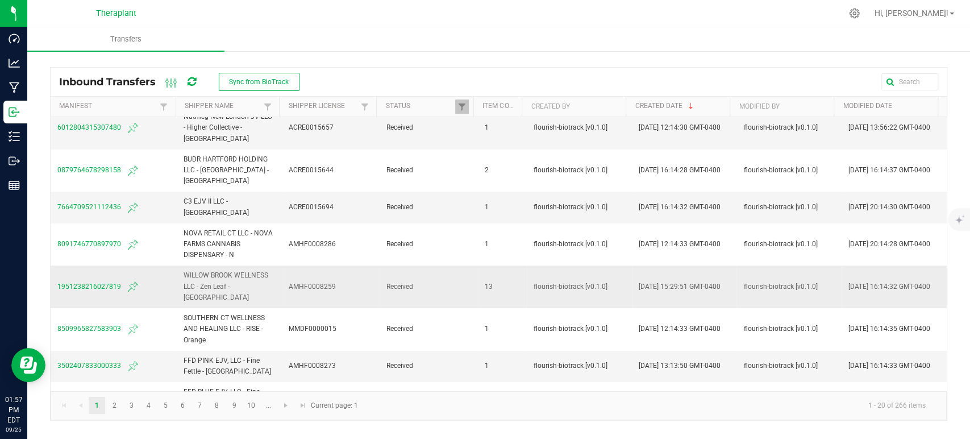
scroll to position [0, 0]
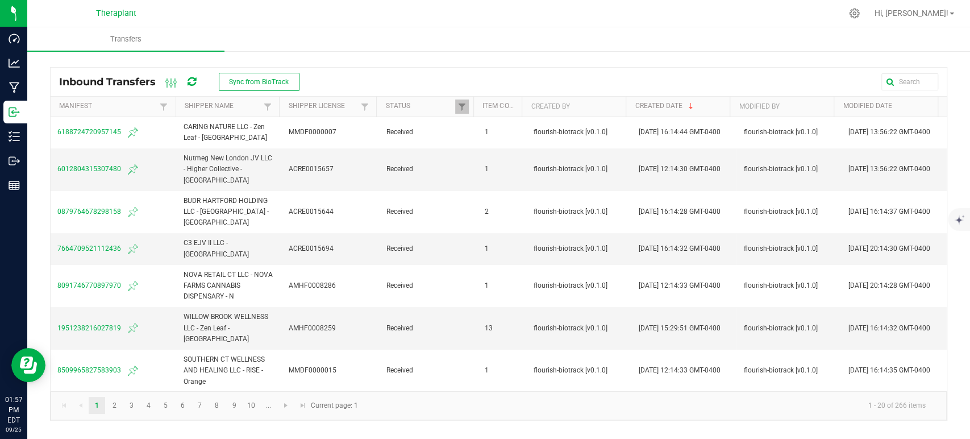
click at [190, 80] on icon at bounding box center [191, 82] width 13 height 13
click at [194, 82] on icon at bounding box center [191, 82] width 12 height 13
click at [269, 85] on span "Sync from BioTrack" at bounding box center [259, 82] width 60 height 8
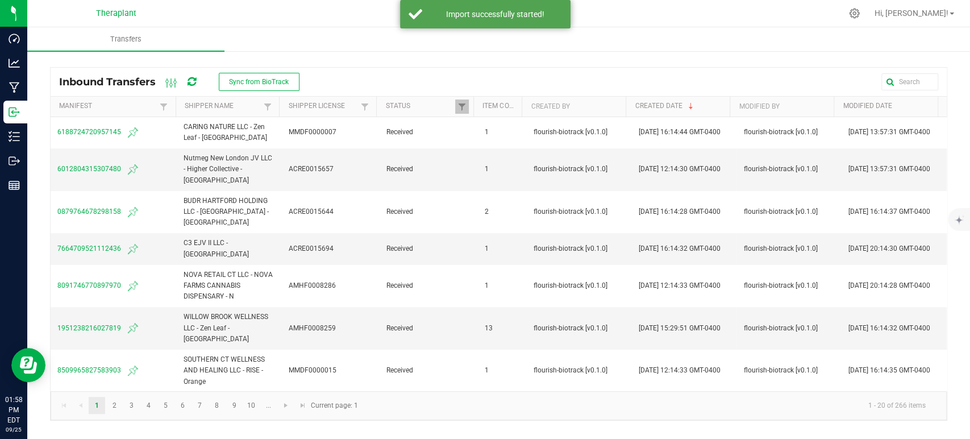
click at [188, 79] on icon at bounding box center [191, 82] width 11 height 10
click at [188, 79] on icon at bounding box center [191, 81] width 13 height 13
click at [188, 79] on icon at bounding box center [191, 82] width 13 height 12
click at [188, 79] on icon at bounding box center [191, 82] width 11 height 12
click at [188, 79] on icon at bounding box center [191, 81] width 13 height 13
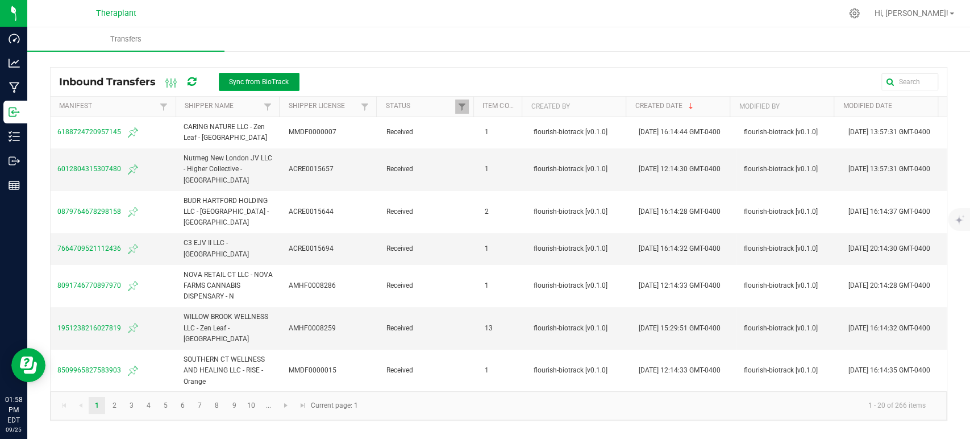
click at [273, 88] on button "Sync from BioTrack" at bounding box center [259, 82] width 81 height 18
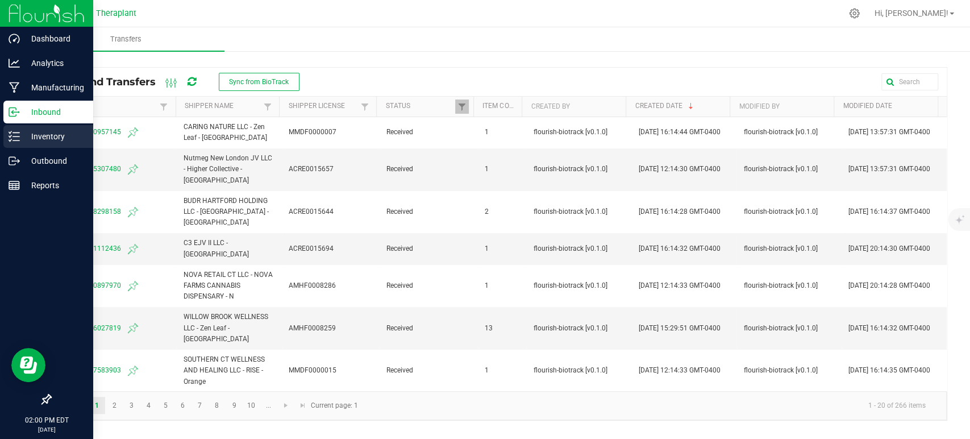
click at [52, 134] on p "Inventory" at bounding box center [54, 137] width 68 height 14
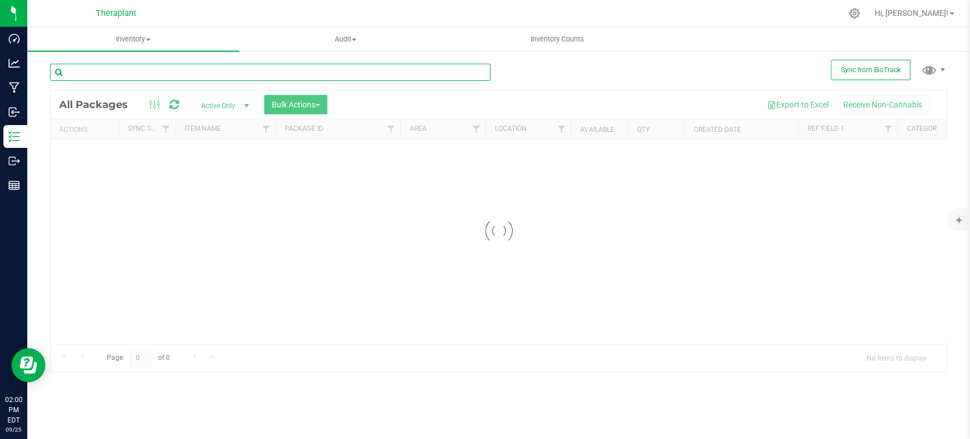
click at [147, 74] on input "text" at bounding box center [270, 72] width 441 height 17
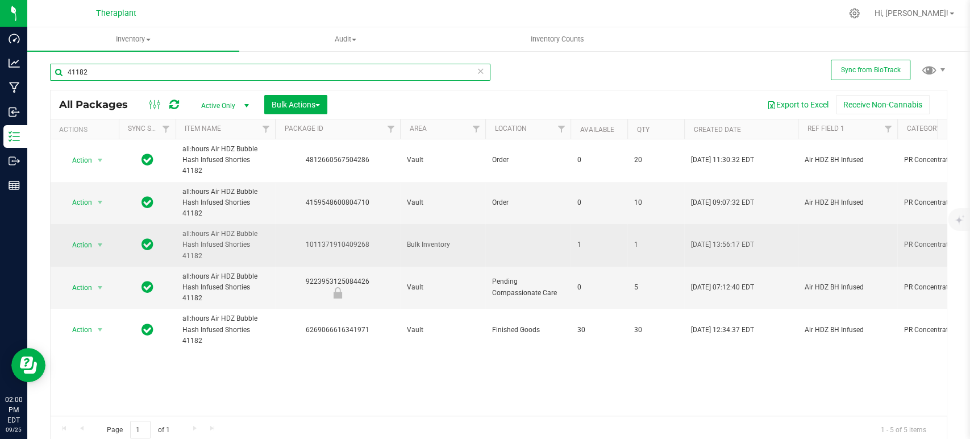
type input "41182"
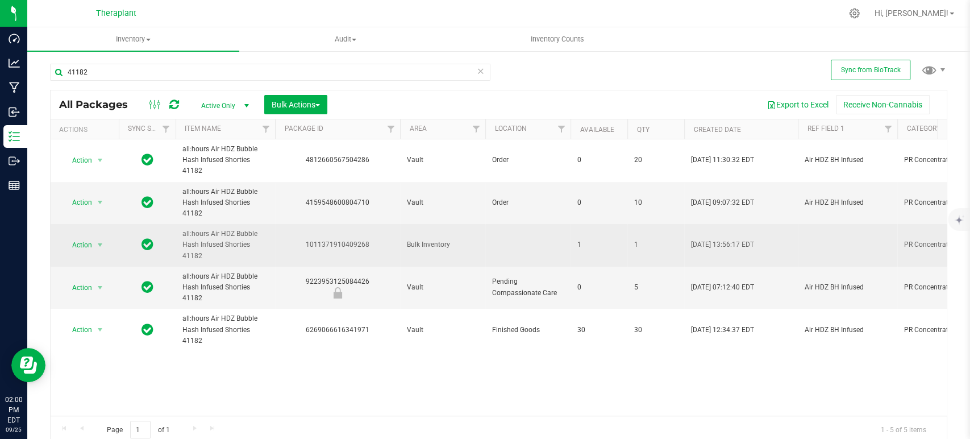
click at [822, 247] on td at bounding box center [847, 245] width 99 height 43
type input "Return from FF Willimantic, will move to CC when back in building"
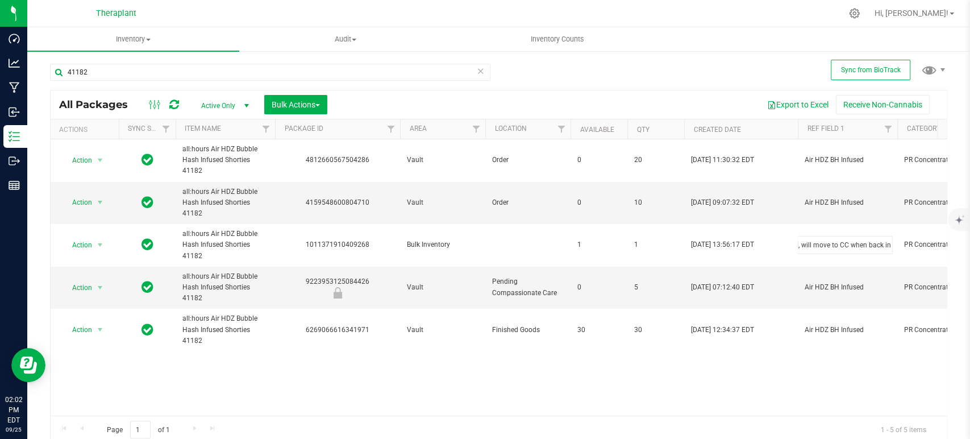
click at [667, 360] on div "All Packages Active Only Active Only Lab Samples Locked All External Internal B…" at bounding box center [499, 267] width 898 height 354
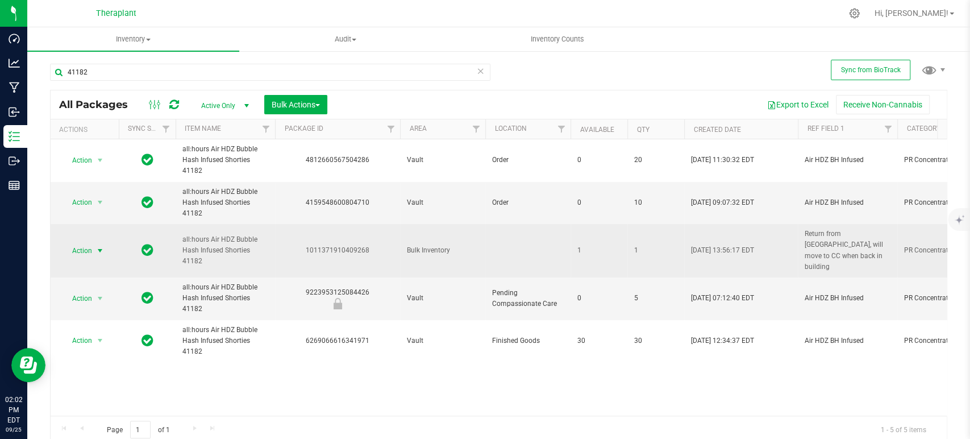
click at [94, 250] on span "select" at bounding box center [100, 251] width 14 height 16
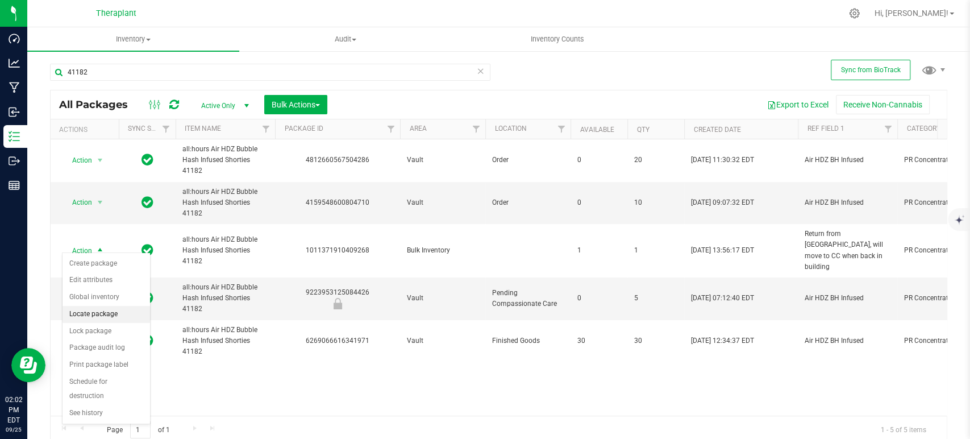
click at [121, 310] on li "Locate package" at bounding box center [107, 314] width 88 height 17
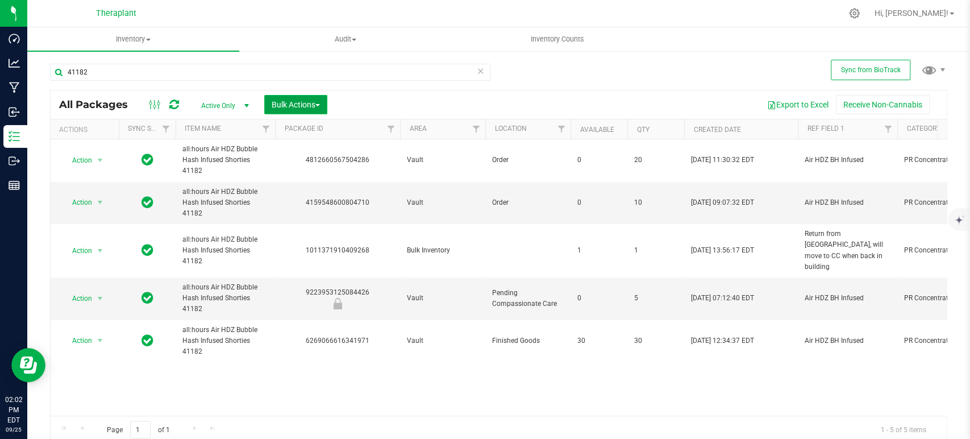
click at [310, 106] on span "Bulk Actions" at bounding box center [296, 104] width 48 height 9
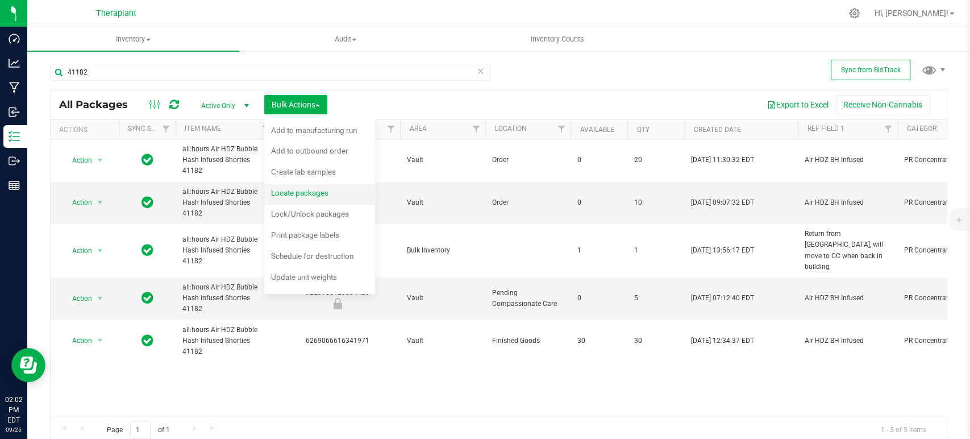
click at [304, 194] on span "Locate packages" at bounding box center [299, 192] width 57 height 9
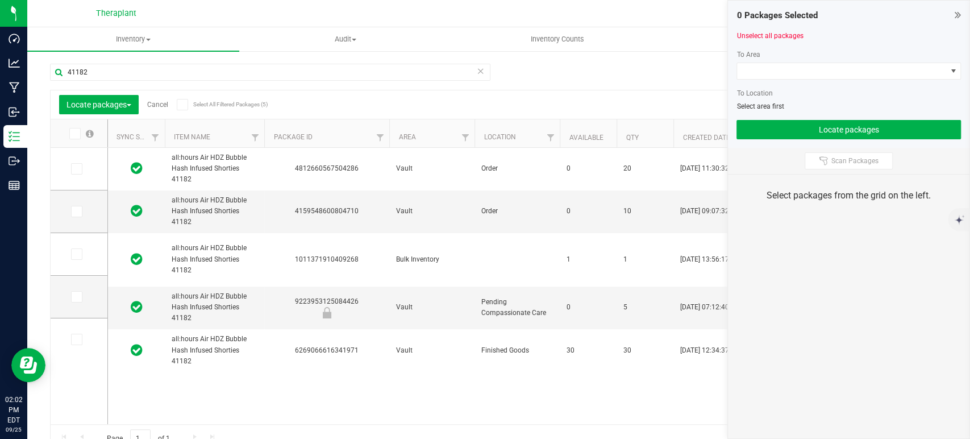
click at [76, 254] on icon at bounding box center [75, 254] width 7 height 0
click at [0, 0] on input "checkbox" at bounding box center [0, 0] width 0 height 0
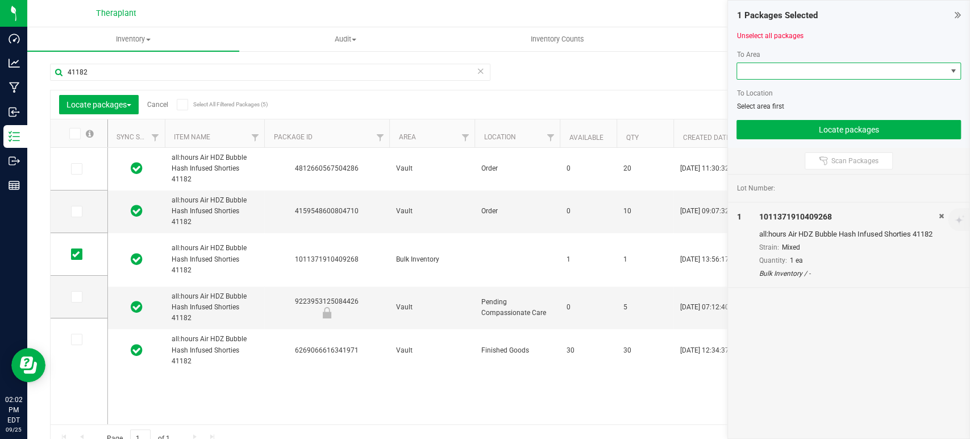
click at [811, 67] on span at bounding box center [841, 71] width 209 height 16
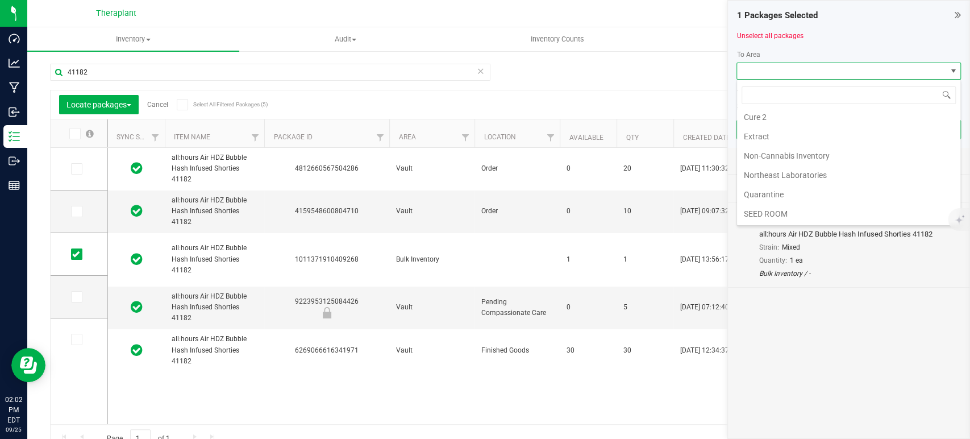
scroll to position [213, 0]
click at [778, 142] on li "Vault" at bounding box center [848, 138] width 223 height 19
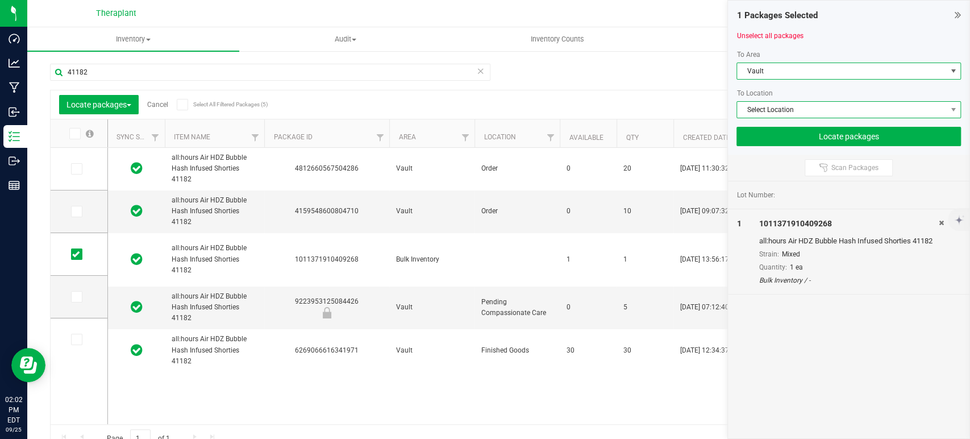
click at [811, 107] on span "Select Location" at bounding box center [841, 110] width 209 height 16
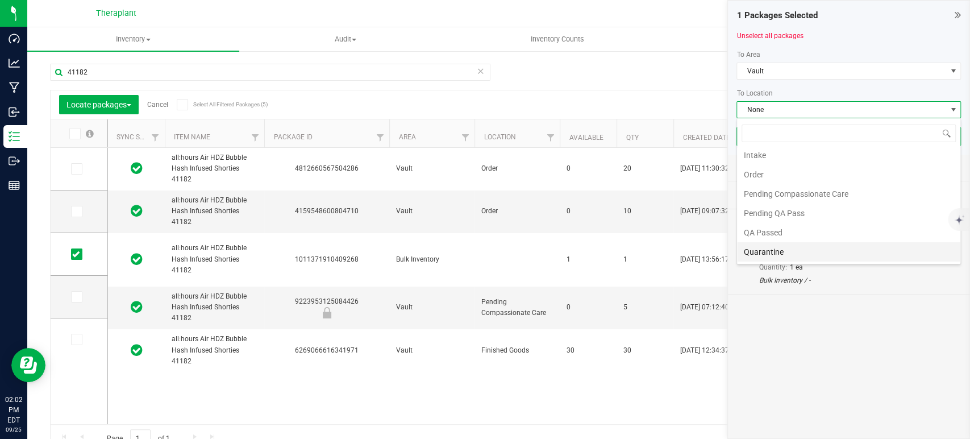
scroll to position [63, 0]
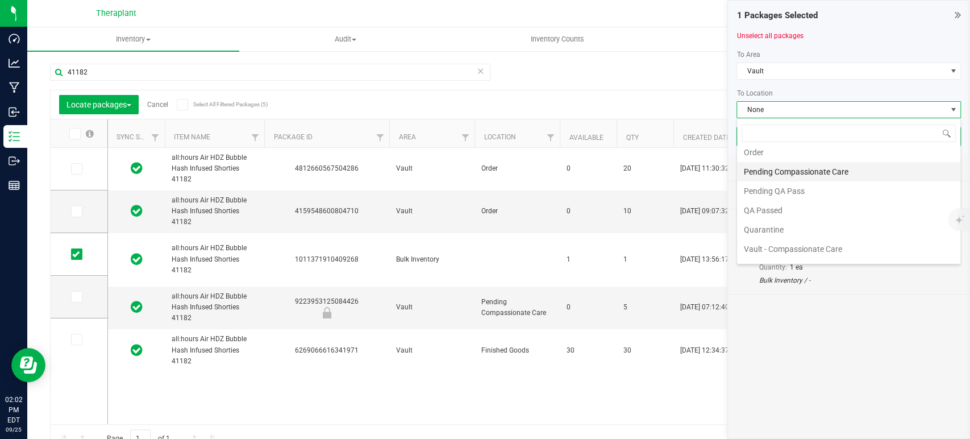
click at [819, 172] on li "Pending Compassionate Care" at bounding box center [848, 171] width 223 height 19
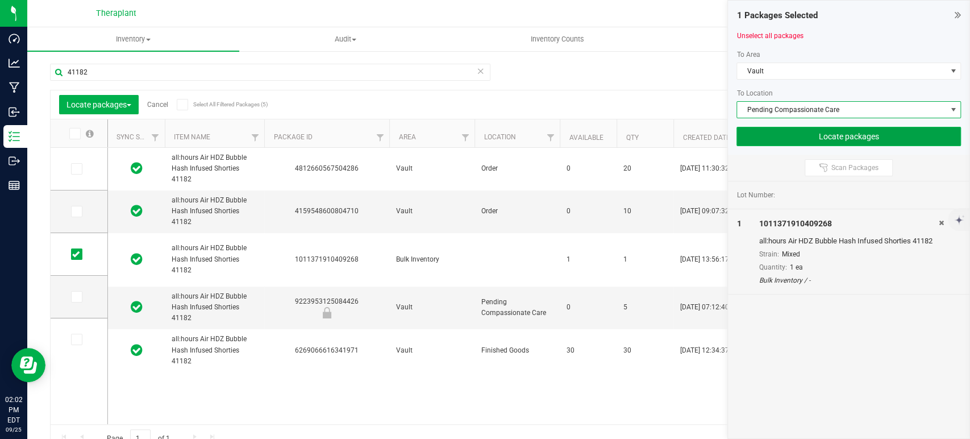
click at [844, 135] on button "Locate packages" at bounding box center [849, 136] width 225 height 19
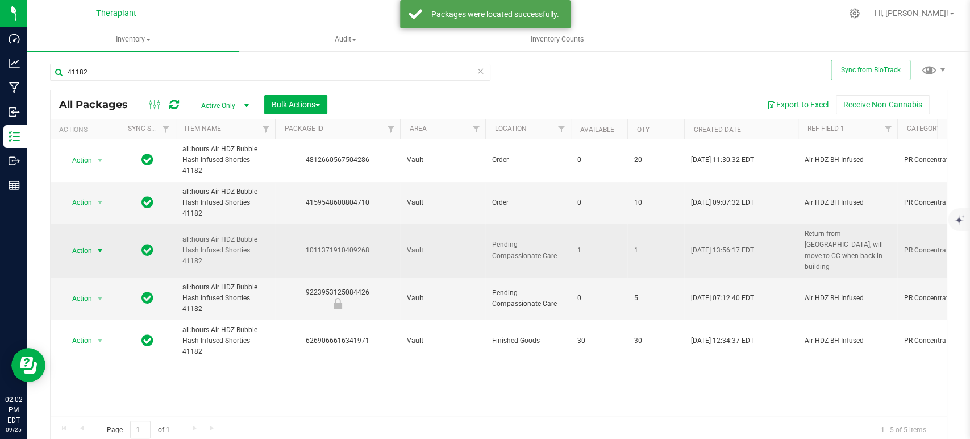
click at [74, 243] on span "Action" at bounding box center [77, 251] width 31 height 16
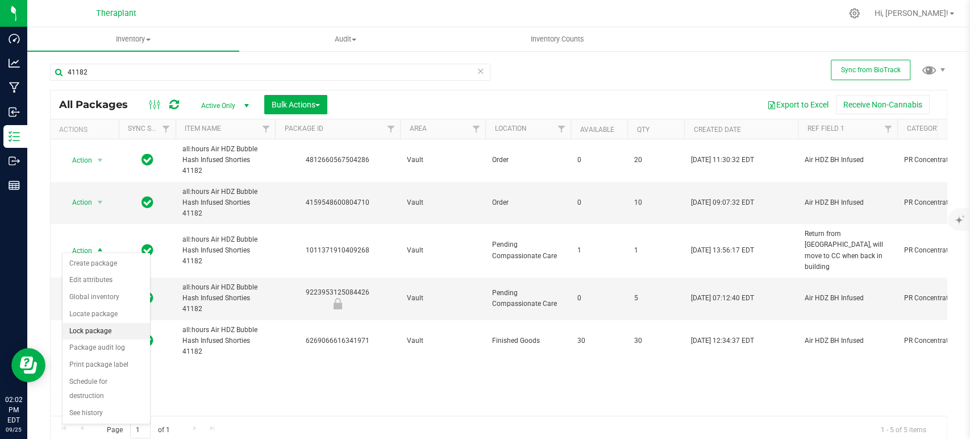
click at [100, 331] on li "Lock package" at bounding box center [107, 331] width 88 height 17
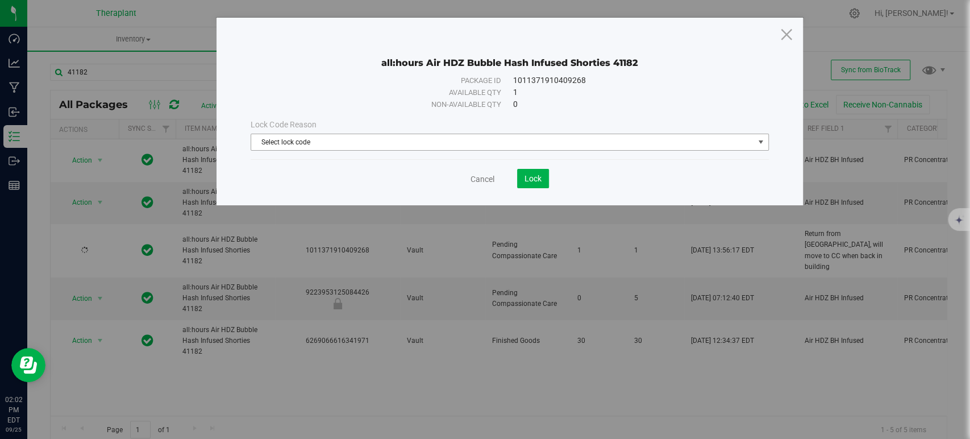
click at [435, 136] on span "Select lock code" at bounding box center [502, 142] width 503 height 16
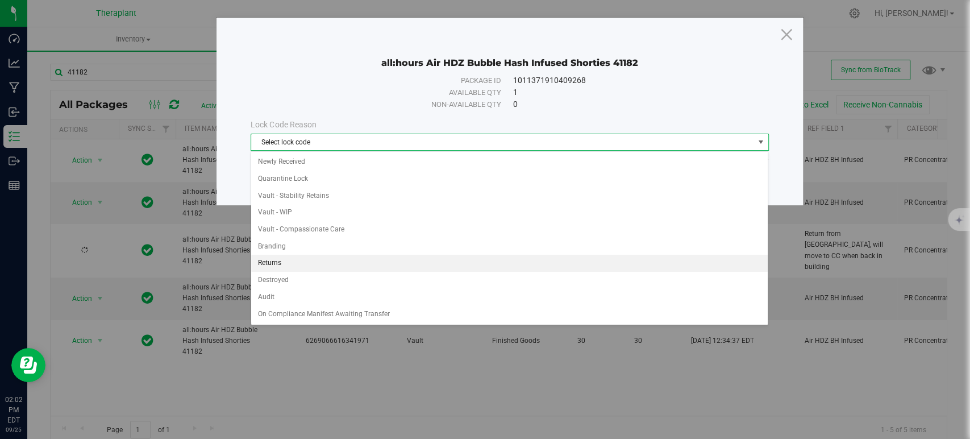
click at [268, 261] on li "Returns" at bounding box center [509, 263] width 517 height 17
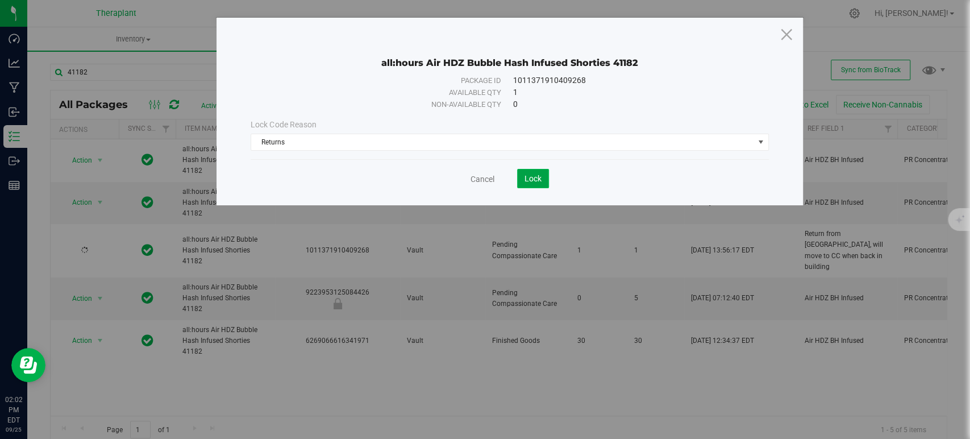
click at [531, 176] on span "Lock" at bounding box center [533, 178] width 17 height 9
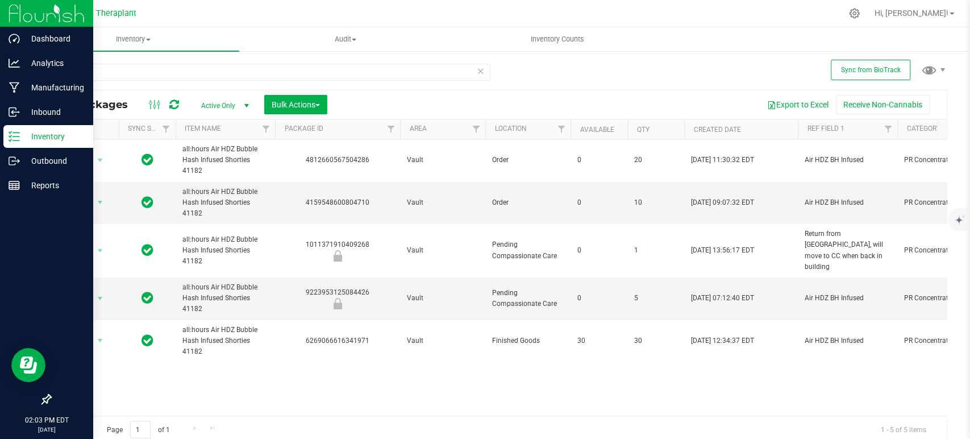
click at [23, 139] on p "Inventory" at bounding box center [54, 137] width 68 height 14
click at [41, 165] on p "Outbound" at bounding box center [54, 161] width 68 height 14
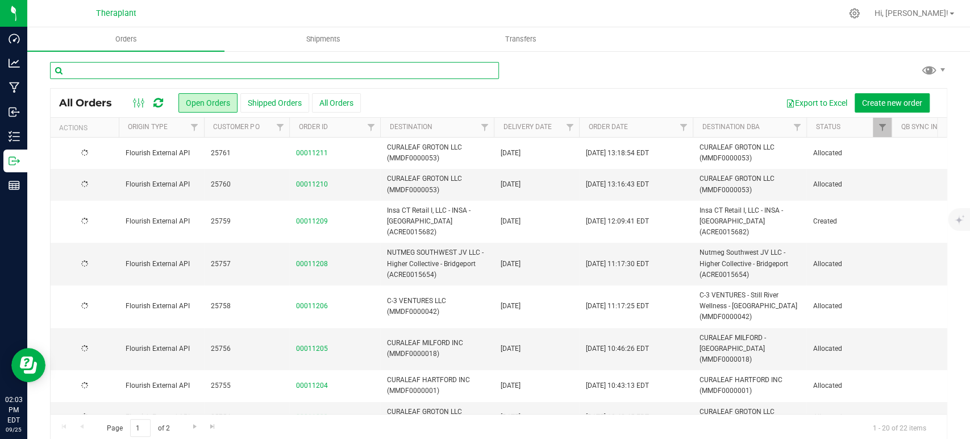
click at [230, 72] on input "text" at bounding box center [274, 70] width 449 height 17
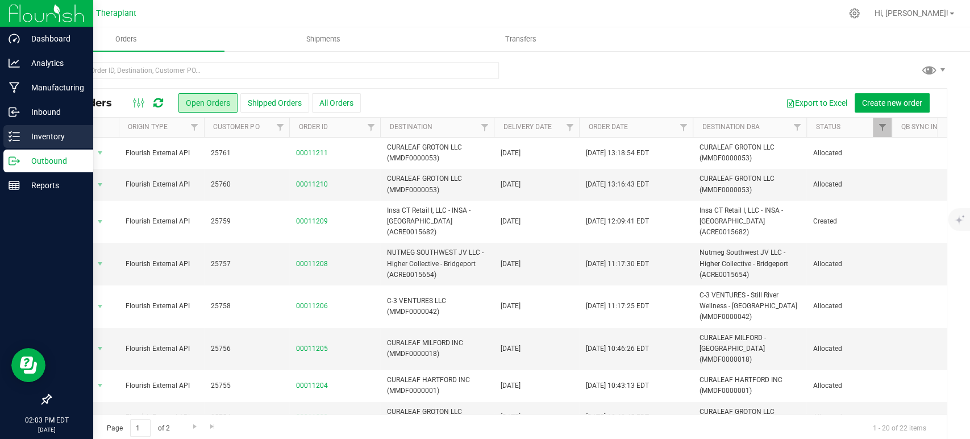
click at [18, 139] on icon at bounding box center [14, 136] width 11 height 11
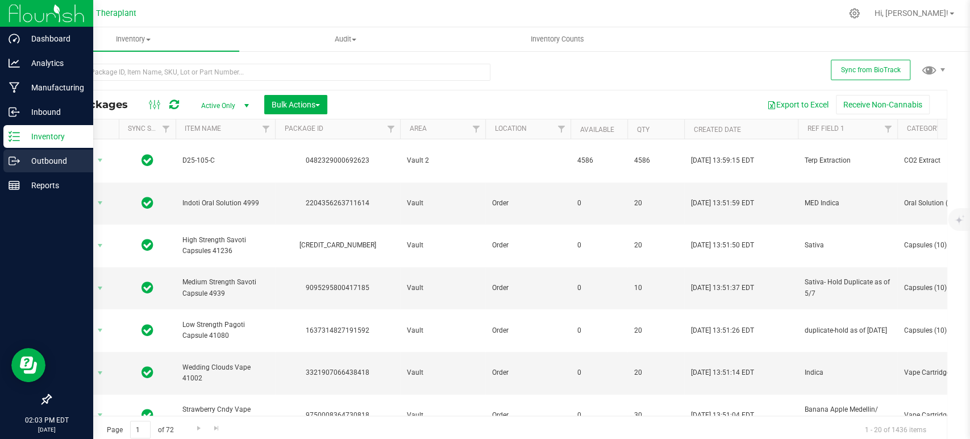
click at [23, 167] on p "Outbound" at bounding box center [54, 161] width 68 height 14
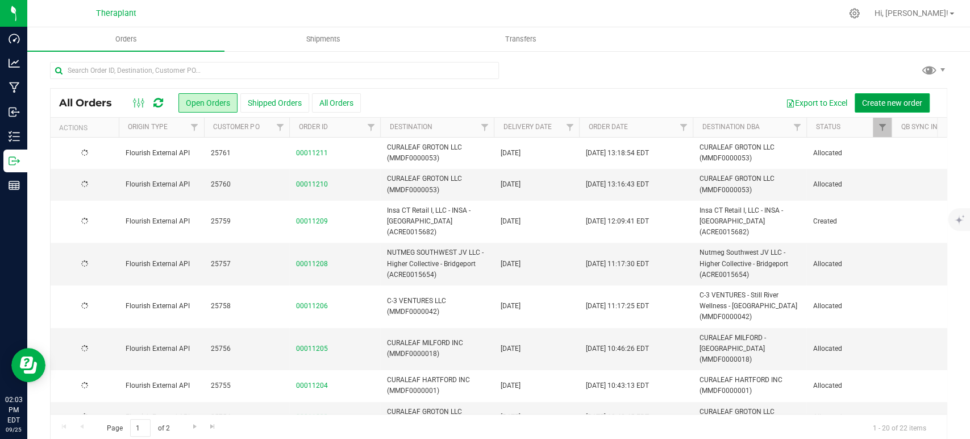
click at [862, 99] on span "Create new order" at bounding box center [892, 102] width 60 height 9
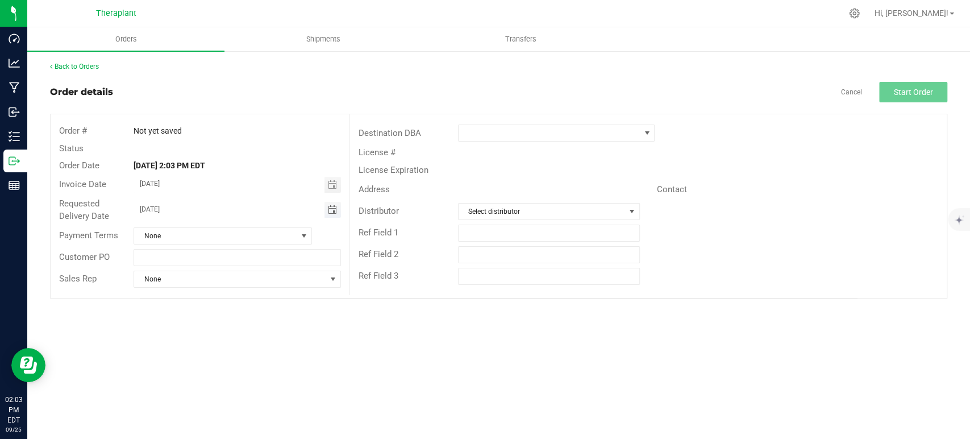
click at [335, 209] on span "Toggle calendar" at bounding box center [331, 209] width 9 height 9
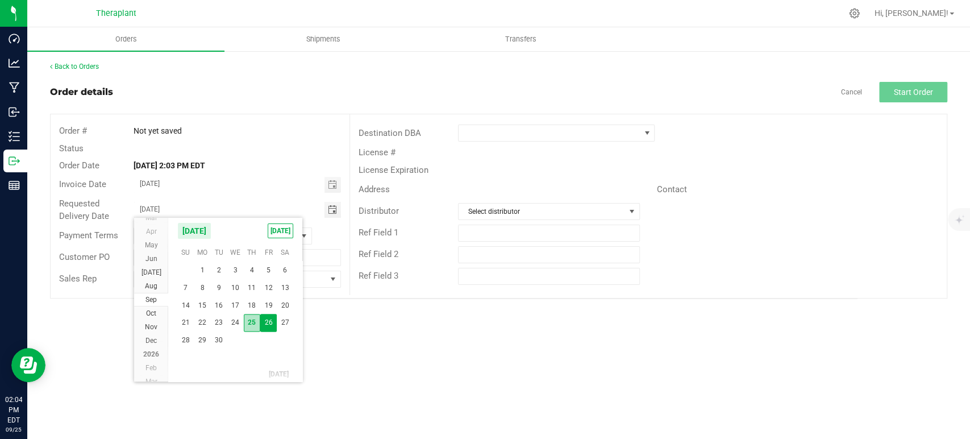
click at [255, 322] on span "25" at bounding box center [252, 323] width 16 height 18
type input "[DATE]"
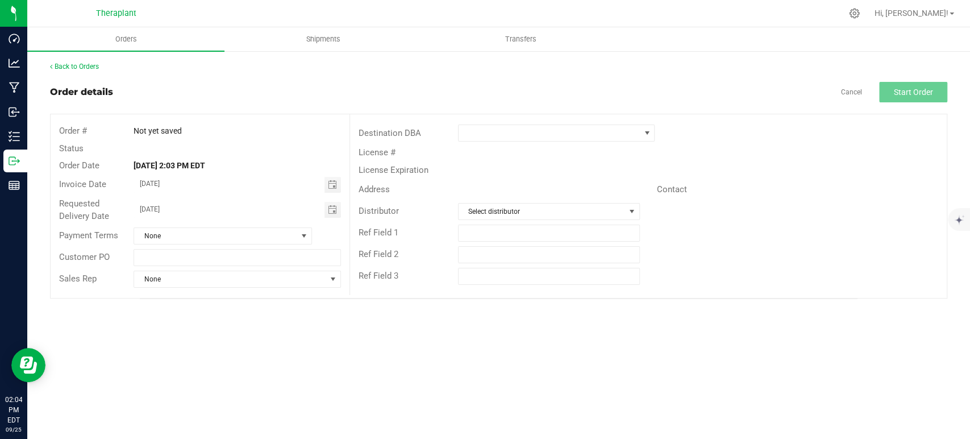
click at [309, 131] on div "Not yet saved" at bounding box center [237, 131] width 224 height 12
click at [235, 254] on input "text" at bounding box center [237, 257] width 207 height 17
click at [304, 118] on div "Order # Not yet saved Status Order Date Sep 25, 2025 2:03 PM EDT Invoice Date 0…" at bounding box center [200, 206] width 299 height 184
click at [541, 150] on div "License #" at bounding box center [648, 153] width 597 height 18
click at [540, 138] on span at bounding box center [549, 133] width 181 height 16
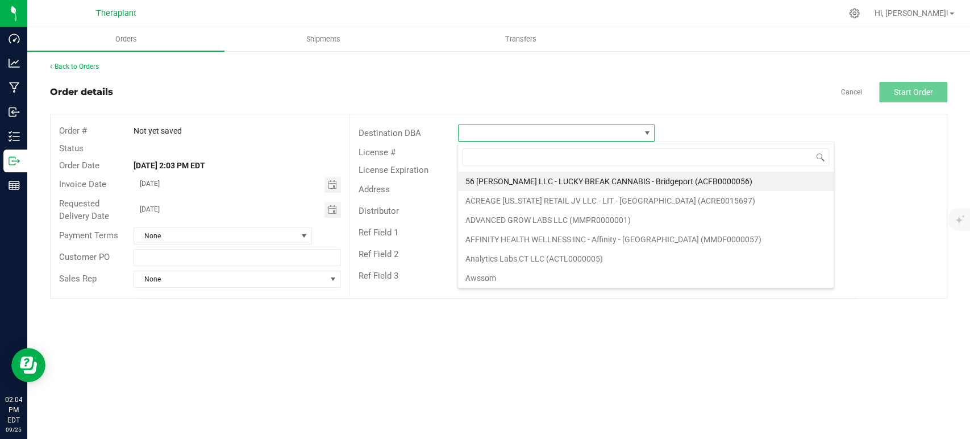
scroll to position [16, 197]
type input "willi"
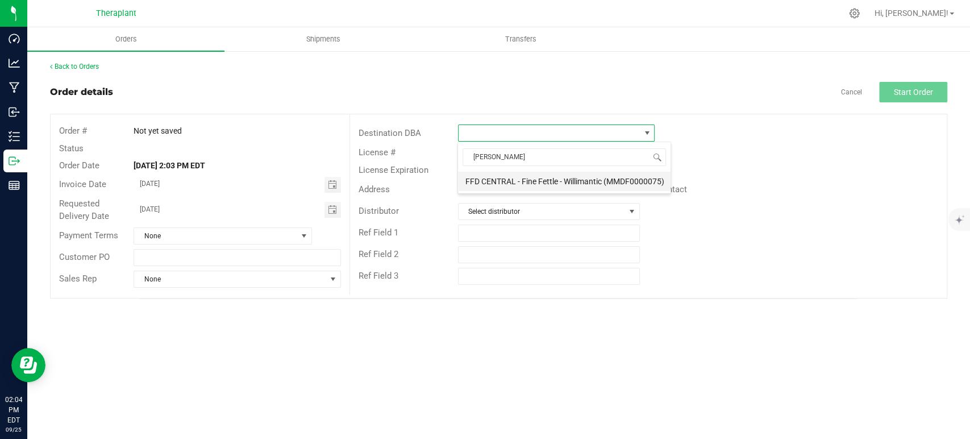
click at [553, 179] on li "FFD CENTRAL - Fine Fettle - Willimantic (MMDF0000075)" at bounding box center [564, 181] width 213 height 19
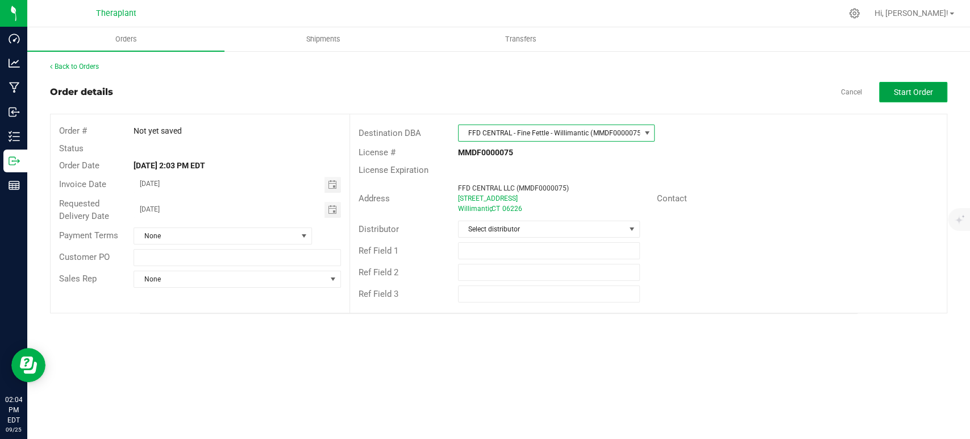
click at [903, 91] on span "Start Order" at bounding box center [913, 92] width 39 height 9
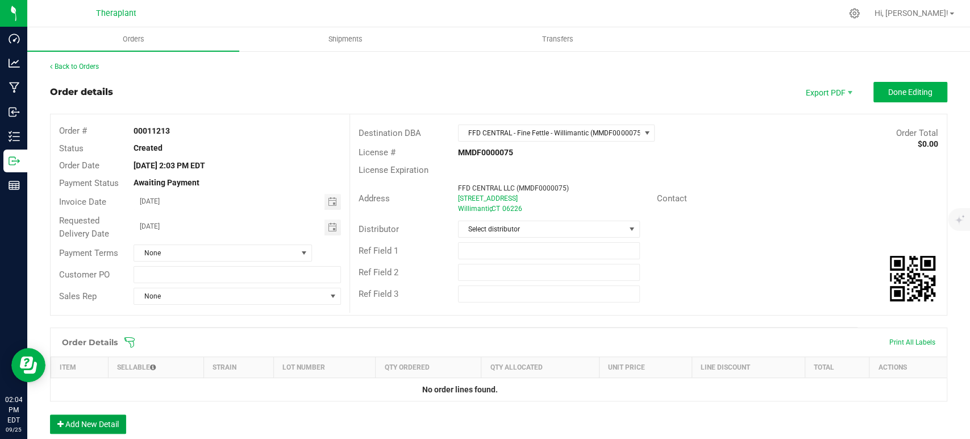
click at [102, 417] on button "Add New Detail" at bounding box center [88, 423] width 76 height 19
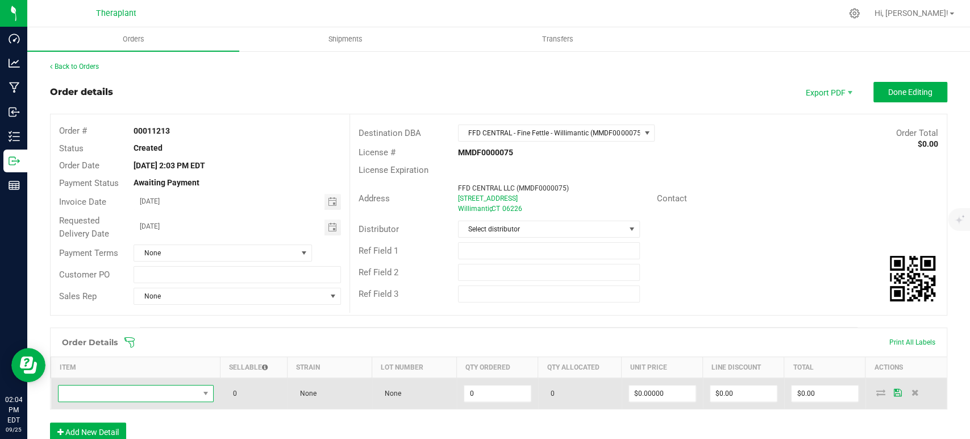
click at [180, 395] on span "NO DATA FOUND" at bounding box center [129, 393] width 140 height 16
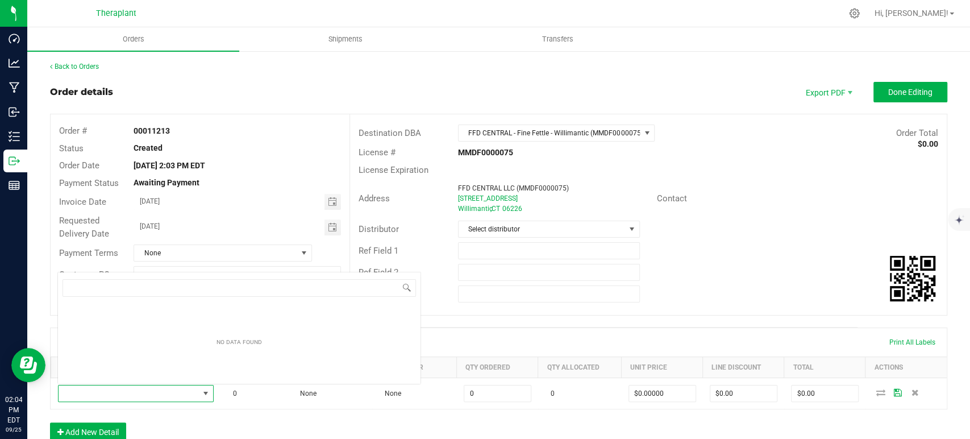
scroll to position [16, 152]
type input "41182"
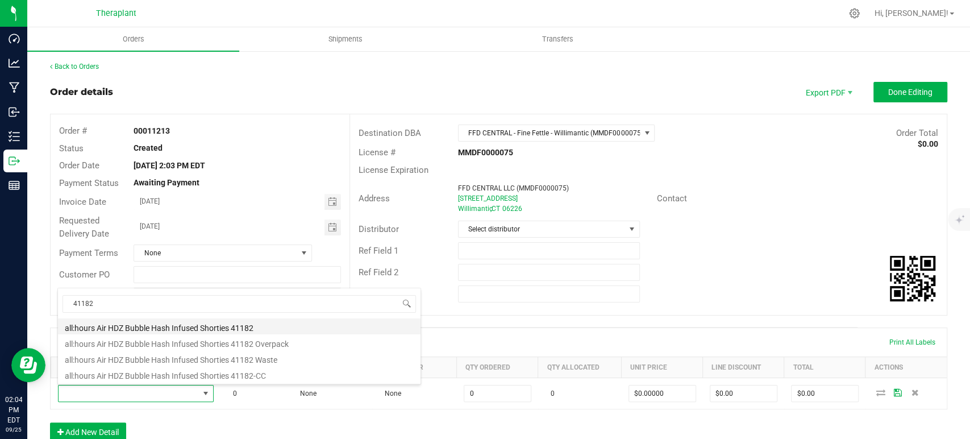
click at [225, 323] on li "all:hours Air HDZ Bubble Hash Infused Shorties 41182" at bounding box center [239, 326] width 363 height 16
type input "0 ea"
type input "$19.50000"
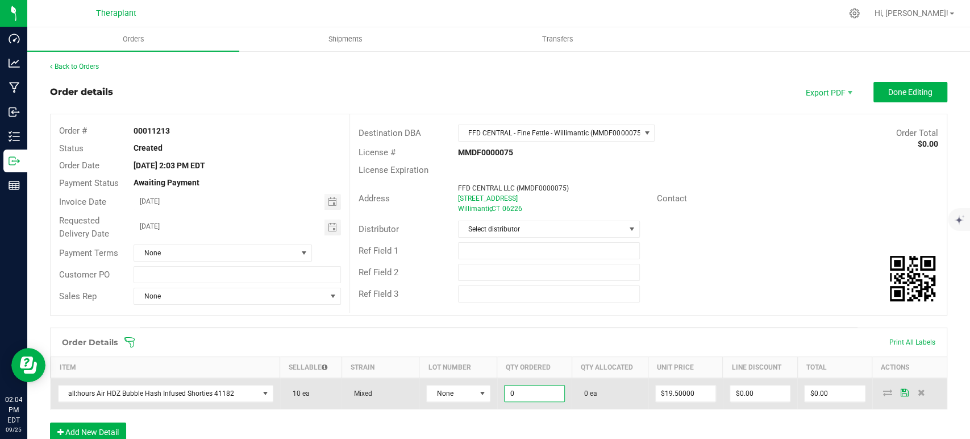
click at [527, 394] on input "0" at bounding box center [535, 393] width 60 height 16
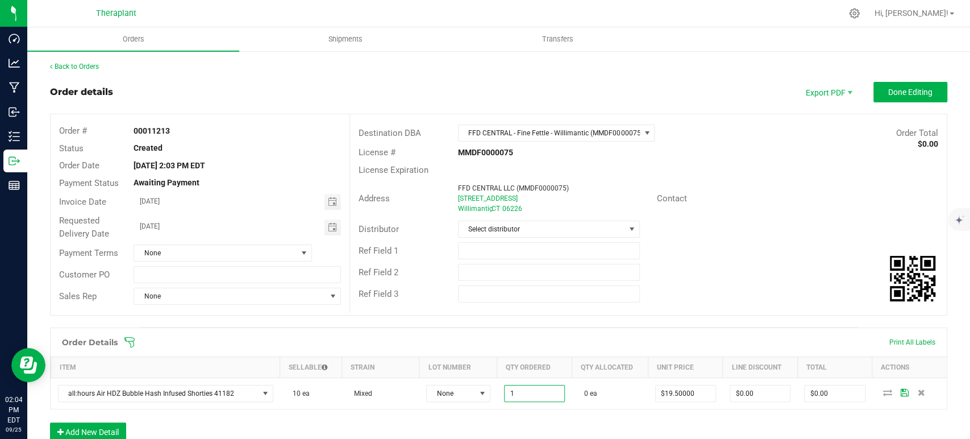
type input "1 ea"
type input "$19.50"
click at [709, 272] on div "Ref Field 2" at bounding box center [648, 272] width 597 height 22
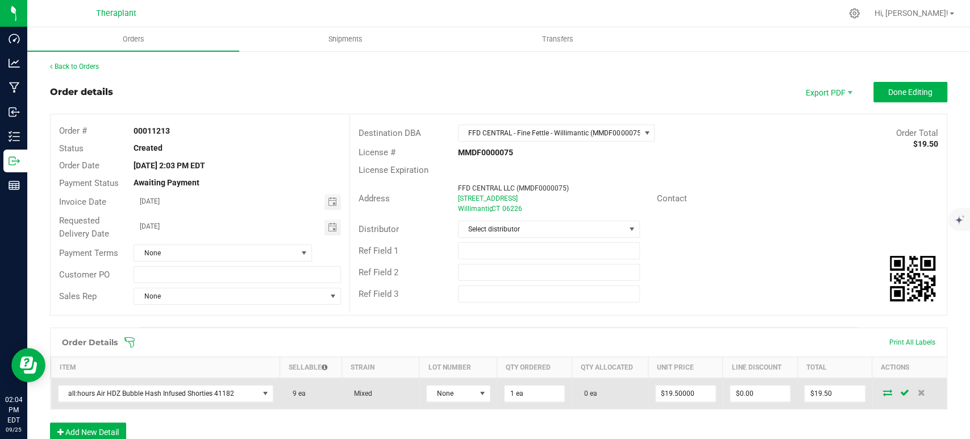
click at [883, 390] on icon at bounding box center [887, 392] width 9 height 7
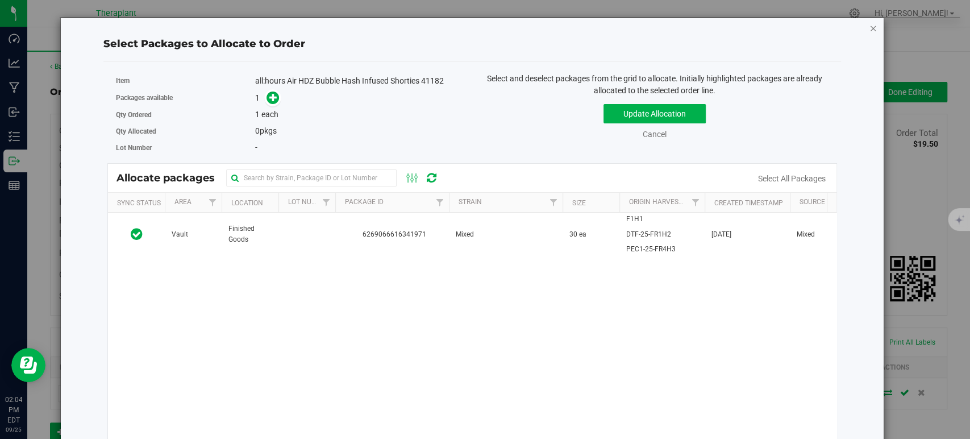
click at [870, 26] on icon "button" at bounding box center [874, 28] width 8 height 14
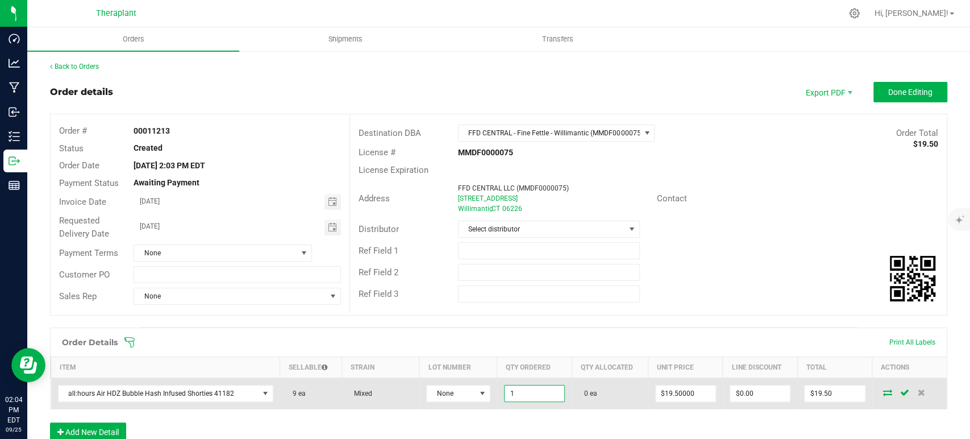
click at [521, 397] on input "1" at bounding box center [535, 393] width 60 height 16
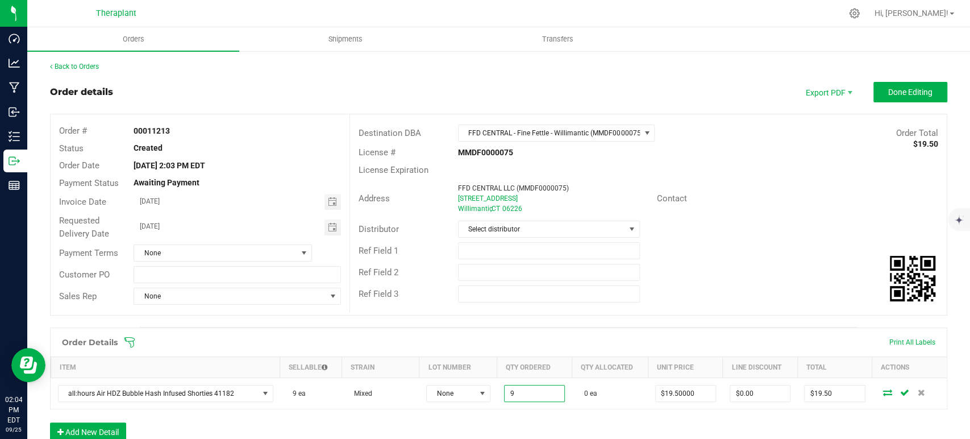
type input "9 ea"
type input "$175.50"
click at [845, 236] on div "Distributor Select distributor" at bounding box center [648, 229] width 597 height 22
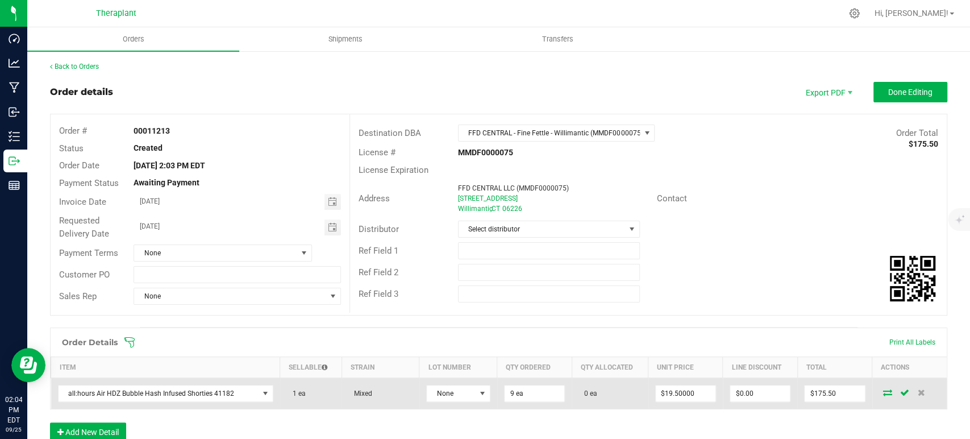
click at [883, 391] on icon at bounding box center [887, 392] width 9 height 7
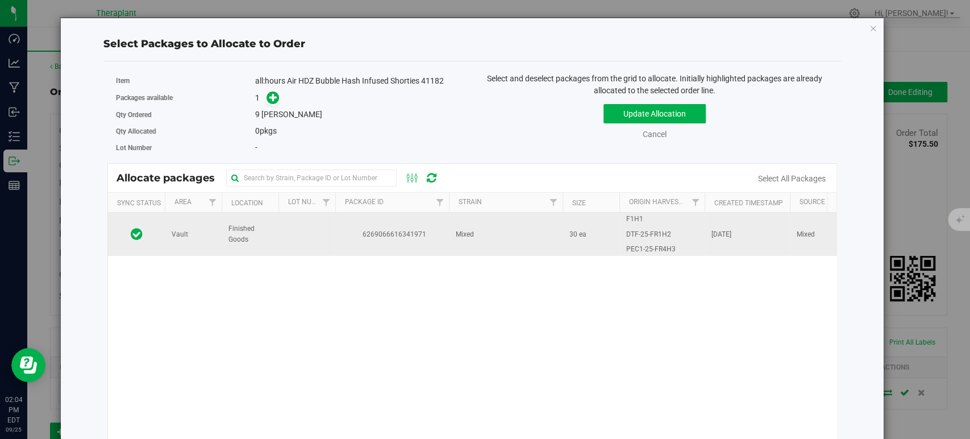
click at [499, 248] on td "Mixed" at bounding box center [506, 234] width 114 height 43
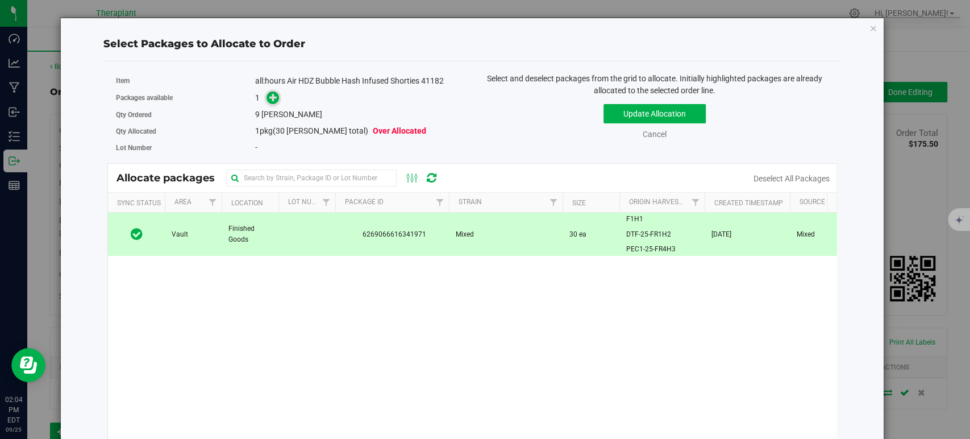
click at [273, 96] on icon at bounding box center [273, 97] width 9 height 9
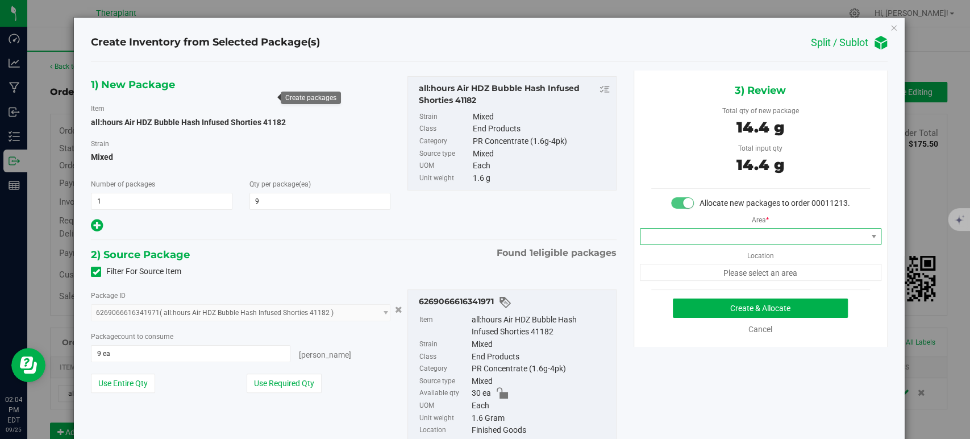
click at [704, 244] on span at bounding box center [754, 237] width 226 height 16
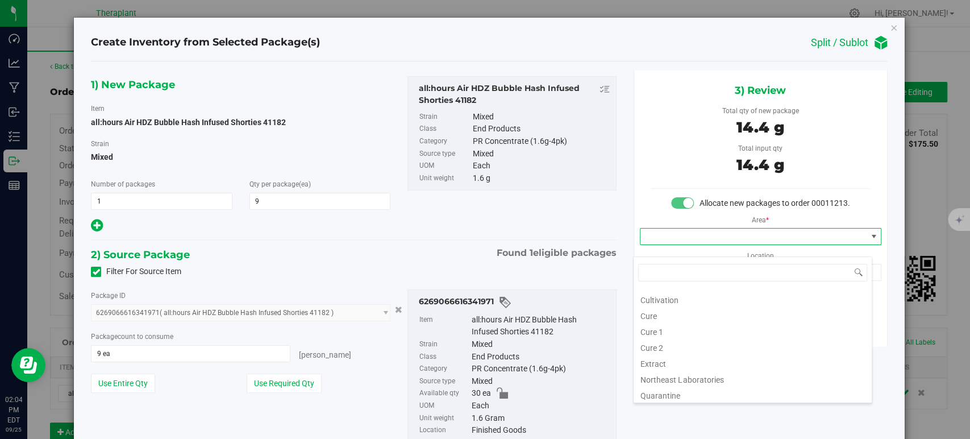
scroll to position [141, 0]
click at [657, 334] on li "Vault" at bounding box center [753, 329] width 238 height 16
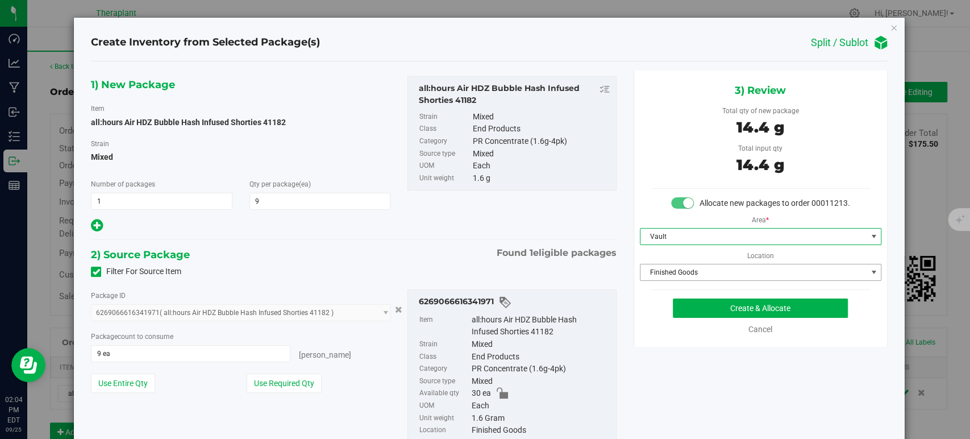
click at [679, 280] on span "Finished Goods" at bounding box center [754, 272] width 226 height 16
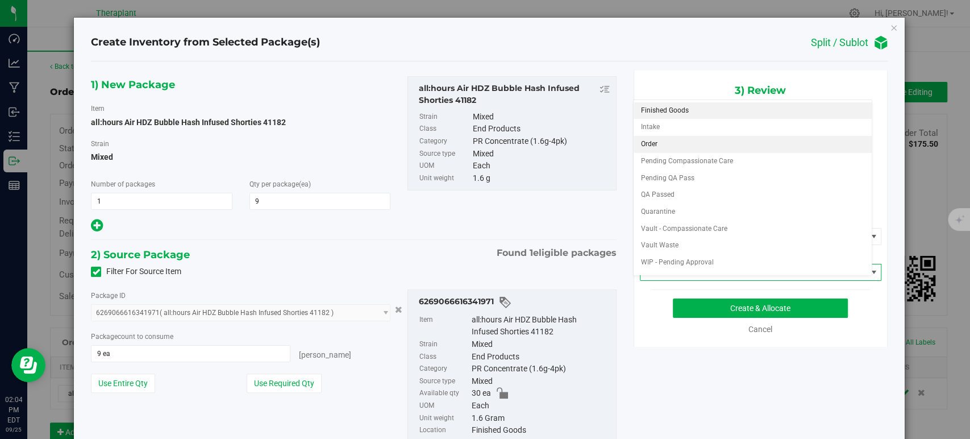
click at [675, 146] on li "Order" at bounding box center [753, 144] width 238 height 17
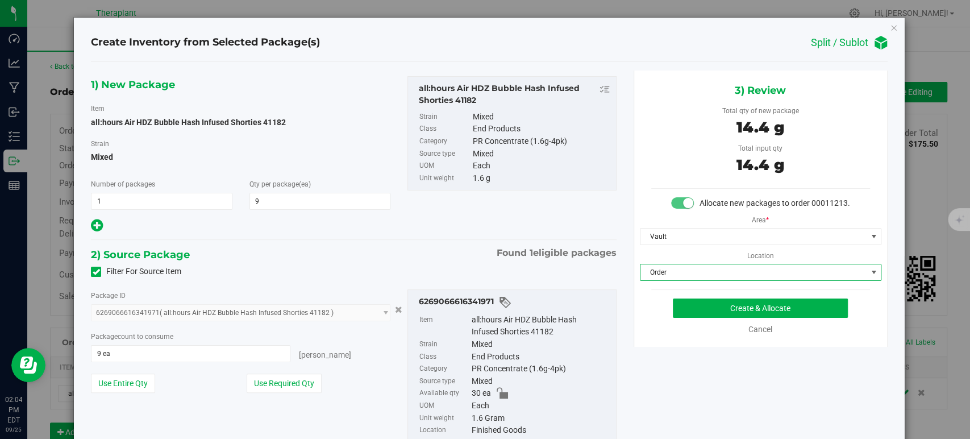
click at [417, 271] on div "Filter For Source Item" at bounding box center [353, 271] width 542 height 17
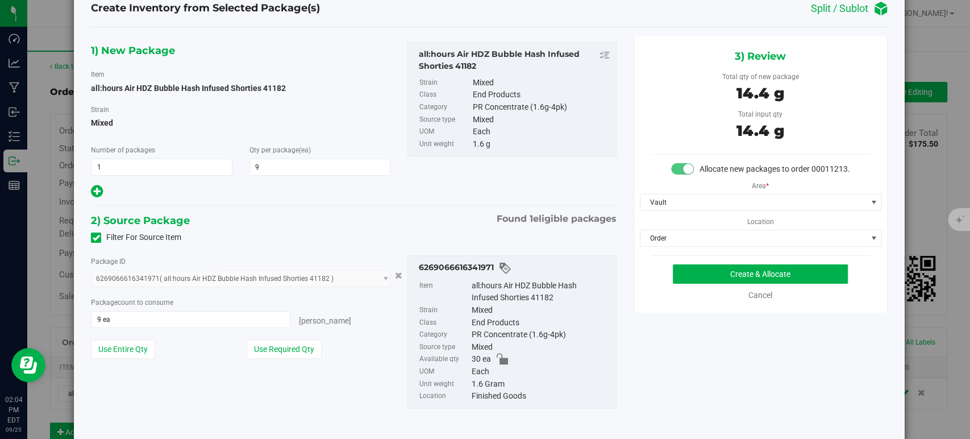
scroll to position [53, 0]
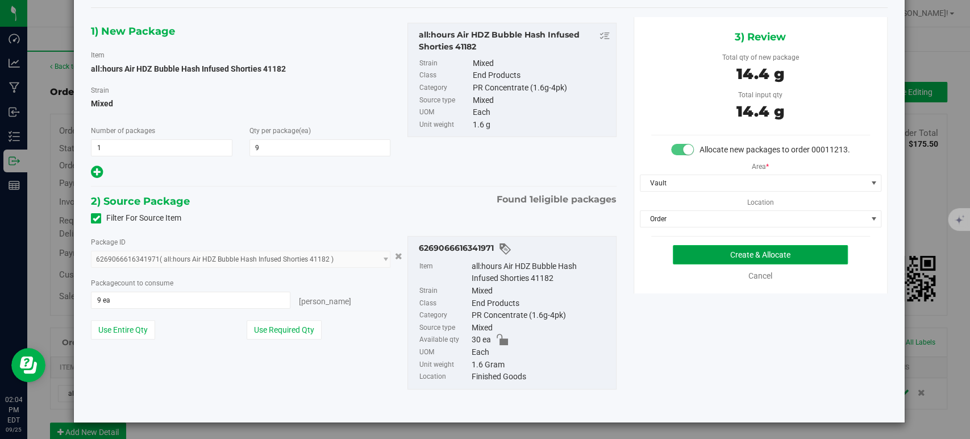
click at [712, 264] on button "Create & Allocate" at bounding box center [760, 254] width 175 height 19
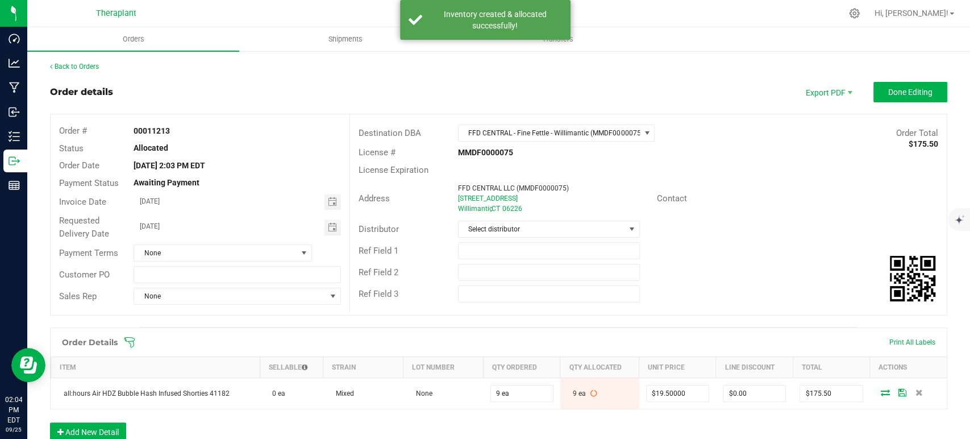
click at [750, 244] on div "Ref Field 1" at bounding box center [648, 251] width 597 height 22
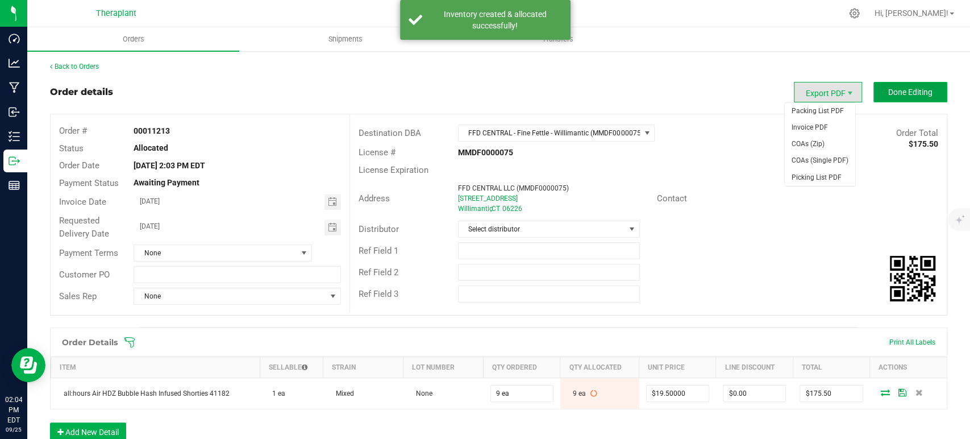
click at [889, 90] on span "Done Editing" at bounding box center [911, 92] width 44 height 9
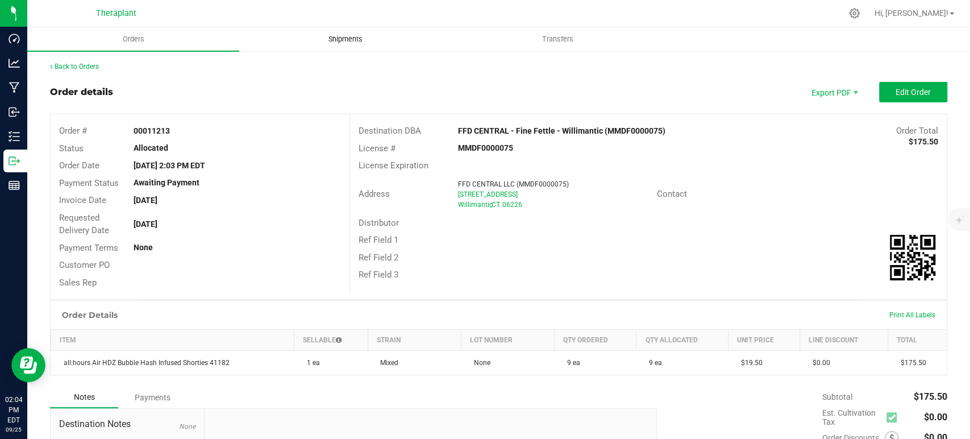
click at [352, 45] on uib-tab-heading "Shipments" at bounding box center [345, 39] width 211 height 23
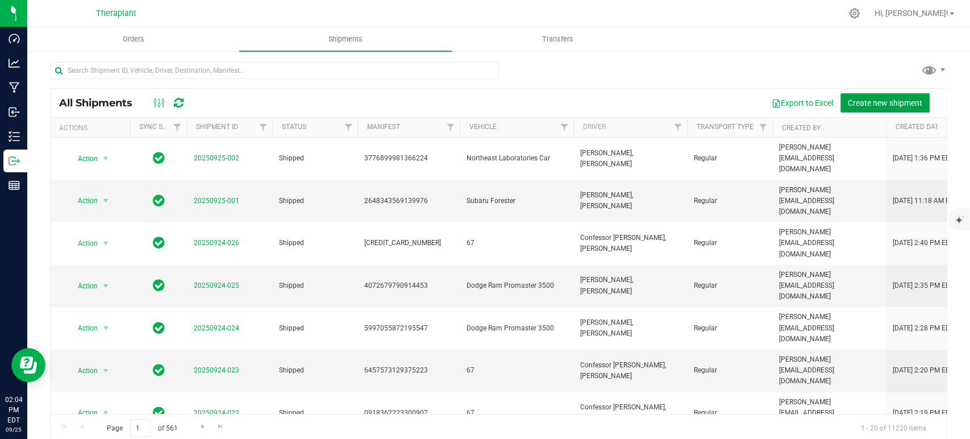
click at [850, 97] on button "Create new shipment" at bounding box center [885, 102] width 89 height 19
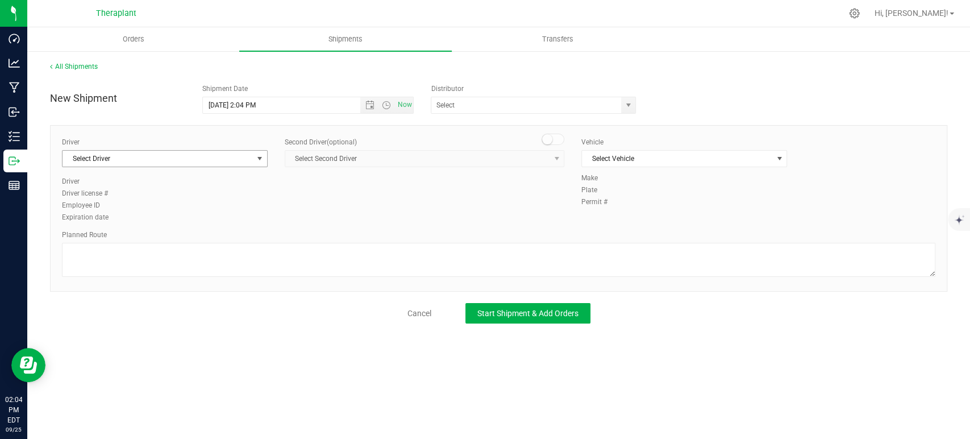
click at [255, 161] on span "select" at bounding box center [260, 159] width 14 height 16
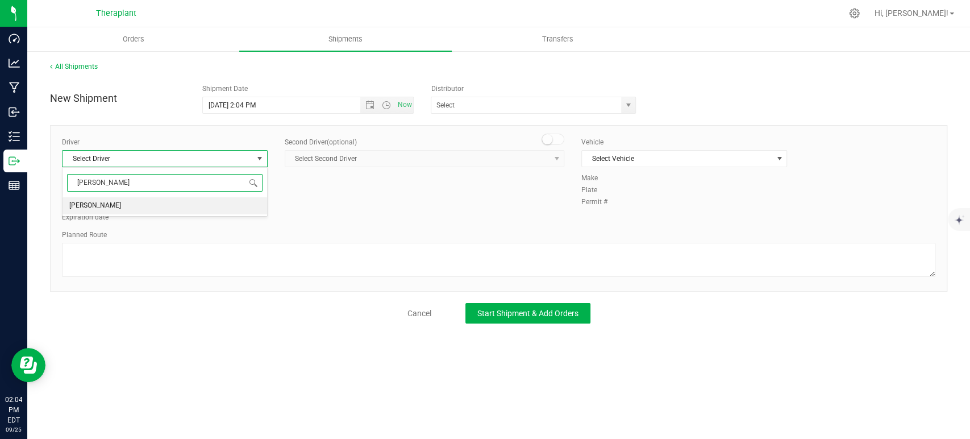
click at [172, 207] on li "Andy Crespo" at bounding box center [165, 205] width 205 height 17
type input "andy"
click at [545, 135] on small at bounding box center [547, 139] width 10 height 10
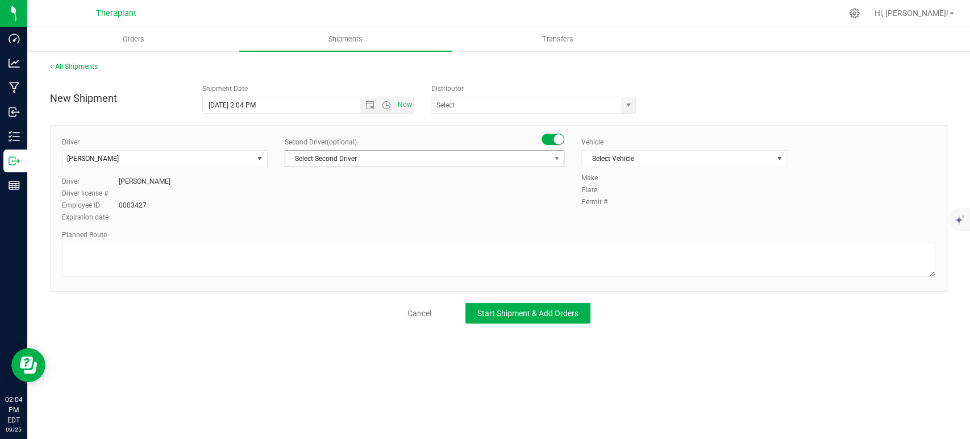
click at [524, 153] on span "Select Second Driver" at bounding box center [417, 159] width 264 height 16
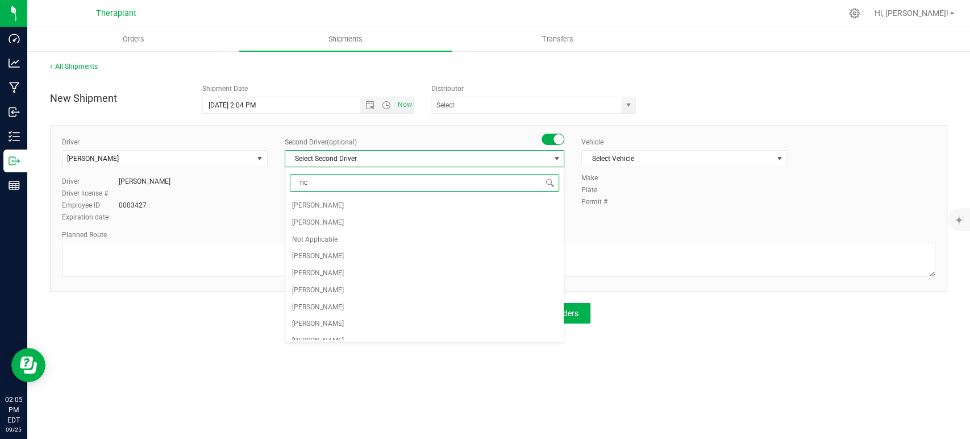
type input "rich"
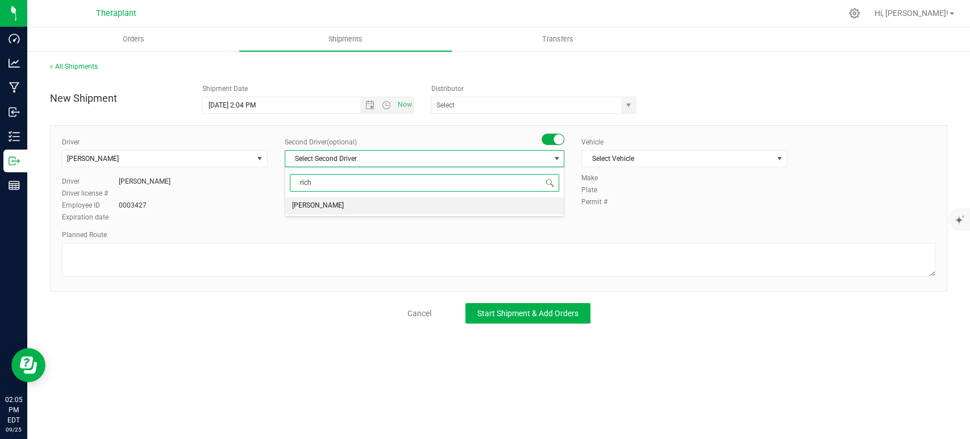
click at [387, 201] on li "Richard Butler" at bounding box center [424, 205] width 279 height 17
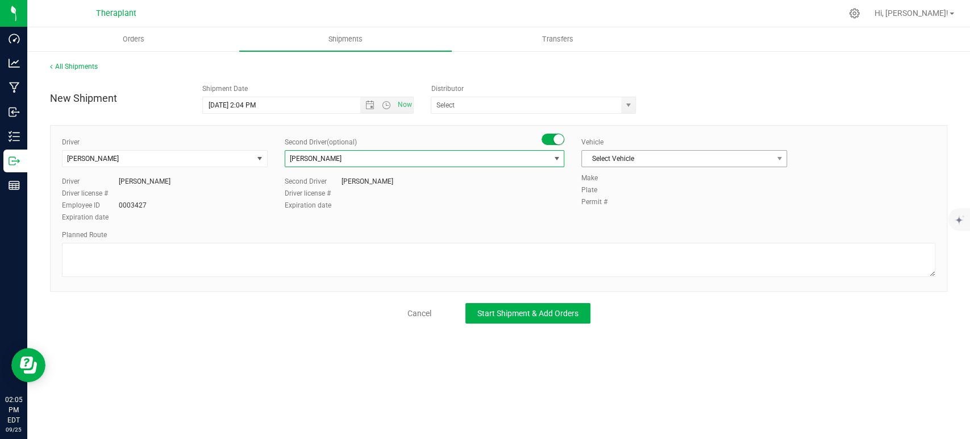
click at [623, 160] on span "Select Vehicle" at bounding box center [677, 159] width 190 height 16
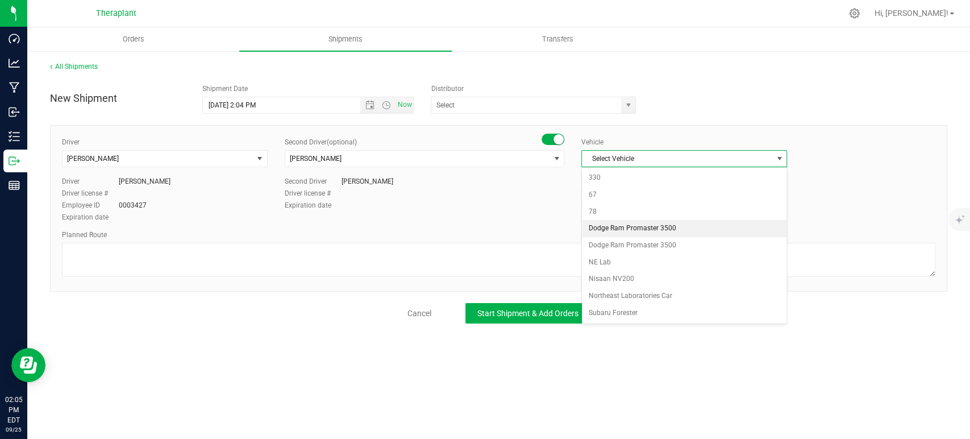
click at [621, 223] on li "Dodge Ram Promaster 3500" at bounding box center [684, 228] width 205 height 17
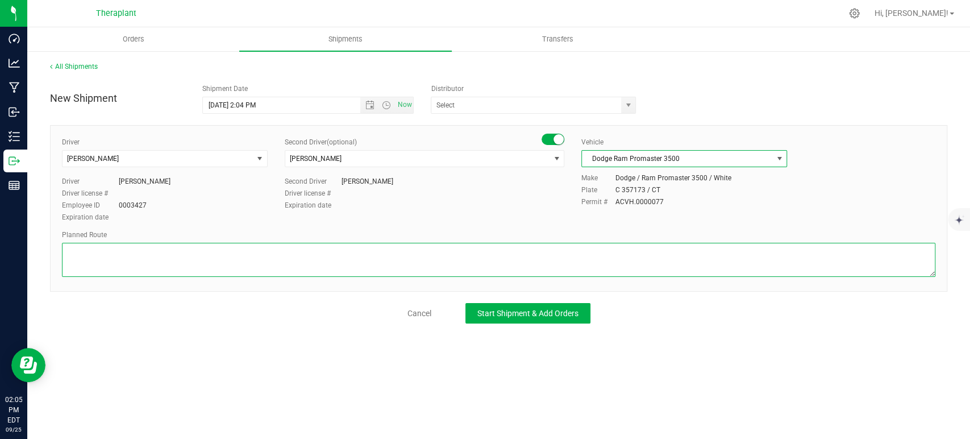
click at [517, 255] on textarea at bounding box center [499, 260] width 874 height 34
click at [421, 256] on textarea at bounding box center [499, 260] width 874 height 34
paste textarea "Get on CT-8 S from CT-262, Continue on CT-8 S. Take I-84 E, I-691 E, I-91 N and…"
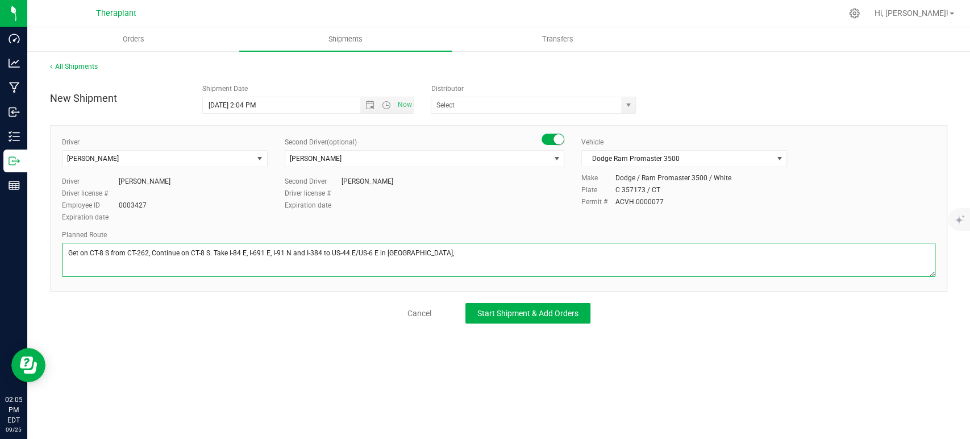
type textarea "Get on CT-8 S from CT-262, Continue on CT-8 S. Take I-84 E, I-691 E, I-91 N and…"
click at [525, 324] on div "All Shipments New Shipment Shipment Date 9/25/2025 2:04 PM Now Distributor Anal…" at bounding box center [498, 192] width 943 height 285
click at [521, 313] on span "Start Shipment & Add Orders" at bounding box center [528, 313] width 101 height 9
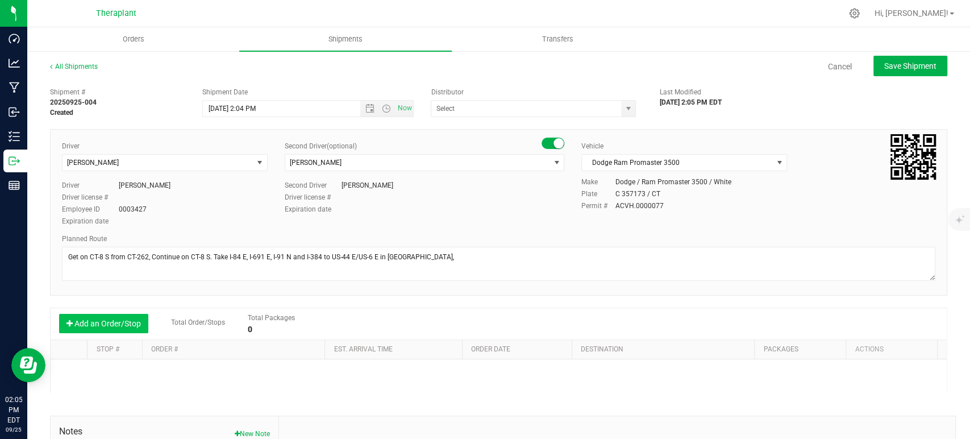
click at [103, 330] on button "Add an Order/Stop" at bounding box center [103, 323] width 89 height 19
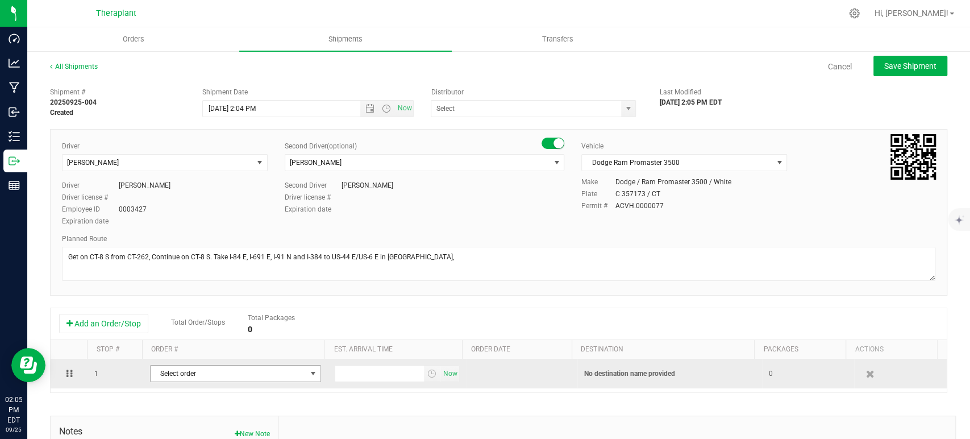
click at [293, 373] on span "Select order" at bounding box center [229, 374] width 156 height 16
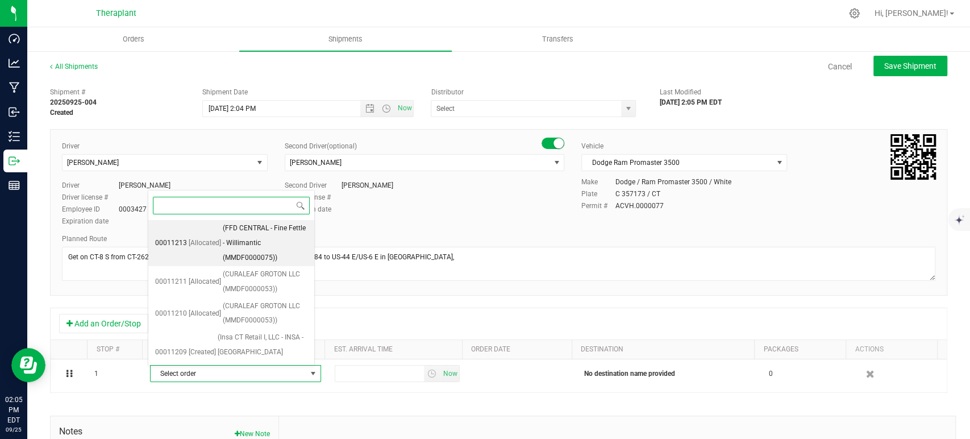
click at [253, 239] on span "(FFD CENTRAL - Fine Fettle - Willimantic (MMDF0000075))" at bounding box center [265, 243] width 85 height 44
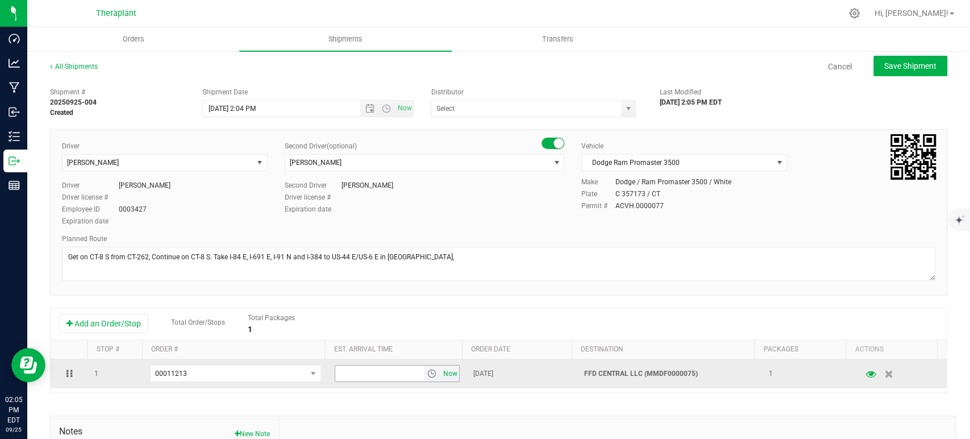
click at [441, 366] on span "Now" at bounding box center [450, 374] width 19 height 16
click at [442, 371] on span "Now" at bounding box center [450, 374] width 19 height 16
click at [866, 372] on icon "button" at bounding box center [871, 374] width 11 height 8
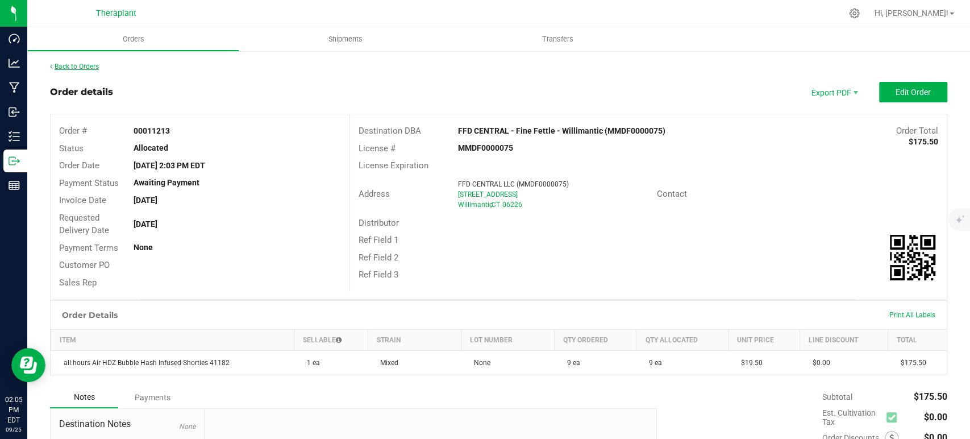
click at [60, 63] on link "Back to Orders" at bounding box center [74, 67] width 49 height 8
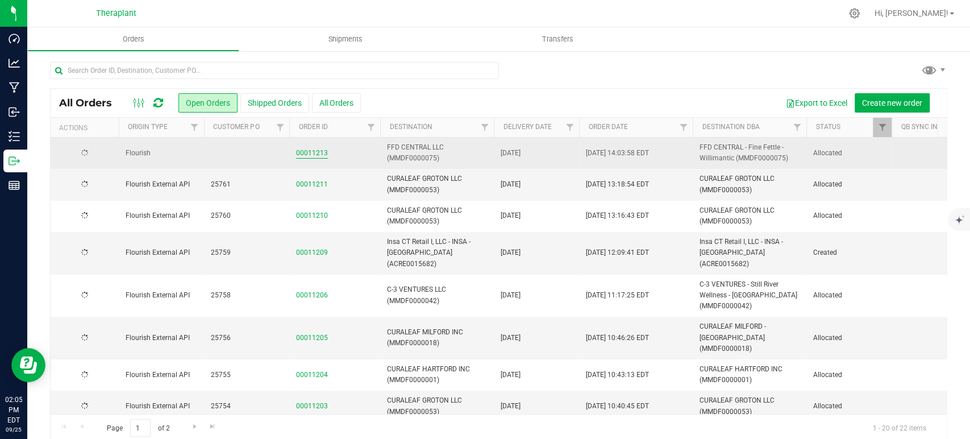
click at [319, 151] on link "00011213" at bounding box center [312, 153] width 32 height 11
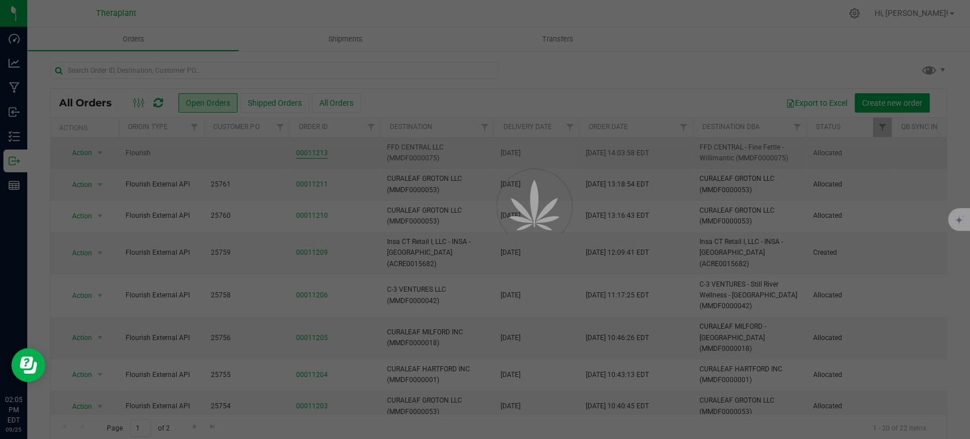
click at [319, 151] on div at bounding box center [485, 219] width 970 height 439
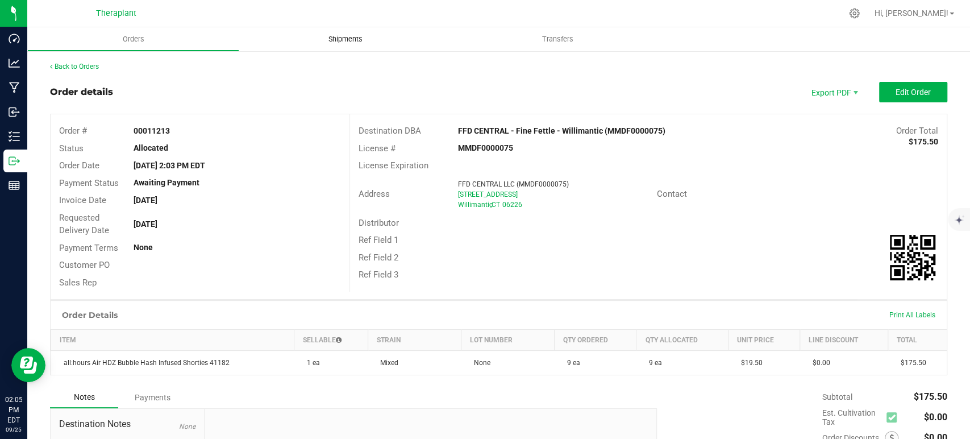
click at [347, 31] on uib-tab-heading "Shipments" at bounding box center [345, 39] width 212 height 24
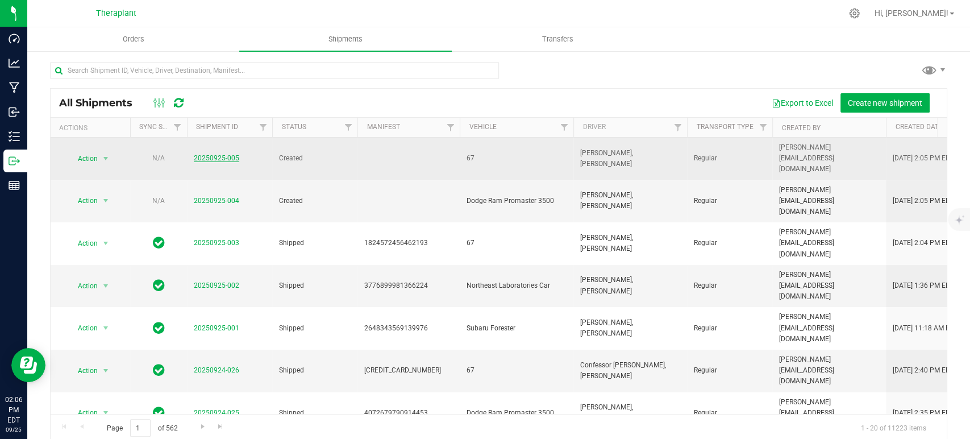
click at [227, 154] on link "20250925-005" at bounding box center [216, 158] width 45 height 8
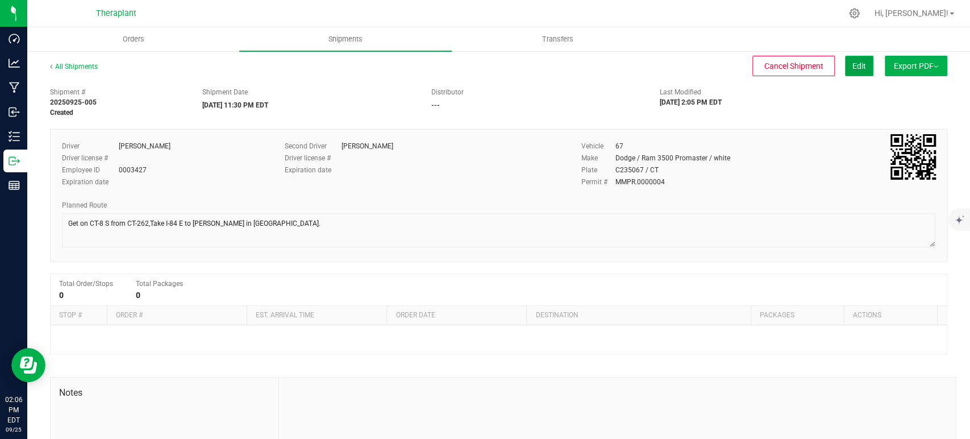
click at [853, 63] on span "Edit" at bounding box center [860, 65] width 14 height 9
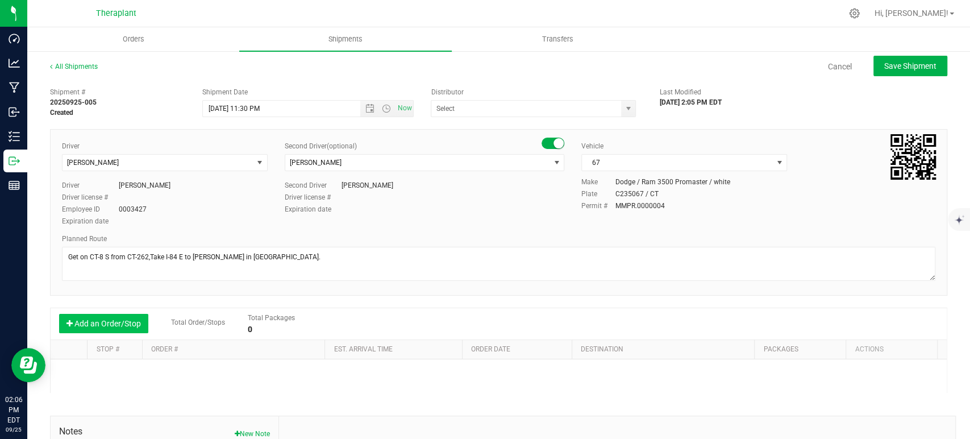
click at [113, 326] on button "Add an Order/Stop" at bounding box center [103, 323] width 89 height 19
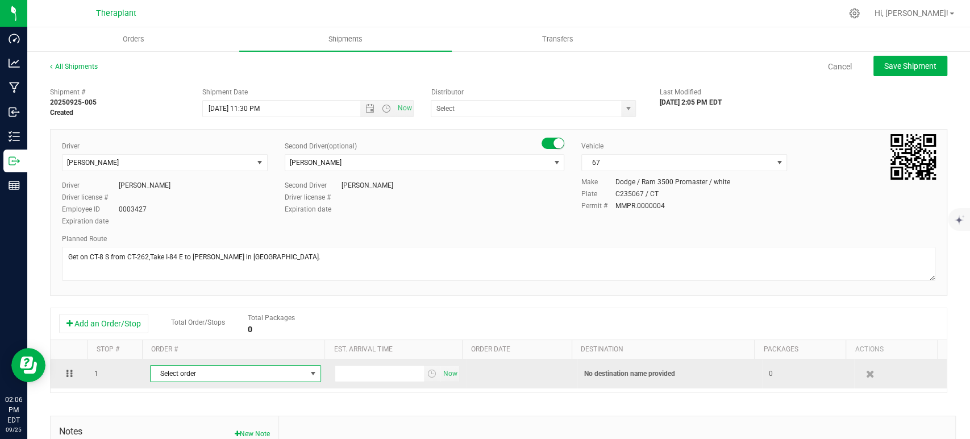
click at [246, 370] on span "Select order" at bounding box center [229, 374] width 156 height 16
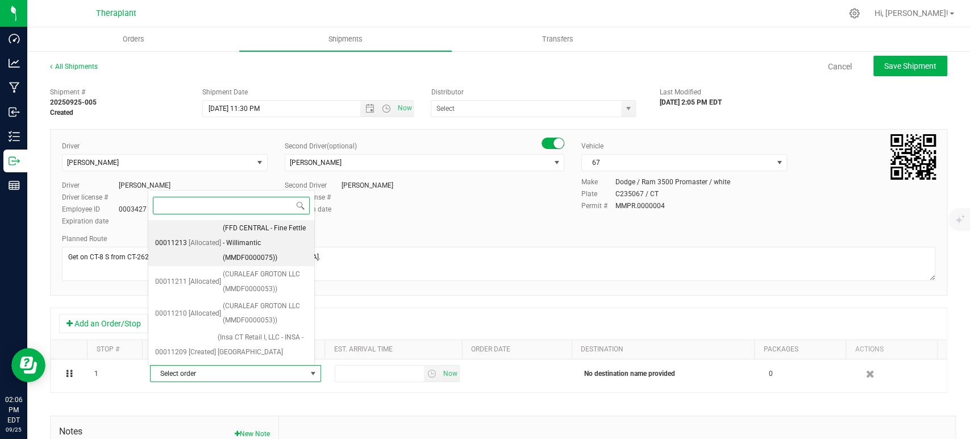
click at [247, 235] on span "(FFD CENTRAL - Fine Fettle - Willimantic (MMDF0000075))" at bounding box center [265, 243] width 85 height 44
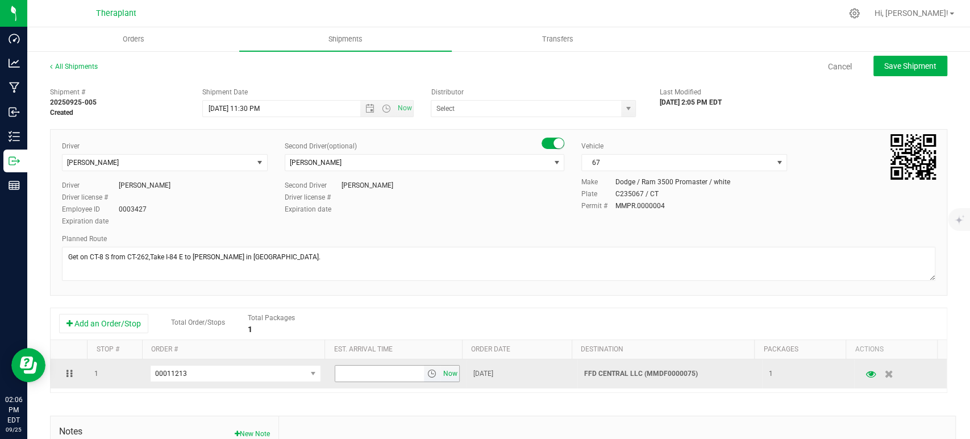
click at [441, 371] on span "Now" at bounding box center [450, 374] width 19 height 16
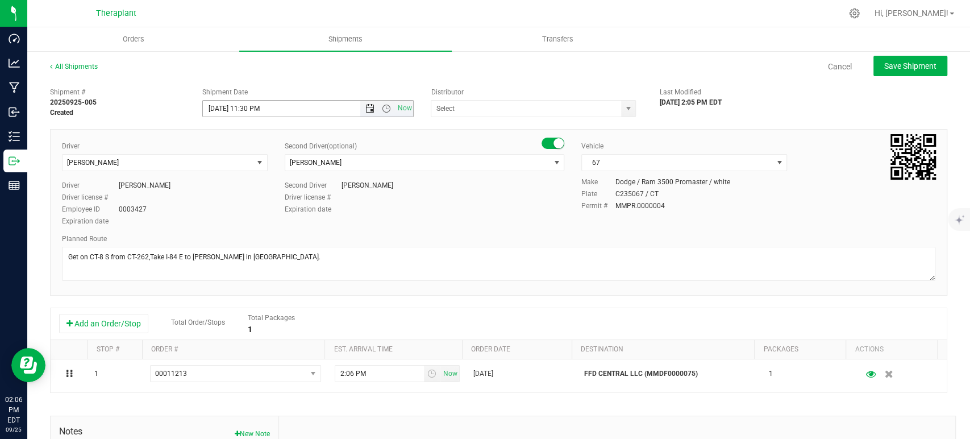
click at [366, 105] on span "Open the date view" at bounding box center [370, 108] width 9 height 9
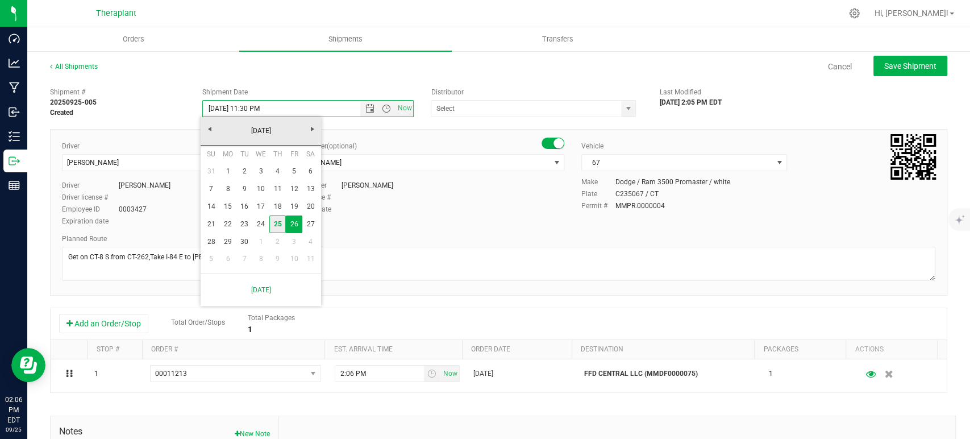
click at [282, 224] on link "25" at bounding box center [277, 224] width 16 height 18
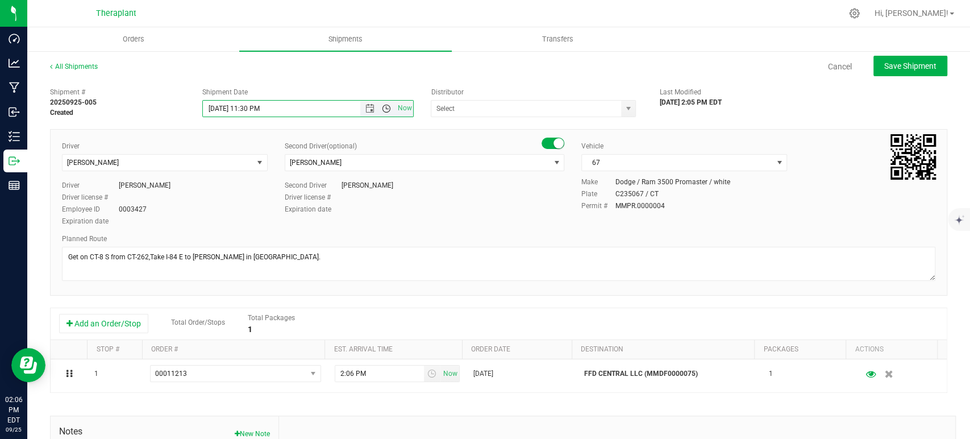
click at [382, 107] on span "Open the time view" at bounding box center [386, 108] width 9 height 9
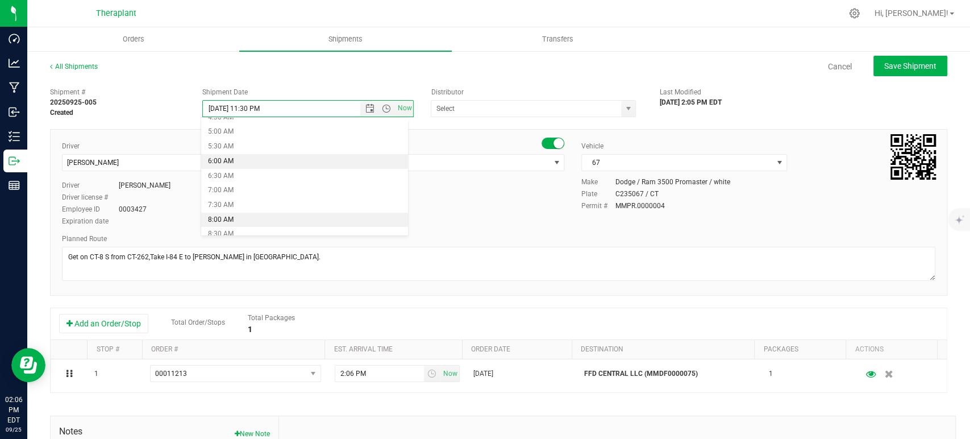
scroll to position [268, 0]
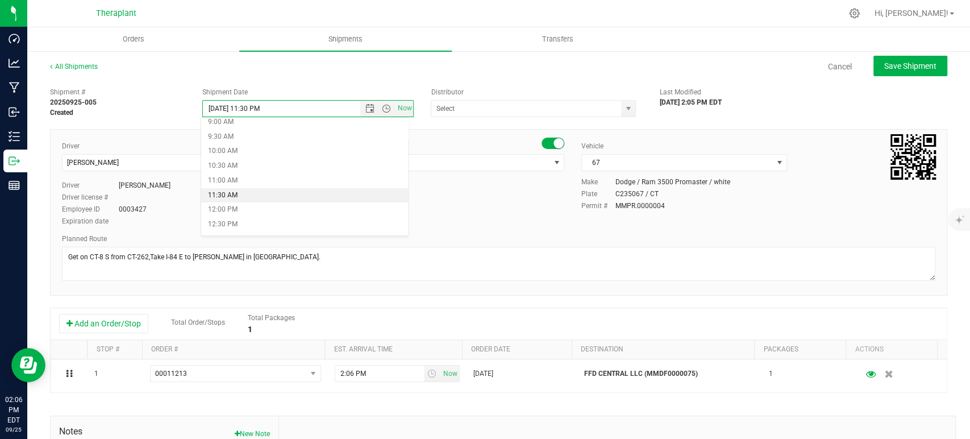
click at [261, 194] on li "11:30 AM" at bounding box center [304, 195] width 207 height 15
type input "9/25/2025 11:30 AM"
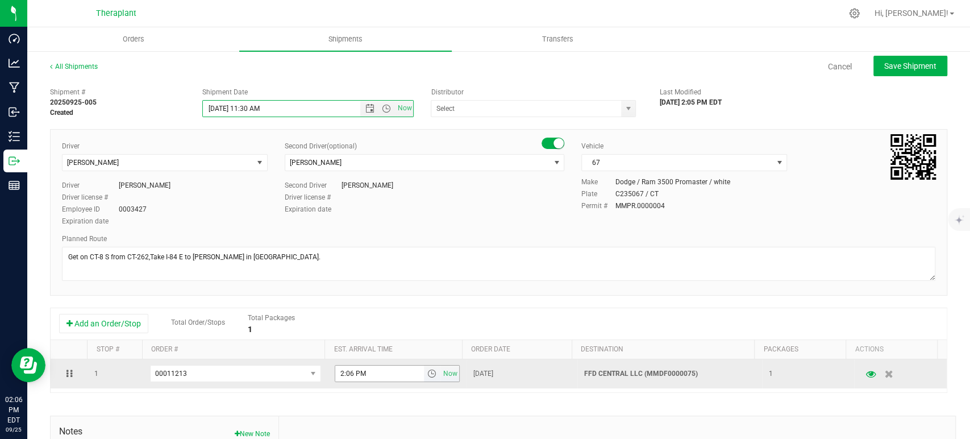
click at [427, 372] on span "select" at bounding box center [431, 373] width 9 height 9
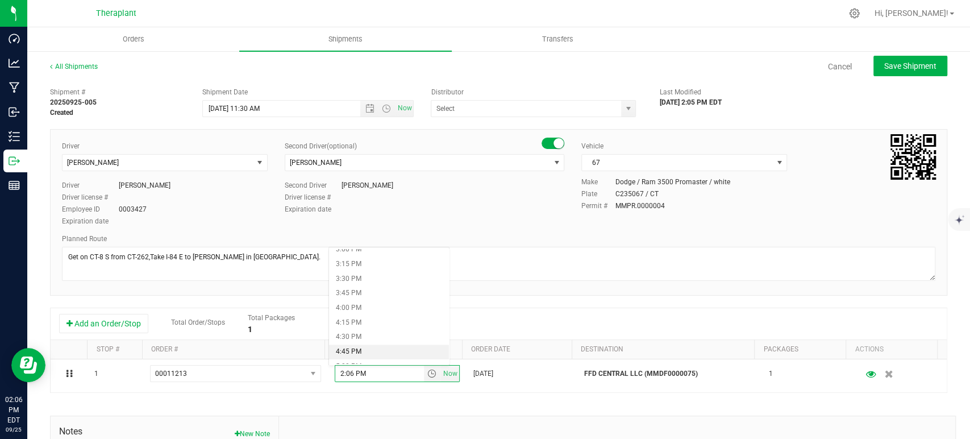
scroll to position [947, 0]
click at [368, 332] on li "5:30 PM" at bounding box center [389, 332] width 120 height 15
click at [509, 204] on div "Expiration date" at bounding box center [425, 209] width 280 height 10
click at [422, 164] on span "Alfonzo Matias" at bounding box center [417, 163] width 264 height 16
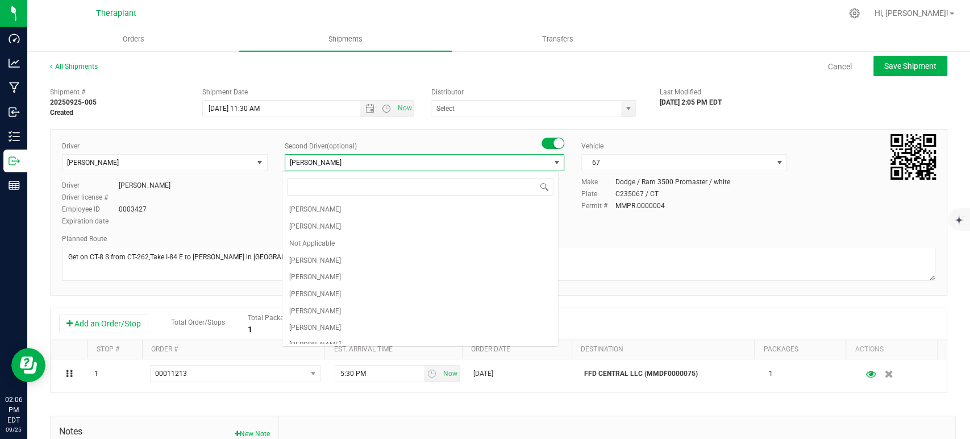
scroll to position [109, 0]
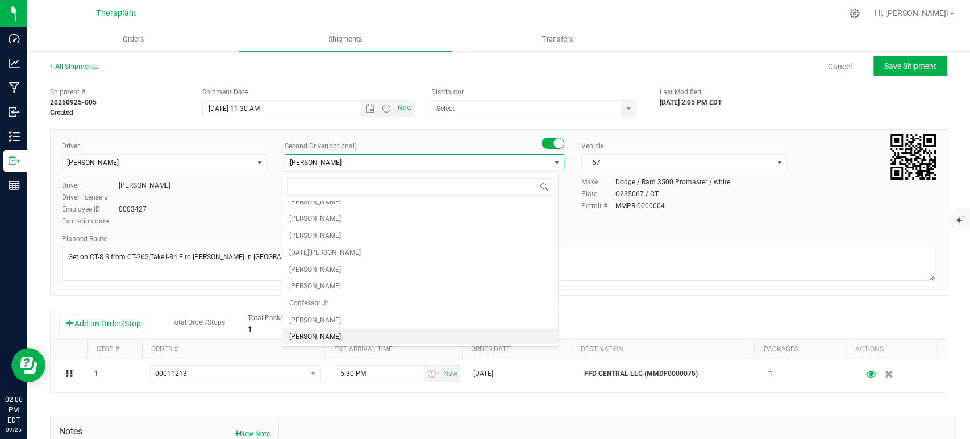
click at [422, 164] on span "Alfonzo Matias" at bounding box center [417, 163] width 264 height 16
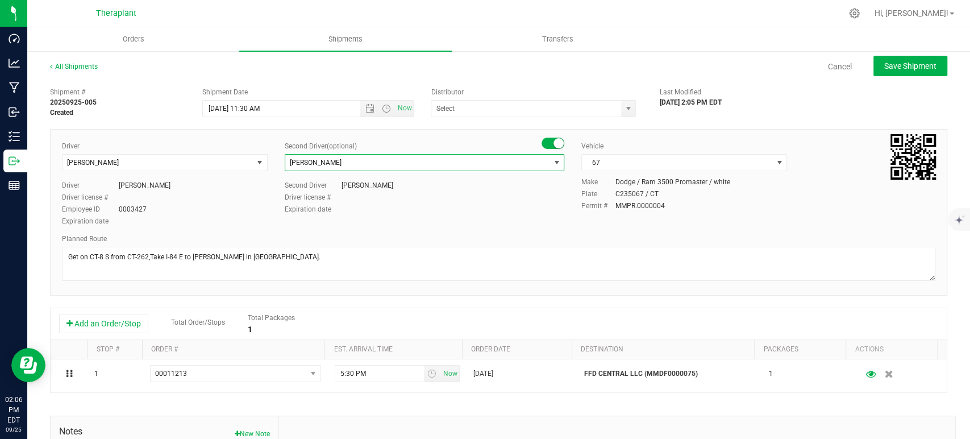
click at [314, 68] on div "Cancel Save Shipment" at bounding box center [532, 66] width 829 height 20
click at [830, 67] on link "Cancel" at bounding box center [840, 66] width 24 height 11
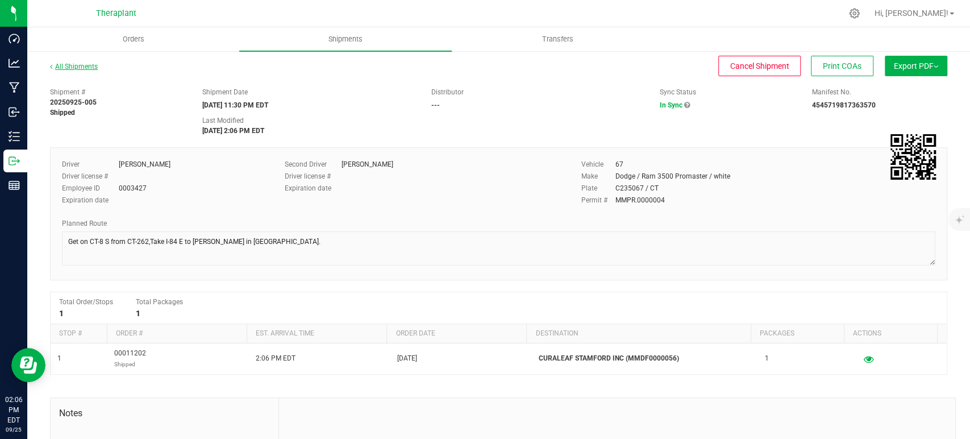
click at [71, 65] on link "All Shipments" at bounding box center [74, 67] width 48 height 8
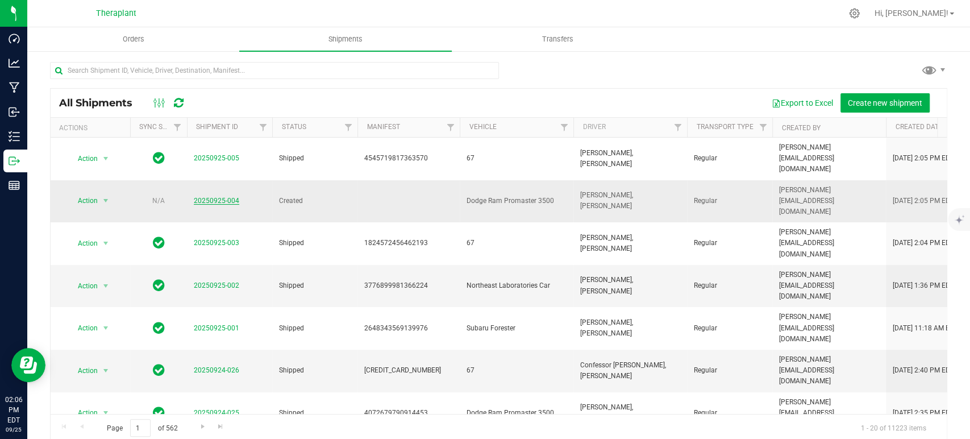
click at [204, 197] on link "20250925-004" at bounding box center [216, 201] width 45 height 8
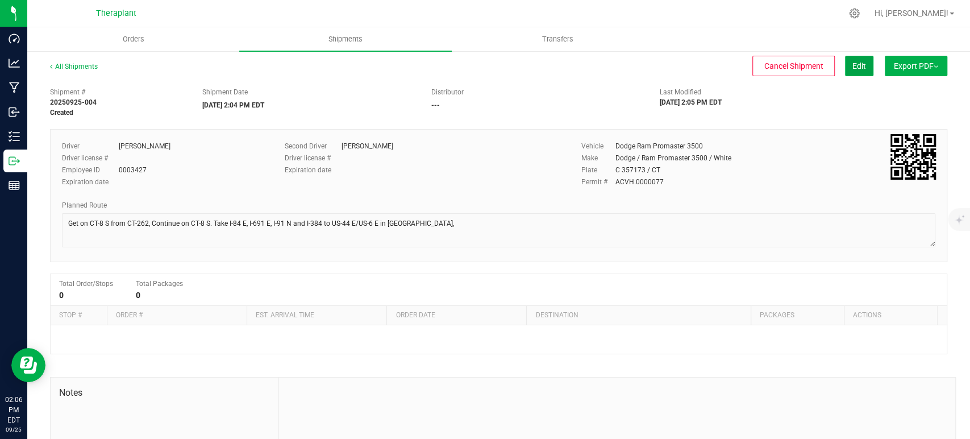
click at [853, 63] on span "Edit" at bounding box center [860, 65] width 14 height 9
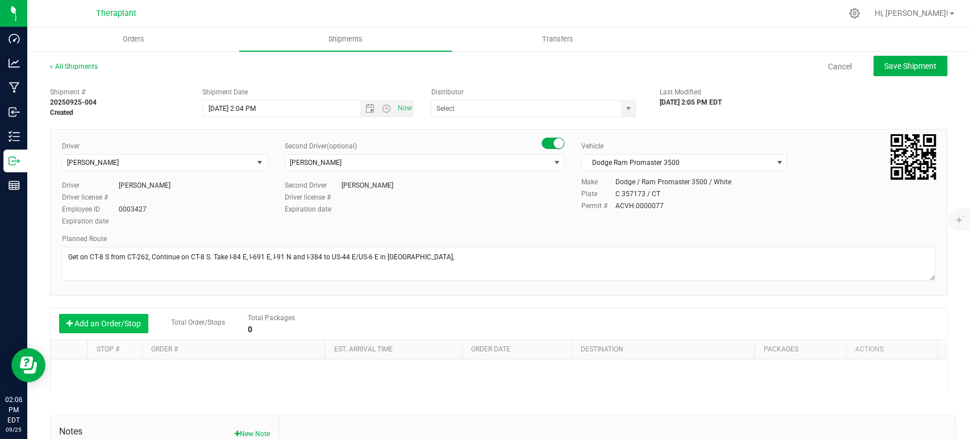
click at [136, 322] on button "Add an Order/Stop" at bounding box center [103, 323] width 89 height 19
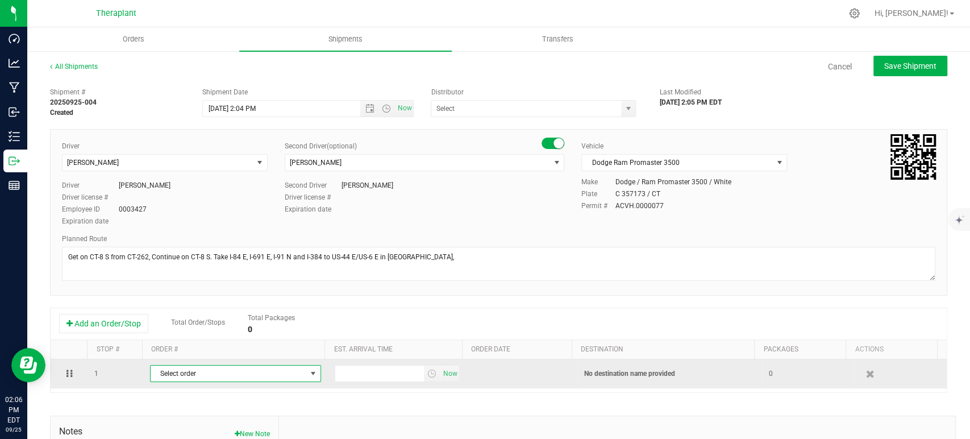
click at [233, 377] on span "Select order" at bounding box center [229, 374] width 156 height 16
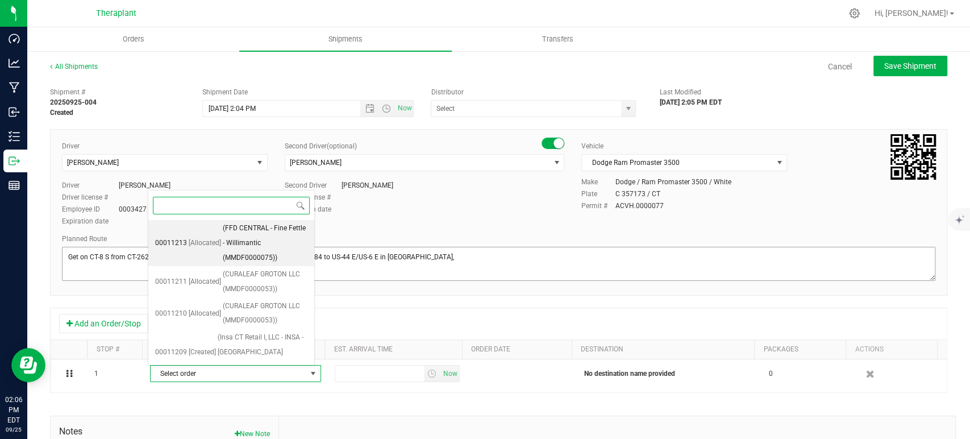
click at [250, 240] on span "(FFD CENTRAL - Fine Fettle - Willimantic (MMDF0000075))" at bounding box center [265, 243] width 85 height 44
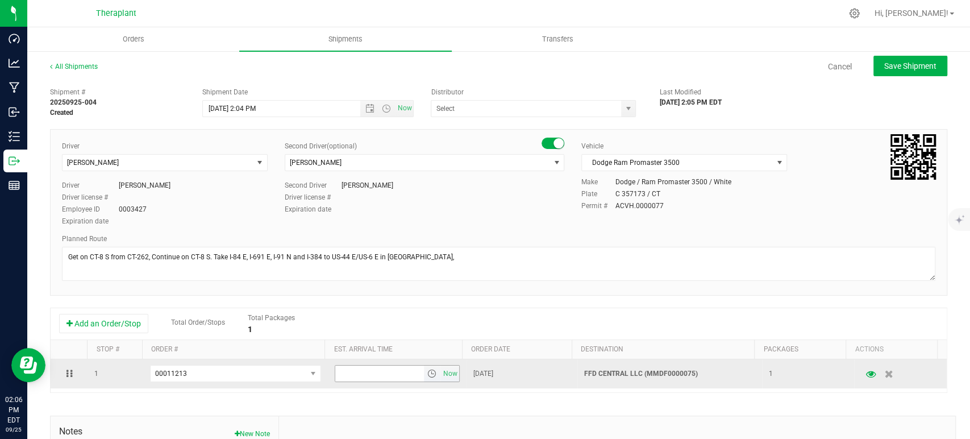
click at [427, 374] on span "select" at bounding box center [432, 374] width 16 height 16
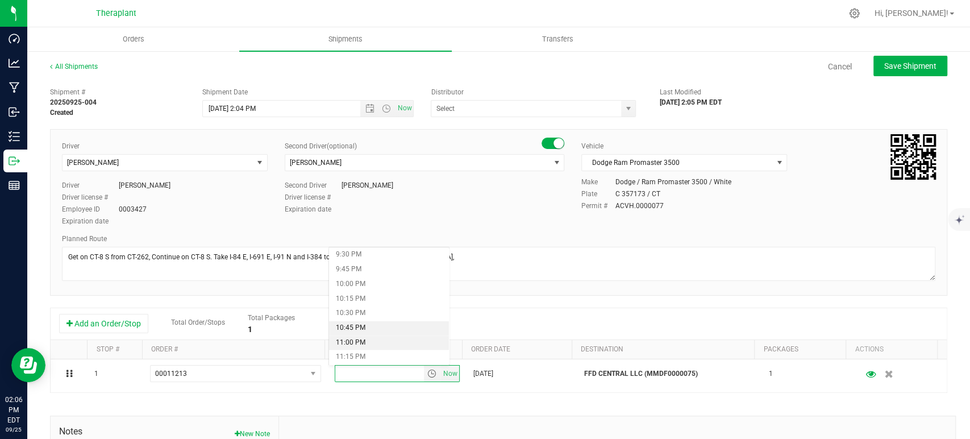
scroll to position [1288, 0]
click at [366, 340] on li "11:30 PM" at bounding box center [389, 341] width 120 height 15
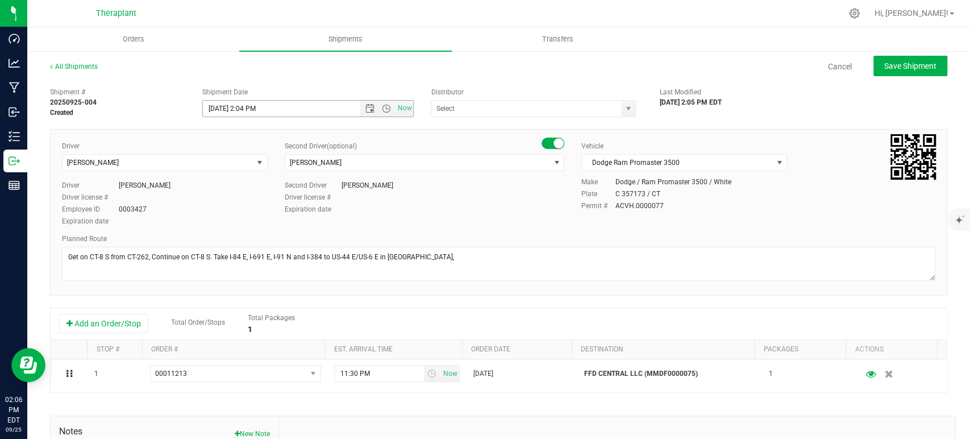
click at [366, 114] on span "Now" at bounding box center [386, 109] width 53 height 16
click at [384, 109] on span "Open the time view" at bounding box center [386, 108] width 9 height 9
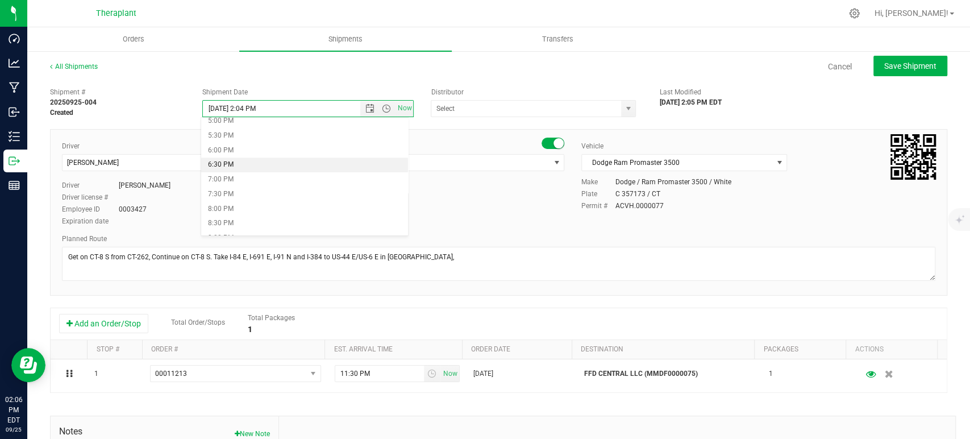
scroll to position [459, 0]
click at [238, 176] on li "5:30 PM" at bounding box center [304, 179] width 207 height 15
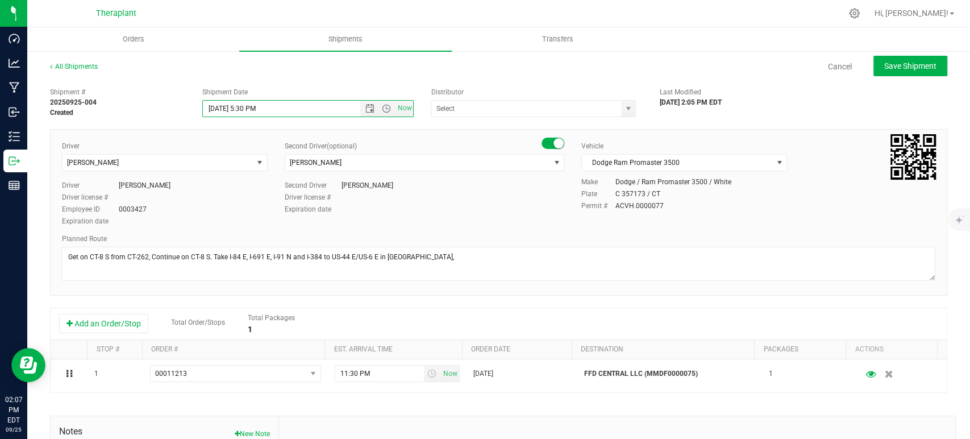
click at [503, 70] on div "Cancel Save Shipment" at bounding box center [532, 66] width 829 height 20
click at [900, 63] on span "Save Shipment" at bounding box center [911, 65] width 52 height 9
type input "9/25/2025 9:30 PM"
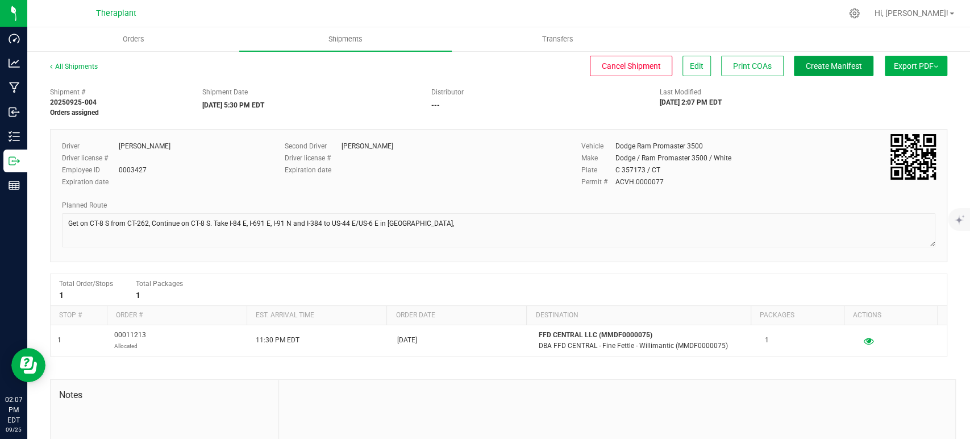
click at [808, 57] on button "Create Manifest" at bounding box center [834, 66] width 80 height 20
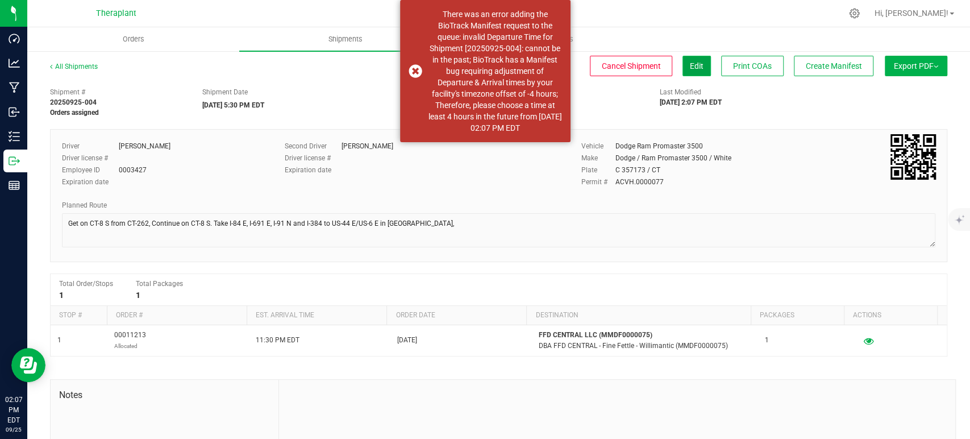
click at [690, 70] on span "Edit" at bounding box center [697, 65] width 14 height 9
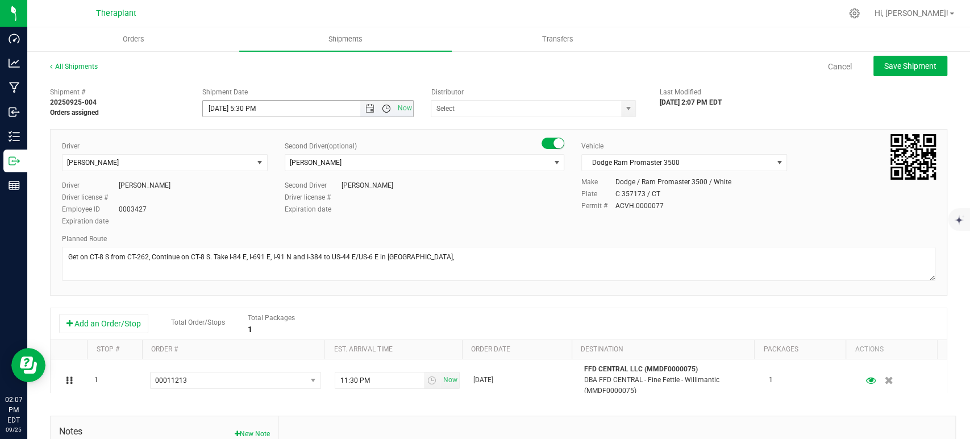
click at [377, 107] on span "Open the time view" at bounding box center [386, 108] width 19 height 9
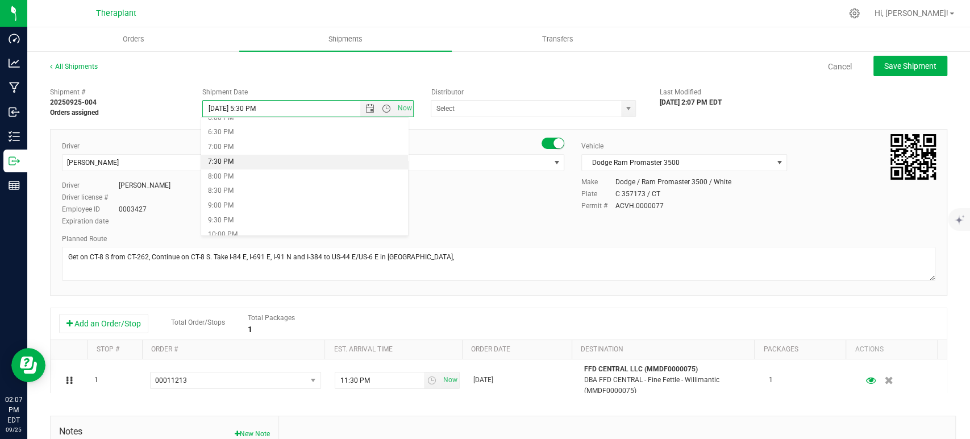
scroll to position [472, 0]
click at [251, 132] on li "4:30 PM" at bounding box center [304, 137] width 207 height 15
type input "9/25/2025 4:30 PM"
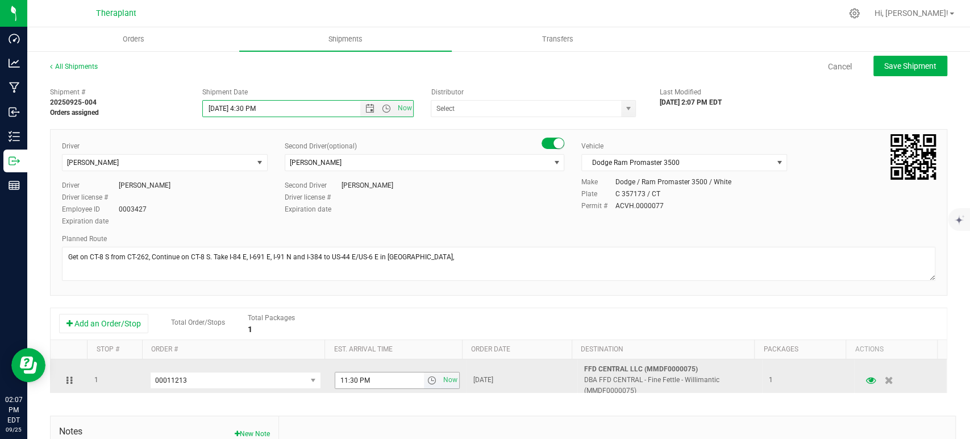
click at [427, 379] on span "select" at bounding box center [431, 380] width 9 height 9
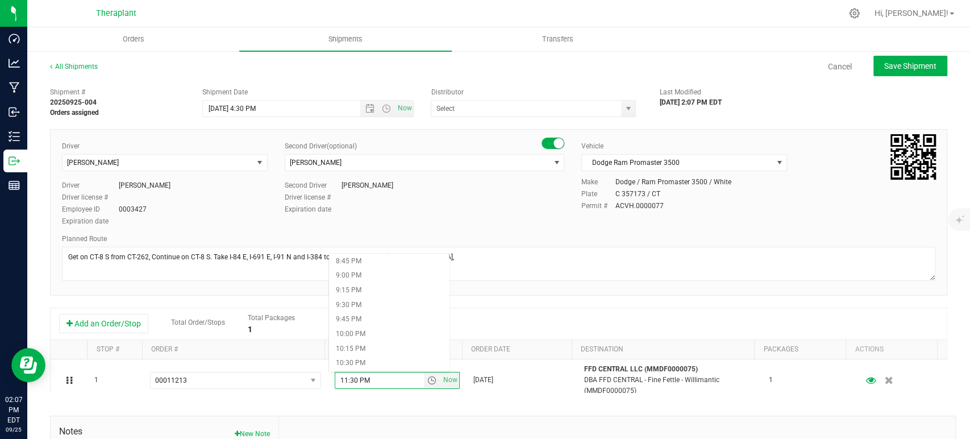
scroll to position [1289, 0]
click at [363, 364] on li "11:45 PM" at bounding box center [389, 362] width 120 height 15
type input "11:45 PM"
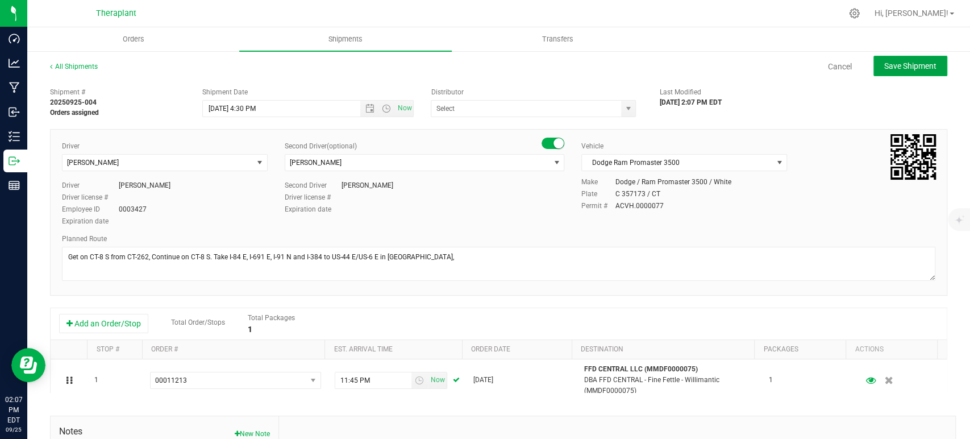
click at [921, 64] on span "Save Shipment" at bounding box center [911, 65] width 52 height 9
type input "9/25/2025 8:30 PM"
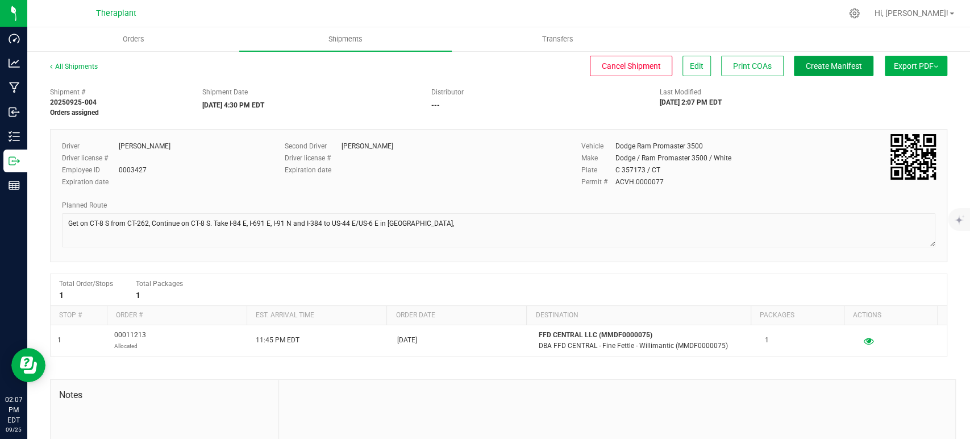
click at [839, 64] on span "Create Manifest" at bounding box center [834, 65] width 56 height 9
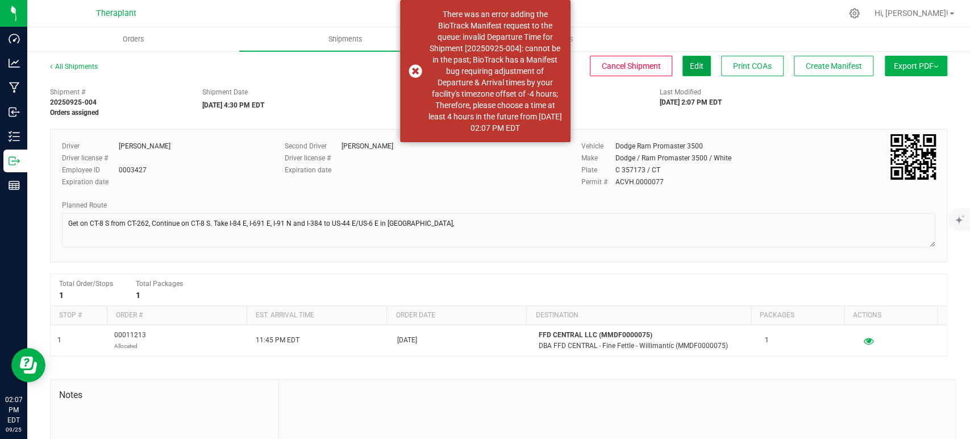
click at [690, 67] on span "Edit" at bounding box center [697, 65] width 14 height 9
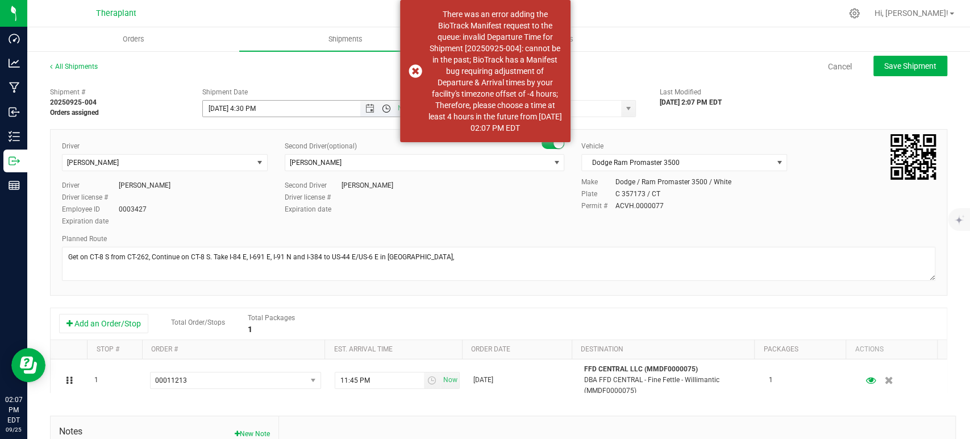
click at [382, 107] on span "Open the time view" at bounding box center [386, 108] width 9 height 9
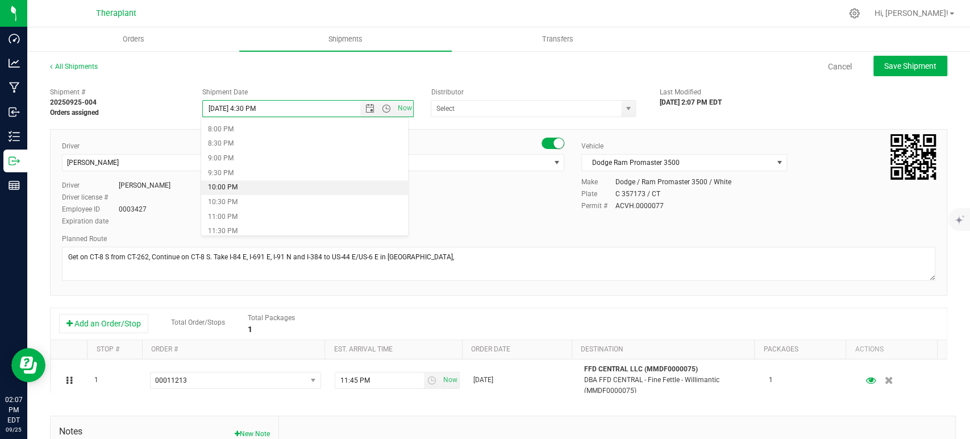
scroll to position [586, 0]
click at [290, 226] on li "11:30 PM" at bounding box center [304, 228] width 207 height 15
type input "9/25/2025 11:30 PM"
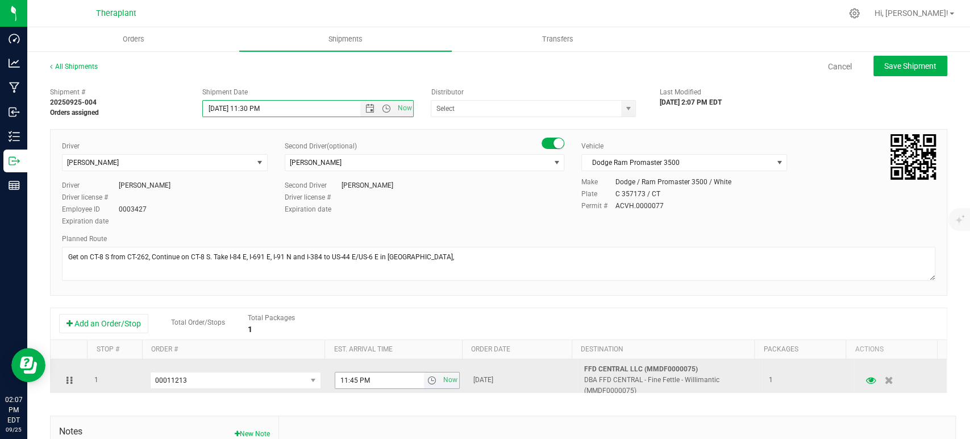
click at [427, 381] on span "select" at bounding box center [431, 380] width 9 height 9
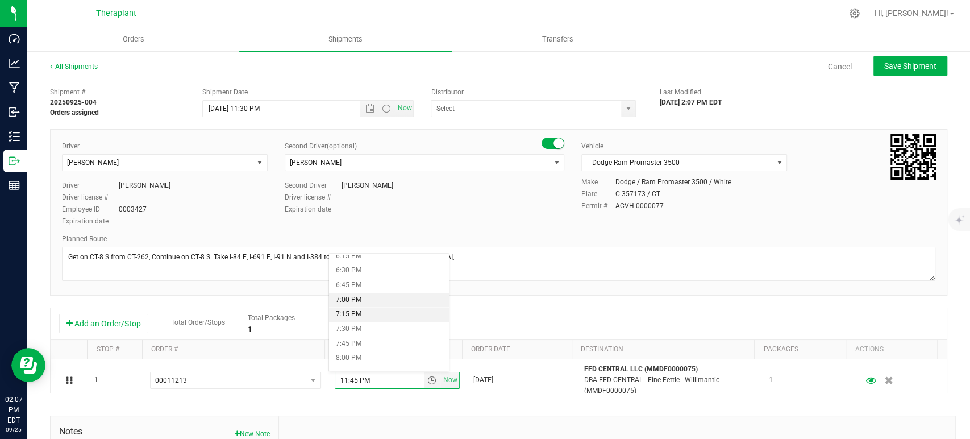
scroll to position [1010, 0]
click at [362, 280] on li "5:30 PM" at bounding box center [389, 275] width 120 height 15
type input "5:30 PM"
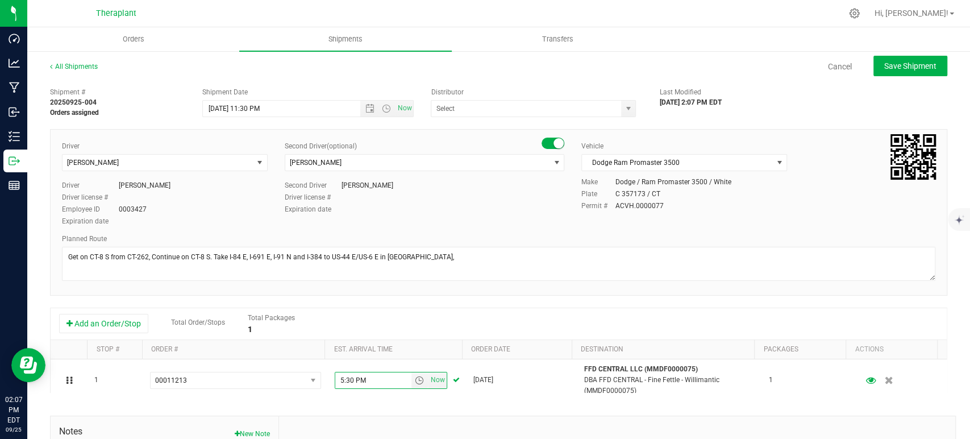
click at [845, 99] on div "Shipment # 20250925-004 Orders assigned Shipment Date 9/25/2025 11:30 PM Now Di…" at bounding box center [498, 100] width 915 height 36
click at [882, 71] on button "Save Shipment" at bounding box center [911, 66] width 74 height 20
type input "9/26/2025 3:30 AM"
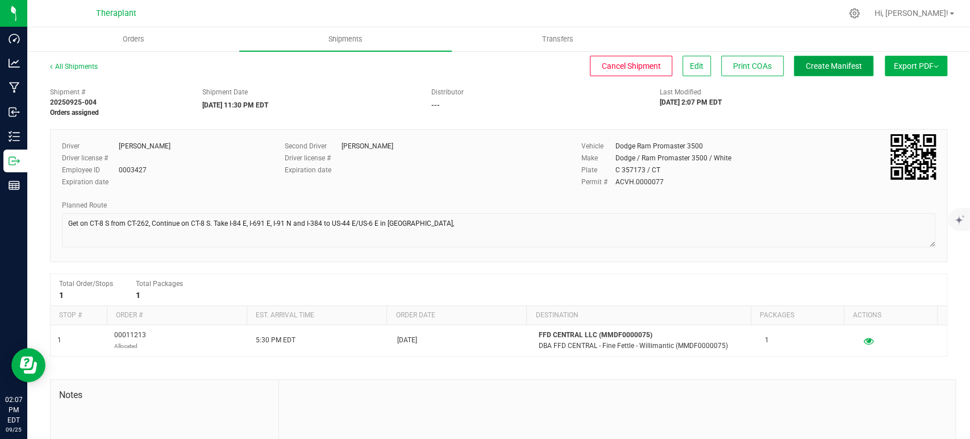
click at [852, 63] on button "Create Manifest" at bounding box center [834, 66] width 80 height 20
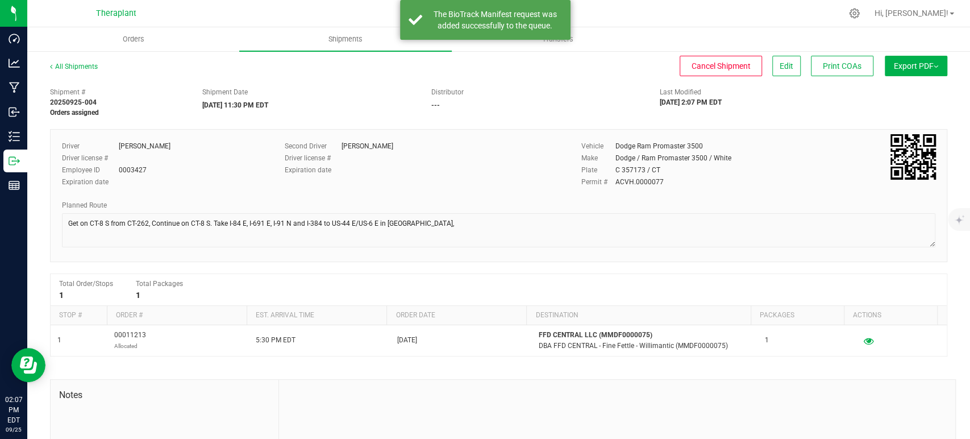
click at [585, 105] on div "Distributor ---" at bounding box center [536, 98] width 229 height 23
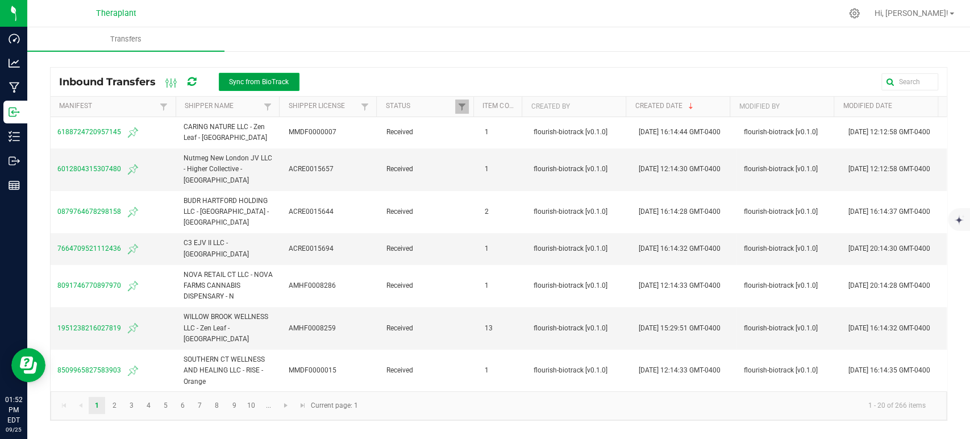
click at [231, 74] on button "Sync from BioTrack" at bounding box center [259, 82] width 81 height 18
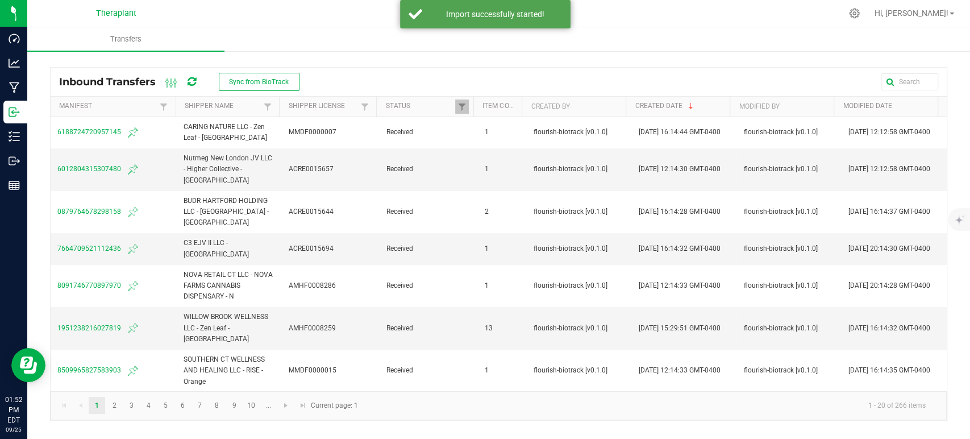
click at [192, 80] on icon at bounding box center [192, 82] width 9 height 10
click at [192, 80] on icon at bounding box center [191, 82] width 11 height 10
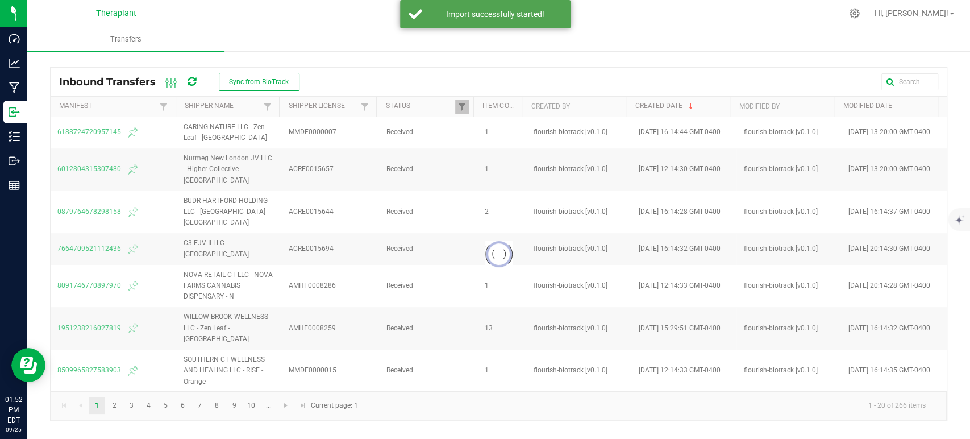
click at [191, 80] on icon at bounding box center [191, 82] width 13 height 13
click at [191, 80] on icon at bounding box center [191, 81] width 13 height 13
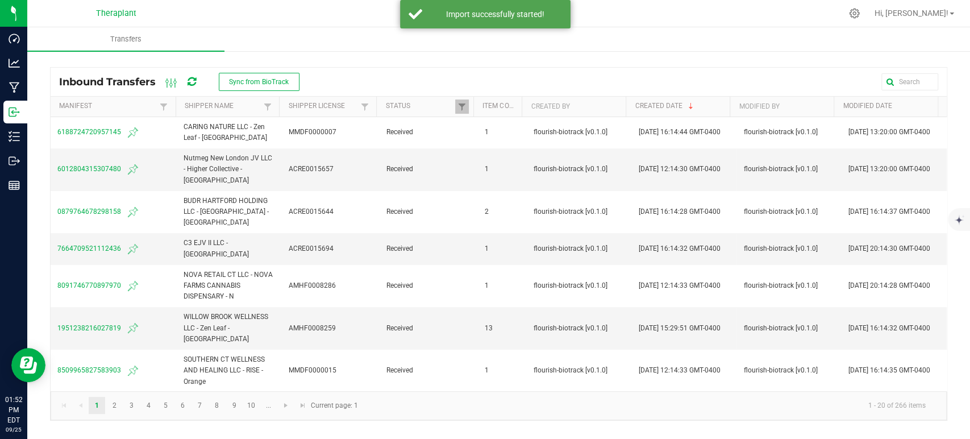
click at [191, 80] on icon at bounding box center [191, 82] width 11 height 13
click at [191, 80] on icon at bounding box center [191, 81] width 13 height 13
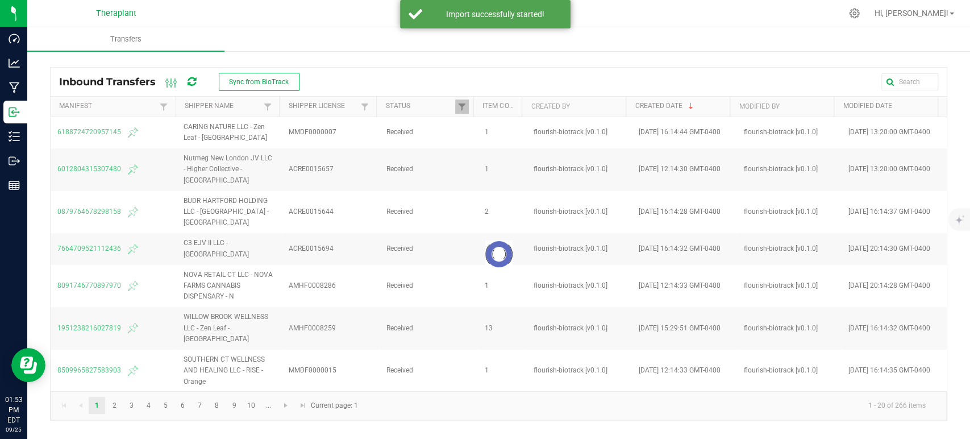
click at [191, 80] on icon at bounding box center [191, 81] width 13 height 13
click at [191, 80] on icon at bounding box center [192, 82] width 12 height 11
click at [191, 80] on icon at bounding box center [191, 81] width 10 height 9
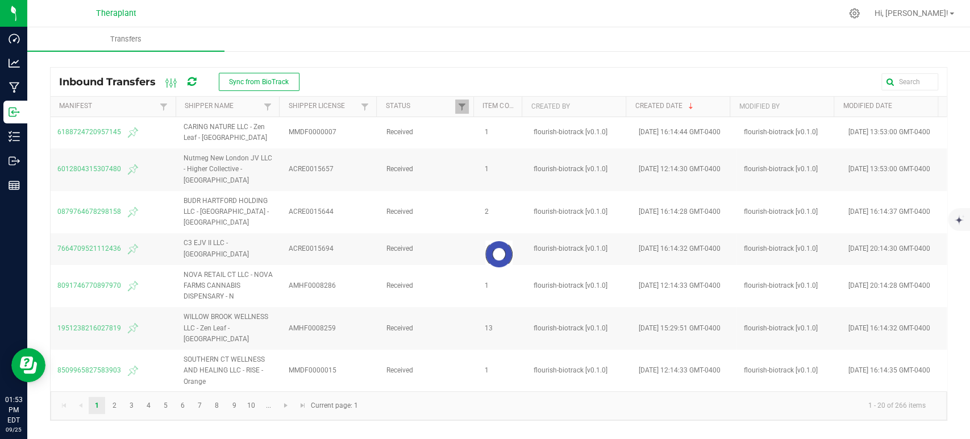
click at [191, 80] on icon at bounding box center [191, 81] width 13 height 13
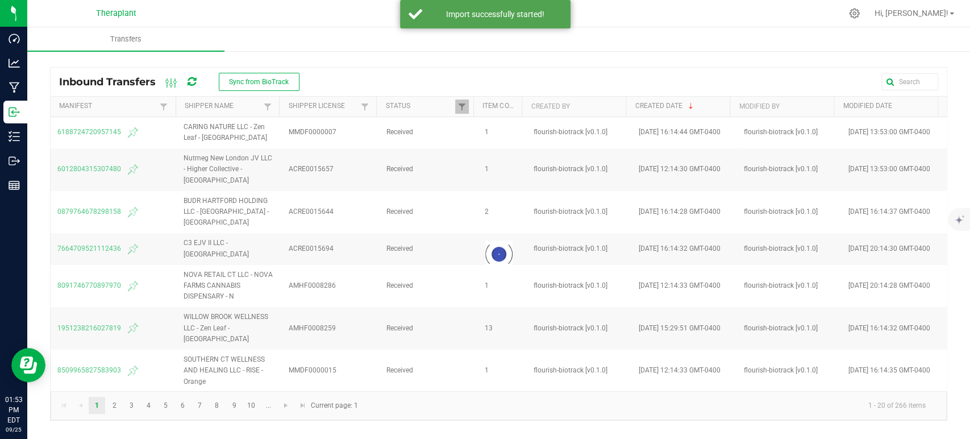
click at [190, 80] on icon at bounding box center [191, 81] width 13 height 13
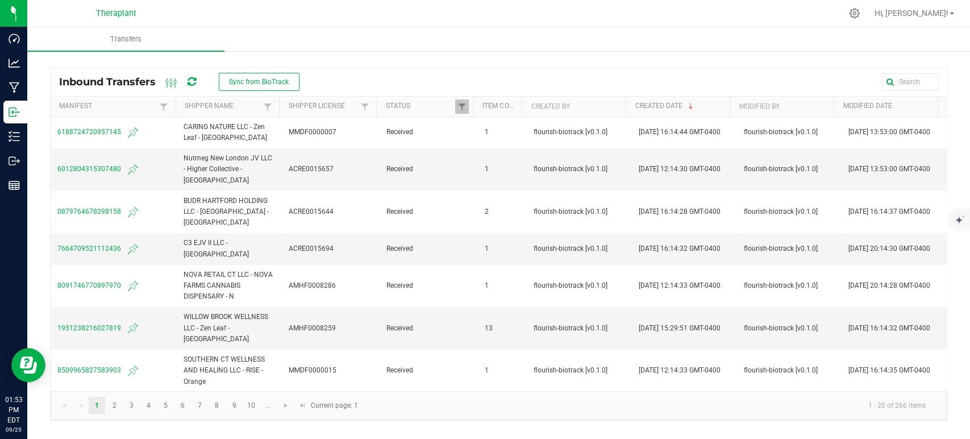
click at [190, 80] on icon at bounding box center [191, 82] width 11 height 10
click at [190, 80] on icon at bounding box center [191, 81] width 12 height 11
click at [190, 80] on icon at bounding box center [191, 82] width 13 height 13
click at [190, 80] on icon at bounding box center [191, 81] width 13 height 13
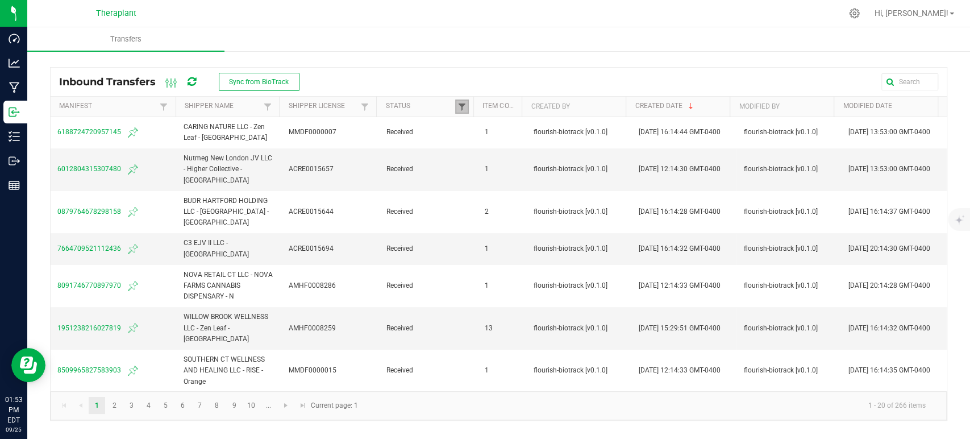
click at [461, 103] on span at bounding box center [462, 106] width 9 height 9
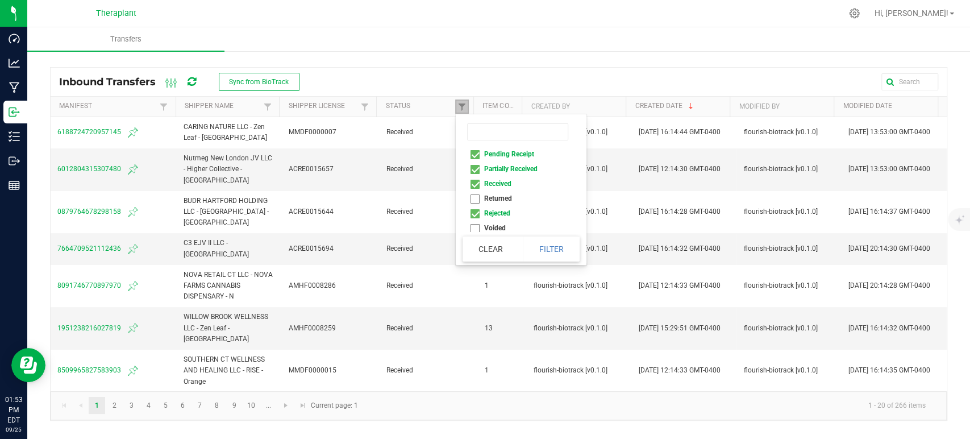
scroll to position [5, 0]
click at [478, 196] on li "Returned" at bounding box center [518, 194] width 110 height 15
checkbox input "true"
click at [564, 248] on button "Filter" at bounding box center [551, 248] width 57 height 25
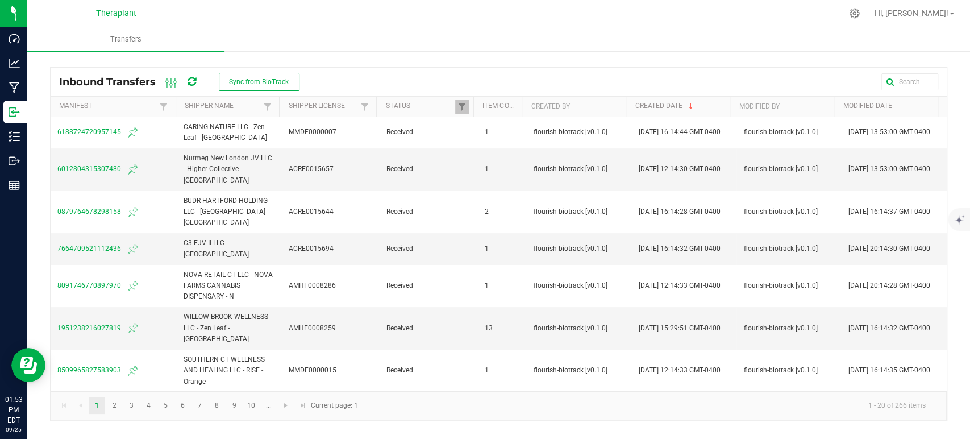
click at [192, 82] on icon at bounding box center [191, 82] width 13 height 12
click at [192, 82] on icon at bounding box center [191, 81] width 13 height 13
click at [273, 80] on span "Sync from BioTrack" at bounding box center [259, 82] width 60 height 8
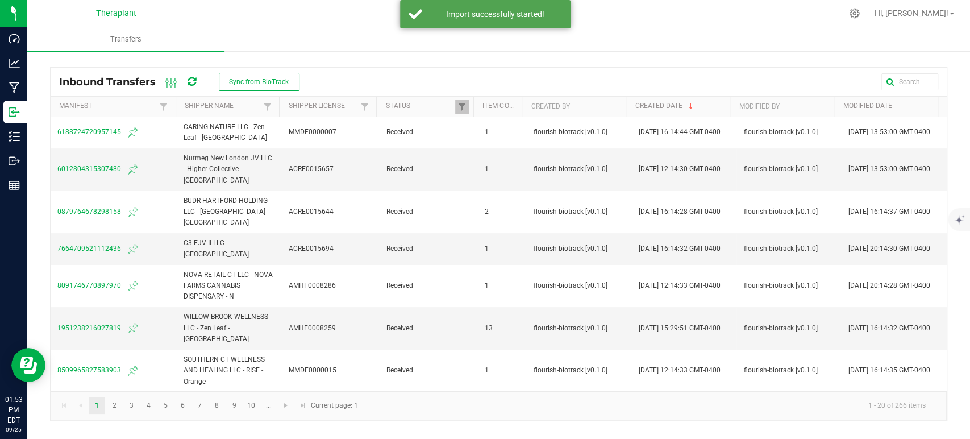
click at [193, 78] on icon at bounding box center [191, 82] width 11 height 13
click at [193, 78] on icon at bounding box center [191, 82] width 13 height 13
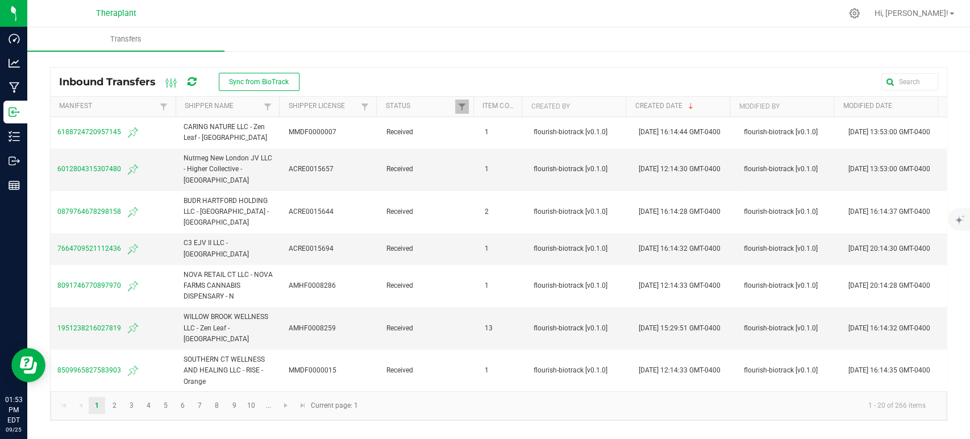
click at [196, 82] on icon at bounding box center [191, 81] width 13 height 13
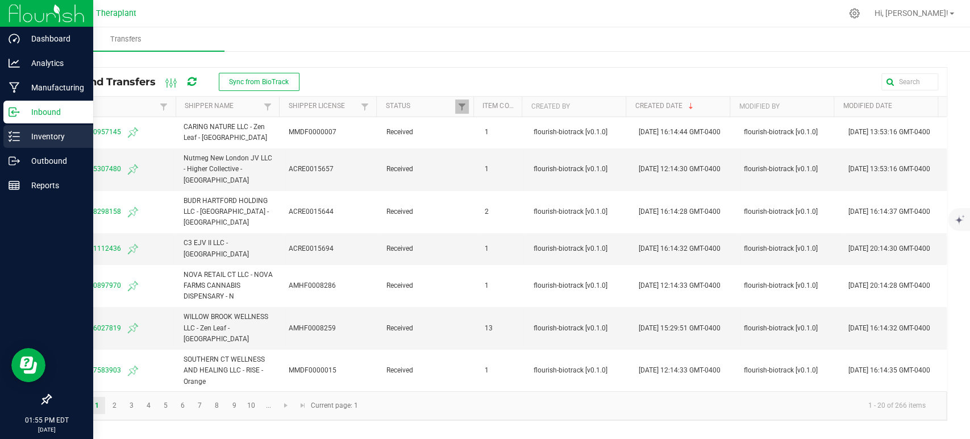
click at [83, 136] on p "Inventory" at bounding box center [54, 137] width 68 height 14
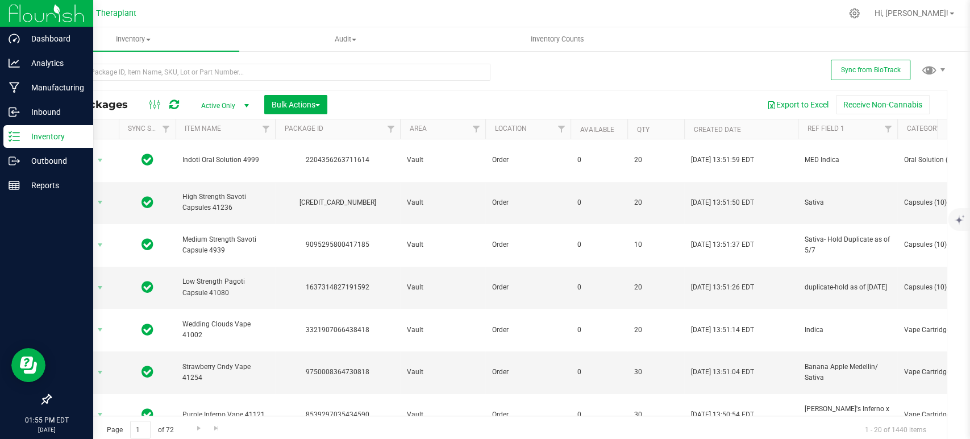
click at [174, 102] on icon at bounding box center [174, 104] width 10 height 11
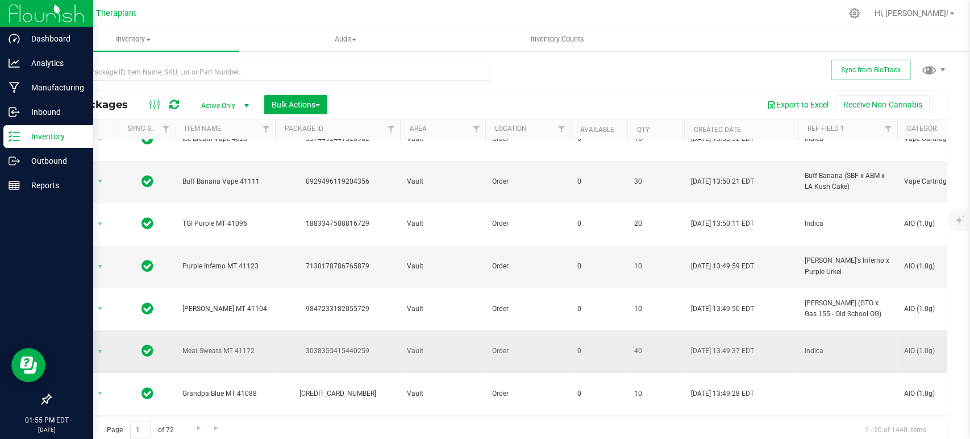
scroll to position [4, 0]
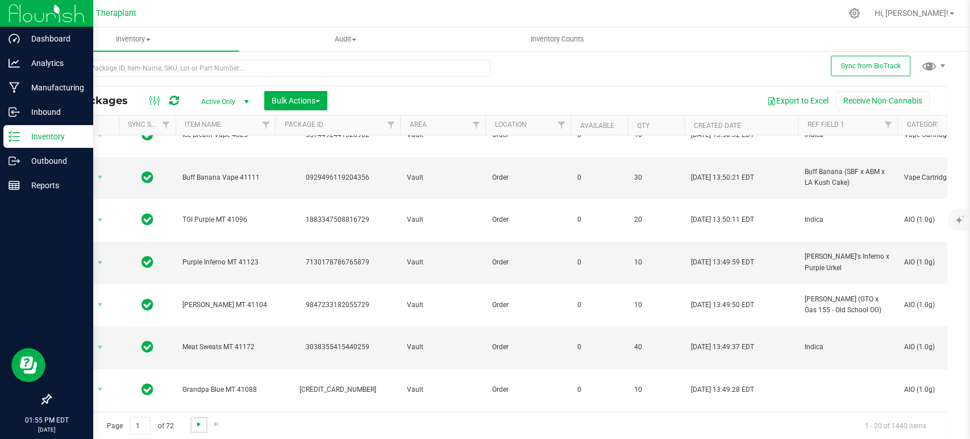
click at [197, 425] on span "Go to the next page" at bounding box center [198, 424] width 9 height 9
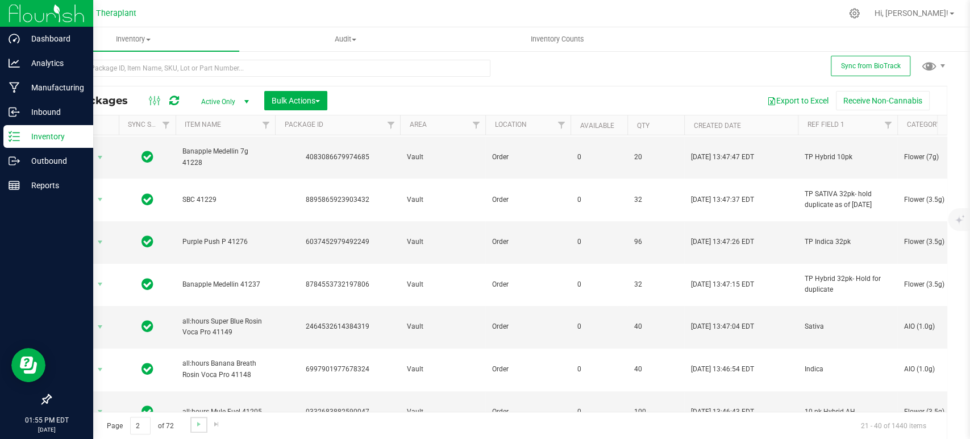
scroll to position [316, 0]
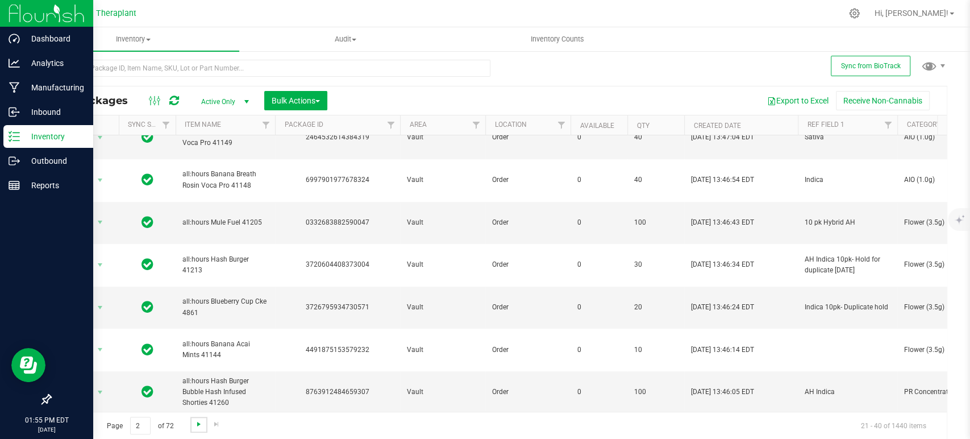
click at [201, 424] on span "Go to the next page" at bounding box center [198, 424] width 9 height 9
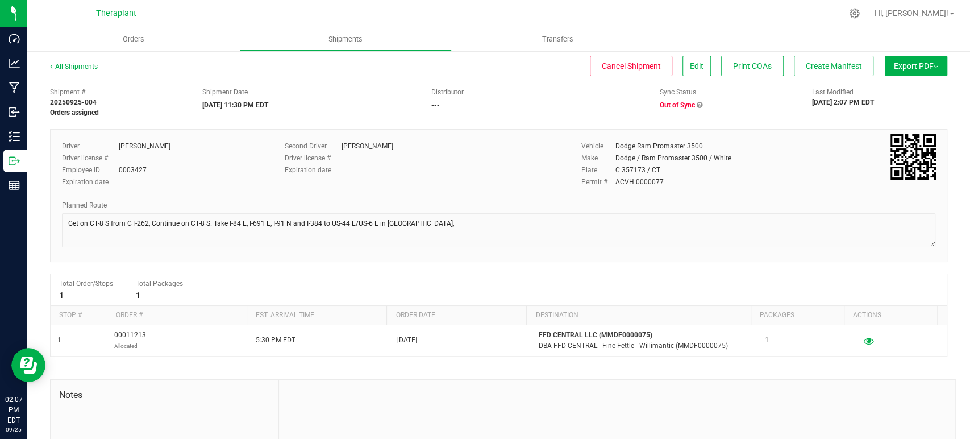
click at [668, 105] on span "Out of Sync" at bounding box center [677, 105] width 35 height 8
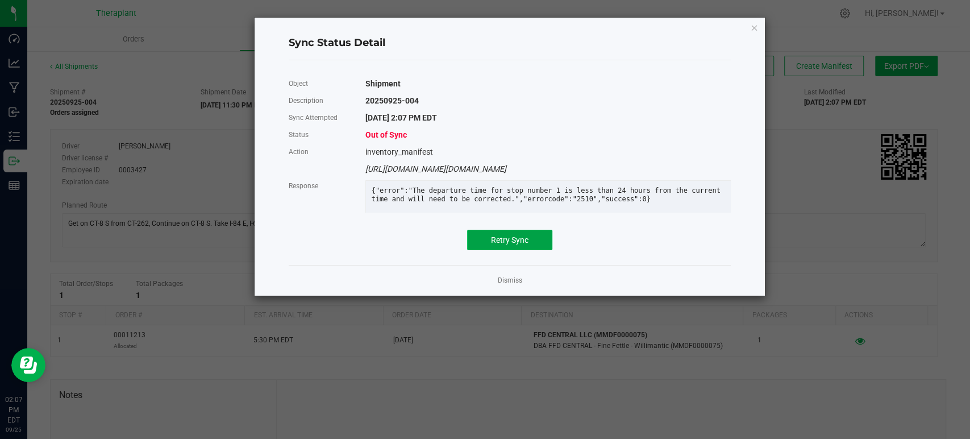
click at [525, 244] on span "Retry Sync" at bounding box center [510, 239] width 38 height 9
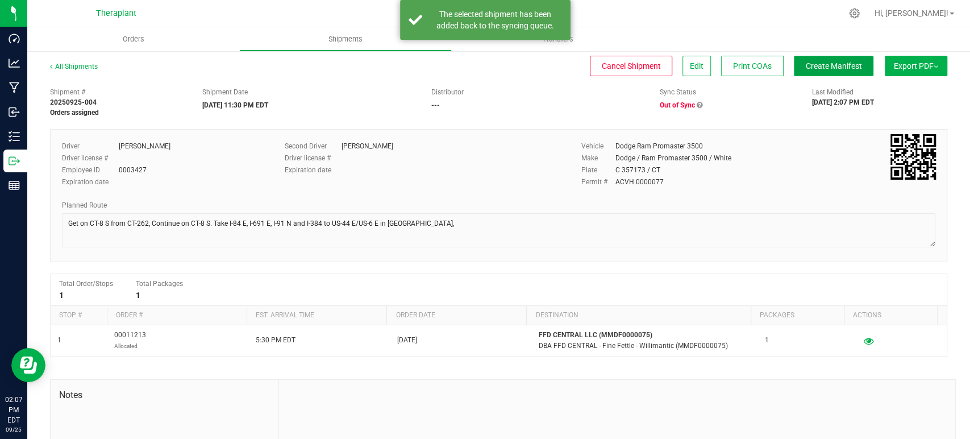
click at [813, 70] on span "Create Manifest" at bounding box center [834, 65] width 56 height 9
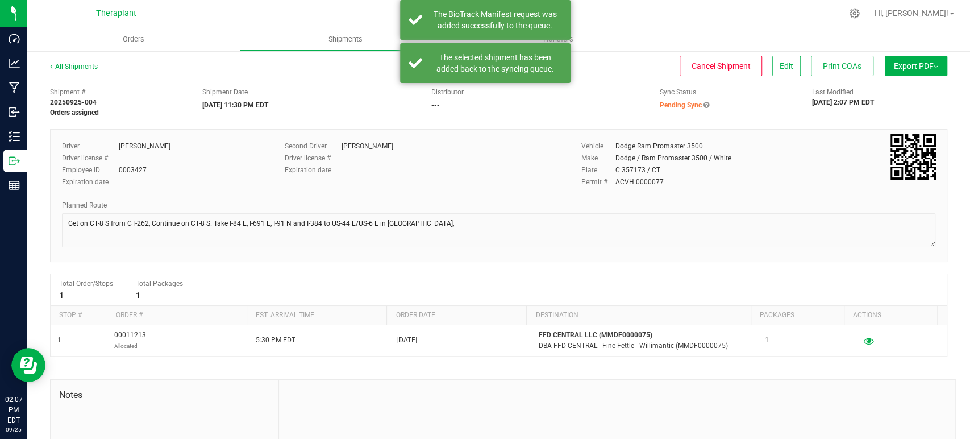
click at [670, 101] on span "Pending Sync" at bounding box center [681, 105] width 42 height 8
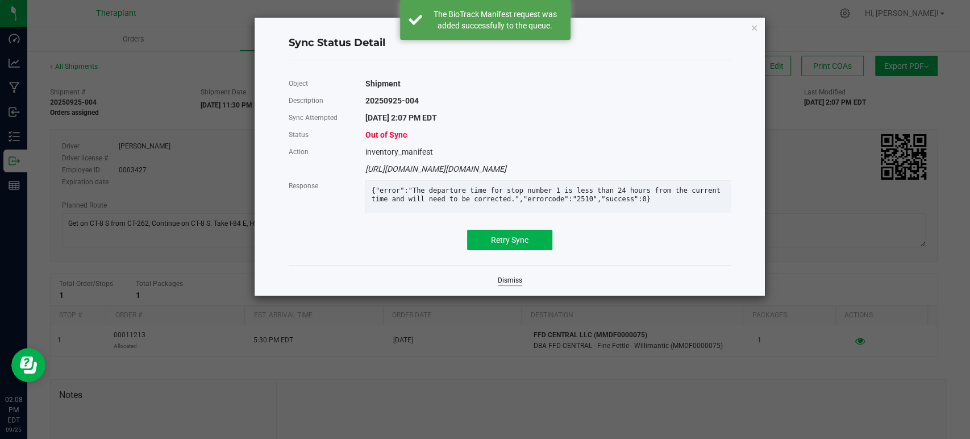
click at [513, 285] on link "Dismiss" at bounding box center [510, 281] width 24 height 10
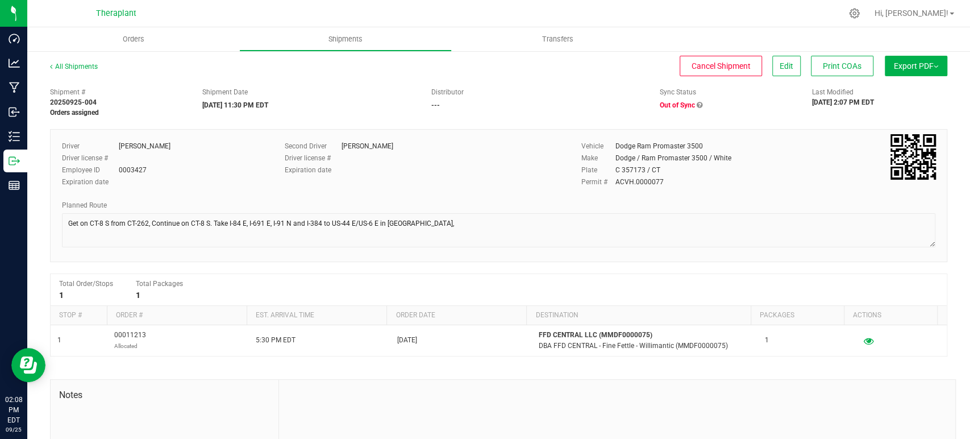
click at [676, 103] on span "Out of Sync" at bounding box center [677, 105] width 35 height 8
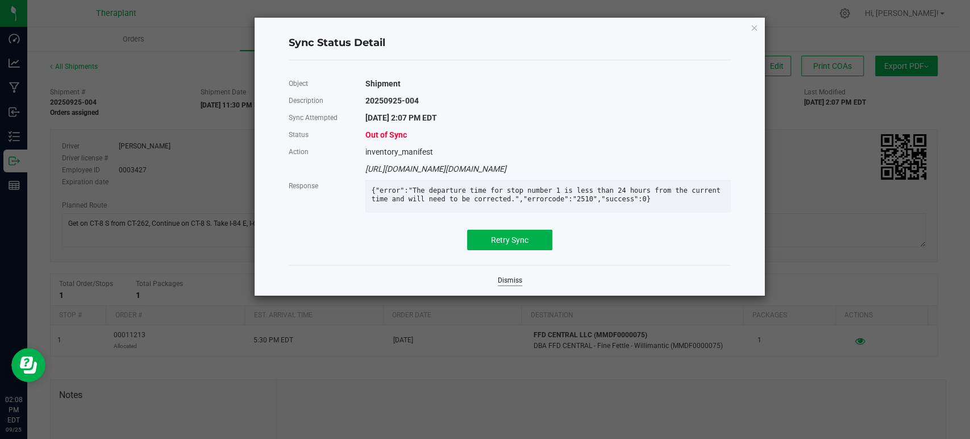
click at [505, 285] on link "Dismiss" at bounding box center [510, 281] width 24 height 10
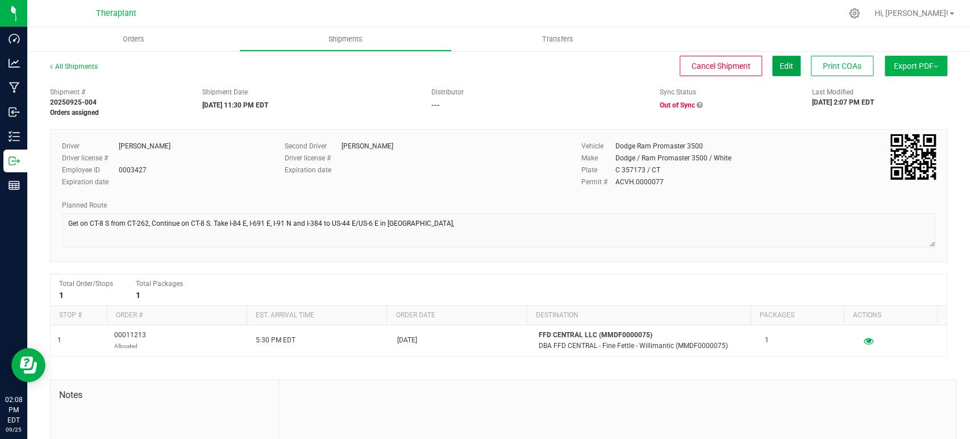
click at [773, 65] on button "Edit" at bounding box center [787, 66] width 28 height 20
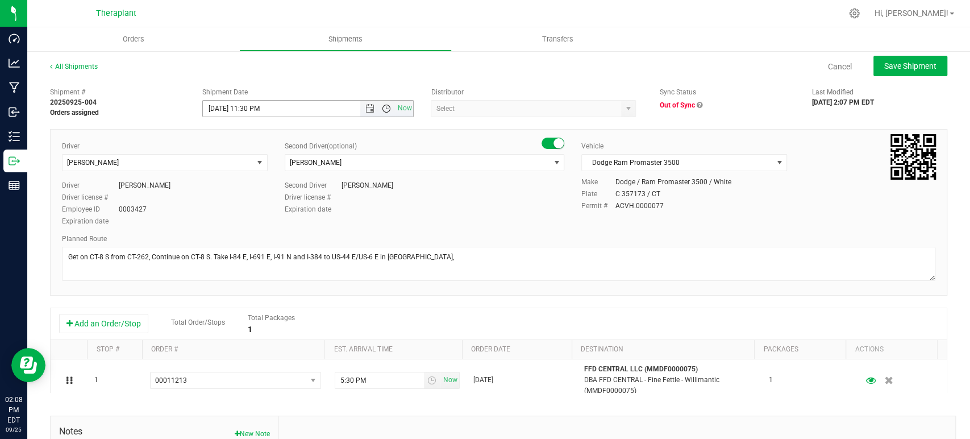
click at [377, 109] on span "Open the time view" at bounding box center [386, 108] width 19 height 9
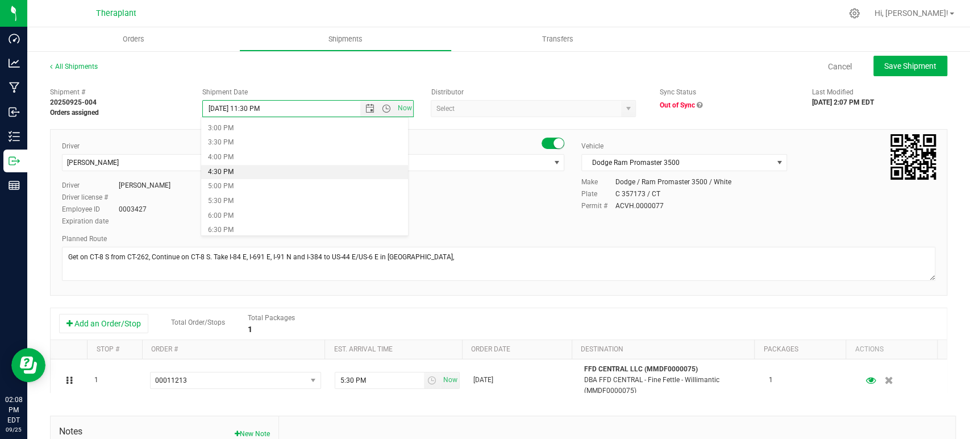
scroll to position [457, 0]
click at [232, 176] on li "5:30 PM" at bounding box center [304, 181] width 207 height 15
type input "9/25/2025 5:30 PM"
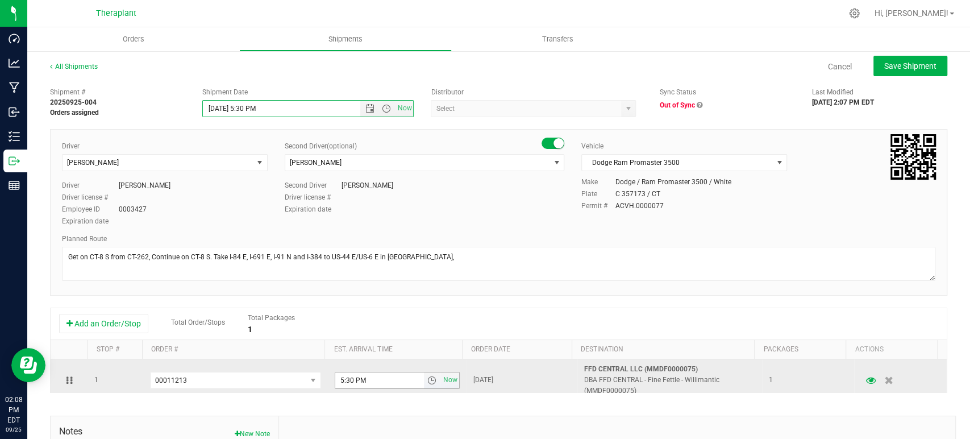
click at [427, 380] on span "select" at bounding box center [431, 380] width 9 height 9
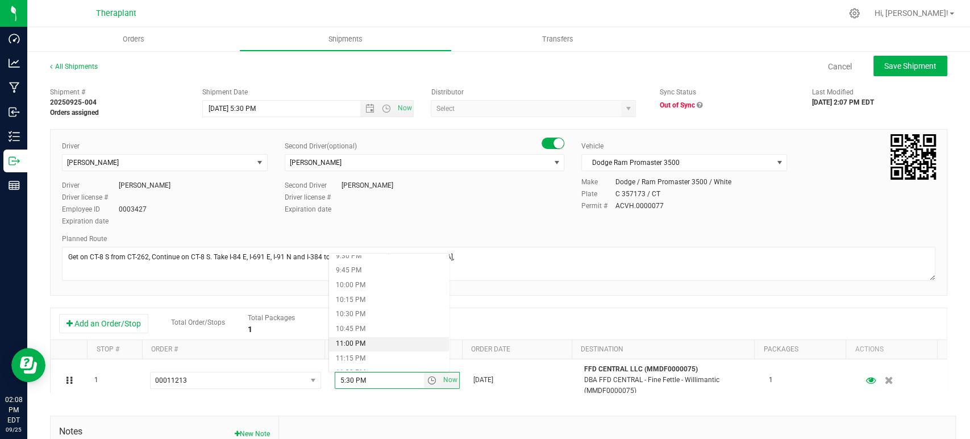
scroll to position [1289, 0]
click at [365, 344] on li "11:30 PM" at bounding box center [389, 347] width 120 height 15
type input "11:30 PM"
click at [910, 65] on span "Save Shipment" at bounding box center [911, 65] width 52 height 9
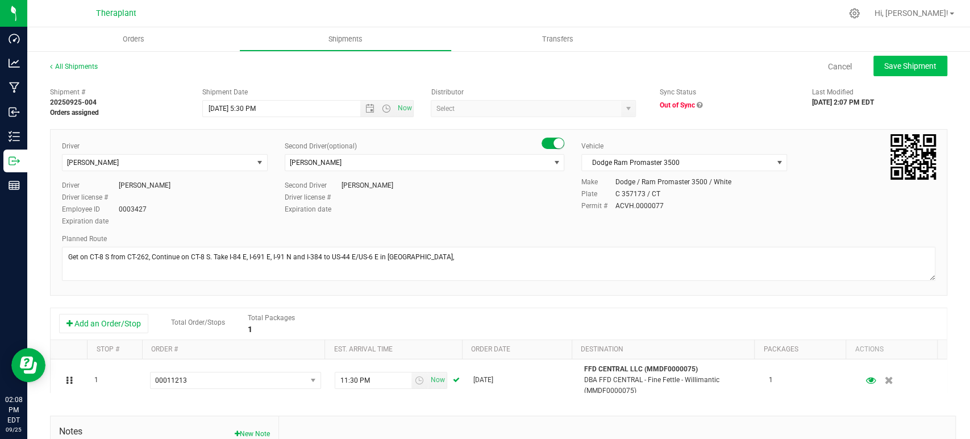
type input "9/25/2025 9:30 PM"
click at [887, 64] on span "Save Shipment" at bounding box center [911, 65] width 52 height 9
click at [740, 91] on div "Sync Status" at bounding box center [727, 92] width 135 height 10
click at [920, 65] on span "Save Shipment" at bounding box center [911, 65] width 52 height 9
type input "[DATE] 9:30 PM"
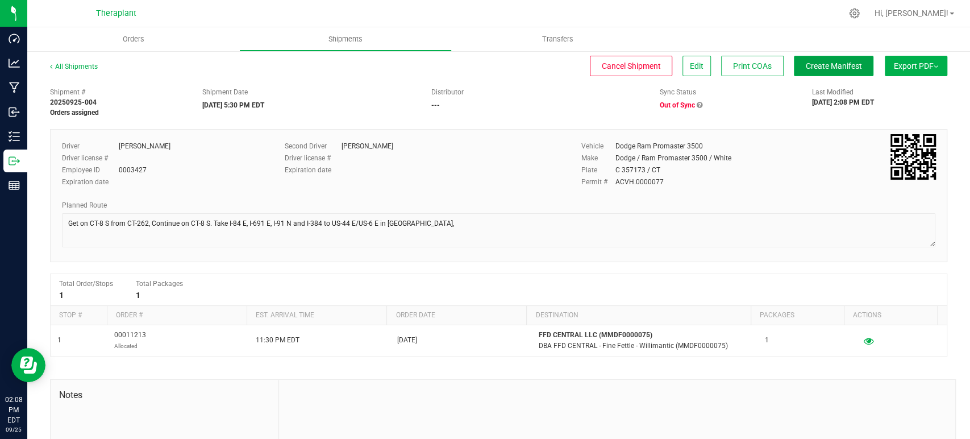
click at [826, 72] on button "Create Manifest" at bounding box center [834, 66] width 80 height 20
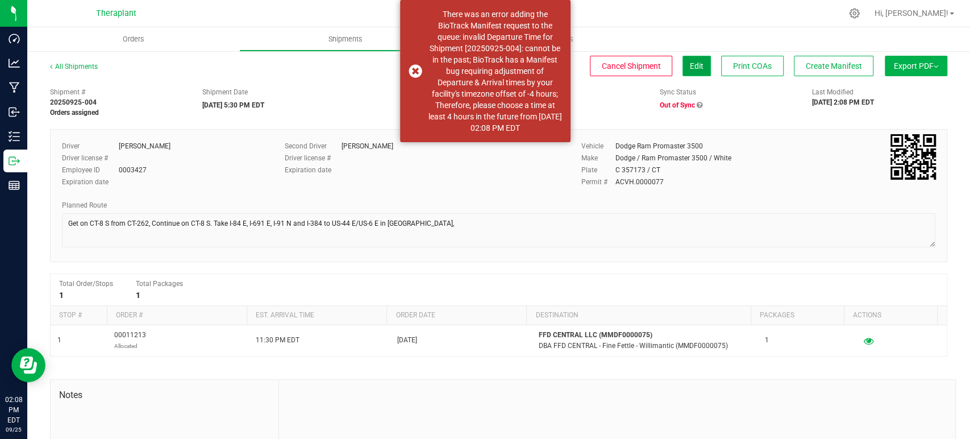
click at [692, 61] on button "Edit" at bounding box center [697, 66] width 28 height 20
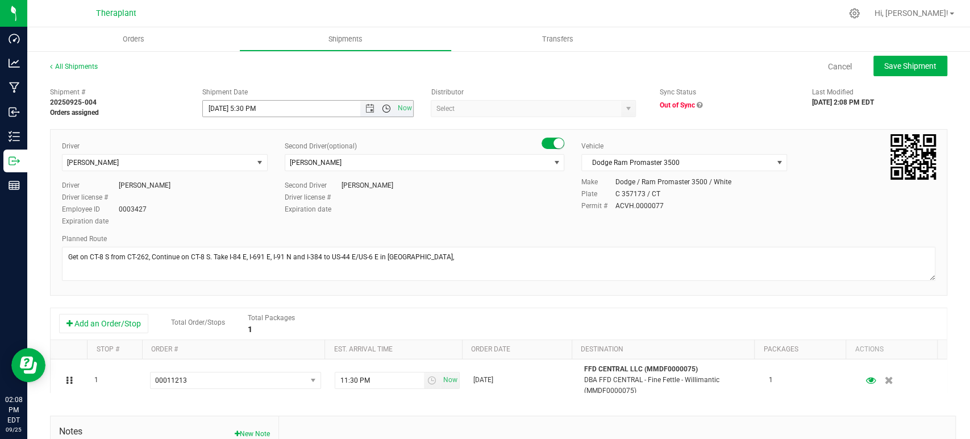
click at [382, 107] on span "Open the time view" at bounding box center [386, 108] width 9 height 9
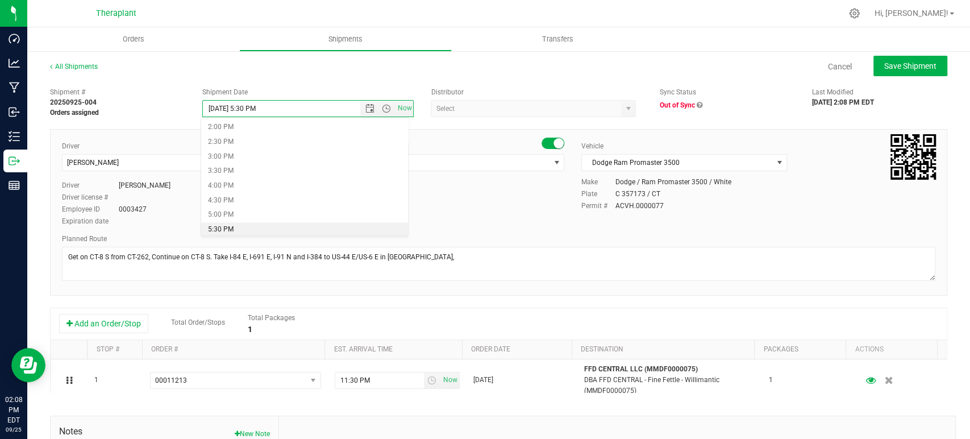
scroll to position [472, 0]
click at [241, 200] on li "6:30 PM" at bounding box center [304, 195] width 207 height 15
type input "[DATE] 6:30 PM"
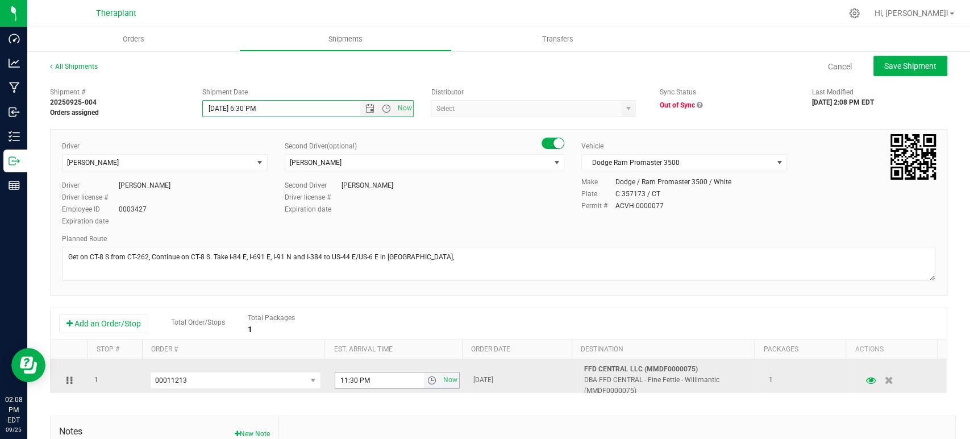
click at [427, 381] on span "select" at bounding box center [431, 380] width 9 height 9
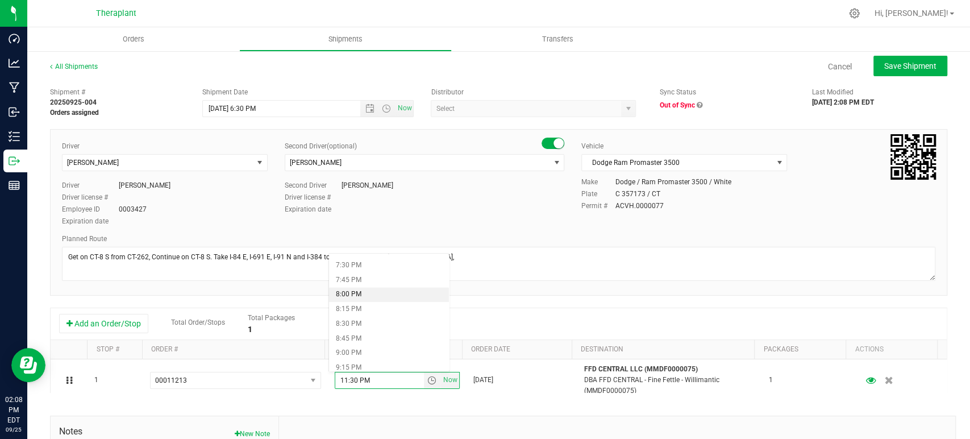
scroll to position [1289, 0]
click at [373, 359] on li "11:45 PM" at bounding box center [389, 362] width 120 height 15
type input "11:45 PM"
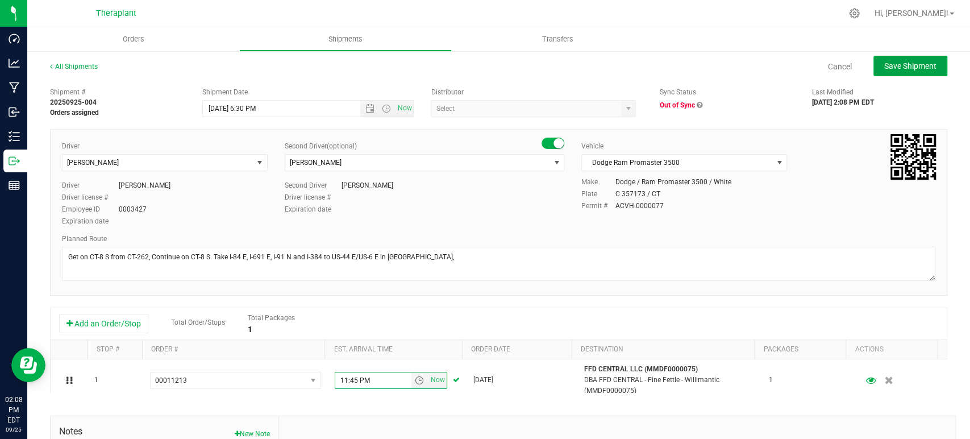
click at [885, 66] on span "Save Shipment" at bounding box center [911, 65] width 52 height 9
type input "[DATE] 10:30 PM"
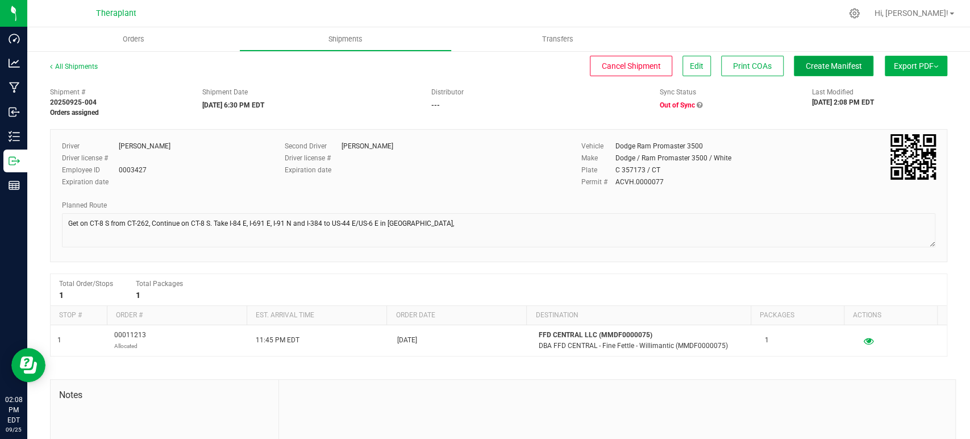
click at [821, 60] on button "Create Manifest" at bounding box center [834, 66] width 80 height 20
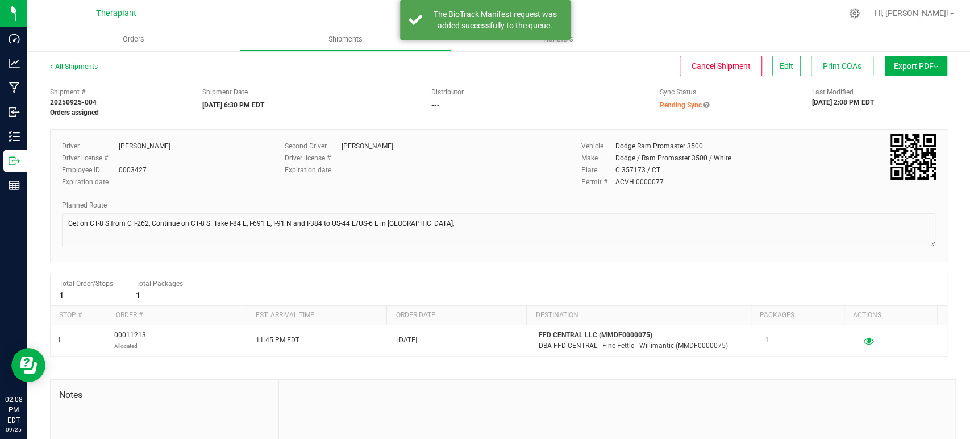
click at [599, 94] on div "Distributor" at bounding box center [536, 92] width 211 height 10
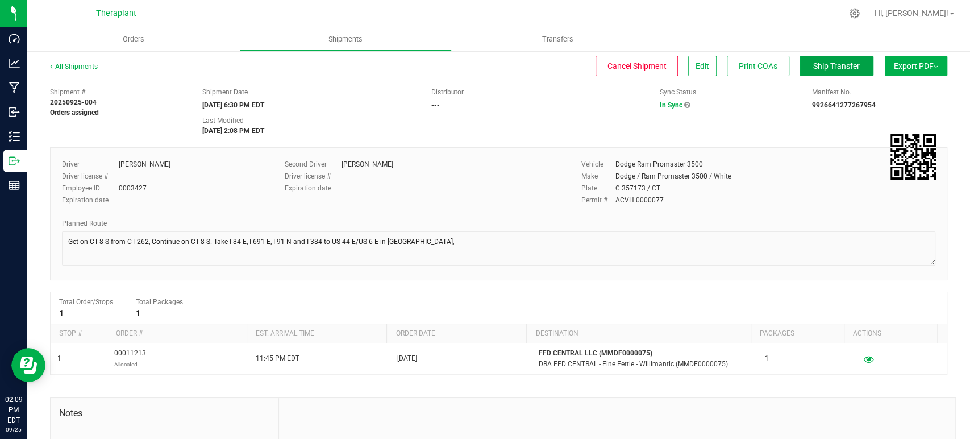
click at [836, 68] on span "Ship Transfer" at bounding box center [836, 65] width 47 height 9
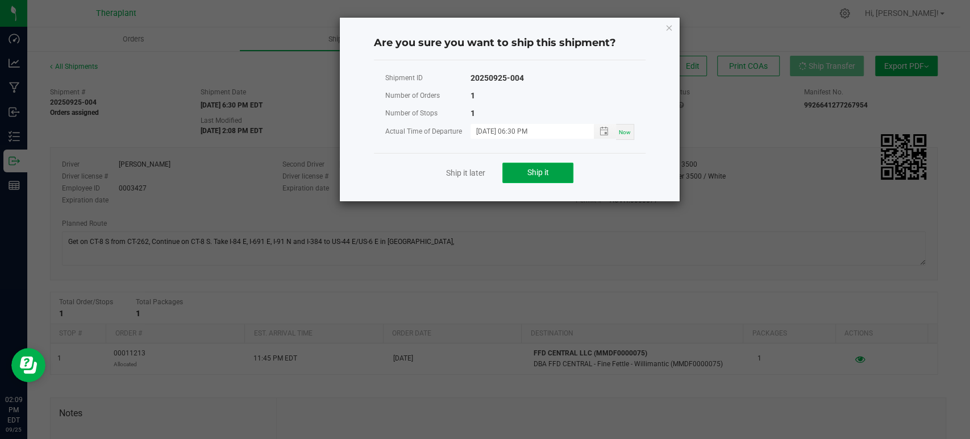
click at [541, 173] on span "Ship it" at bounding box center [539, 172] width 22 height 9
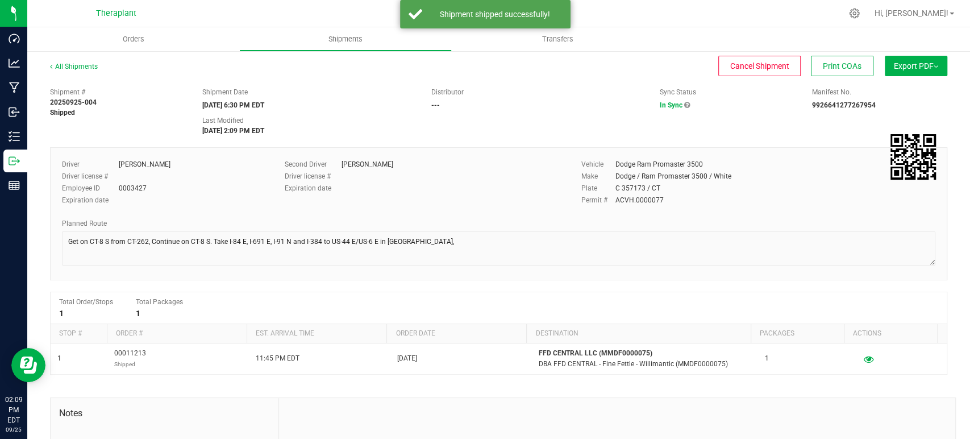
click at [505, 105] on div "Distributor ---" at bounding box center [536, 98] width 229 height 23
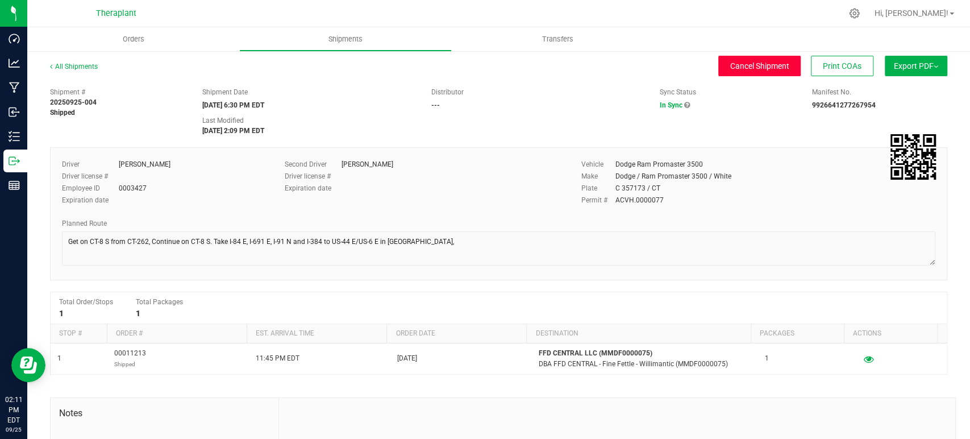
click at [762, 72] on button "Cancel Shipment" at bounding box center [760, 66] width 82 height 20
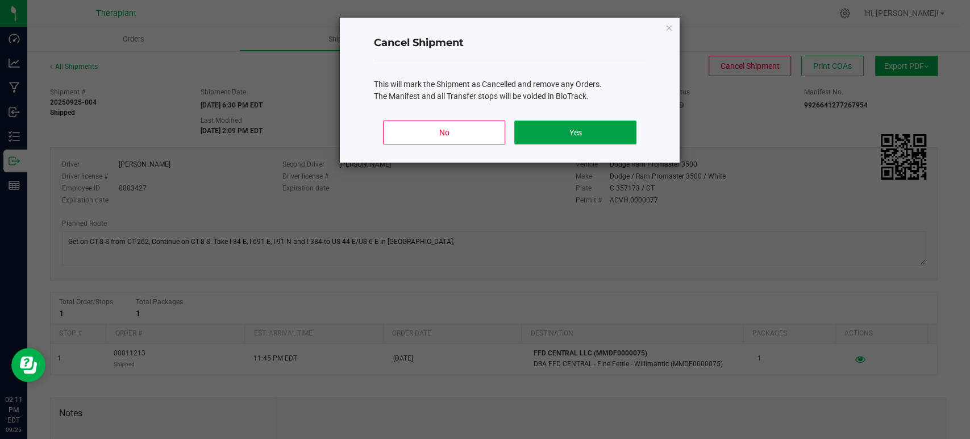
click at [561, 123] on button "Yes" at bounding box center [575, 133] width 122 height 24
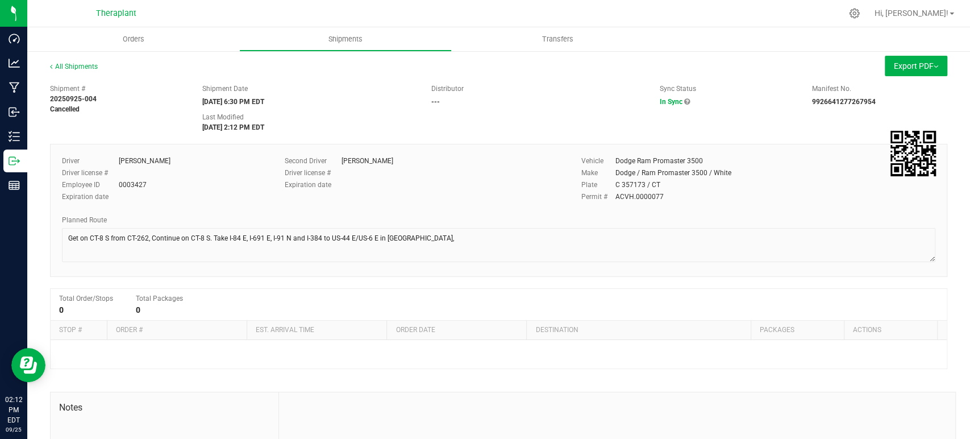
click at [669, 94] on div "Sync Status In Sync" at bounding box center [727, 95] width 152 height 23
click at [669, 99] on span "In Sync" at bounding box center [671, 102] width 23 height 8
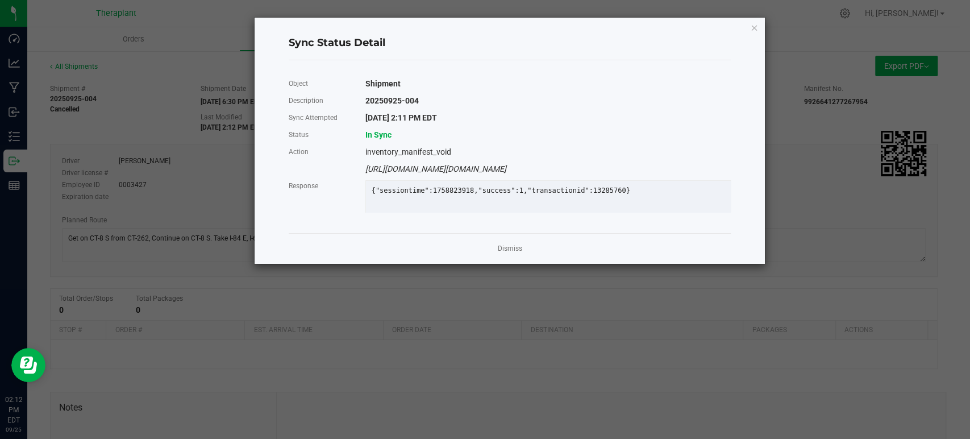
click at [749, 26] on div "Sync Status Detail Object Shipment Description 20250925-004 Sync Attempted [DAT…" at bounding box center [510, 141] width 510 height 246
click at [756, 26] on icon "Close" at bounding box center [754, 27] width 8 height 14
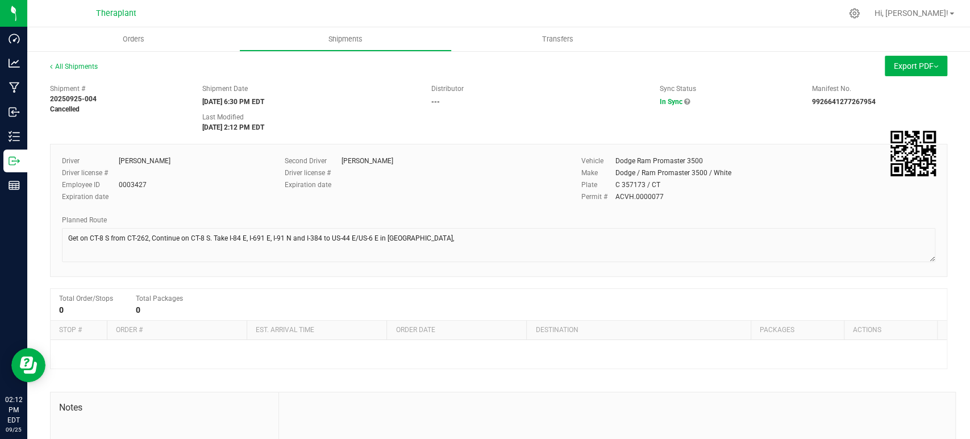
click at [402, 136] on div "Shipment # 20250925-004 Cancelled Shipment Date [DATE] 6:30 PM EDT Distributor …" at bounding box center [499, 311] width 898 height 467
click at [346, 39] on span "Shipments" at bounding box center [345, 39] width 65 height 10
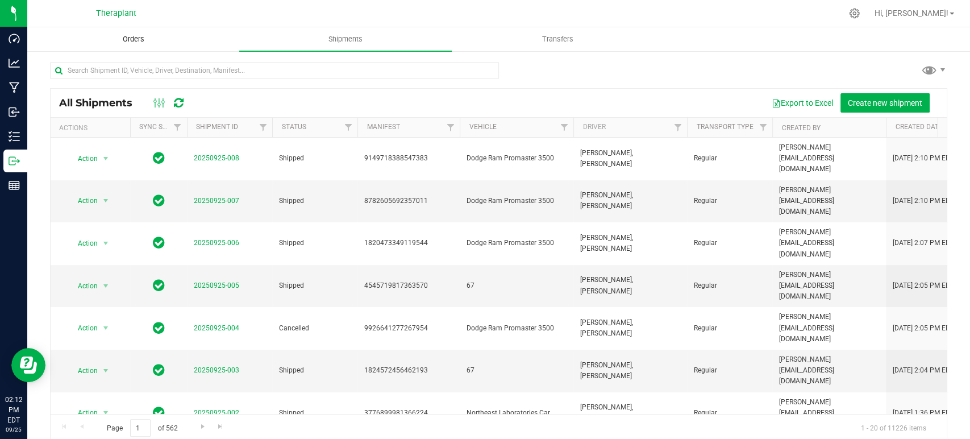
click at [136, 44] on span "Orders" at bounding box center [133, 39] width 52 height 10
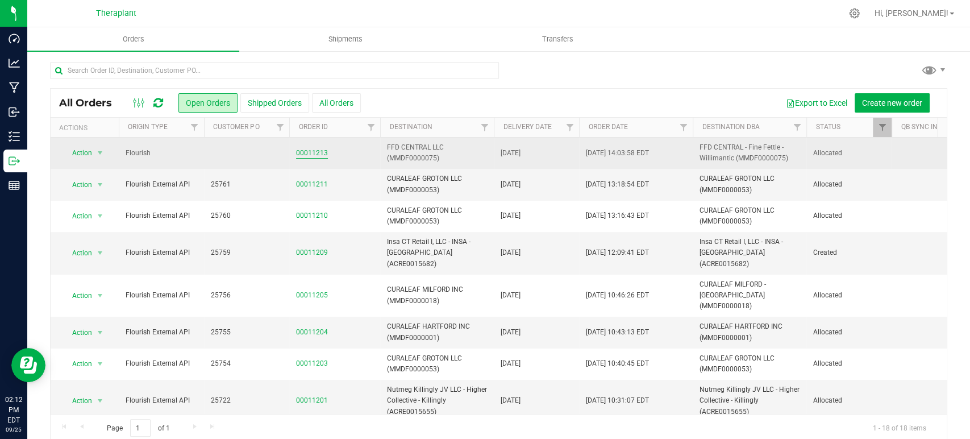
click at [318, 153] on link "00011213" at bounding box center [312, 153] width 32 height 11
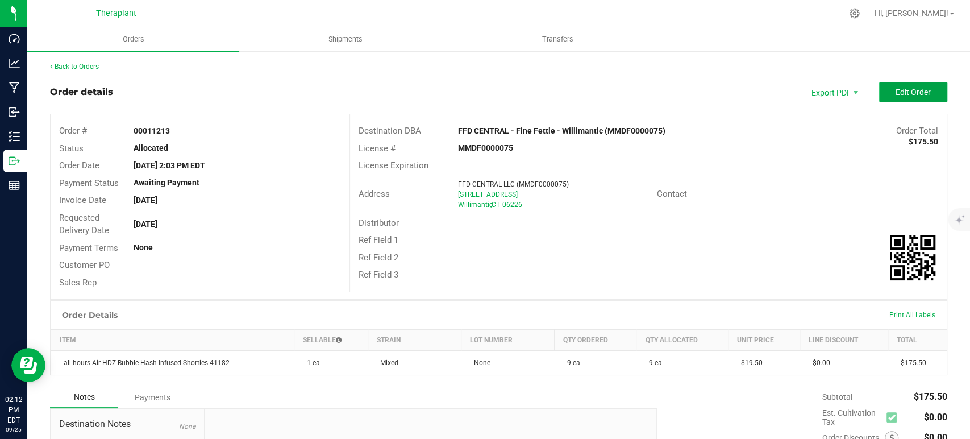
click at [904, 99] on button "Edit Order" at bounding box center [913, 92] width 68 height 20
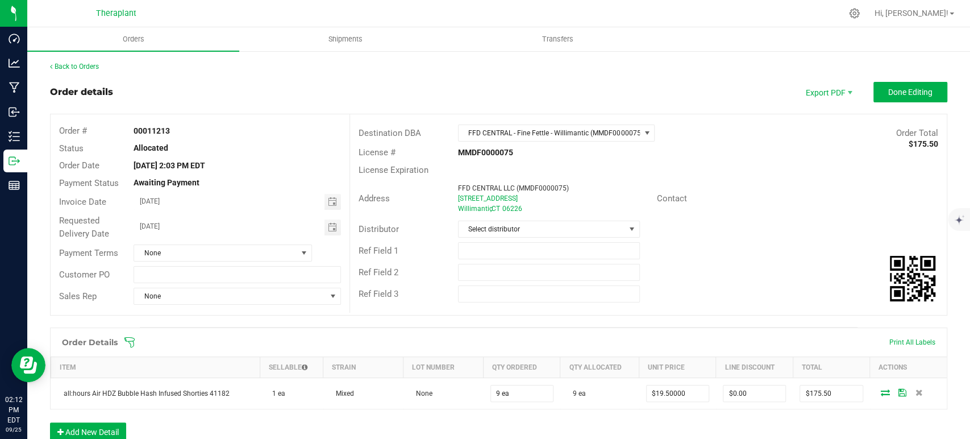
click at [709, 91] on div "Order details Export PDF Done Editing" at bounding box center [499, 92] width 898 height 20
click at [75, 71] on div "Back to Orders" at bounding box center [499, 66] width 898 height 10
click at [79, 68] on link "Back to Orders" at bounding box center [74, 67] width 49 height 8
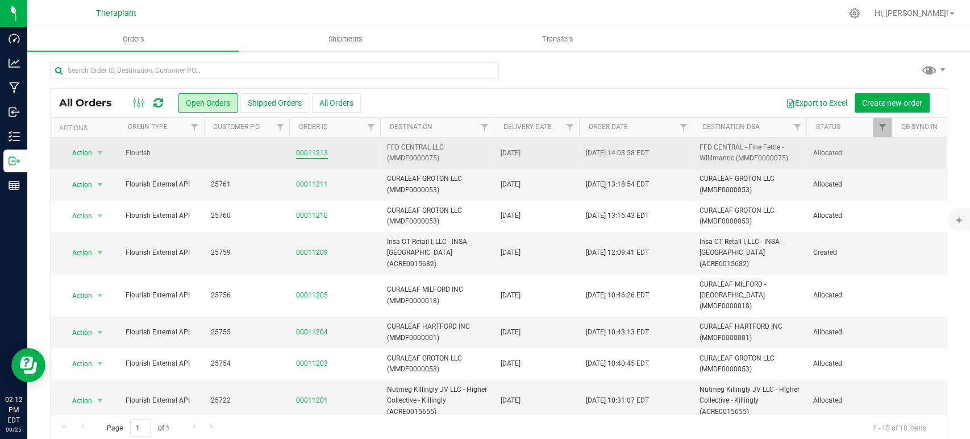
click at [321, 150] on link "00011213" at bounding box center [312, 153] width 32 height 11
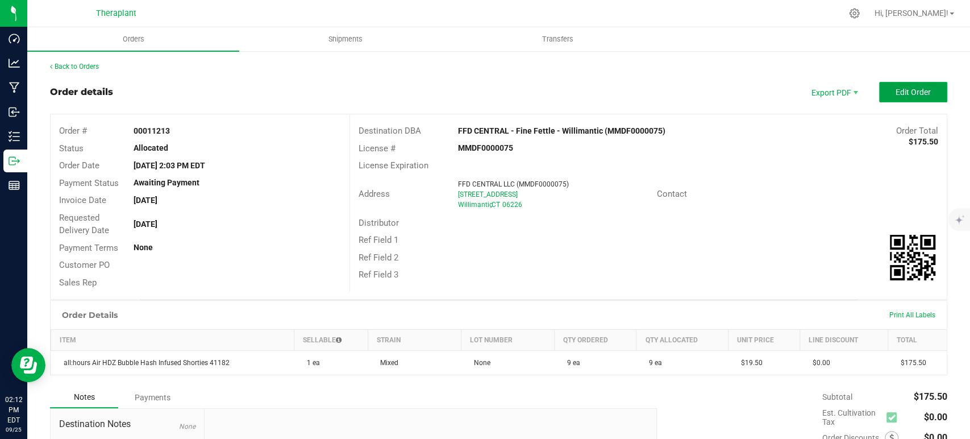
click at [896, 95] on span "Edit Order" at bounding box center [913, 92] width 35 height 9
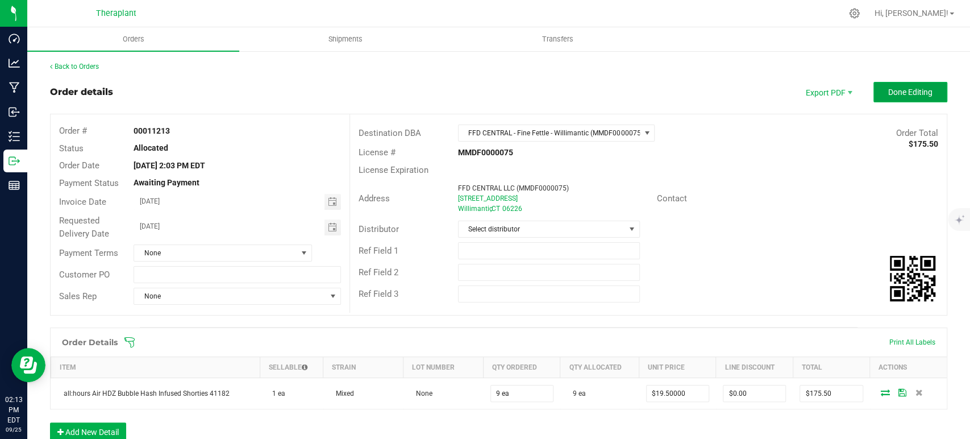
click at [891, 89] on span "Done Editing" at bounding box center [911, 92] width 44 height 9
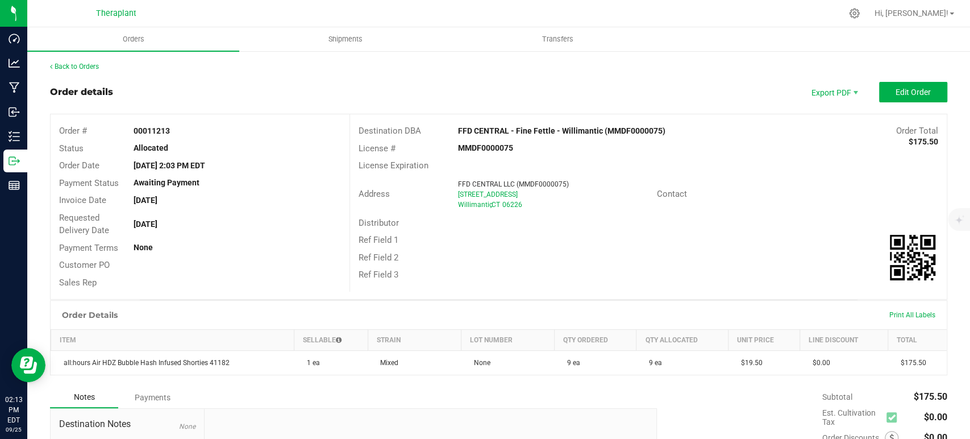
click at [77, 60] on div "Back to Orders Order details Export PDF Edit Order Order # 00011213 Status Allo…" at bounding box center [498, 311] width 943 height 523
click at [78, 67] on link "Back to Orders" at bounding box center [74, 67] width 49 height 8
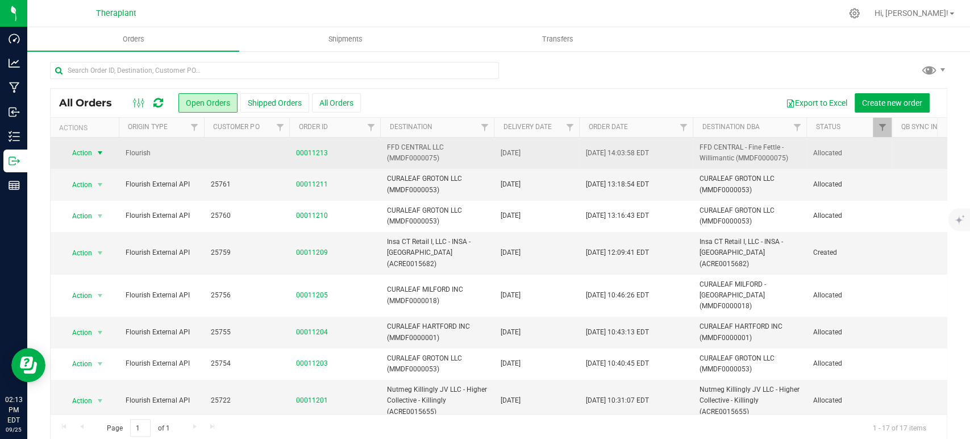
click at [89, 152] on span "Action" at bounding box center [77, 153] width 31 height 16
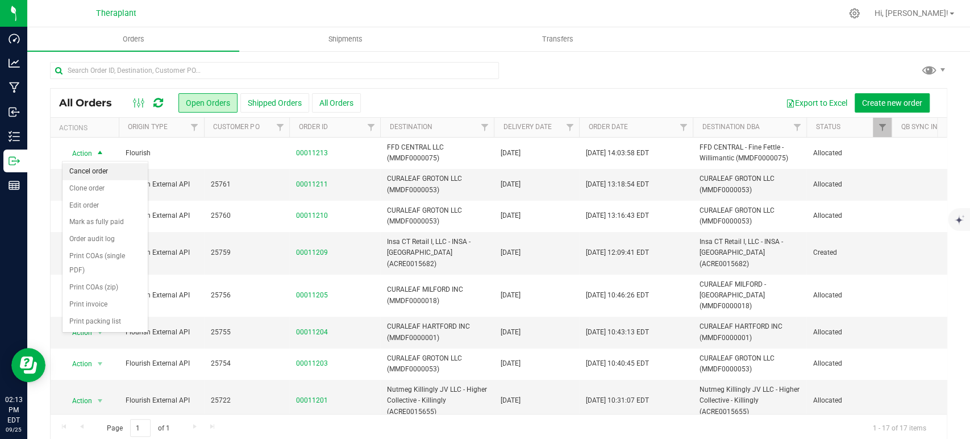
click at [97, 169] on li "Cancel order" at bounding box center [105, 171] width 85 height 17
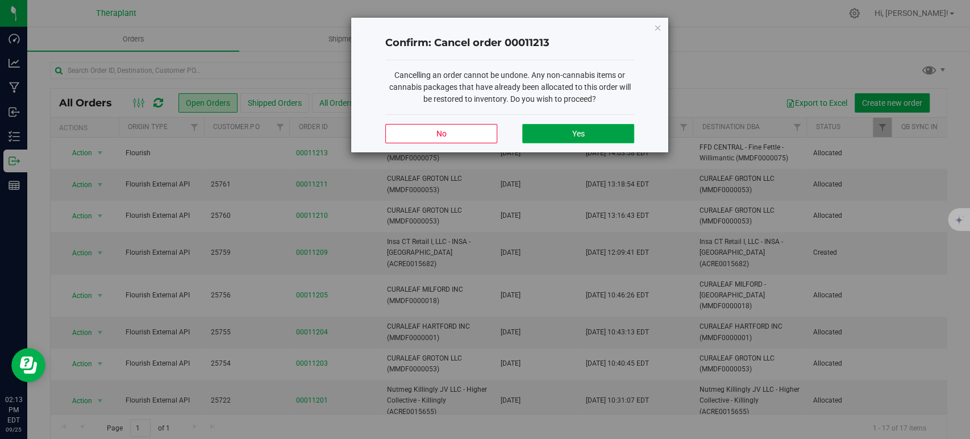
click at [546, 130] on button "Yes" at bounding box center [578, 133] width 112 height 19
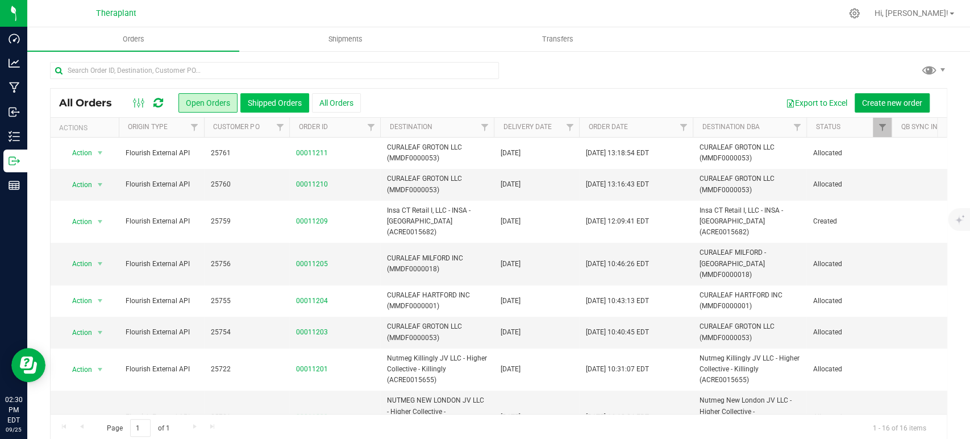
click at [268, 102] on button "Shipped Orders" at bounding box center [274, 102] width 69 height 19
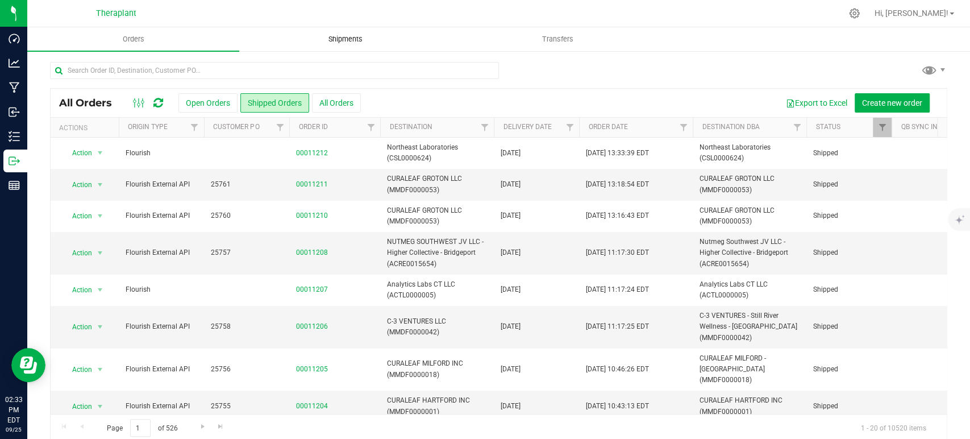
click at [332, 34] on span "Shipments" at bounding box center [345, 39] width 65 height 10
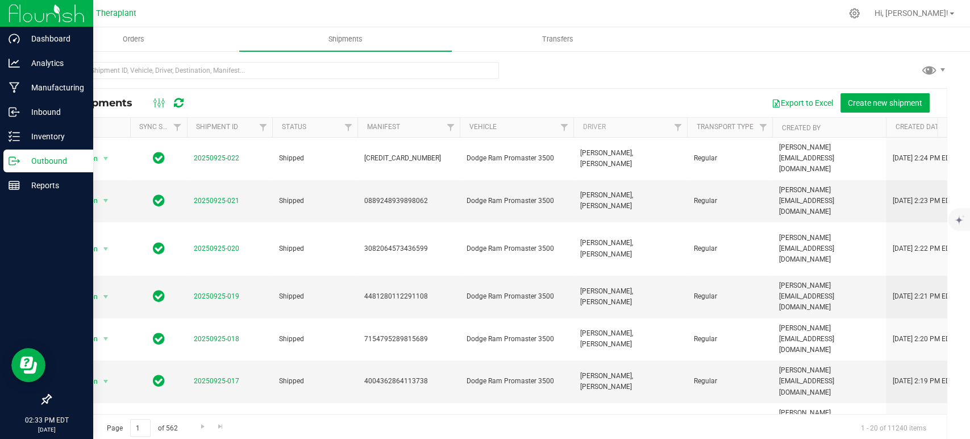
click at [53, 153] on div "Outbound" at bounding box center [48, 161] width 90 height 23
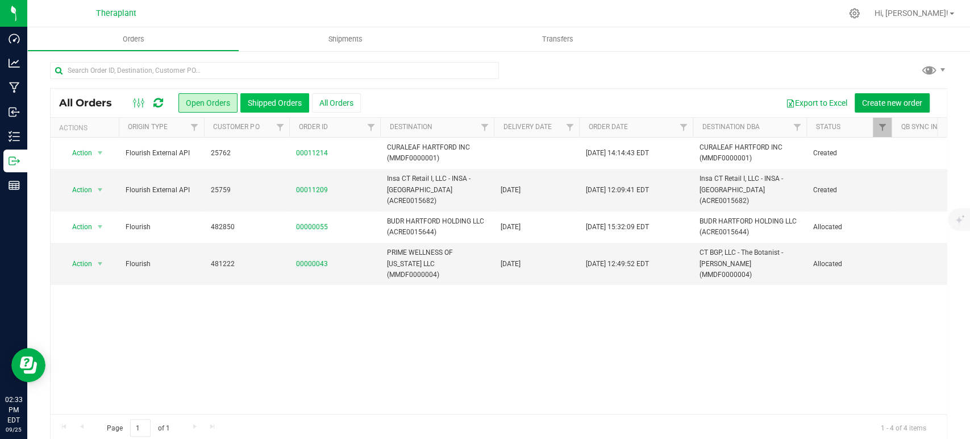
click at [291, 106] on button "Shipped Orders" at bounding box center [274, 102] width 69 height 19
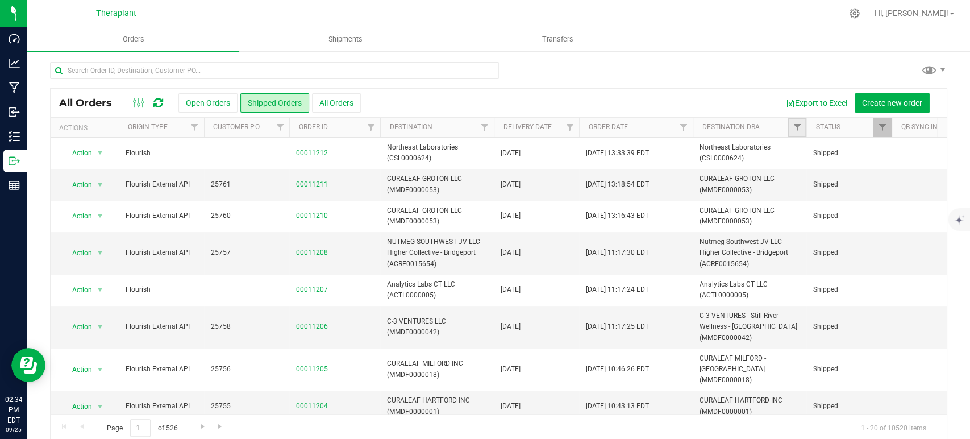
click at [788, 128] on link "Filter" at bounding box center [797, 127] width 19 height 19
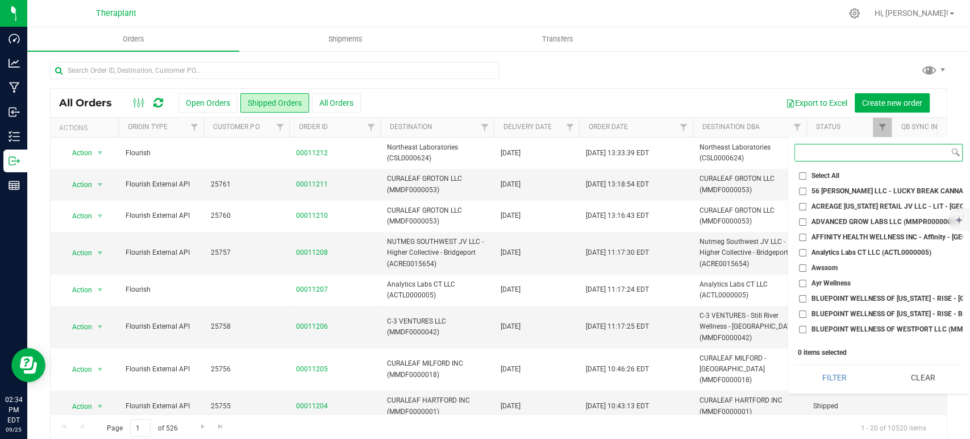
drag, startPoint x: 810, startPoint y: 153, endPoint x: 831, endPoint y: 140, distance: 25.3
click at [810, 153] on input at bounding box center [872, 152] width 154 height 16
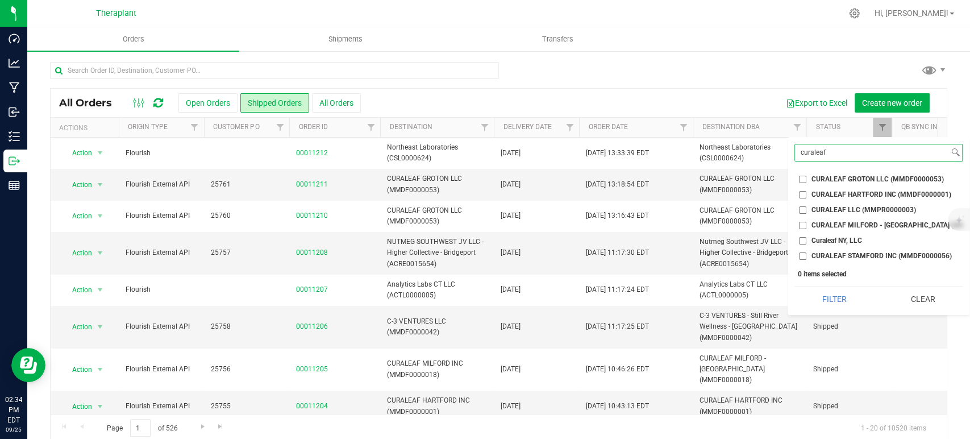
type input "curaleaf"
click at [802, 180] on input "CURALEAF GROTON LLC (MMDF0000053)" at bounding box center [802, 179] width 7 height 7
checkbox input "true"
click at [803, 196] on input "CURALEAF HARTFORD INC (MMDF0000001)" at bounding box center [802, 194] width 7 height 7
checkbox input "true"
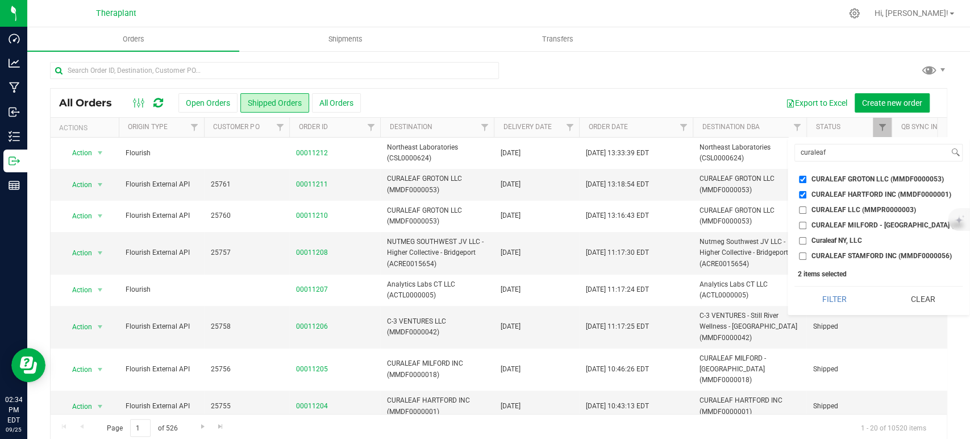
click at [805, 222] on input "CURALEAF MILFORD - [GEOGRAPHIC_DATA] (MMDF0000018)" at bounding box center [802, 225] width 7 height 7
checkbox input "true"
click at [806, 254] on input "CURALEAF STAMFORD INC (MMDF0000056)" at bounding box center [802, 255] width 7 height 7
checkbox input "true"
click at [849, 305] on button "Filter" at bounding box center [835, 299] width 80 height 25
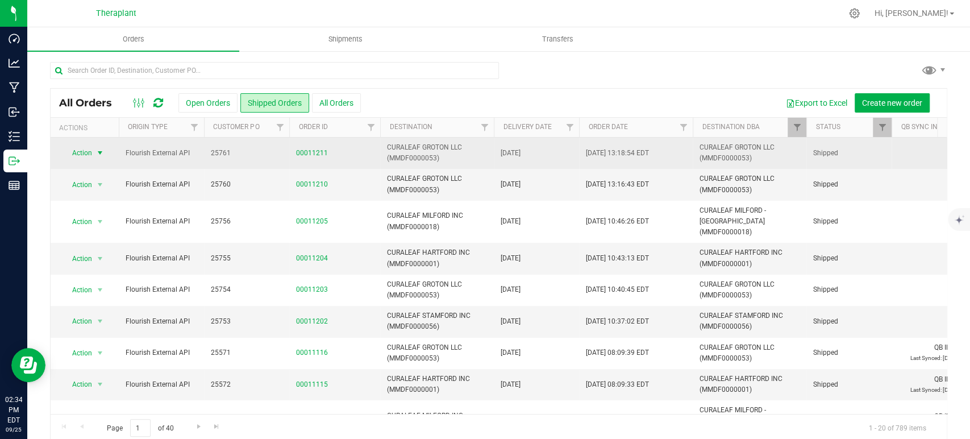
click at [77, 150] on span "Action" at bounding box center [77, 153] width 31 height 16
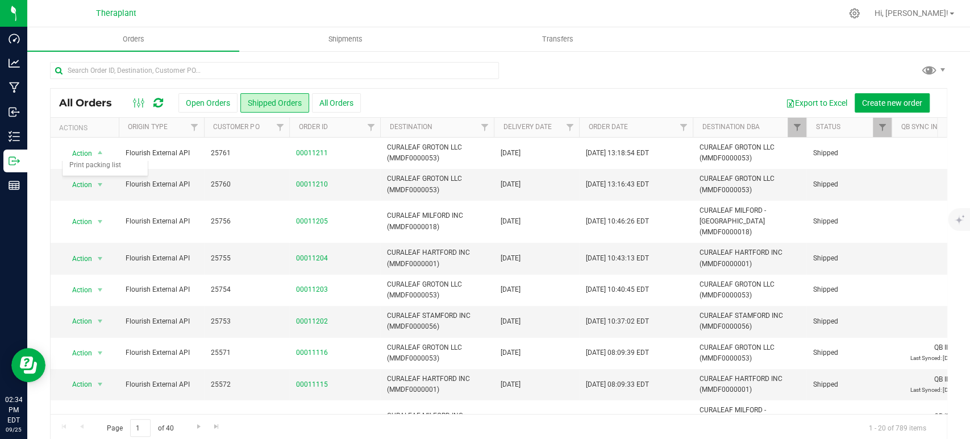
click at [581, 92] on div "All Orders Open Orders Shipped Orders All Orders Export to Excel Create new ord…" at bounding box center [499, 103] width 896 height 28
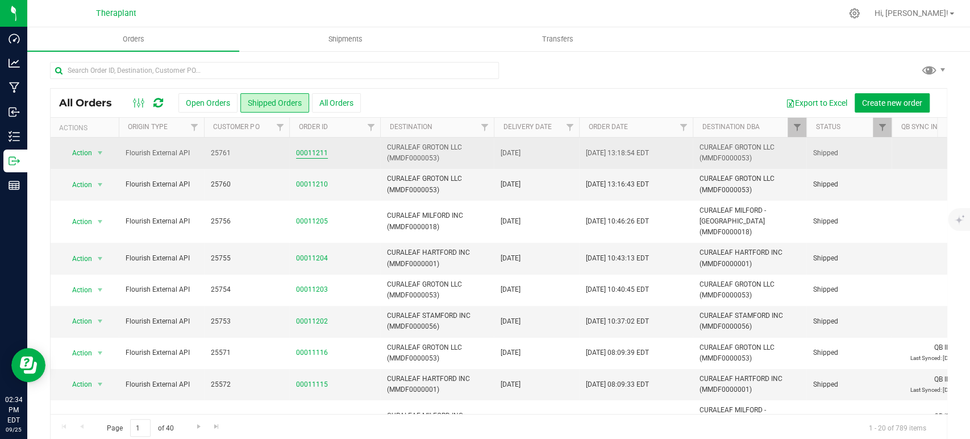
click at [317, 152] on link "00011211" at bounding box center [312, 153] width 32 height 11
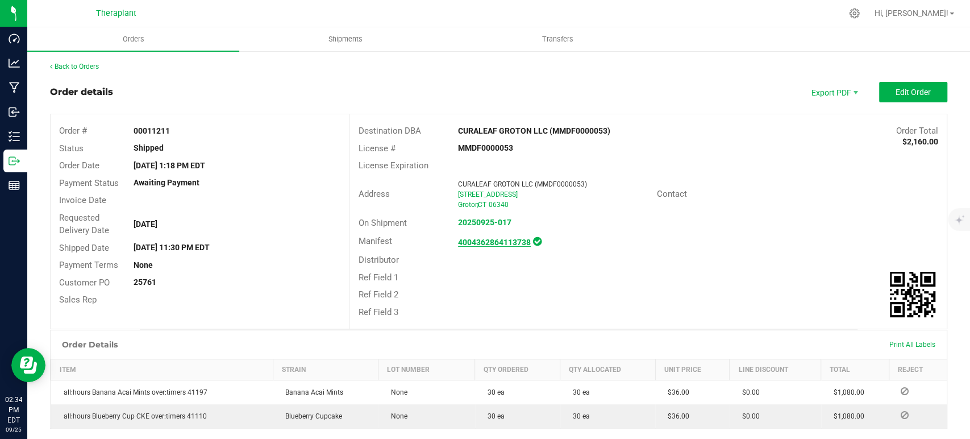
click at [471, 238] on strong "4004362864113738" at bounding box center [494, 242] width 73 height 9
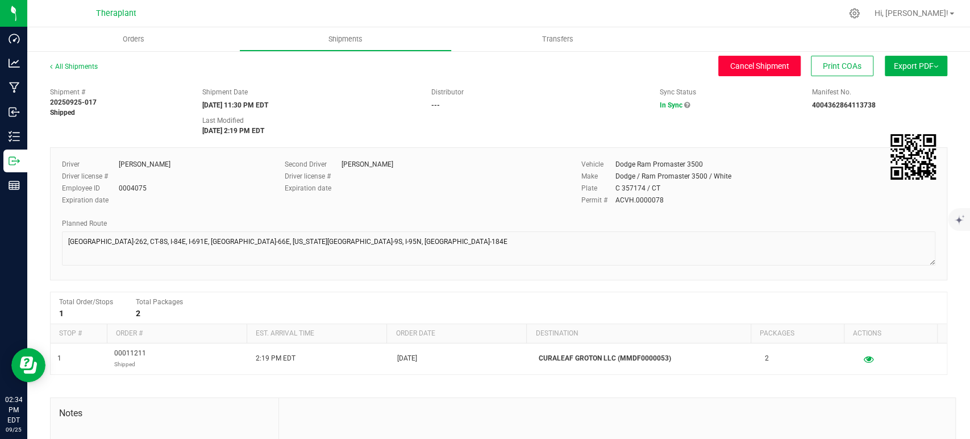
click at [753, 67] on span "Cancel Shipment" at bounding box center [759, 65] width 59 height 9
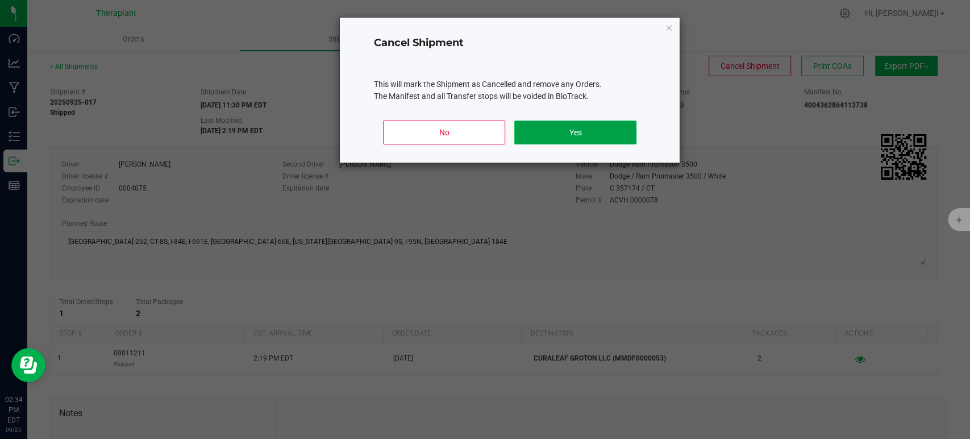
click at [571, 134] on button "Yes" at bounding box center [575, 133] width 122 height 24
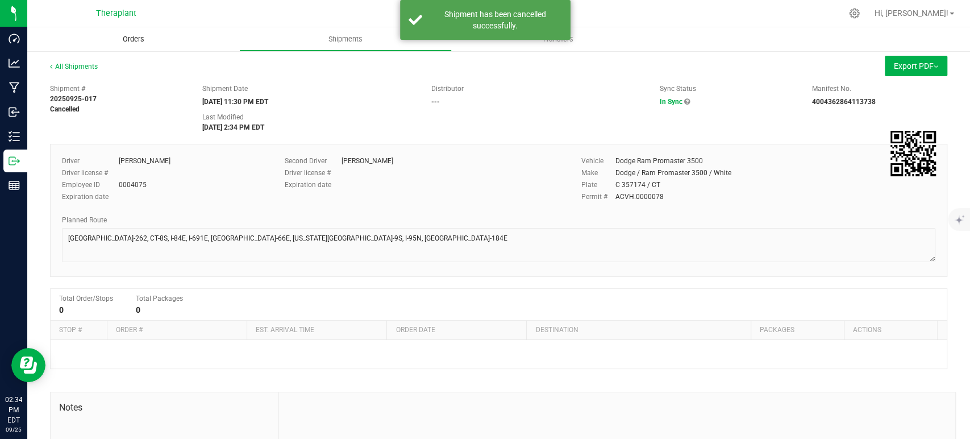
click at [126, 38] on span "Orders" at bounding box center [133, 39] width 52 height 10
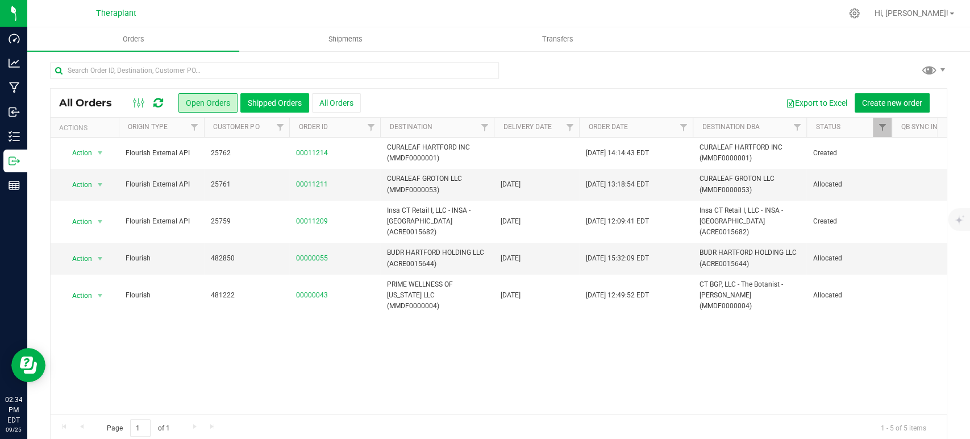
click at [260, 98] on button "Shipped Orders" at bounding box center [274, 102] width 69 height 19
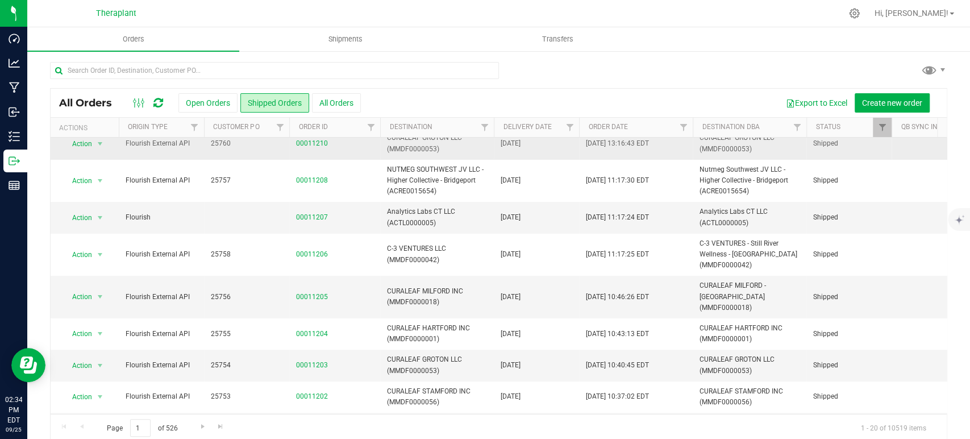
scroll to position [63, 0]
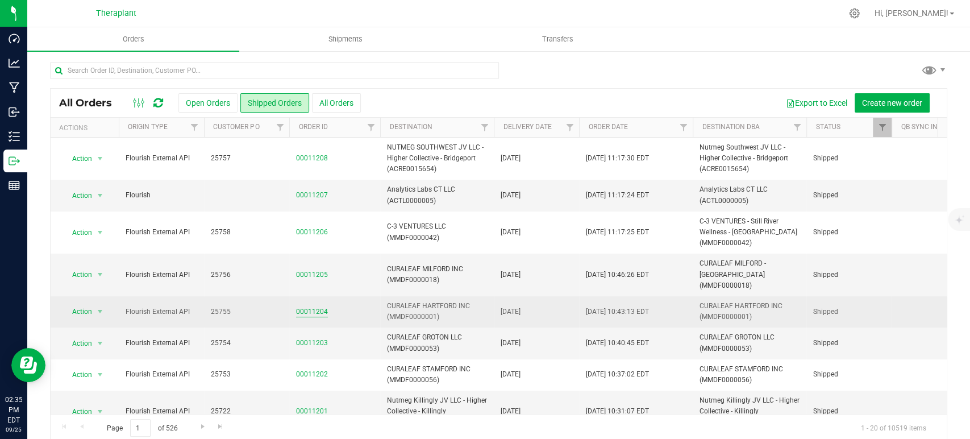
click at [323, 306] on link "00011204" at bounding box center [312, 311] width 32 height 11
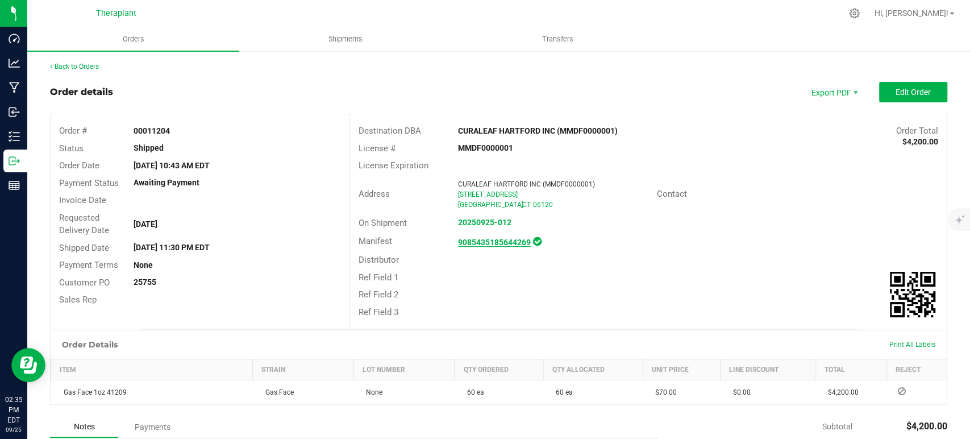
click at [481, 245] on strong "9085435185644269" at bounding box center [494, 242] width 73 height 9
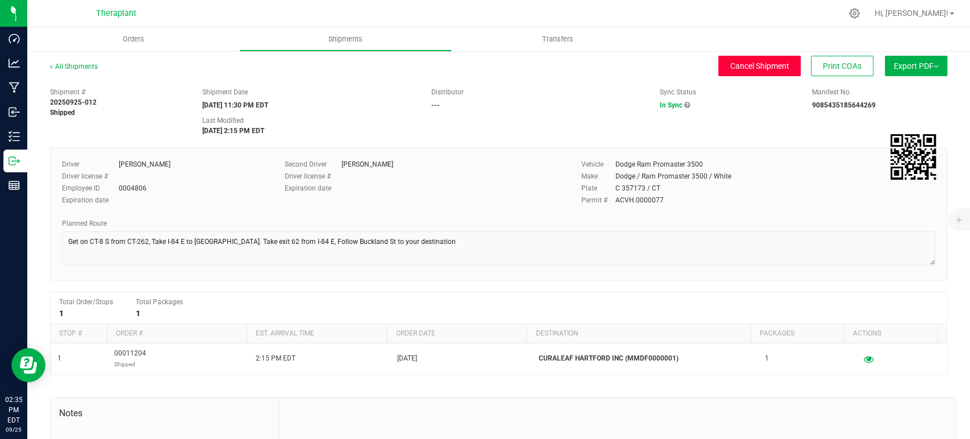
click at [740, 65] on span "Cancel Shipment" at bounding box center [759, 65] width 59 height 9
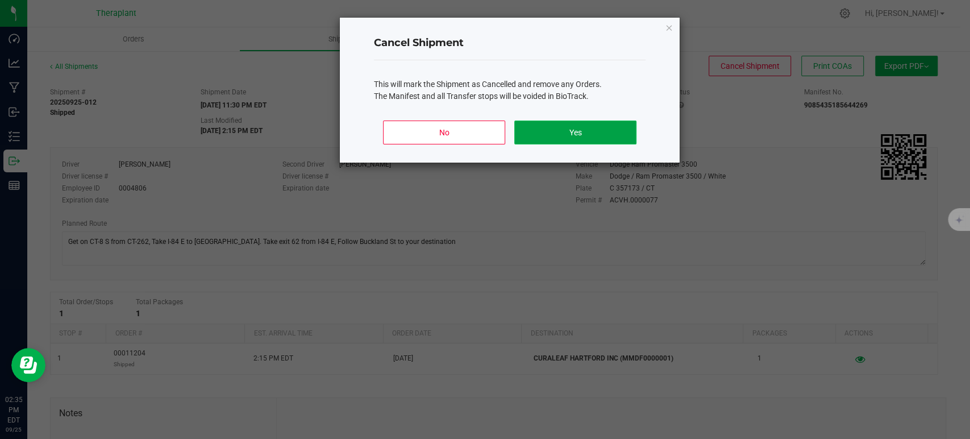
click at [583, 138] on button "Yes" at bounding box center [575, 133] width 122 height 24
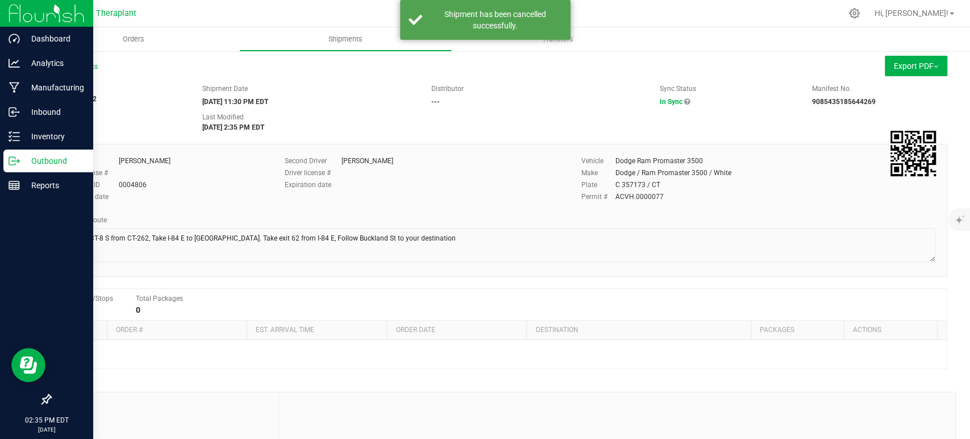
click at [61, 157] on p "Outbound" at bounding box center [54, 161] width 68 height 14
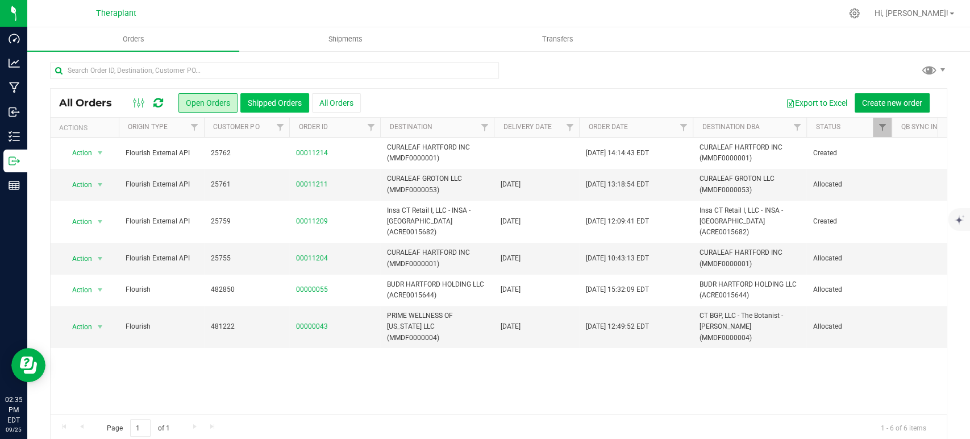
click at [284, 107] on button "Shipped Orders" at bounding box center [274, 102] width 69 height 19
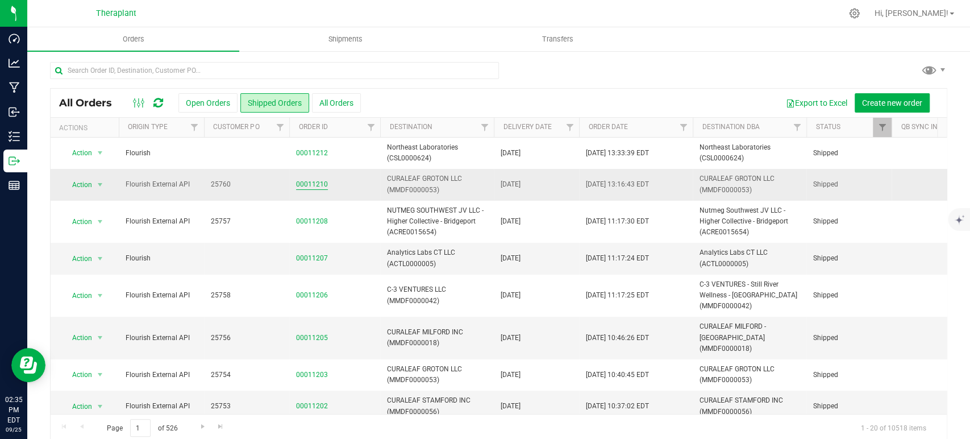
click at [307, 184] on link "00011210" at bounding box center [312, 184] width 32 height 11
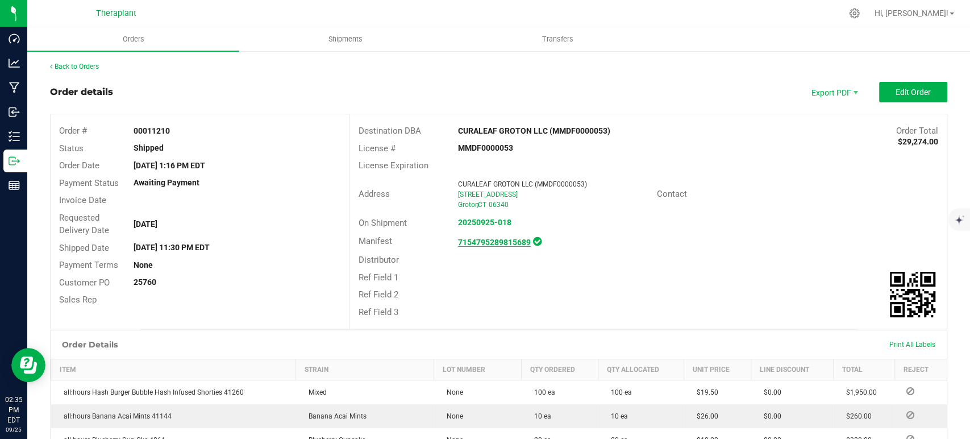
click at [507, 238] on strong "7154795289815689" at bounding box center [494, 242] width 73 height 9
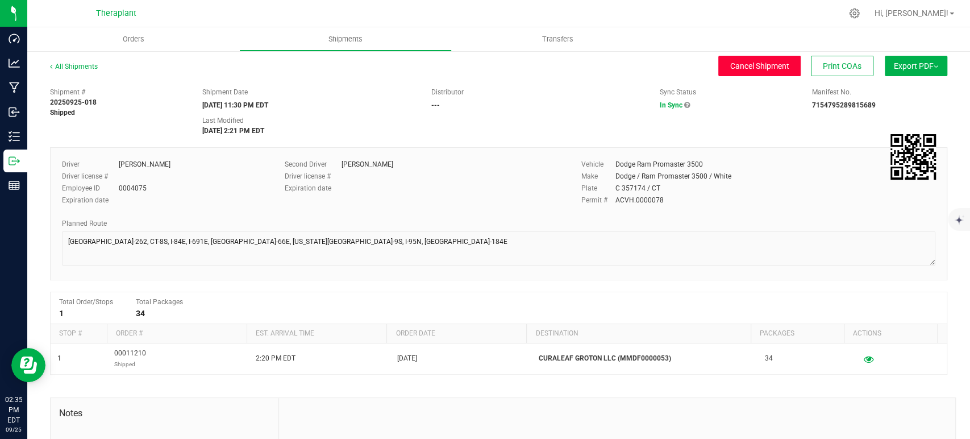
click at [775, 63] on span "Cancel Shipment" at bounding box center [759, 65] width 59 height 9
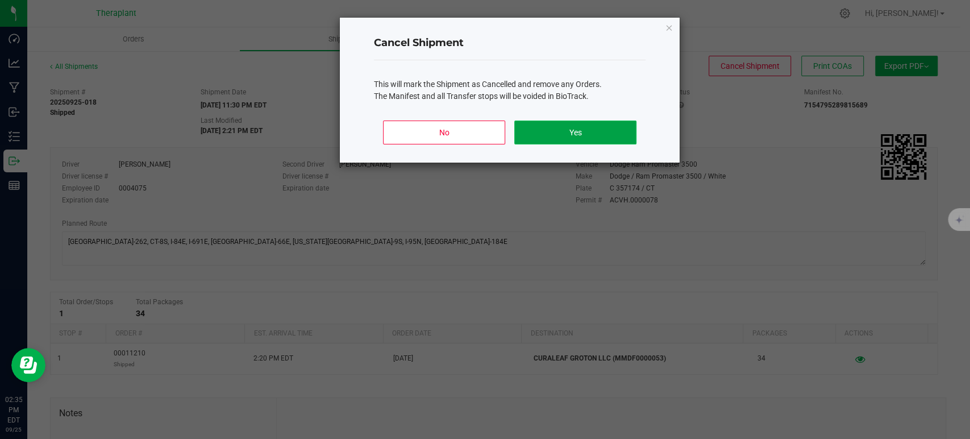
click at [590, 121] on button "Yes" at bounding box center [575, 133] width 122 height 24
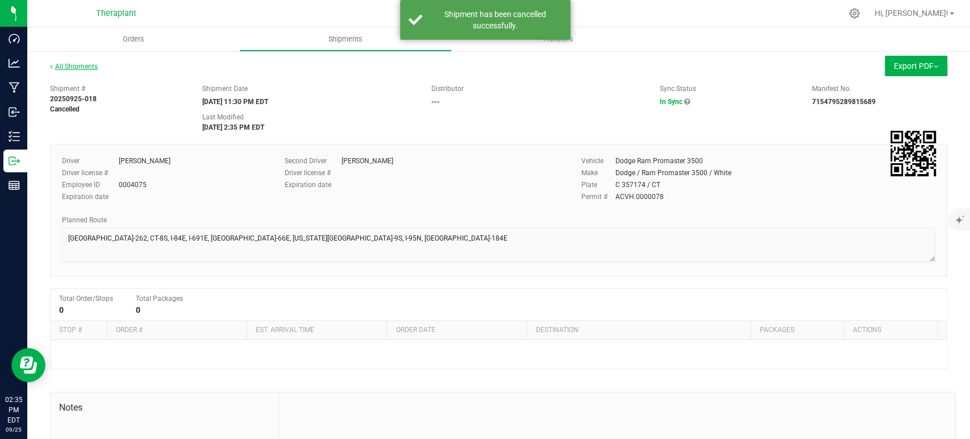
click at [79, 69] on link "All Shipments" at bounding box center [74, 67] width 48 height 8
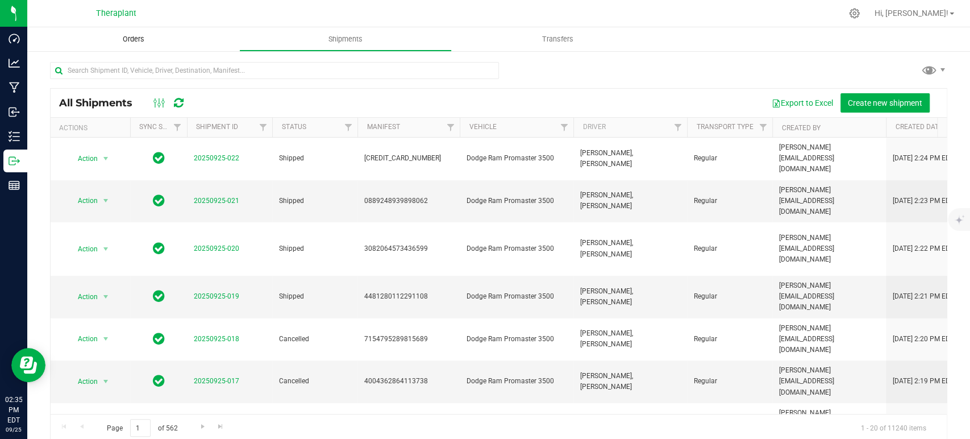
click at [148, 36] on span "Orders" at bounding box center [133, 39] width 52 height 10
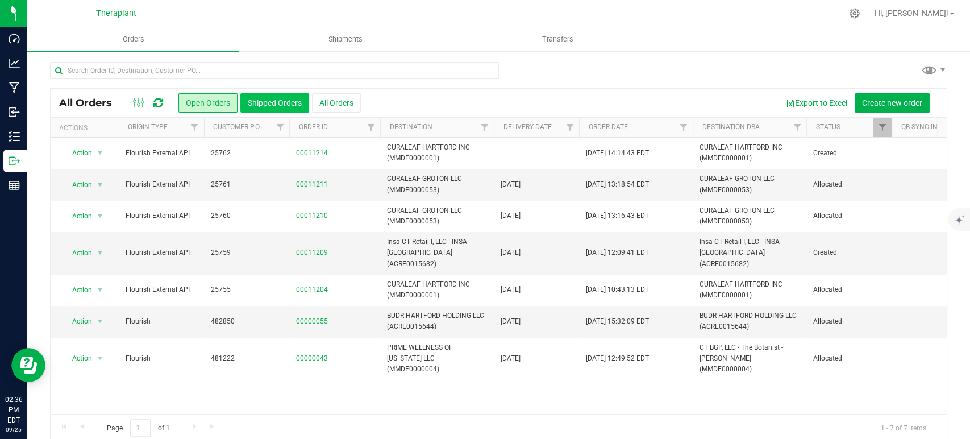
click at [279, 108] on button "Shipped Orders" at bounding box center [274, 102] width 69 height 19
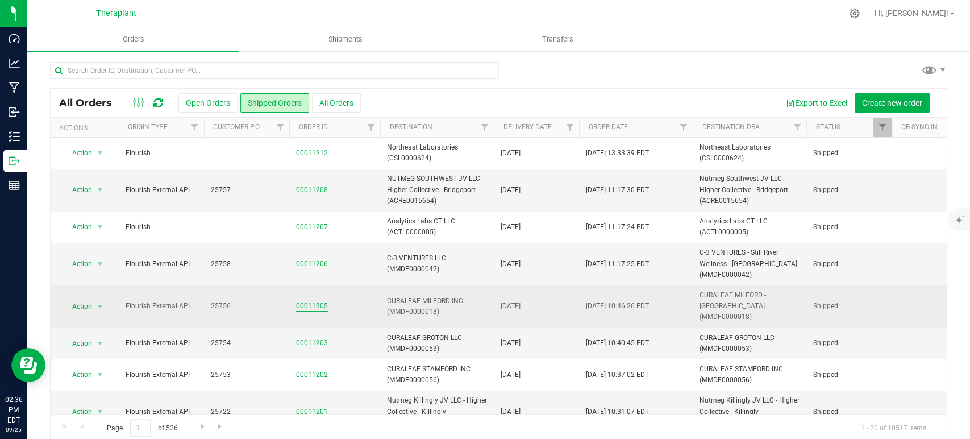
click at [308, 302] on link "00011205" at bounding box center [312, 306] width 32 height 11
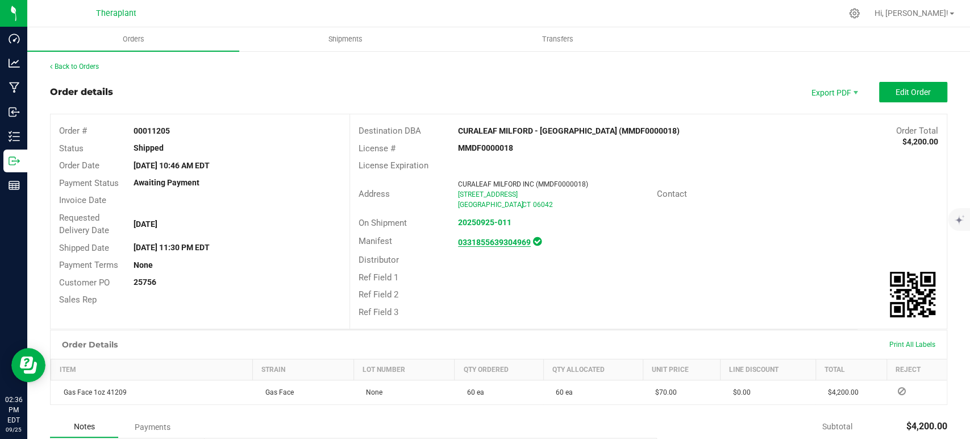
click at [478, 243] on strong "0331855639304969" at bounding box center [494, 242] width 73 height 9
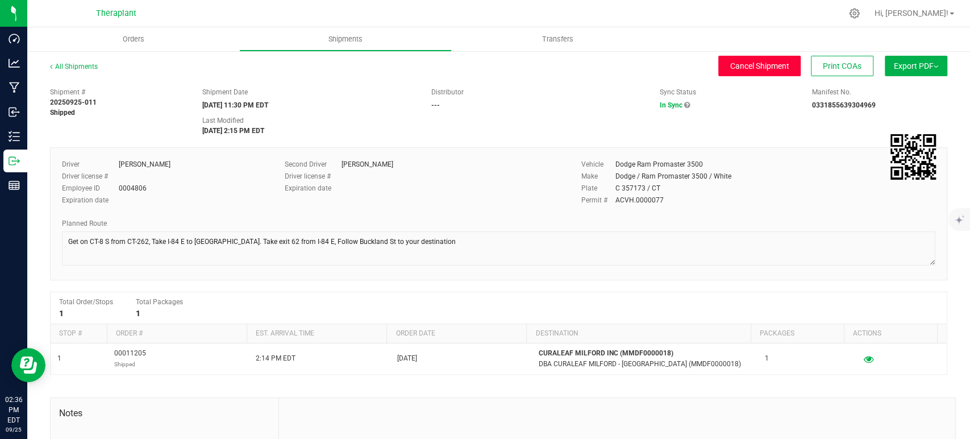
click at [755, 67] on span "Cancel Shipment" at bounding box center [759, 65] width 59 height 9
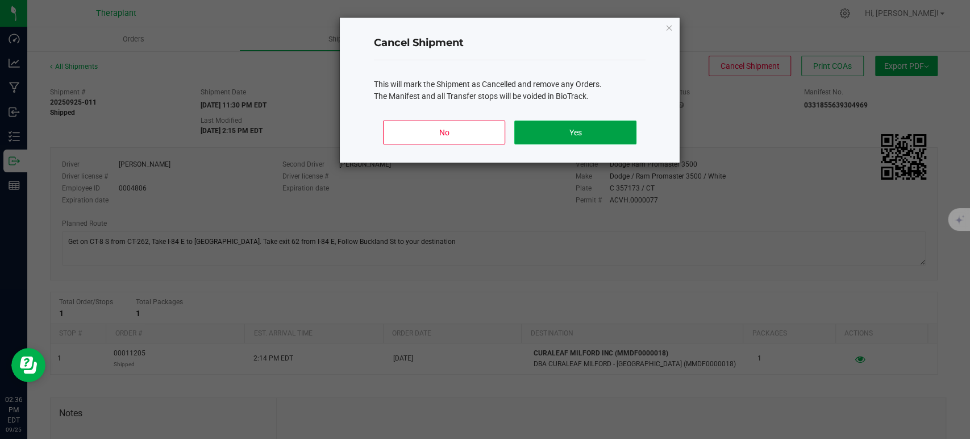
click at [603, 127] on button "Yes" at bounding box center [575, 133] width 122 height 24
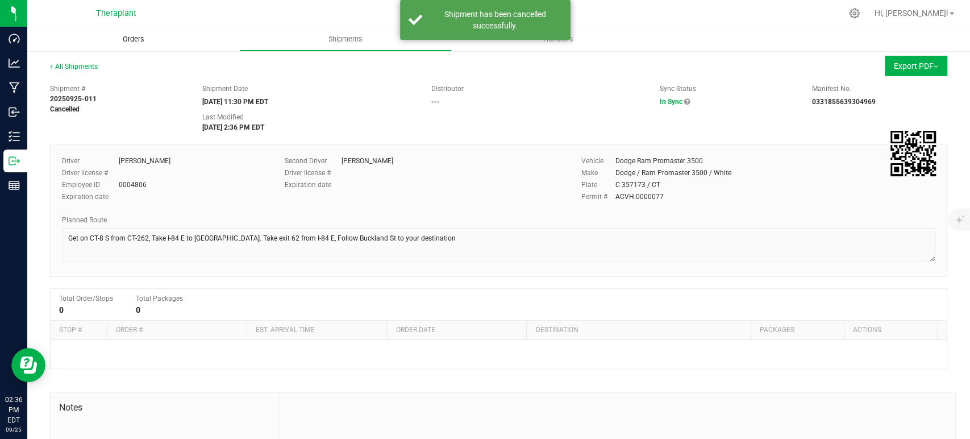
click at [142, 40] on span "Orders" at bounding box center [133, 39] width 52 height 10
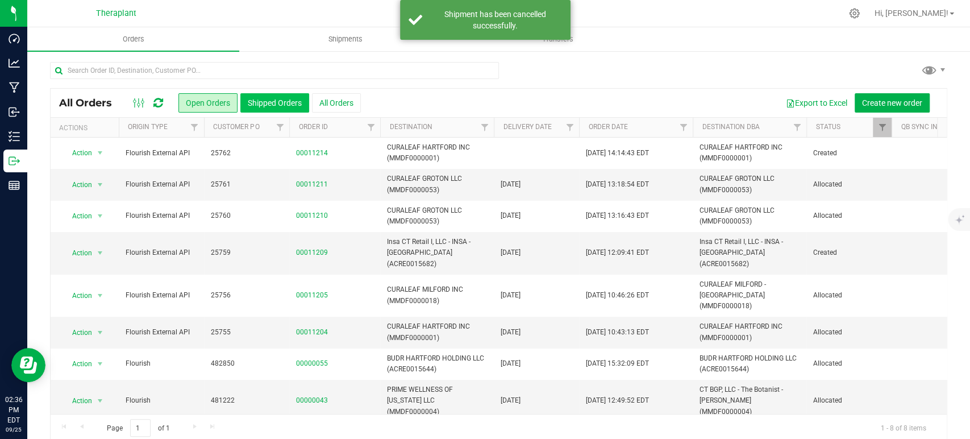
click at [267, 103] on button "Shipped Orders" at bounding box center [274, 102] width 69 height 19
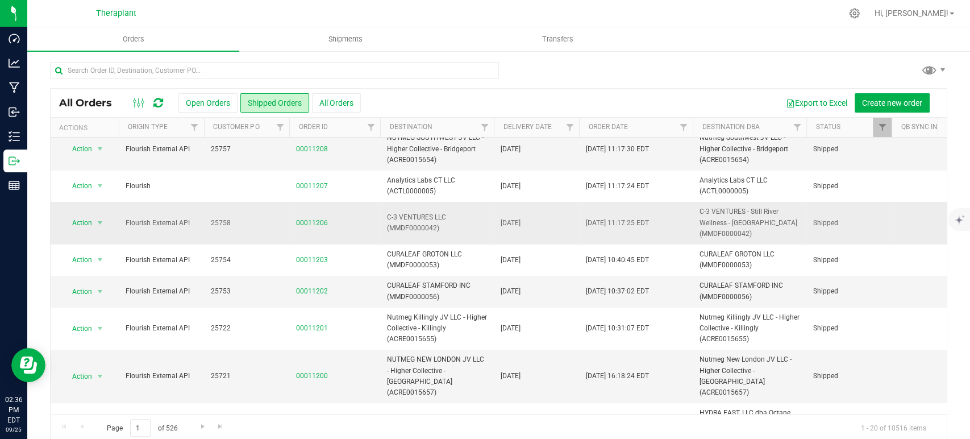
scroll to position [63, 0]
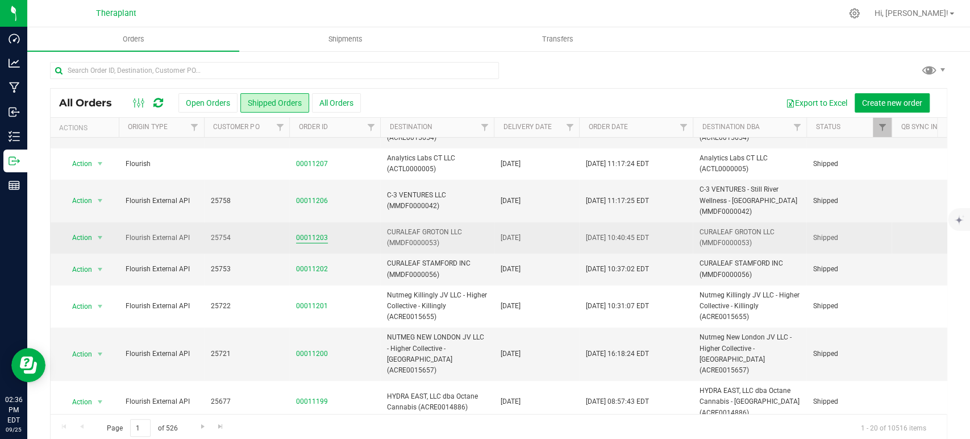
click at [311, 237] on link "00011203" at bounding box center [312, 238] width 32 height 11
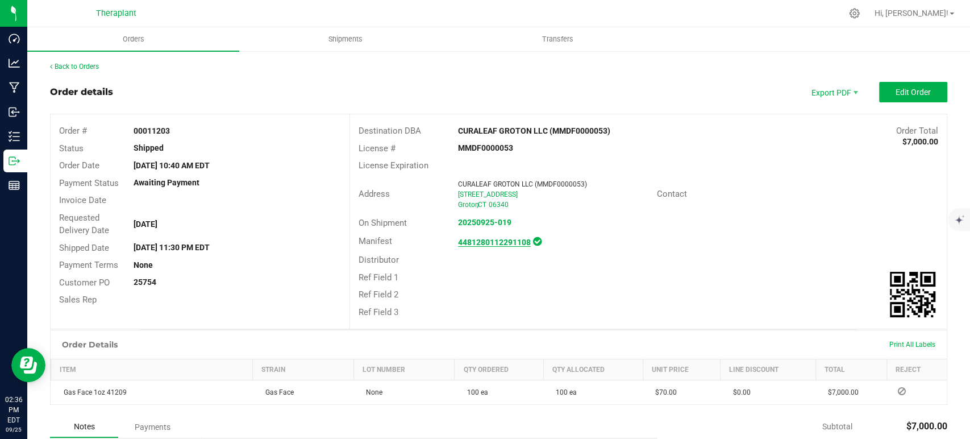
click at [482, 238] on strong "4481280112291108" at bounding box center [494, 242] width 73 height 9
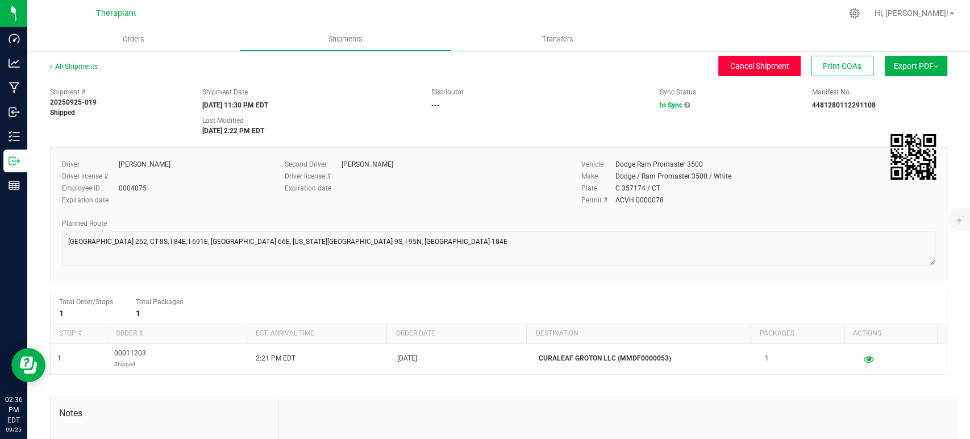
click at [750, 73] on button "Cancel Shipment" at bounding box center [760, 66] width 82 height 20
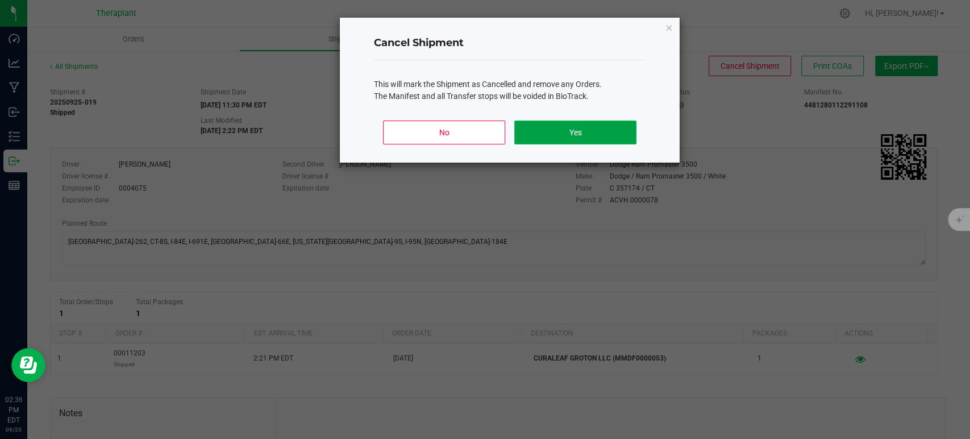
click at [590, 132] on button "Yes" at bounding box center [575, 133] width 122 height 24
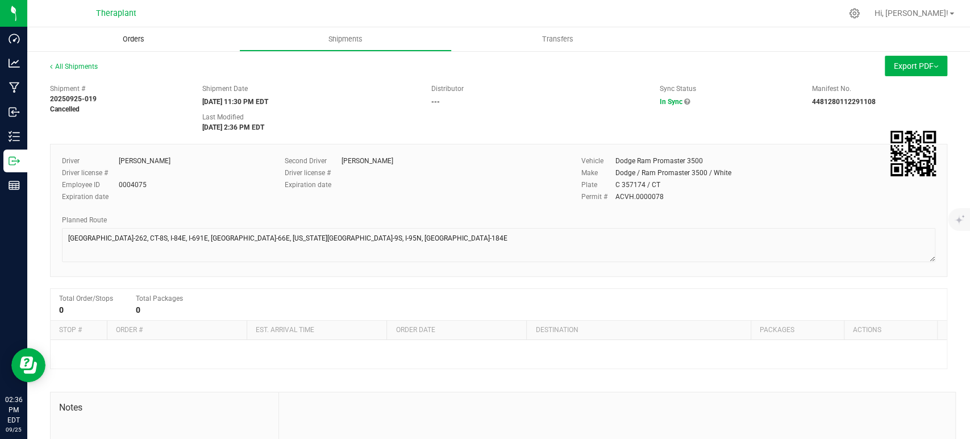
click at [134, 39] on span "Orders" at bounding box center [133, 39] width 52 height 10
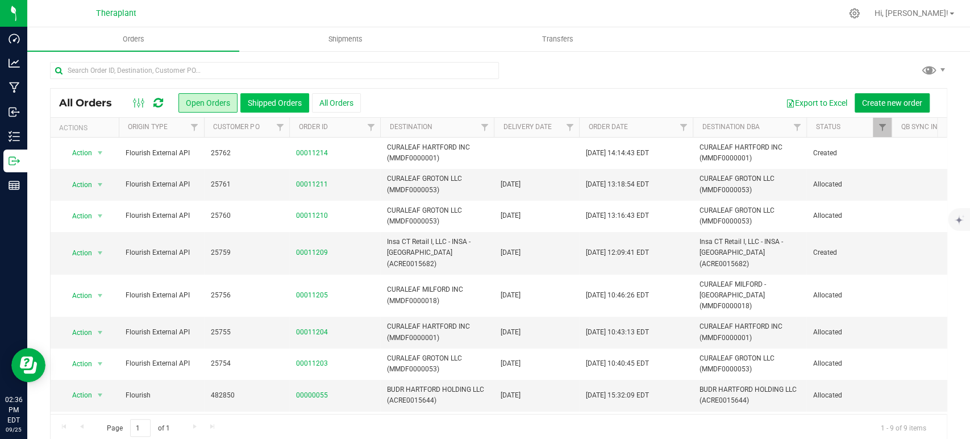
click at [287, 102] on button "Shipped Orders" at bounding box center [274, 102] width 69 height 19
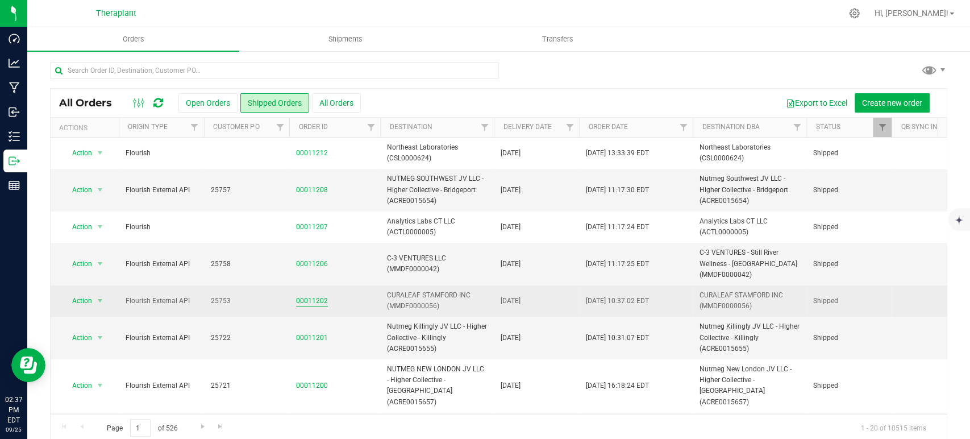
click at [309, 296] on link "00011202" at bounding box center [312, 301] width 32 height 11
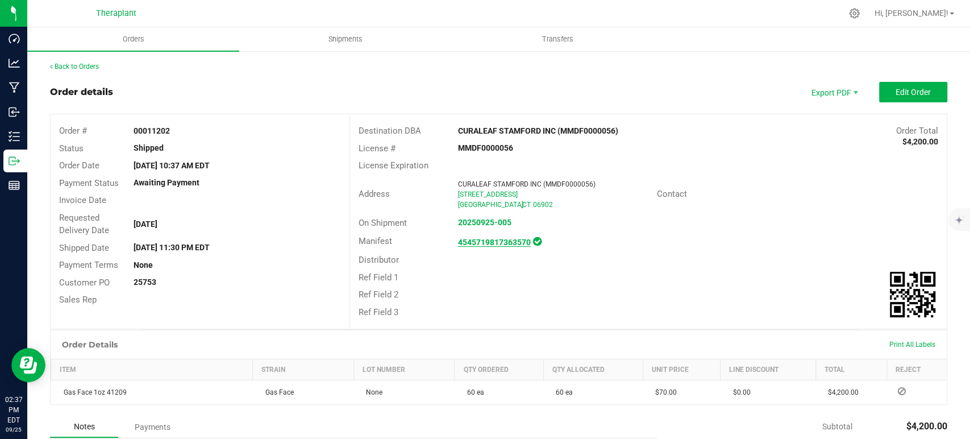
click at [496, 238] on strong "4545719817363570" at bounding box center [494, 242] width 73 height 9
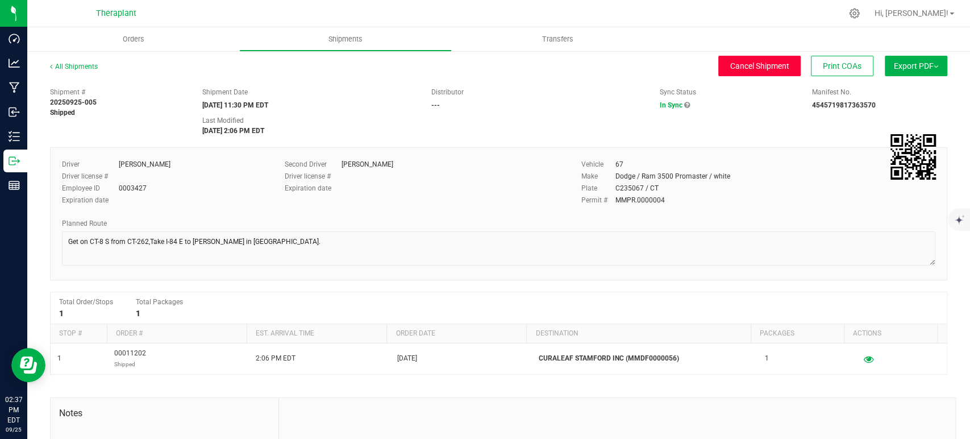
click at [750, 72] on button "Cancel Shipment" at bounding box center [760, 66] width 82 height 20
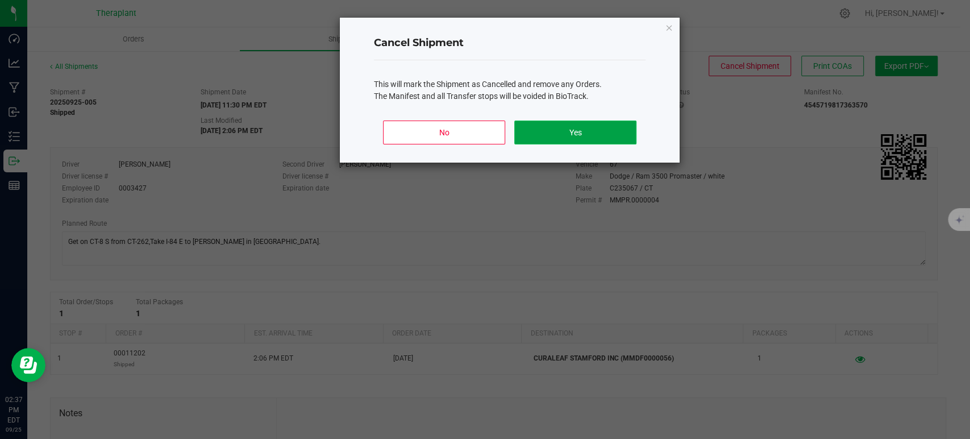
click at [587, 136] on button "Yes" at bounding box center [575, 133] width 122 height 24
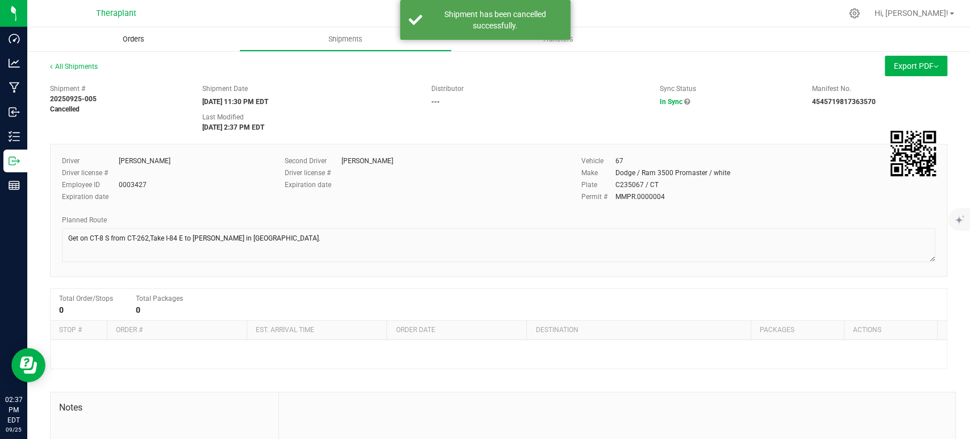
click at [141, 37] on span "Orders" at bounding box center [133, 39] width 52 height 10
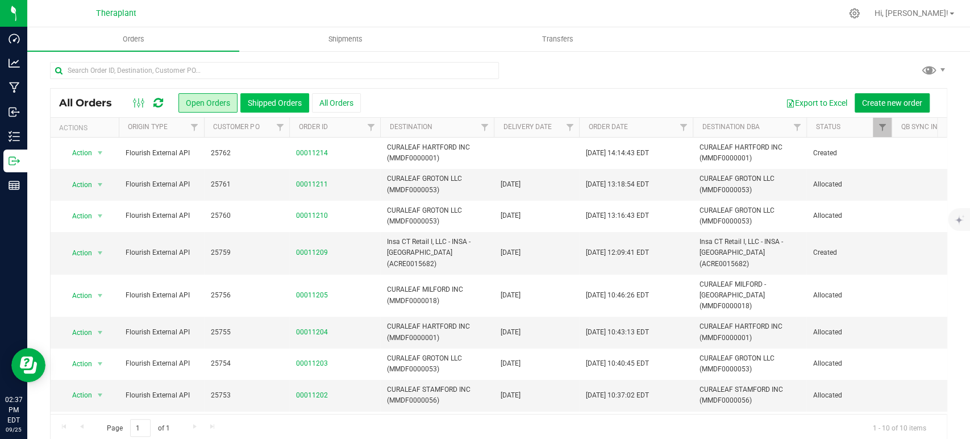
click at [268, 105] on button "Shipped Orders" at bounding box center [274, 102] width 69 height 19
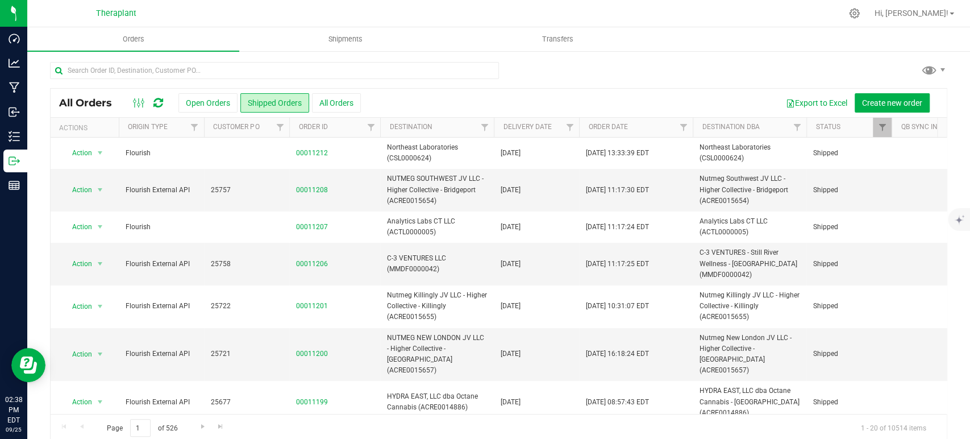
click at [158, 96] on link at bounding box center [158, 103] width 10 height 14
click at [567, 126] on span "Filter" at bounding box center [569, 127] width 9 height 9
click at [675, 203] on span "select" at bounding box center [675, 196] width 16 height 16
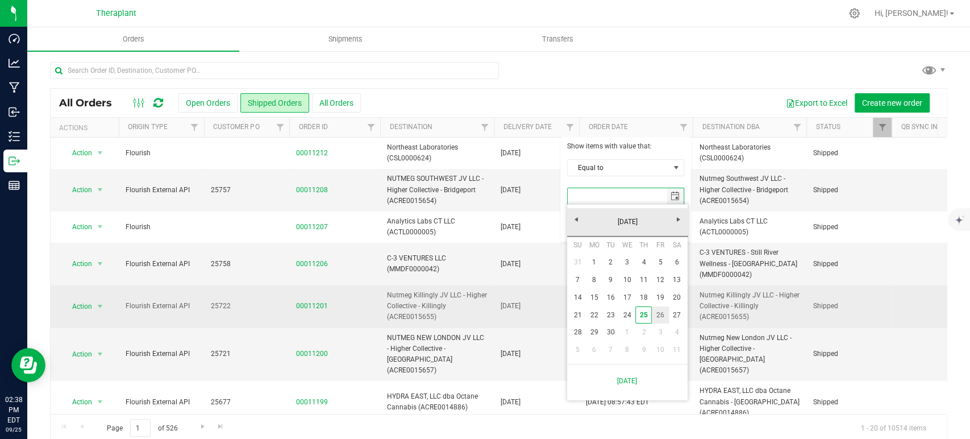
click at [656, 312] on link "26" at bounding box center [660, 315] width 16 height 18
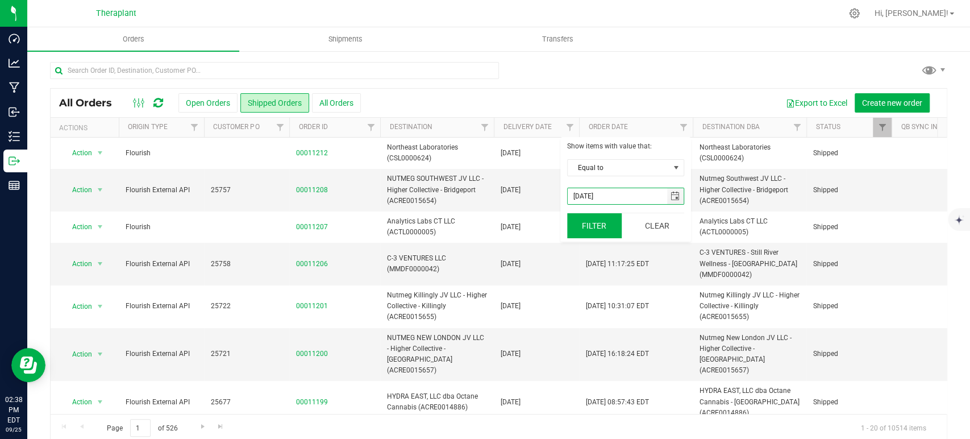
click at [586, 219] on button "Filter" at bounding box center [594, 225] width 55 height 25
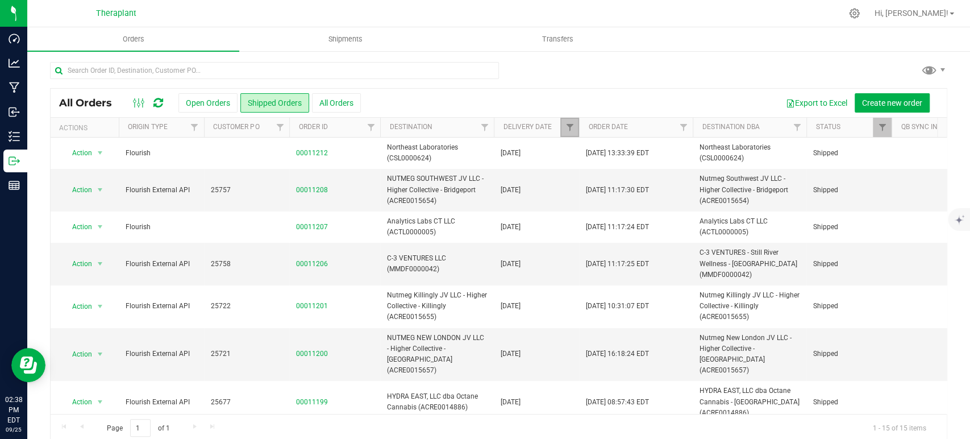
click at [568, 122] on link "Filter" at bounding box center [570, 127] width 19 height 19
click at [678, 195] on span "select" at bounding box center [675, 196] width 9 height 9
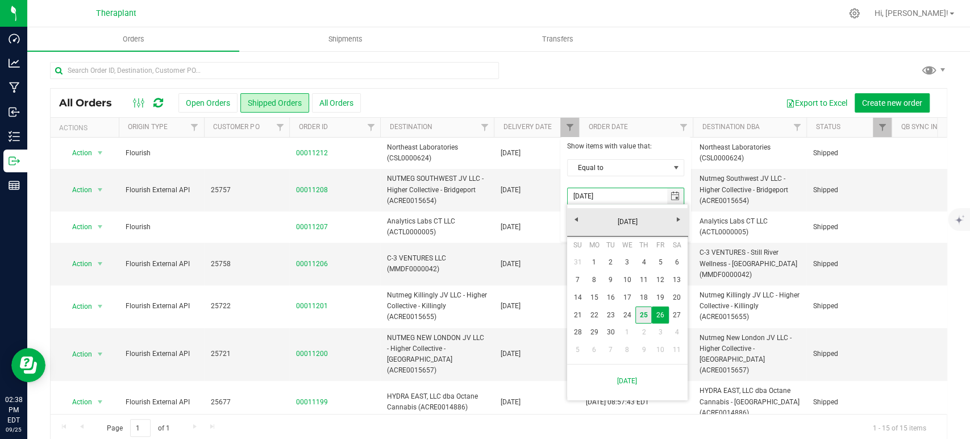
click at [646, 313] on link "25" at bounding box center [644, 315] width 16 height 18
type input "9/25/2025"
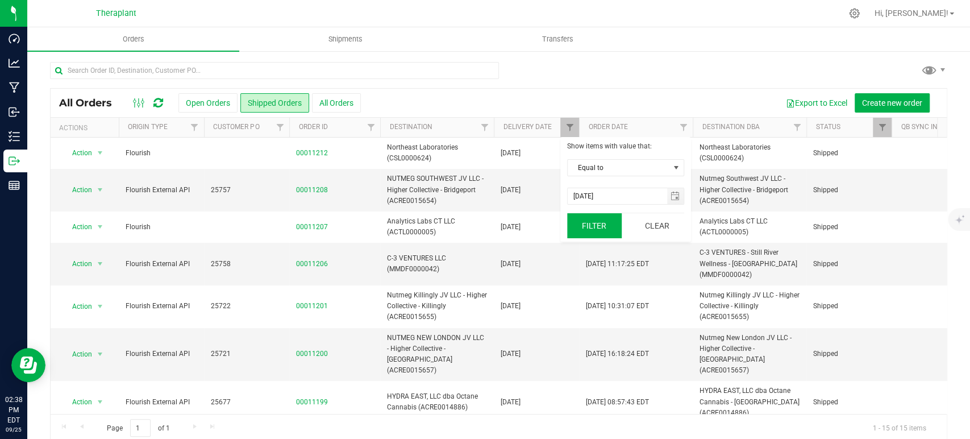
click at [617, 236] on button "Filter" at bounding box center [594, 225] width 55 height 25
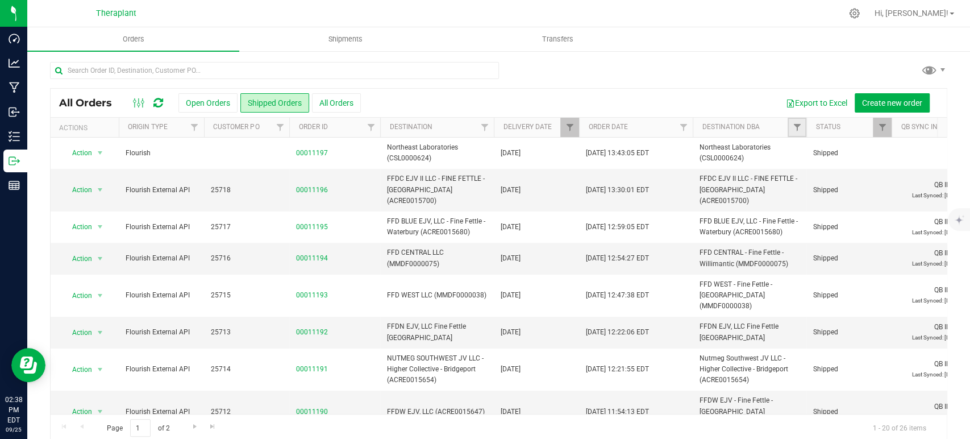
click at [791, 126] on link "Filter" at bounding box center [797, 127] width 19 height 19
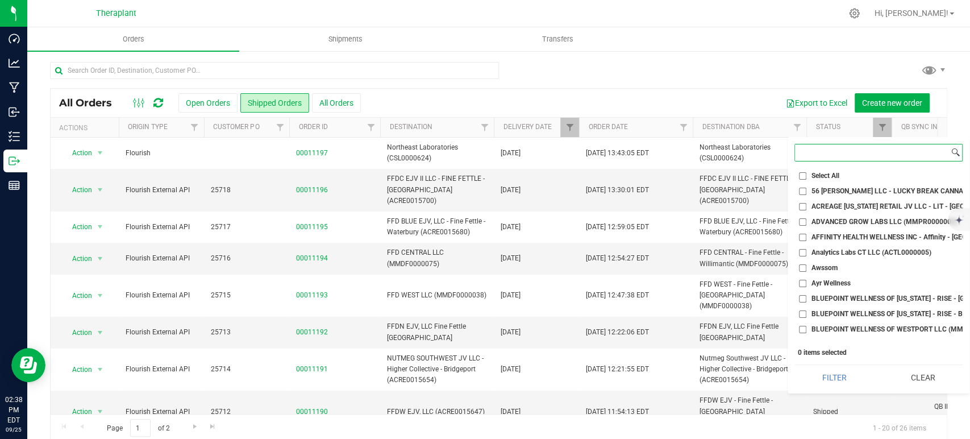
click at [805, 157] on input at bounding box center [872, 152] width 154 height 16
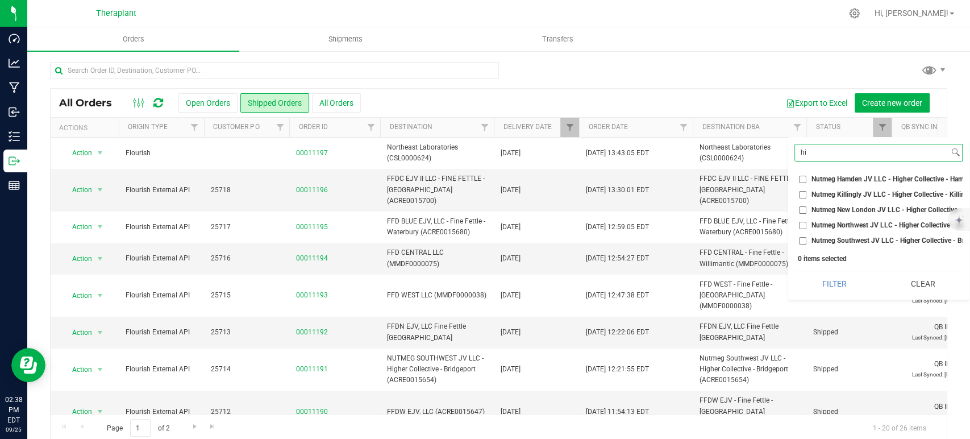
type input "h"
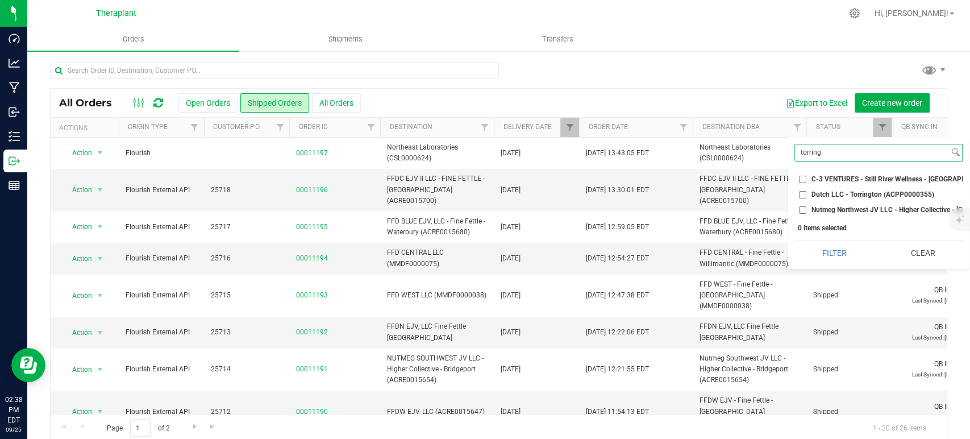
type input "torring"
click at [833, 207] on span "Nutmeg Northwest JV LLC - Higher Collective - Torrington (ACRE0015662)" at bounding box center [943, 209] width 262 height 7
click at [807, 207] on input "Nutmeg Northwest JV LLC - Higher Collective - Torrington (ACRE0015662)" at bounding box center [802, 209] width 7 height 7
click at [848, 265] on button "Filter" at bounding box center [835, 252] width 80 height 25
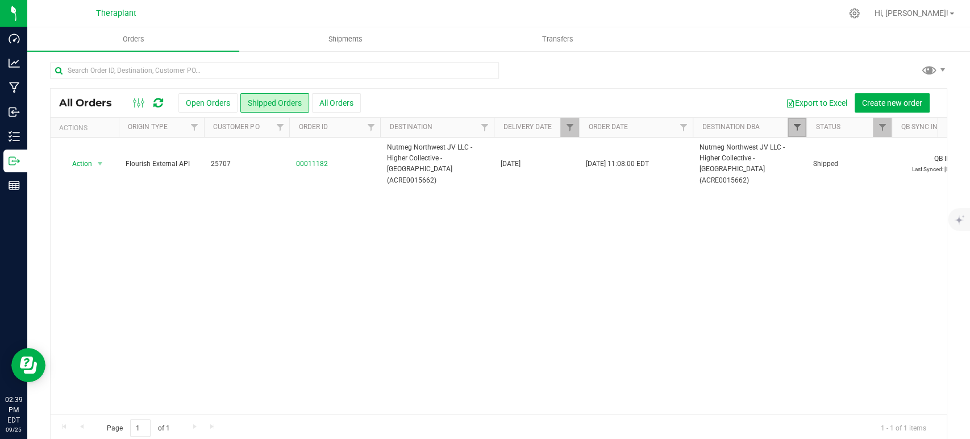
click at [801, 129] on span "Filter" at bounding box center [796, 127] width 9 height 9
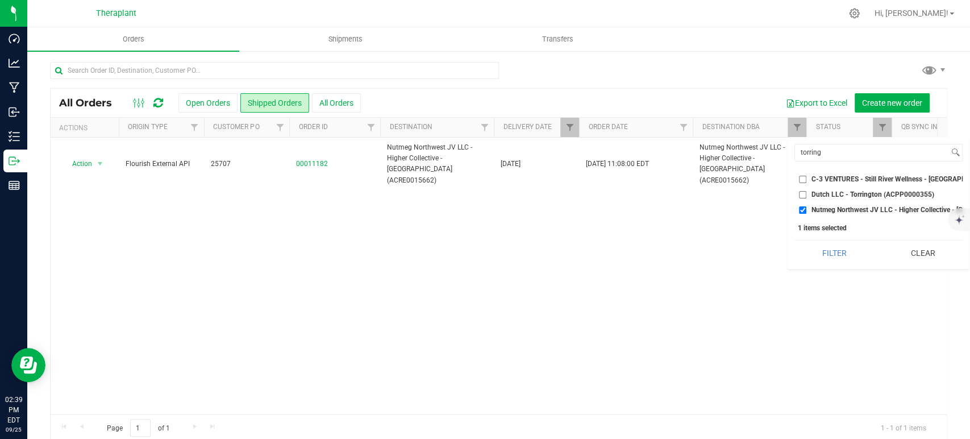
click at [800, 207] on input "Nutmeg Northwest JV LLC - Higher Collective - Torrington (ACRE0015662)" at bounding box center [802, 209] width 7 height 7
checkbox input "false"
click at [821, 154] on input "torring" at bounding box center [872, 152] width 154 height 16
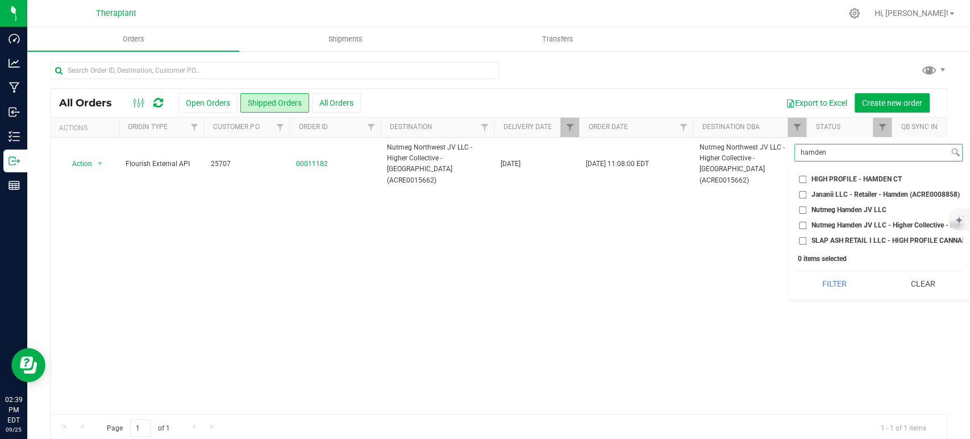
type input "hamden"
click at [809, 176] on label "HIGH PROFILE - HAMDEN CT" at bounding box center [850, 179] width 103 height 7
click at [807, 176] on input "HIGH PROFILE - HAMDEN CT" at bounding box center [802, 179] width 7 height 7
click at [839, 289] on button "Filter" at bounding box center [835, 283] width 80 height 25
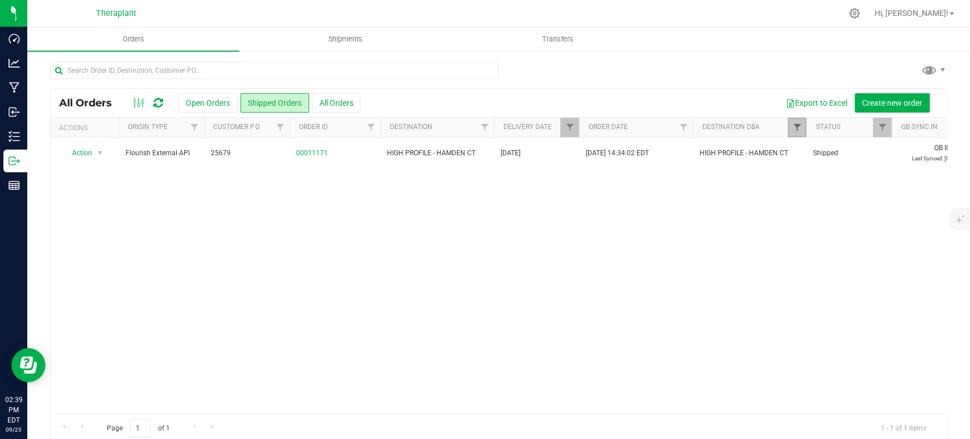
click at [792, 123] on span "Filter" at bounding box center [796, 127] width 9 height 9
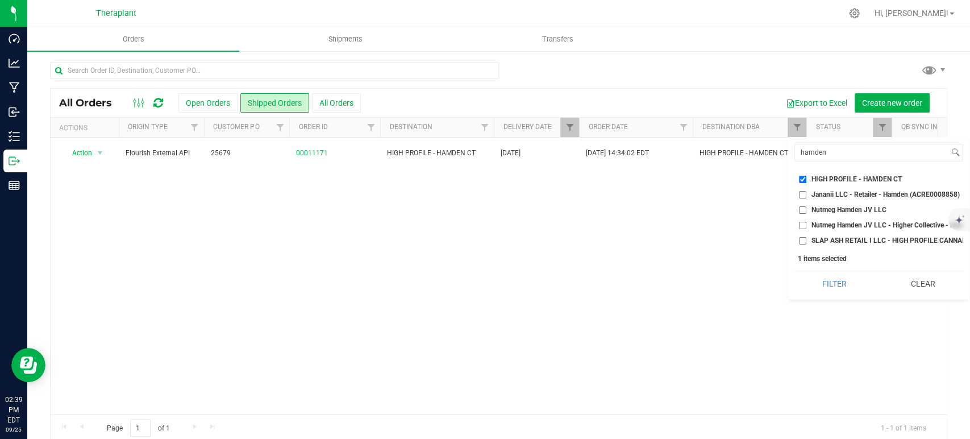
click at [802, 176] on input "HIGH PROFILE - HAMDEN CT" at bounding box center [802, 179] width 7 height 7
checkbox input "false"
click at [822, 152] on input "hamden" at bounding box center [872, 152] width 154 height 16
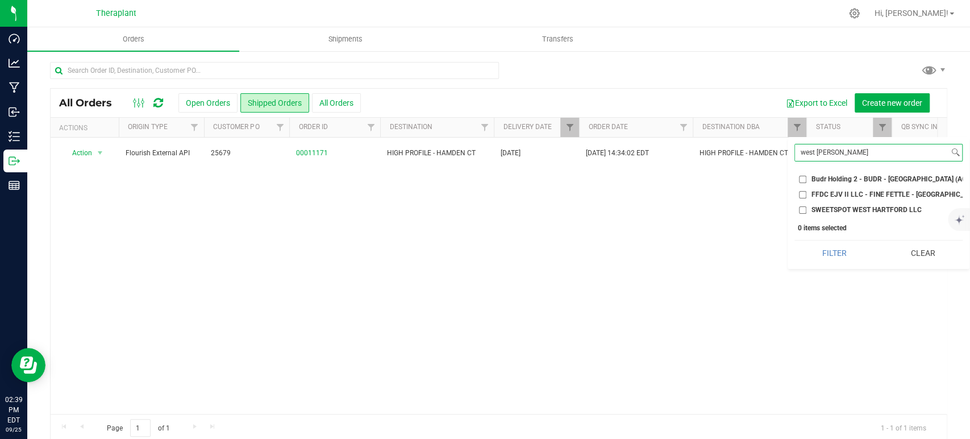
type input "west hart"
click at [841, 194] on span "FFDC EJV II LLC - FINE FETTLE - WEST HARTFORD (ACRE0015700)" at bounding box center [923, 194] width 222 height 7
click at [807, 194] on input "FFDC EJV II LLC - FINE FETTLE - WEST HARTFORD (ACRE0015700)" at bounding box center [802, 194] width 7 height 7
click at [853, 259] on button "Filter" at bounding box center [835, 252] width 80 height 25
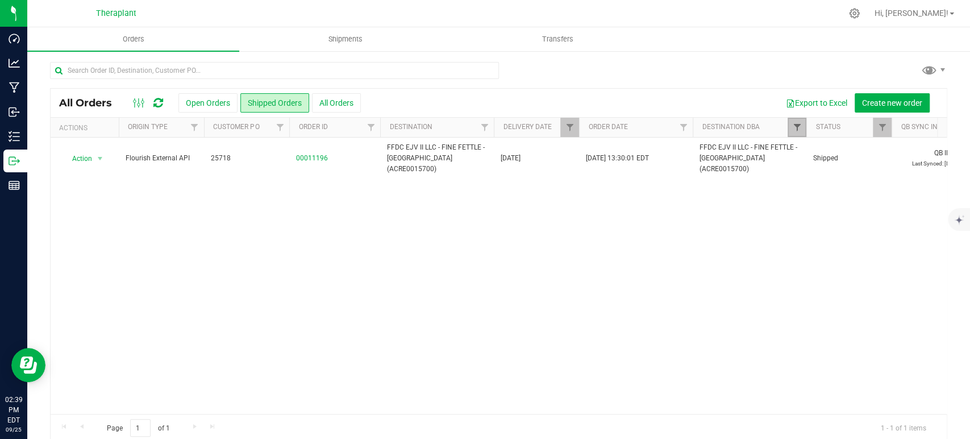
click at [798, 126] on span "Filter" at bounding box center [796, 127] width 9 height 9
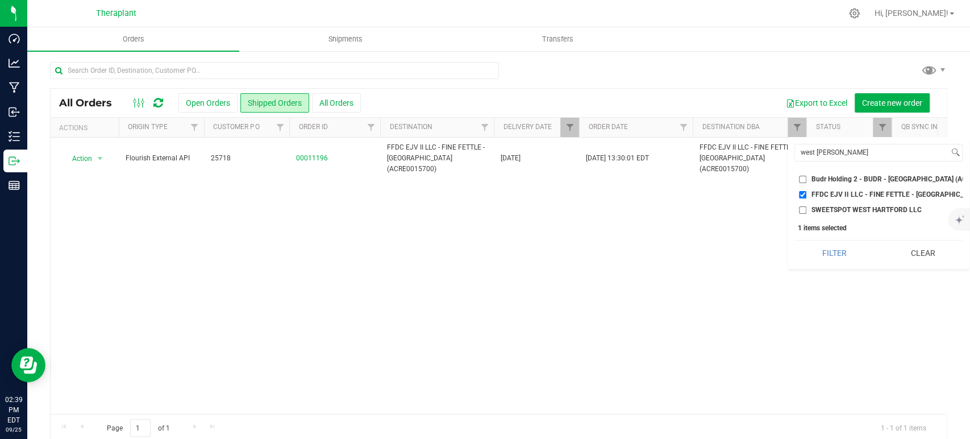
click at [803, 194] on input "FFDC EJV II LLC - FINE FETTLE - WEST HARTFORD (ACRE0015700)" at bounding box center [802, 194] width 7 height 7
checkbox input "false"
click at [817, 155] on input "west hart" at bounding box center [872, 152] width 154 height 16
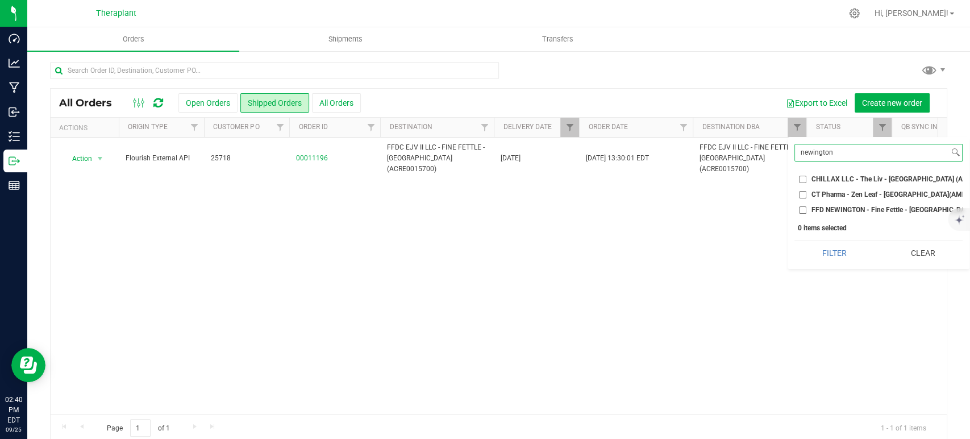
type input "newington"
click at [817, 207] on span "FFD NEWINGTON - Fine Fettle - Newington (MMDF0000086)" at bounding box center [921, 209] width 218 height 7
click at [807, 207] on input "FFD NEWINGTON - Fine Fettle - Newington (MMDF0000086)" at bounding box center [802, 209] width 7 height 7
click at [836, 255] on button "Filter" at bounding box center [835, 252] width 80 height 25
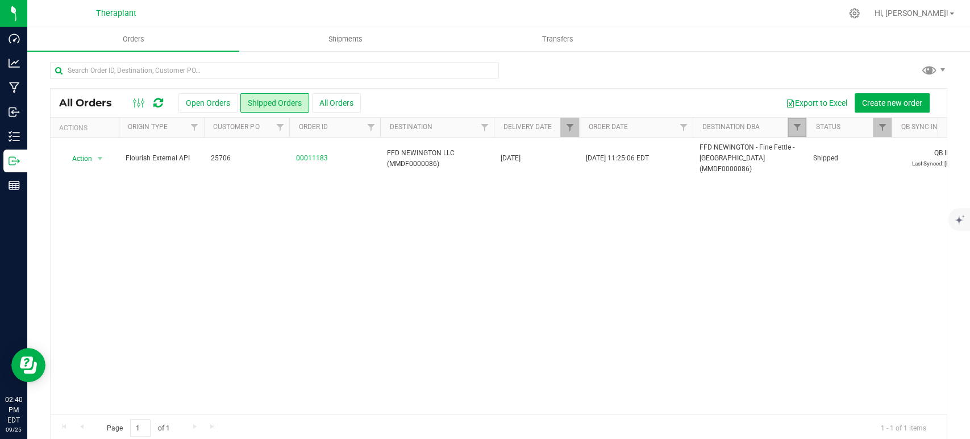
click at [798, 132] on link "Filter" at bounding box center [797, 127] width 19 height 19
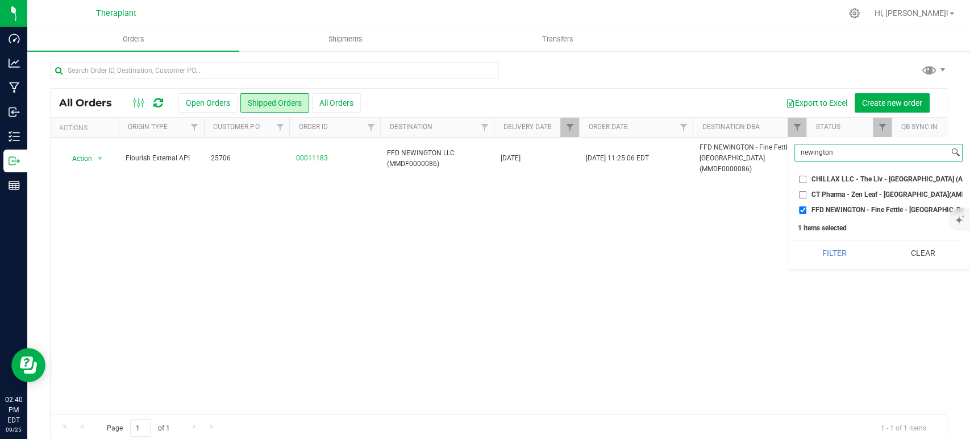
click at [821, 155] on input "newington" at bounding box center [872, 152] width 154 height 16
click at [803, 206] on input "FFD NEWINGTON - Fine Fettle - Newington (MMDF0000086)" at bounding box center [802, 209] width 7 height 7
checkbox input "false"
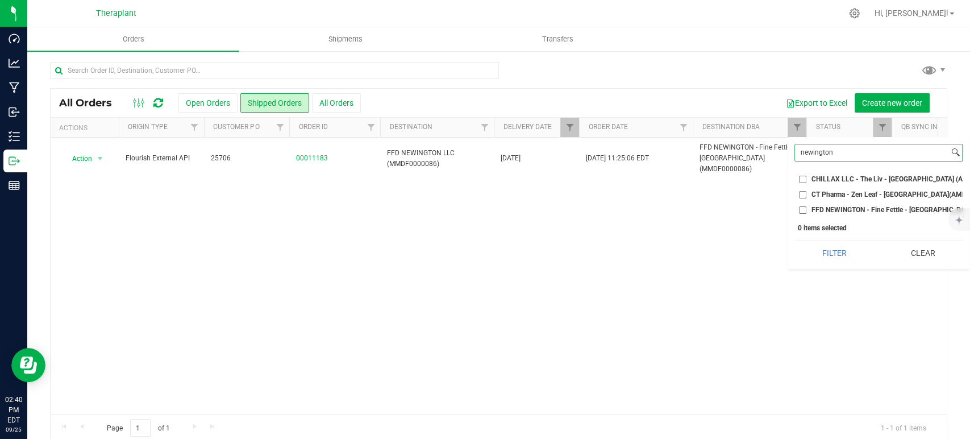
click at [815, 151] on input "newington" at bounding box center [872, 152] width 154 height 16
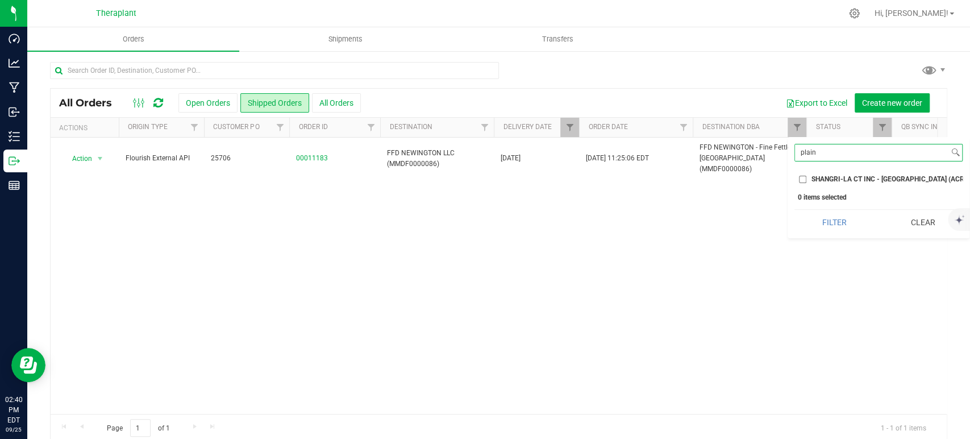
type input "plain"
click at [800, 180] on input "SHANGRI-LA CT INC - Plainville (ACRE0003242)" at bounding box center [802, 179] width 7 height 7
click at [833, 227] on button "Filter" at bounding box center [835, 222] width 80 height 25
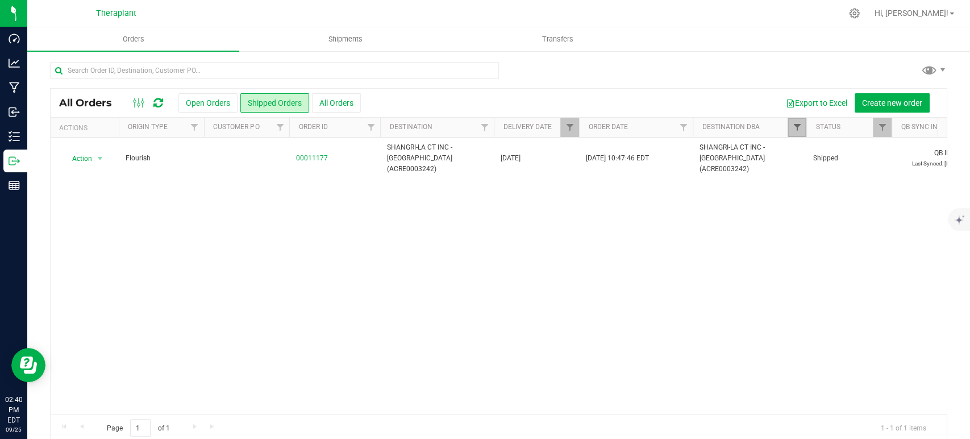
click at [795, 123] on span "Filter" at bounding box center [796, 127] width 9 height 9
click at [801, 183] on li "SHANGRI-LA CT INC - Plainville (ACRE0003242)" at bounding box center [879, 179] width 168 height 12
click at [802, 178] on input "SHANGRI-LA CT INC - Plainville (ACRE0003242)" at bounding box center [802, 179] width 7 height 7
checkbox input "false"
click at [818, 150] on input "plain" at bounding box center [872, 152] width 154 height 16
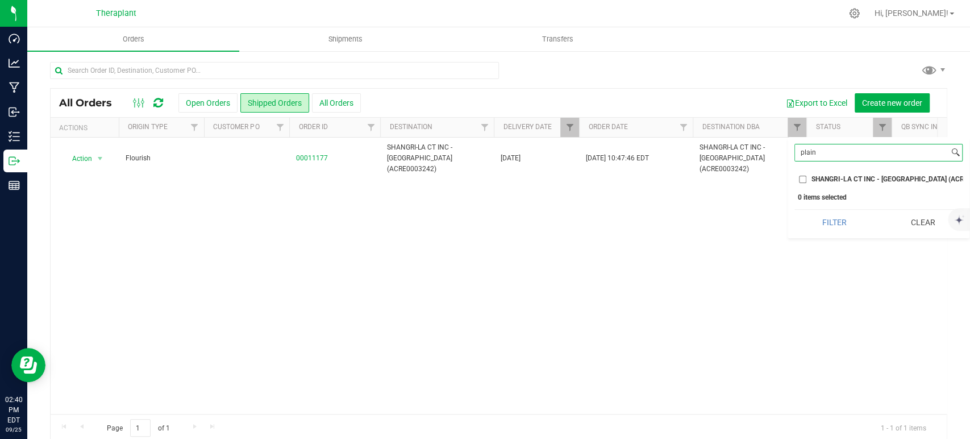
click at [818, 150] on input "plain" at bounding box center [872, 152] width 154 height 16
type input "b"
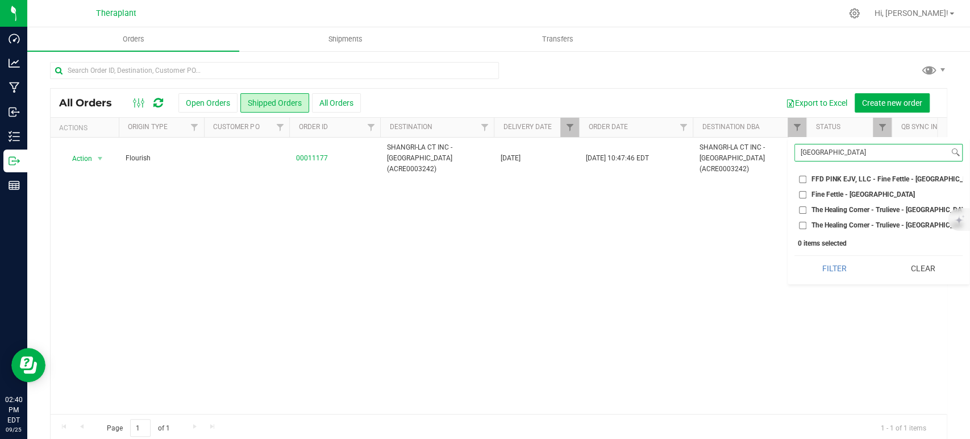
type input "bristol"
click at [806, 177] on input "FFD PINK EJV, LLC - Fine Fettle - Bristol (AMHF0008273)" at bounding box center [802, 179] width 7 height 7
checkbox input "true"
click at [806, 197] on input "Fine Fettle - Bristol" at bounding box center [802, 194] width 7 height 7
click at [836, 274] on button "Filter" at bounding box center [835, 268] width 80 height 25
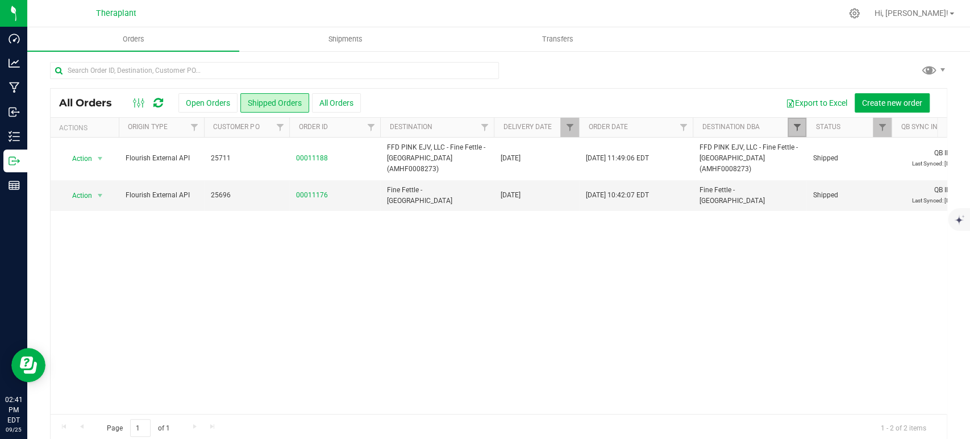
click at [800, 123] on span "Filter" at bounding box center [796, 127] width 9 height 9
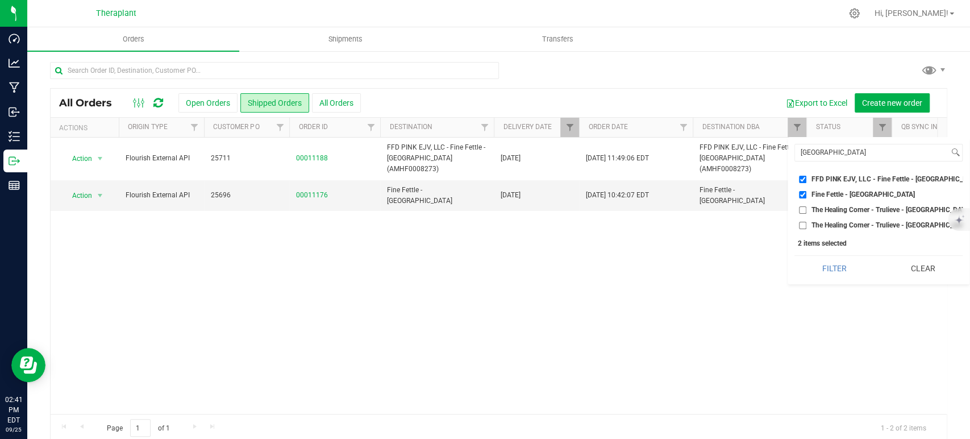
click at [803, 192] on input "Fine Fettle - Bristol" at bounding box center [802, 194] width 7 height 7
checkbox input "false"
click at [800, 172] on ul "Select All 56 Benton LLC - LUCKY BREAK CANNABIS - Bridgeport (ACFB0000056) ACRE…" at bounding box center [879, 200] width 168 height 61
click at [800, 181] on input "FFD PINK EJV, LLC - Fine Fettle - Bristol (AMHF0008273)" at bounding box center [802, 179] width 7 height 7
checkbox input "false"
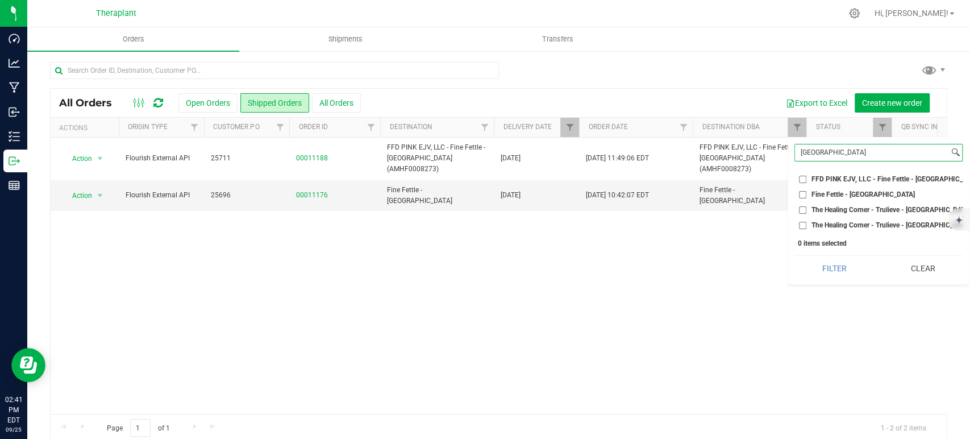
click at [812, 156] on input "bristol" at bounding box center [872, 152] width 154 height 16
type input "healing"
click at [803, 207] on input "The Healing Corner - Trulieve - Bristol (AMHF0008263)" at bounding box center [802, 209] width 7 height 7
checkbox input "true"
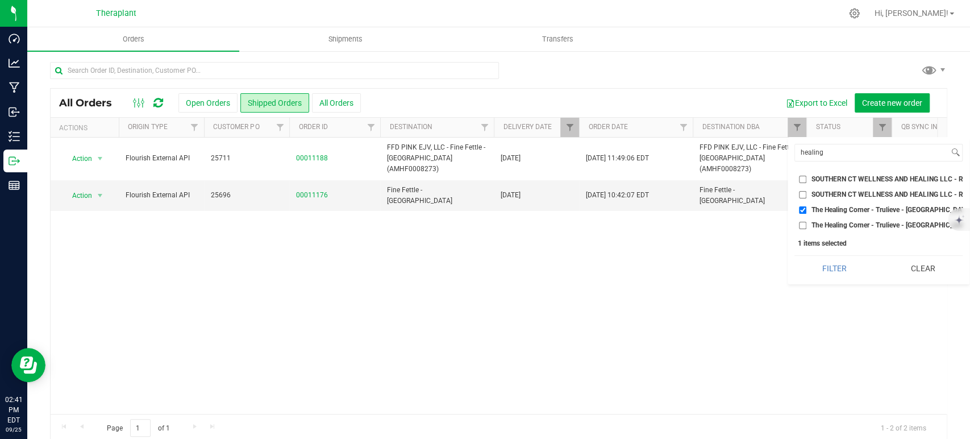
click at [806, 223] on input "The Healing Corner - Trulieve - Bristol (MMDF0000006)" at bounding box center [802, 225] width 7 height 7
checkbox input "true"
click at [836, 279] on button "Filter" at bounding box center [835, 268] width 80 height 25
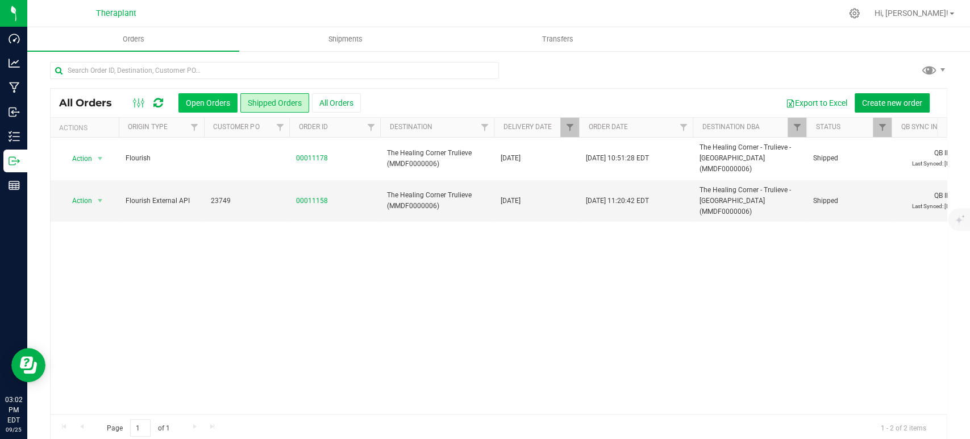
click at [217, 105] on button "Open Orders" at bounding box center [208, 102] width 59 height 19
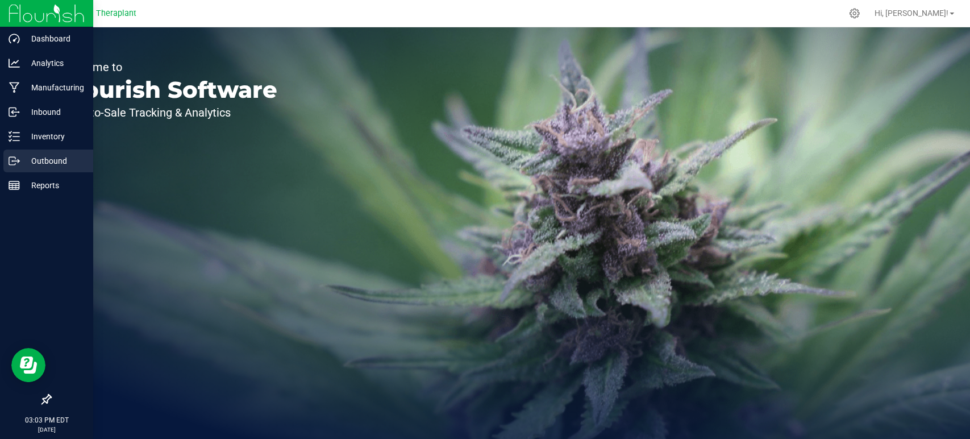
click at [43, 158] on p "Outbound" at bounding box center [54, 161] width 68 height 14
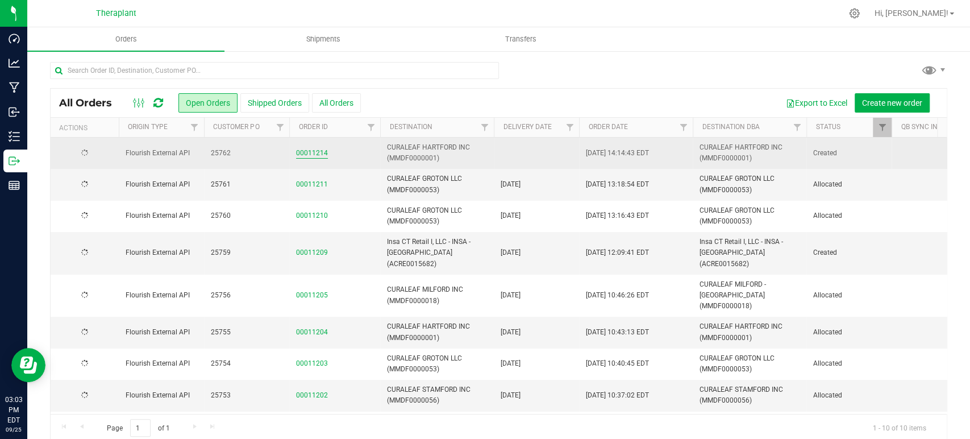
click at [308, 151] on link "00011214" at bounding box center [312, 153] width 32 height 11
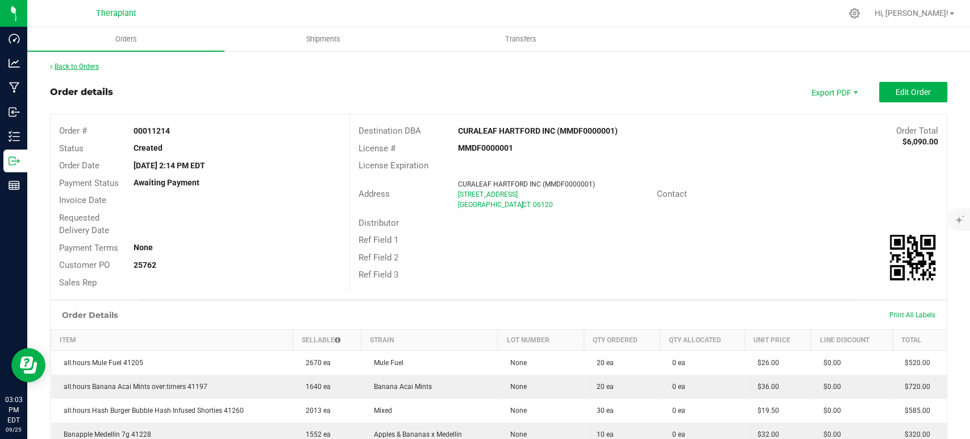
click at [80, 65] on link "Back to Orders" at bounding box center [74, 67] width 49 height 8
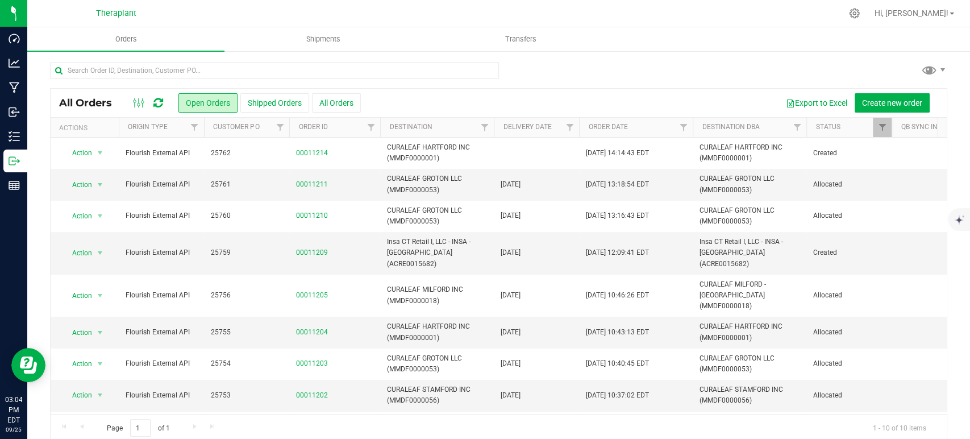
click at [157, 103] on icon at bounding box center [158, 102] width 10 height 11
click at [157, 98] on icon at bounding box center [158, 102] width 10 height 11
click at [157, 99] on icon at bounding box center [158, 102] width 10 height 11
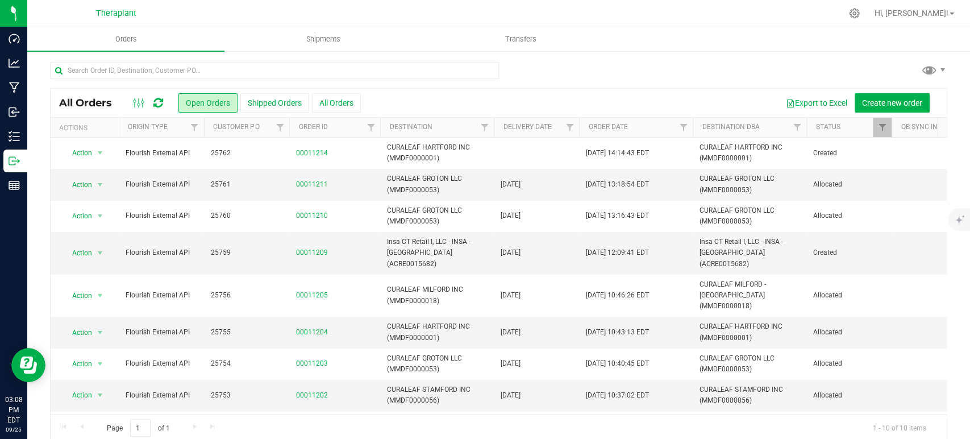
click at [628, 72] on div at bounding box center [499, 75] width 898 height 26
click at [107, 69] on input "text" at bounding box center [274, 70] width 449 height 17
